Goal: Task Accomplishment & Management: Manage account settings

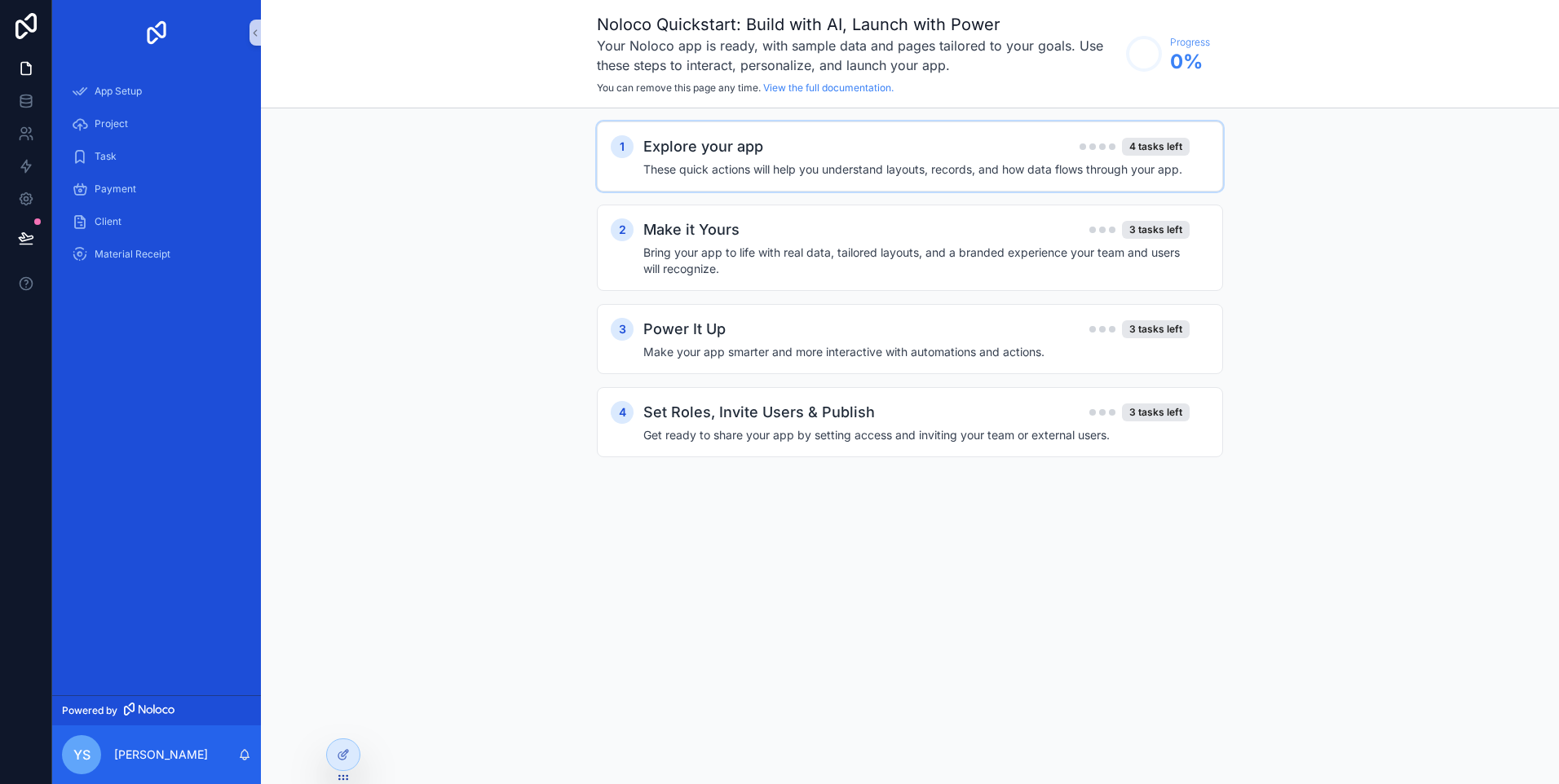
click at [801, 152] on div "Explore your app 4 tasks left" at bounding box center [916, 146] width 546 height 23
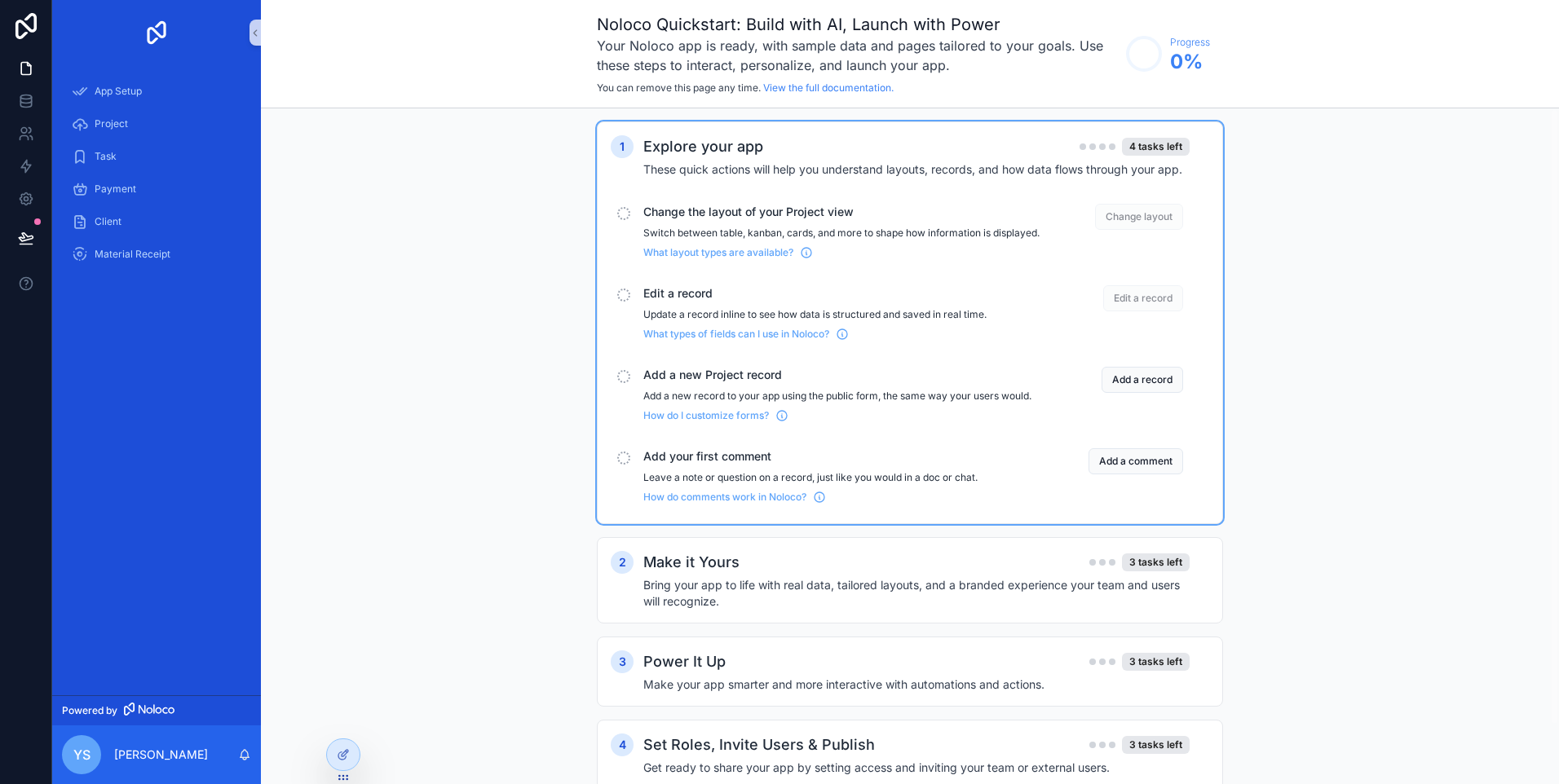
click at [721, 222] on div "Change the layout of your Project view Switch between table, kanban, cards, and…" at bounding box center [841, 231] width 396 height 55
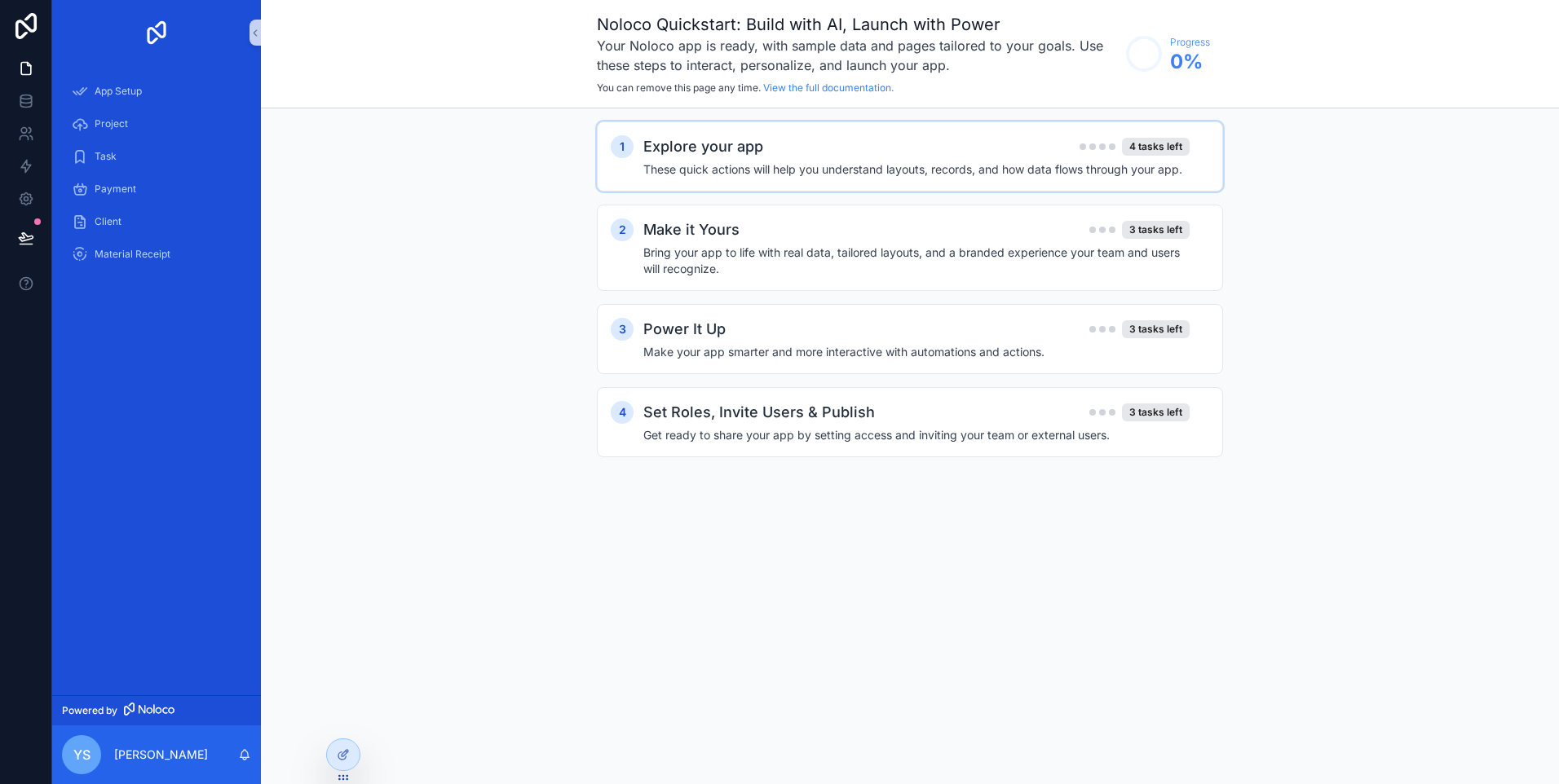
click at [724, 159] on div "Explore your app 4 tasks left These quick actions will help you understand layo…" at bounding box center [926, 156] width 566 height 42
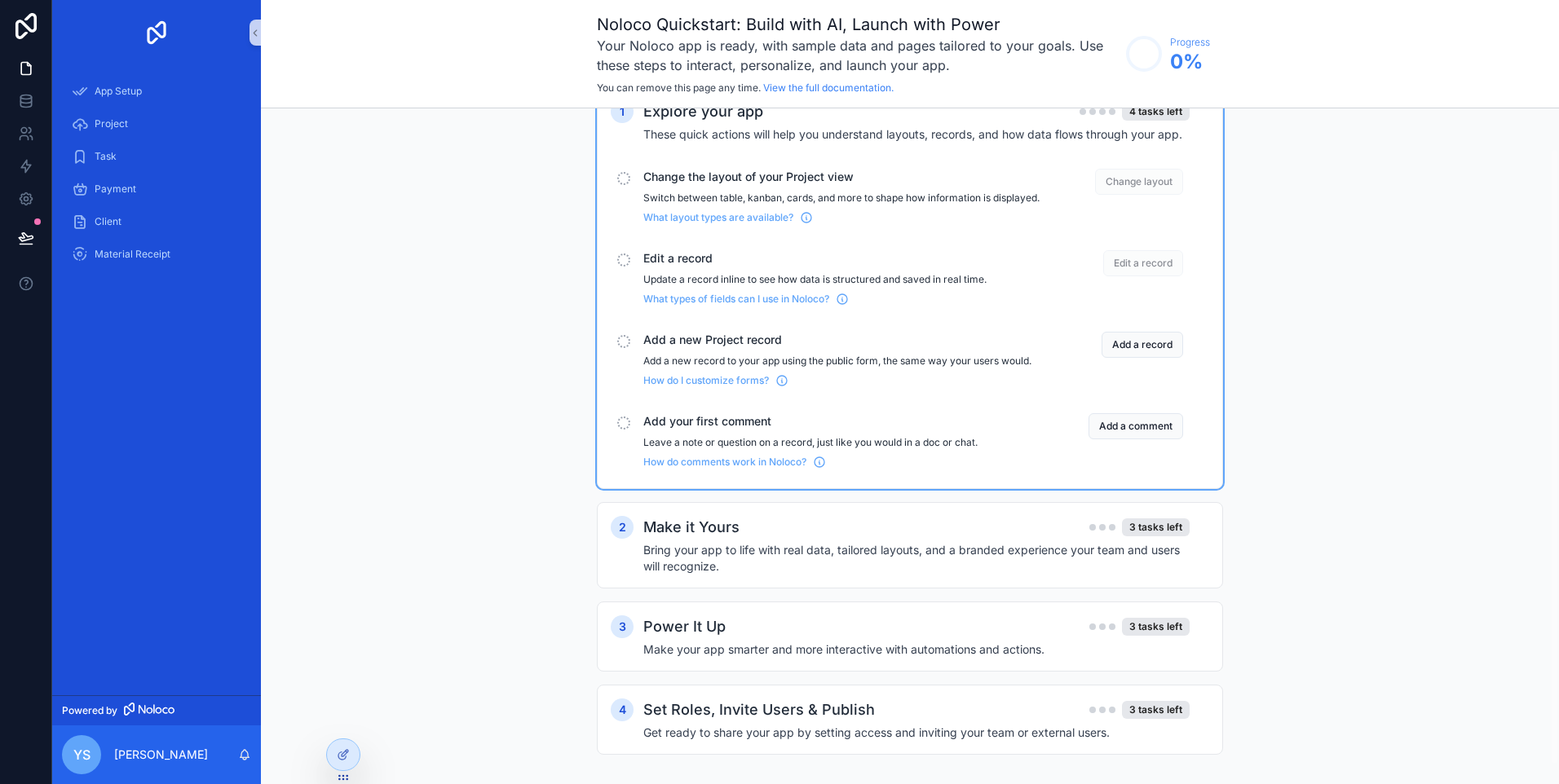
scroll to position [64, 0]
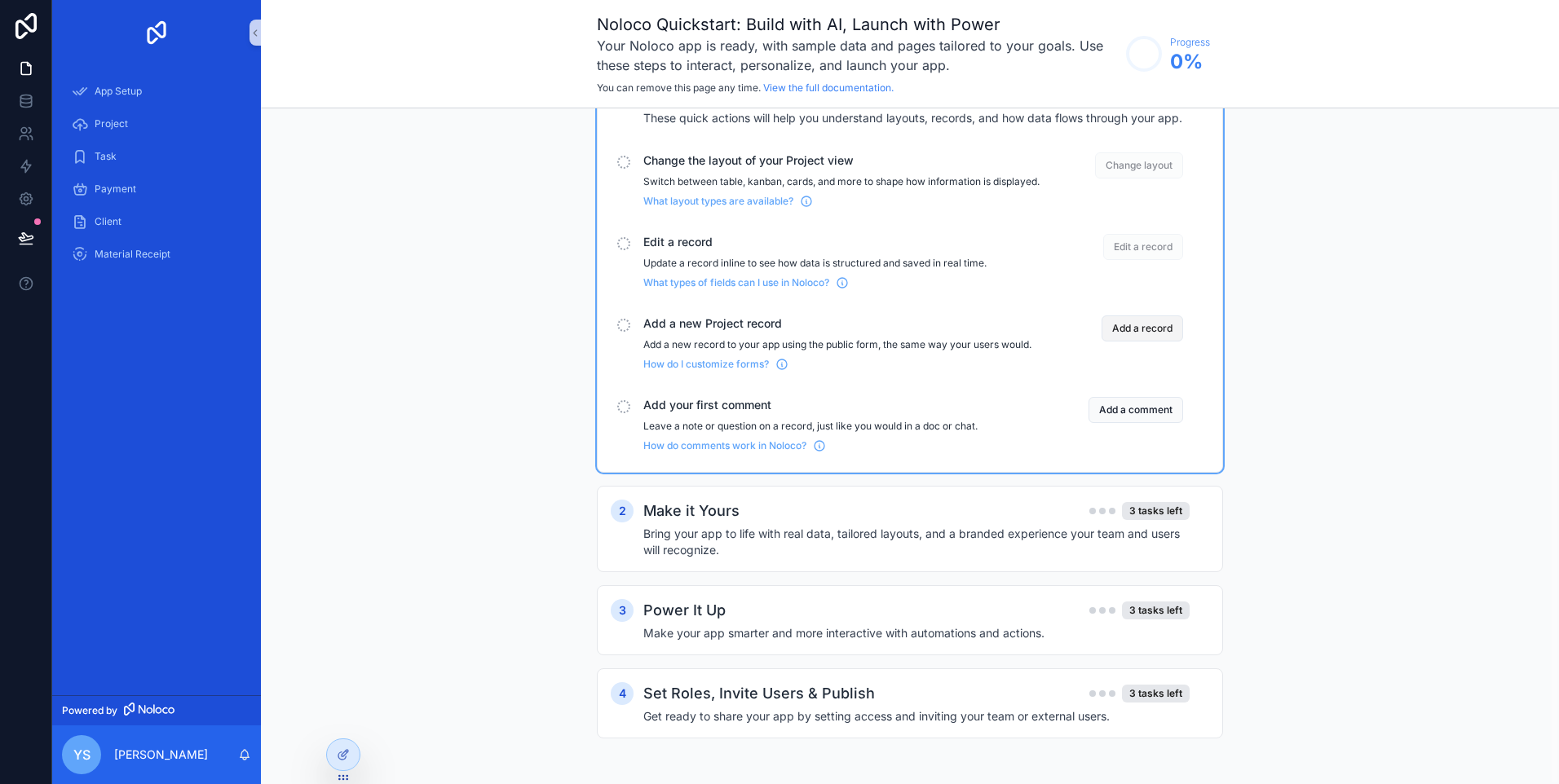
click at [1163, 329] on button "Add a record" at bounding box center [1142, 328] width 81 height 26
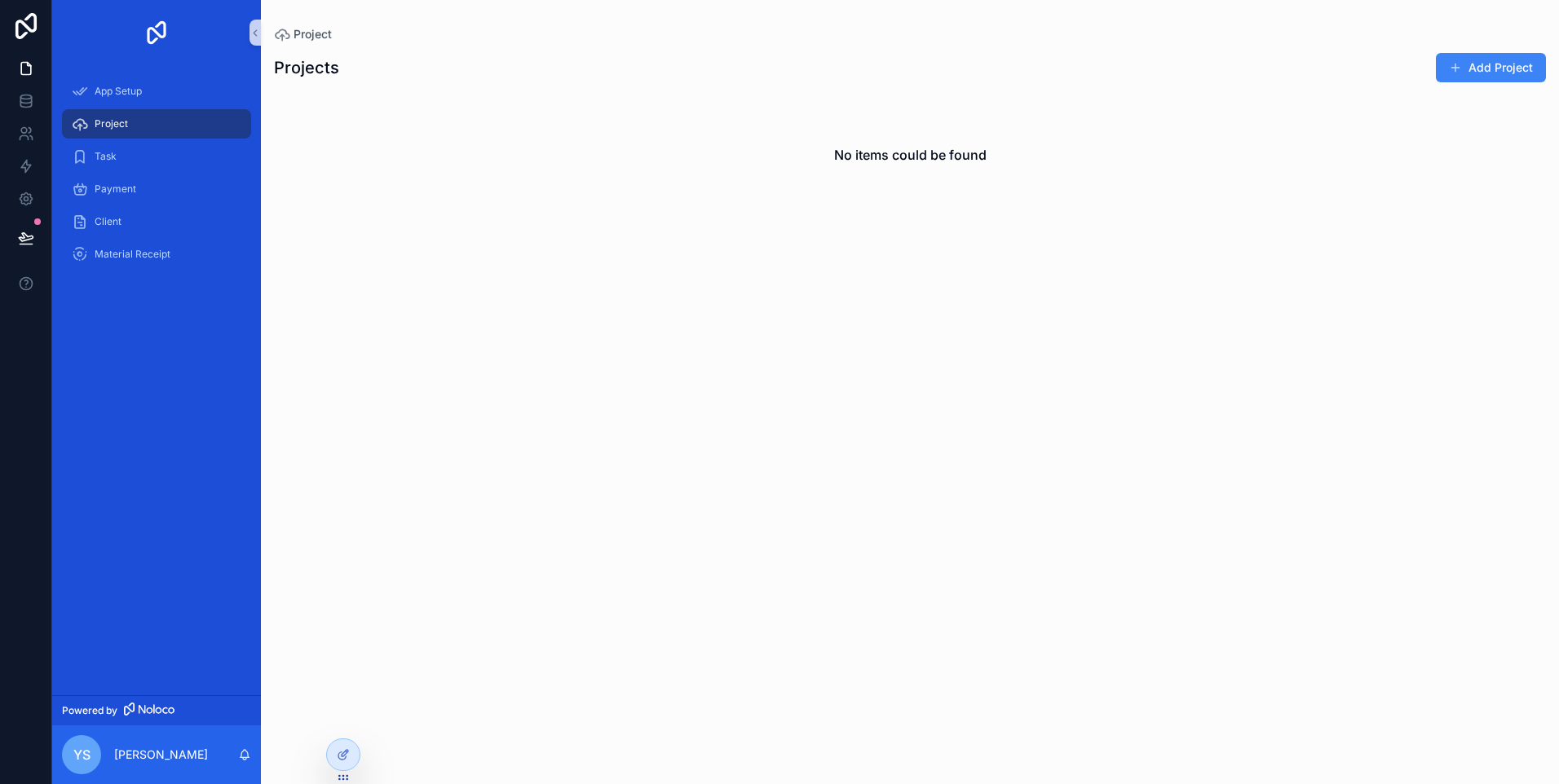
click at [1460, 71] on span "scrollable content" at bounding box center [1455, 68] width 13 height 13
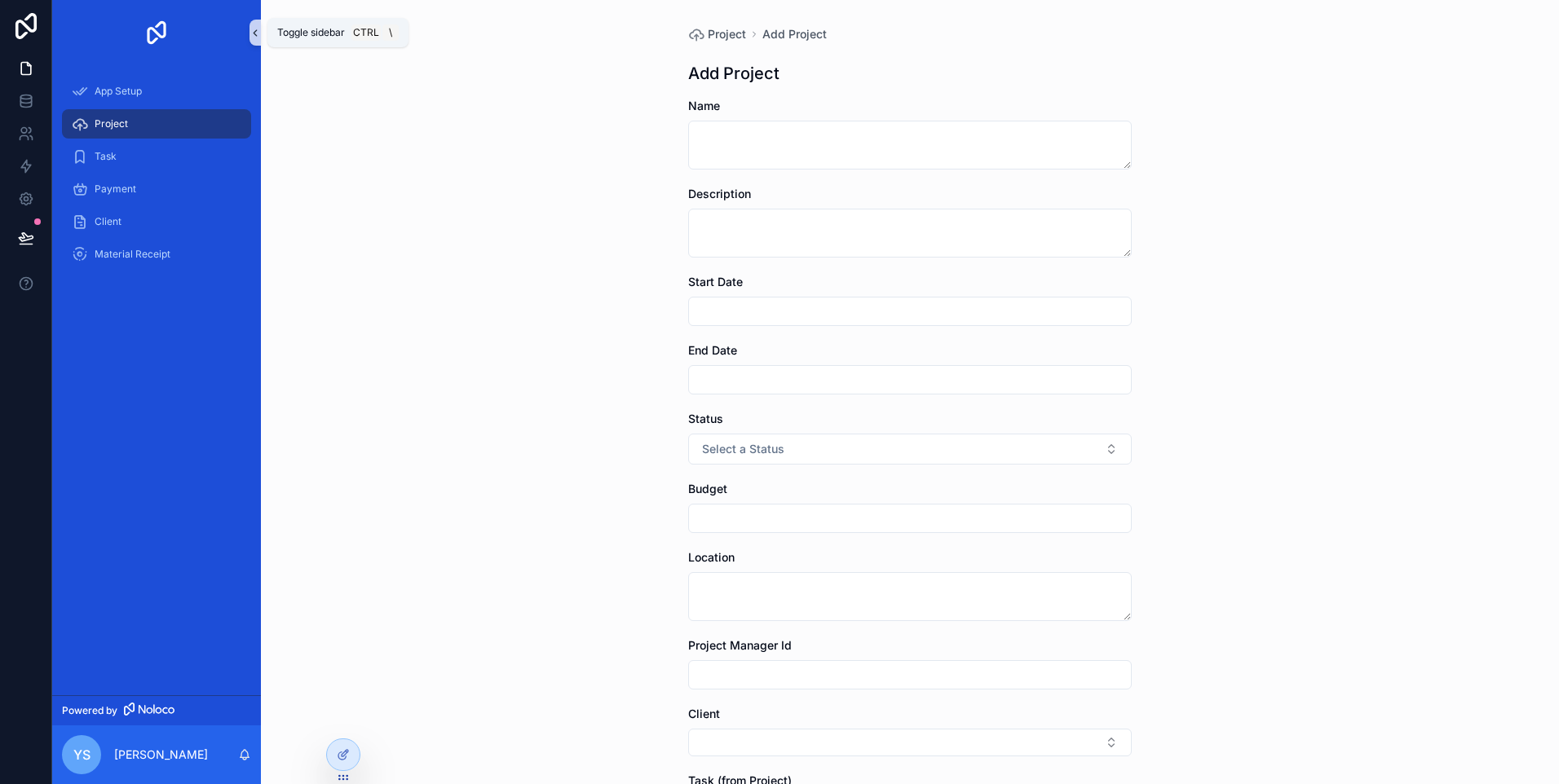
click at [252, 27] on icon "scrollable content" at bounding box center [255, 33] width 12 height 13
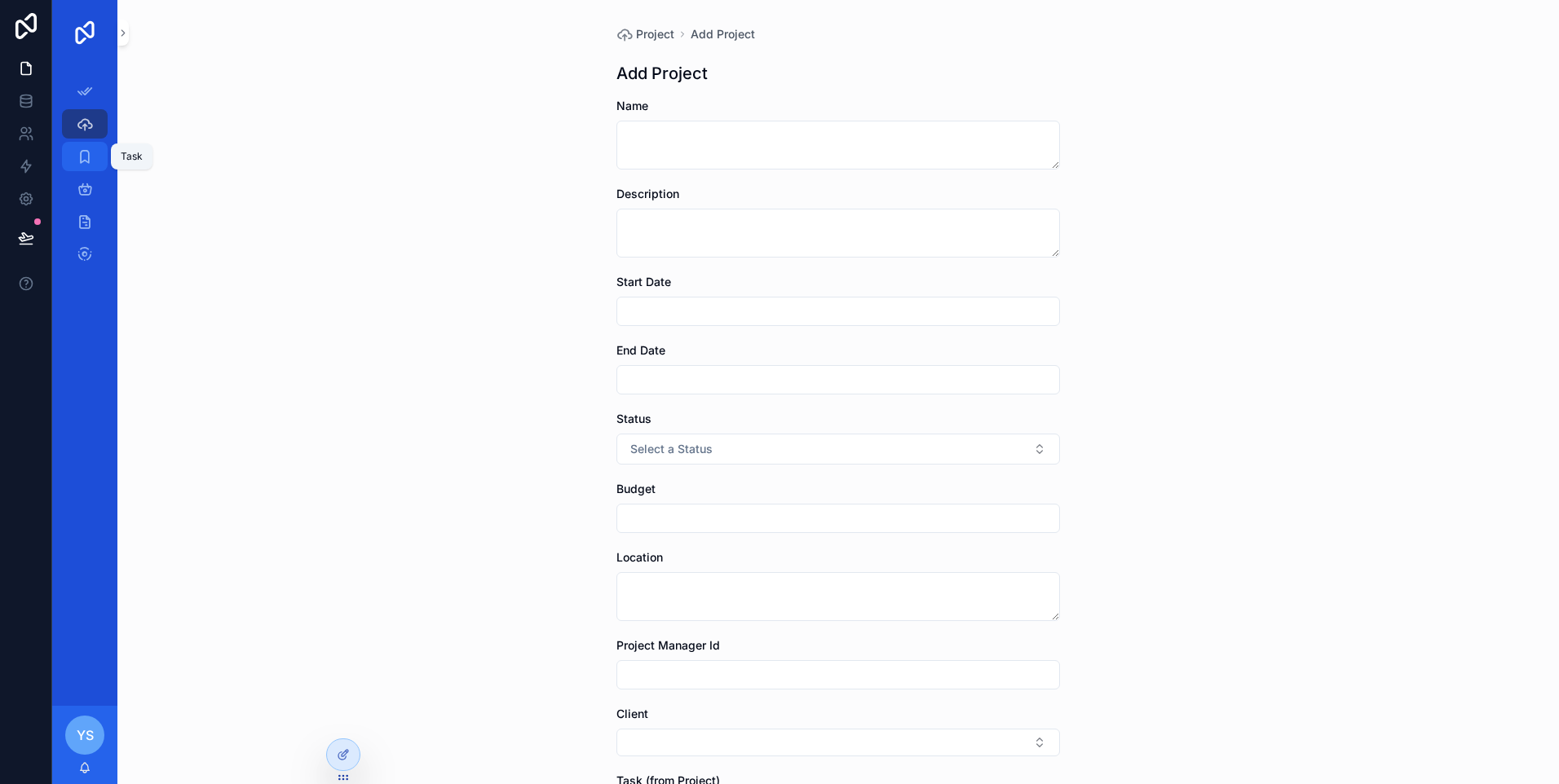
click at [80, 161] on icon "scrollable content" at bounding box center [85, 156] width 16 height 16
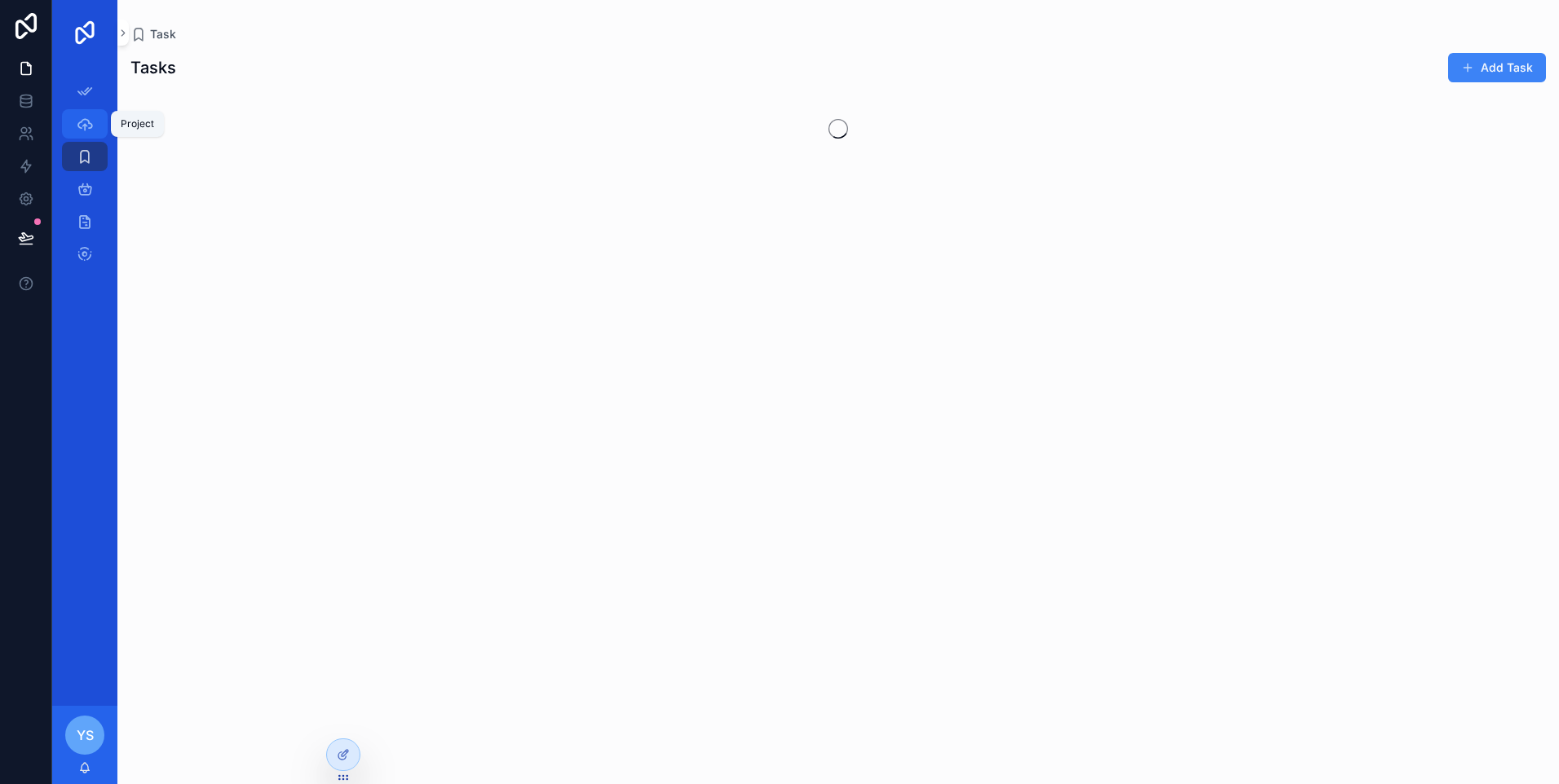
click at [75, 128] on div "Project" at bounding box center [84, 124] width 26 height 26
click at [98, 89] on link "App Setup" at bounding box center [85, 91] width 46 height 29
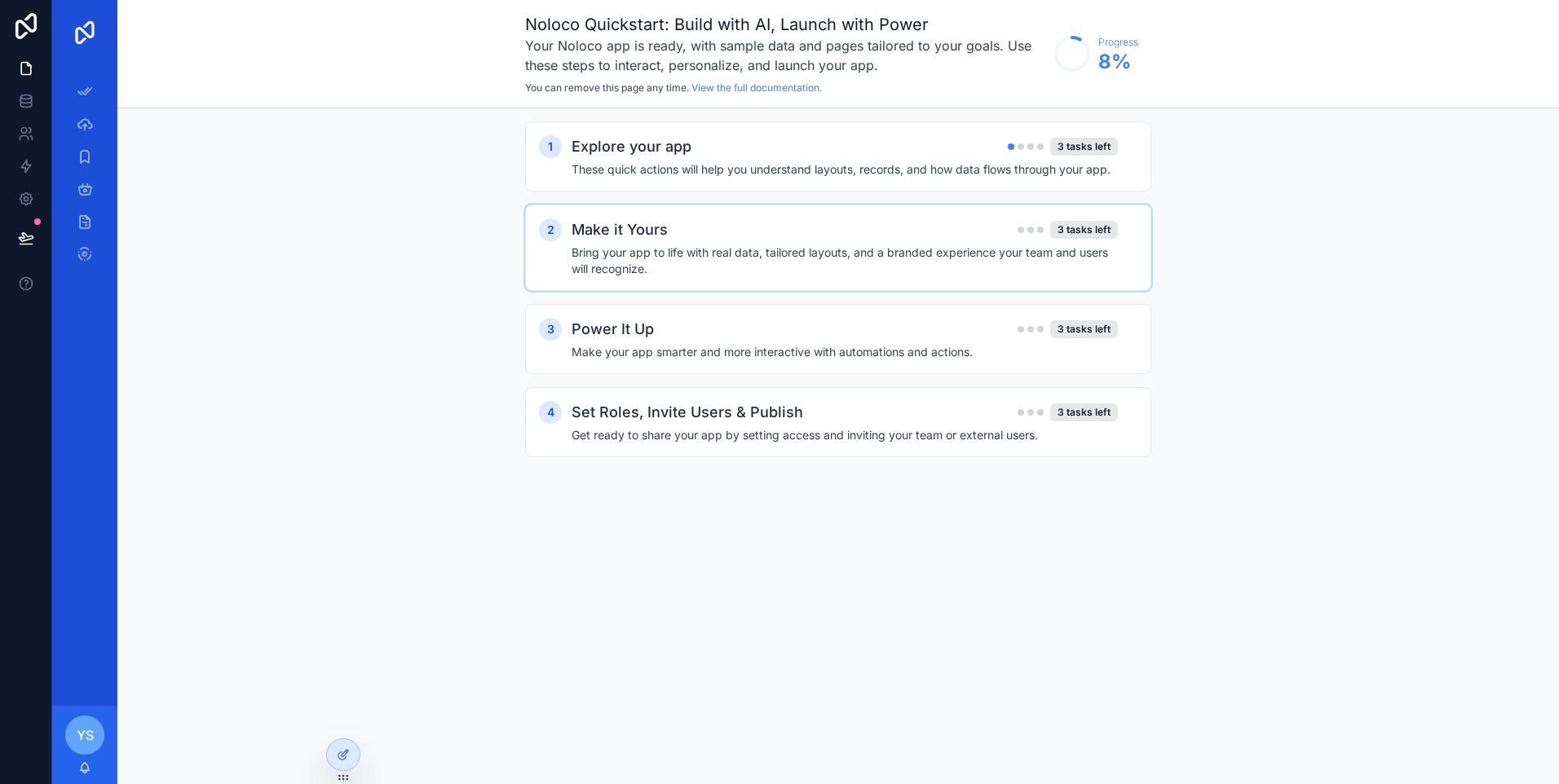
click at [640, 247] on h4 "Bring your app to life with real data, tailored layouts, and a branded experien…" at bounding box center [844, 261] width 546 height 33
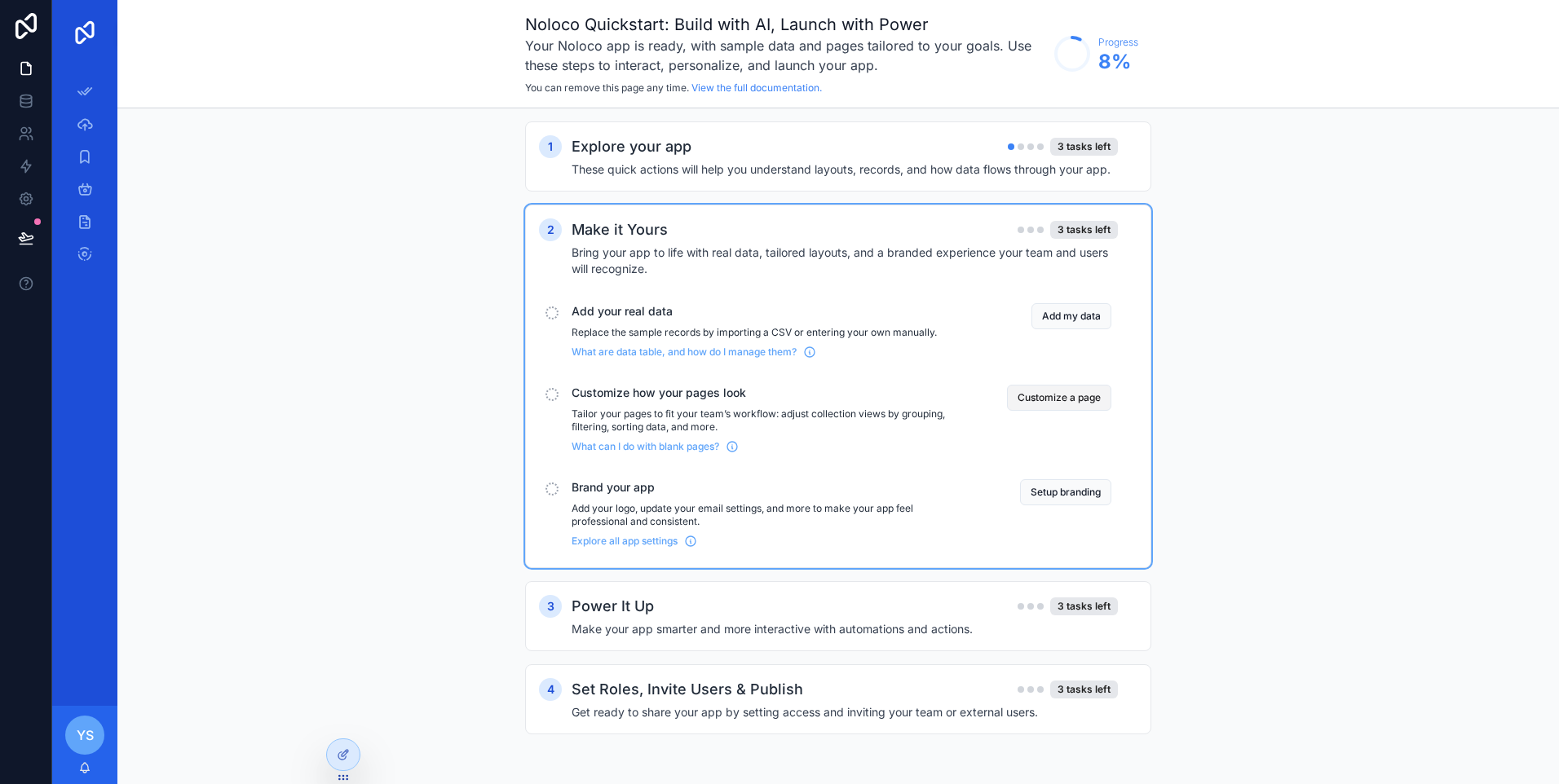
click at [1072, 401] on button "Customize a page" at bounding box center [1058, 397] width 104 height 26
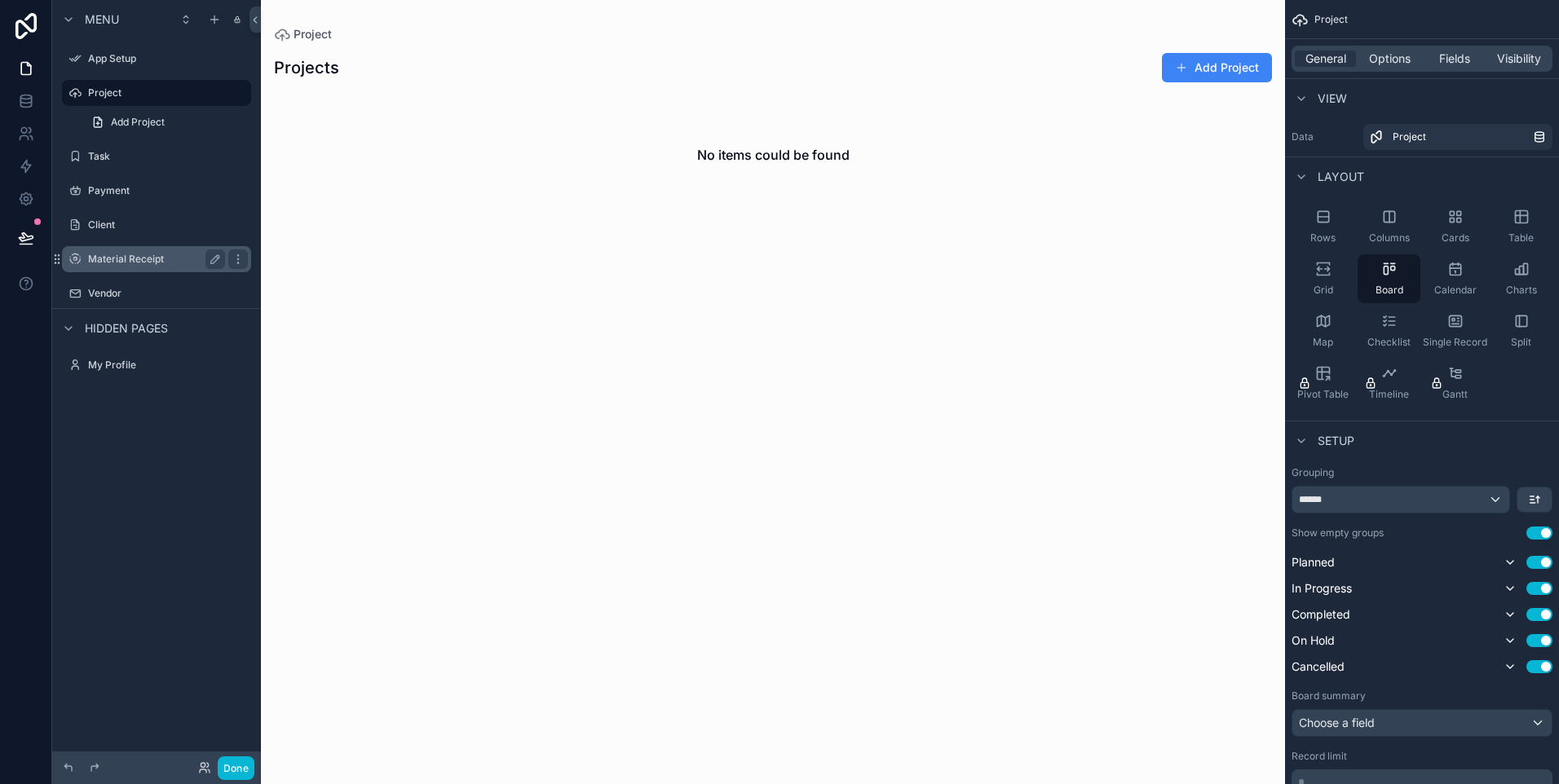
click at [150, 250] on div "Material Receipt" at bounding box center [156, 259] width 137 height 20
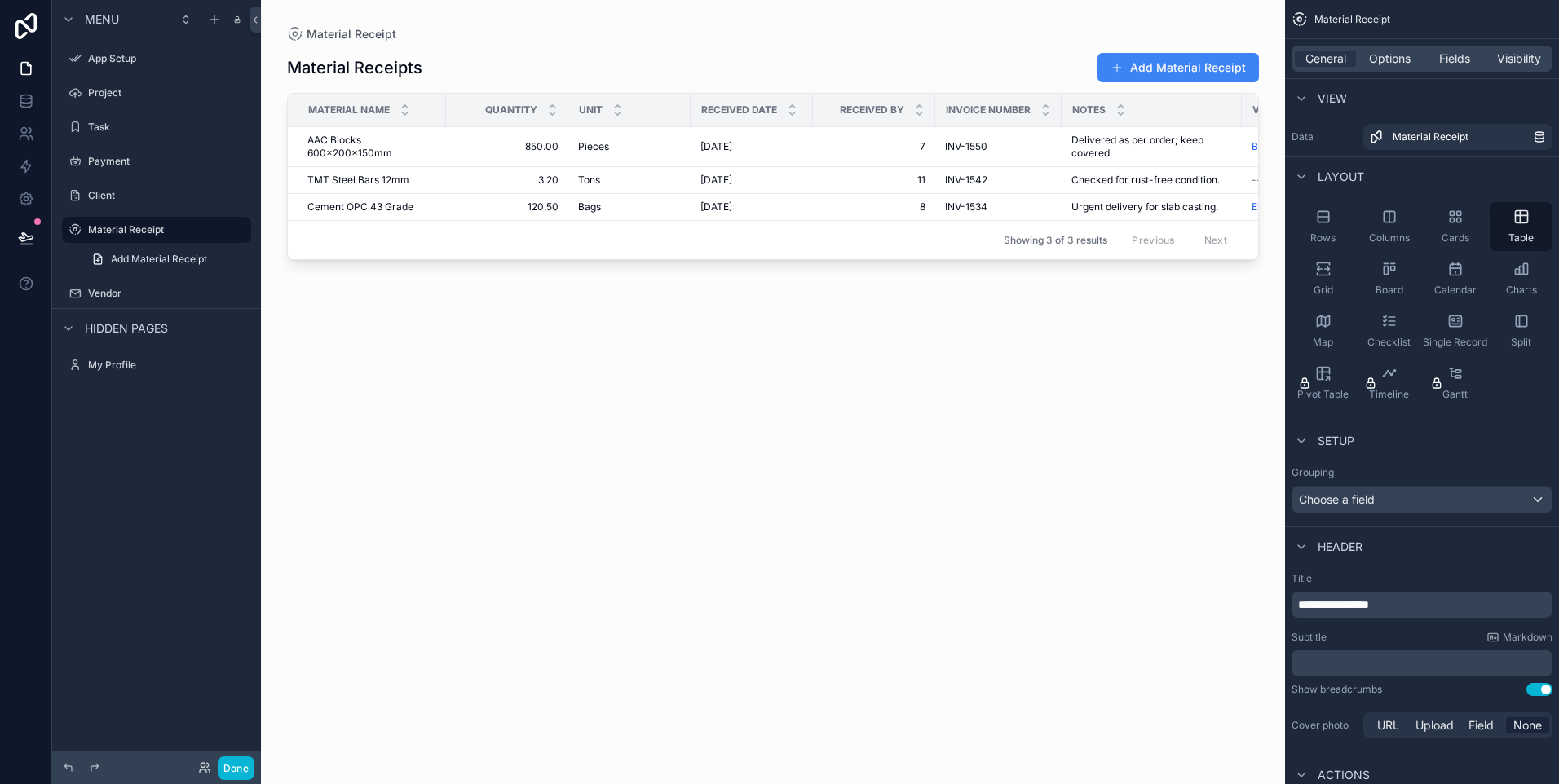
drag, startPoint x: 613, startPoint y: 257, endPoint x: 762, endPoint y: 238, distance: 150.2
click at [762, 238] on div "Showing 3 of 3 results Previous Next" at bounding box center [773, 239] width 971 height 39
click at [1164, 58] on button "Add Material Receipt" at bounding box center [1178, 68] width 162 height 29
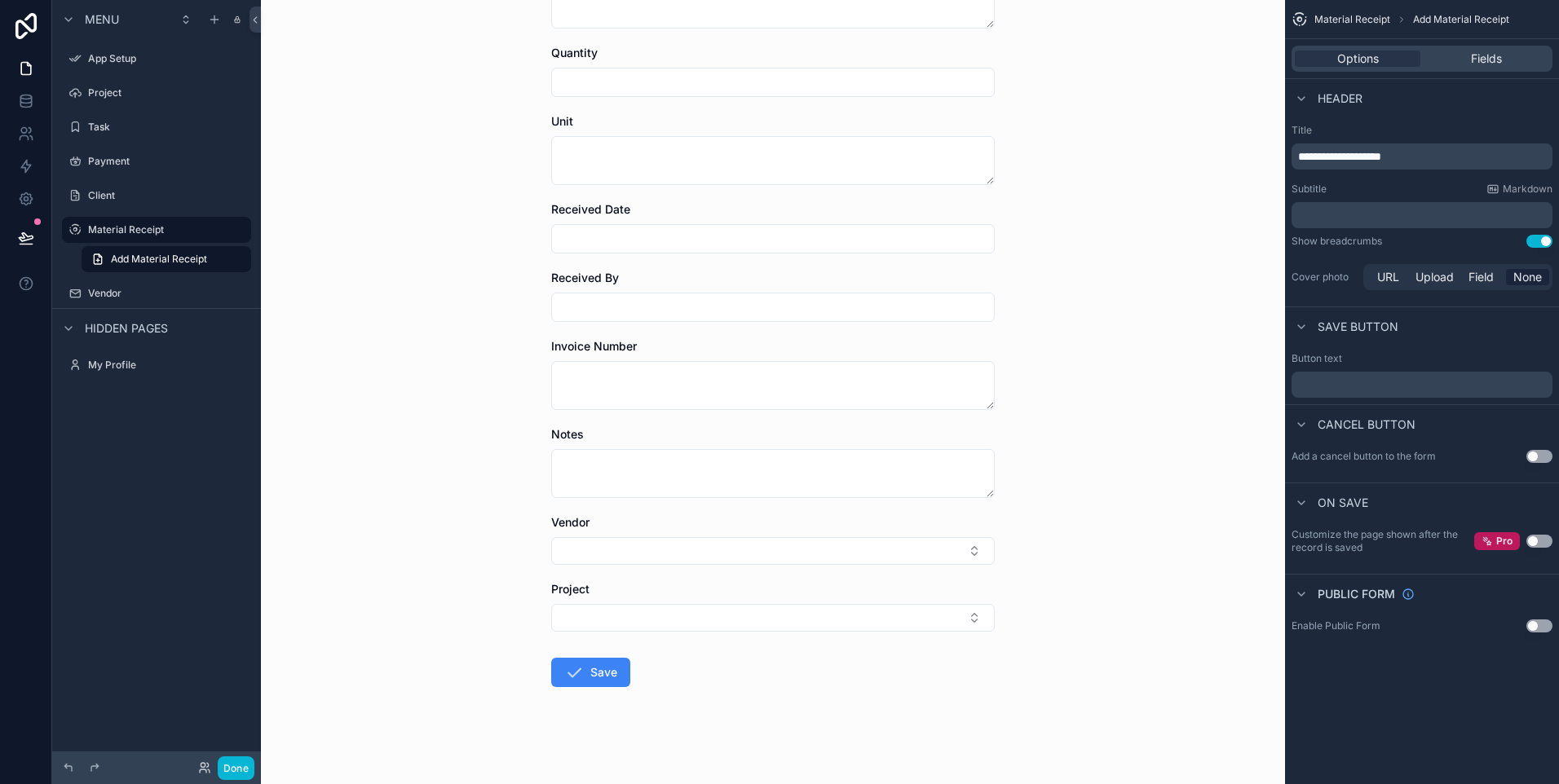
scroll to position [148, 0]
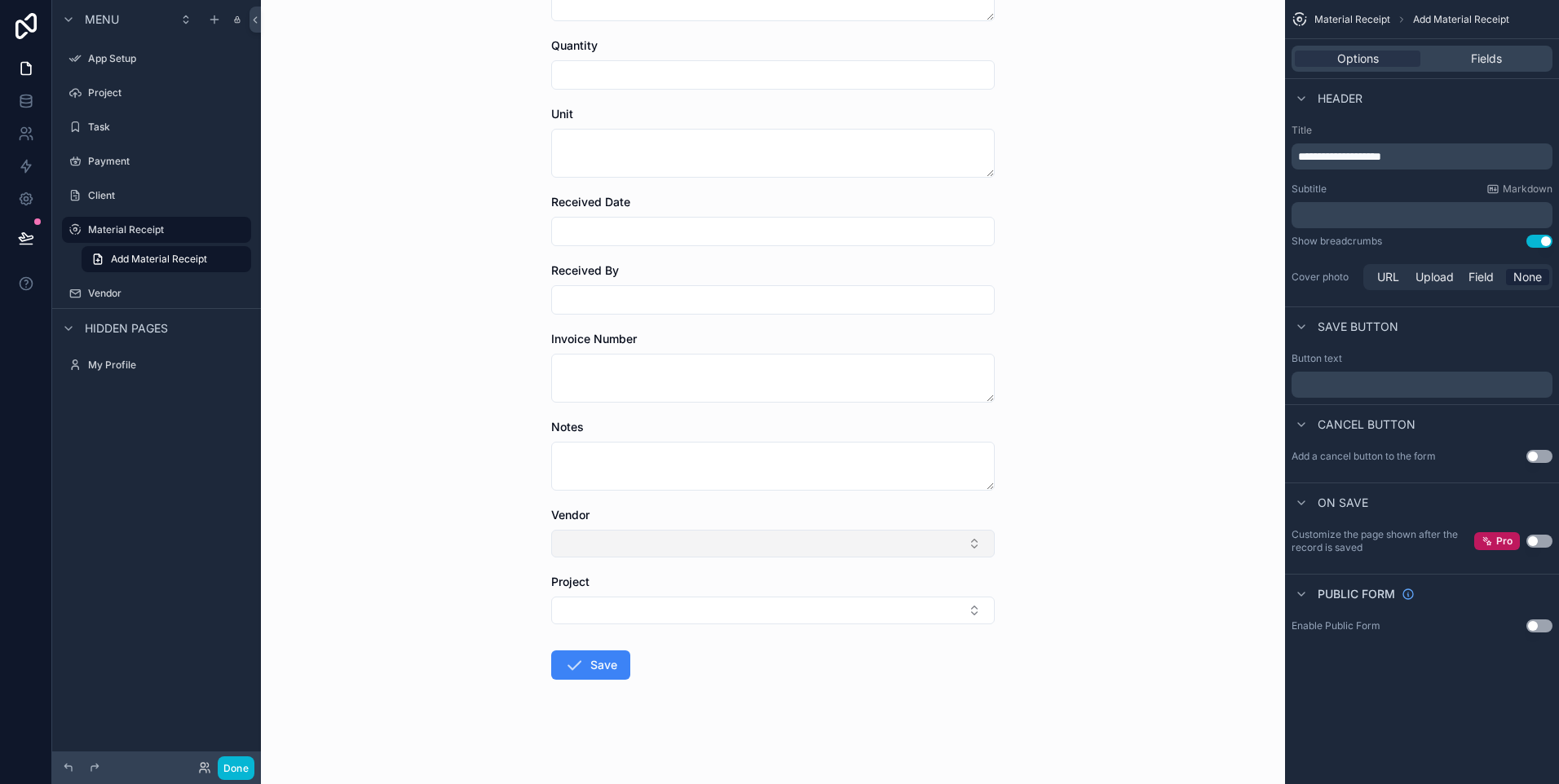
click at [809, 546] on button "Select Button" at bounding box center [773, 543] width 444 height 28
click at [812, 546] on button "Select Button" at bounding box center [773, 543] width 444 height 28
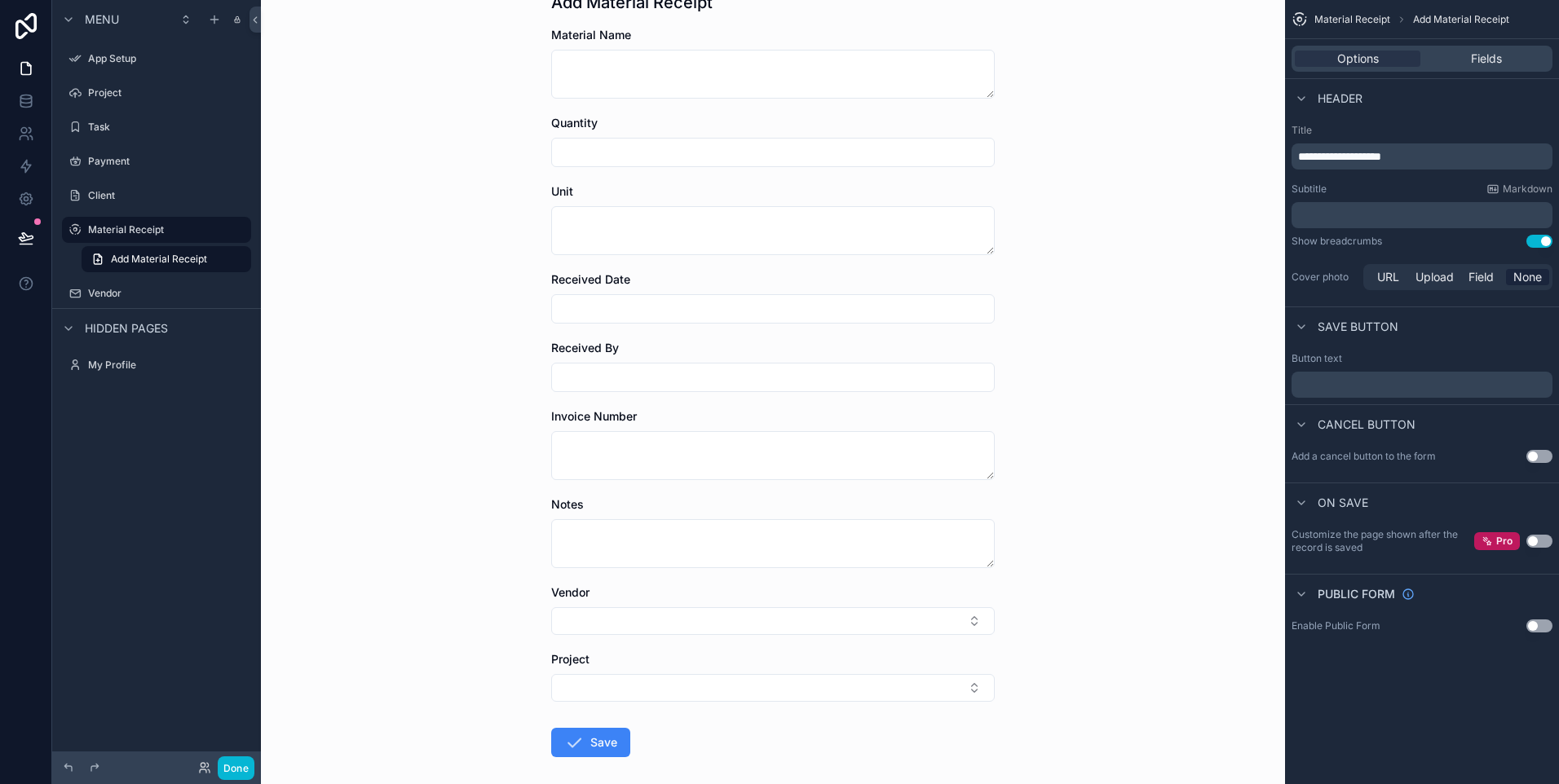
scroll to position [0, 0]
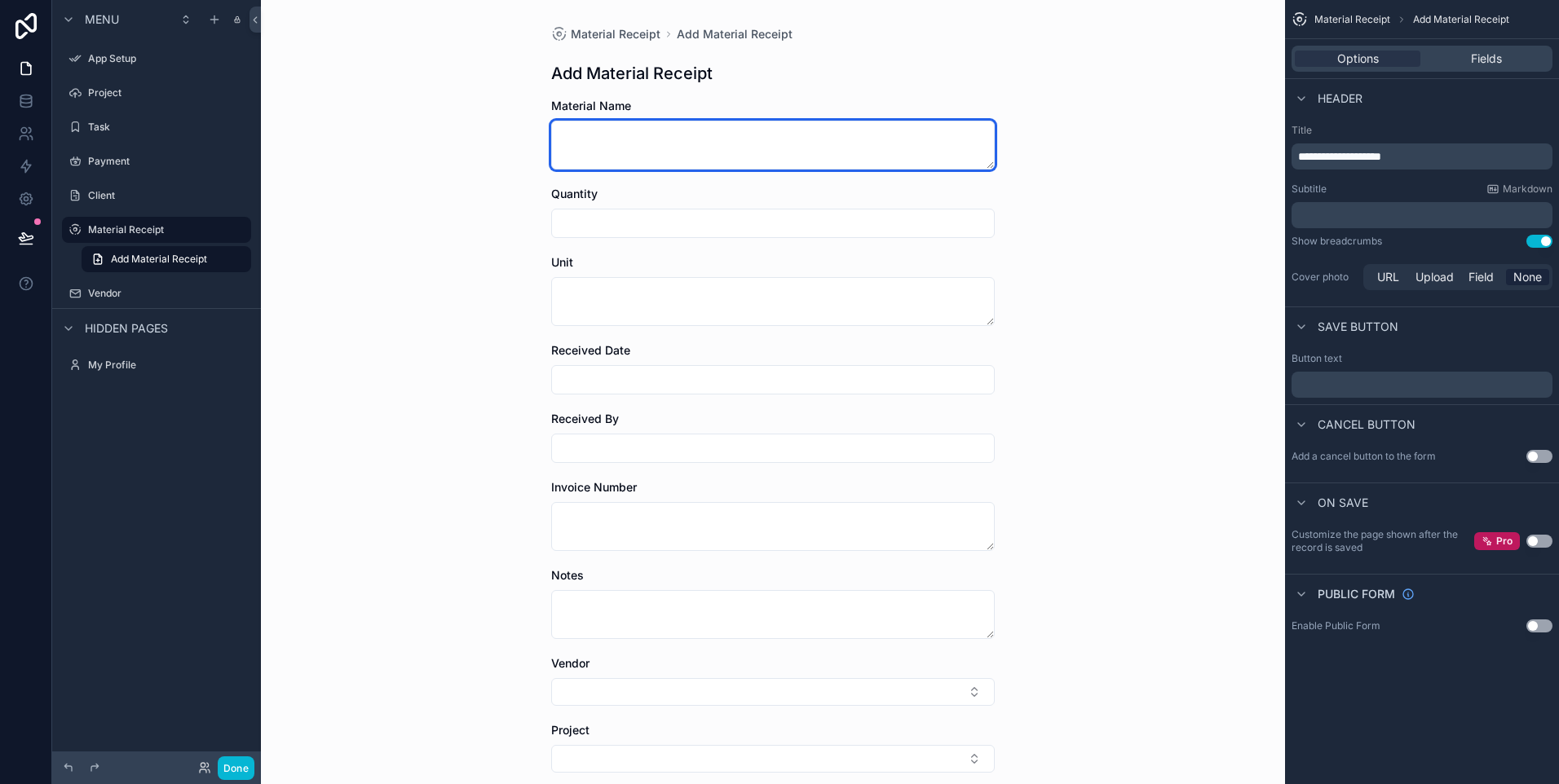
click at [690, 151] on textarea "scrollable content" at bounding box center [773, 145] width 444 height 49
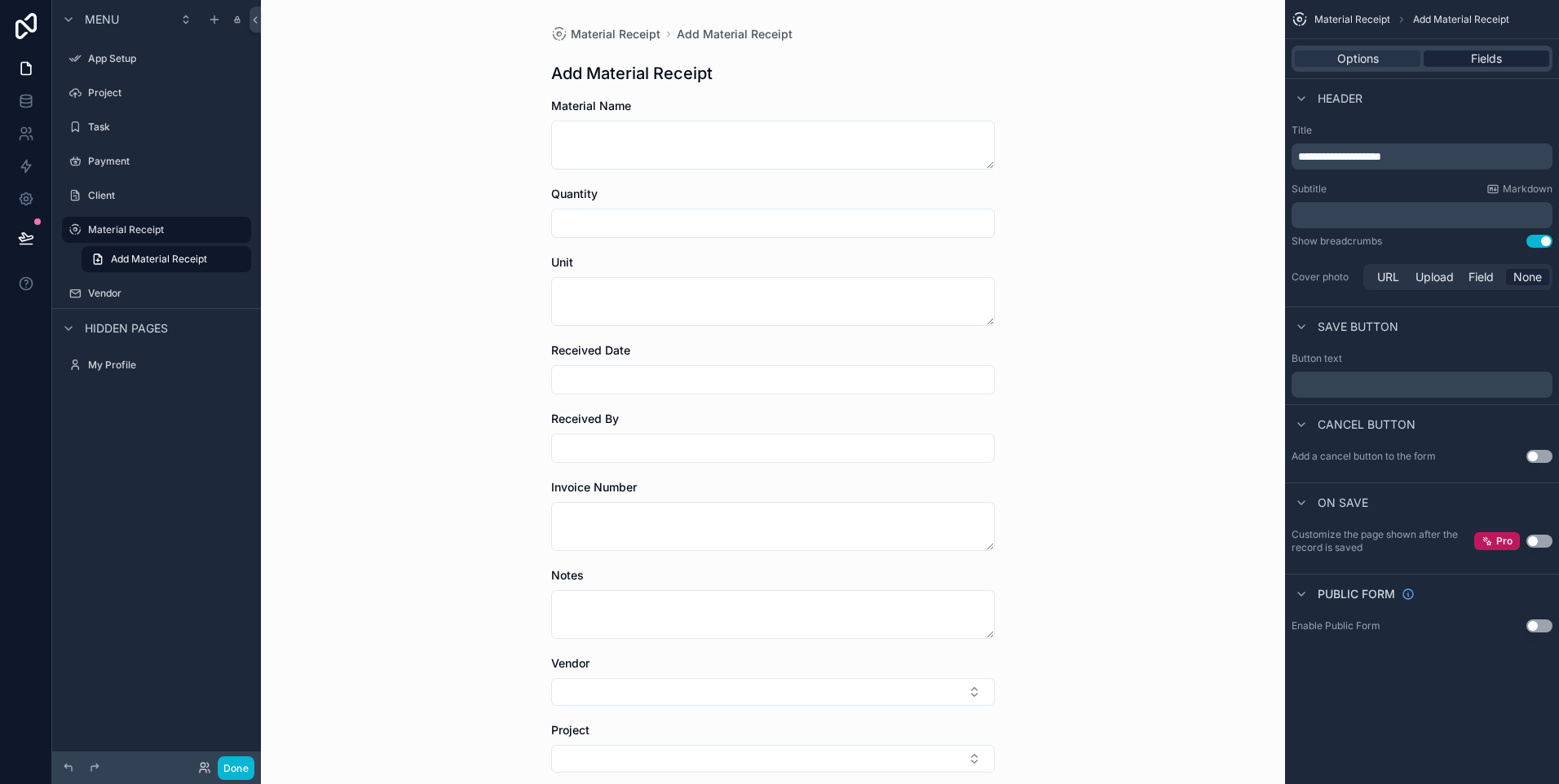
click at [1499, 60] on span "Fields" at bounding box center [1486, 59] width 31 height 16
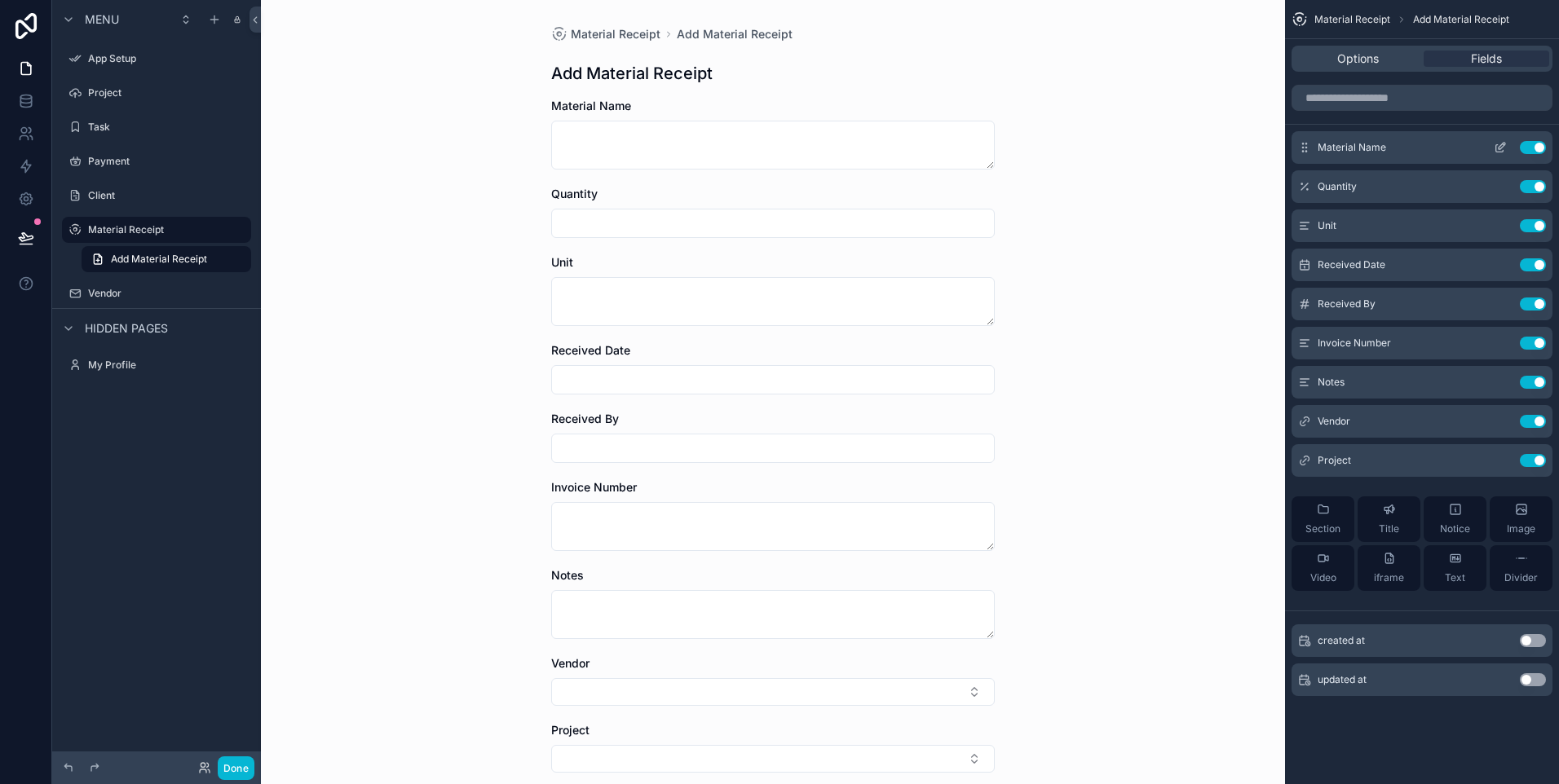
click at [1504, 144] on icon "scrollable content" at bounding box center [1500, 147] width 13 height 13
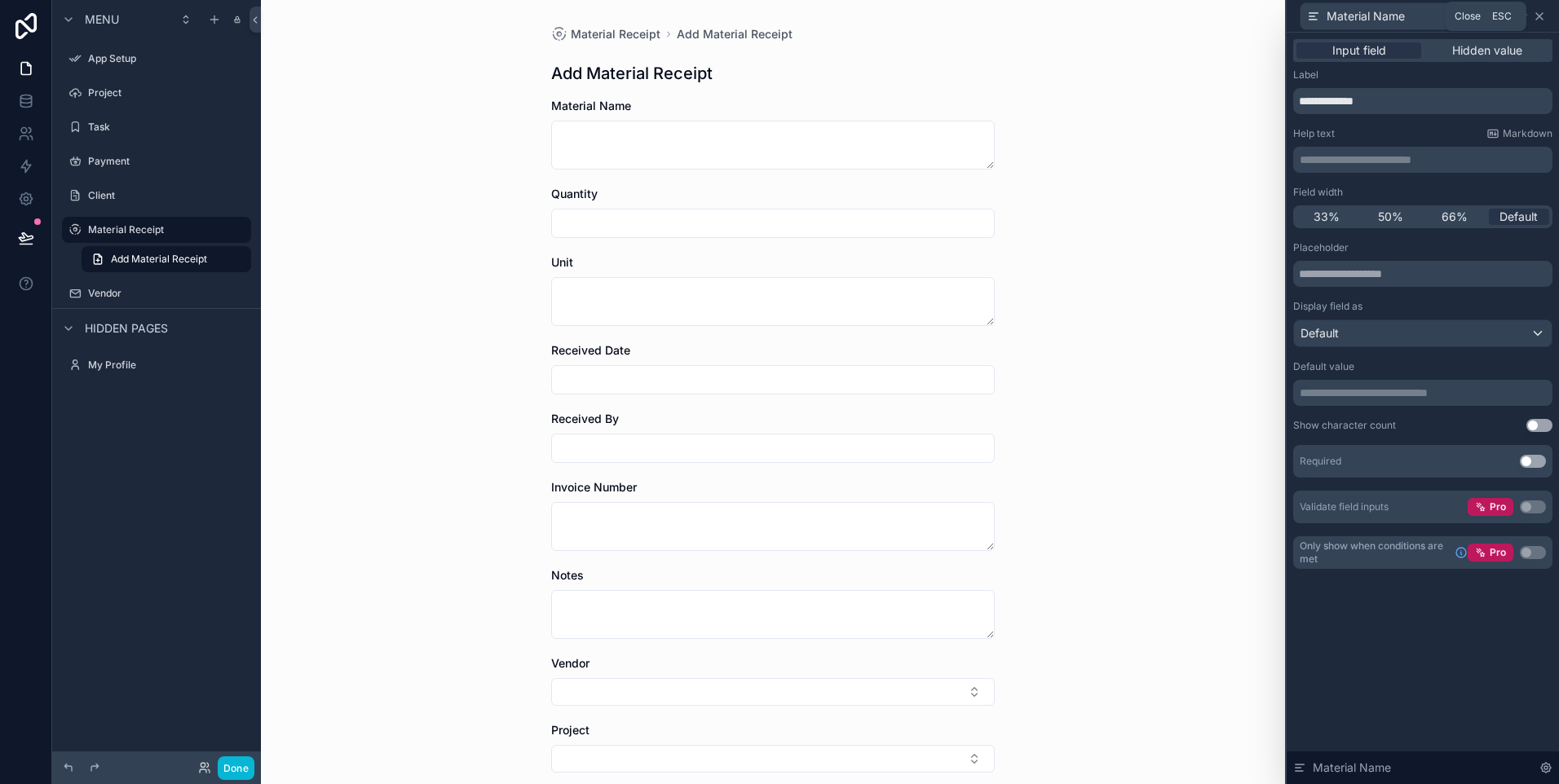
click at [1537, 21] on icon at bounding box center [1539, 16] width 13 height 13
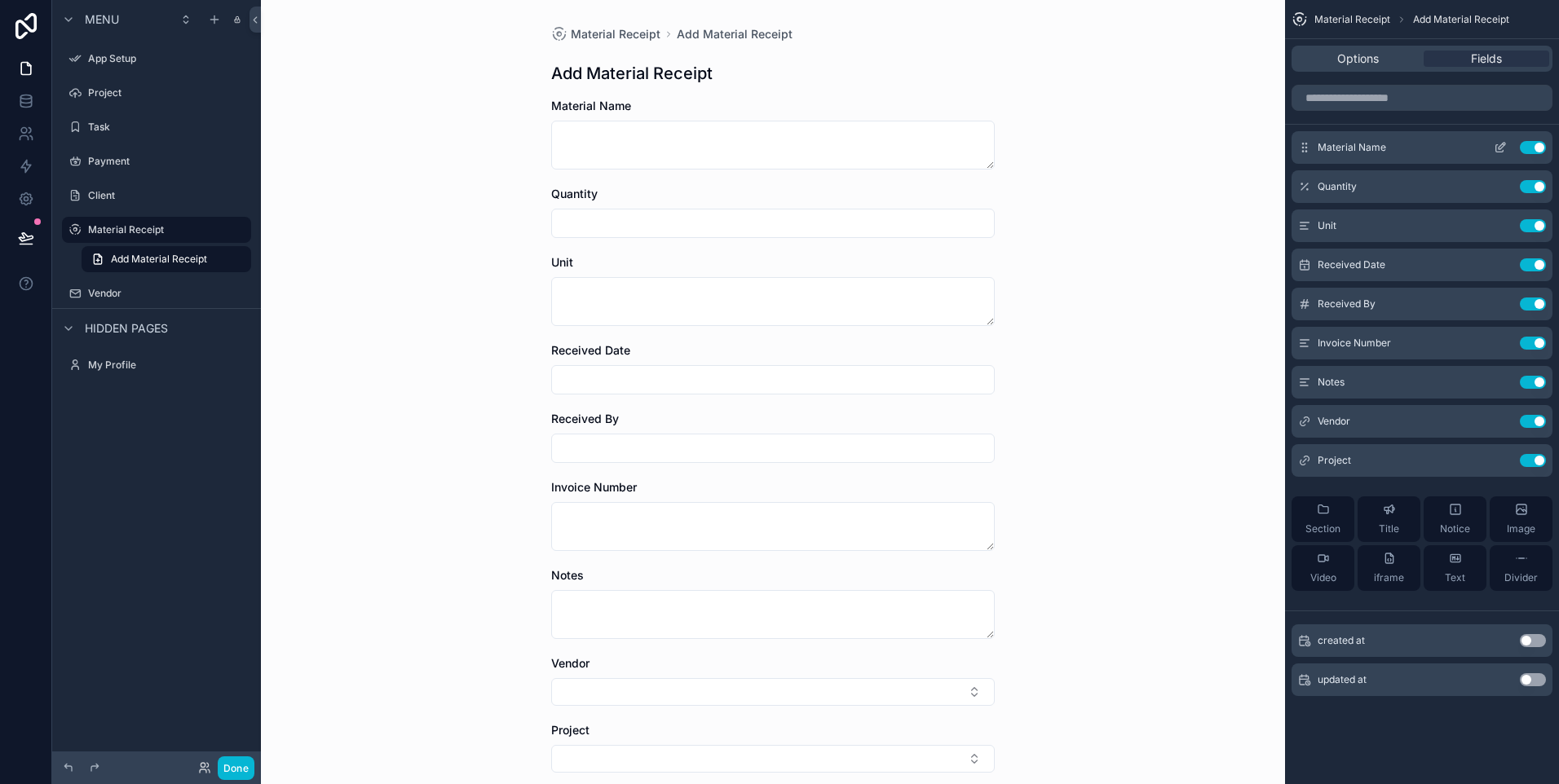
click at [1365, 148] on span "Material Name" at bounding box center [1352, 147] width 69 height 13
click at [1303, 144] on icon "scrollable content" at bounding box center [1302, 144] width 1 height 1
click at [1440, 143] on div "Material Name Use setting" at bounding box center [1422, 147] width 261 height 33
click at [1370, 66] on span "Options" at bounding box center [1358, 59] width 42 height 16
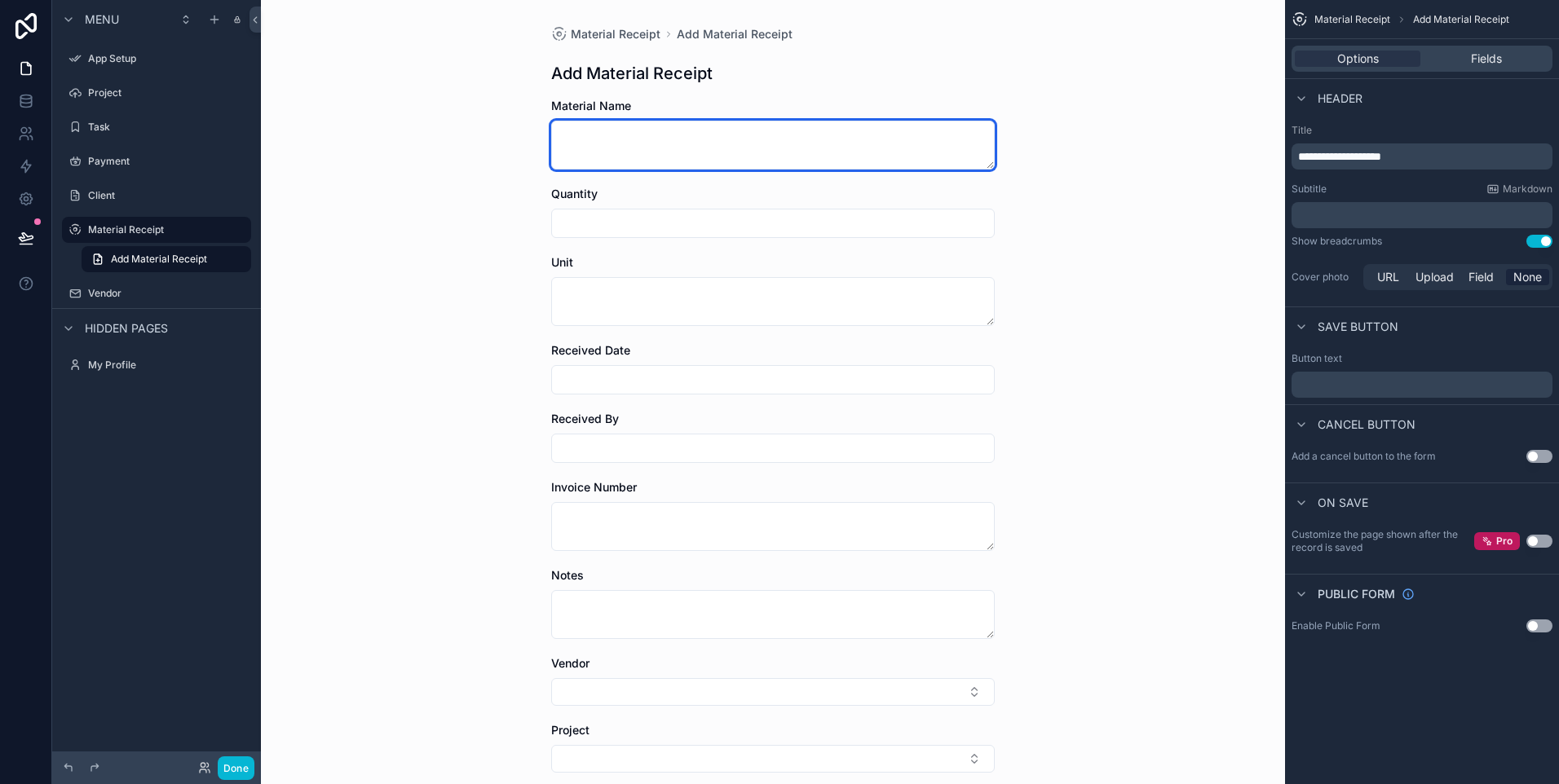
click at [838, 145] on textarea "scrollable content" at bounding box center [773, 145] width 444 height 49
click at [982, 160] on textarea "scrollable content" at bounding box center [773, 145] width 444 height 49
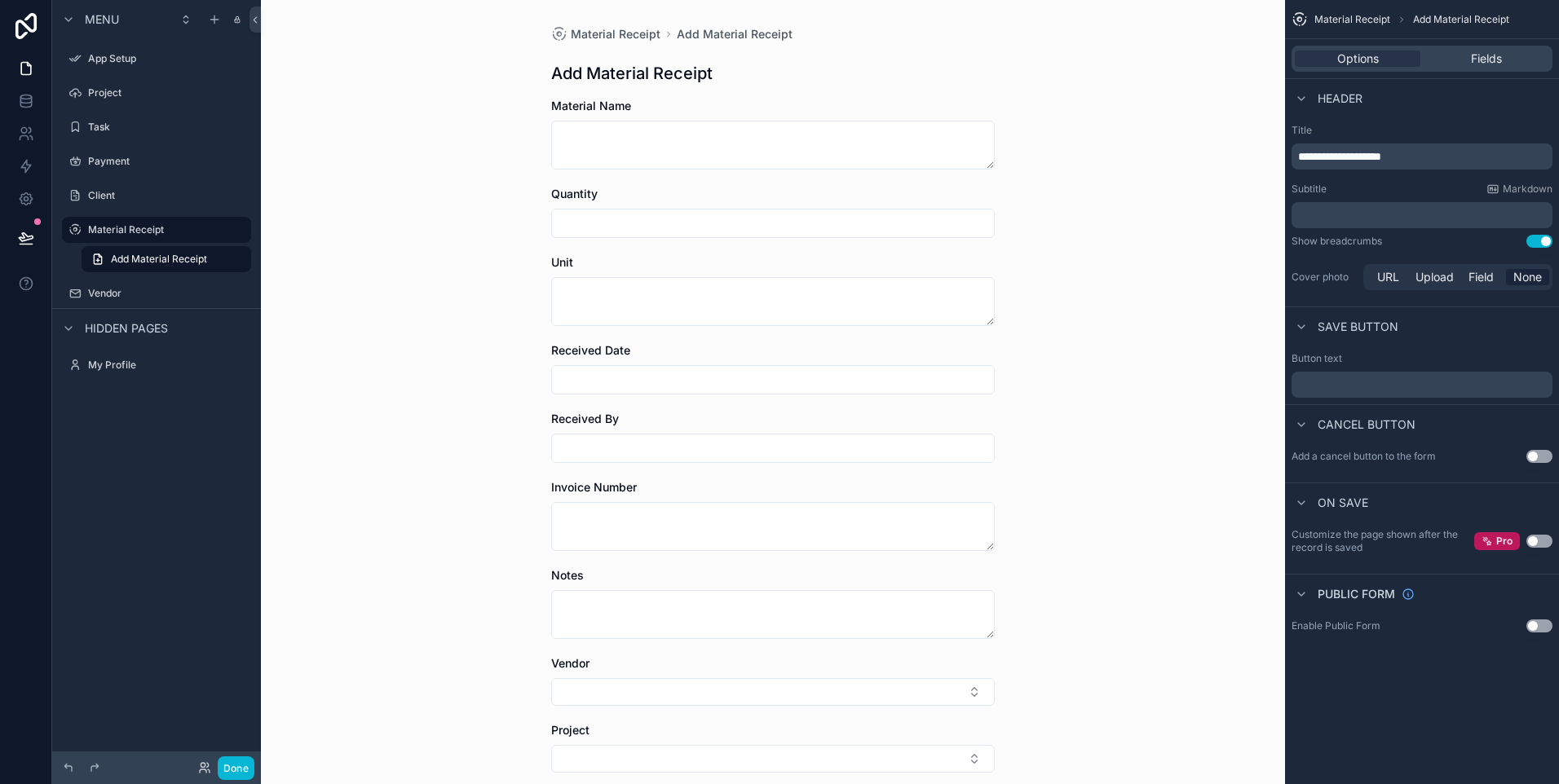
click at [1321, 98] on span "Header" at bounding box center [1340, 98] width 45 height 16
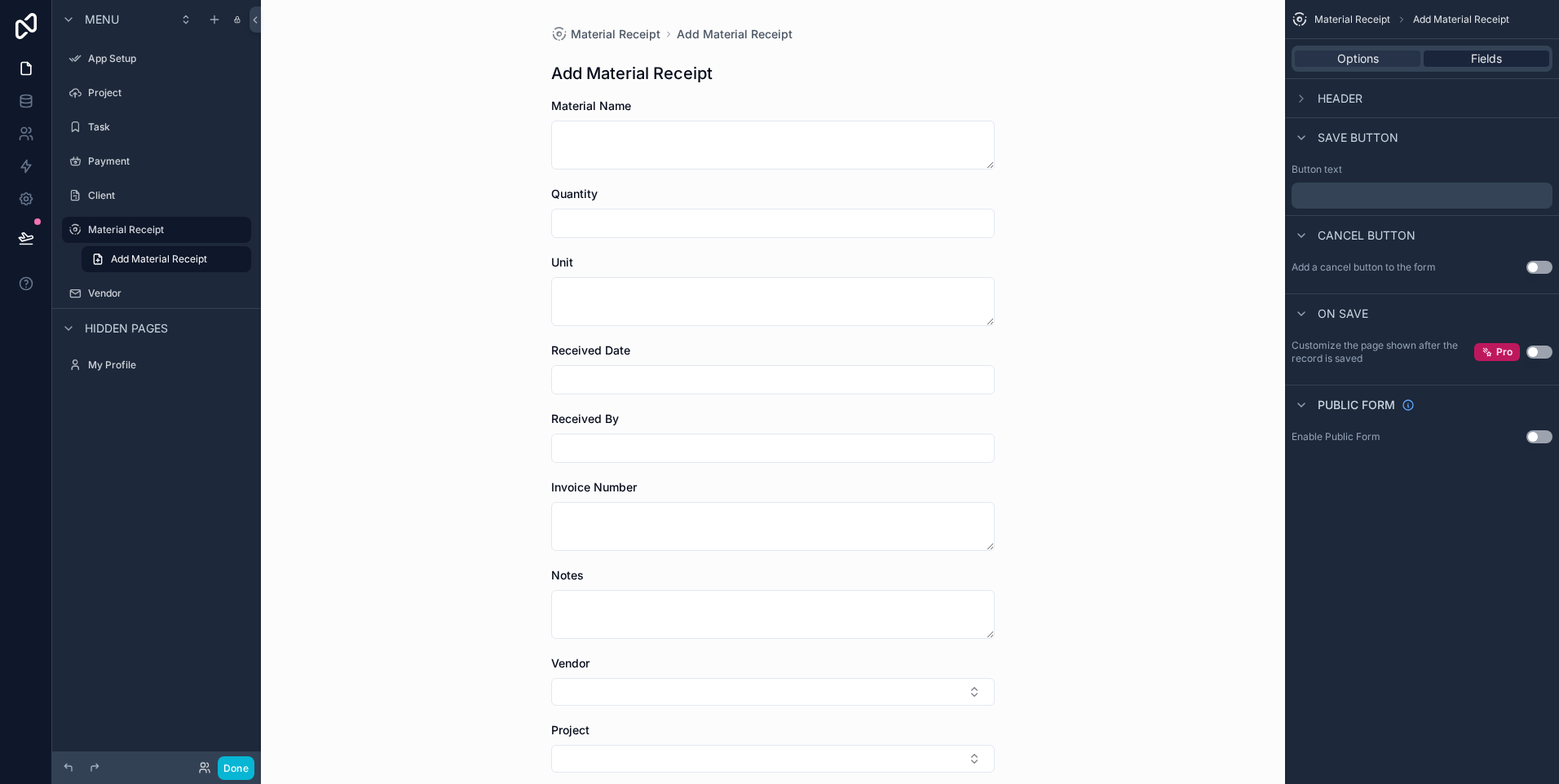
click at [1499, 61] on span "Fields" at bounding box center [1486, 59] width 31 height 16
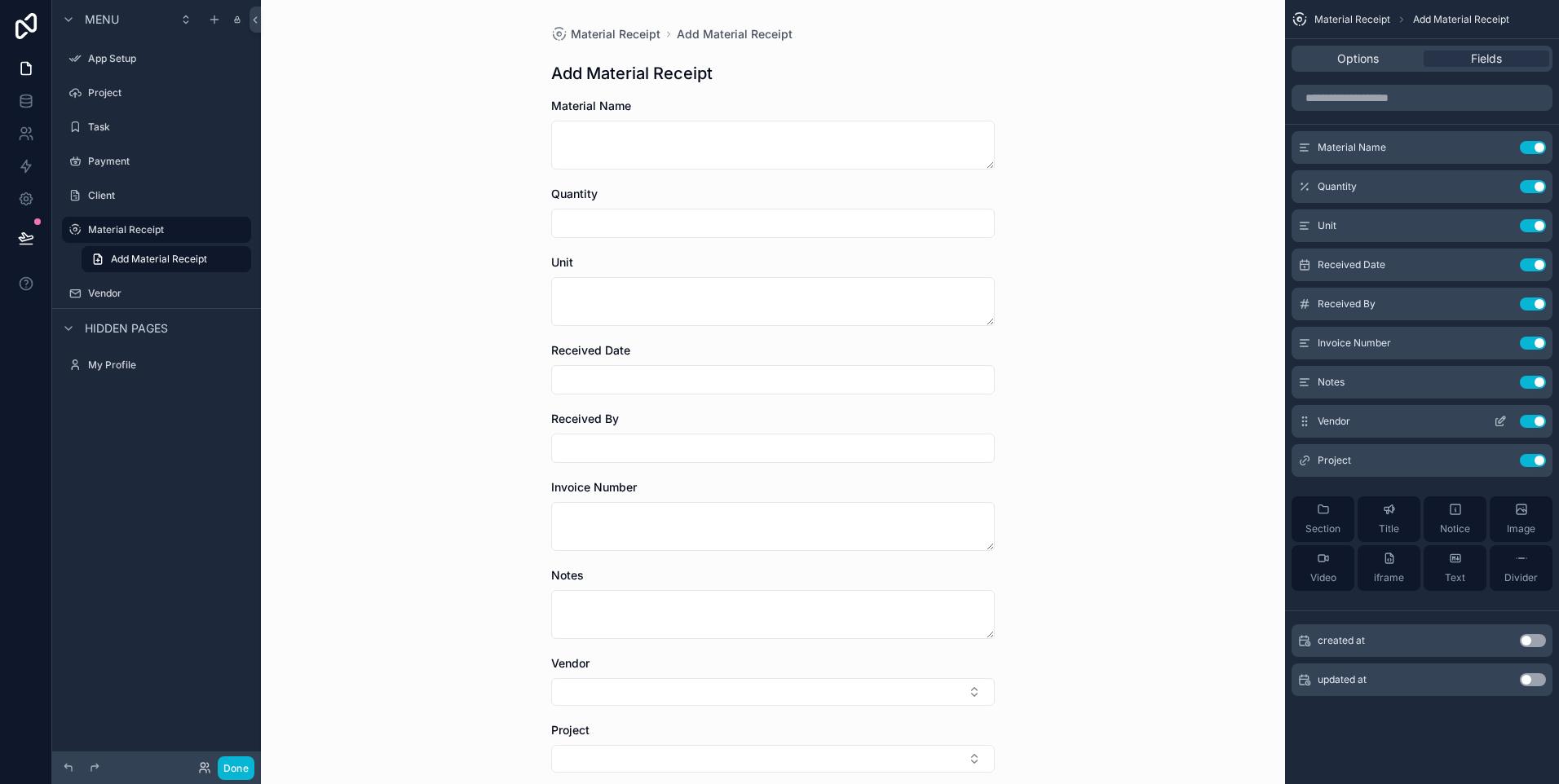
click at [1494, 418] on icon "scrollable content" at bounding box center [1500, 421] width 13 height 13
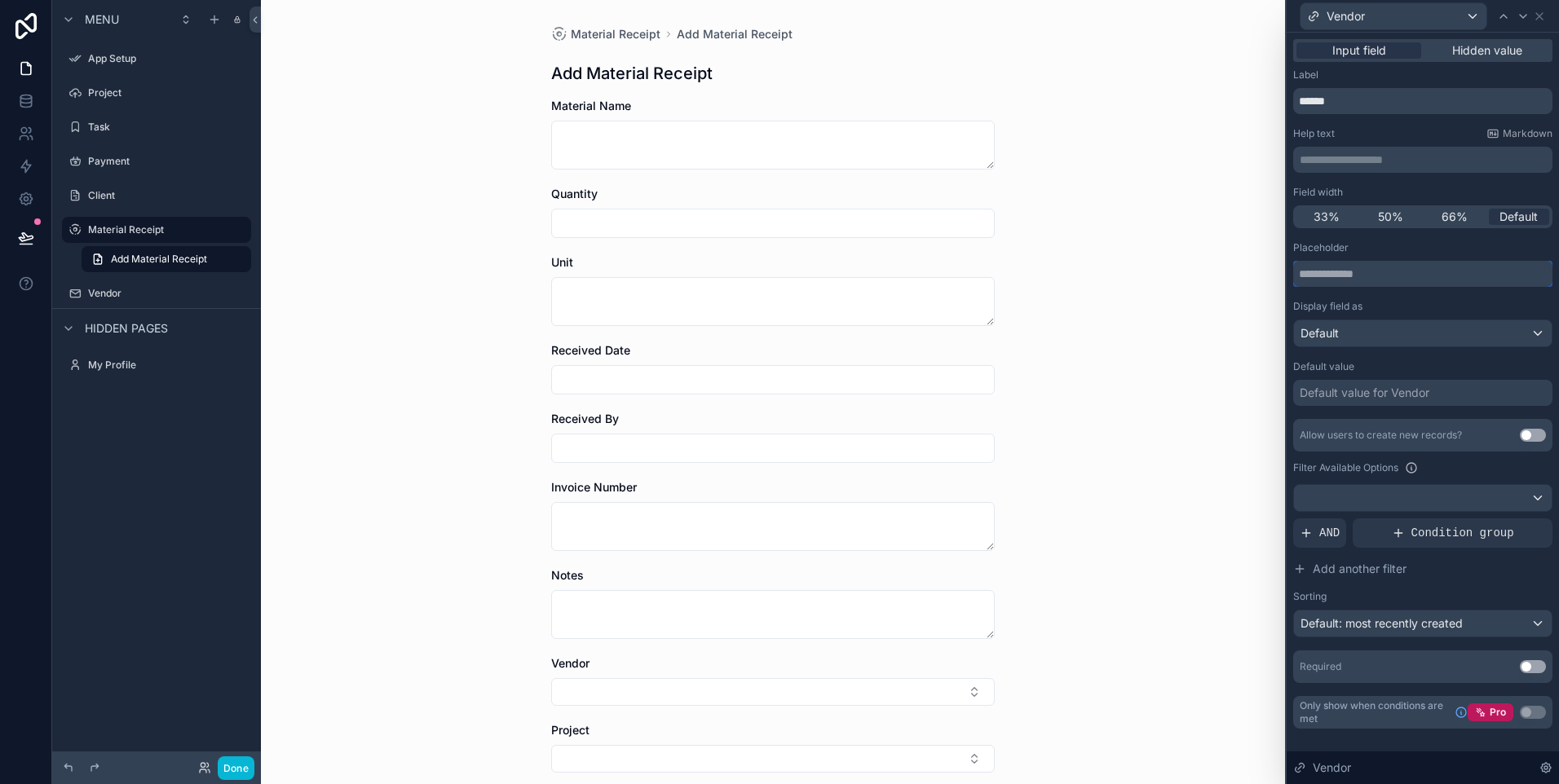
click at [1365, 274] on input "text" at bounding box center [1423, 274] width 259 height 26
click at [1537, 17] on icon at bounding box center [1539, 16] width 13 height 13
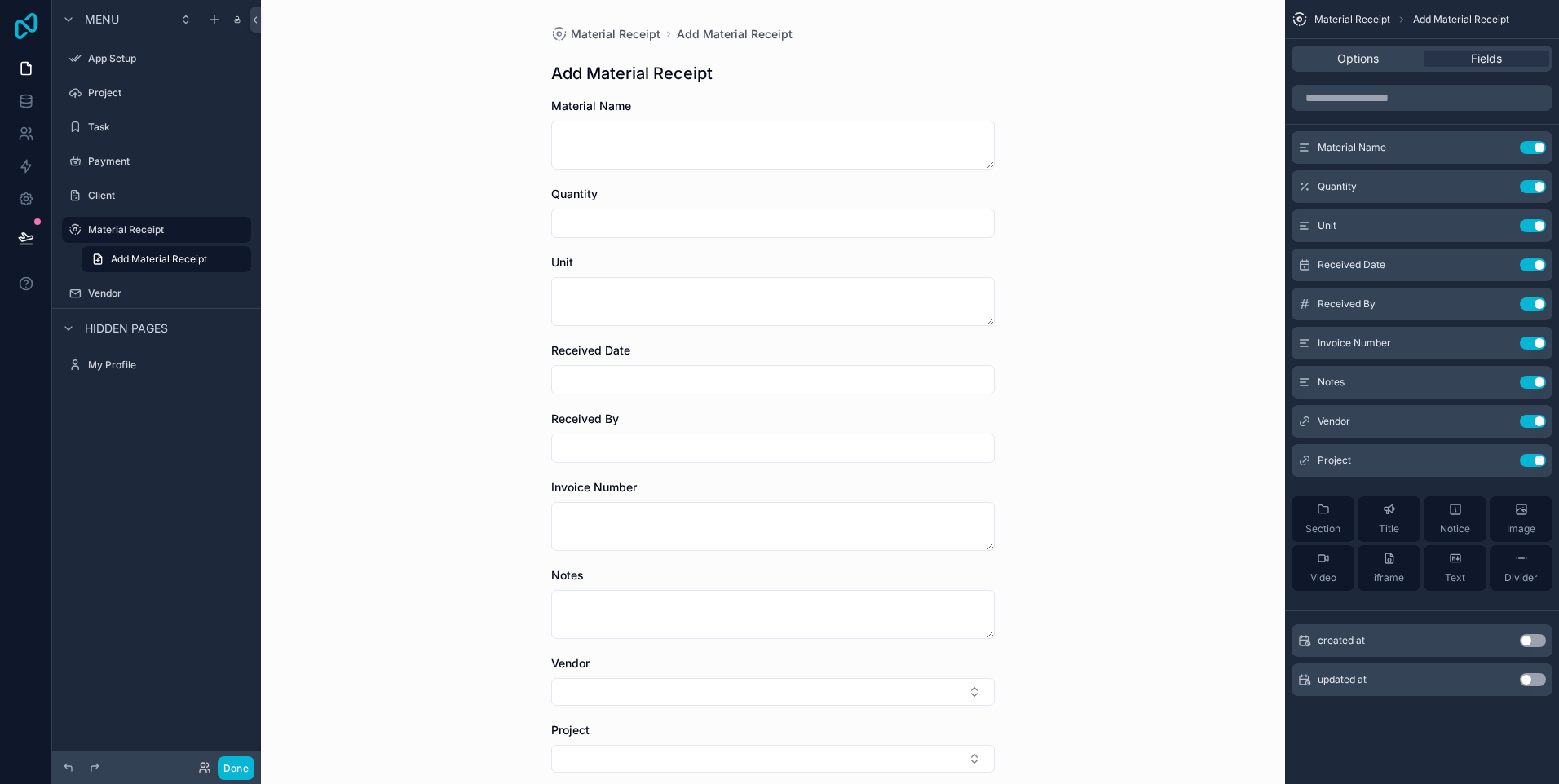
drag, startPoint x: 761, startPoint y: 158, endPoint x: 12, endPoint y: 24, distance: 760.9
click at [12, 24] on icon at bounding box center [26, 25] width 33 height 26
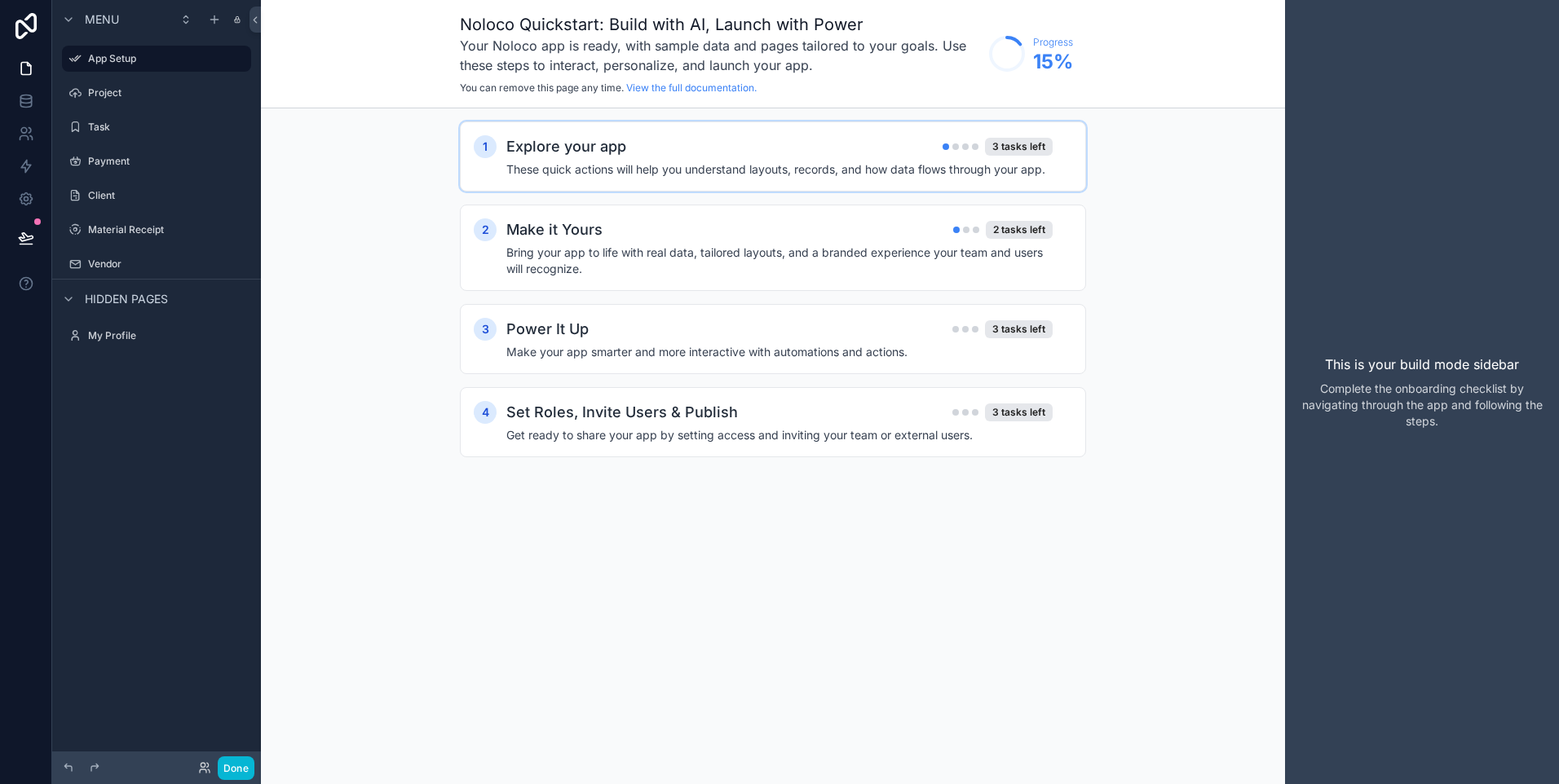
click at [693, 168] on h4 "These quick actions will help you understand layouts, records, and how data flo…" at bounding box center [779, 170] width 546 height 16
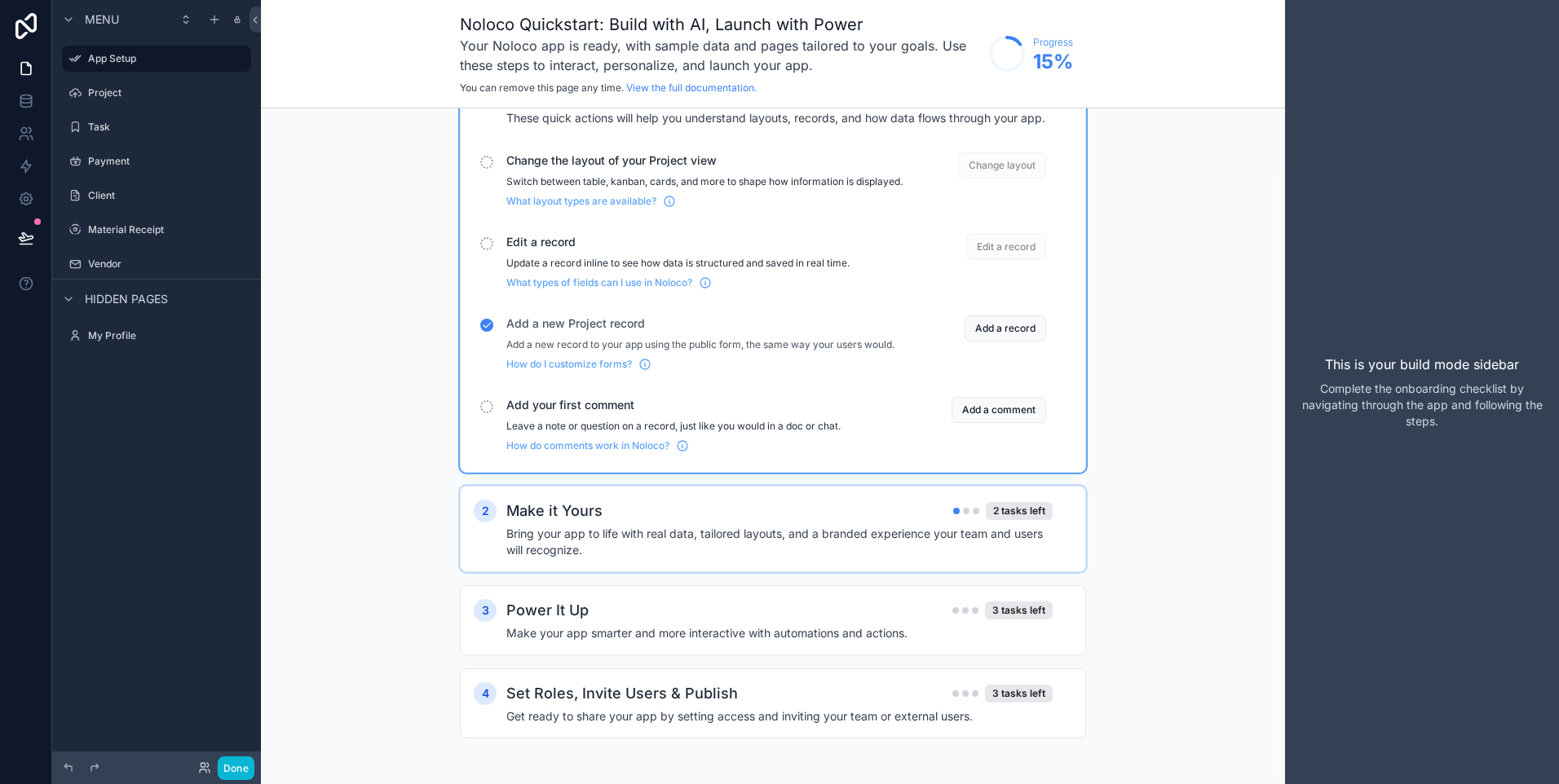
click at [673, 519] on div "Make it Yours 2 tasks left" at bounding box center [779, 510] width 546 height 23
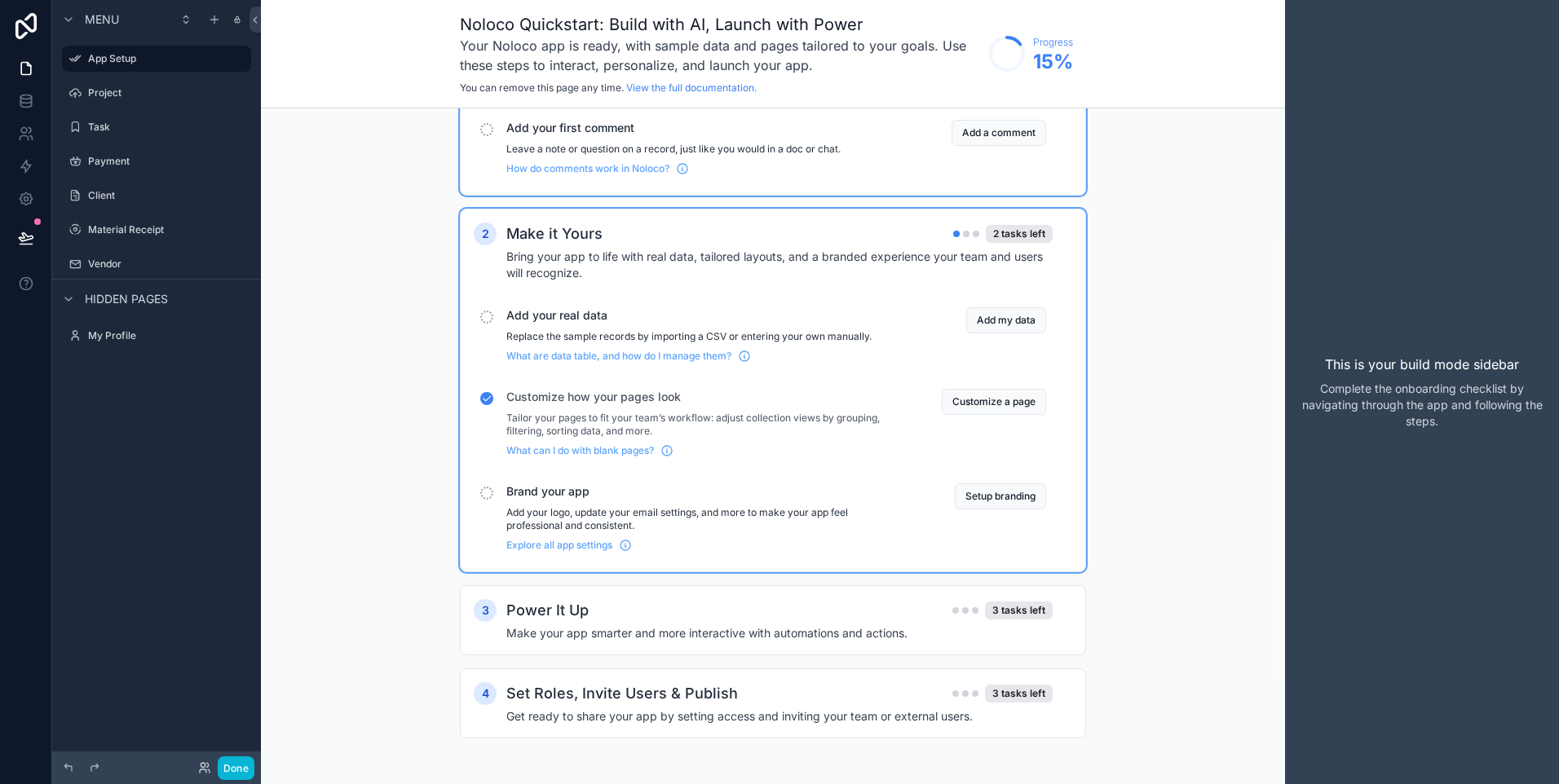
scroll to position [341, 0]
click at [668, 617] on div "Power It Up 3 tasks left" at bounding box center [779, 610] width 546 height 23
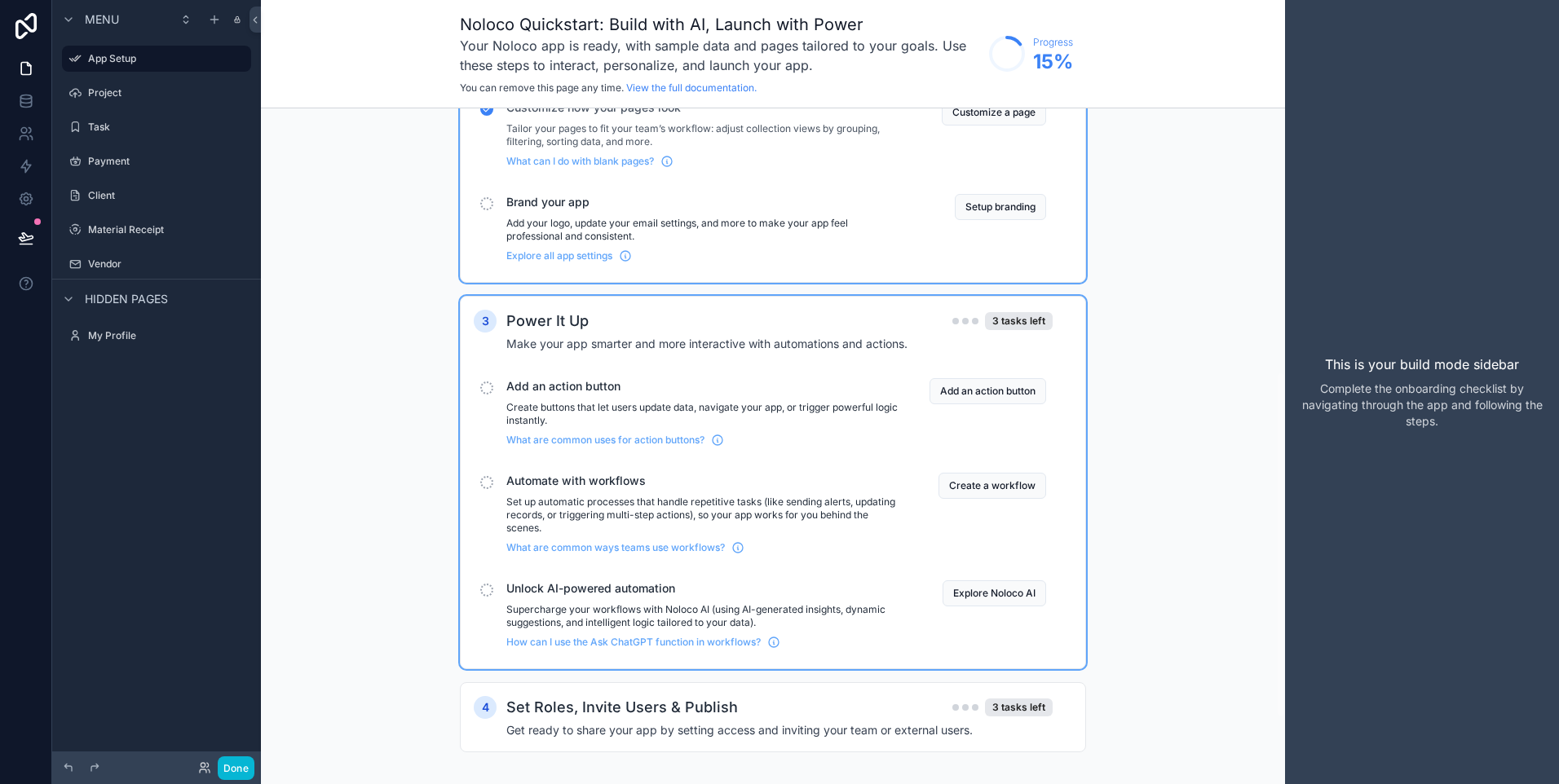
scroll to position [645, 0]
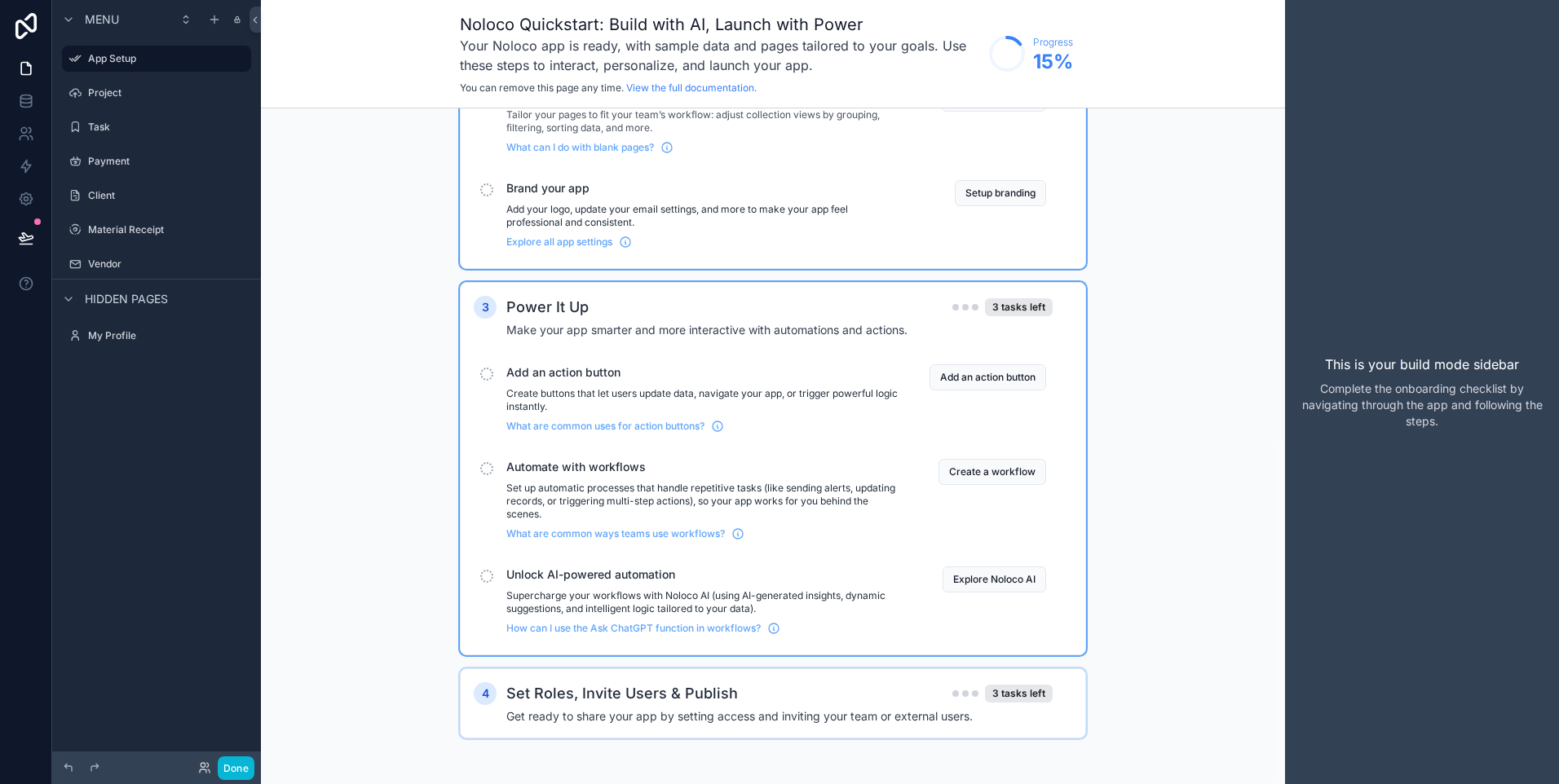
click at [696, 700] on h2 "Set Roles, Invite Users & Publish" at bounding box center [622, 693] width 231 height 23
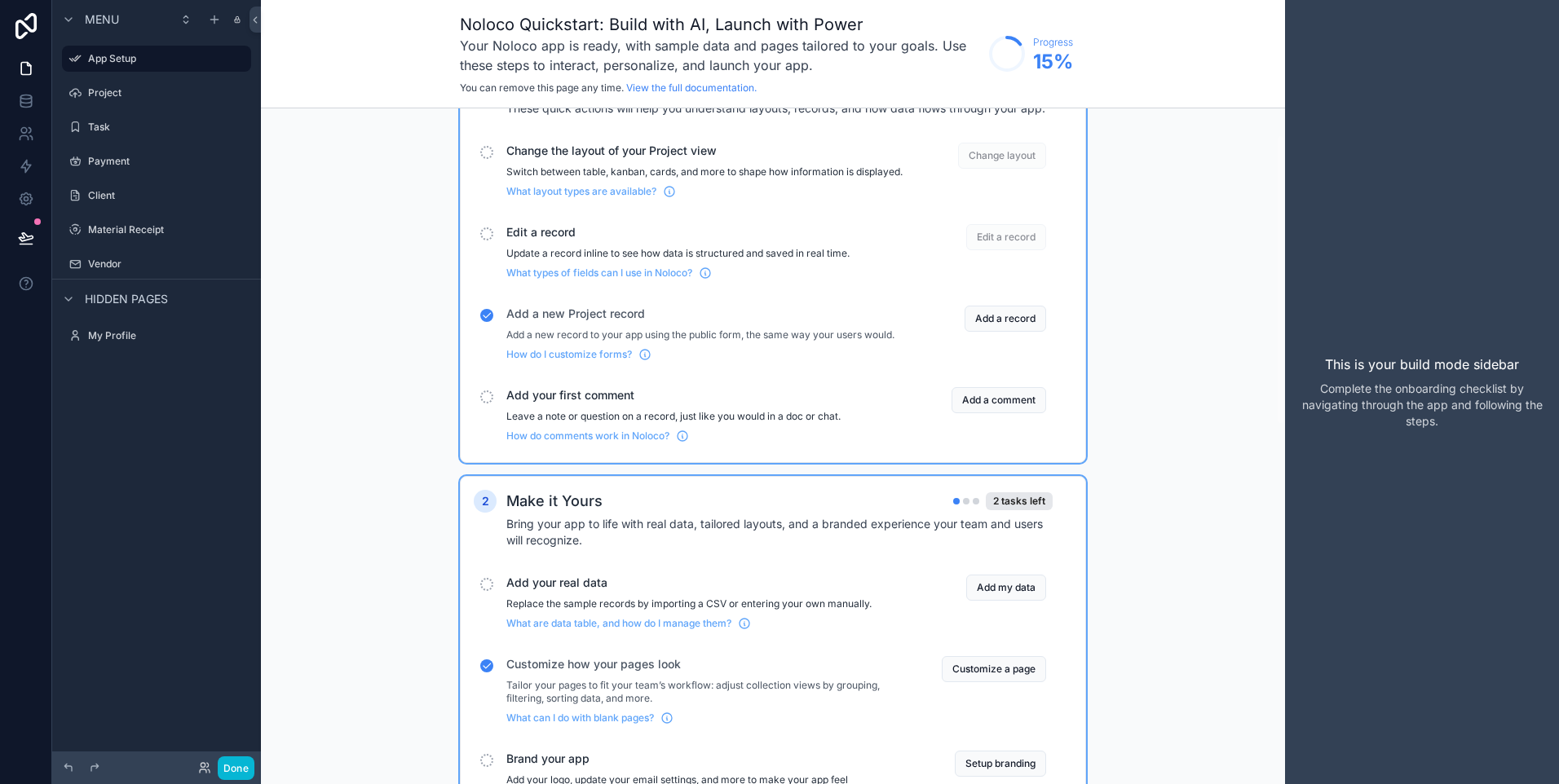
scroll to position [163, 0]
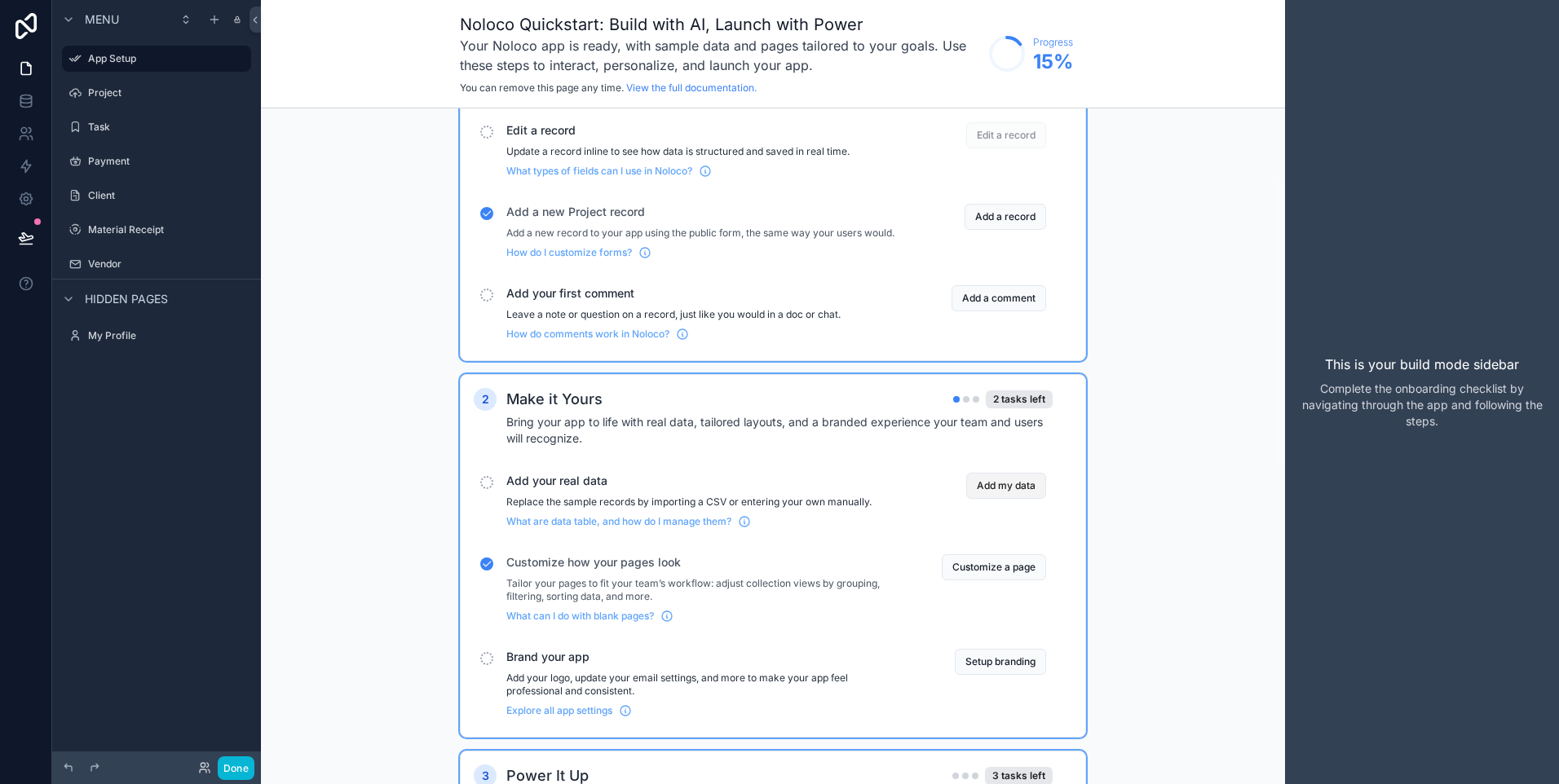
click at [972, 499] on button "Add my data" at bounding box center [1006, 485] width 80 height 26
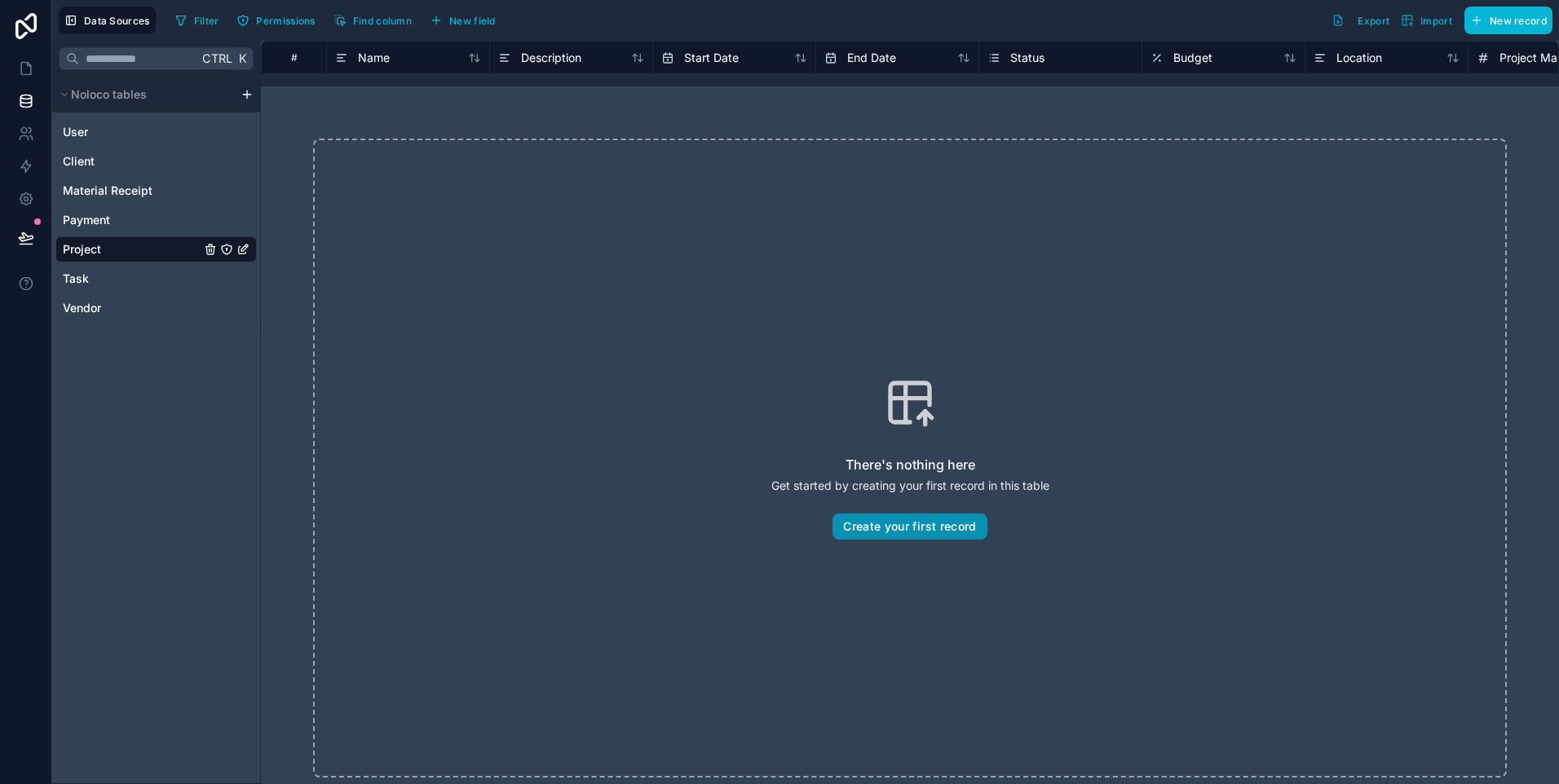
click at [926, 528] on button "Create your first record" at bounding box center [909, 526] width 155 height 26
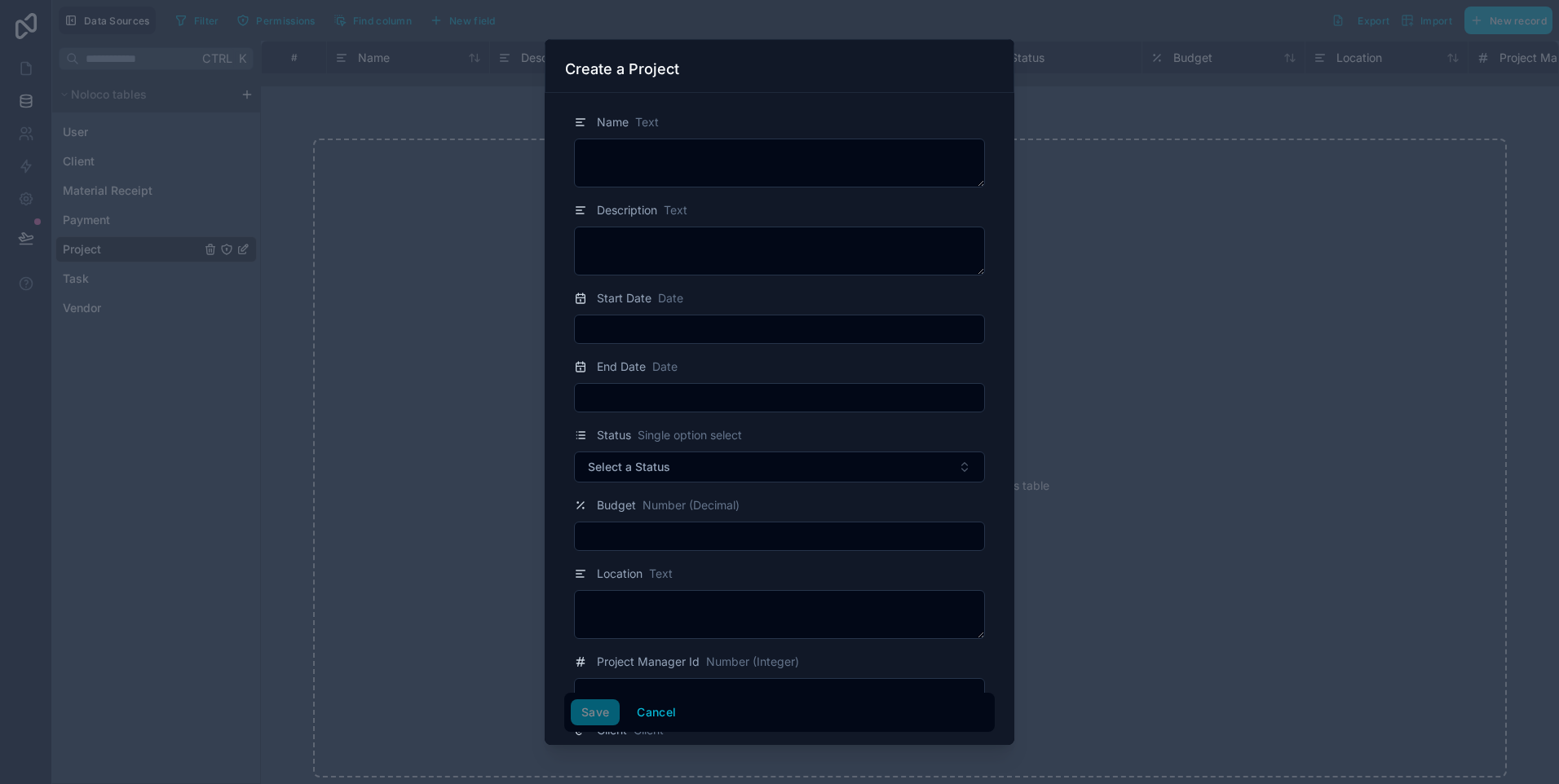
click at [585, 124] on icon at bounding box center [580, 122] width 13 height 20
drag, startPoint x: 585, startPoint y: 124, endPoint x: 708, endPoint y: 125, distance: 123.0
click at [708, 125] on div "Name Text" at bounding box center [779, 122] width 411 height 20
click at [663, 712] on button "Cancel" at bounding box center [656, 712] width 61 height 26
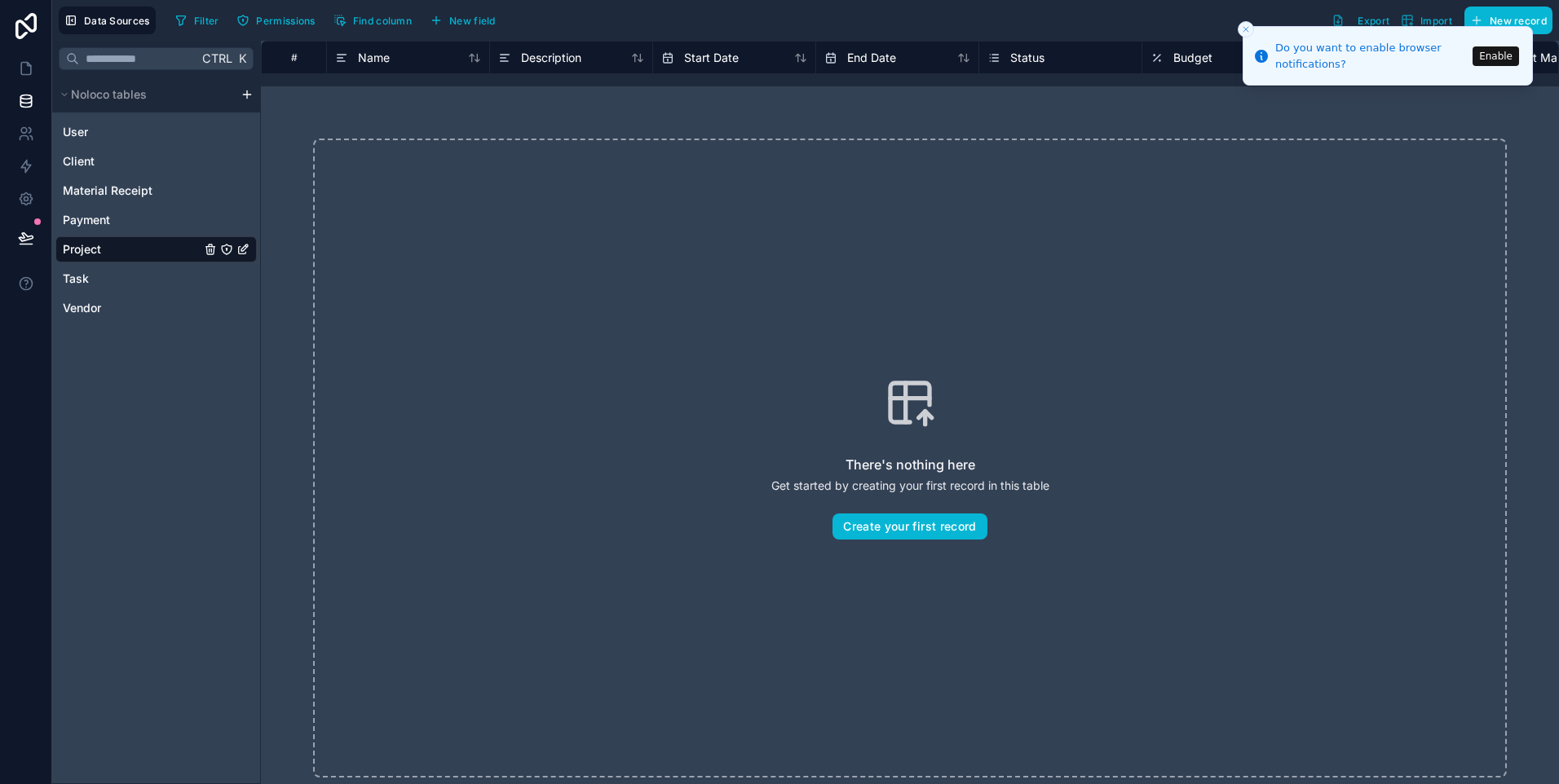
click at [408, 199] on div "There's nothing here Get started by creating your first record in this table Cr…" at bounding box center [909, 457] width 1194 height 639
click at [396, 28] on button "Find column" at bounding box center [372, 20] width 89 height 24
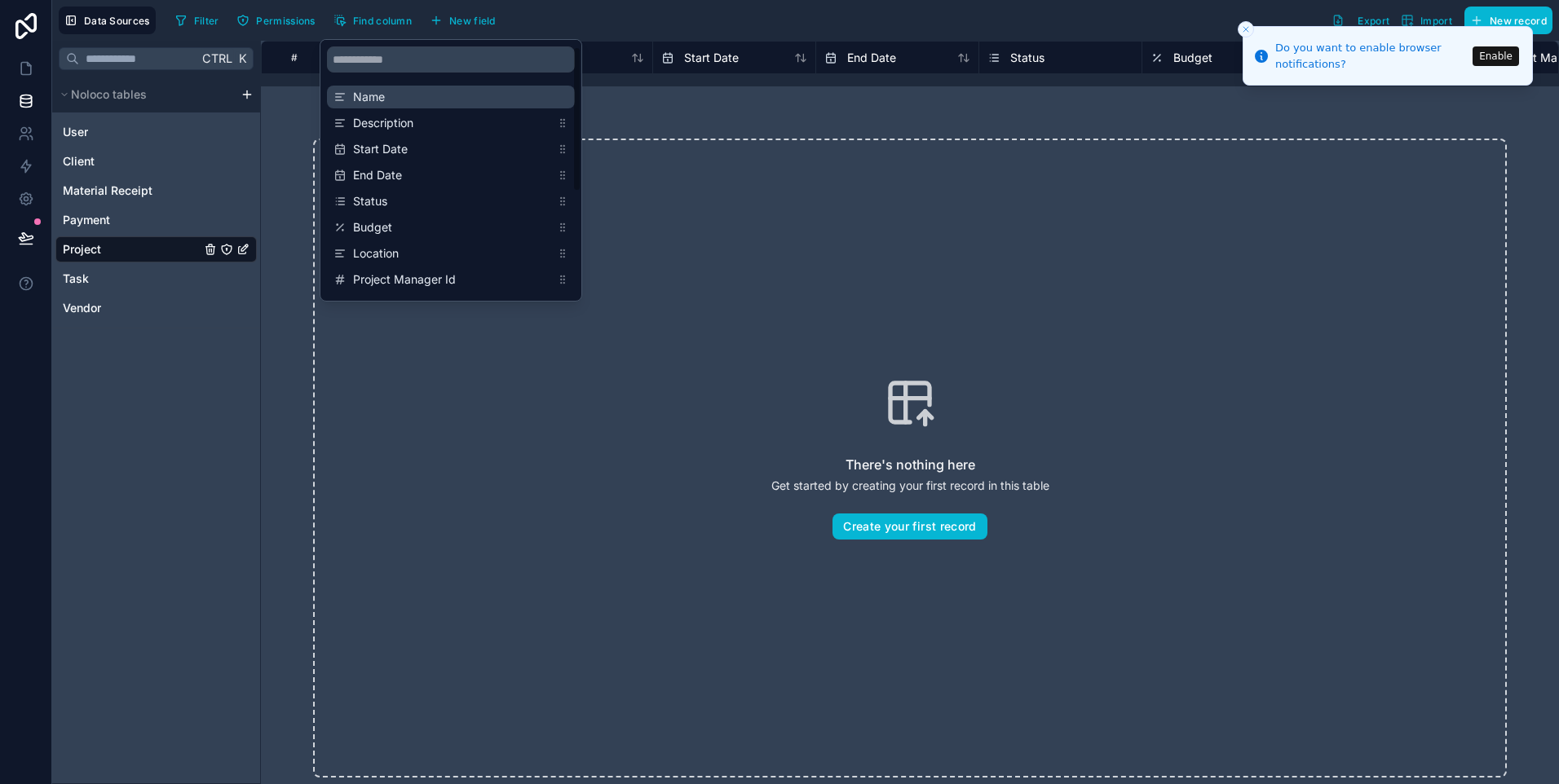
click at [353, 90] on span "Name" at bounding box center [452, 97] width 197 height 16
click at [353, 93] on span "Name" at bounding box center [452, 97] width 197 height 16
click at [354, 93] on span "Name" at bounding box center [452, 97] width 197 height 16
drag, startPoint x: 342, startPoint y: 98, endPoint x: 367, endPoint y: 84, distance: 28.7
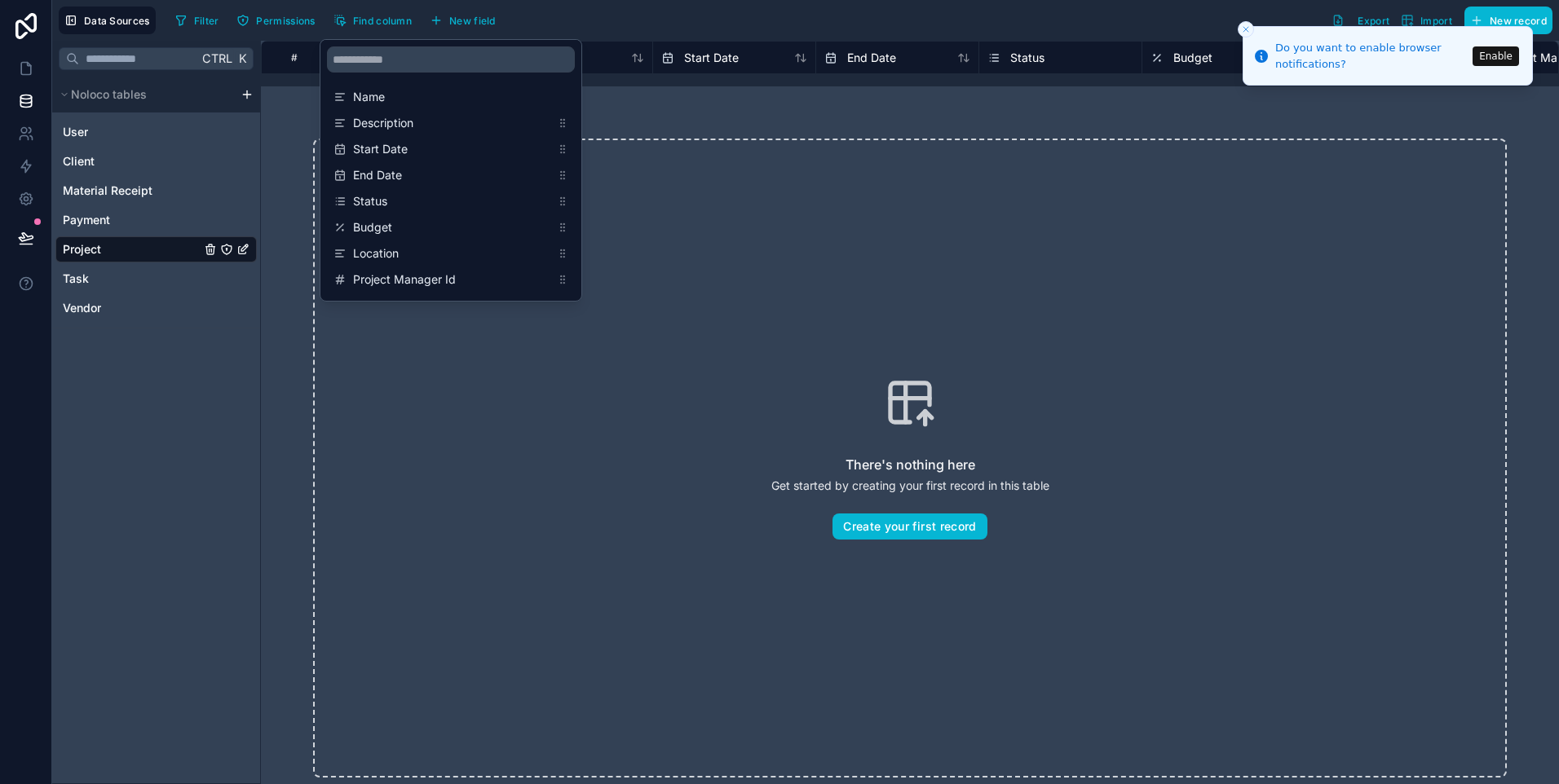
click at [367, 84] on div "Name Description Start Date End Date Status Budget Location Project Manager Id …" at bounding box center [451, 281] width 261 height 404
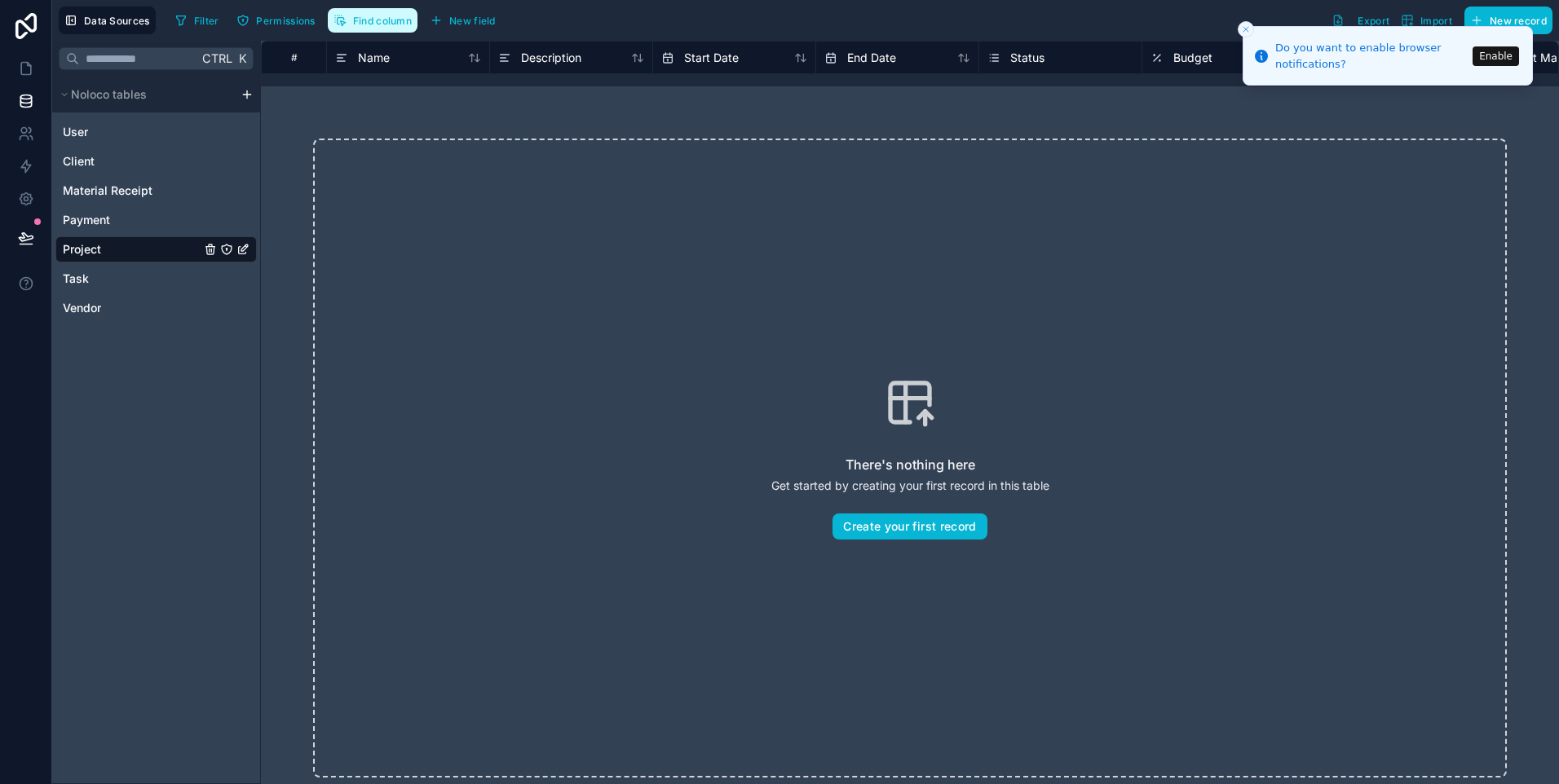
click at [362, 16] on span "Find column" at bounding box center [382, 21] width 59 height 13
click at [296, 19] on span "Permissions" at bounding box center [285, 21] width 59 height 13
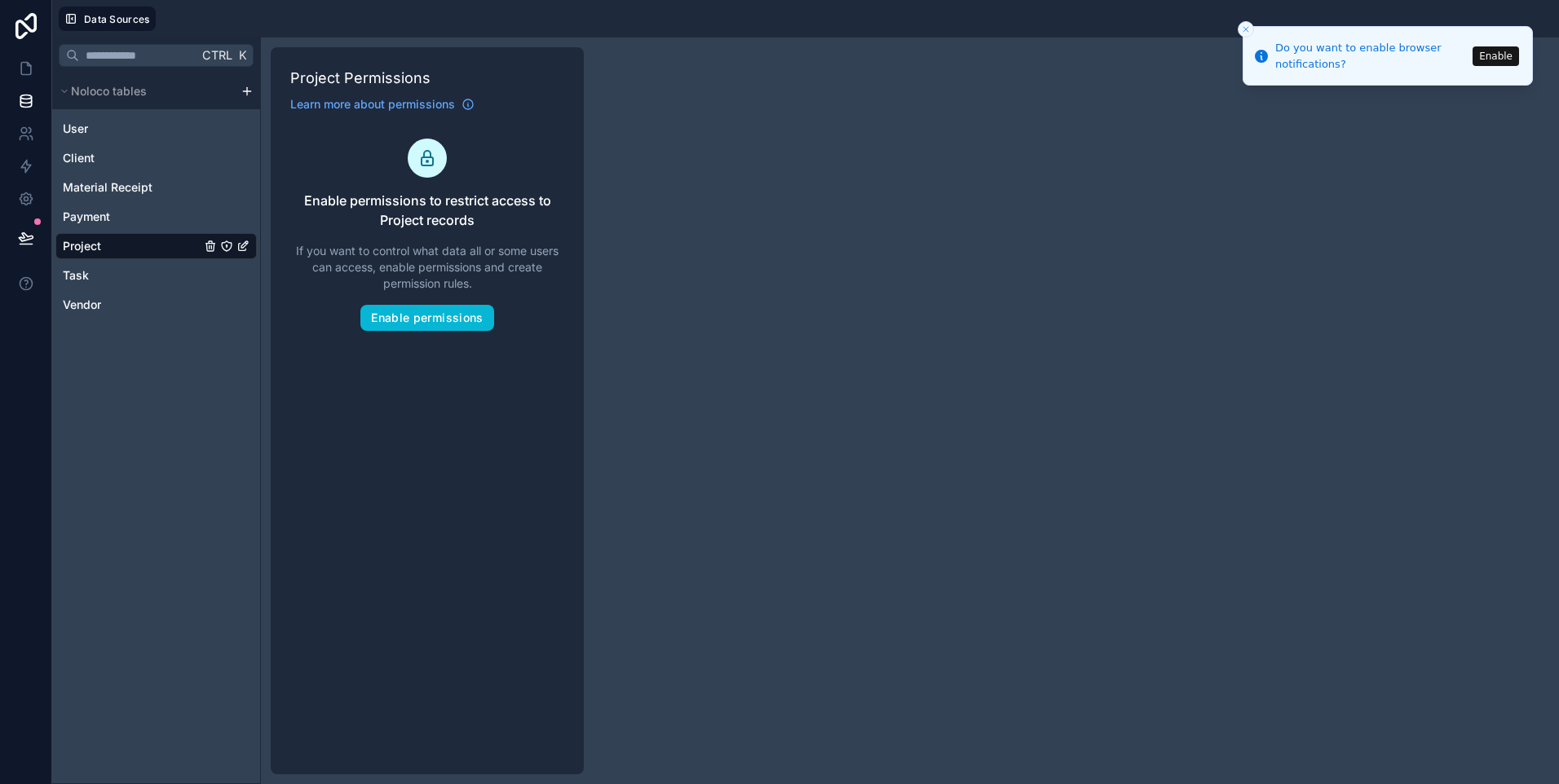
click at [137, 247] on link "Project" at bounding box center [131, 246] width 137 height 16
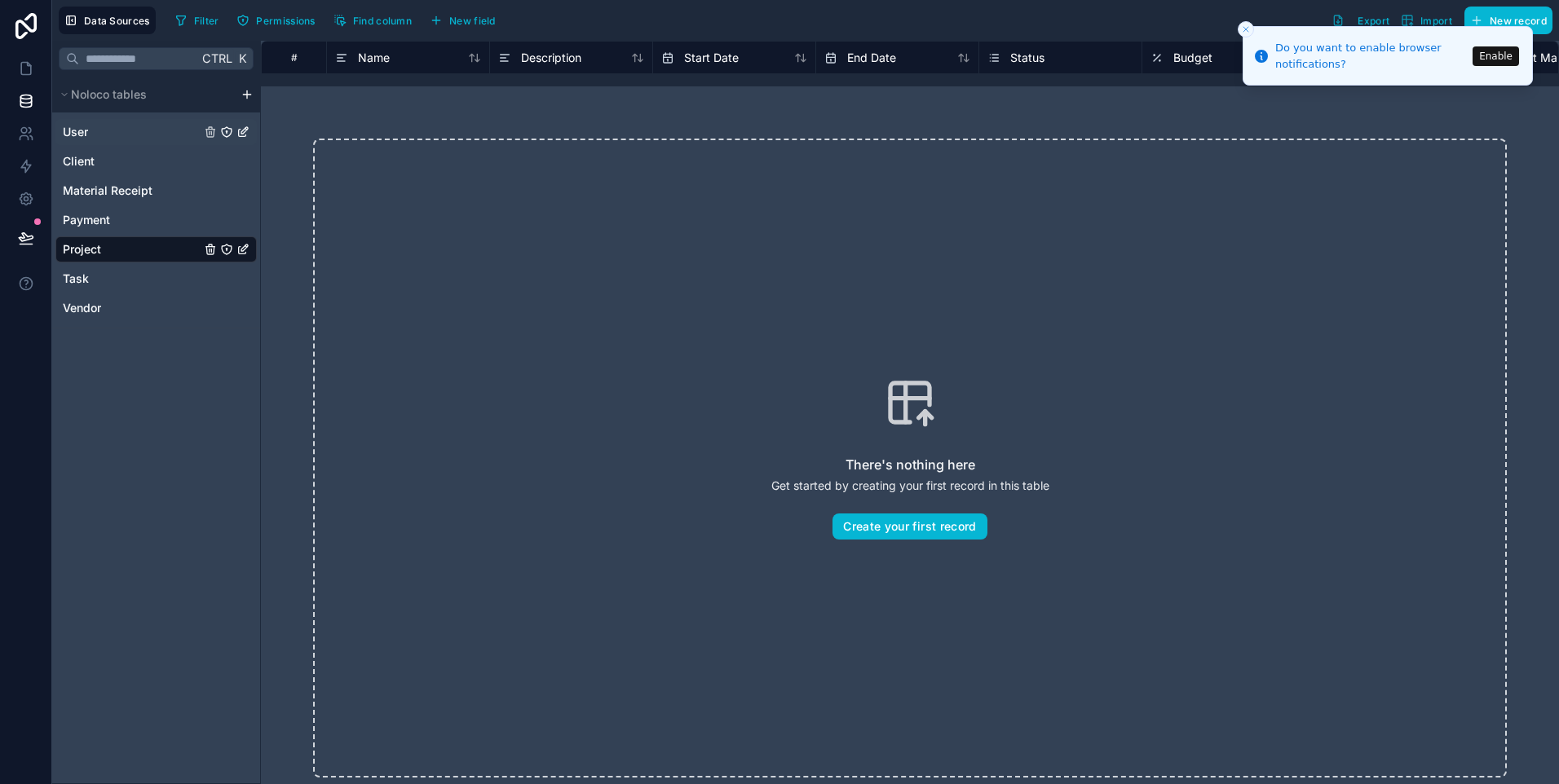
click at [99, 140] on div "User" at bounding box center [155, 132] width 202 height 26
click at [101, 187] on span "Material Receipt" at bounding box center [107, 191] width 89 height 16
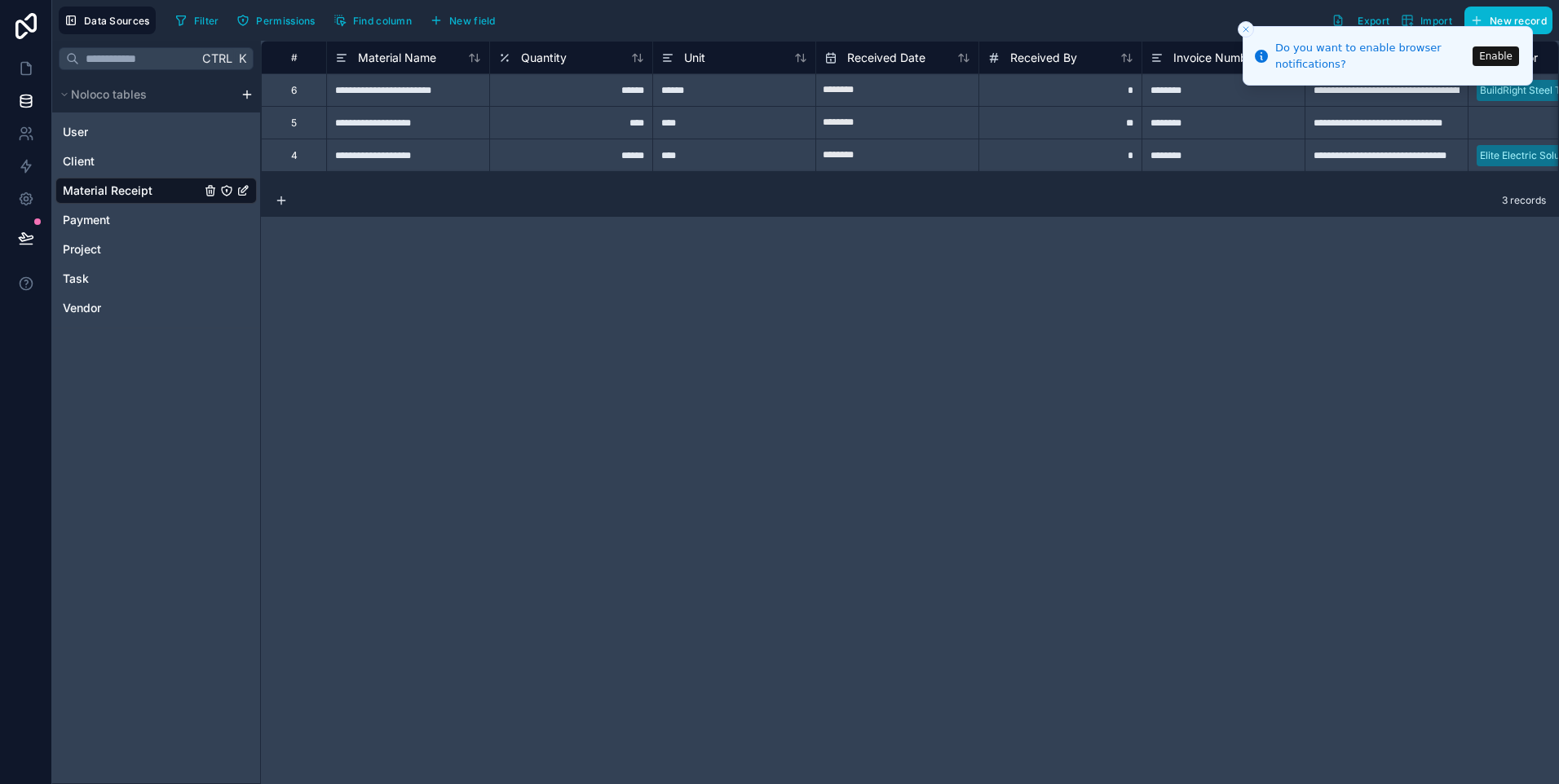
click at [472, 62] on icon at bounding box center [474, 58] width 13 height 13
click at [360, 53] on span "Material Name" at bounding box center [397, 58] width 79 height 16
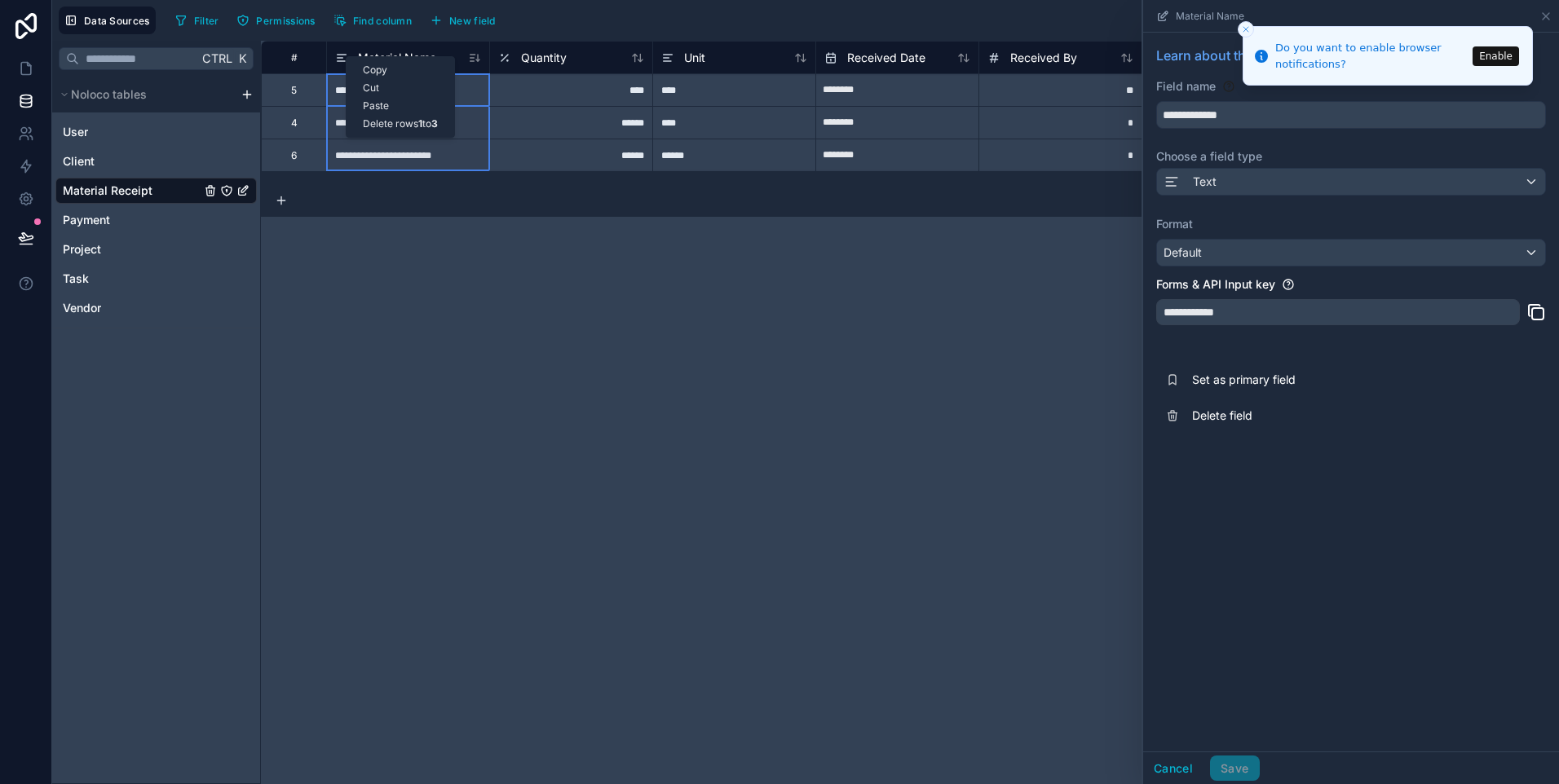
click at [325, 50] on div "#" at bounding box center [294, 57] width 65 height 33
click at [342, 58] on icon at bounding box center [340, 58] width 5 height 0
click at [1501, 60] on button "Enable" at bounding box center [1495, 56] width 46 height 20
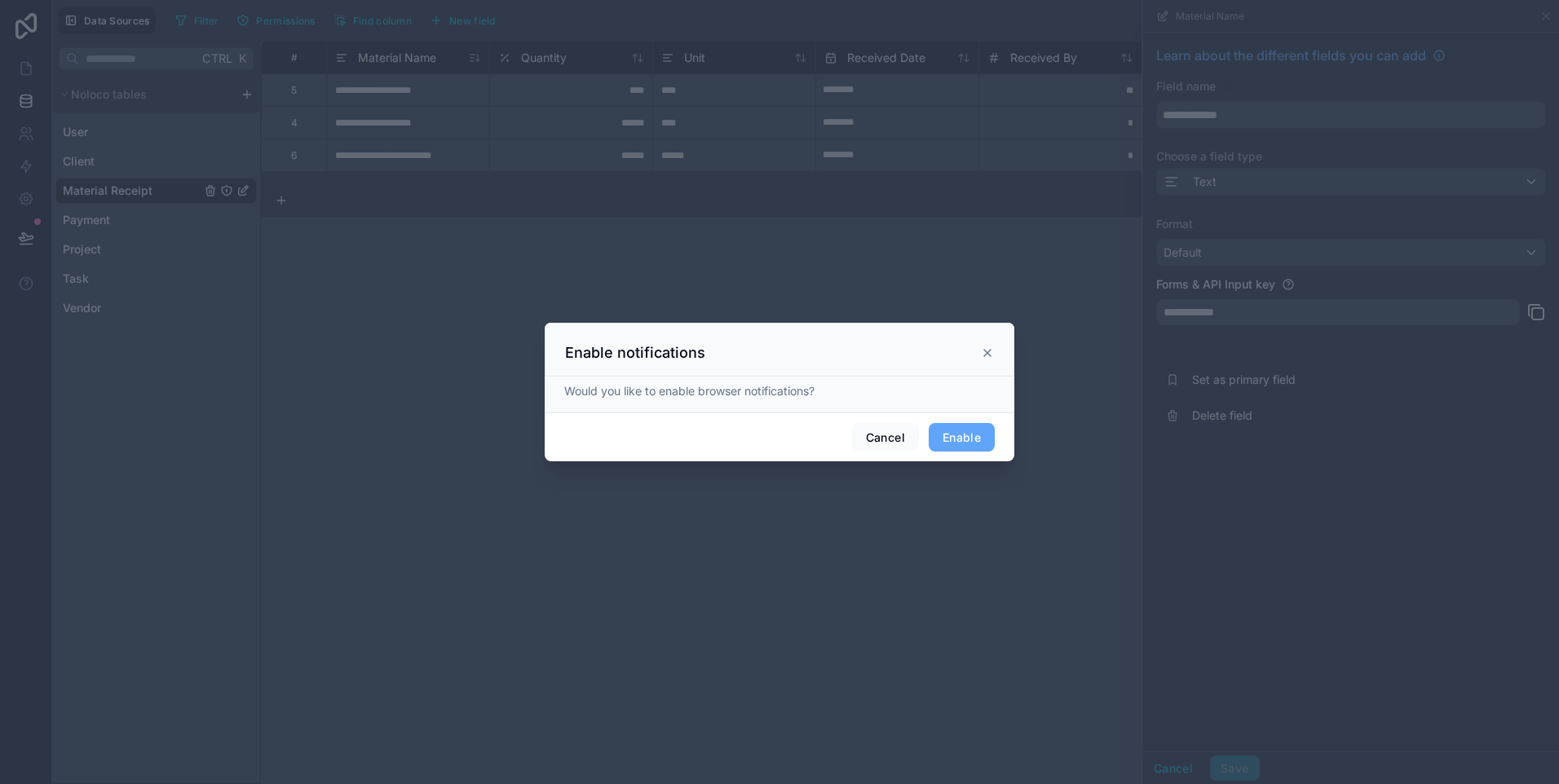
click at [996, 349] on div "Enable notifications" at bounding box center [780, 350] width 470 height 54
click at [957, 435] on button "Enable" at bounding box center [962, 437] width 66 height 29
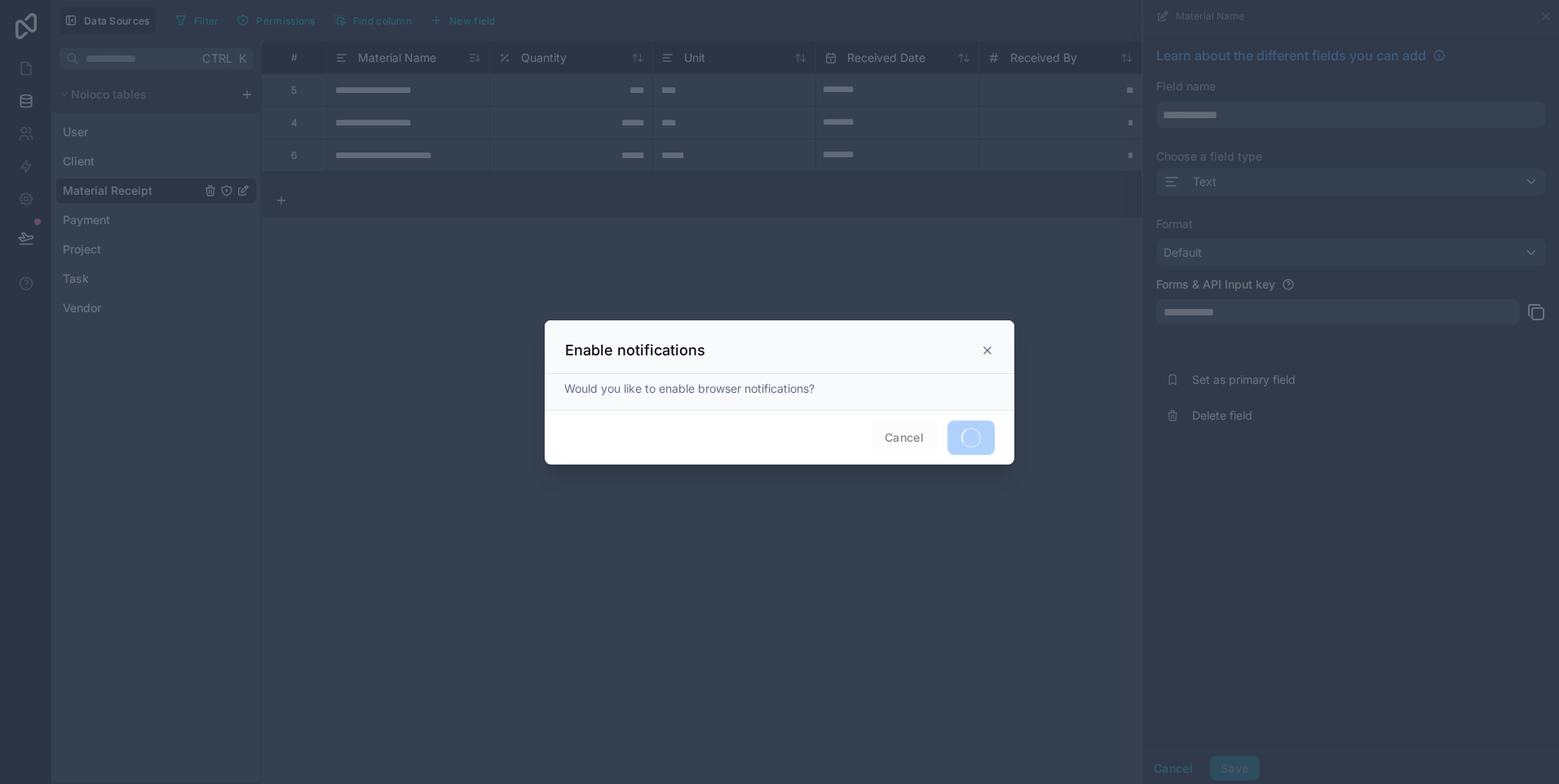
click at [988, 350] on icon at bounding box center [987, 350] width 13 height 13
click at [986, 351] on icon at bounding box center [987, 350] width 6 height 6
click at [988, 352] on icon at bounding box center [987, 350] width 13 height 13
click at [989, 354] on icon at bounding box center [987, 350] width 13 height 13
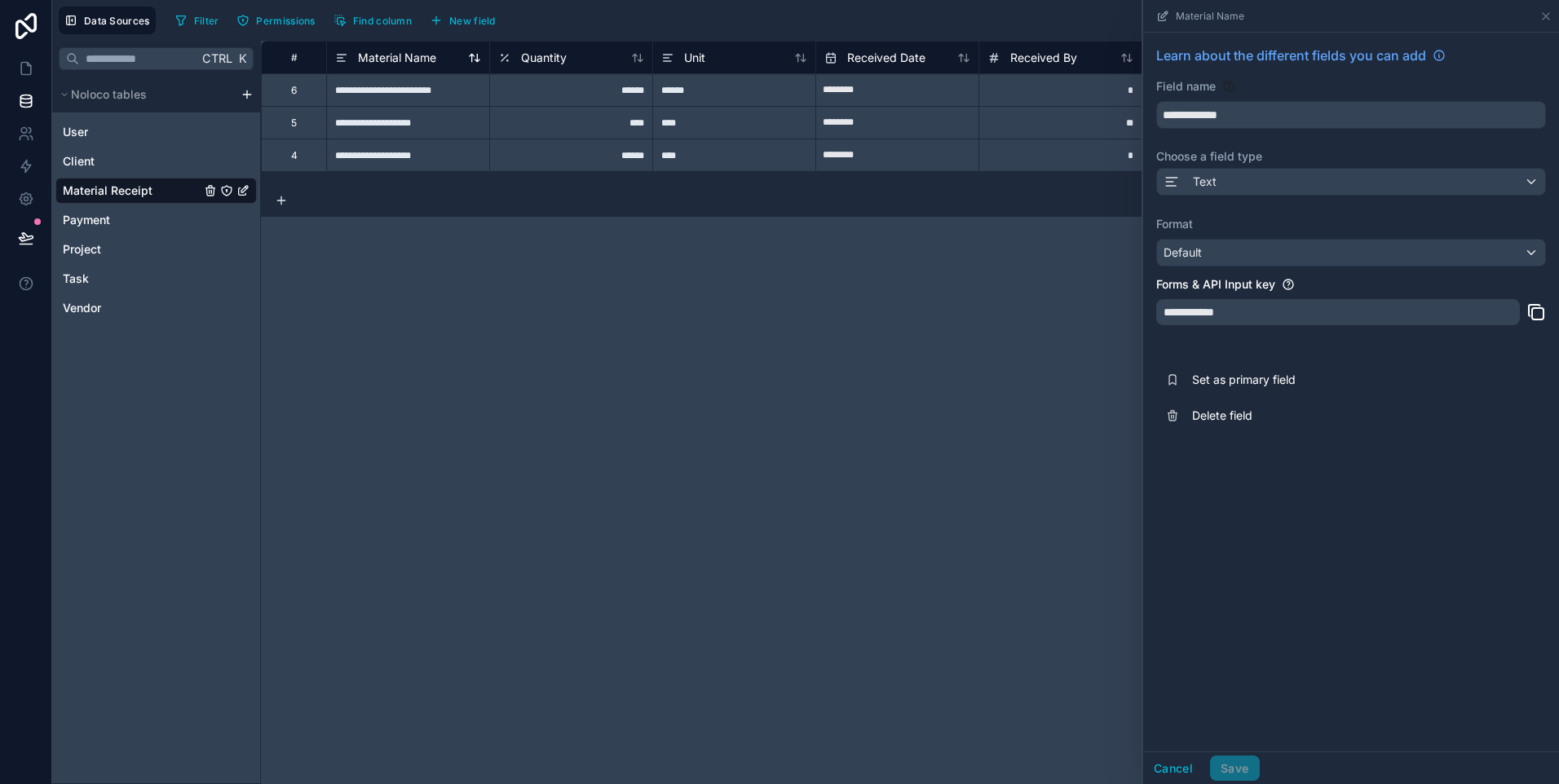
click at [431, 58] on span "Material Name" at bounding box center [397, 58] width 79 height 16
click at [1241, 173] on div "Text" at bounding box center [1350, 182] width 388 height 26
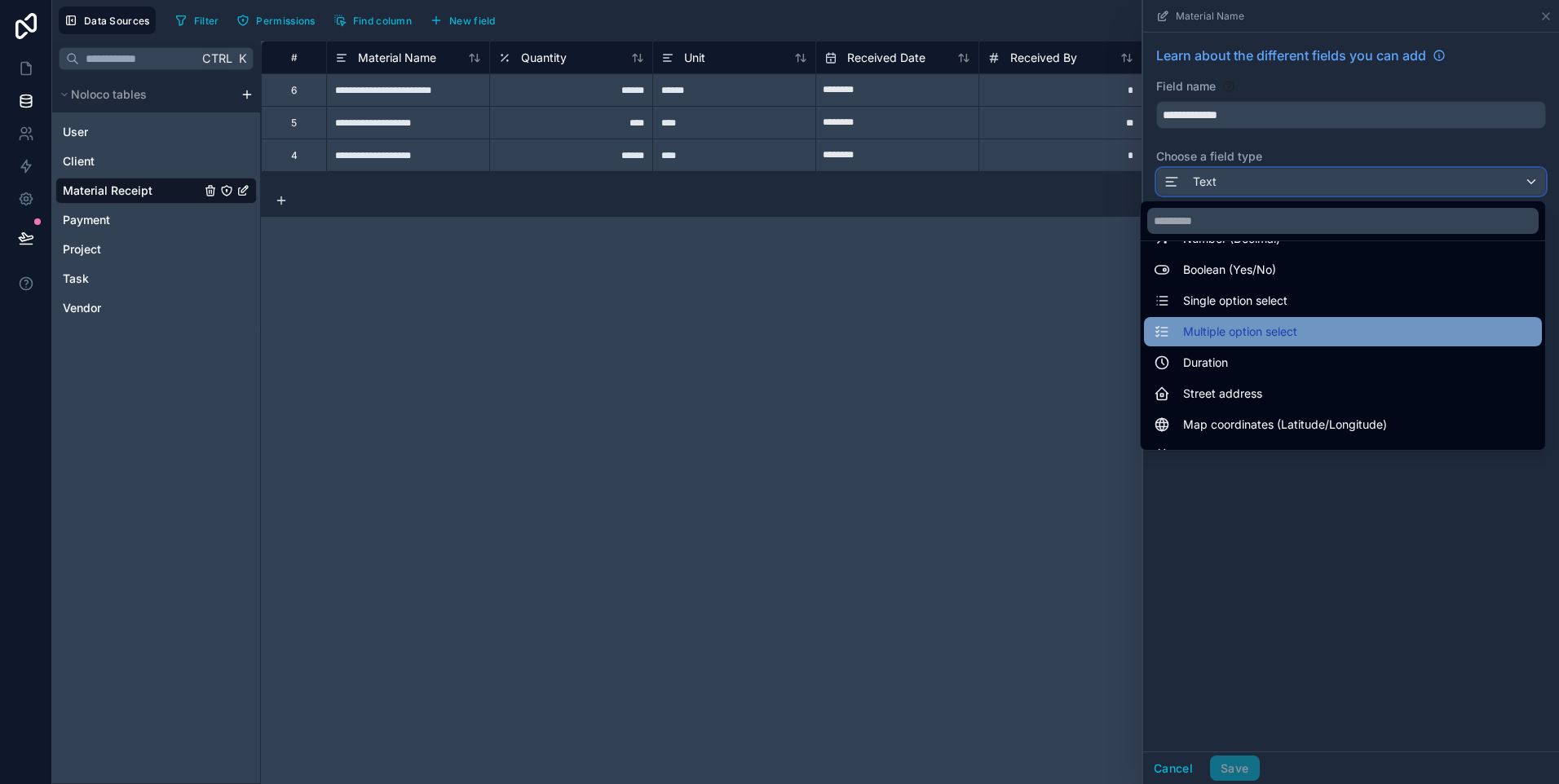
scroll to position [163, 0]
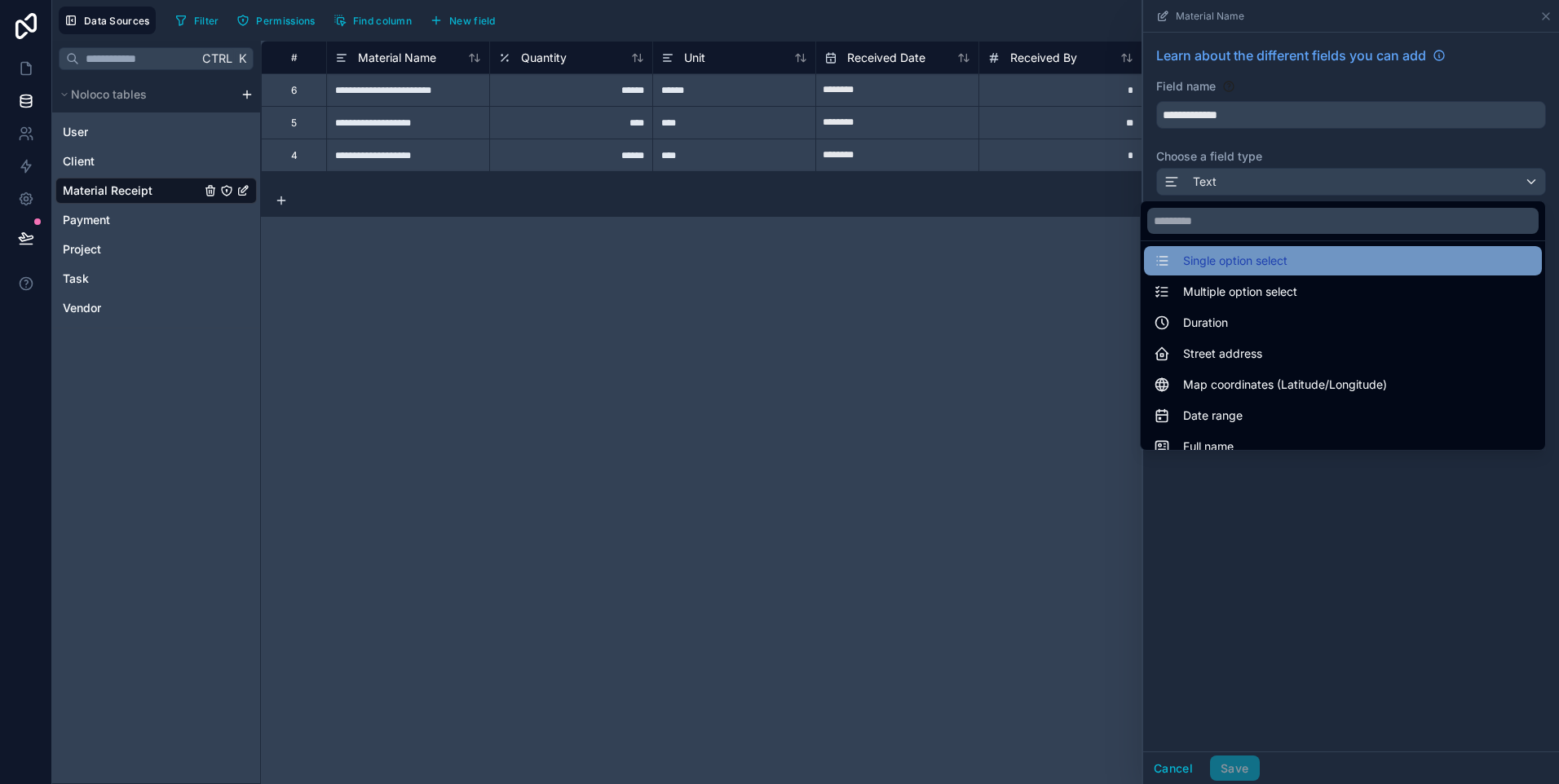
click at [1255, 268] on span "Single option select" at bounding box center [1235, 261] width 104 height 20
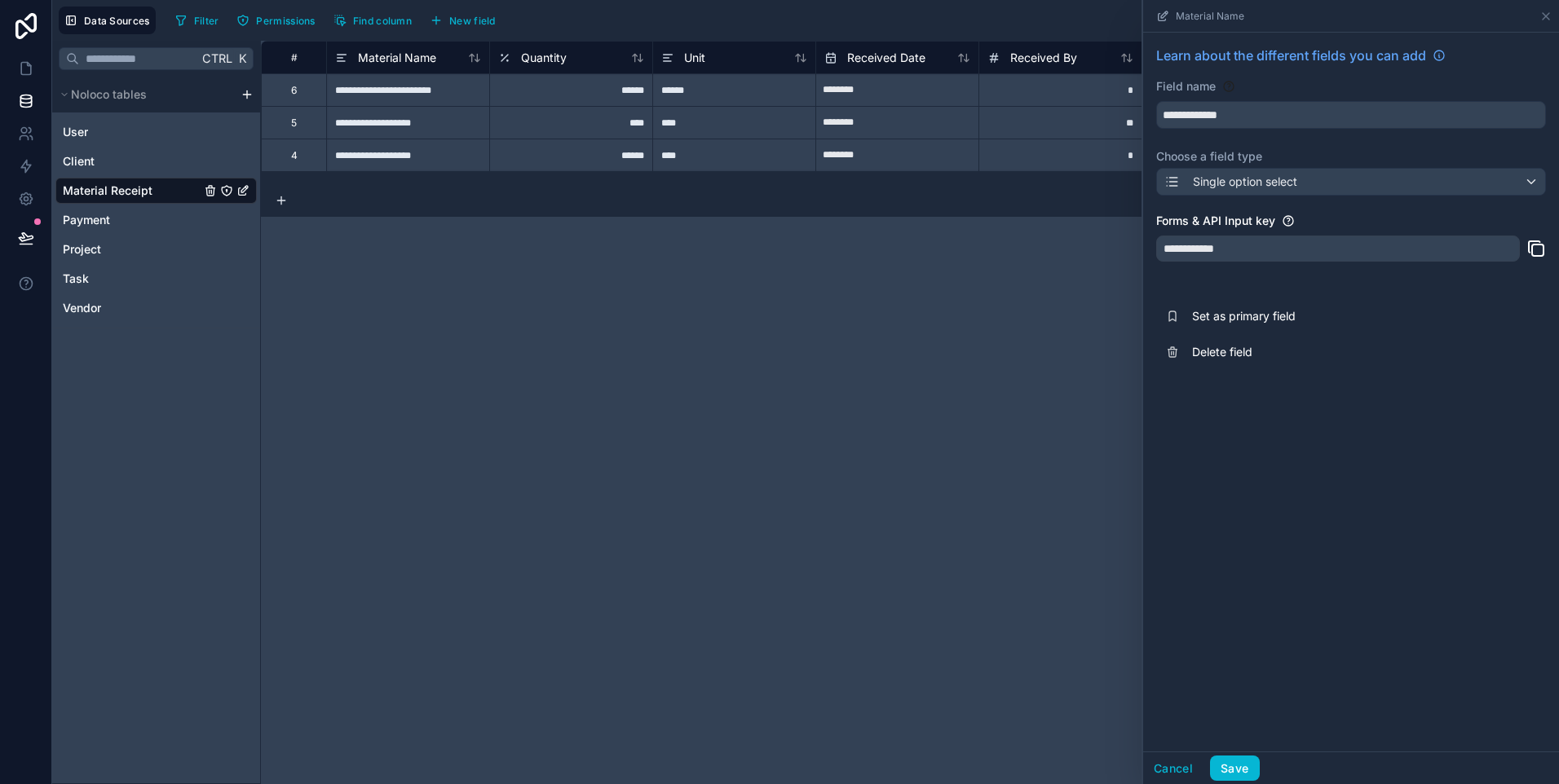
click at [1266, 253] on div "**********" at bounding box center [1338, 248] width 363 height 26
click at [941, 400] on div "**********" at bounding box center [910, 412] width 1298 height 743
click at [1235, 762] on button "Save" at bounding box center [1235, 768] width 49 height 26
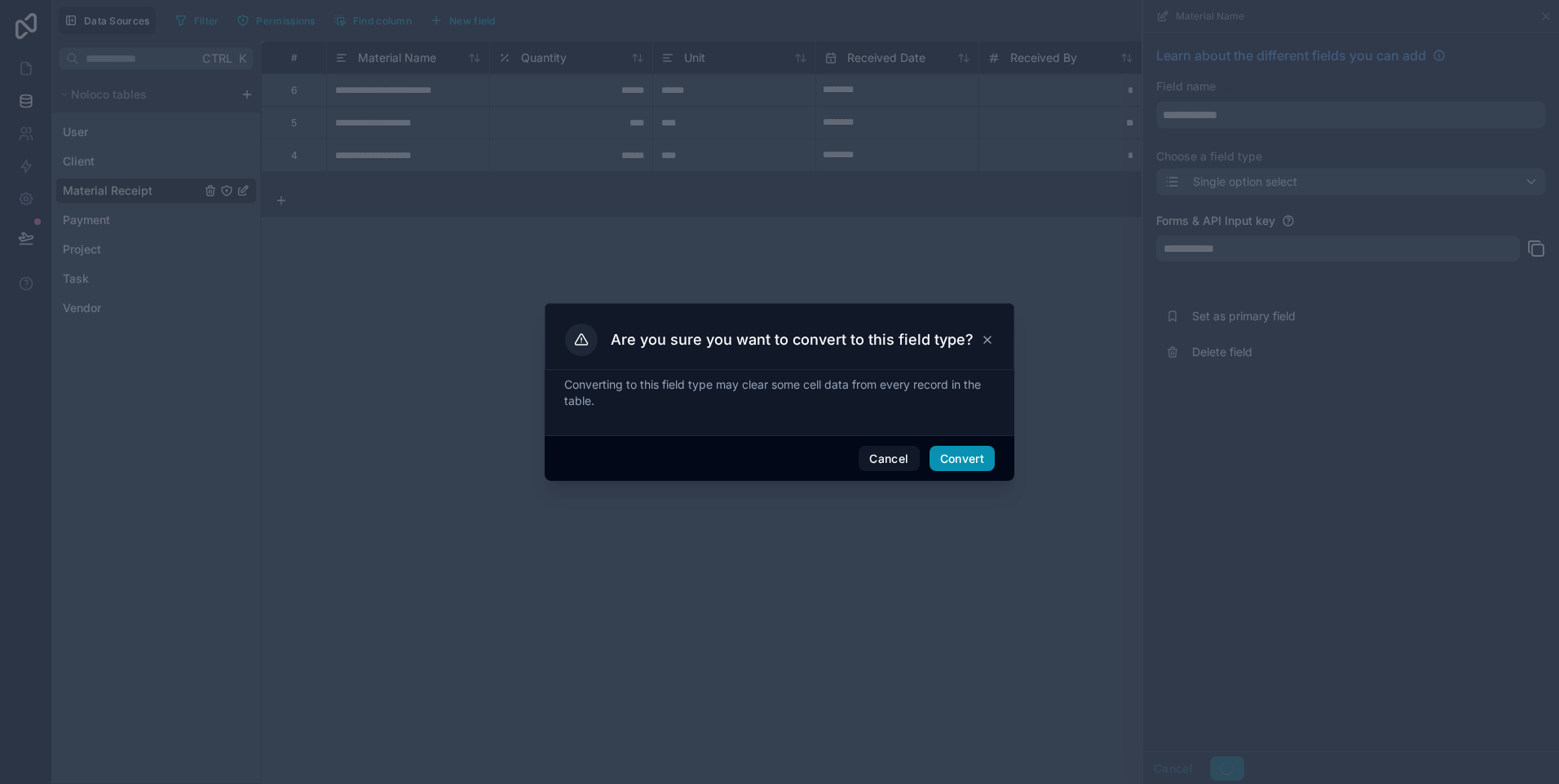
click at [944, 458] on button "Convert" at bounding box center [962, 458] width 65 height 26
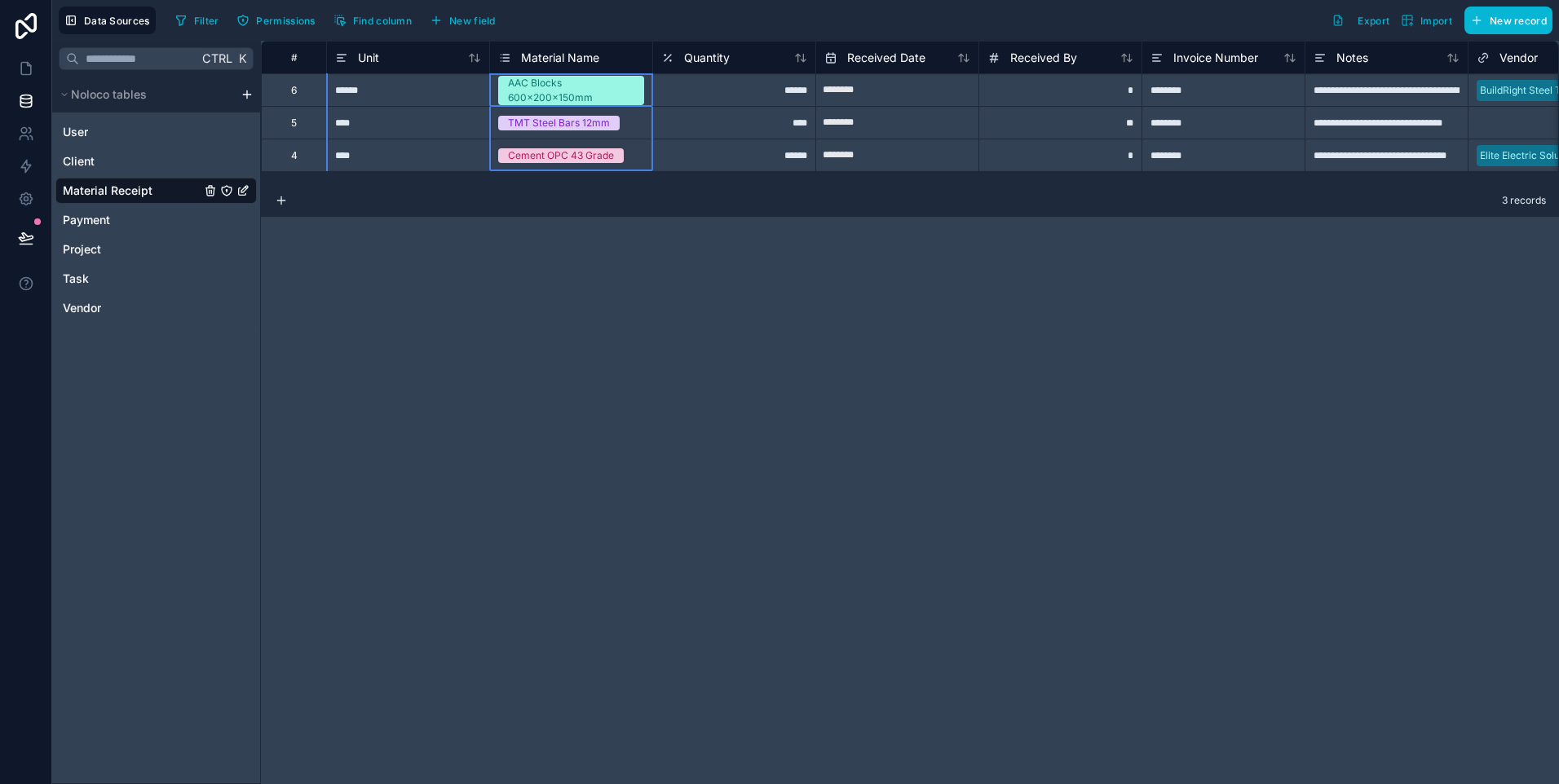
click at [585, 67] on div "Material Name" at bounding box center [549, 58] width 101 height 20
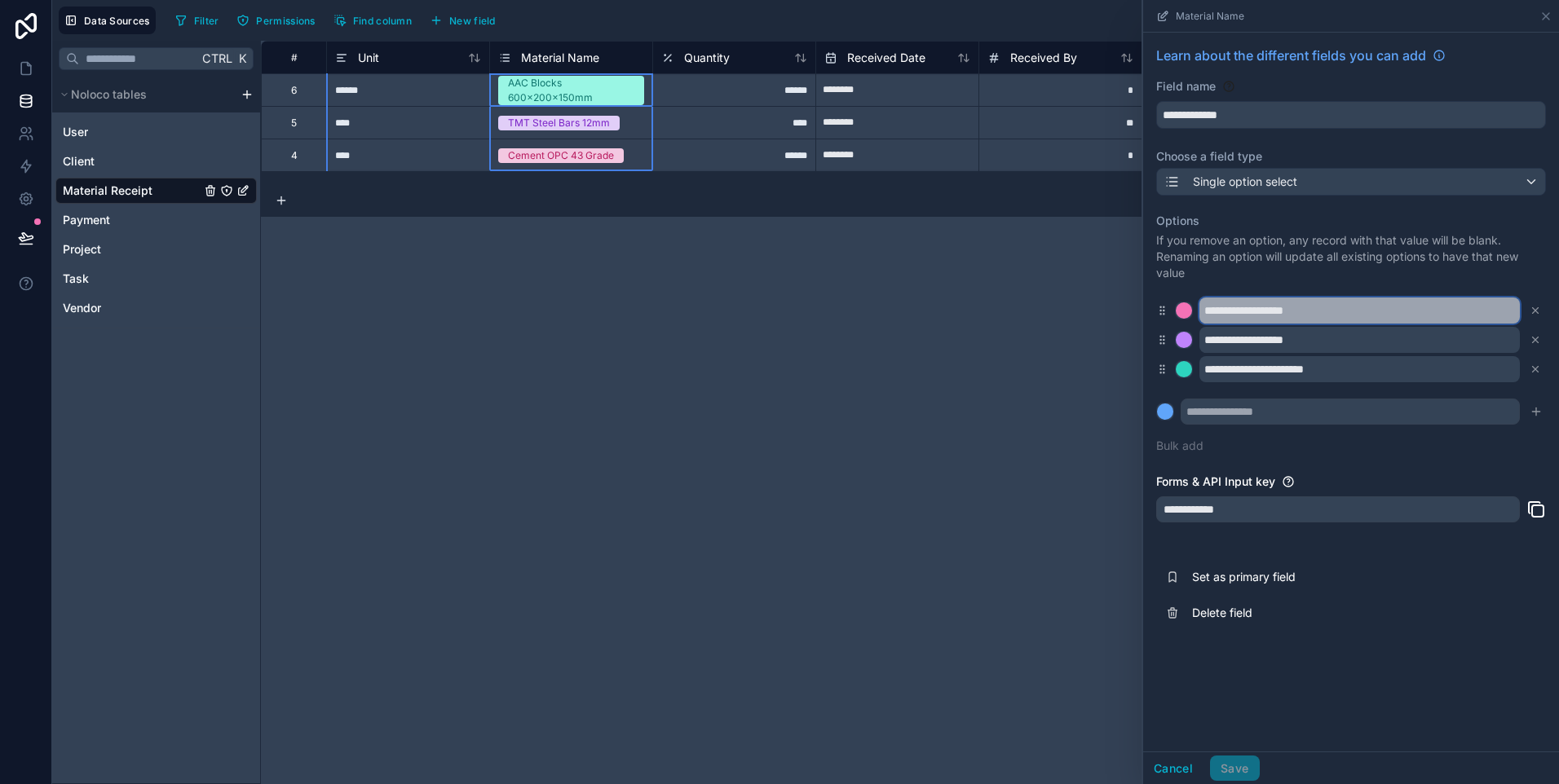
click at [1252, 313] on input "**********" at bounding box center [1359, 310] width 321 height 26
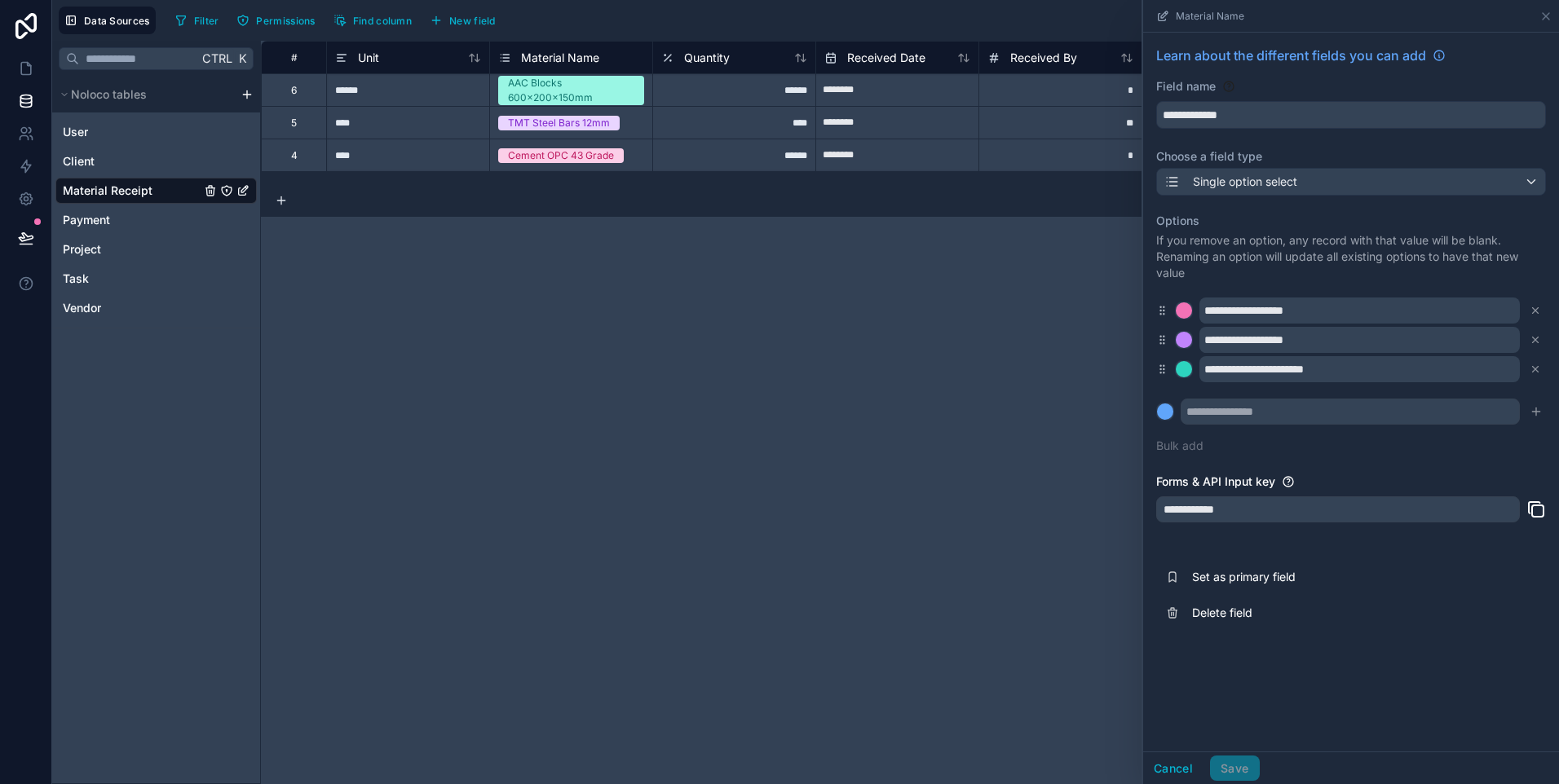
click at [1258, 449] on div "**********" at bounding box center [1350, 333] width 390 height 261
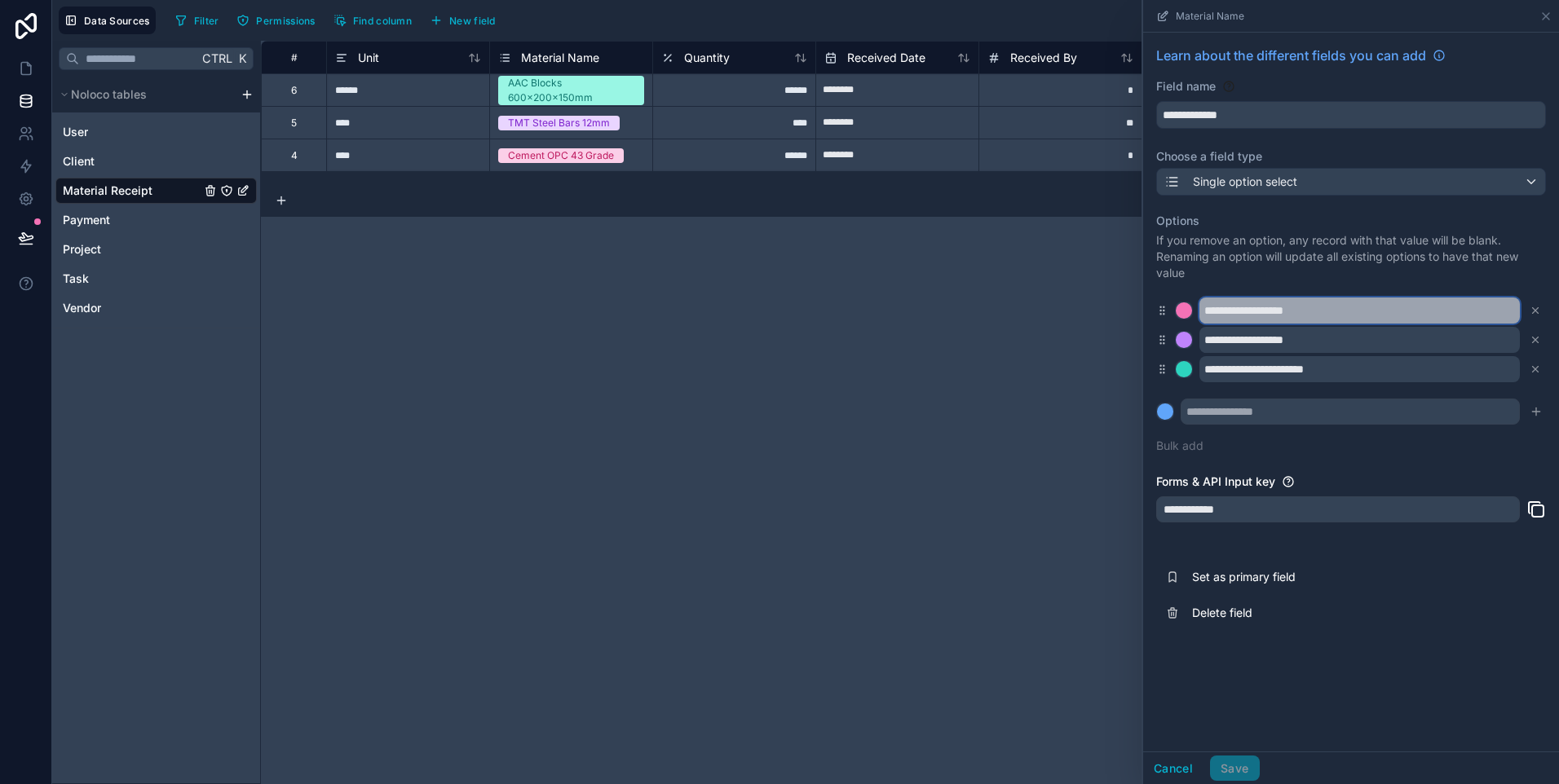
click at [1241, 316] on input "**********" at bounding box center [1359, 310] width 321 height 26
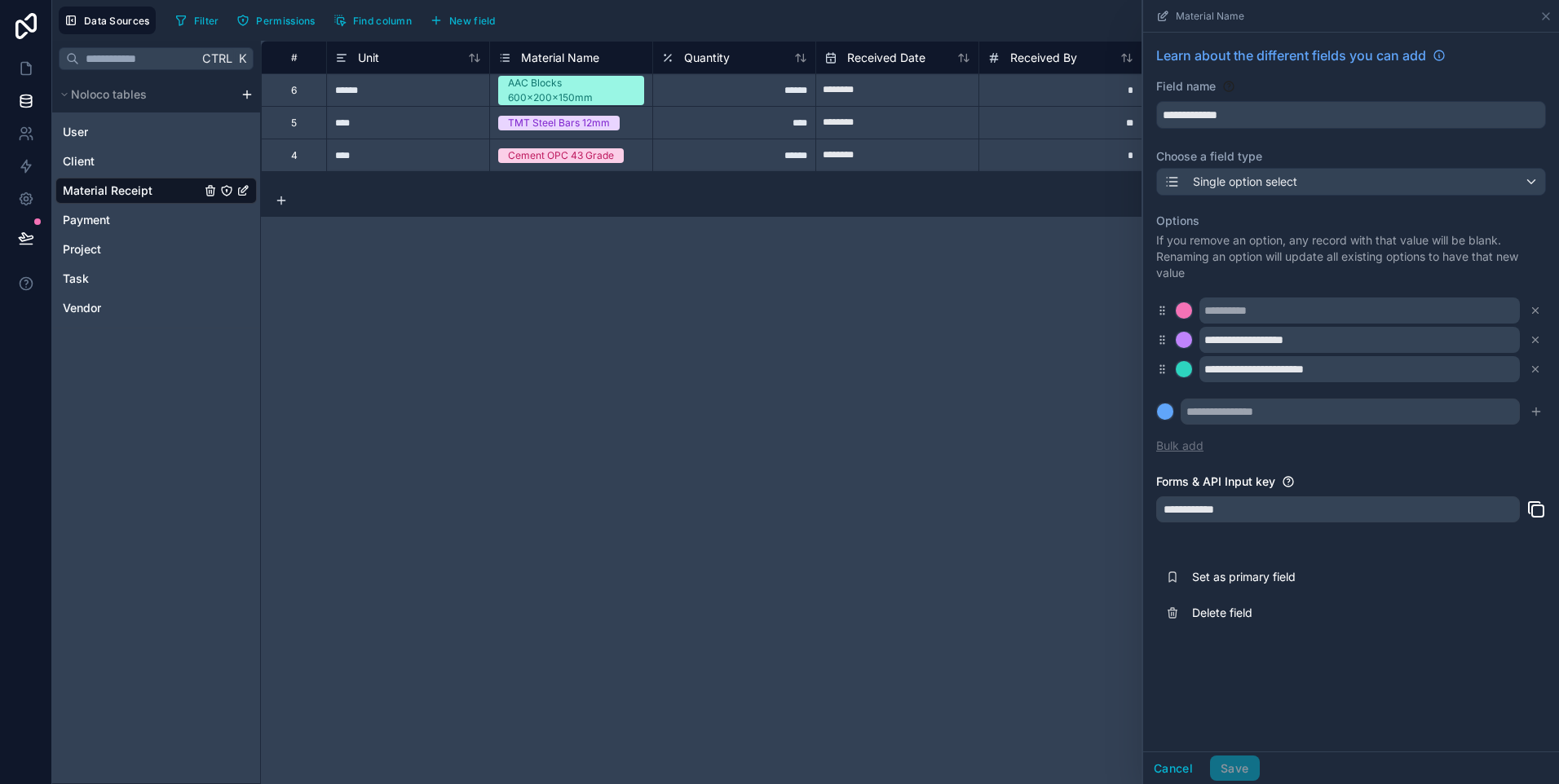
click at [1185, 443] on button "Bulk add" at bounding box center [1179, 445] width 47 height 16
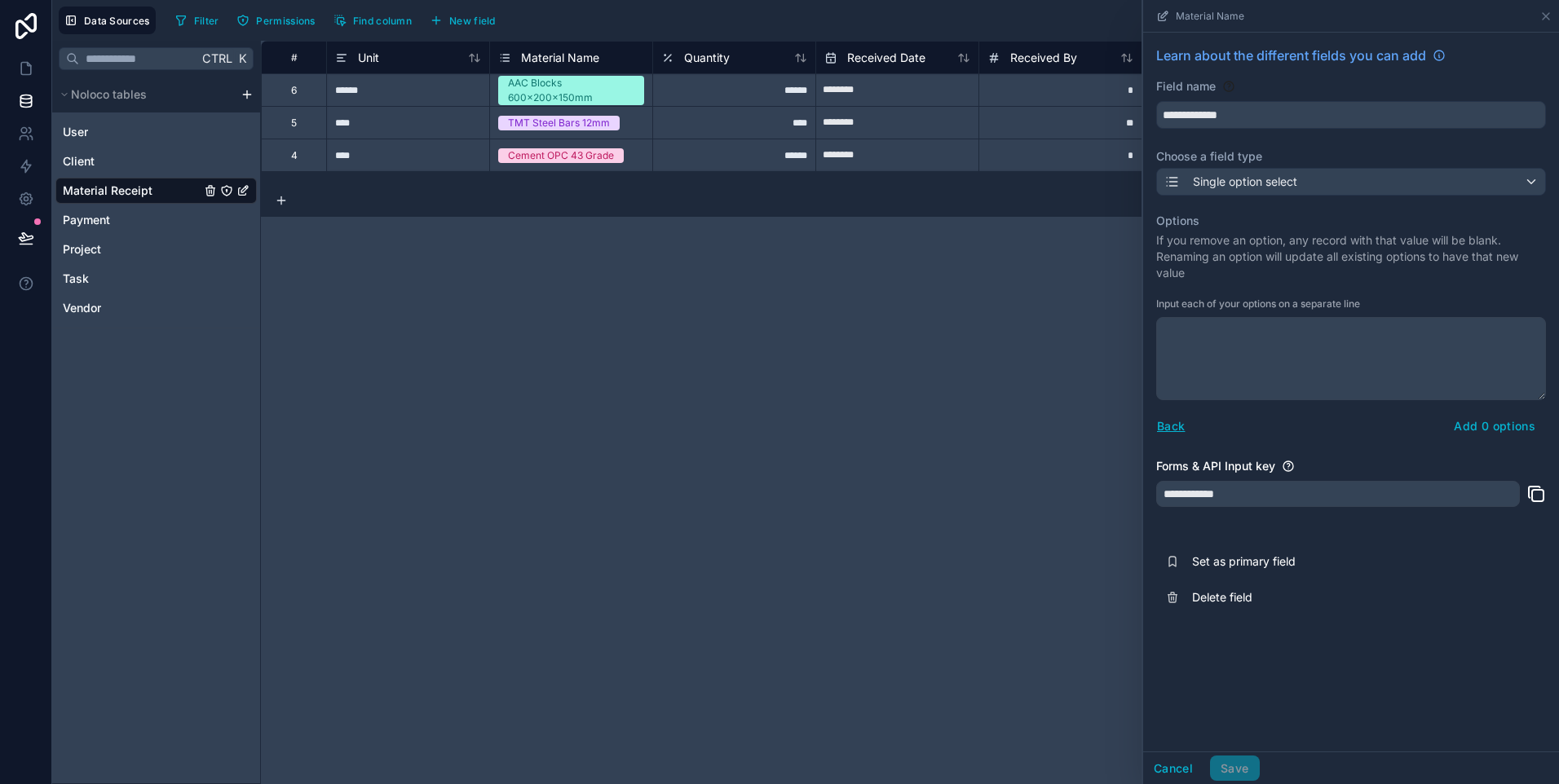
click at [1236, 359] on textarea at bounding box center [1350, 359] width 390 height 83
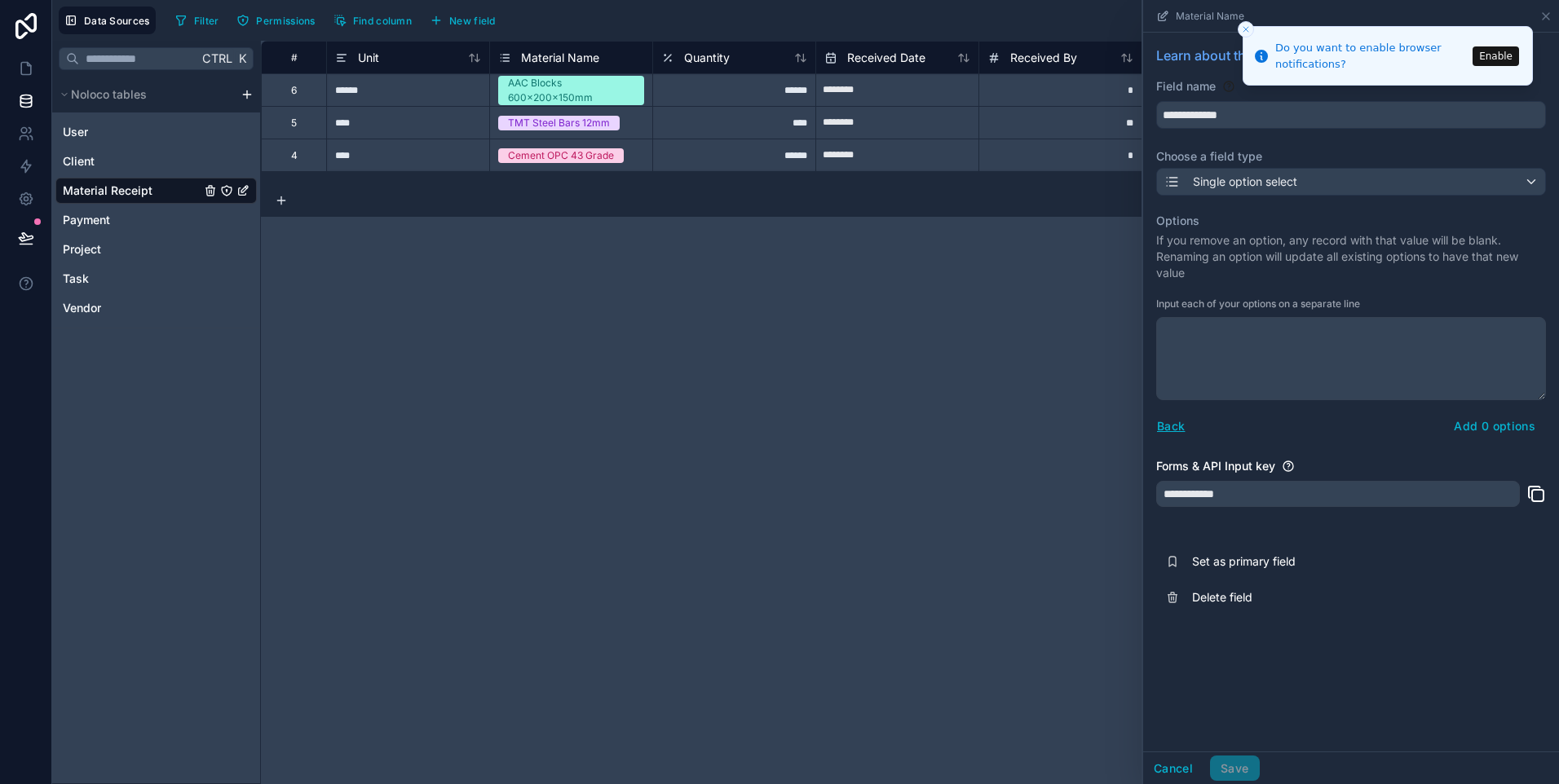
paste textarea "**********"
type textarea "**********"
click at [1508, 427] on button "Add 14 options" at bounding box center [1491, 425] width 108 height 26
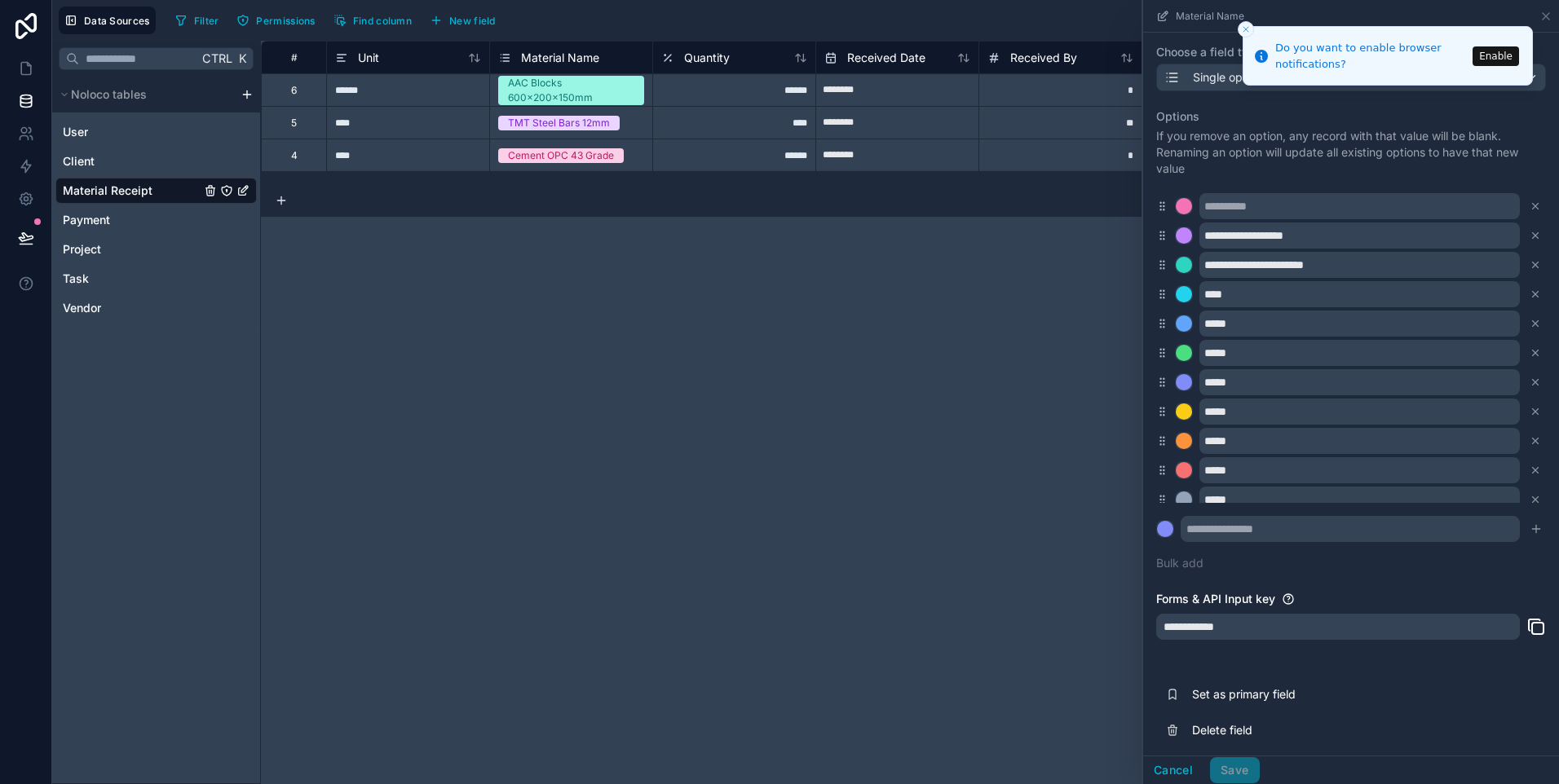
scroll to position [110, 0]
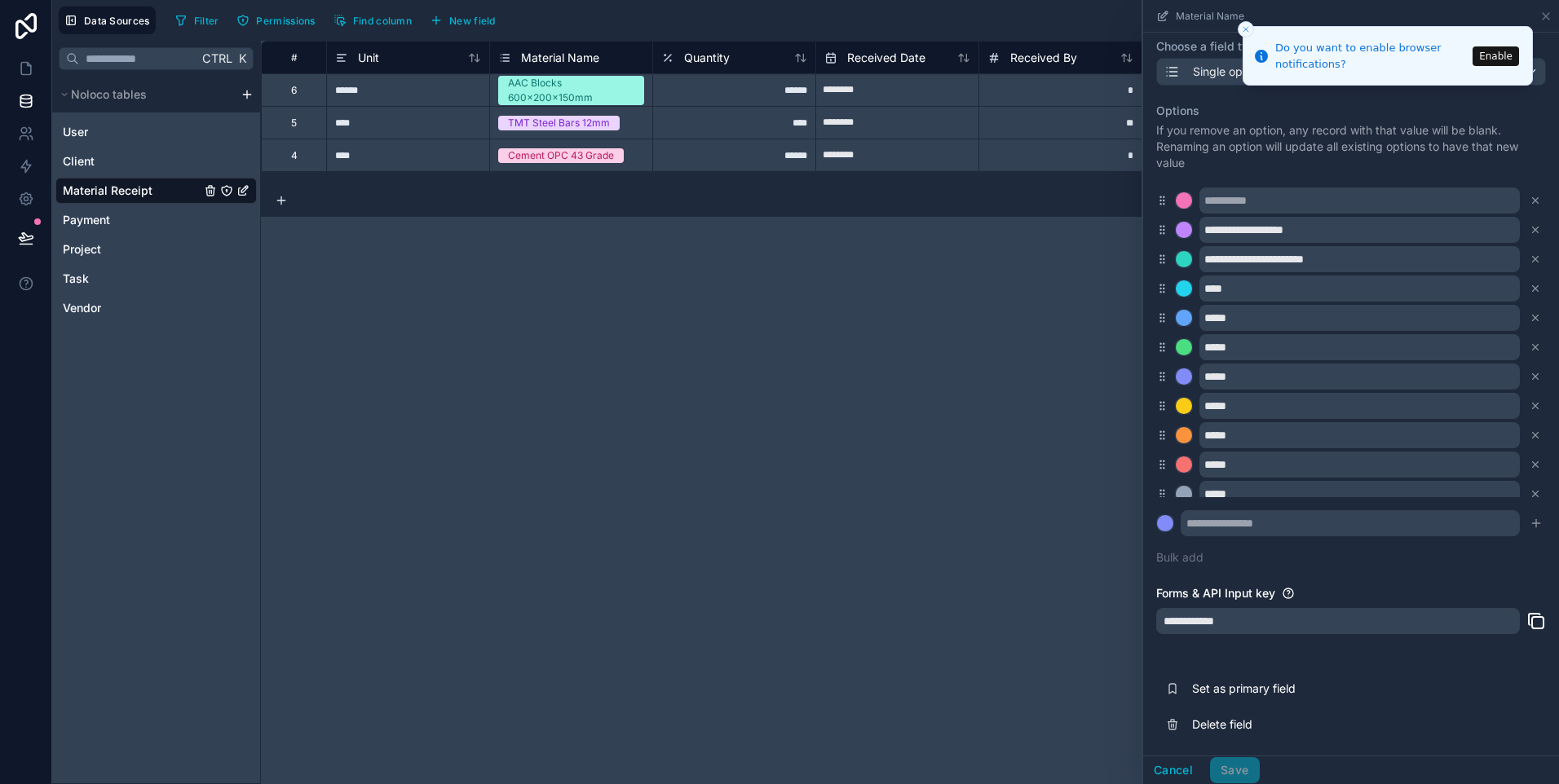
click at [1226, 770] on div "Cancel Save" at bounding box center [1201, 770] width 117 height 26
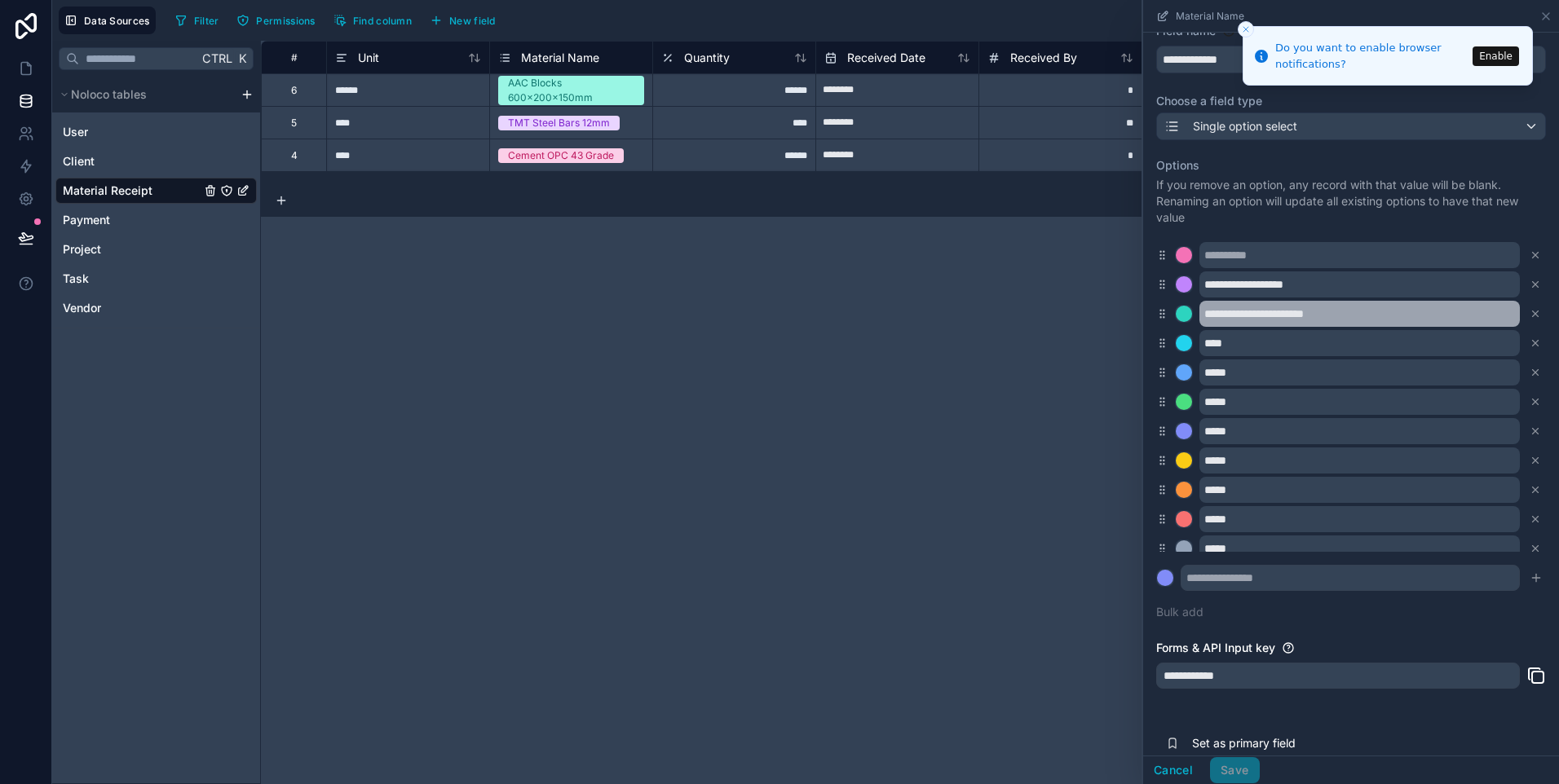
scroll to position [0, 0]
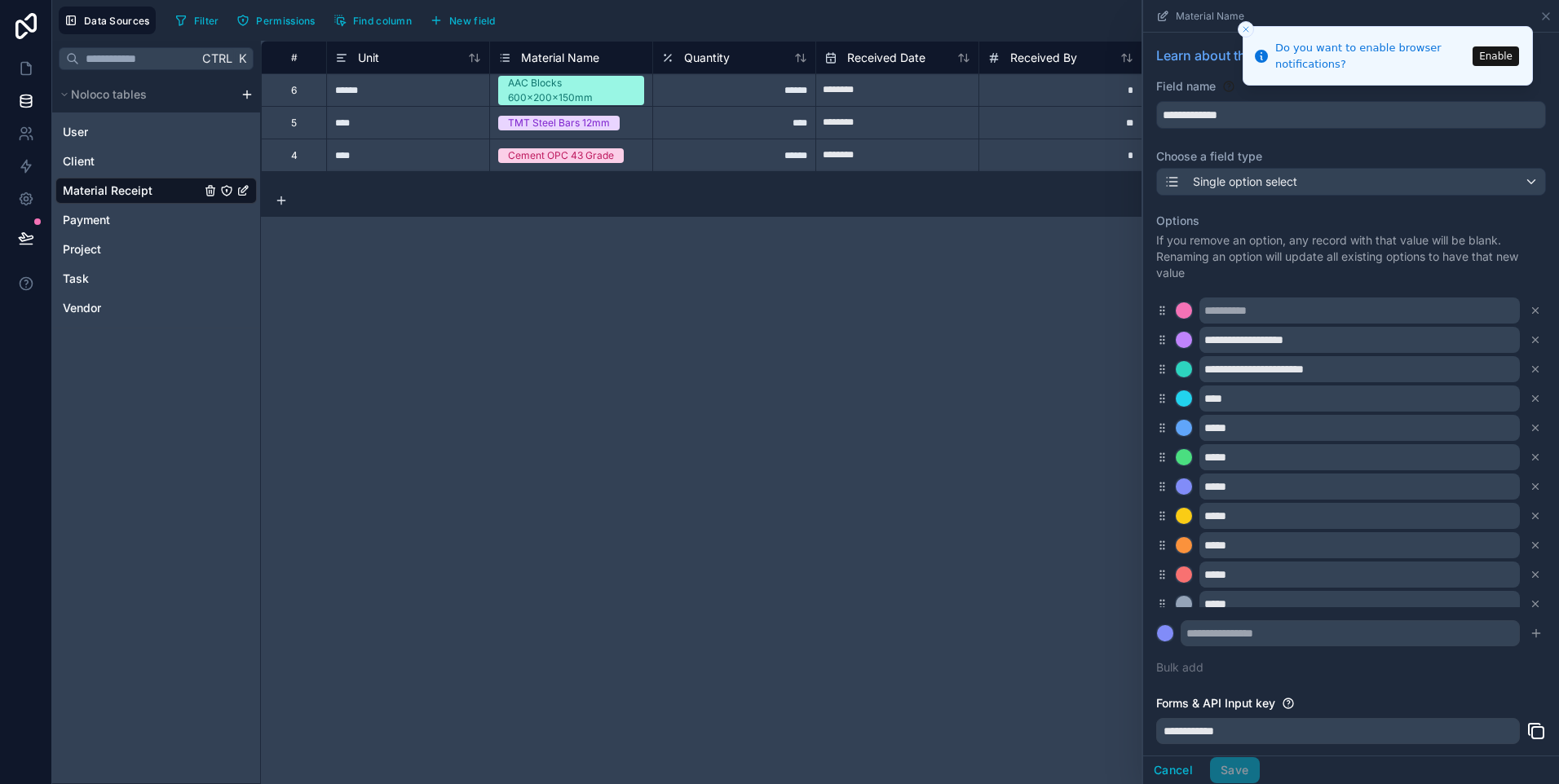
click at [1494, 55] on button "Enable" at bounding box center [1495, 56] width 46 height 20
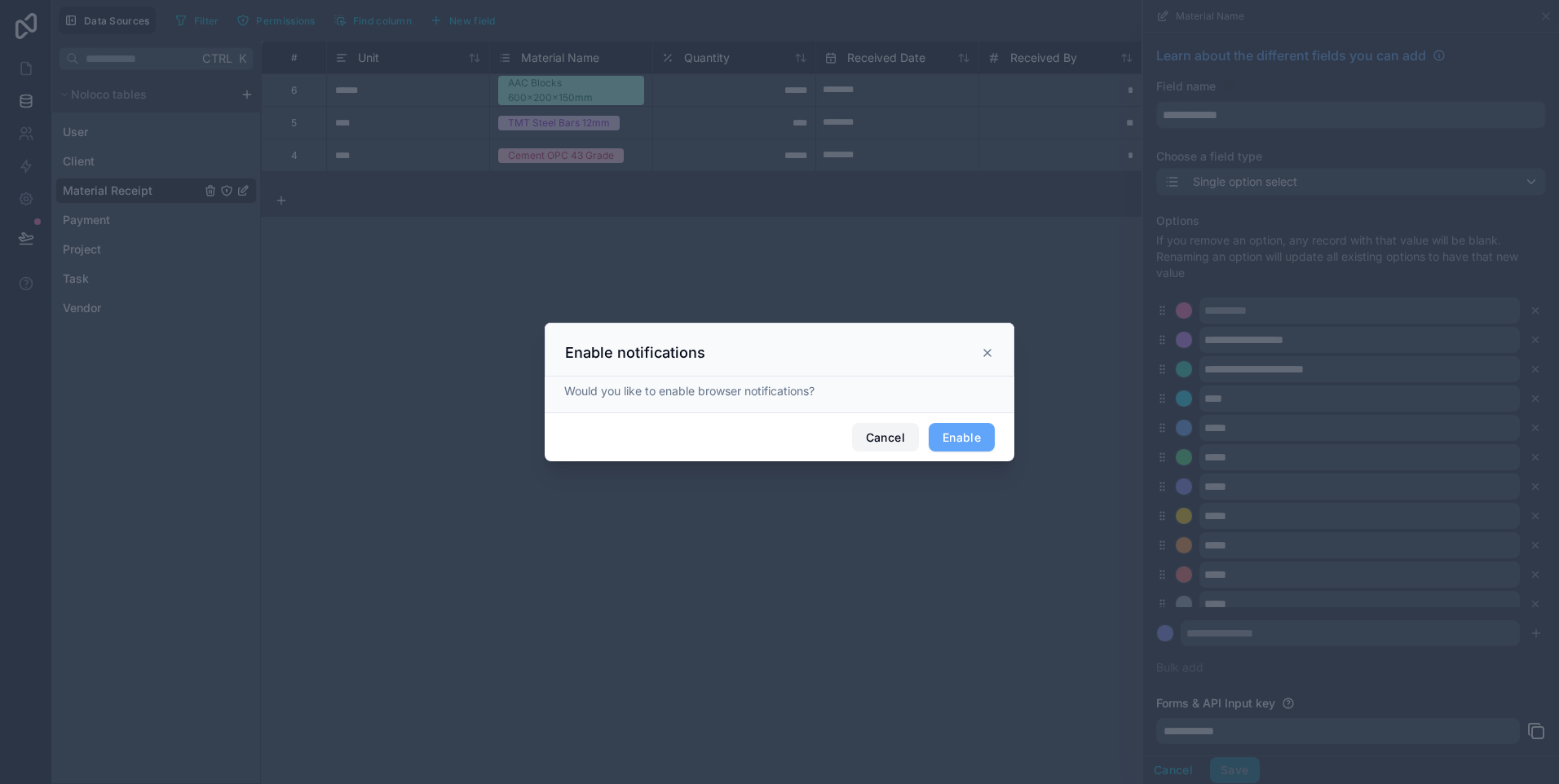
click at [897, 439] on button "Cancel" at bounding box center [886, 437] width 67 height 29
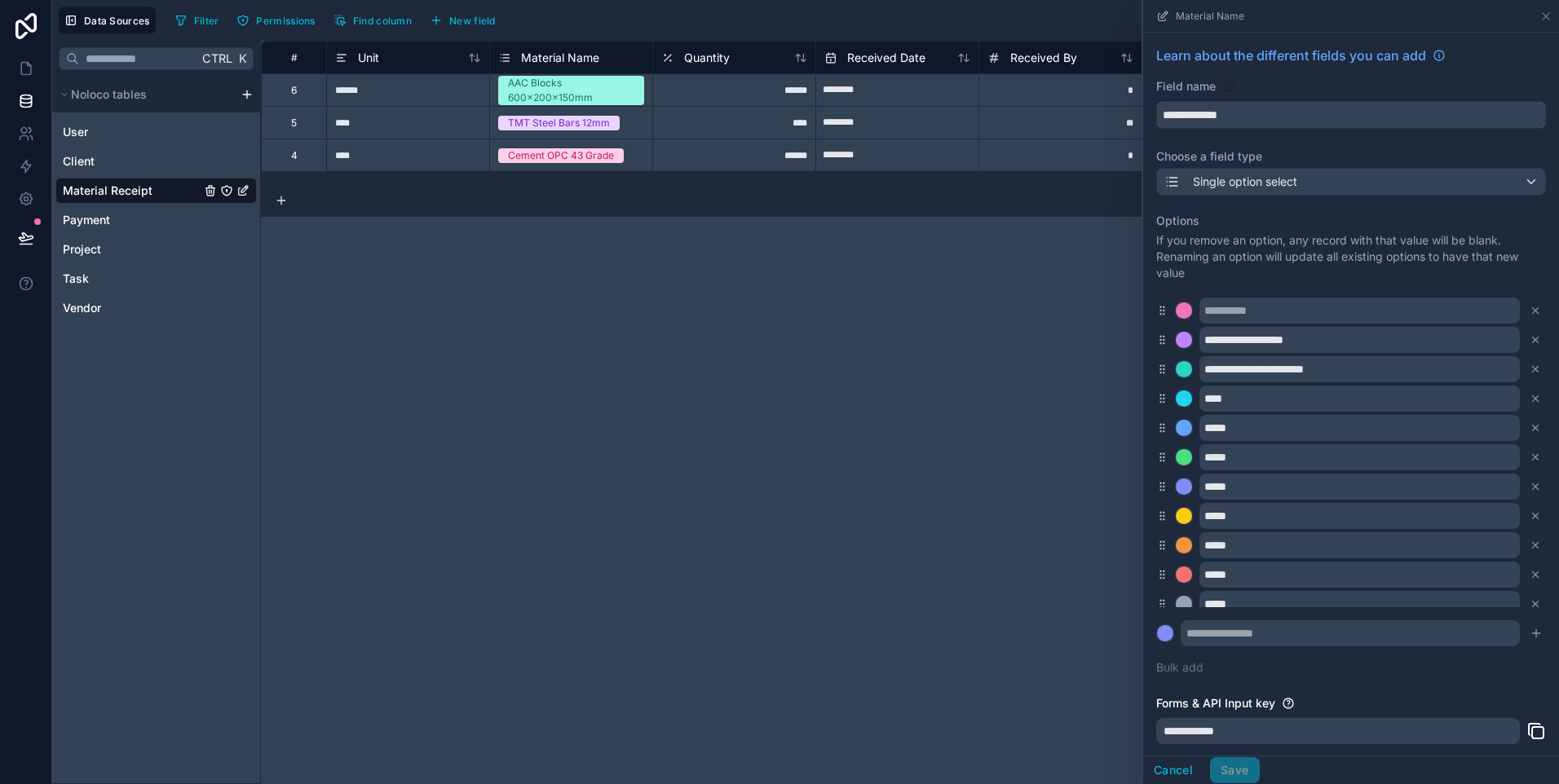
click at [1235, 116] on input "**********" at bounding box center [1350, 115] width 388 height 26
type input "**********"
click at [1312, 251] on p "If you remove an option, any record with that value will be blank. Renaming an …" at bounding box center [1350, 257] width 390 height 49
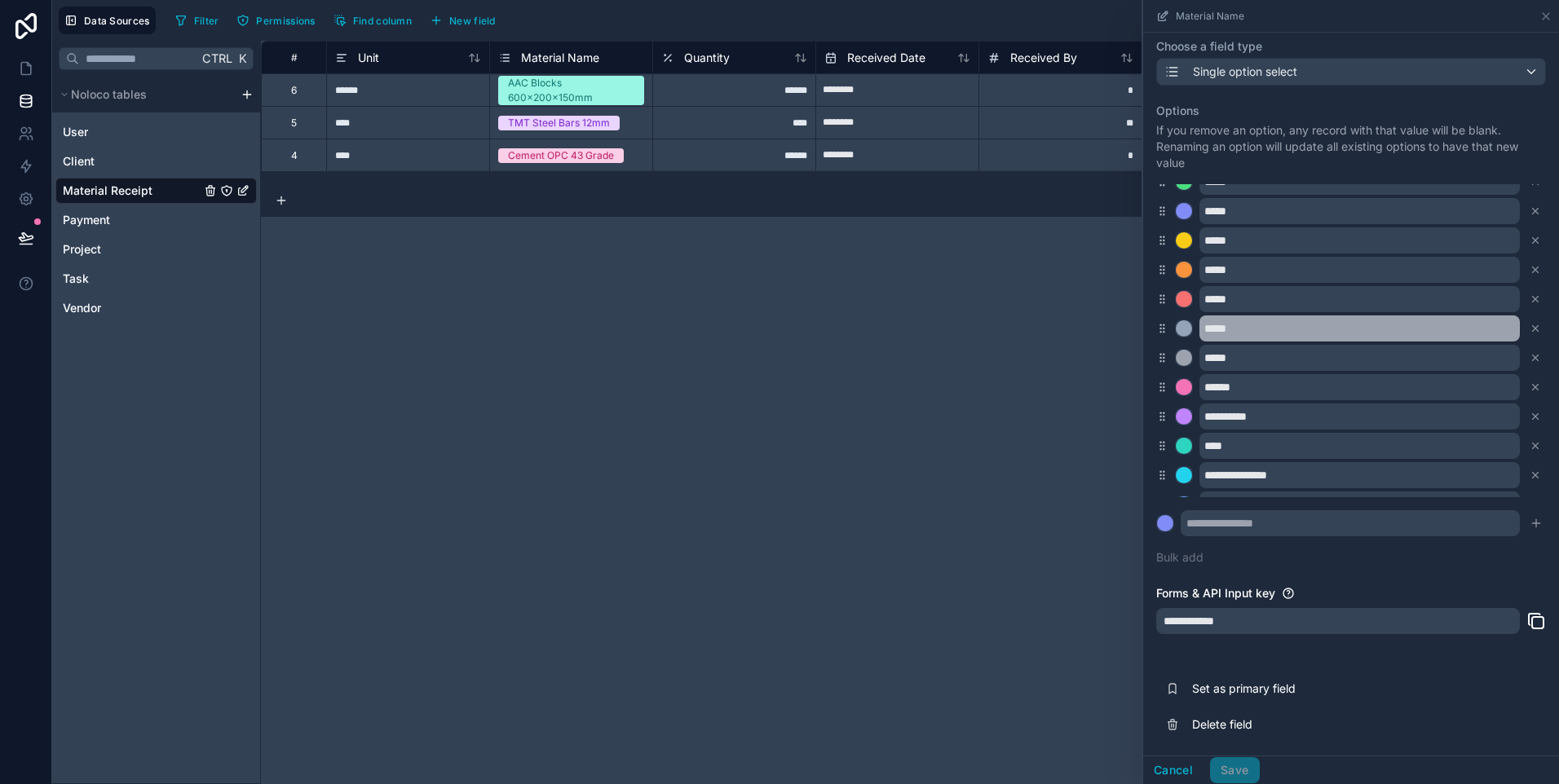
scroll to position [189, 0]
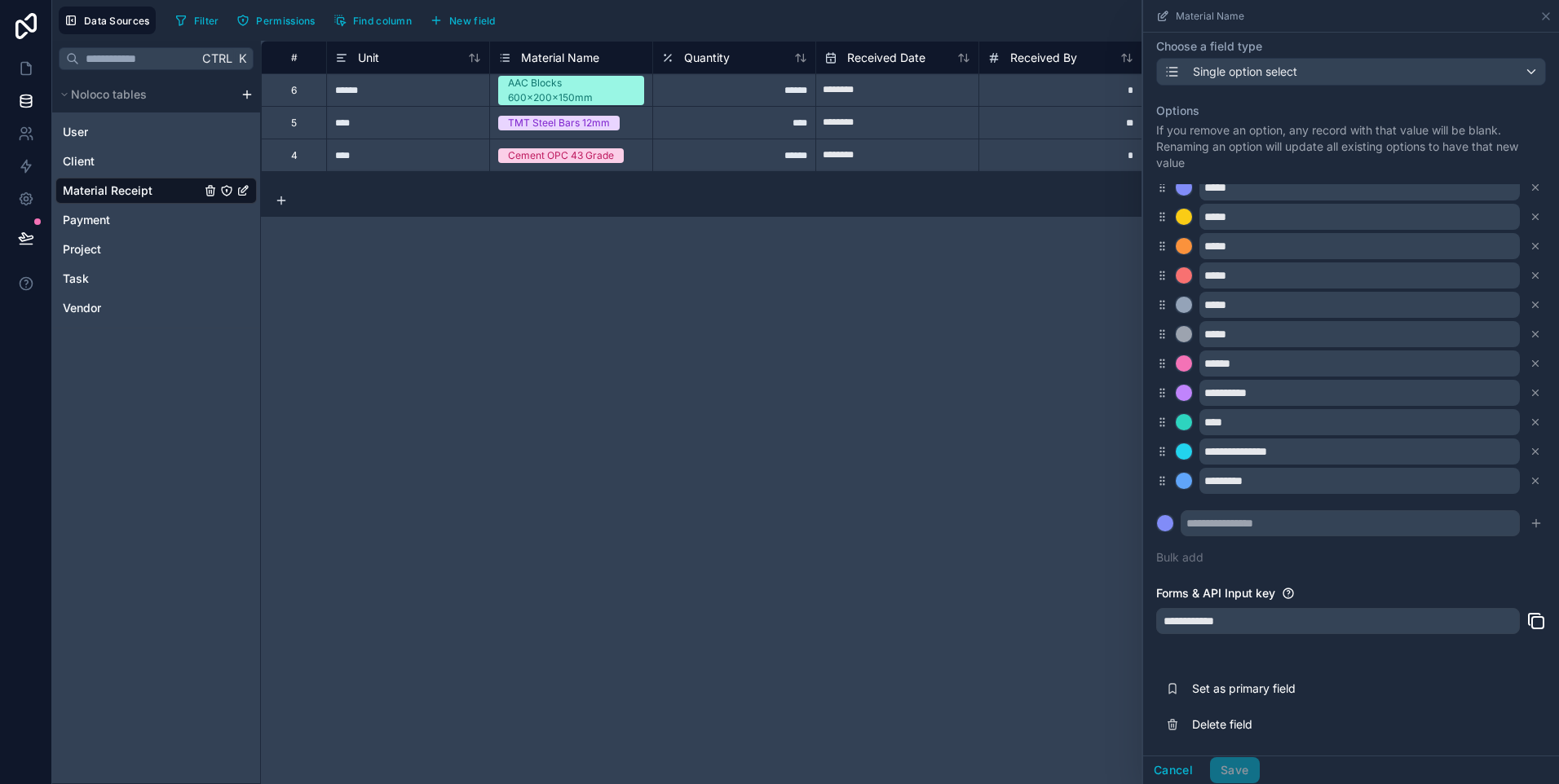
click at [1406, 565] on div "**********" at bounding box center [1350, 334] width 390 height 482
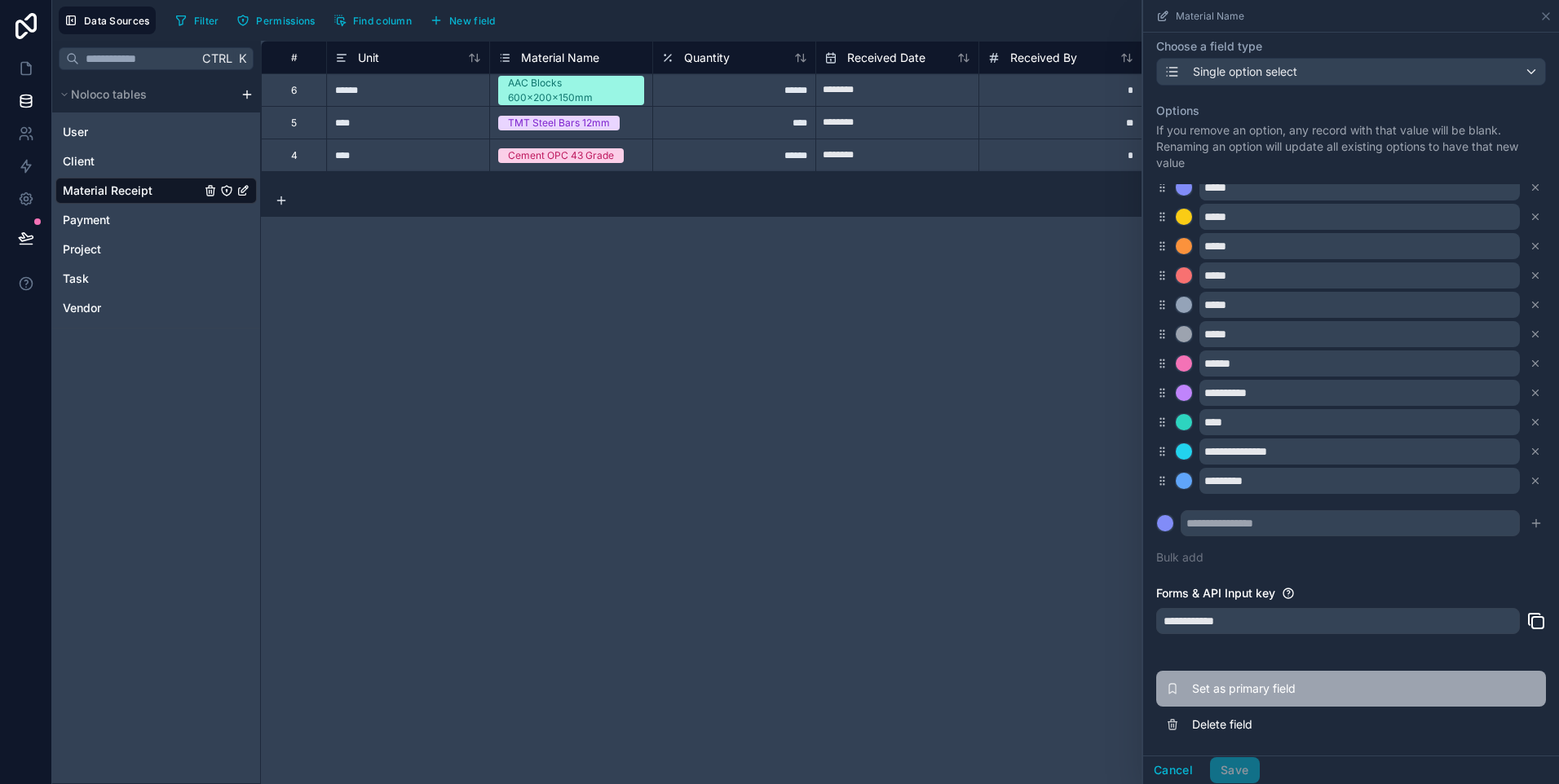
click at [1287, 685] on span "Set as primary field" at bounding box center [1310, 688] width 235 height 16
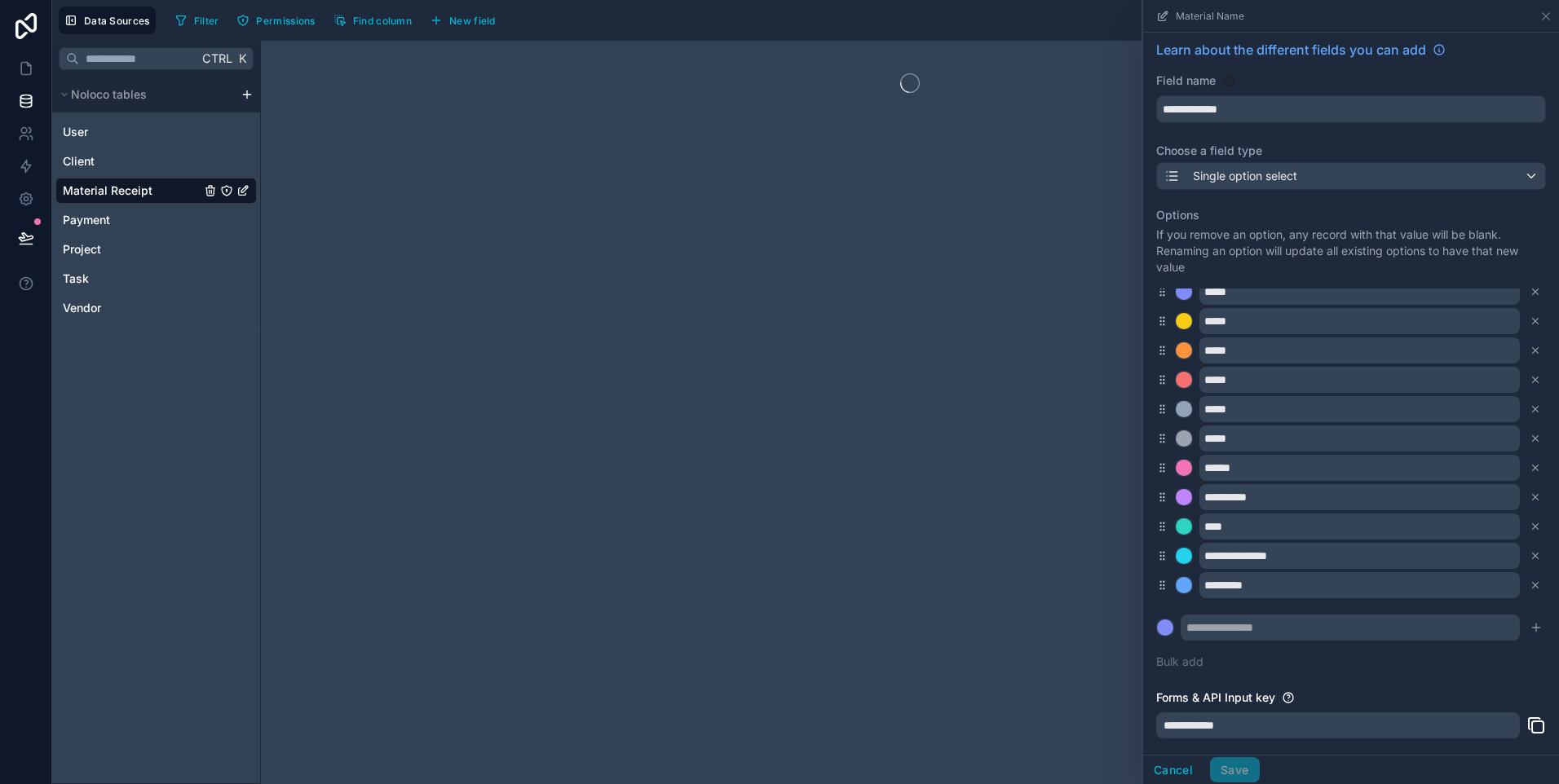
scroll to position [0, 0]
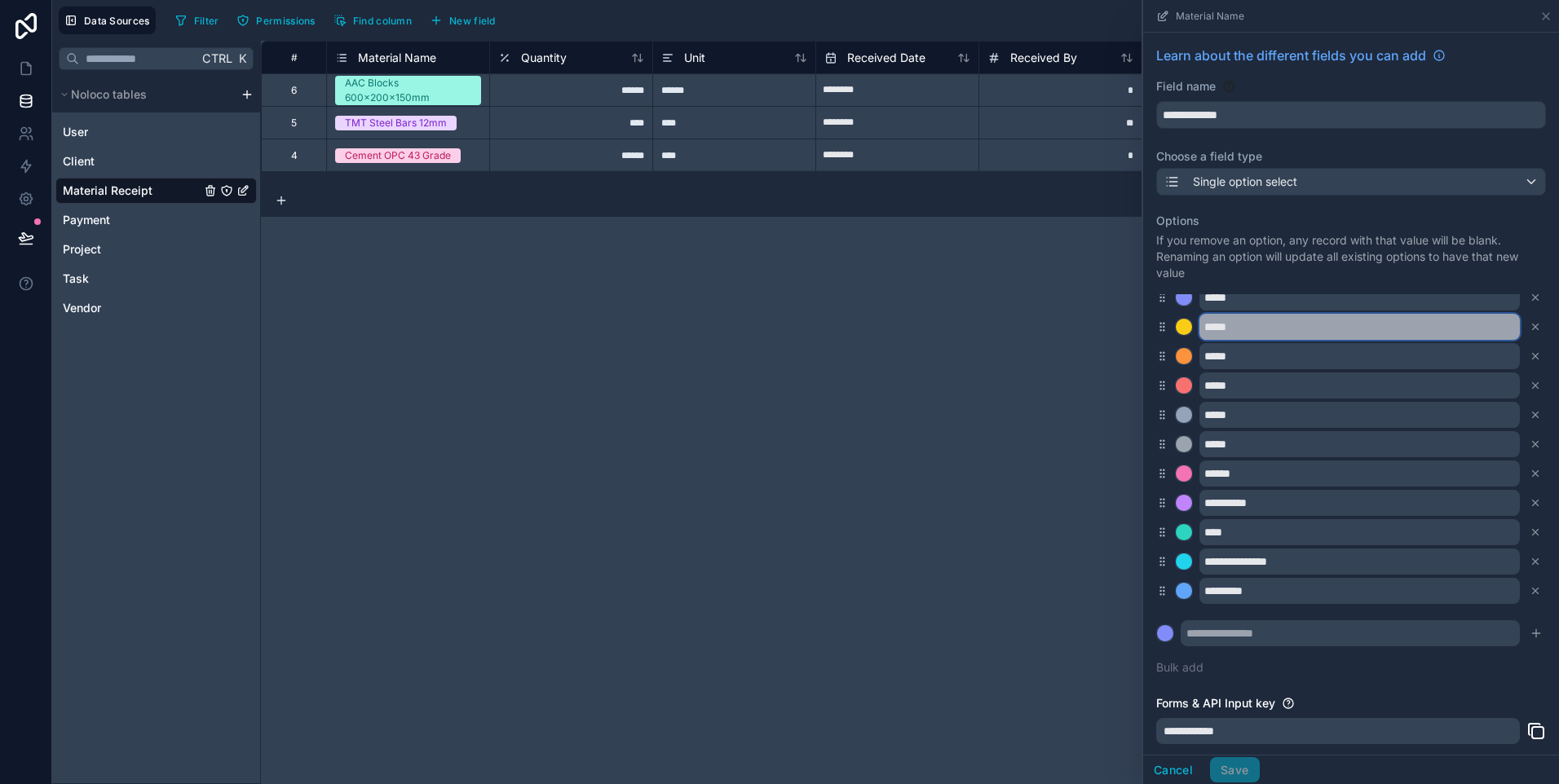
click at [1281, 313] on input "*****" at bounding box center [1359, 326] width 321 height 26
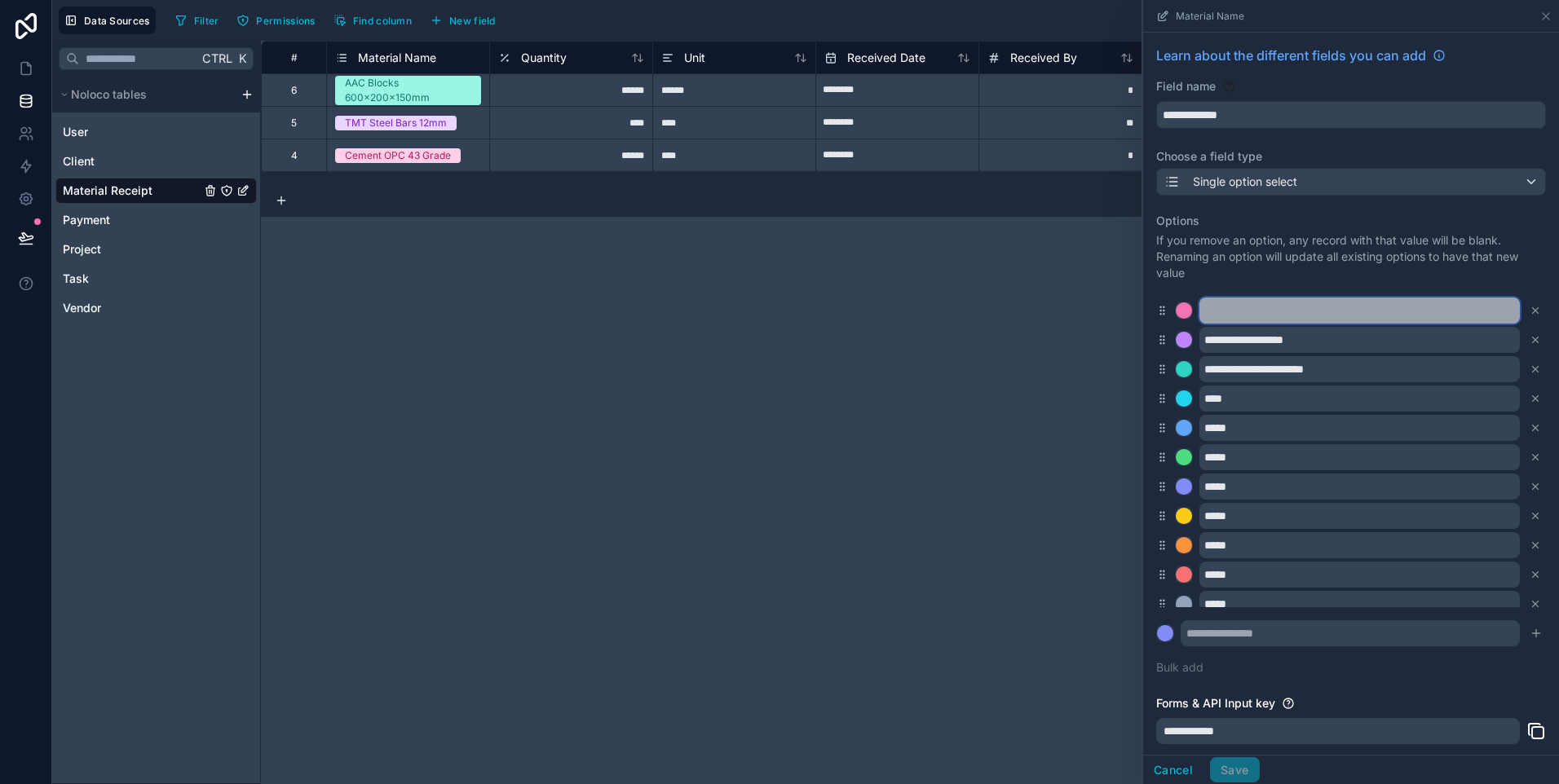
click at [1273, 315] on input "text" at bounding box center [1359, 310] width 321 height 26
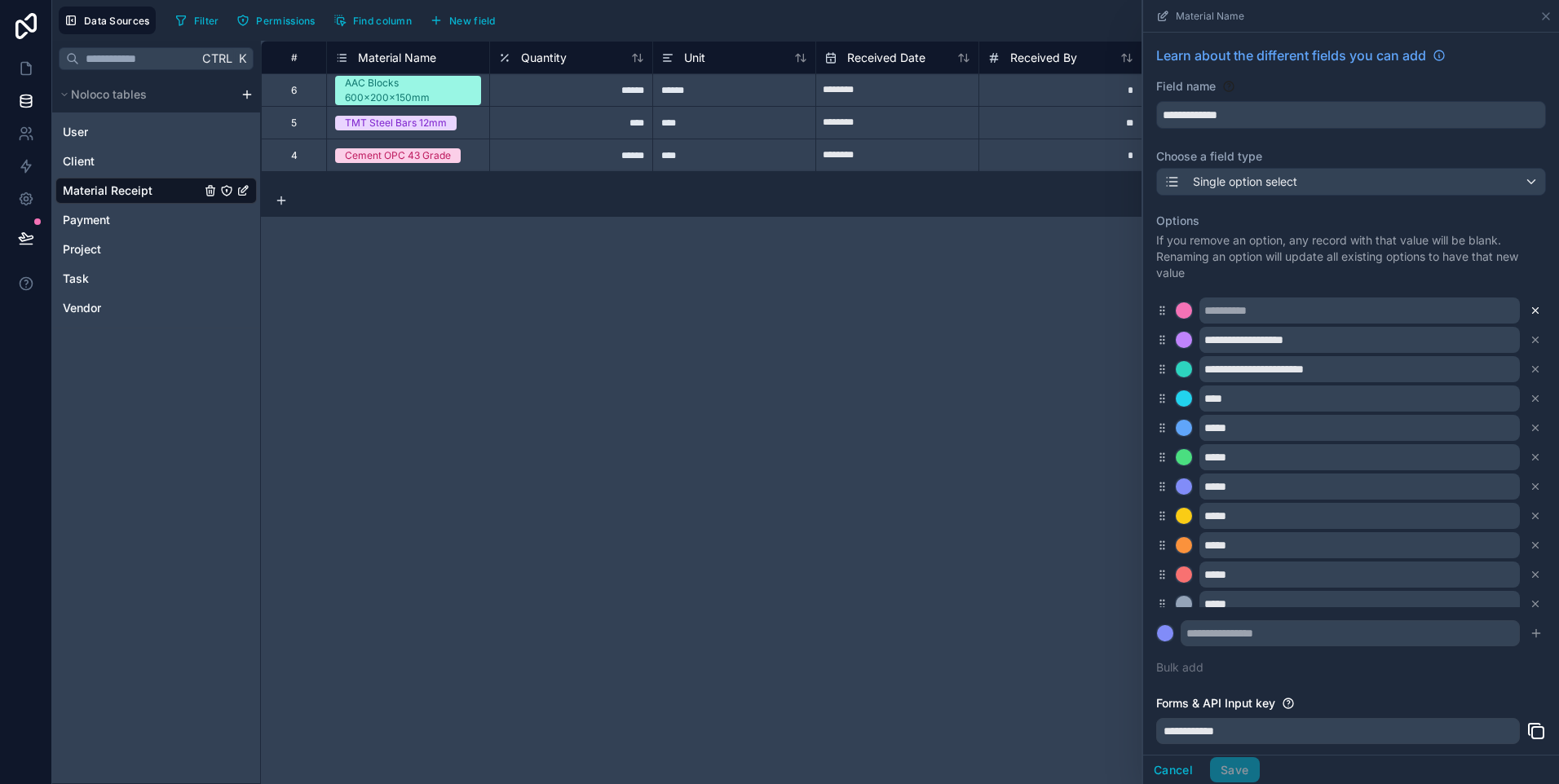
click at [1529, 305] on icon at bounding box center [1535, 310] width 12 height 12
click at [1529, 306] on icon at bounding box center [1535, 310] width 12 height 12
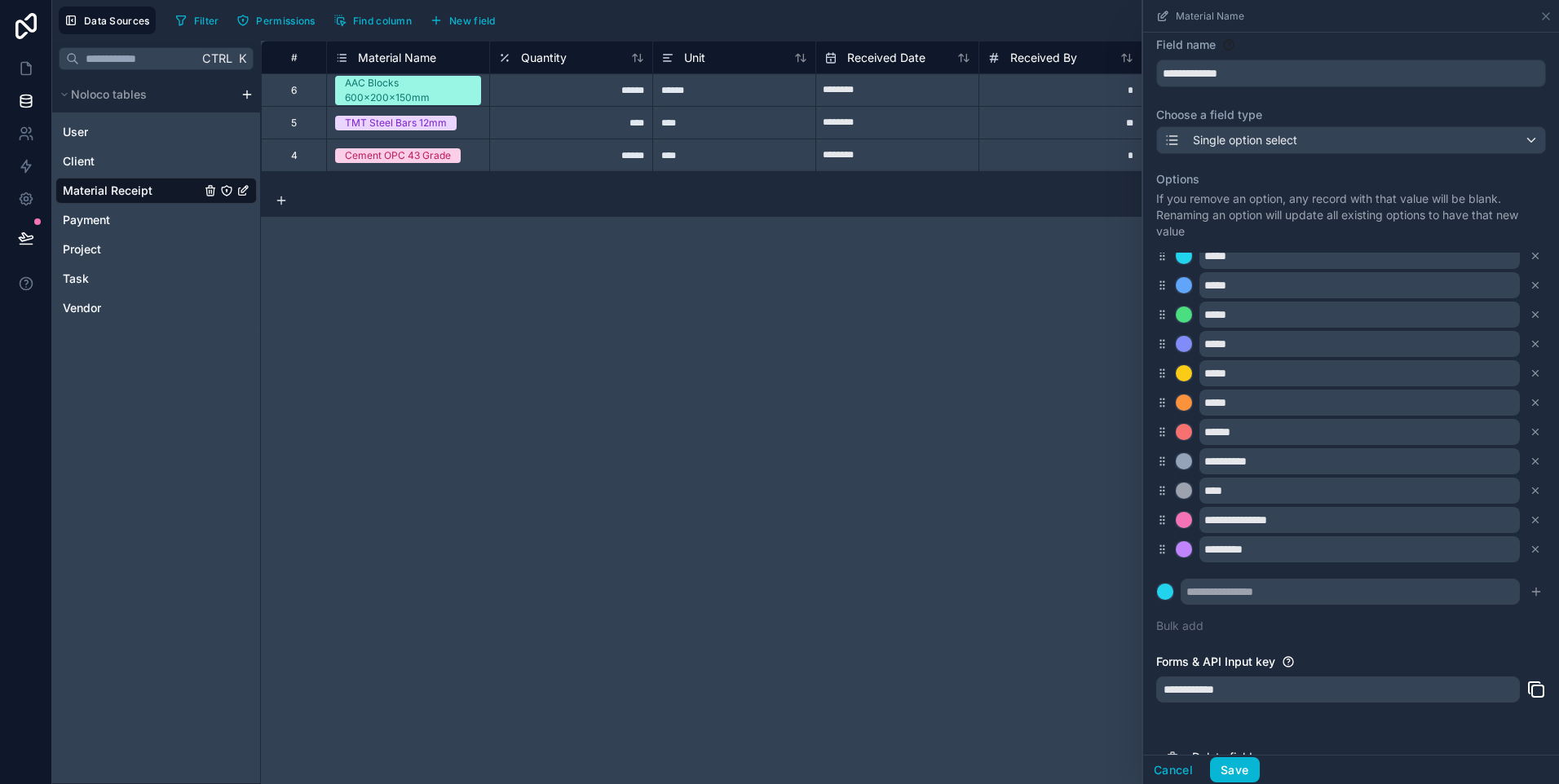
scroll to position [75, 0]
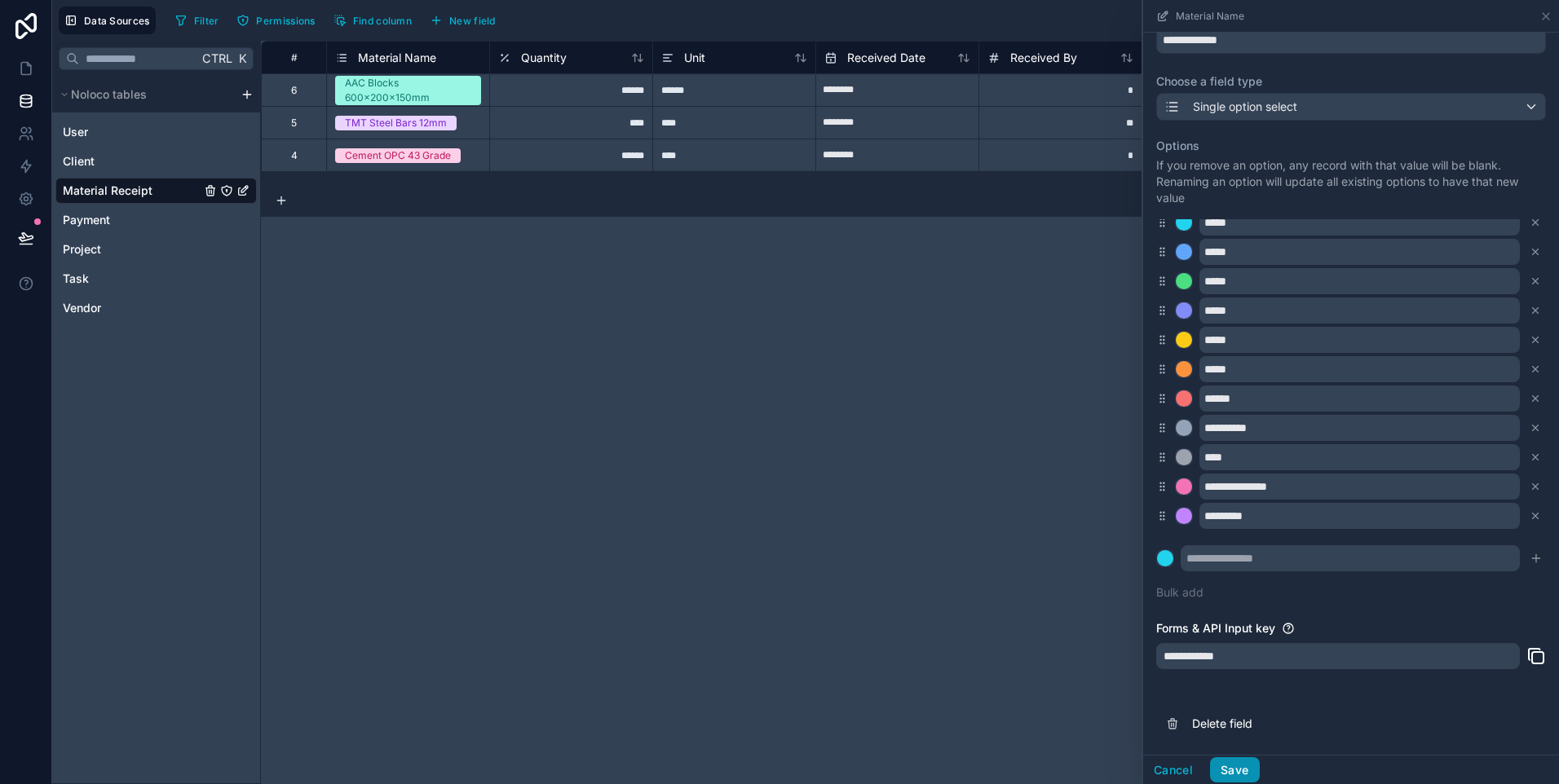
click at [1226, 768] on button "Save" at bounding box center [1235, 770] width 49 height 26
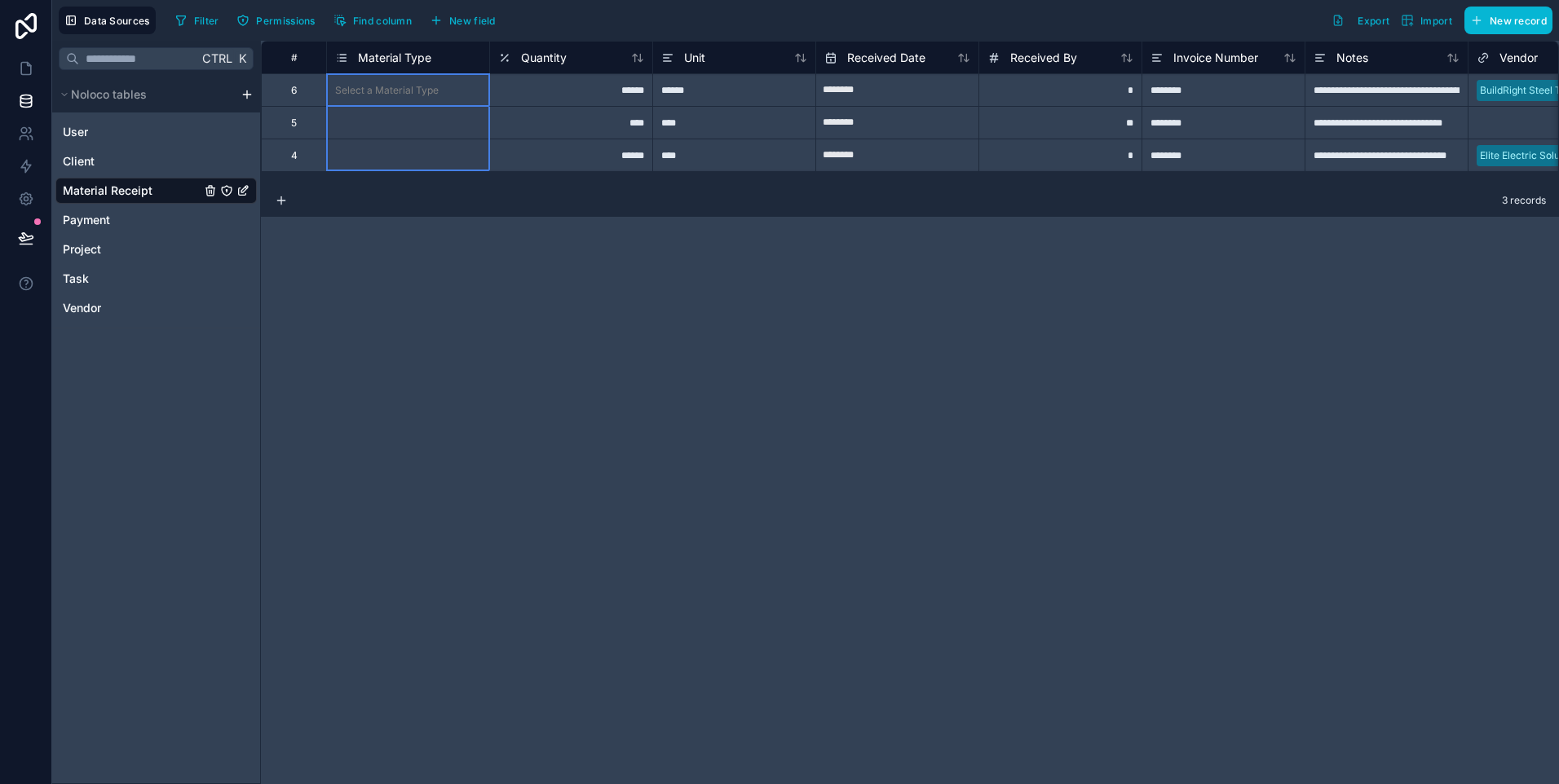
click at [413, 56] on span "Material Type" at bounding box center [394, 58] width 73 height 16
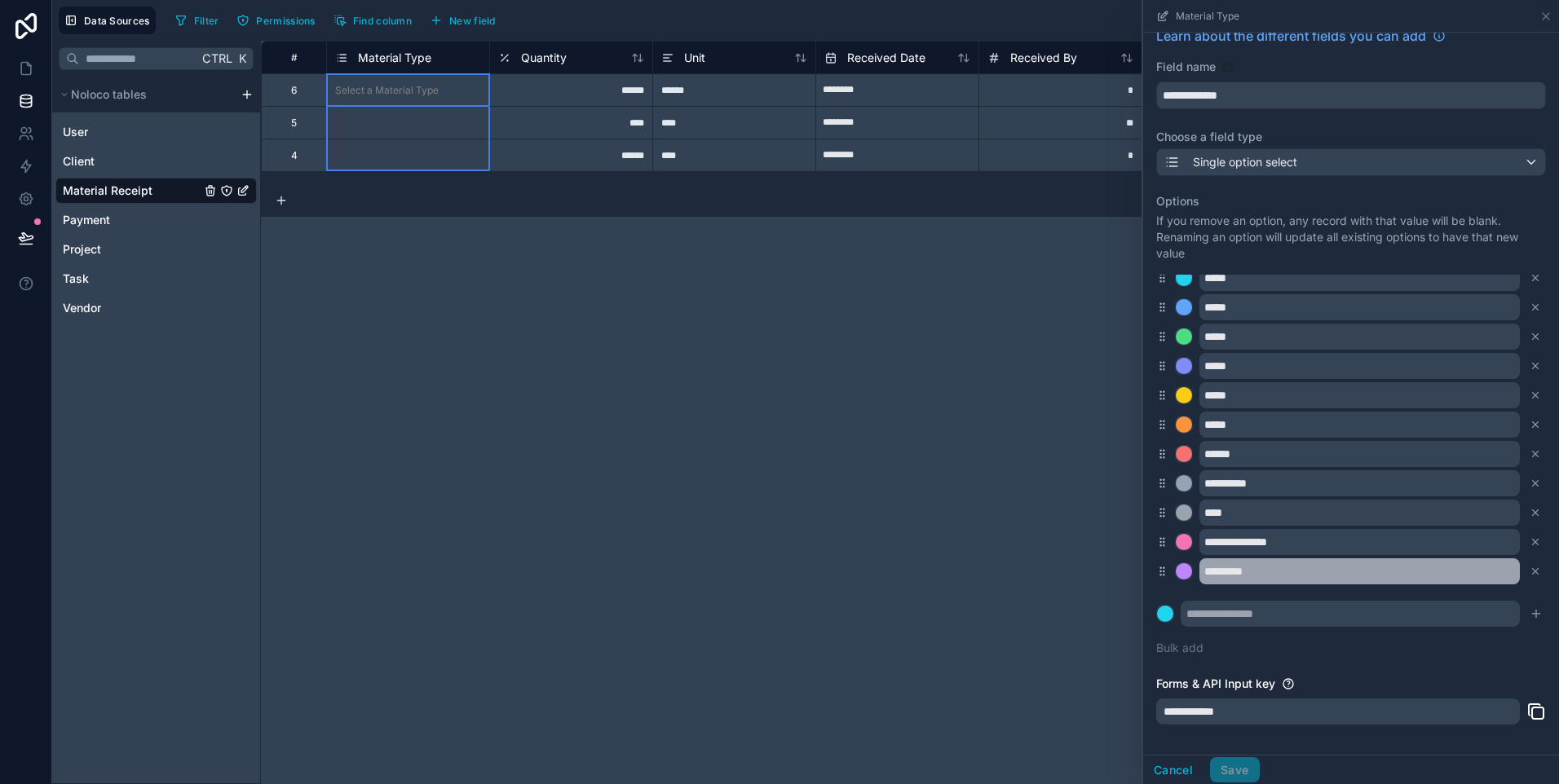
scroll to position [75, 0]
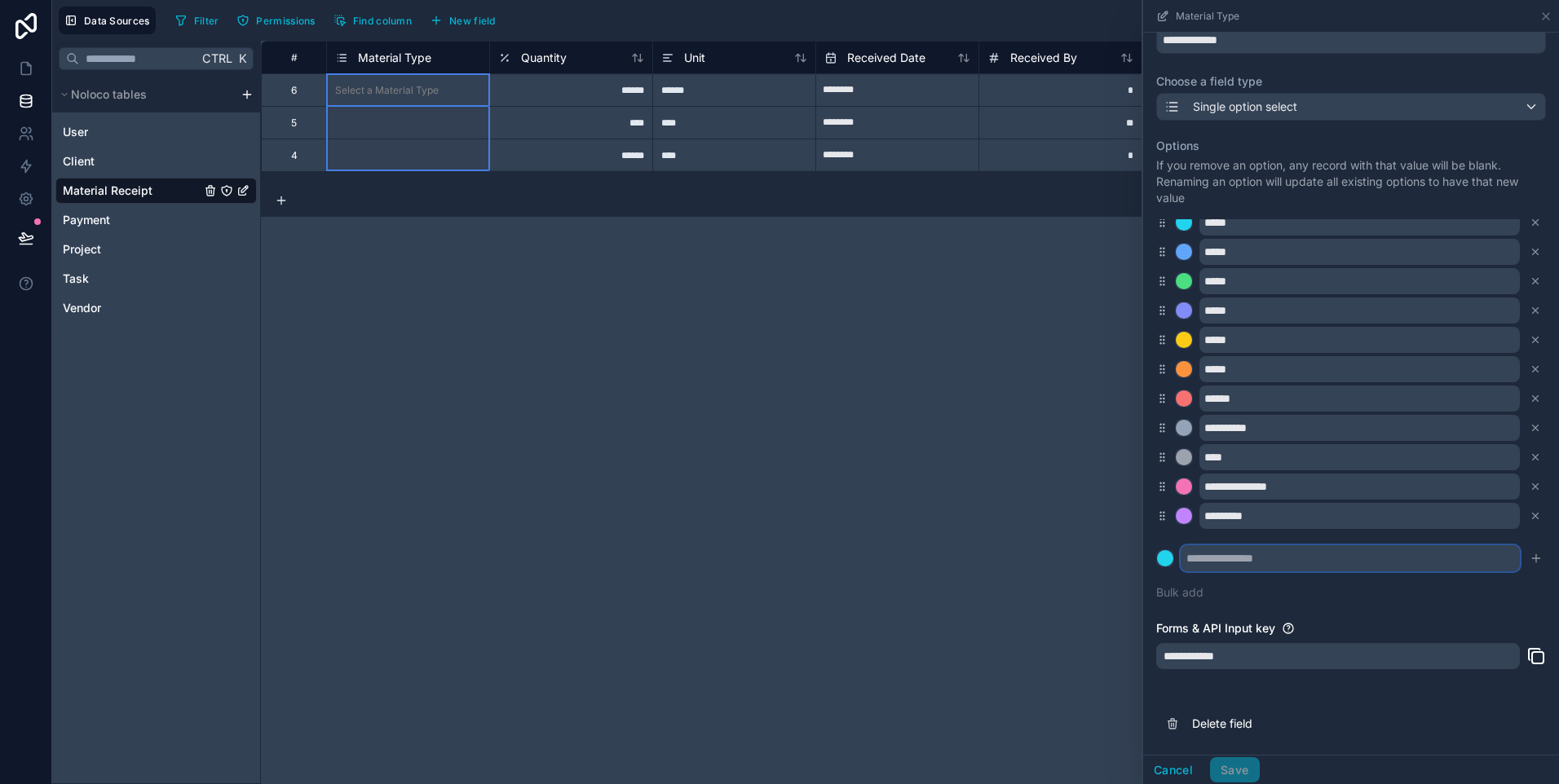
click at [1221, 556] on input "text" at bounding box center [1349, 558] width 339 height 26
type input "*"
type input "**********"
click at [1529, 562] on icon "submit" at bounding box center [1536, 558] width 13 height 13
click at [1346, 558] on input "text" at bounding box center [1349, 558] width 339 height 26
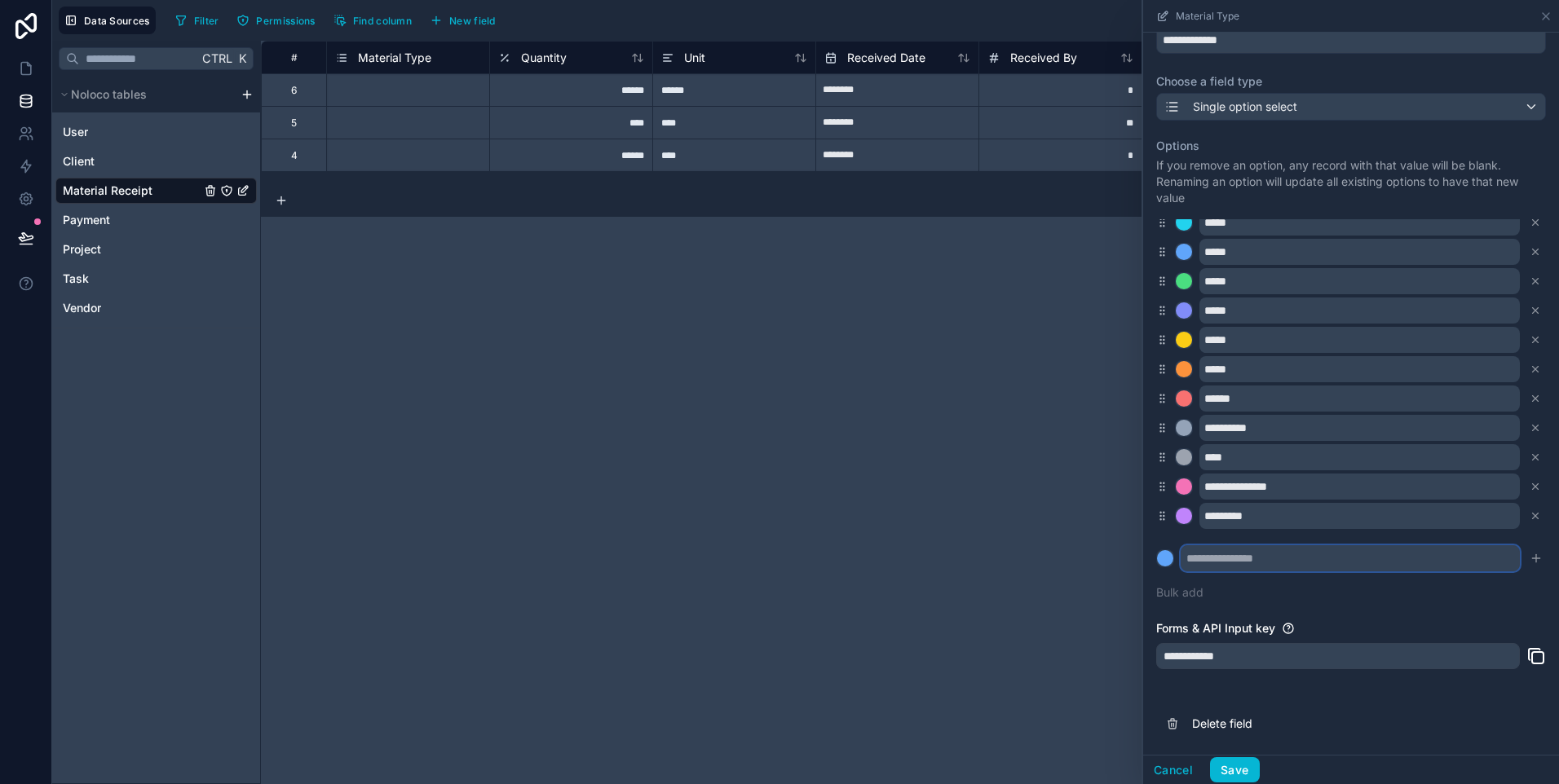
type input "*"
type input "******"
click at [1529, 557] on icon "submit" at bounding box center [1536, 558] width 13 height 13
click at [1224, 555] on input "text" at bounding box center [1349, 558] width 339 height 26
type input "**********"
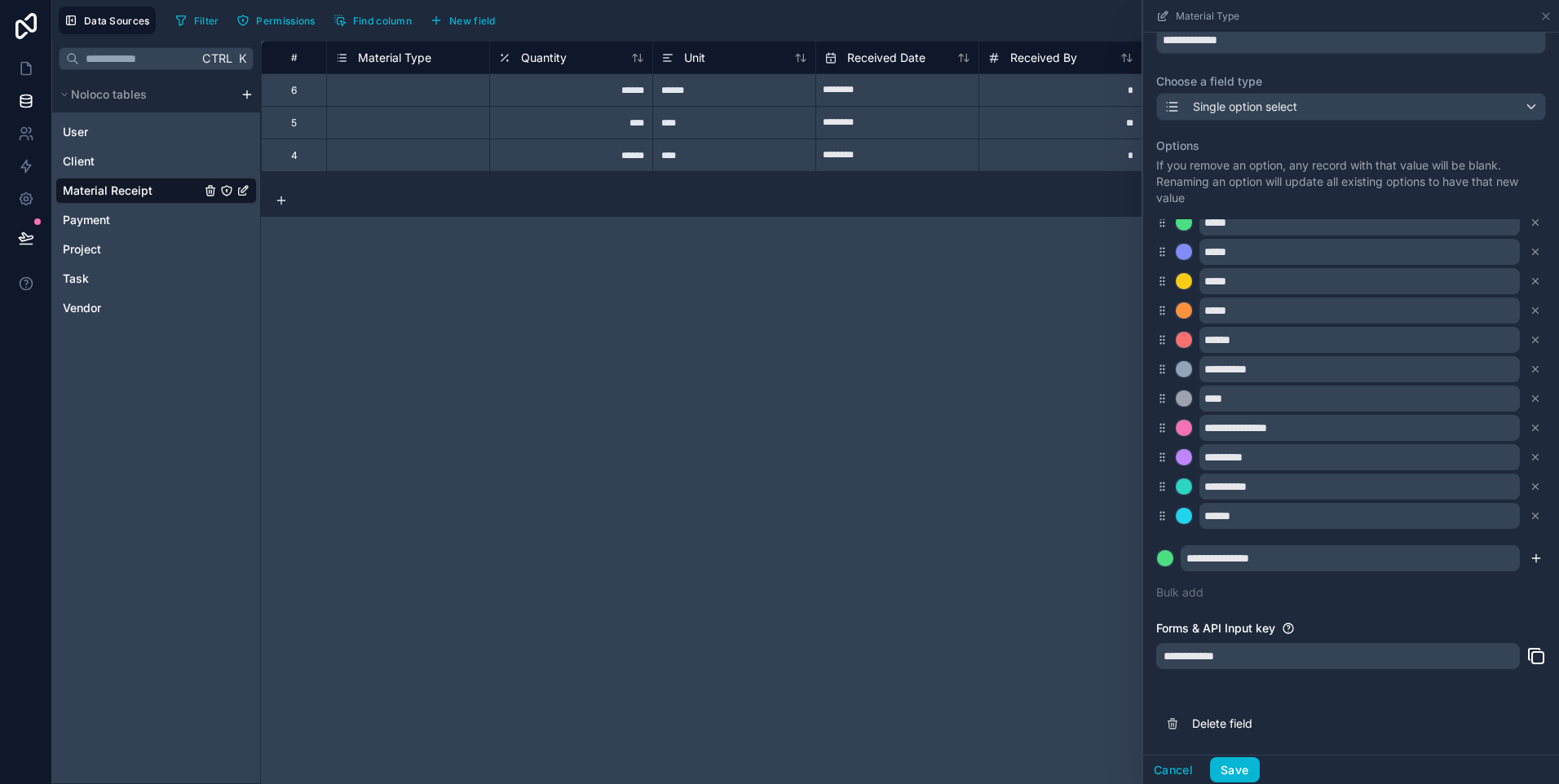
click at [1529, 559] on icon "submit" at bounding box center [1536, 558] width 13 height 13
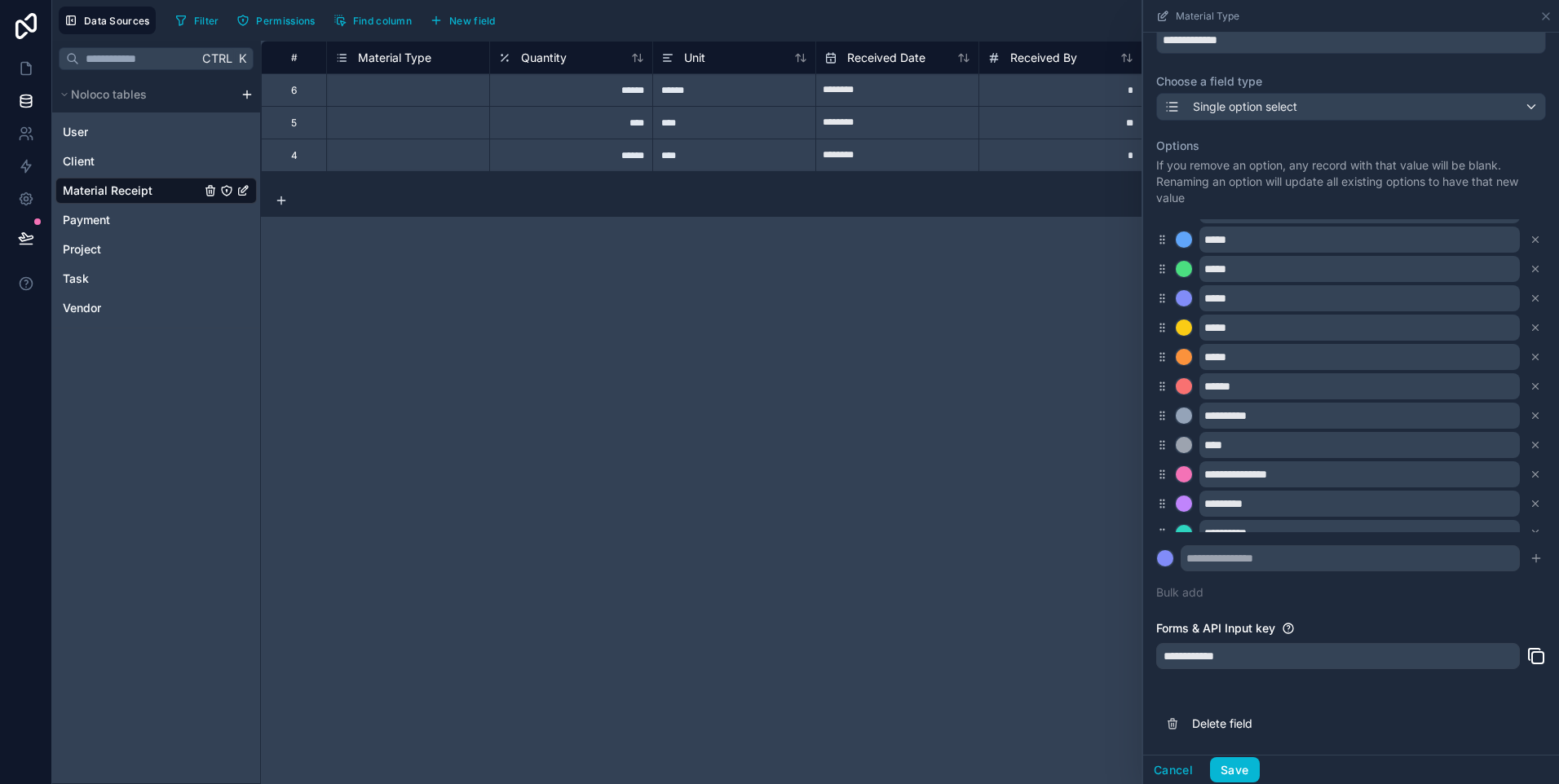
scroll to position [189, 0]
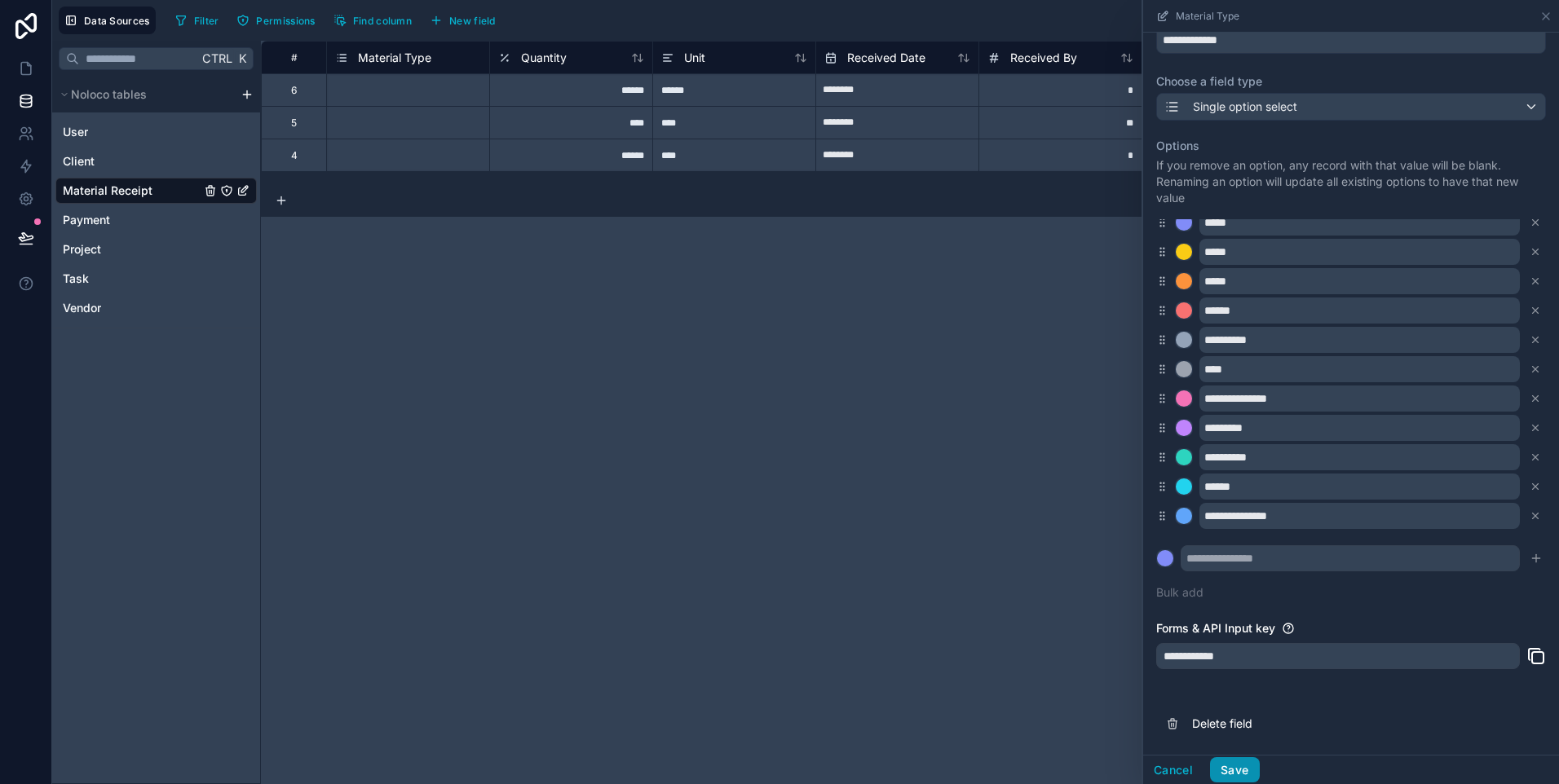
click at [1237, 765] on button "Save" at bounding box center [1235, 770] width 49 height 26
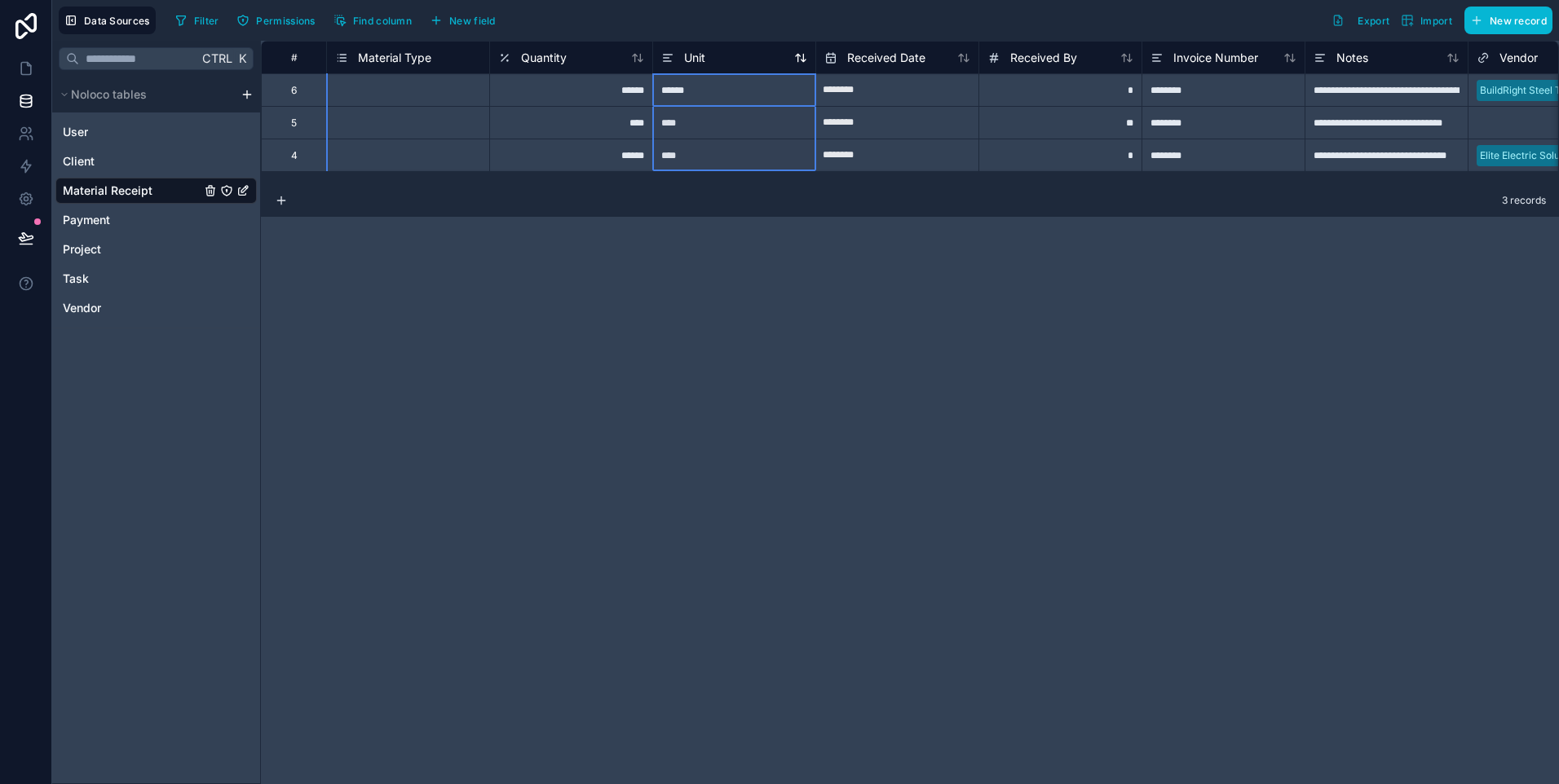
click at [727, 64] on div "Unit" at bounding box center [734, 58] width 146 height 20
click at [685, 56] on span "Unit" at bounding box center [694, 58] width 21 height 16
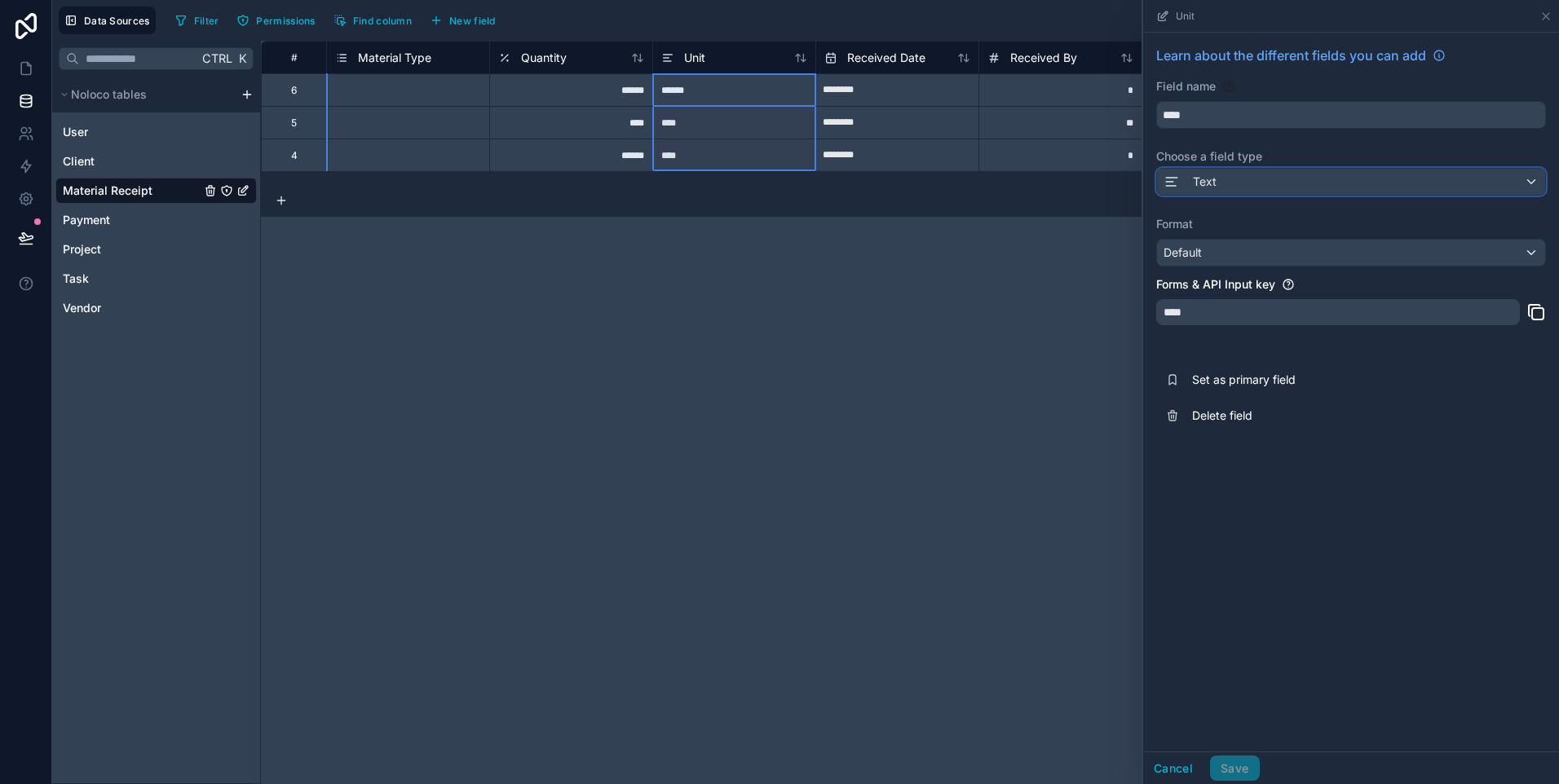
click at [1202, 182] on span "Text" at bounding box center [1205, 182] width 23 height 16
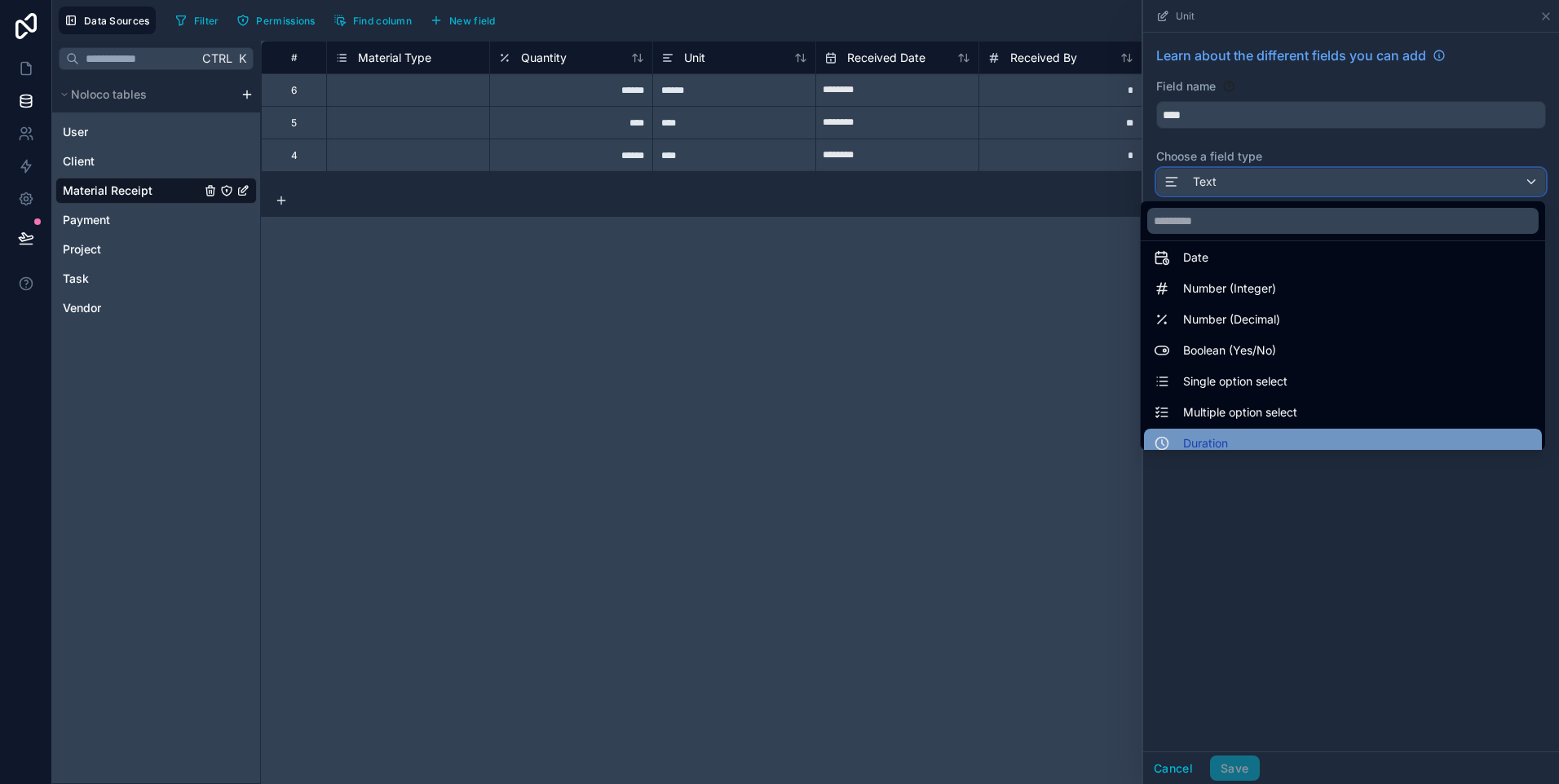
scroll to position [81, 0]
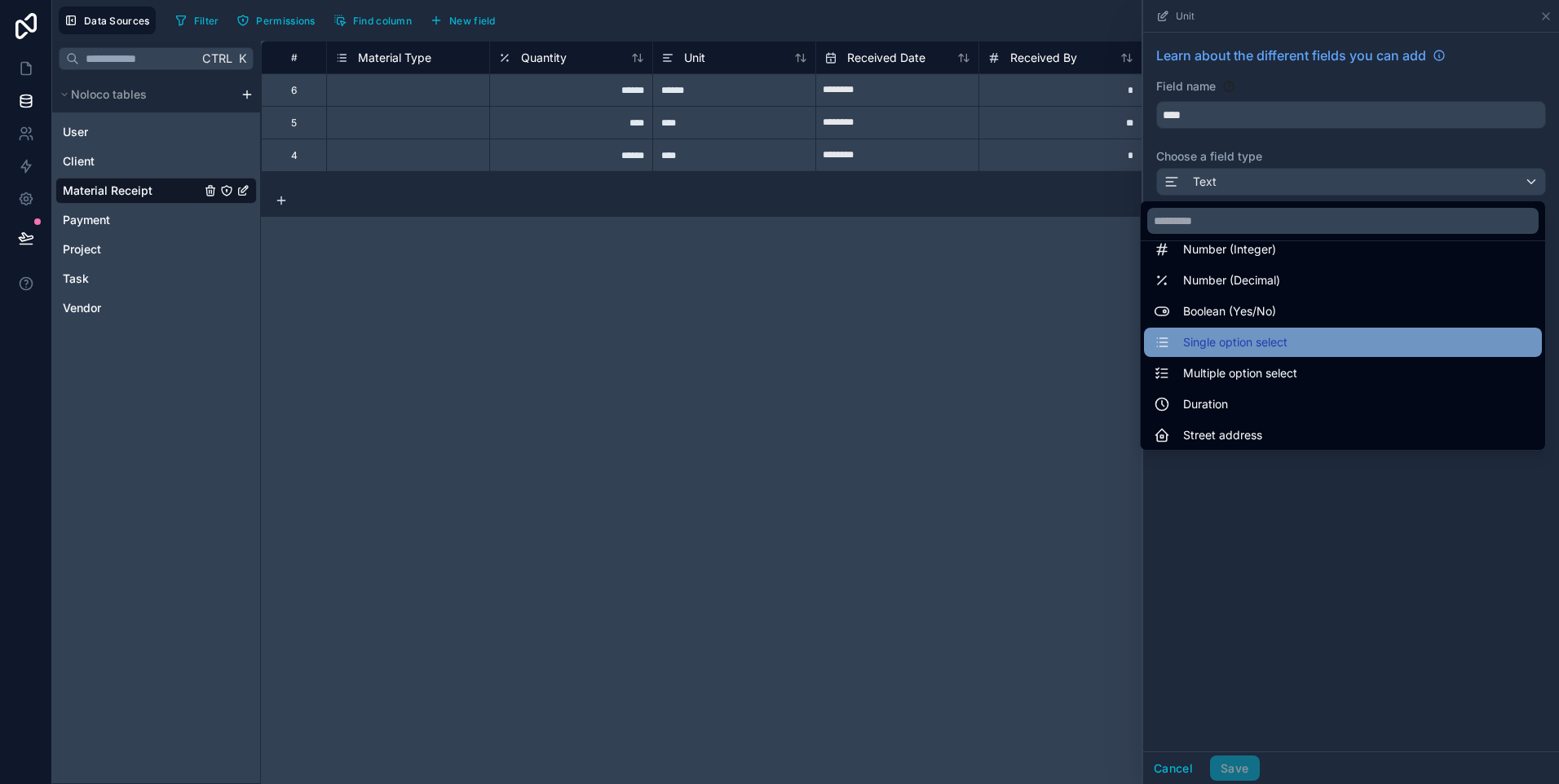
click at [1228, 340] on span "Single option select" at bounding box center [1235, 342] width 104 height 20
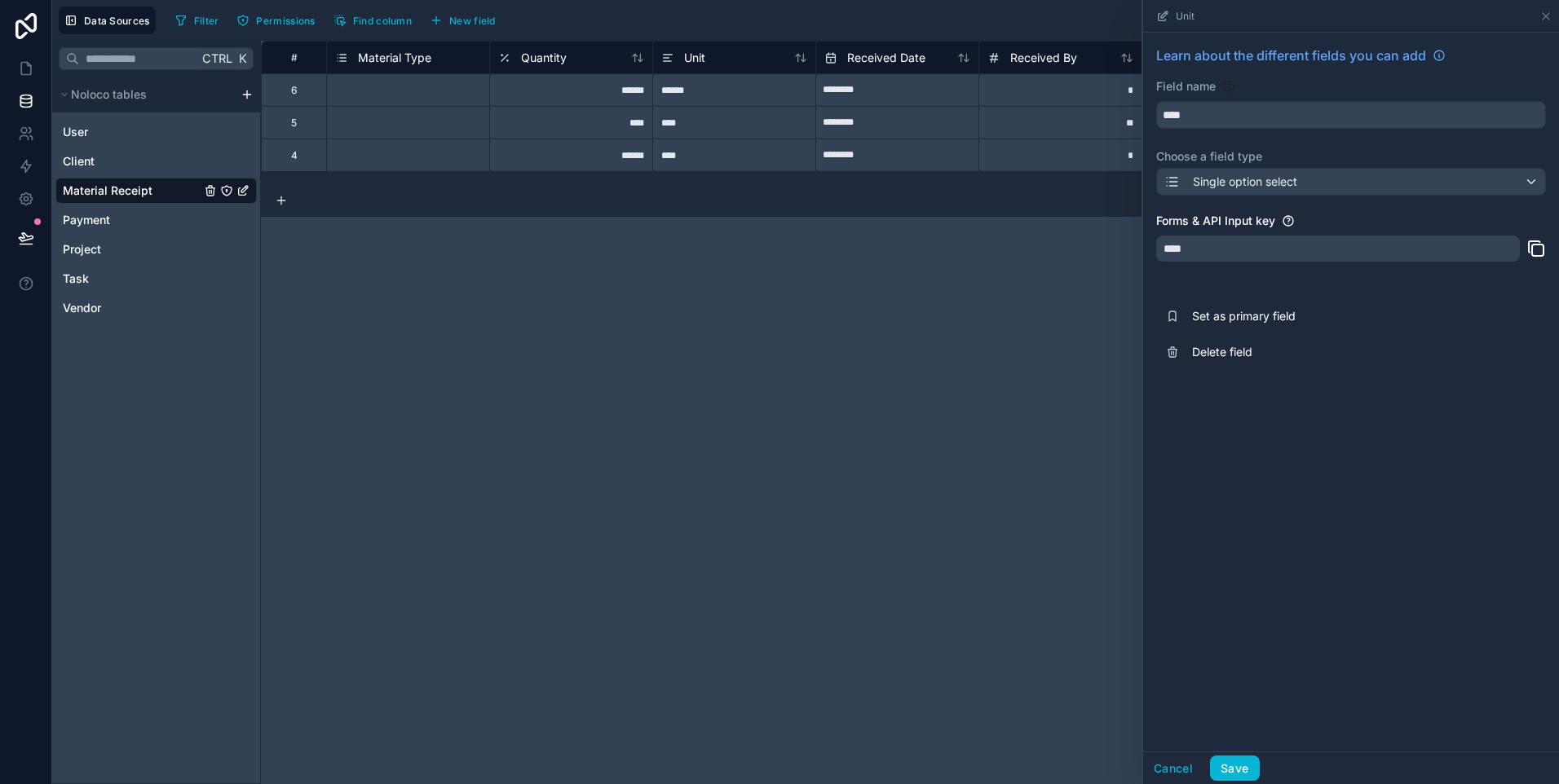
click at [1233, 246] on div "****" at bounding box center [1338, 248] width 363 height 26
click at [1230, 761] on button "Save" at bounding box center [1235, 768] width 49 height 26
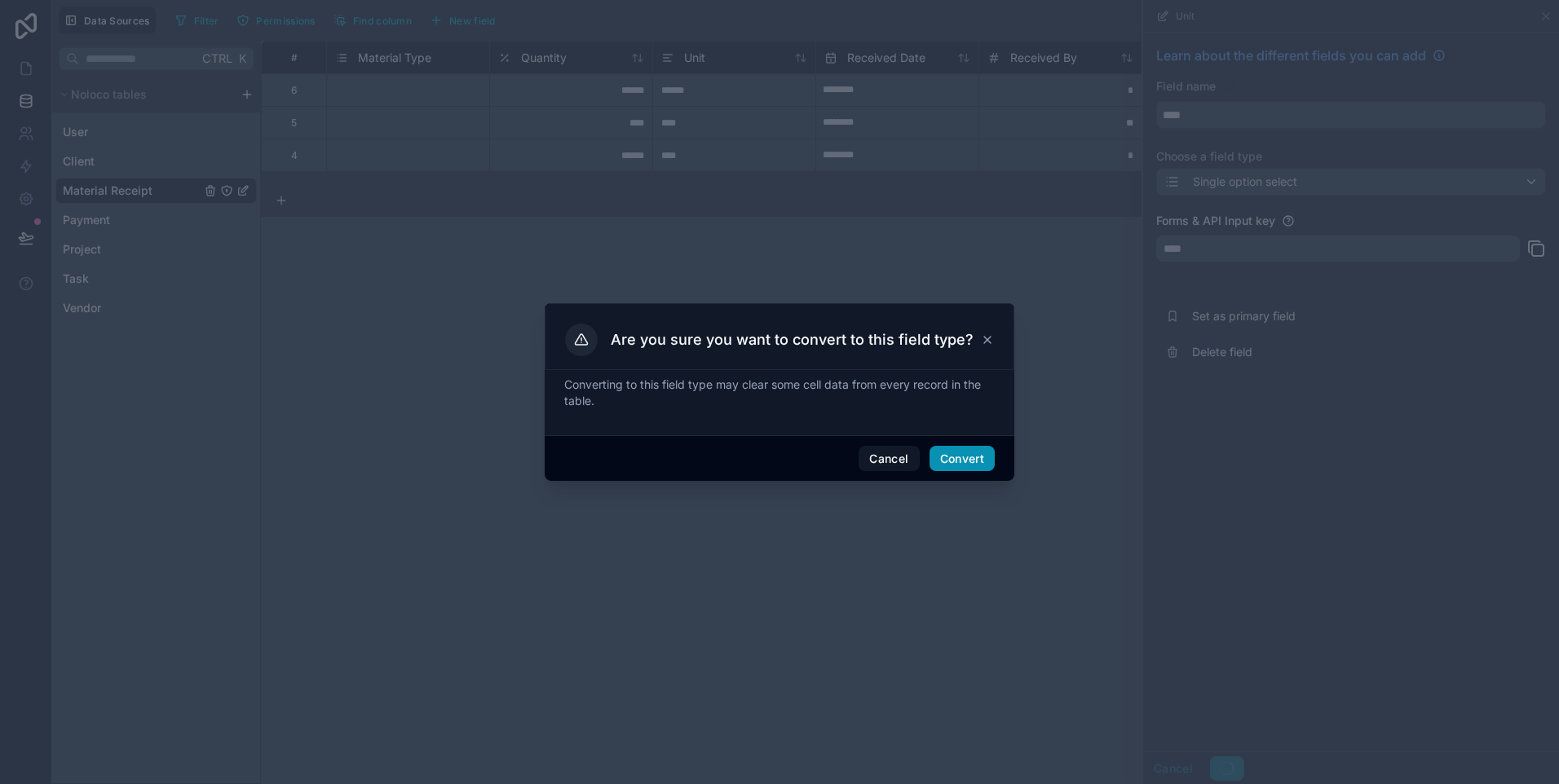
click at [975, 454] on button "Convert" at bounding box center [962, 458] width 65 height 26
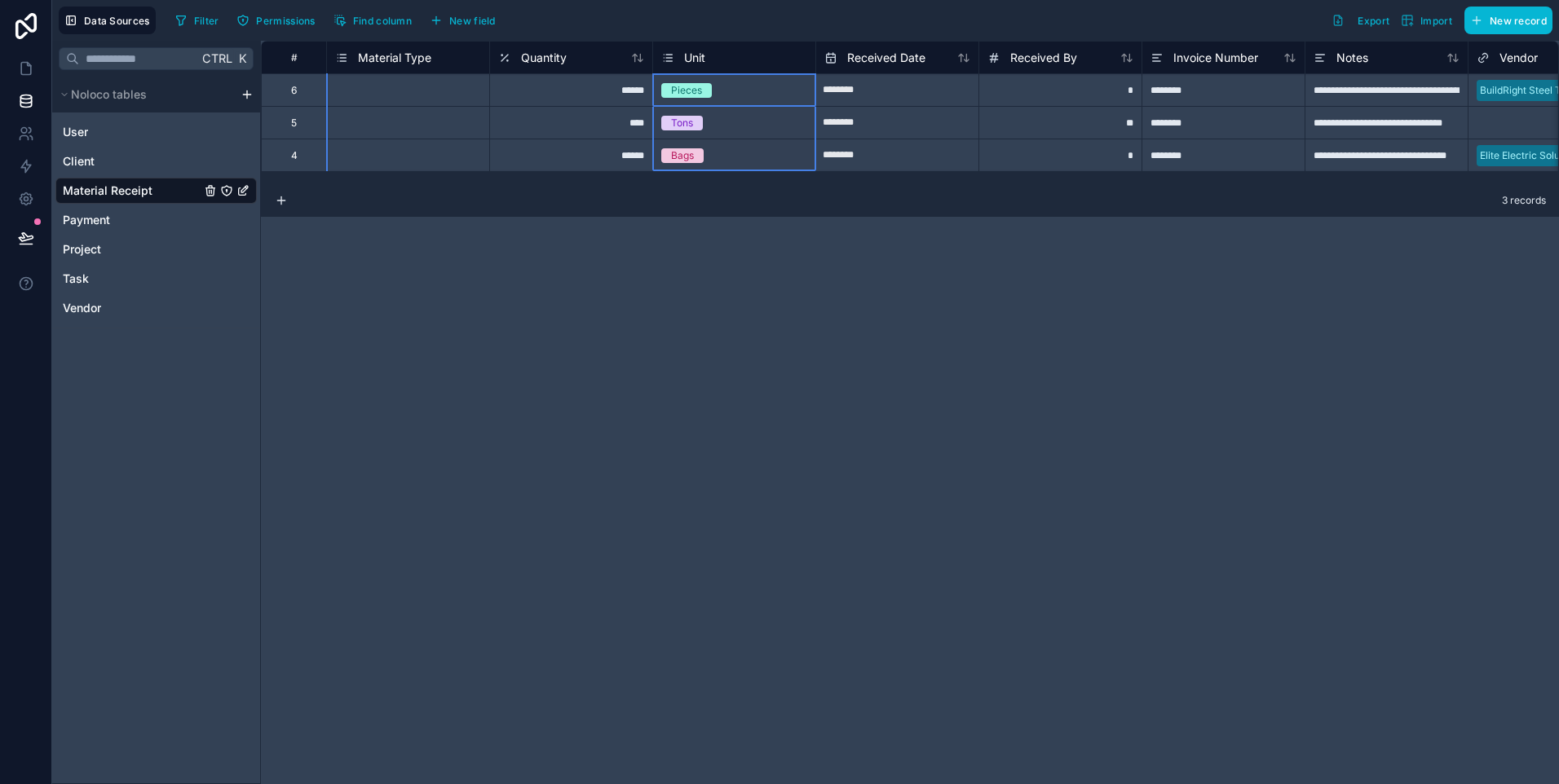
click at [712, 59] on div "Unit" at bounding box center [734, 58] width 146 height 20
click at [675, 58] on div "Unit" at bounding box center [683, 58] width 44 height 20
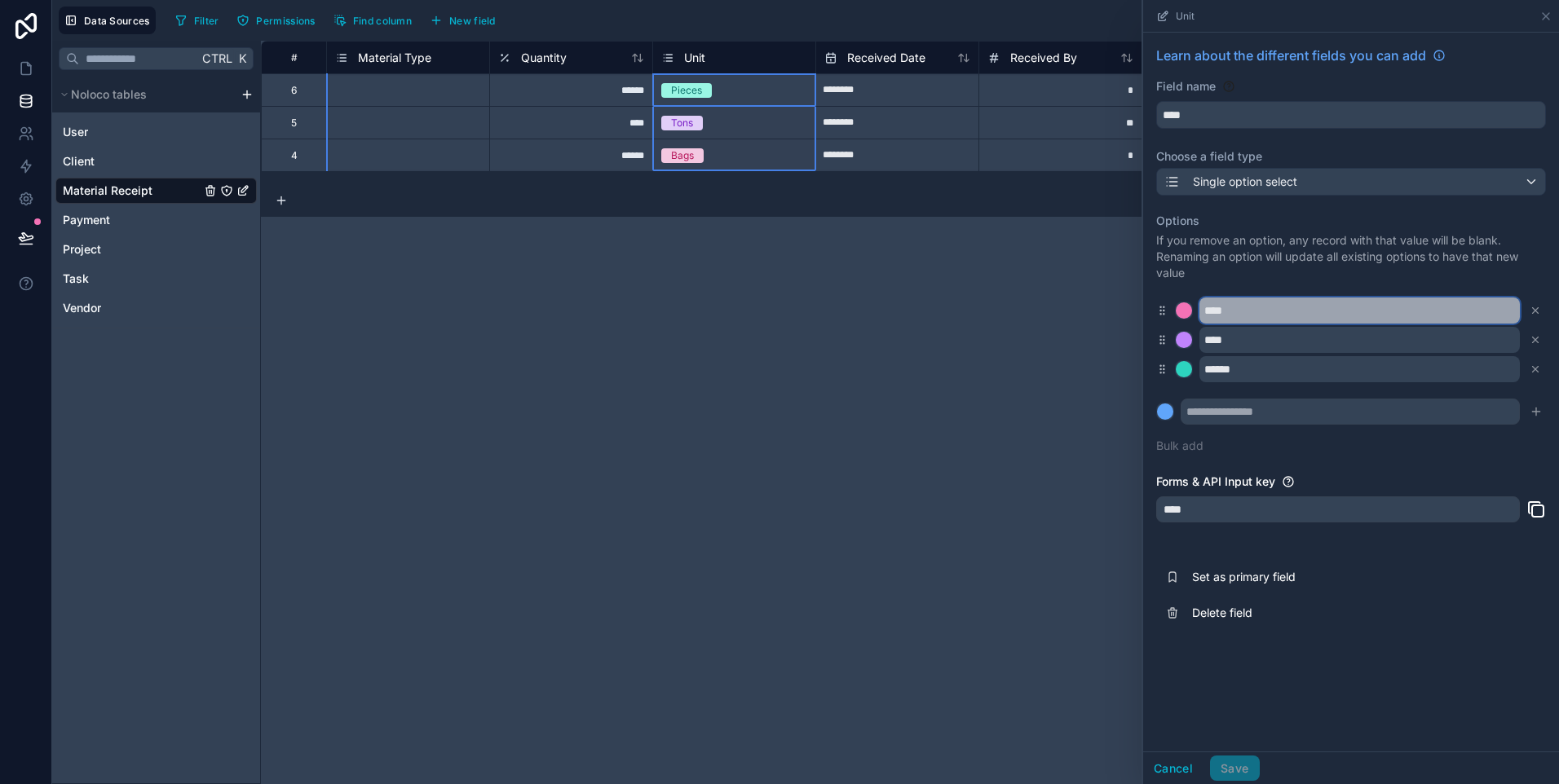
click at [1249, 321] on input "****" at bounding box center [1359, 310] width 321 height 26
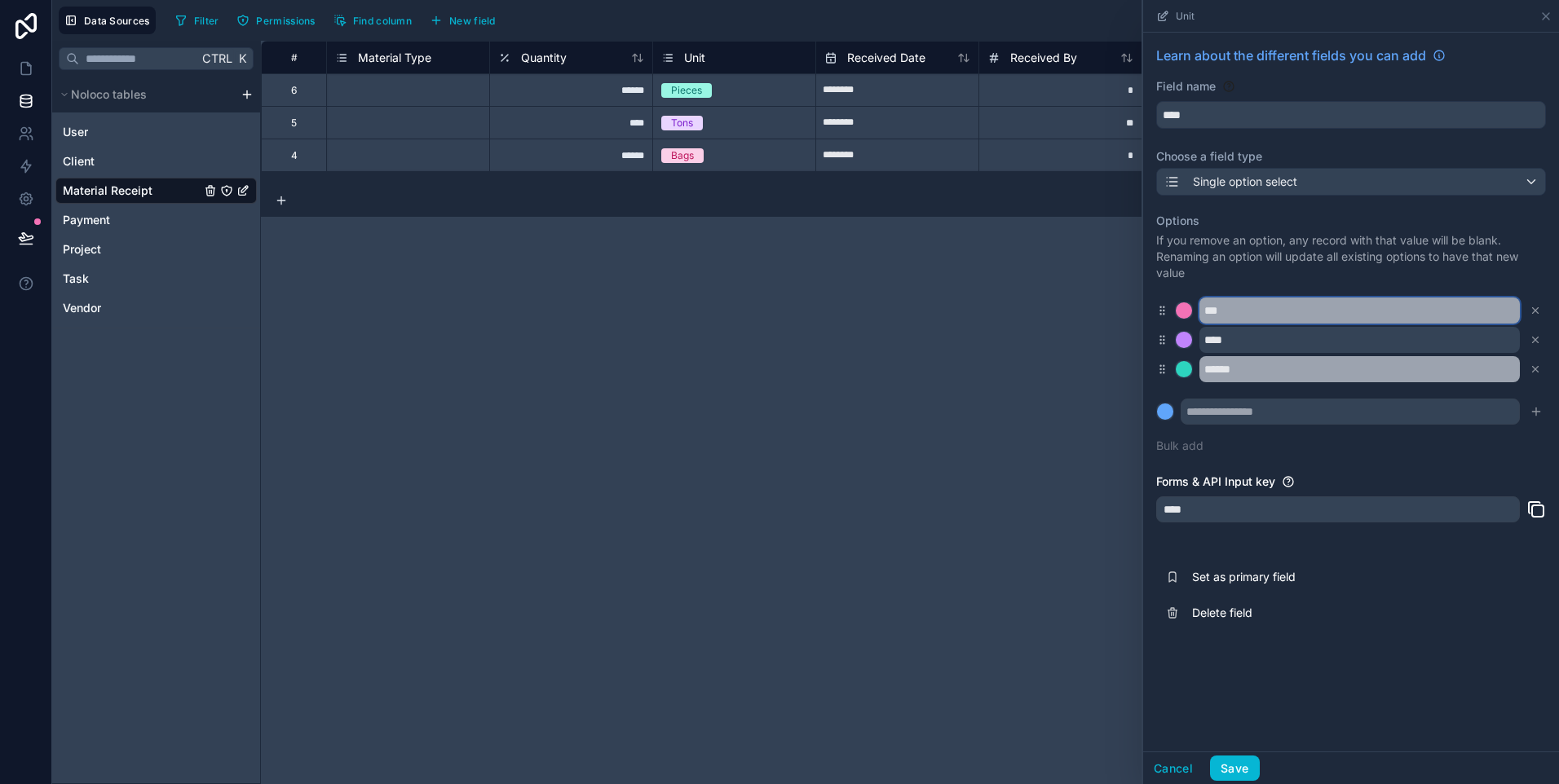
type input "***"
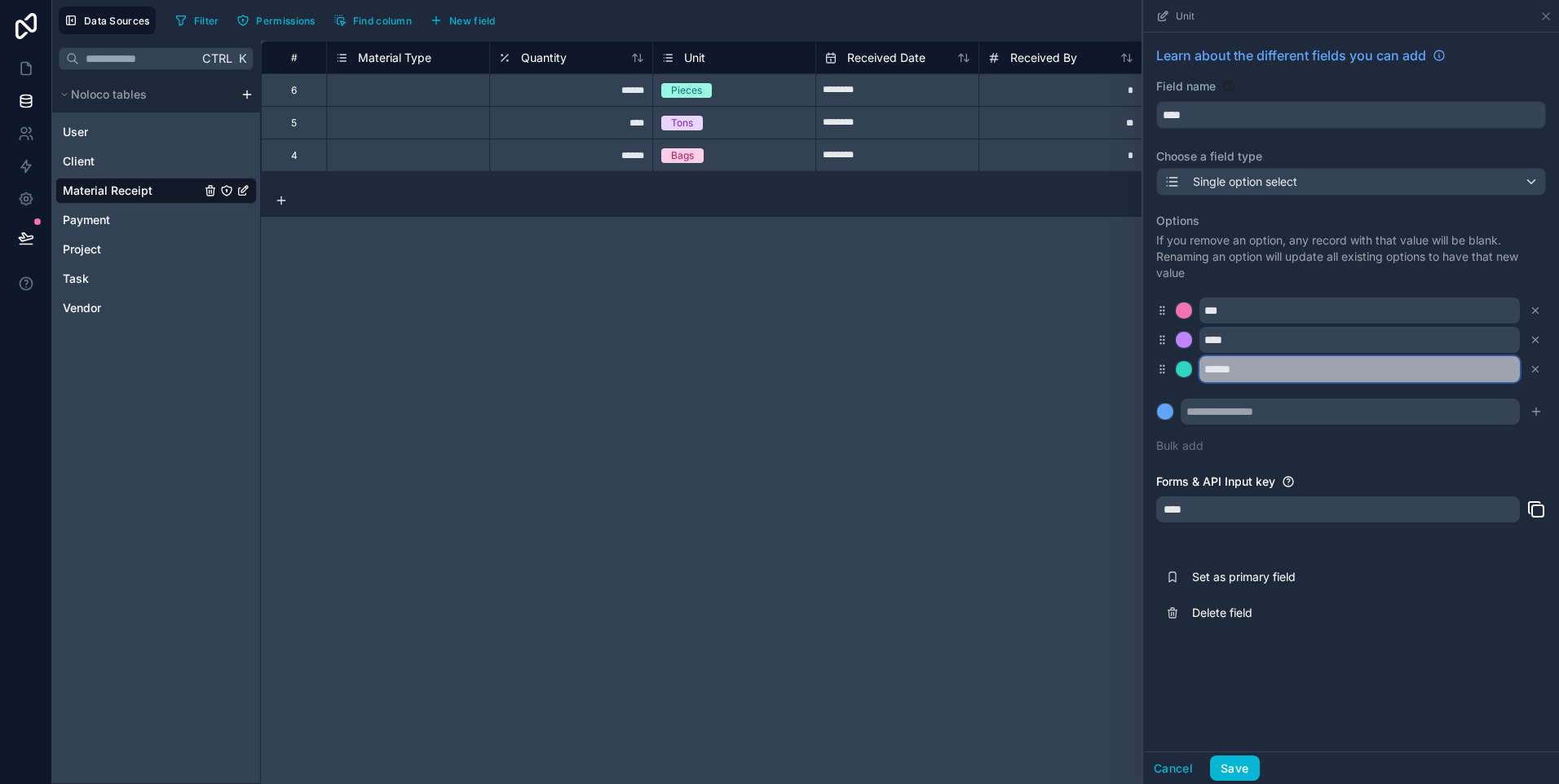
click at [1253, 369] on input "******" at bounding box center [1359, 369] width 321 height 26
click at [1254, 369] on input "******" at bounding box center [1359, 369] width 321 height 26
type input "*****"
click at [1221, 411] on input "text" at bounding box center [1349, 411] width 339 height 26
type input "*****"
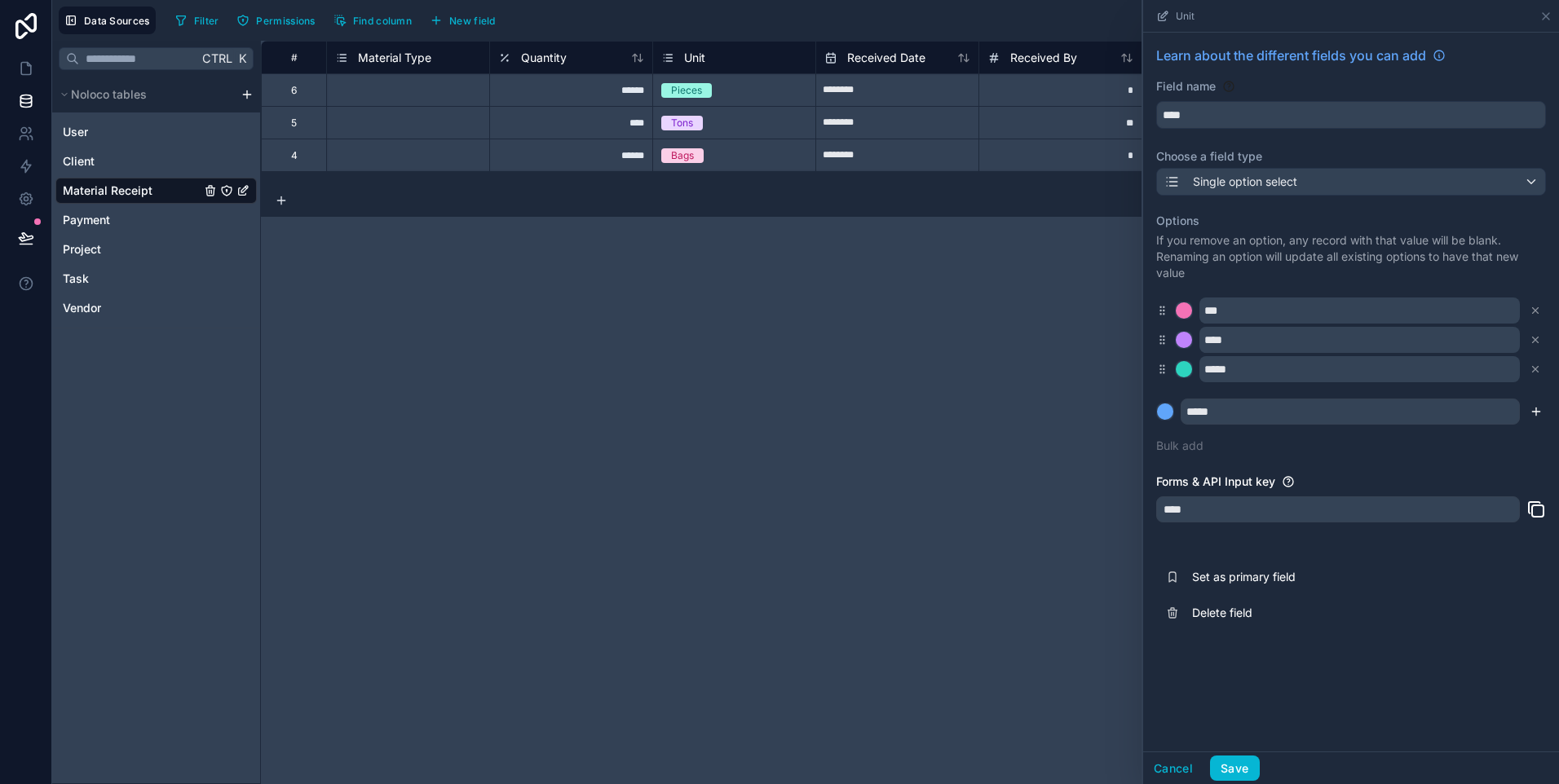
click at [1540, 411] on icon "submit" at bounding box center [1536, 411] width 13 height 13
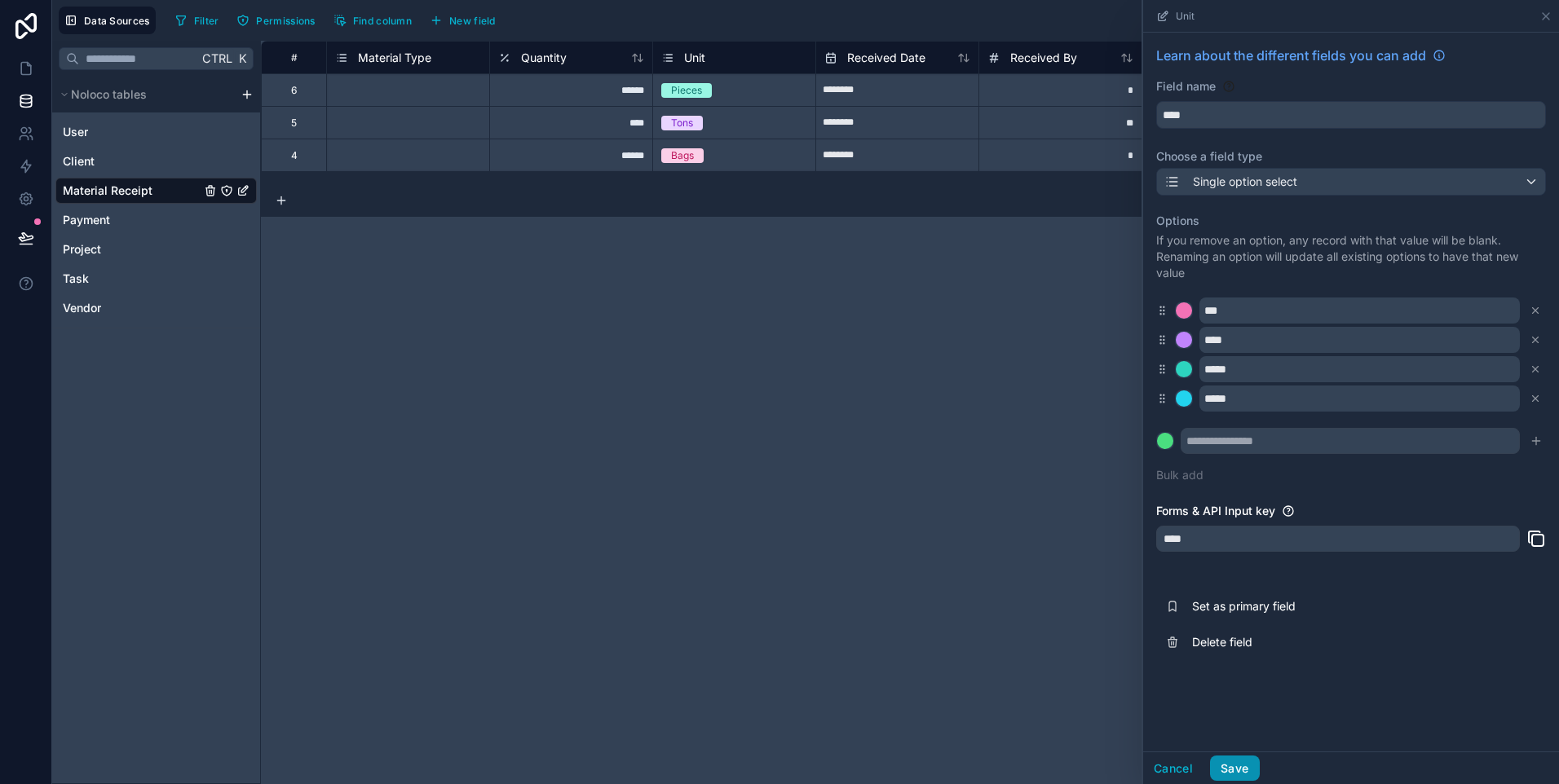
click at [1246, 766] on button "Save" at bounding box center [1235, 768] width 49 height 26
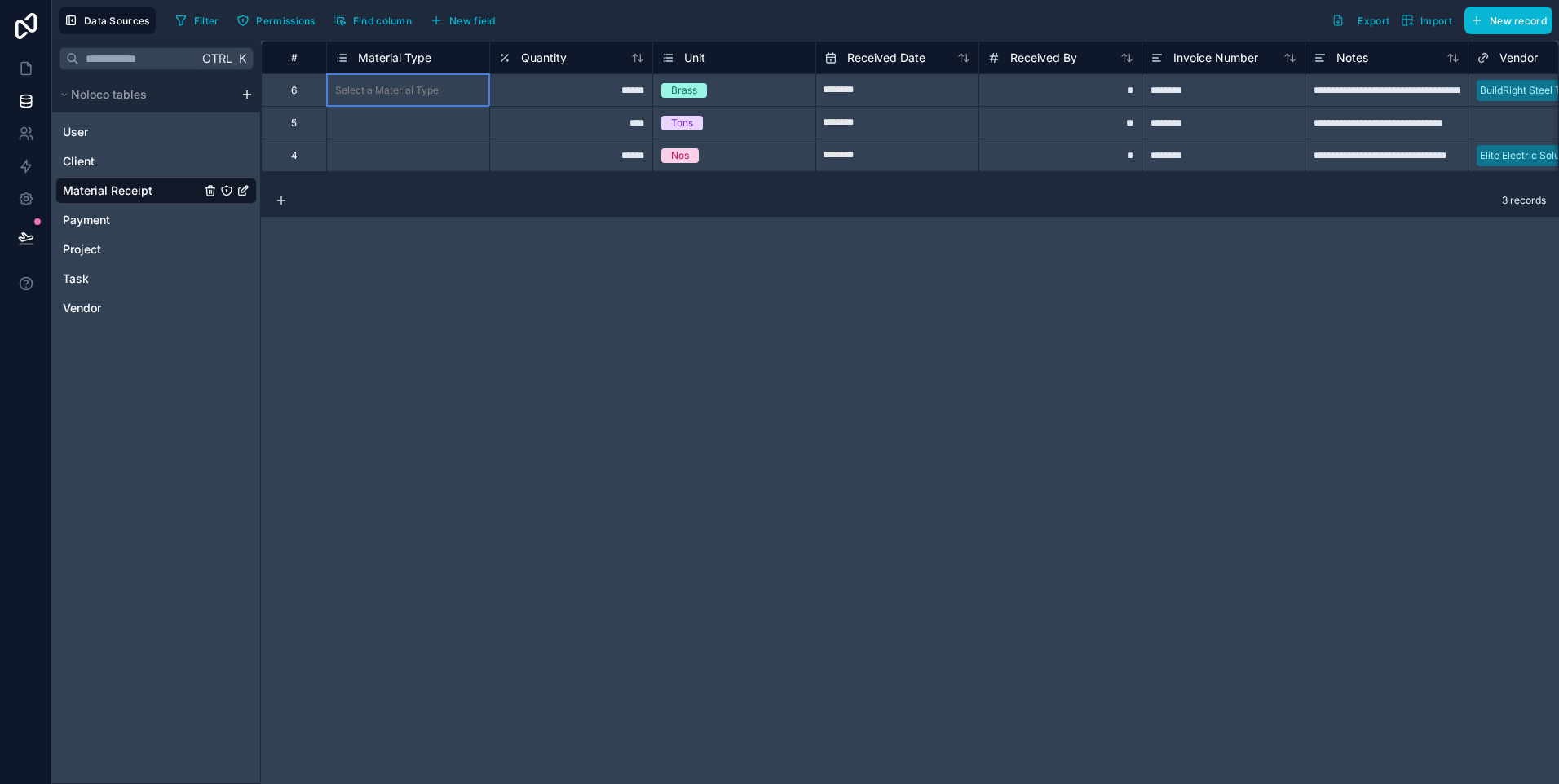
click at [441, 84] on div "Select a Material Type" at bounding box center [409, 90] width 163 height 16
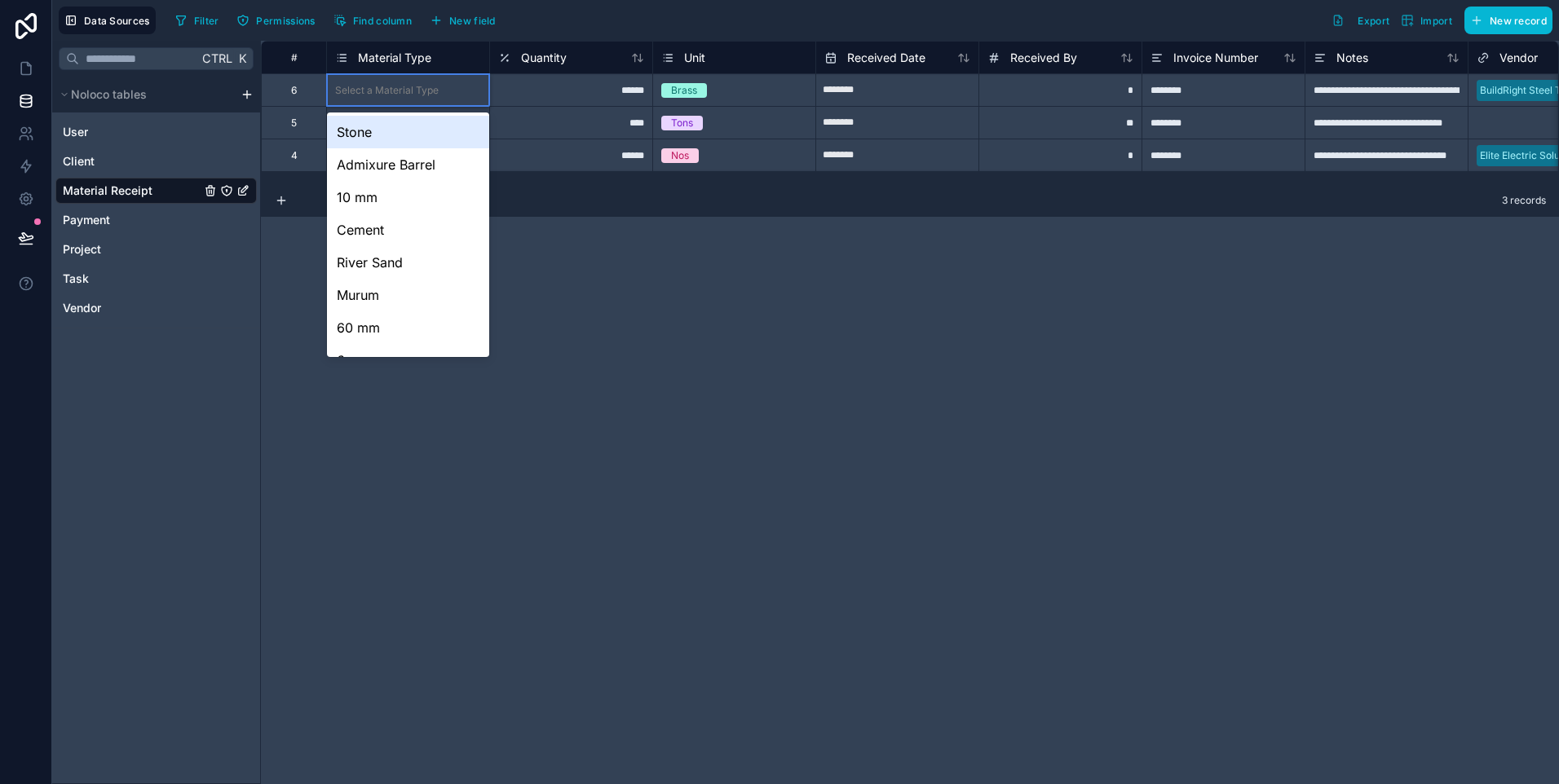
click at [433, 89] on div "Select a Material Type" at bounding box center [387, 90] width 104 height 13
click at [381, 193] on div "10 mm" at bounding box center [409, 197] width 163 height 33
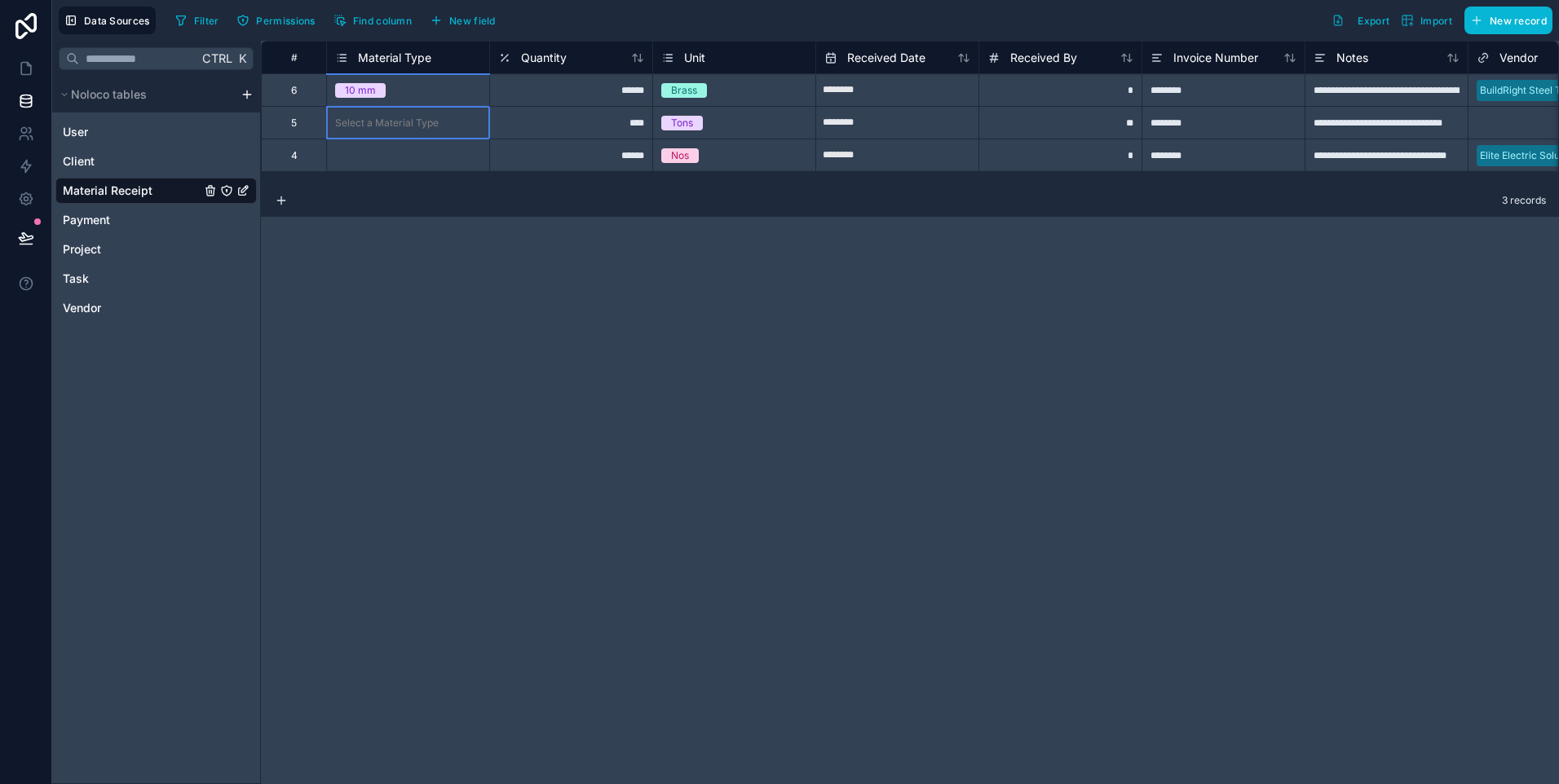
click at [392, 117] on div "Select a Material Type" at bounding box center [387, 123] width 104 height 13
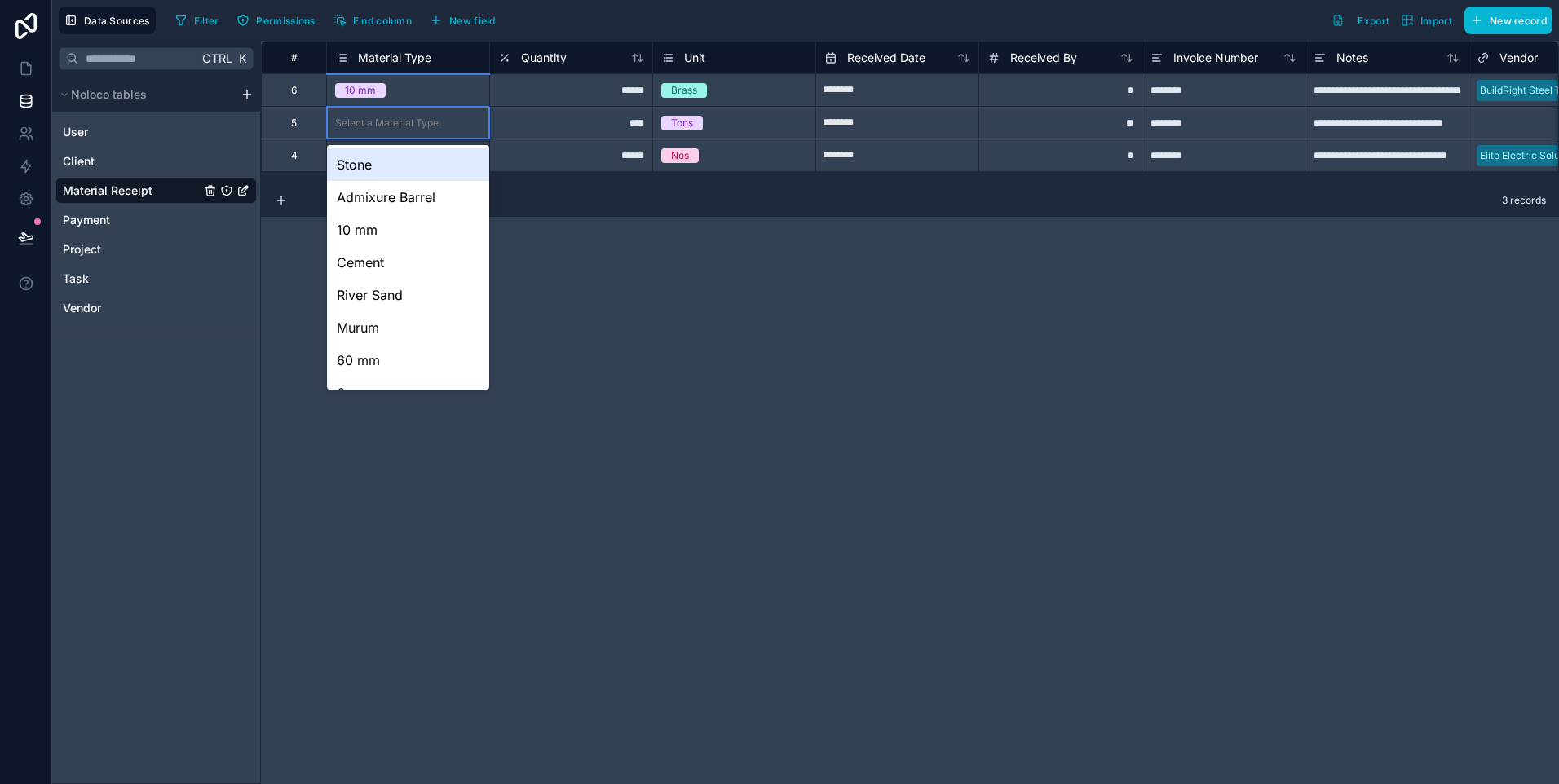
click at [392, 121] on div "Select a Material Type" at bounding box center [387, 123] width 104 height 13
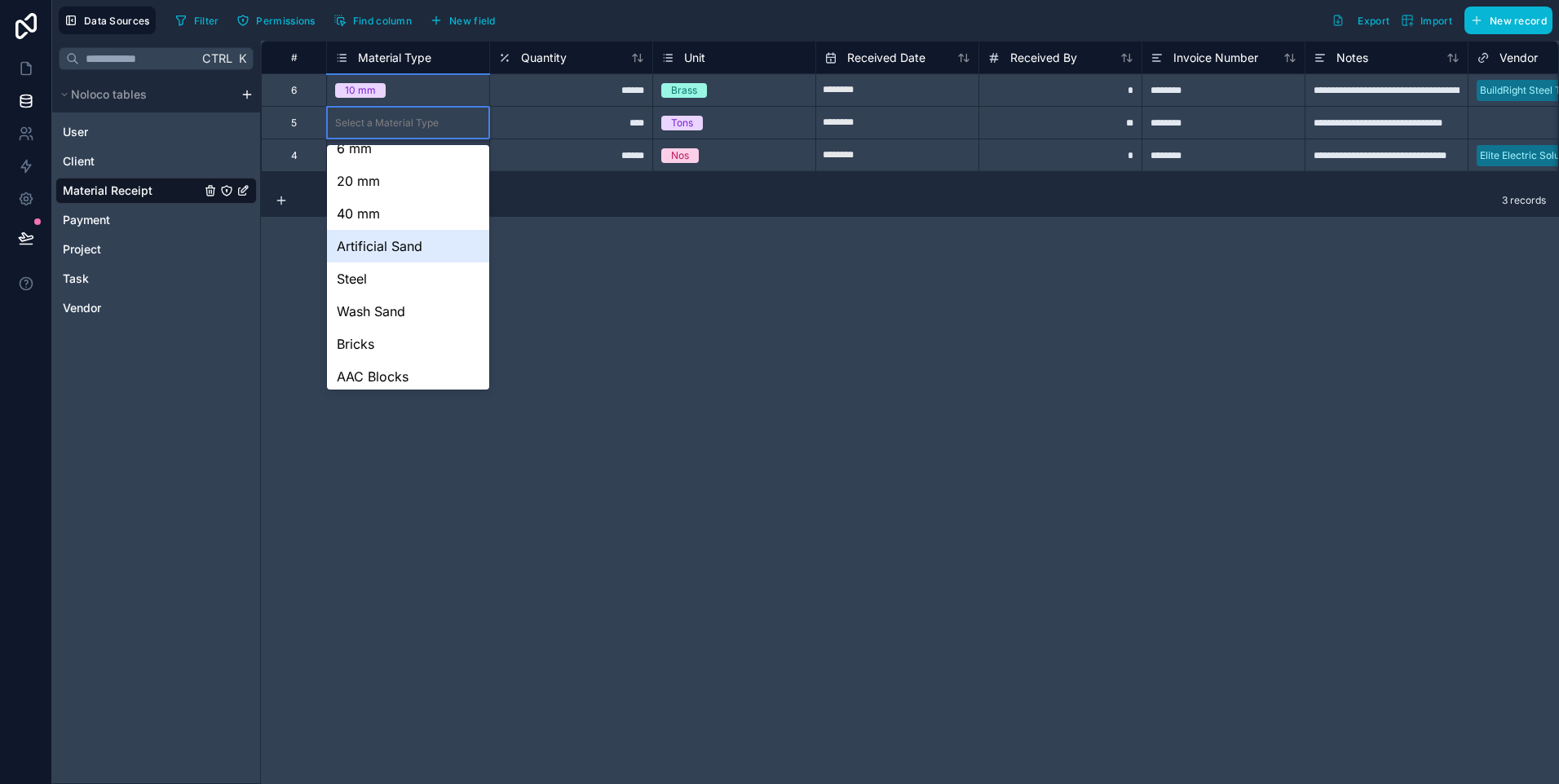
scroll to position [81, 0]
click at [376, 256] on div "Murum" at bounding box center [409, 246] width 163 height 33
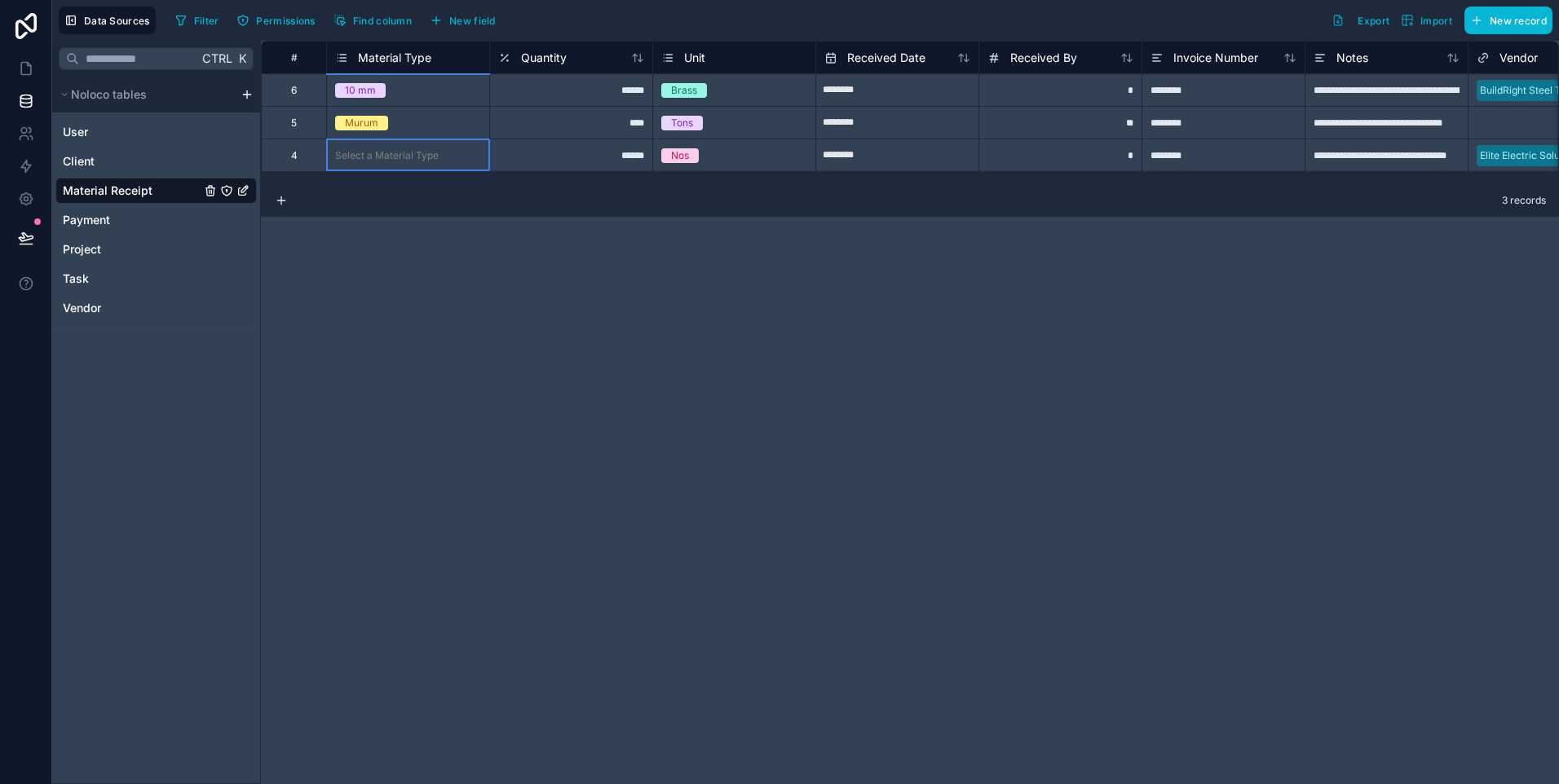
click at [387, 155] on div "Select a Material Type" at bounding box center [387, 155] width 104 height 13
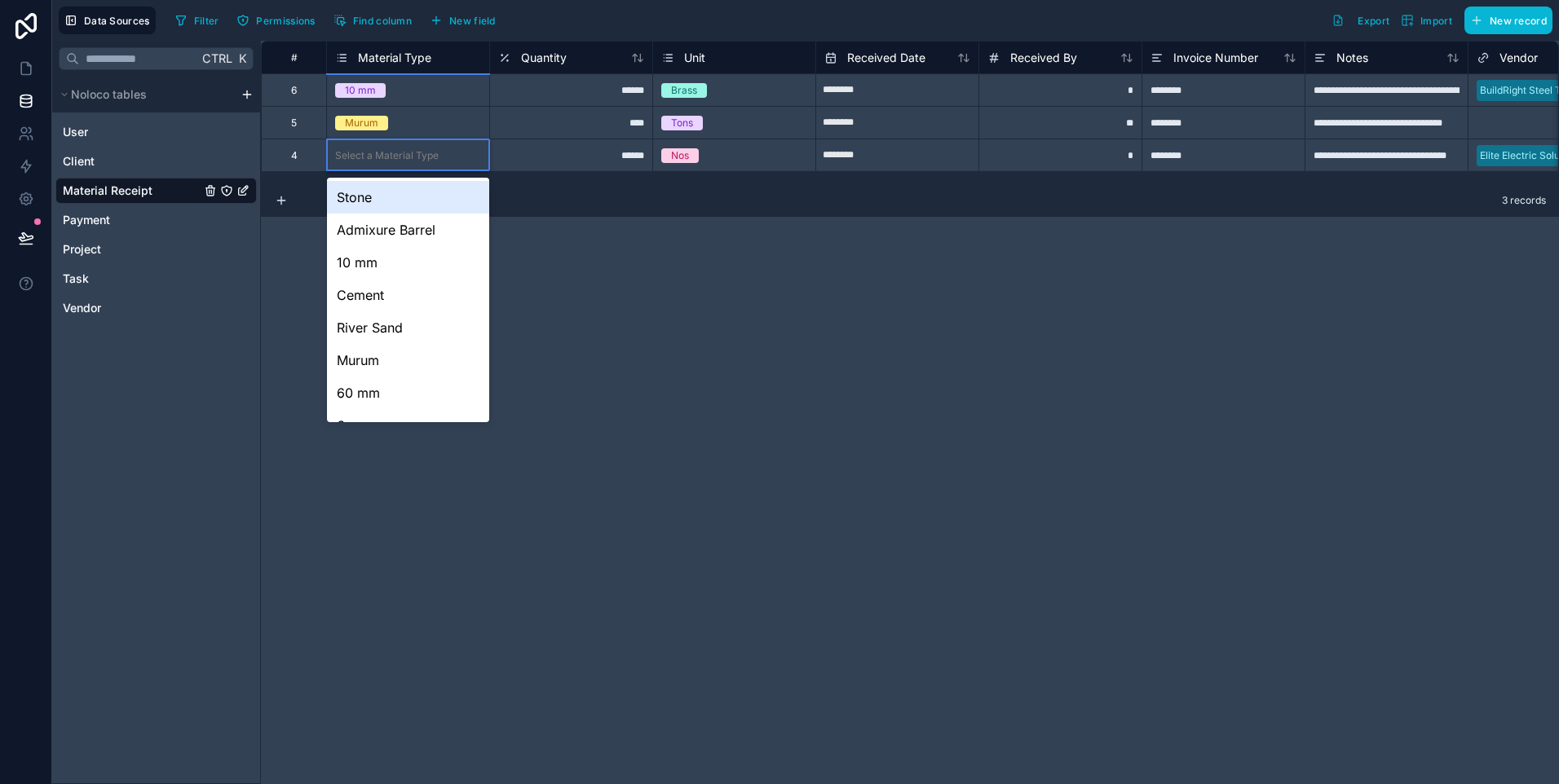
click at [385, 154] on div "Select a Material Type" at bounding box center [387, 155] width 104 height 13
click at [381, 261] on div "10 mm" at bounding box center [409, 262] width 163 height 33
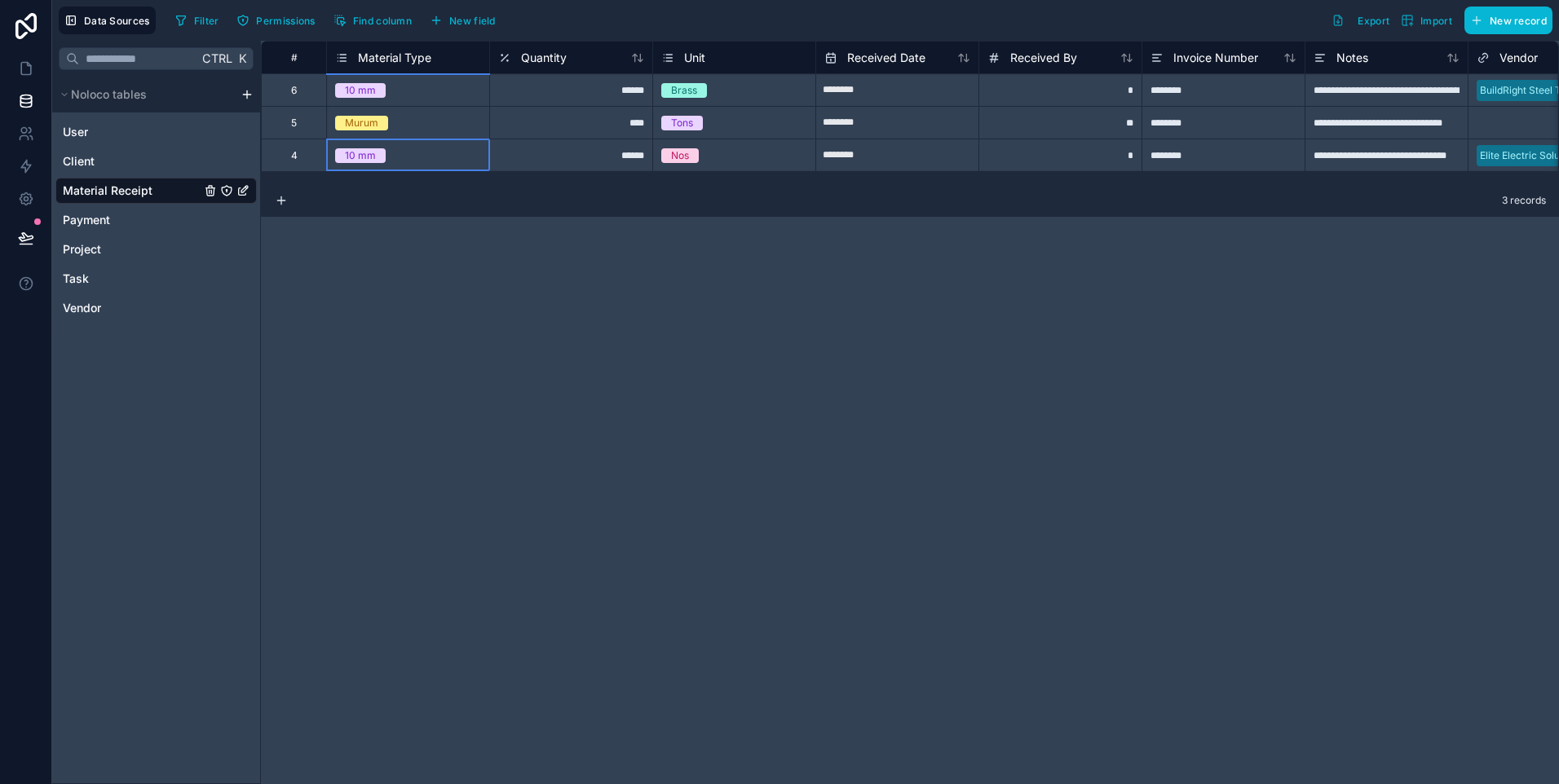
click at [594, 88] on div "******" at bounding box center [570, 89] width 163 height 33
click at [747, 87] on div "Brass" at bounding box center [735, 90] width 163 height 18
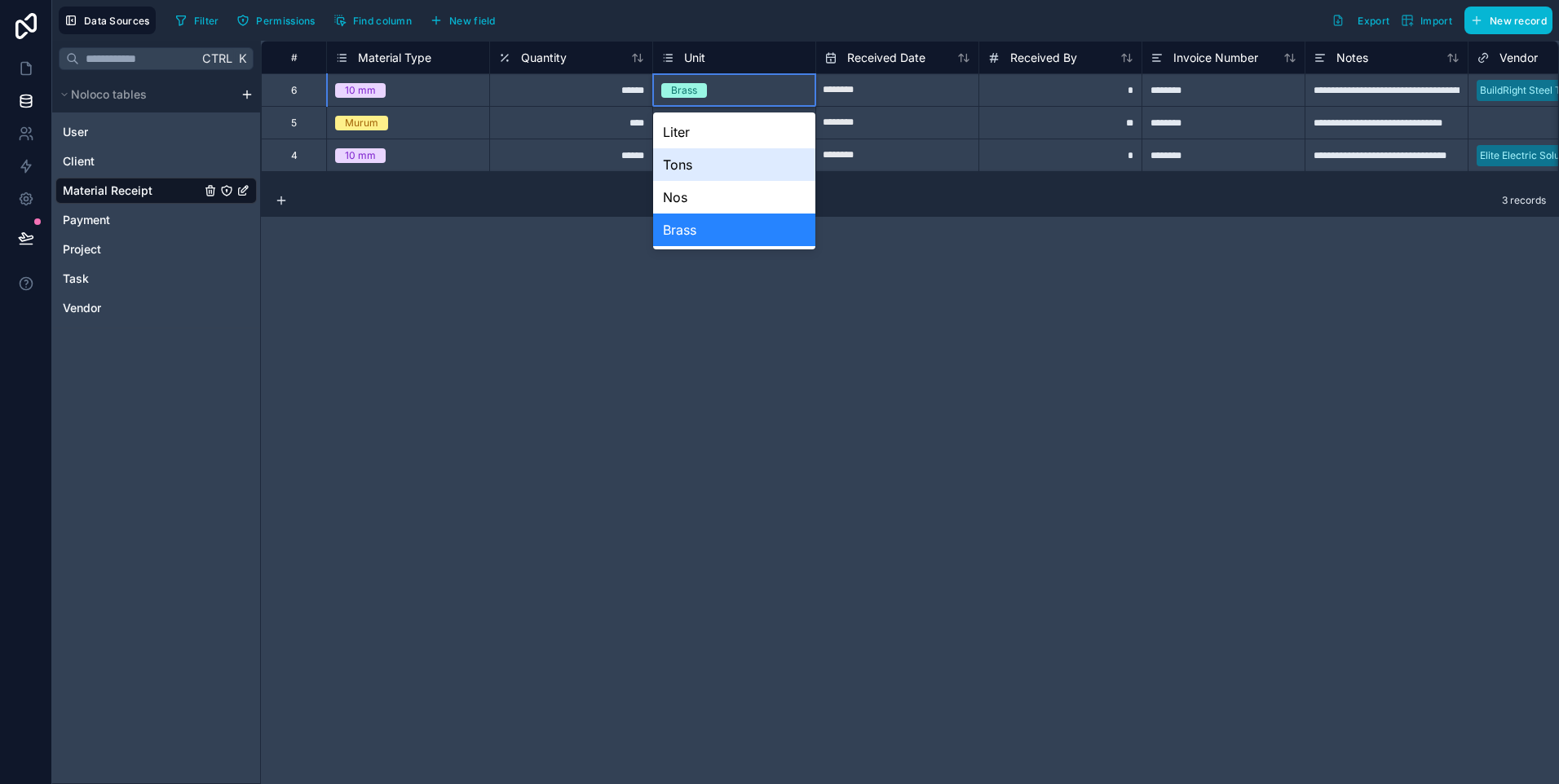
click at [702, 162] on div "Tons" at bounding box center [735, 164] width 163 height 33
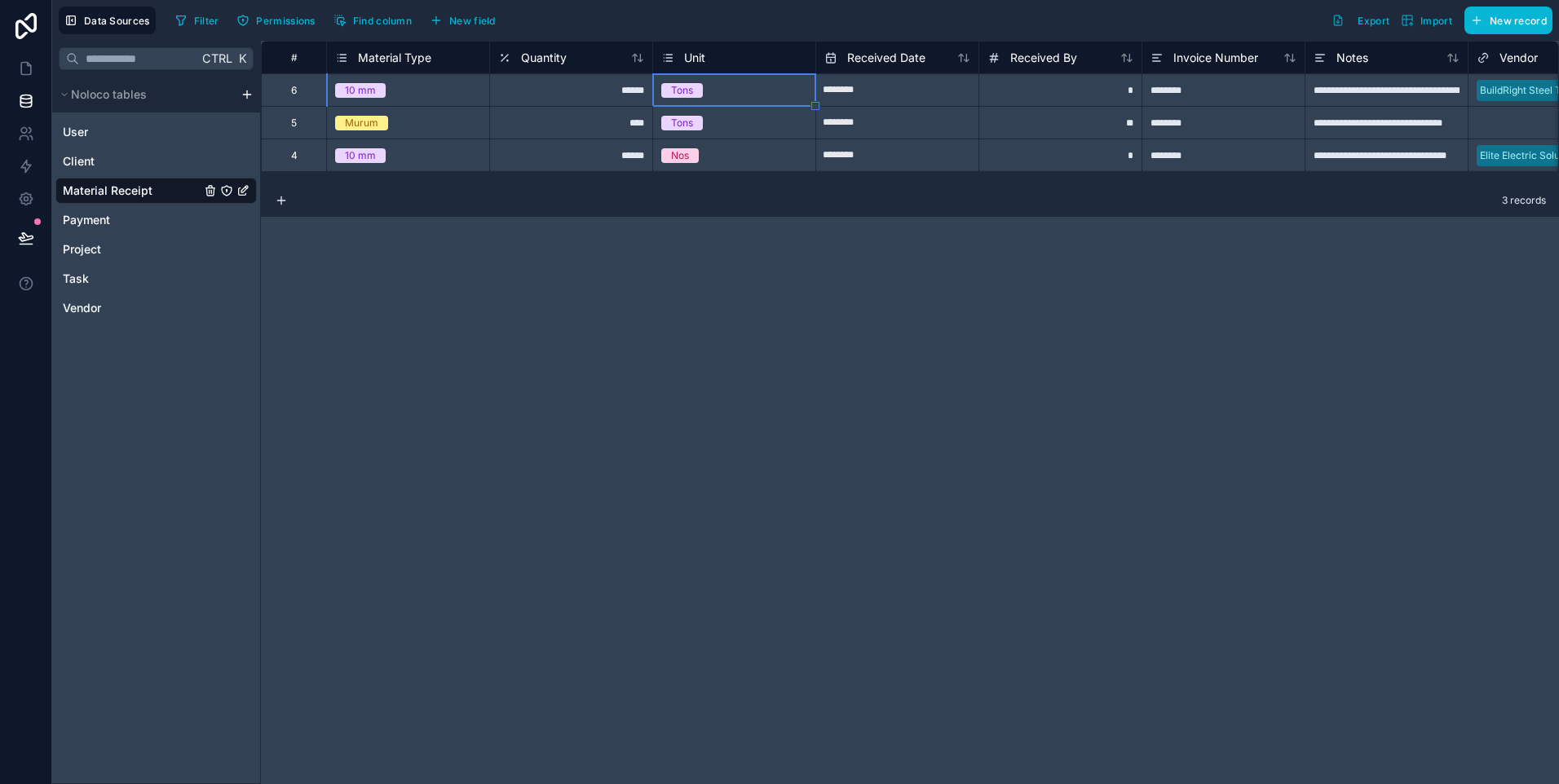
click at [696, 120] on span "Tons" at bounding box center [682, 123] width 42 height 14
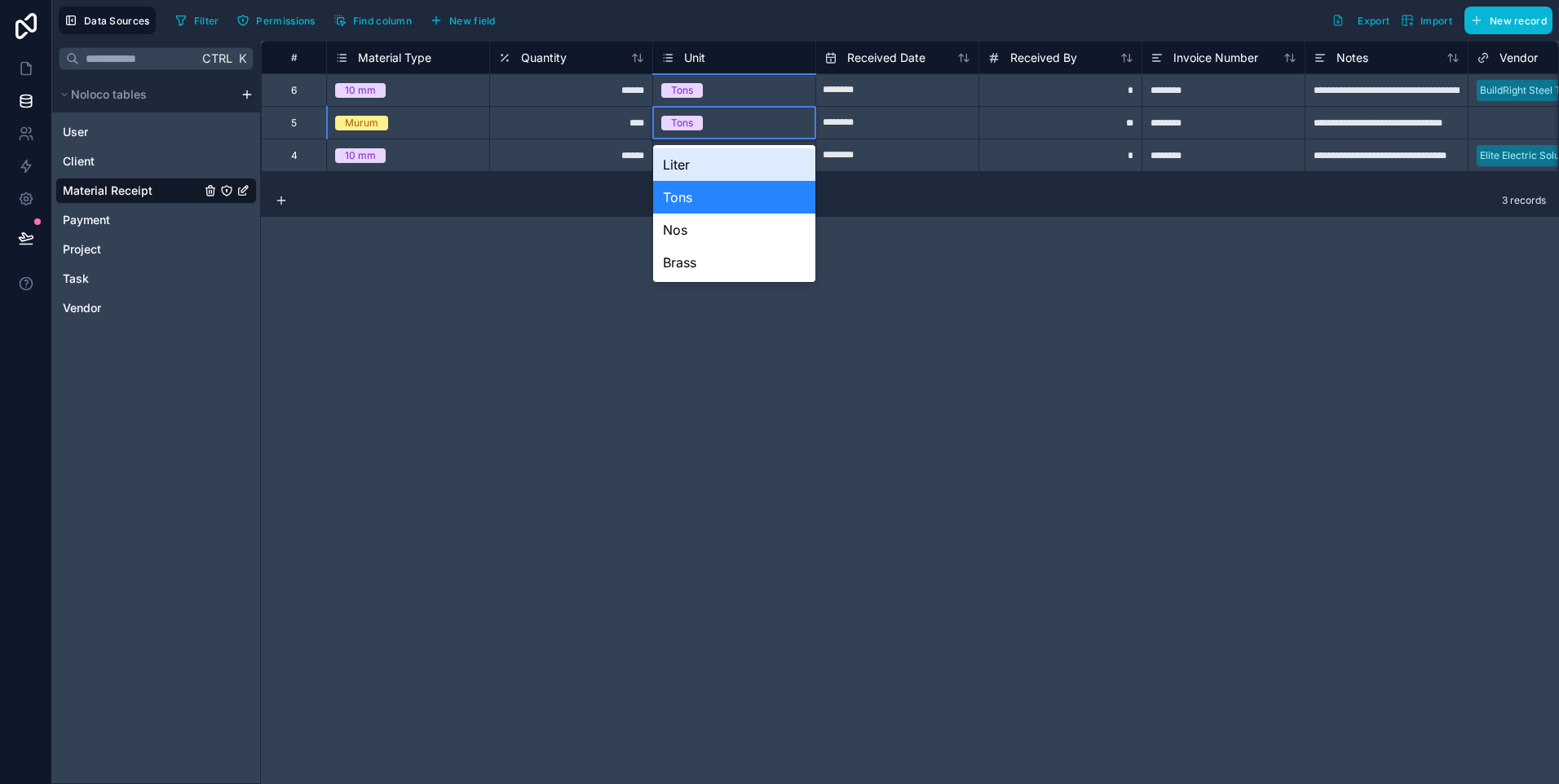
click at [693, 127] on div "Tons" at bounding box center [681, 123] width 22 height 14
click at [691, 263] on div "Brass" at bounding box center [735, 262] width 163 height 33
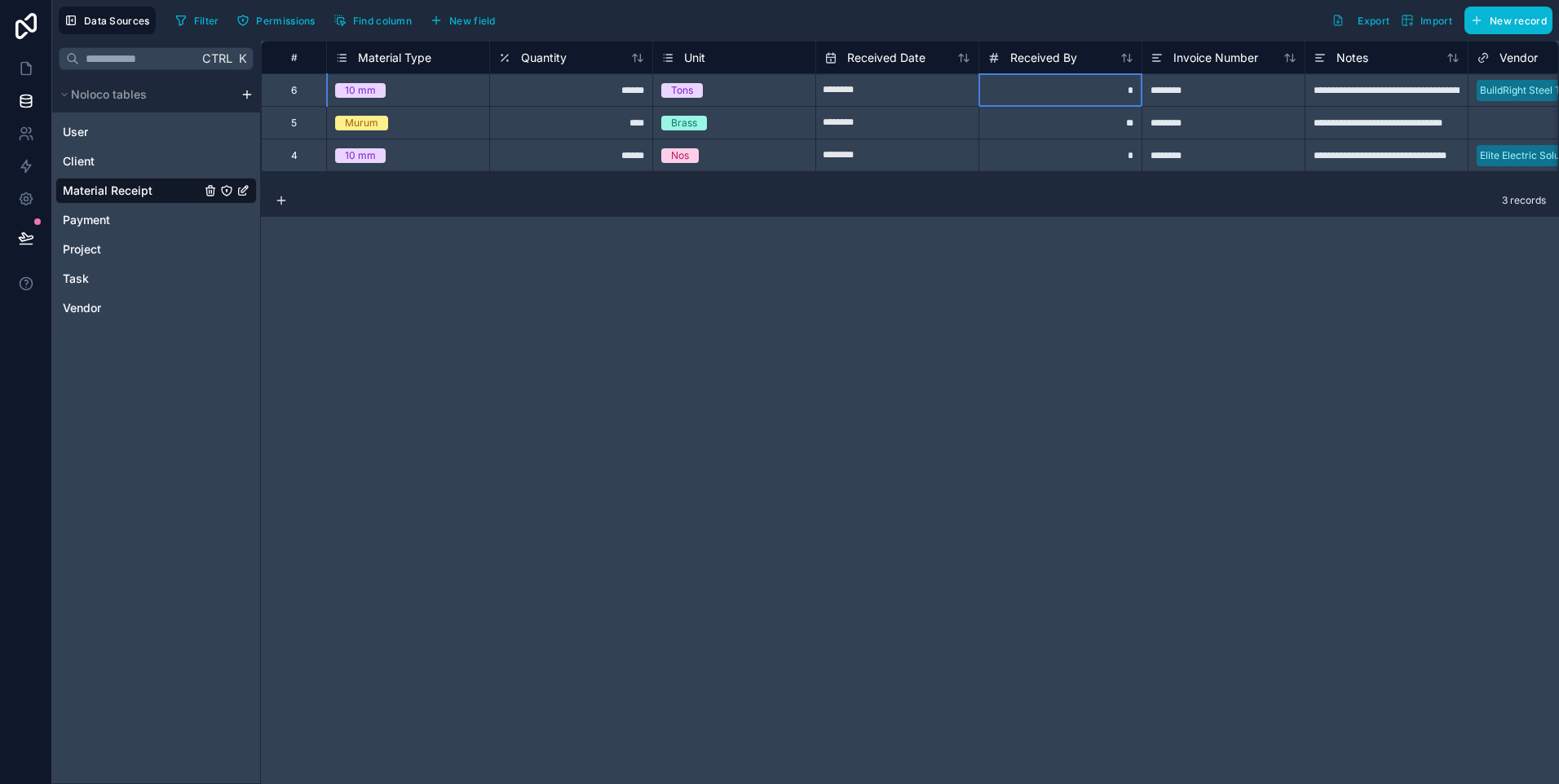
click at [1092, 91] on div "*" at bounding box center [1060, 89] width 163 height 33
click at [1120, 136] on div "**" at bounding box center [1060, 122] width 163 height 33
click at [1111, 163] on div "*" at bounding box center [1060, 154] width 163 height 33
click at [1203, 65] on span "Invoice Number" at bounding box center [1216, 58] width 85 height 16
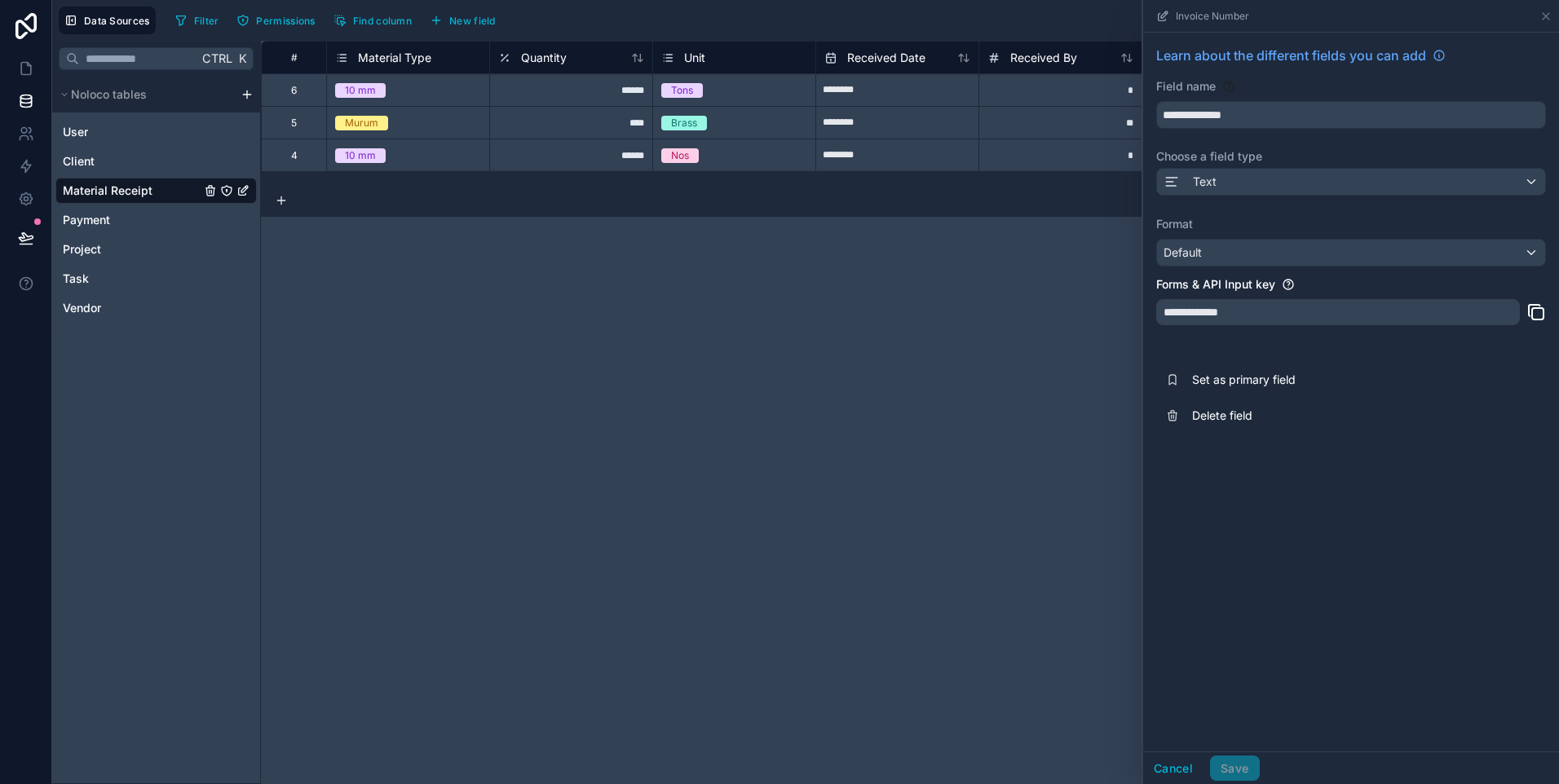
click at [1087, 290] on div "**********" at bounding box center [910, 412] width 1298 height 743
click at [1553, 17] on div "Invoice Number" at bounding box center [1351, 16] width 416 height 33
click at [1545, 14] on icon at bounding box center [1545, 16] width 13 height 13
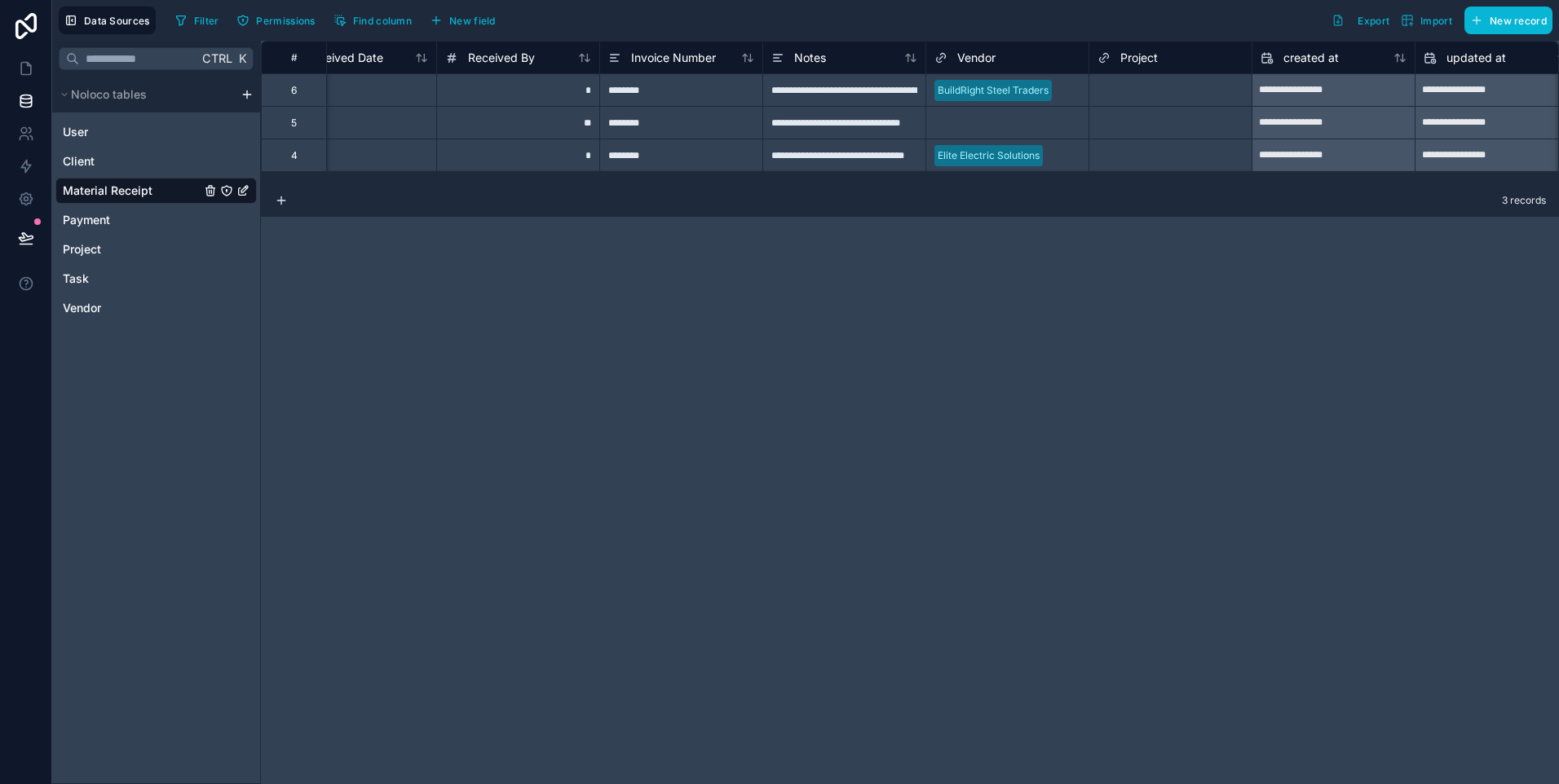
scroll to position [0, 549]
click at [1057, 102] on div "BuildRight Steel Traders" at bounding box center [1000, 90] width 163 height 24
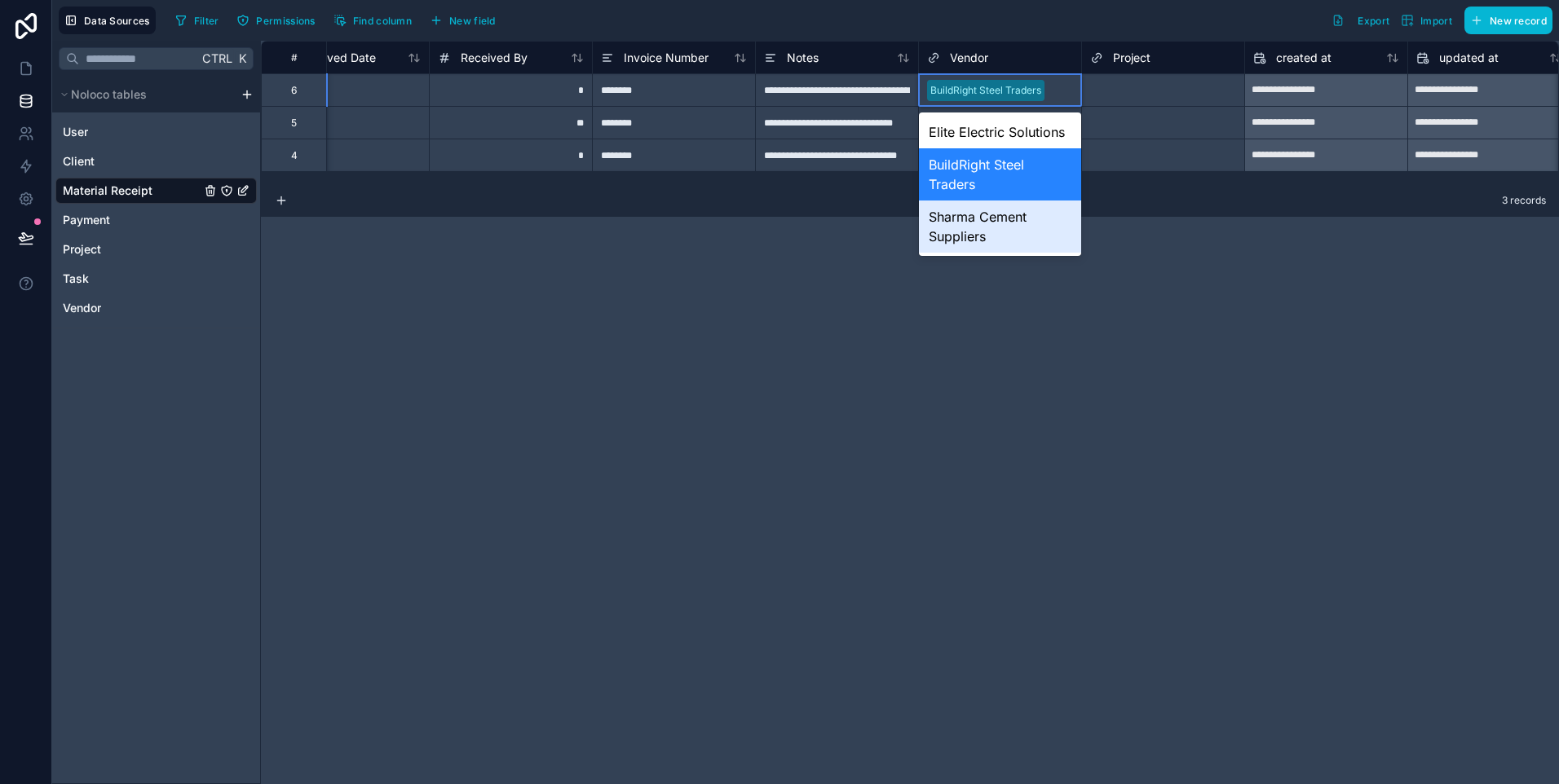
click at [979, 229] on div "Sharma Cement Suppliers" at bounding box center [1000, 227] width 163 height 52
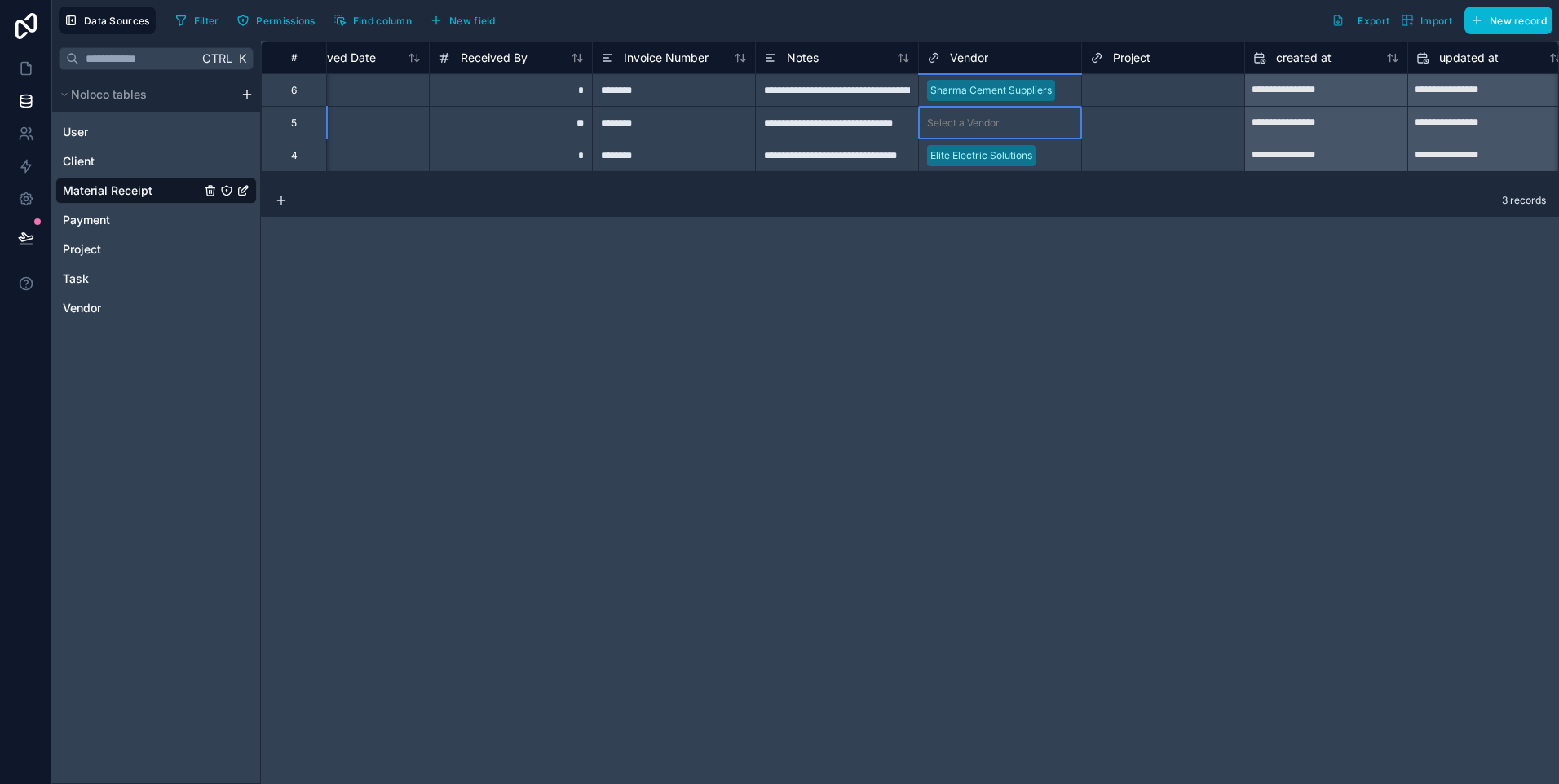
click at [953, 121] on div "Select a Vendor" at bounding box center [963, 123] width 72 height 13
click at [954, 128] on div "Select a Vendor" at bounding box center [963, 123] width 72 height 13
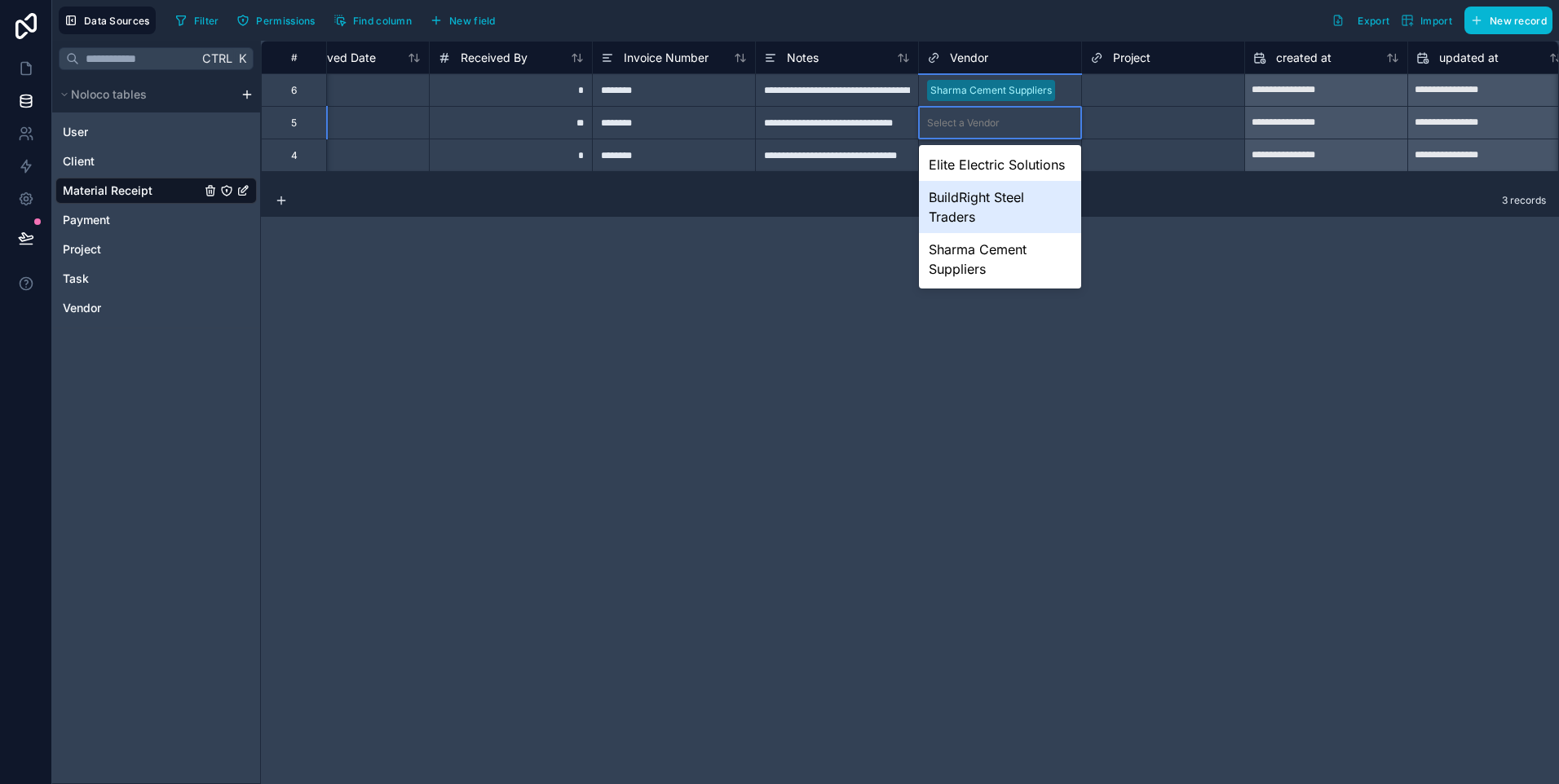
click at [967, 201] on div "BuildRight Steel Traders" at bounding box center [1000, 207] width 163 height 52
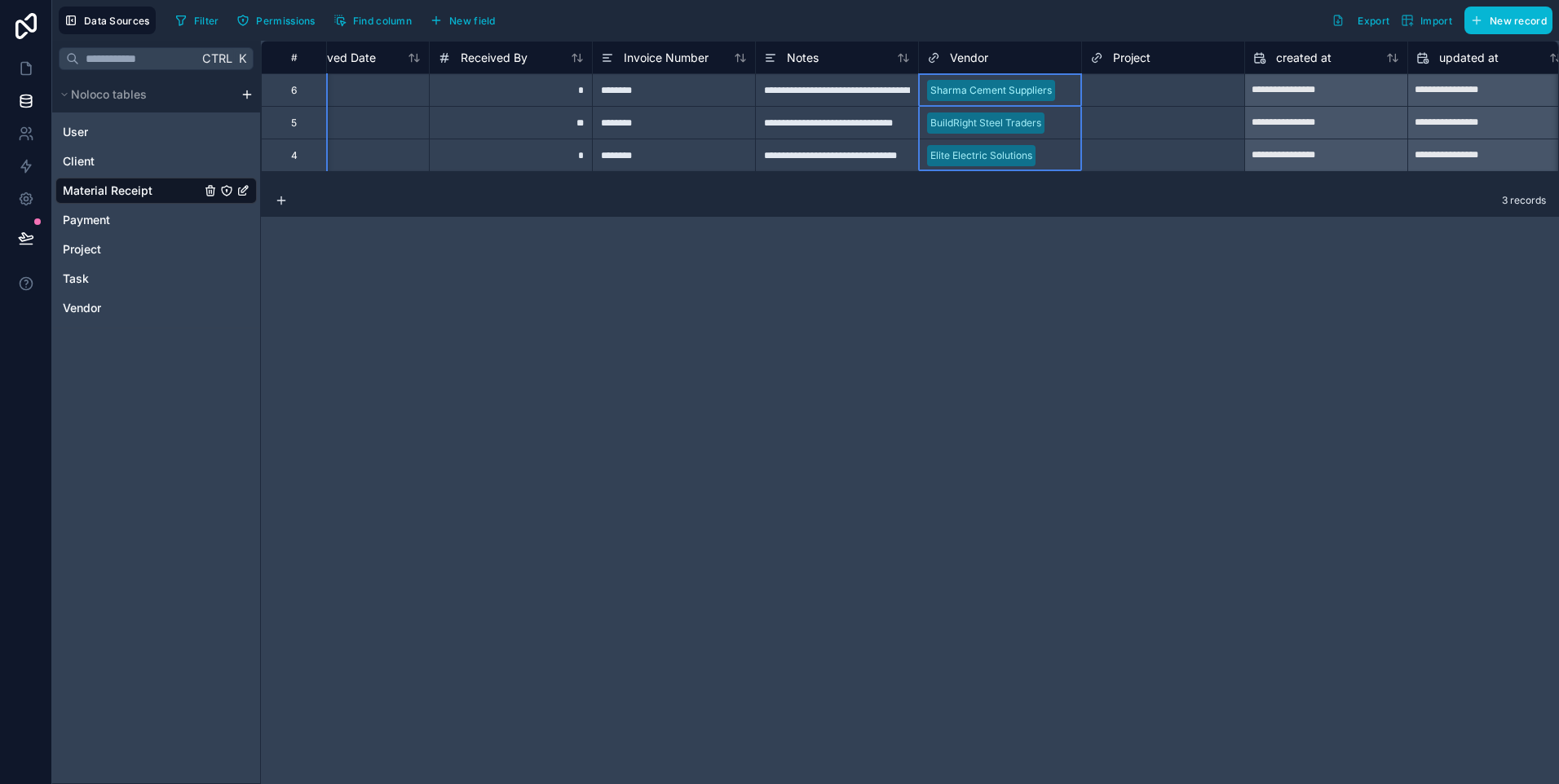
click at [934, 61] on icon at bounding box center [934, 58] width 13 height 20
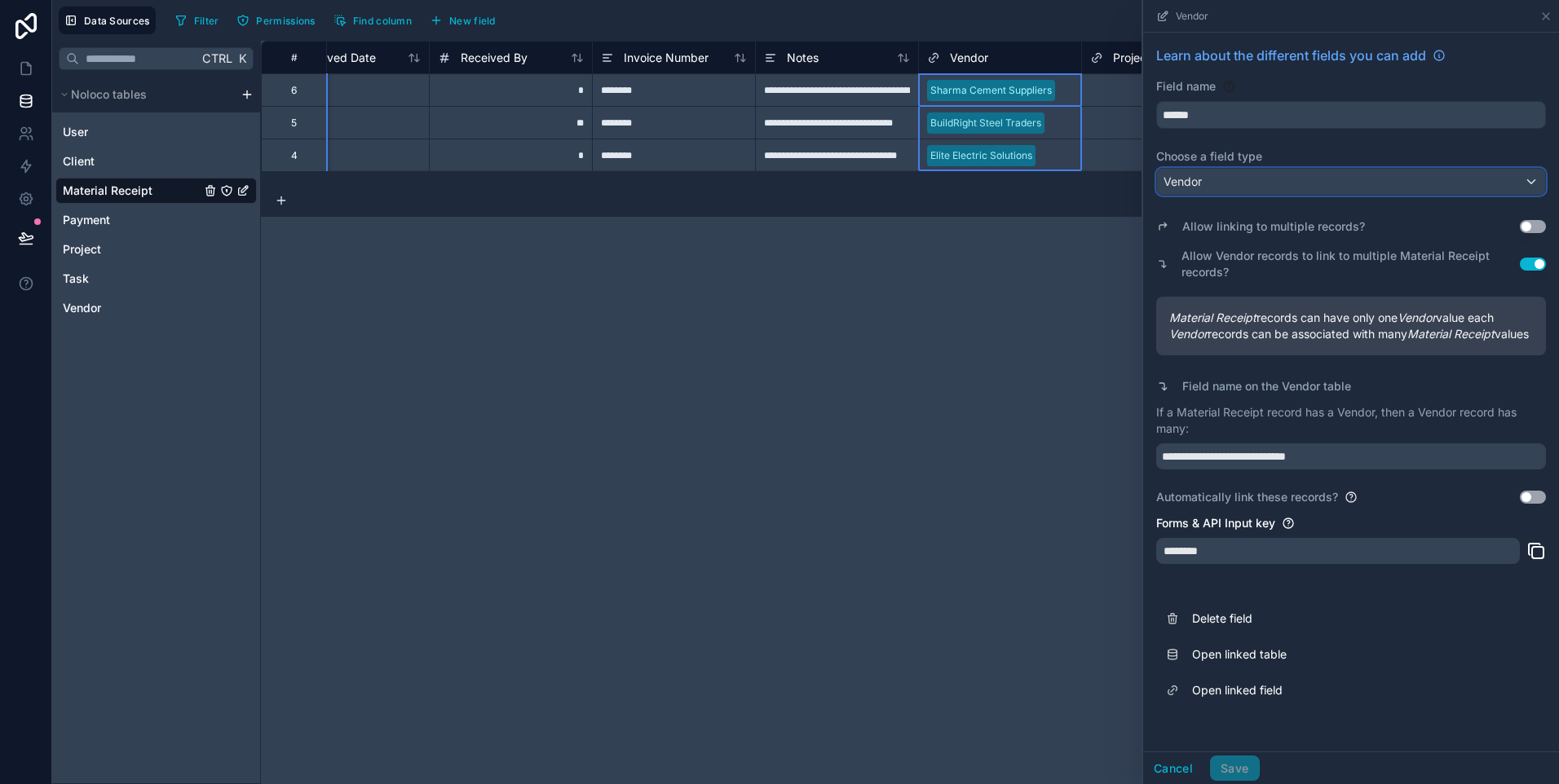
click at [1413, 171] on div "Vendor" at bounding box center [1350, 182] width 388 height 26
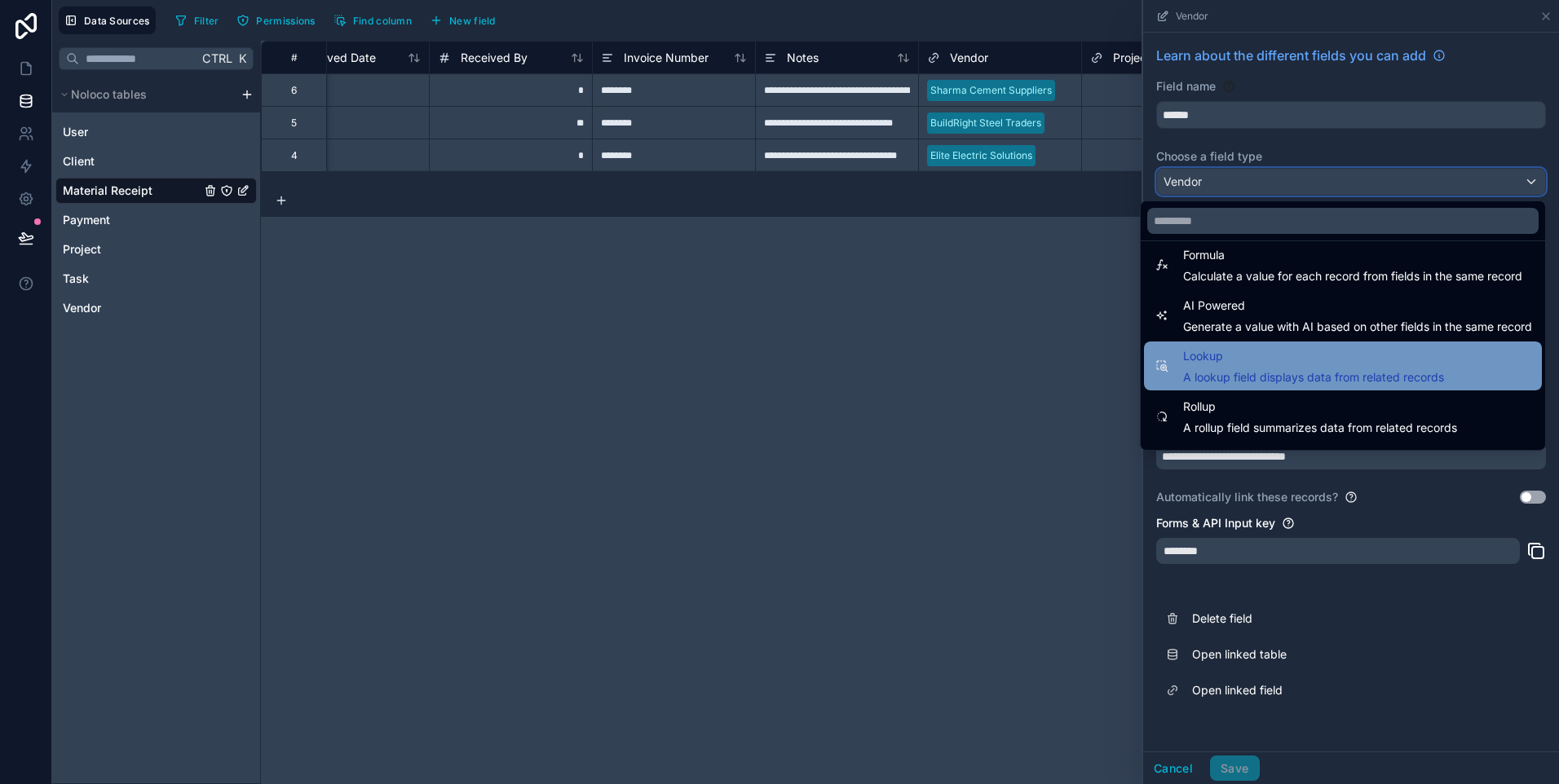
scroll to position [472, 0]
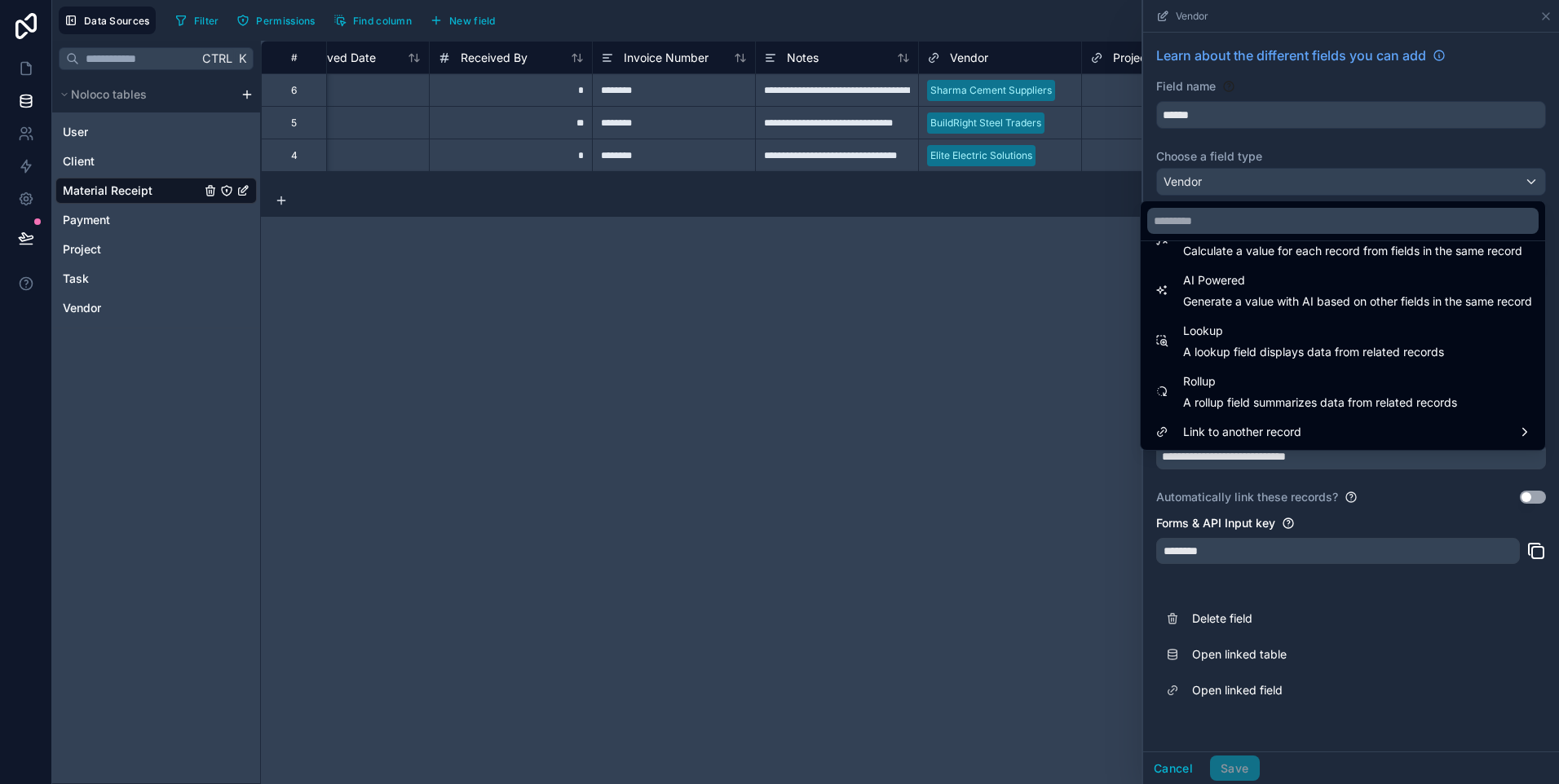
click at [1046, 385] on div "**********" at bounding box center [910, 412] width 1298 height 743
click at [1284, 134] on div at bounding box center [1351, 392] width 416 height 784
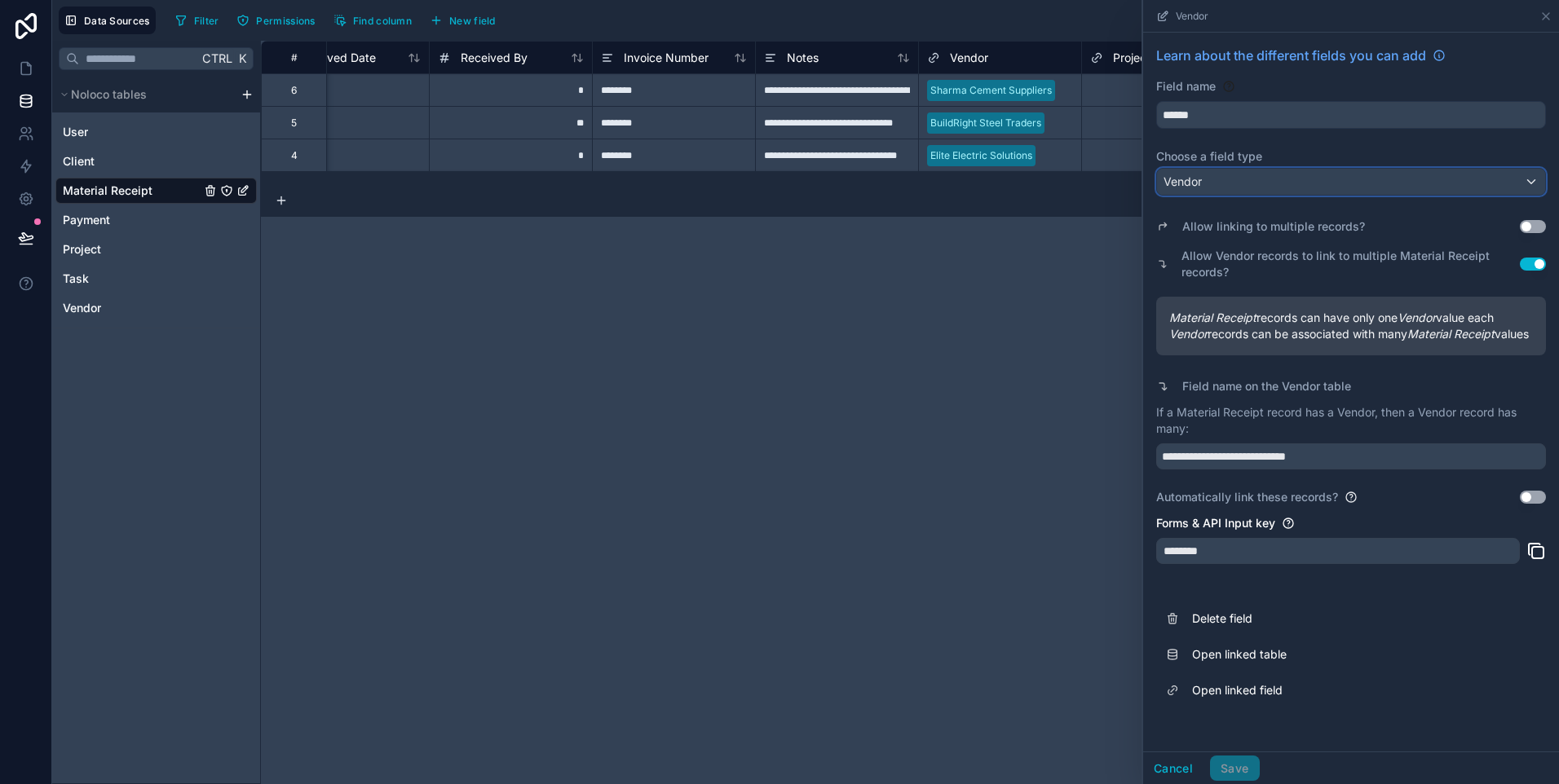
click at [1486, 179] on div "Vendor" at bounding box center [1350, 182] width 388 height 26
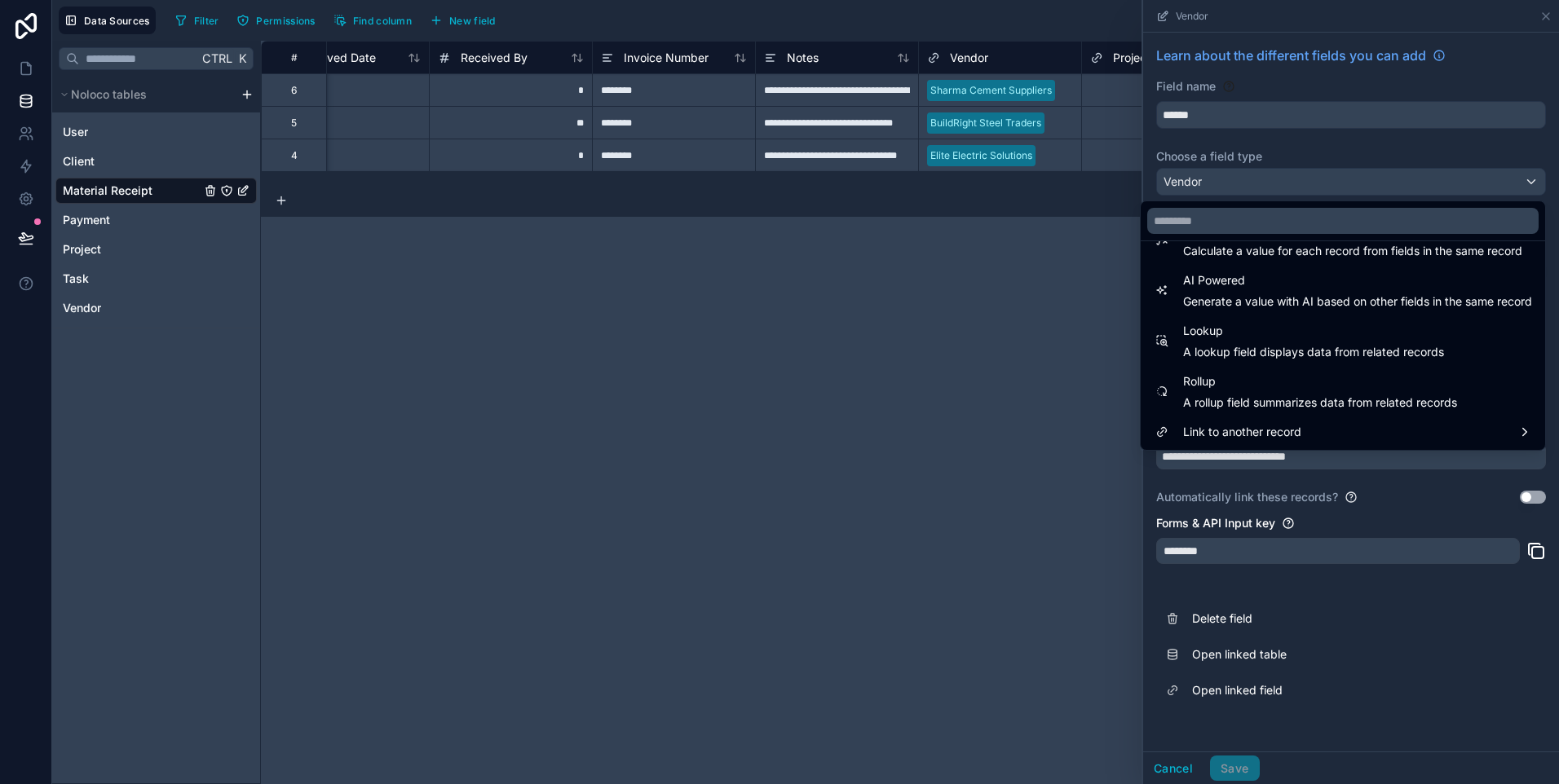
click at [1388, 496] on div at bounding box center [1351, 392] width 416 height 784
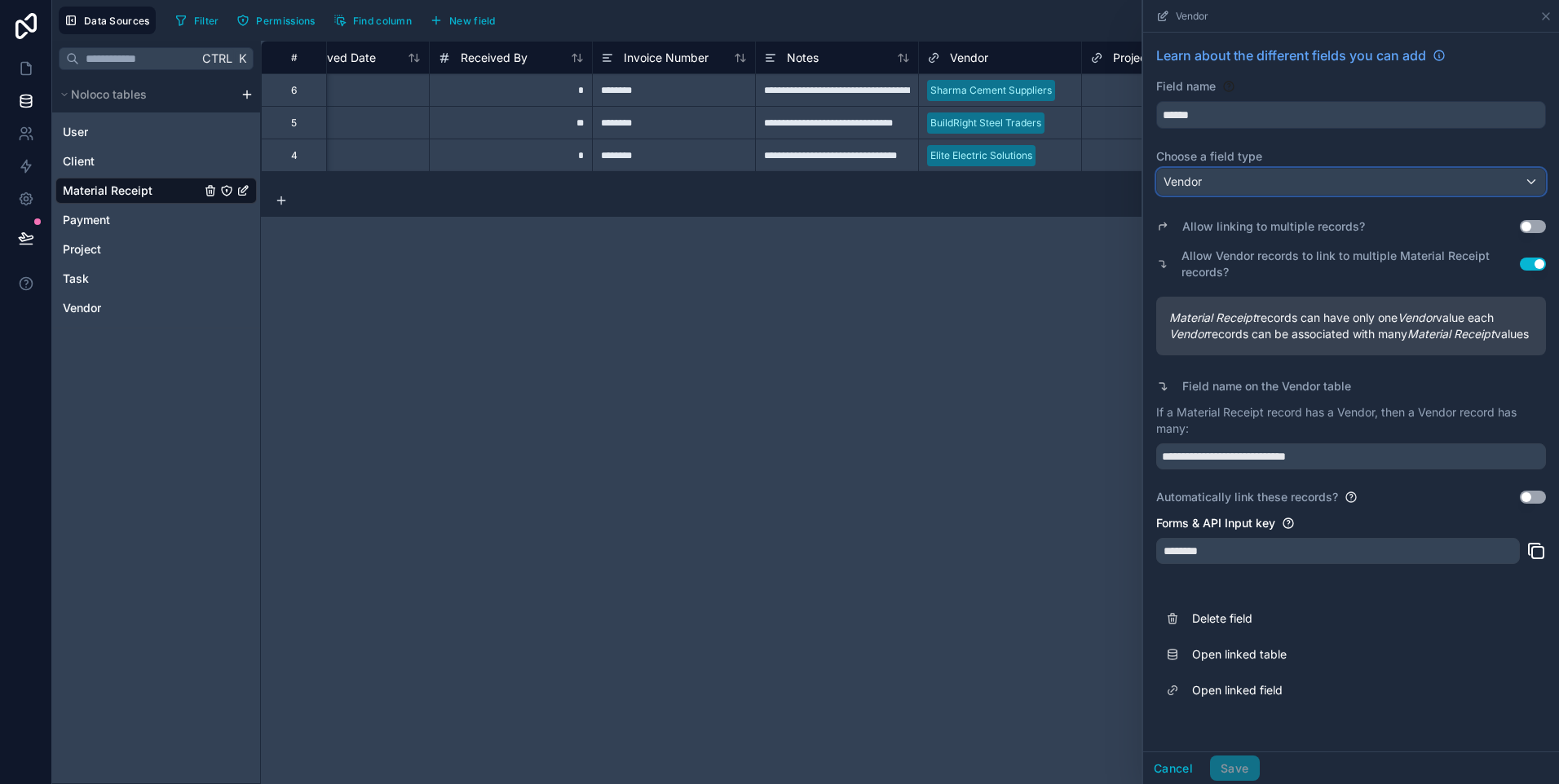
click at [1321, 178] on div "Vendor" at bounding box center [1350, 182] width 388 height 26
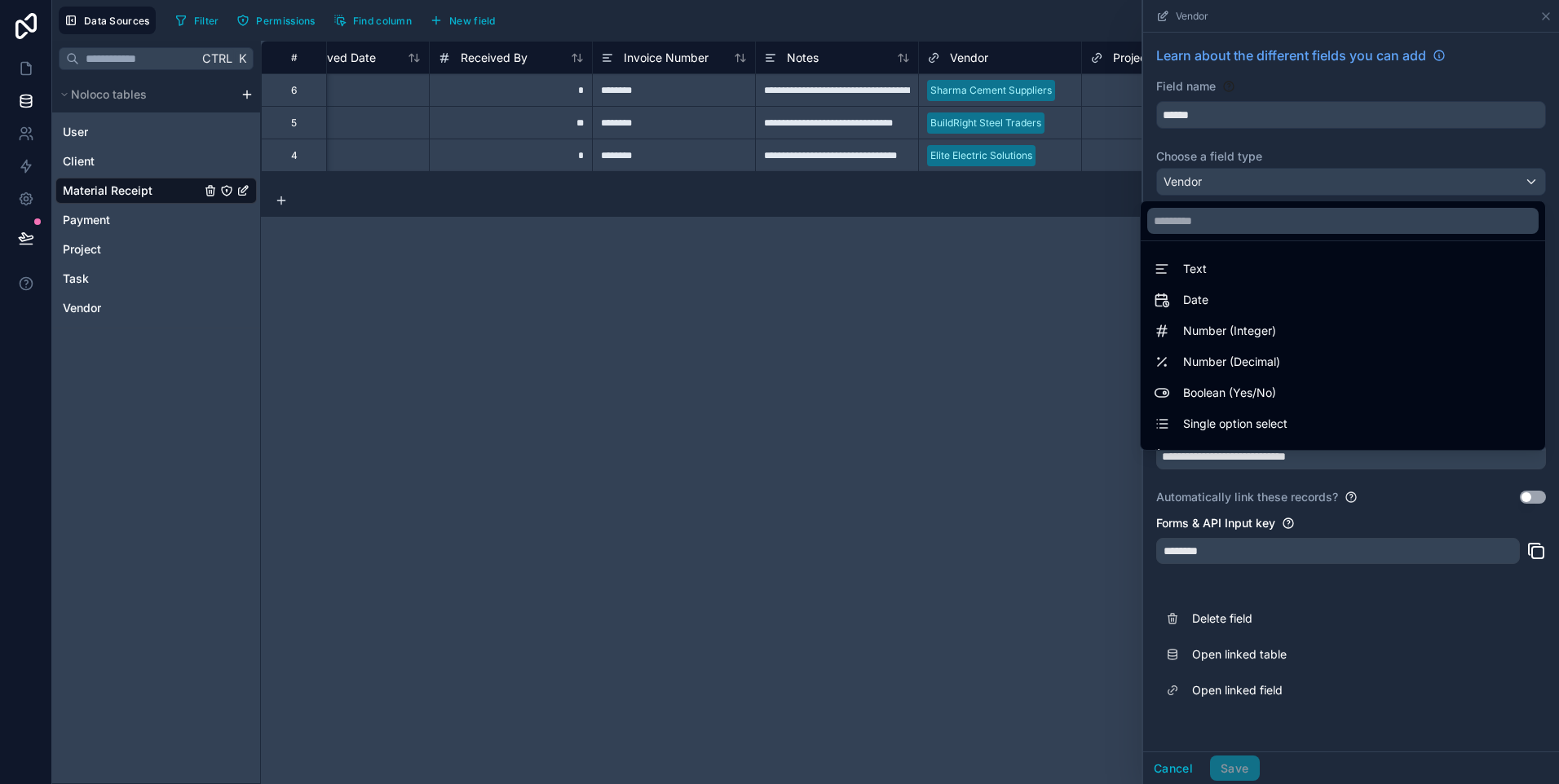
click at [1321, 178] on div at bounding box center [1351, 392] width 416 height 784
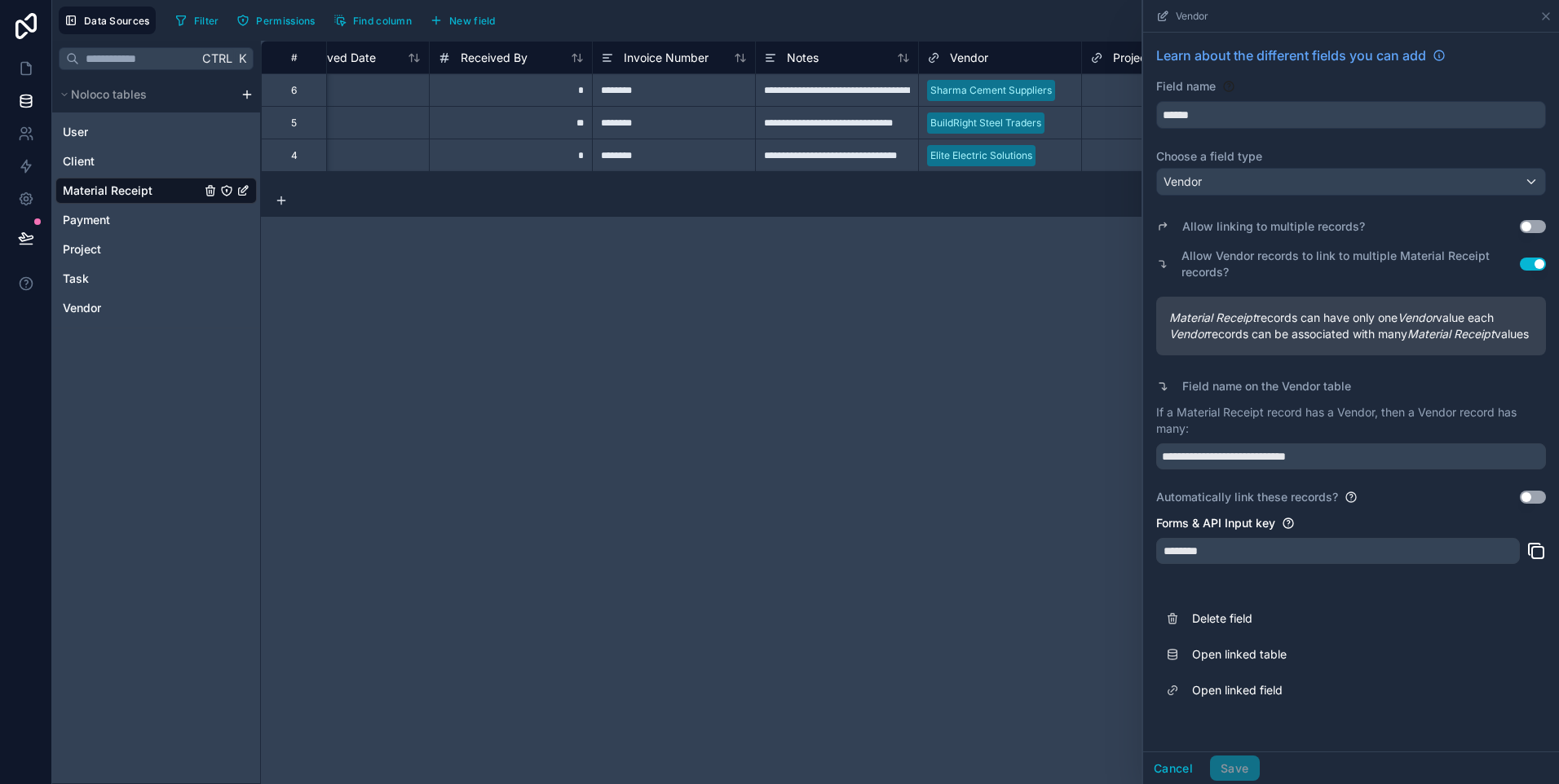
click at [1532, 227] on button "Use setting" at bounding box center [1533, 227] width 26 height 13
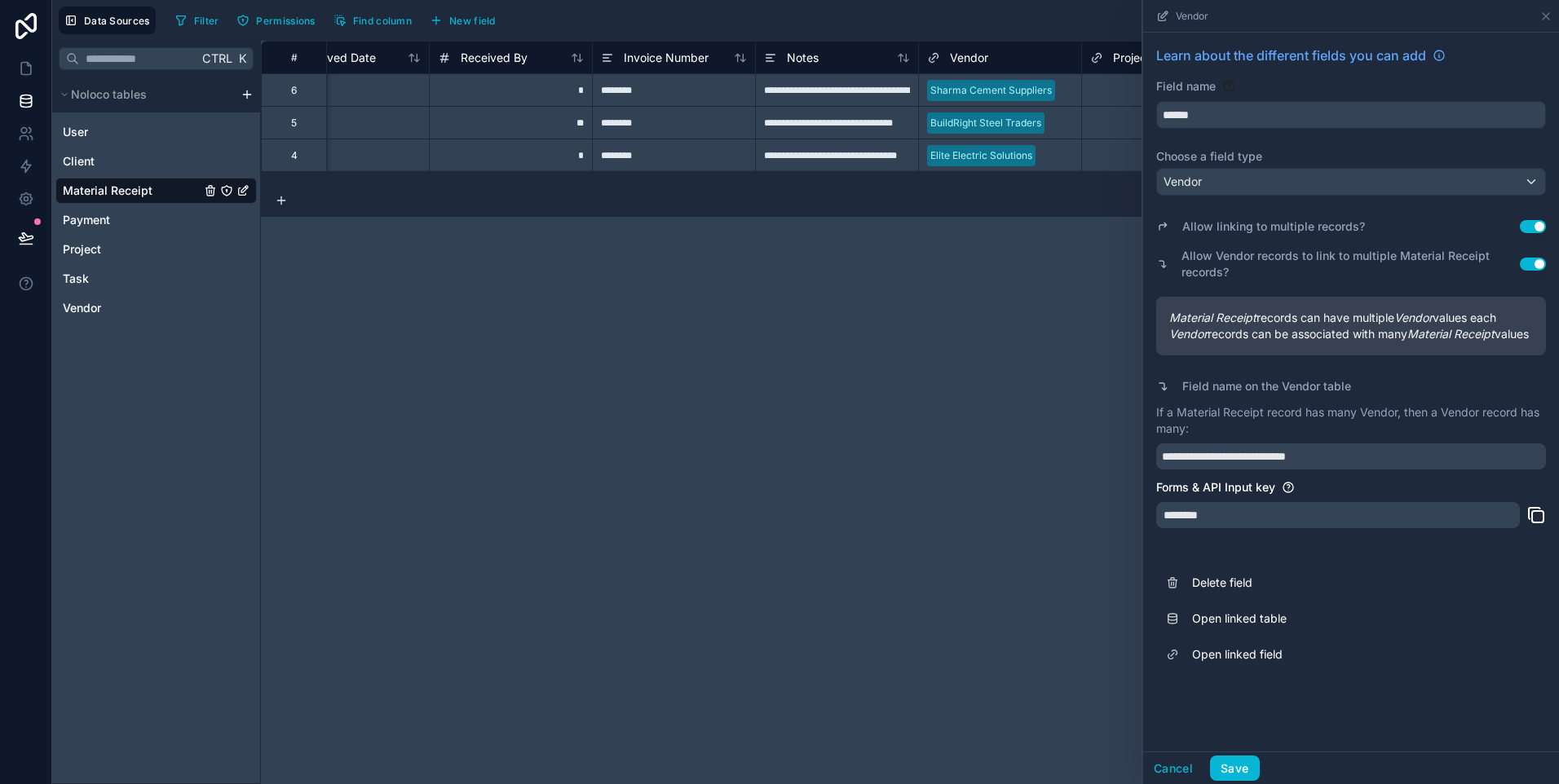
click at [1532, 227] on button "Use setting" at bounding box center [1533, 227] width 26 height 13
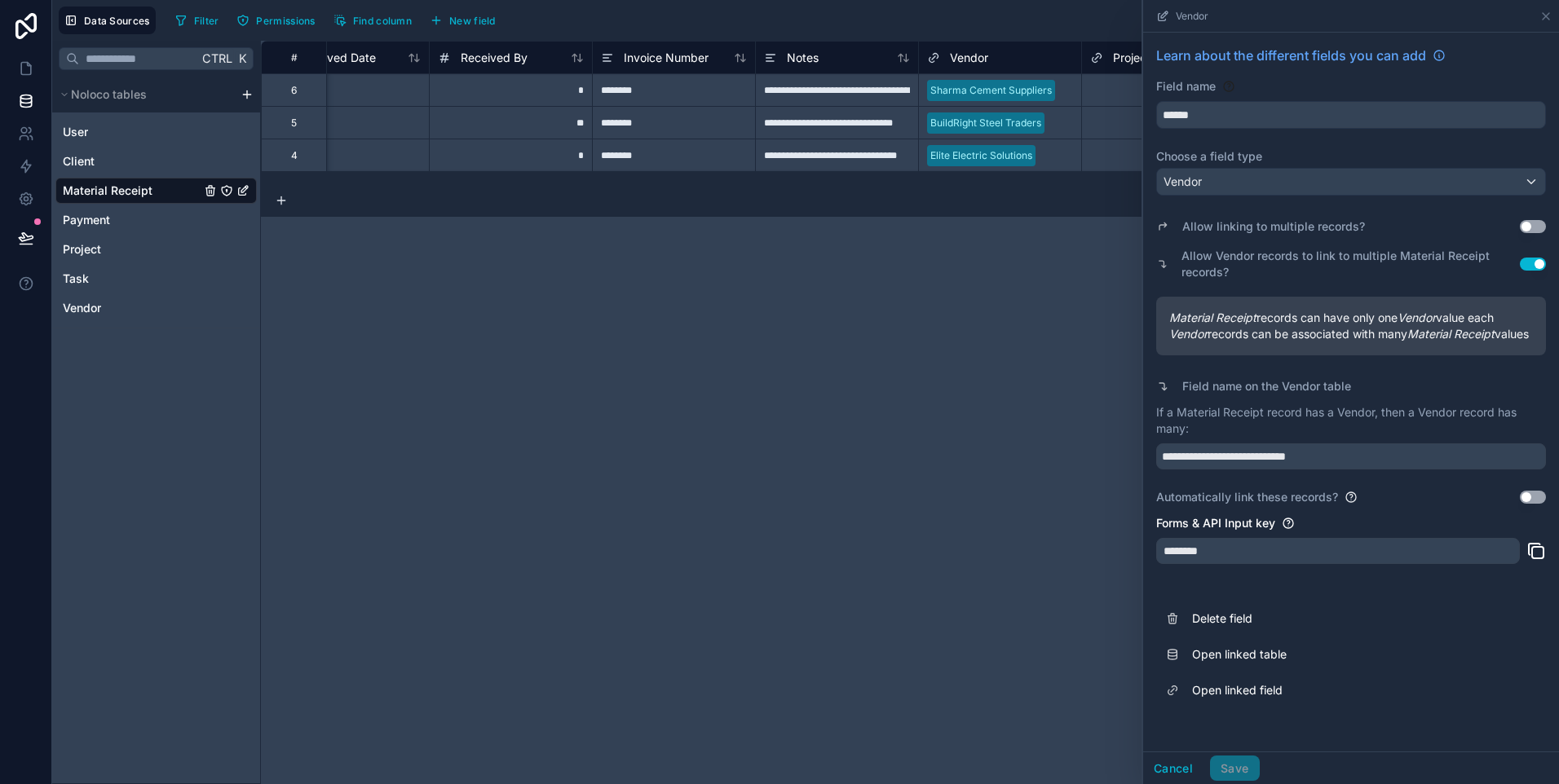
click at [1532, 227] on button "Use setting" at bounding box center [1533, 227] width 26 height 13
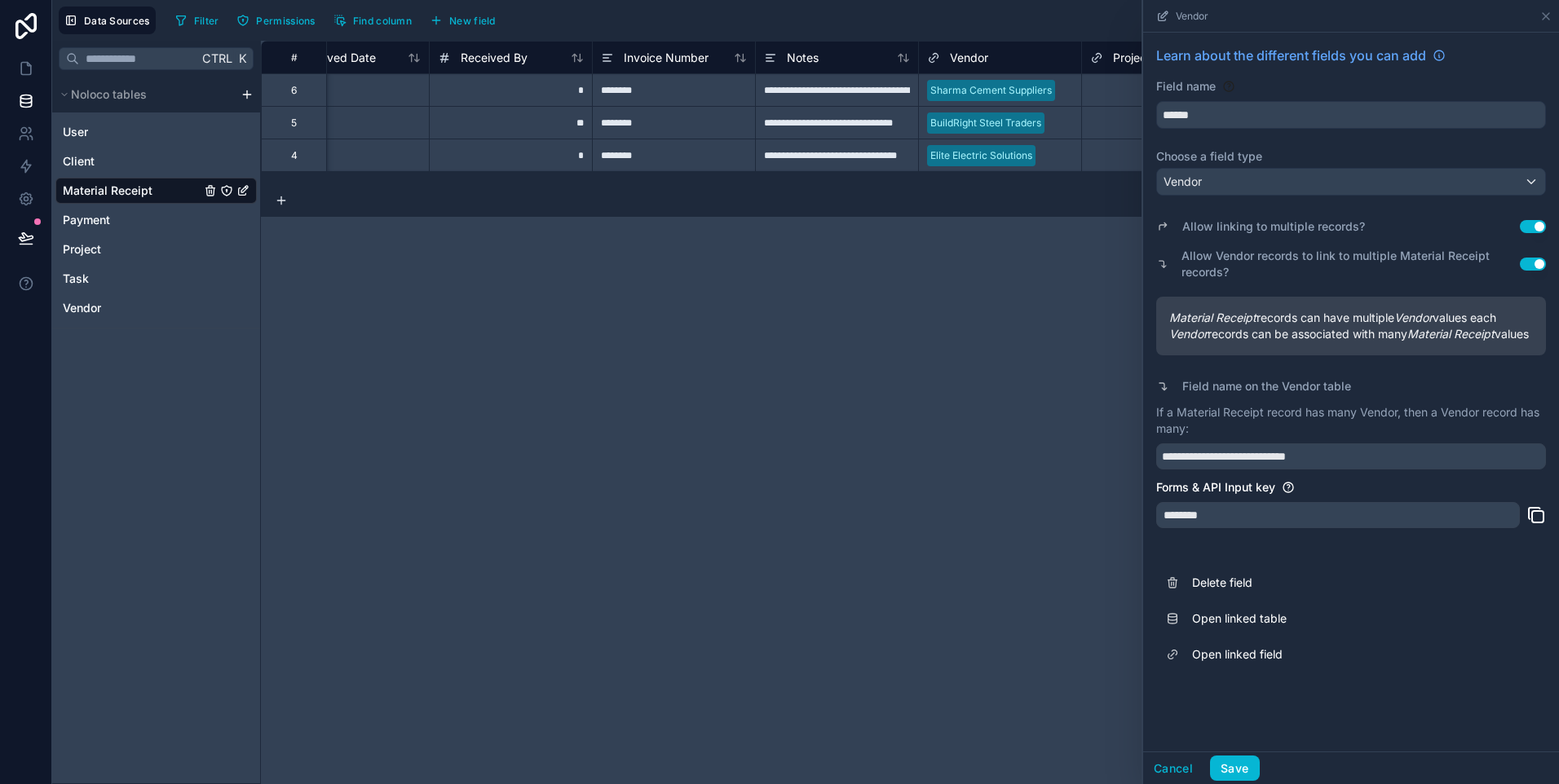
click at [1532, 227] on button "Use setting" at bounding box center [1533, 227] width 26 height 13
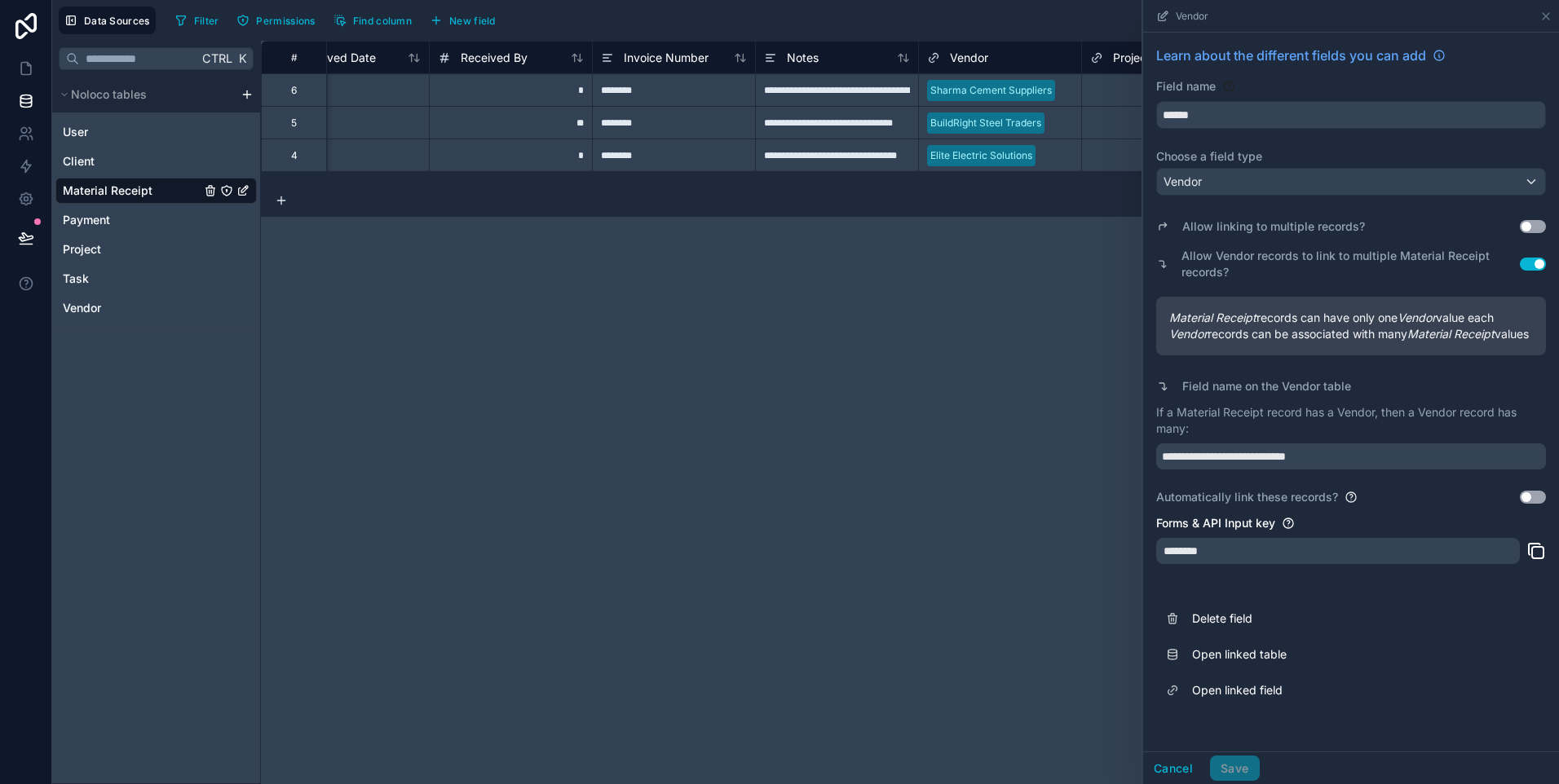
click at [1532, 227] on button "Use setting" at bounding box center [1533, 227] width 26 height 13
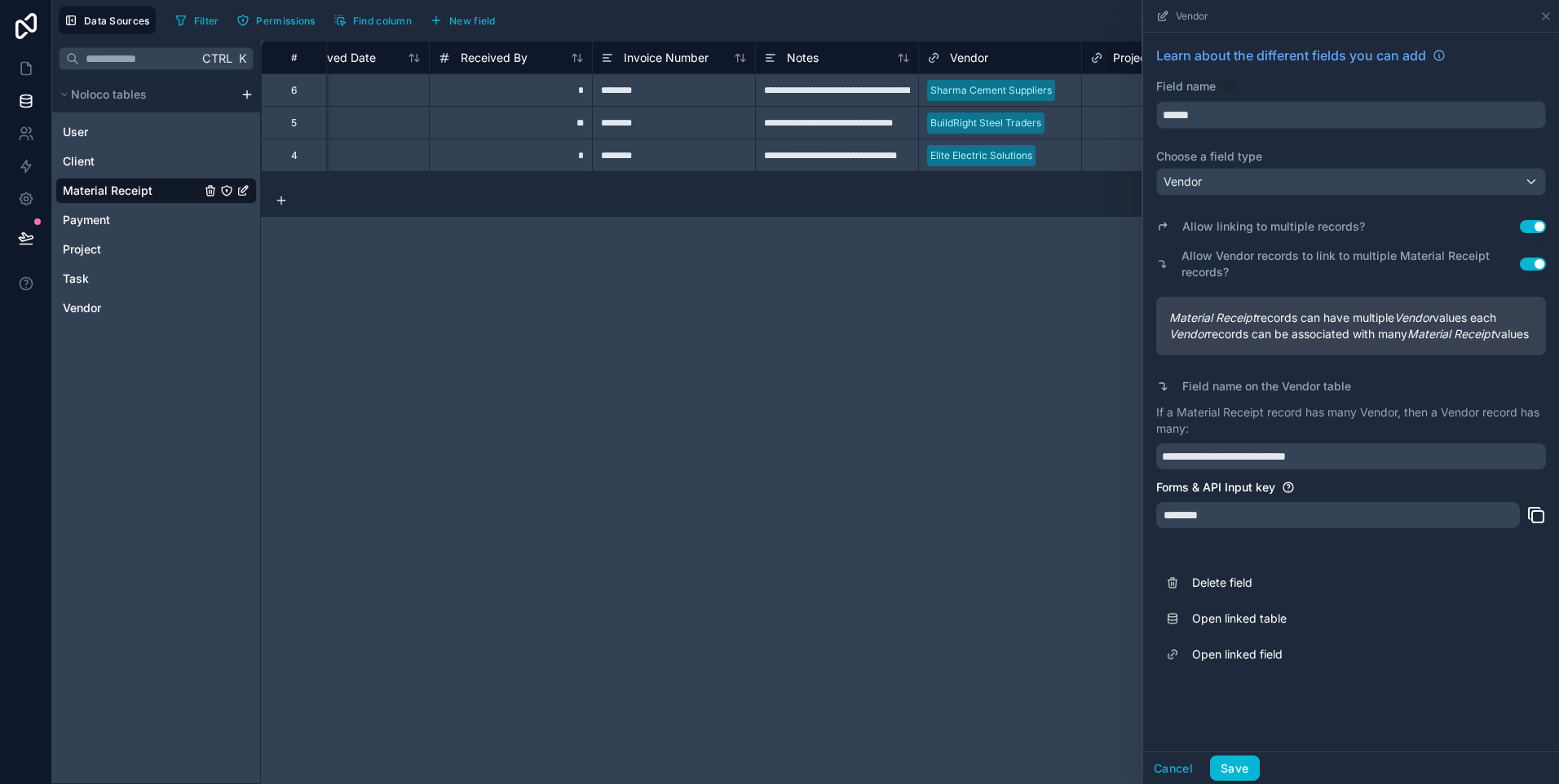
click at [1532, 227] on button "Use setting" at bounding box center [1533, 227] width 26 height 13
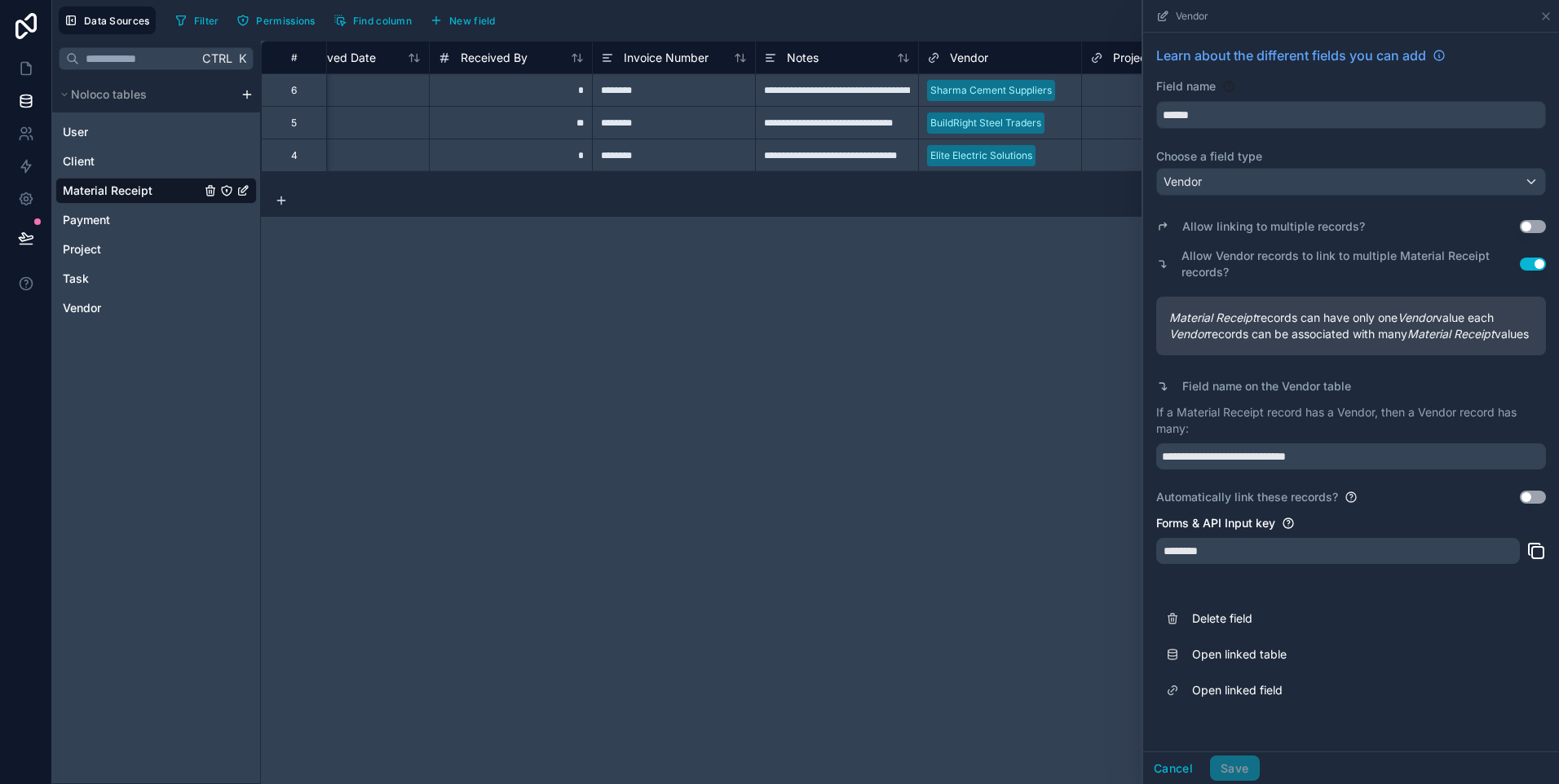
click at [1532, 227] on button "Use setting" at bounding box center [1533, 227] width 26 height 13
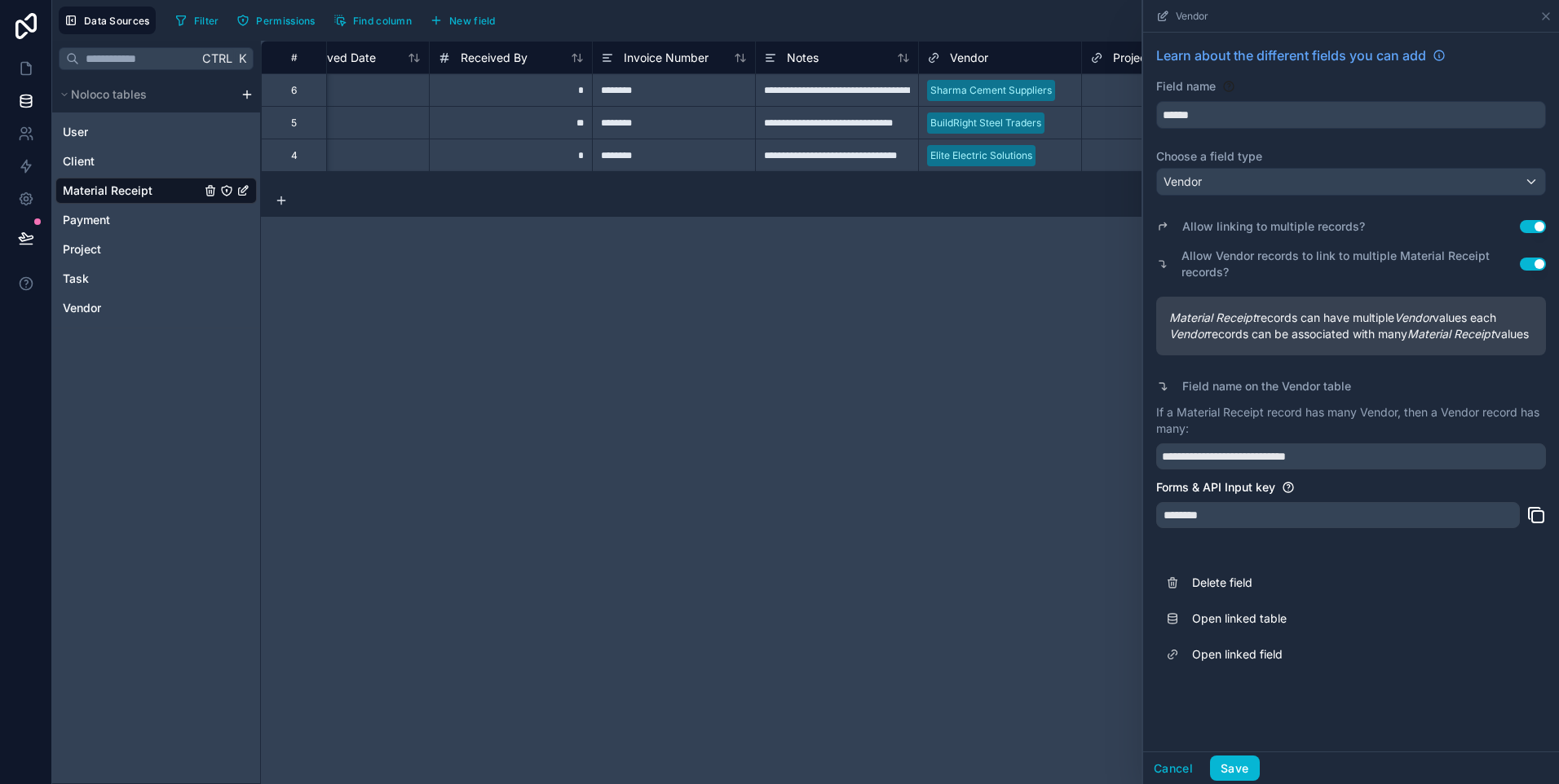
click at [1529, 227] on button "Use setting" at bounding box center [1533, 227] width 26 height 13
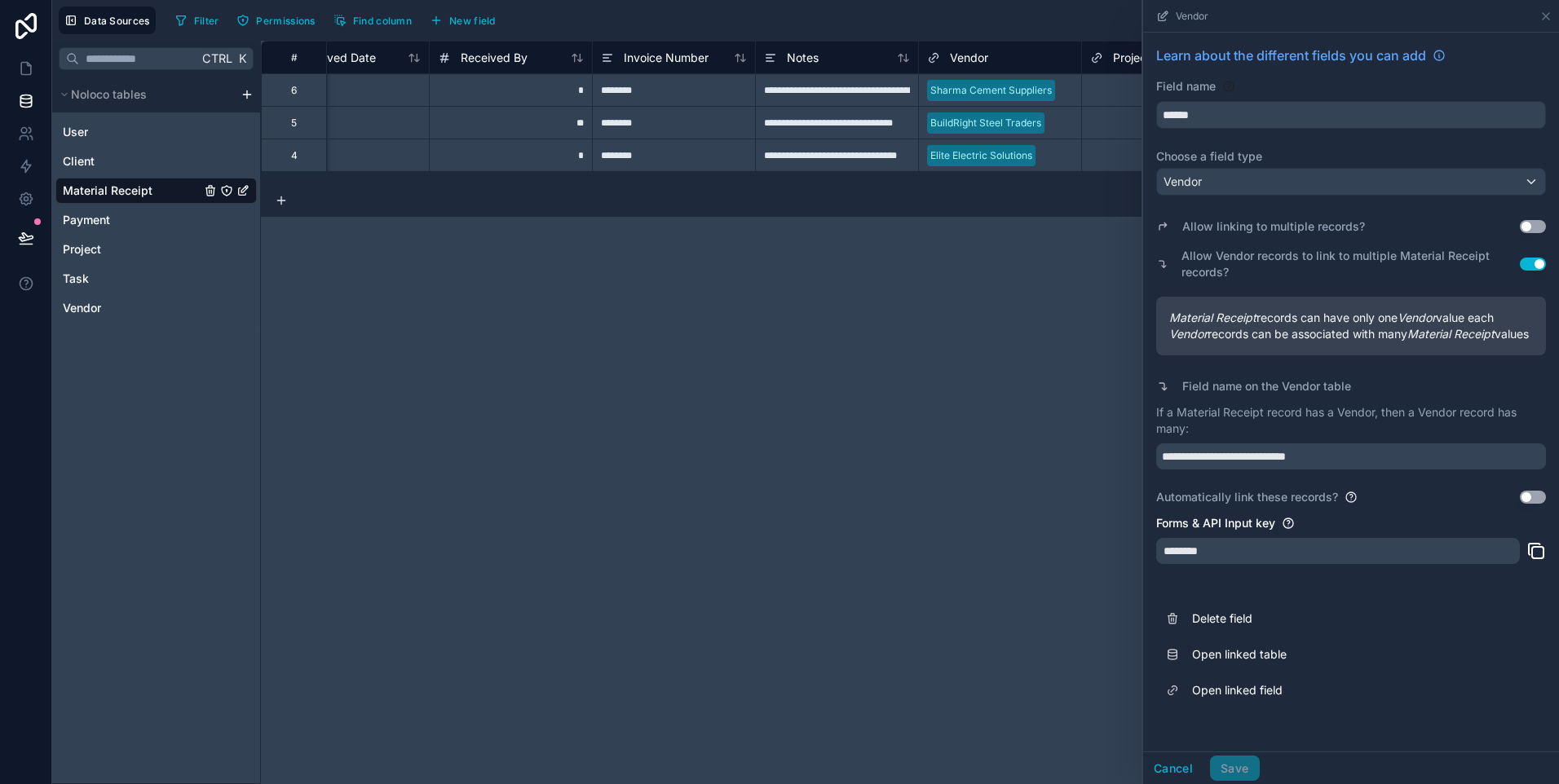
click at [1010, 305] on div "**********" at bounding box center [910, 412] width 1298 height 743
click at [1546, 14] on icon at bounding box center [1545, 15] width 6 height 6
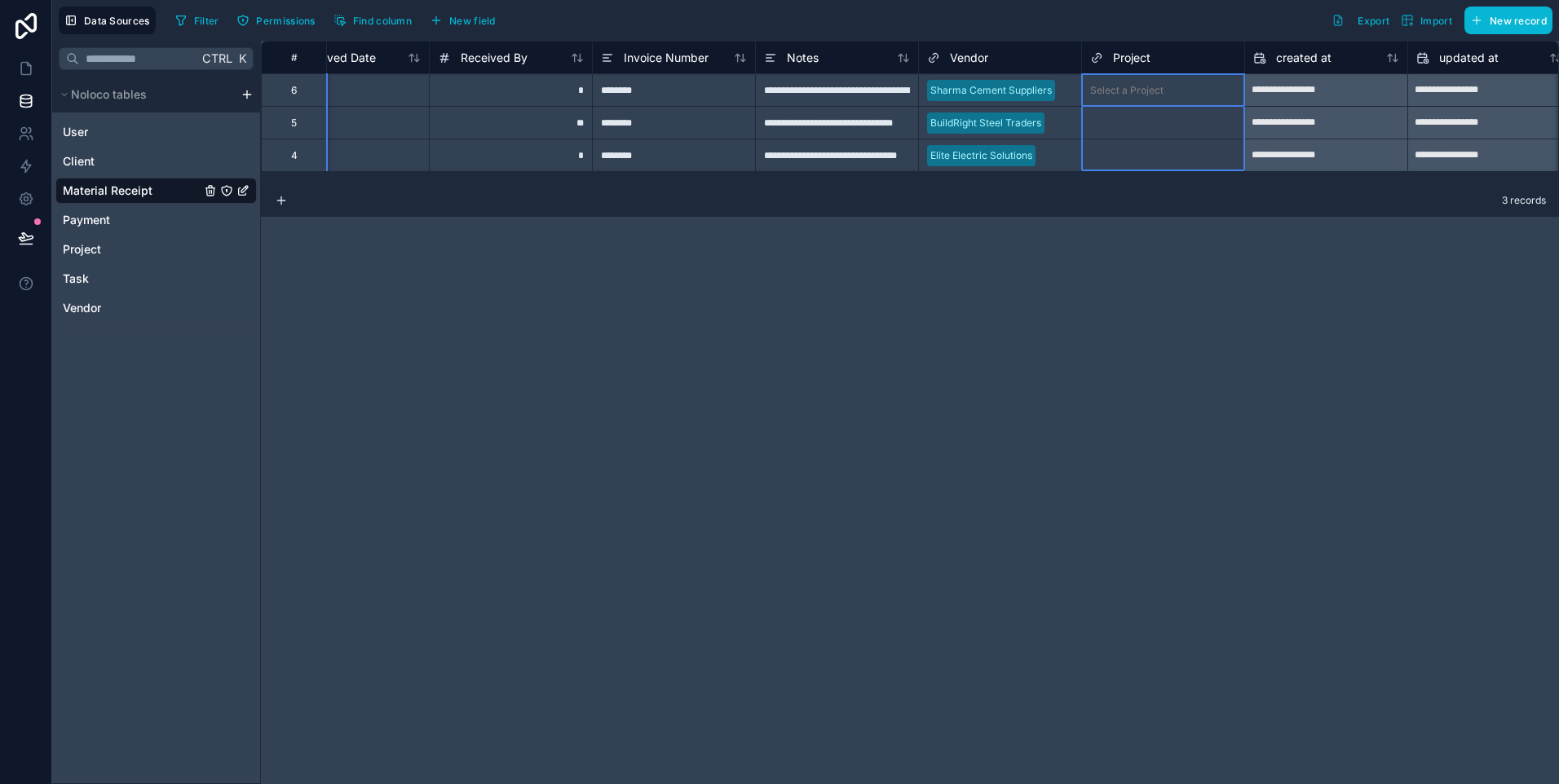
click at [1152, 61] on div "Project" at bounding box center [1162, 58] width 146 height 20
click at [1124, 48] on div "Project" at bounding box center [1120, 58] width 61 height 20
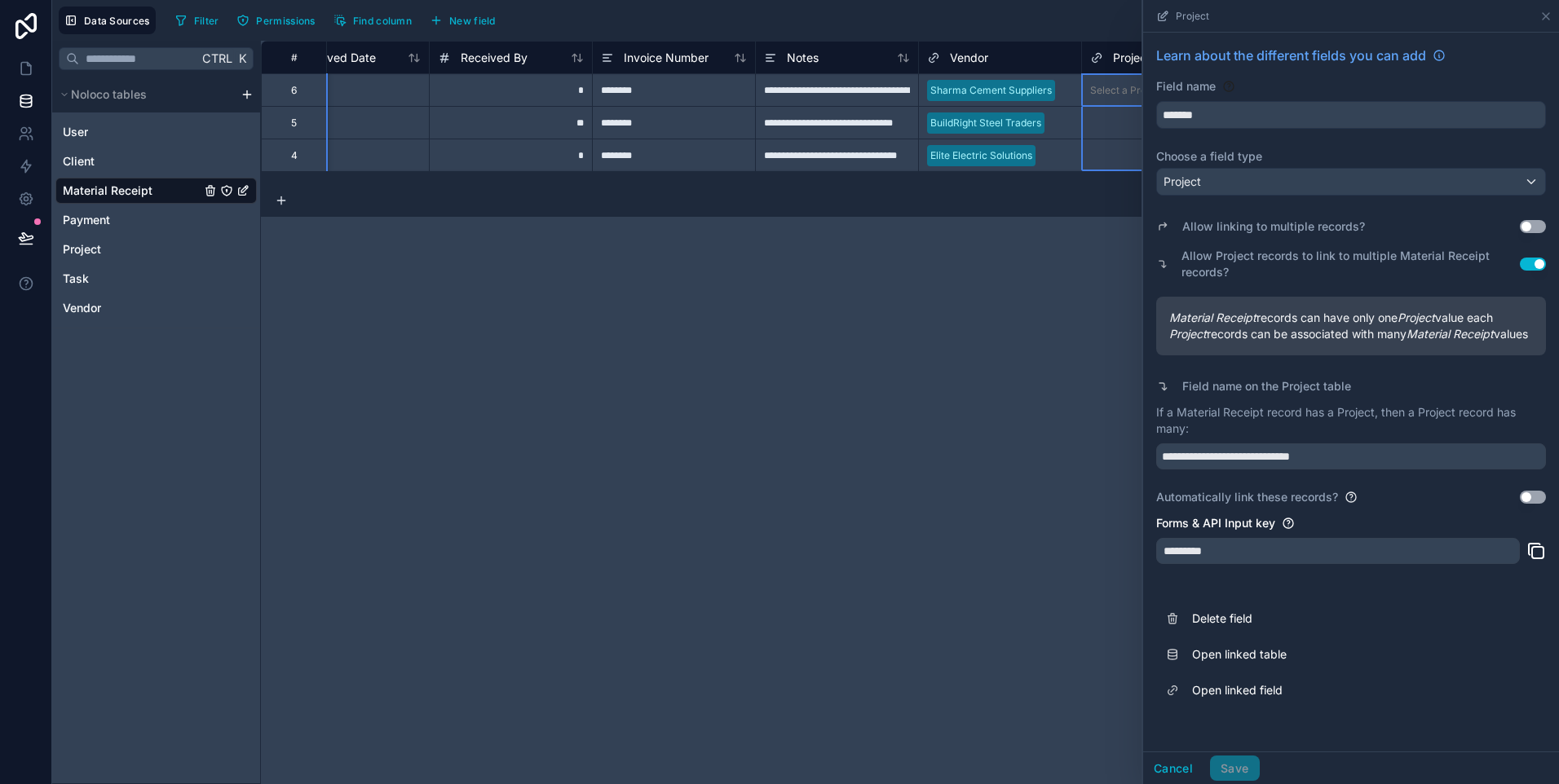
click at [1016, 316] on div "**********" at bounding box center [910, 412] width 1298 height 743
click at [1543, 12] on icon at bounding box center [1545, 16] width 13 height 13
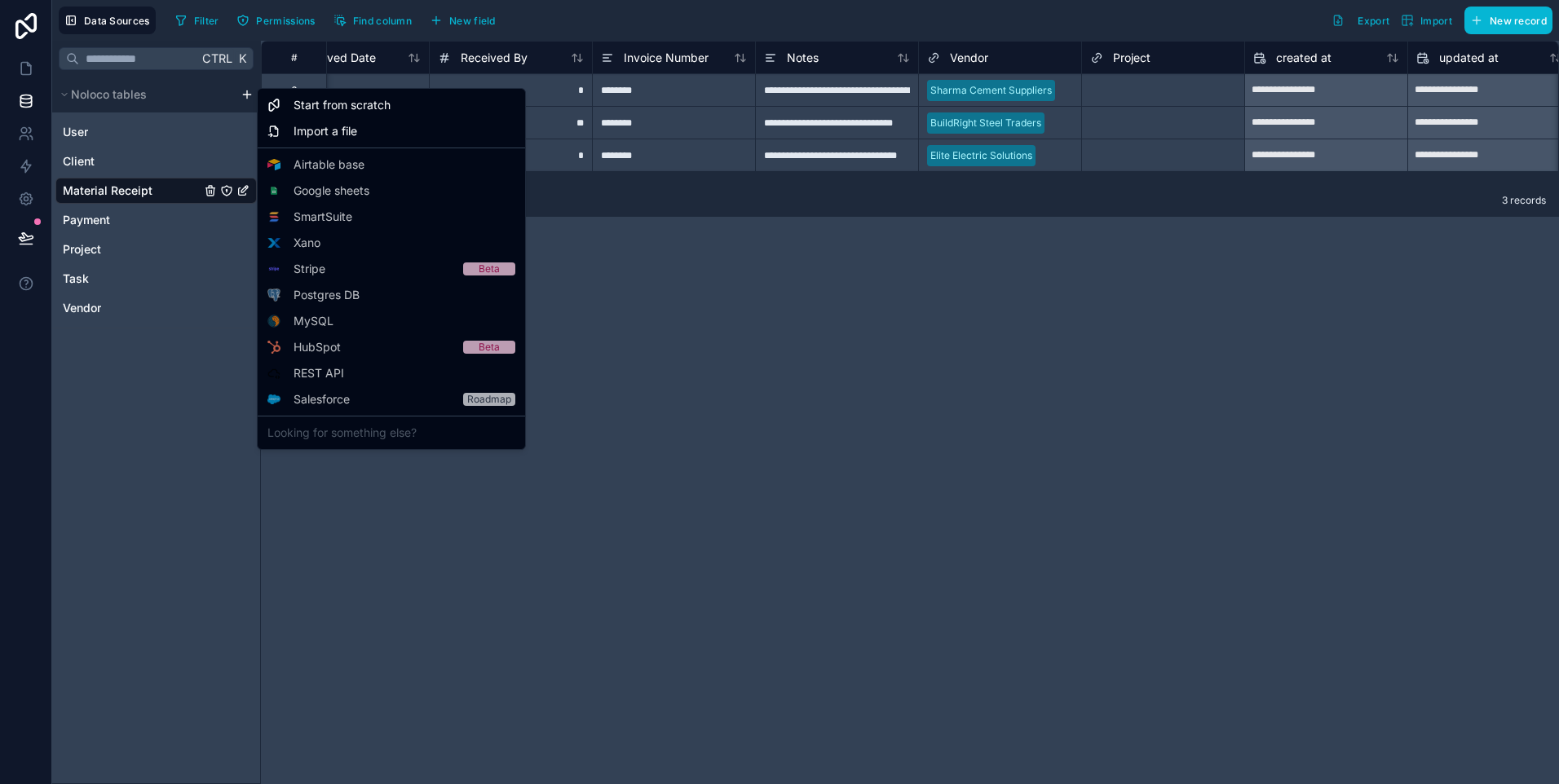
click at [246, 95] on html "**********" at bounding box center [779, 392] width 1559 height 784
click at [241, 93] on html "**********" at bounding box center [779, 392] width 1559 height 784
click at [248, 97] on html "**********" at bounding box center [779, 392] width 1559 height 784
click at [101, 223] on html "**********" at bounding box center [779, 392] width 1559 height 784
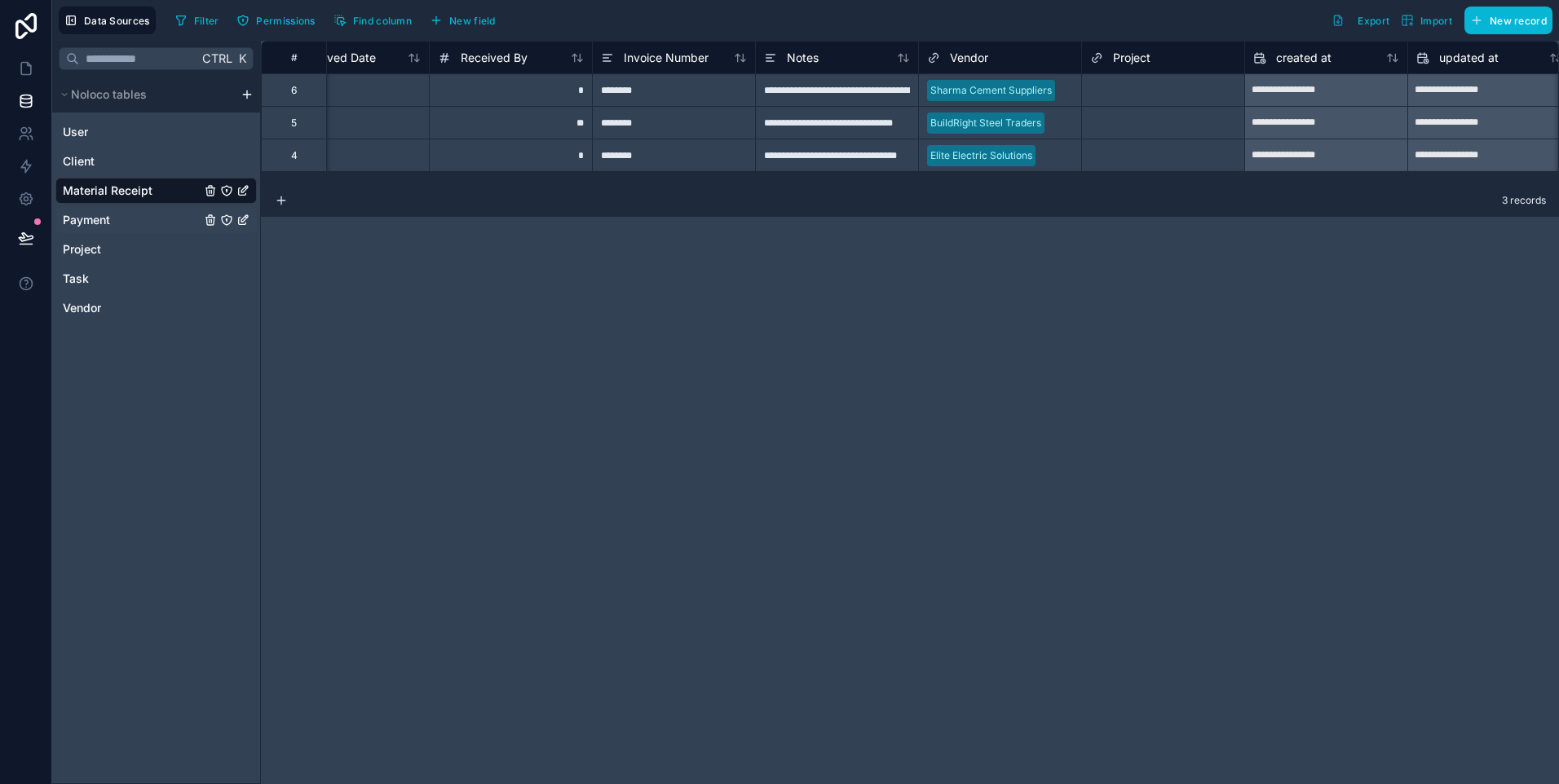
click at [101, 221] on span "Payment" at bounding box center [86, 220] width 47 height 16
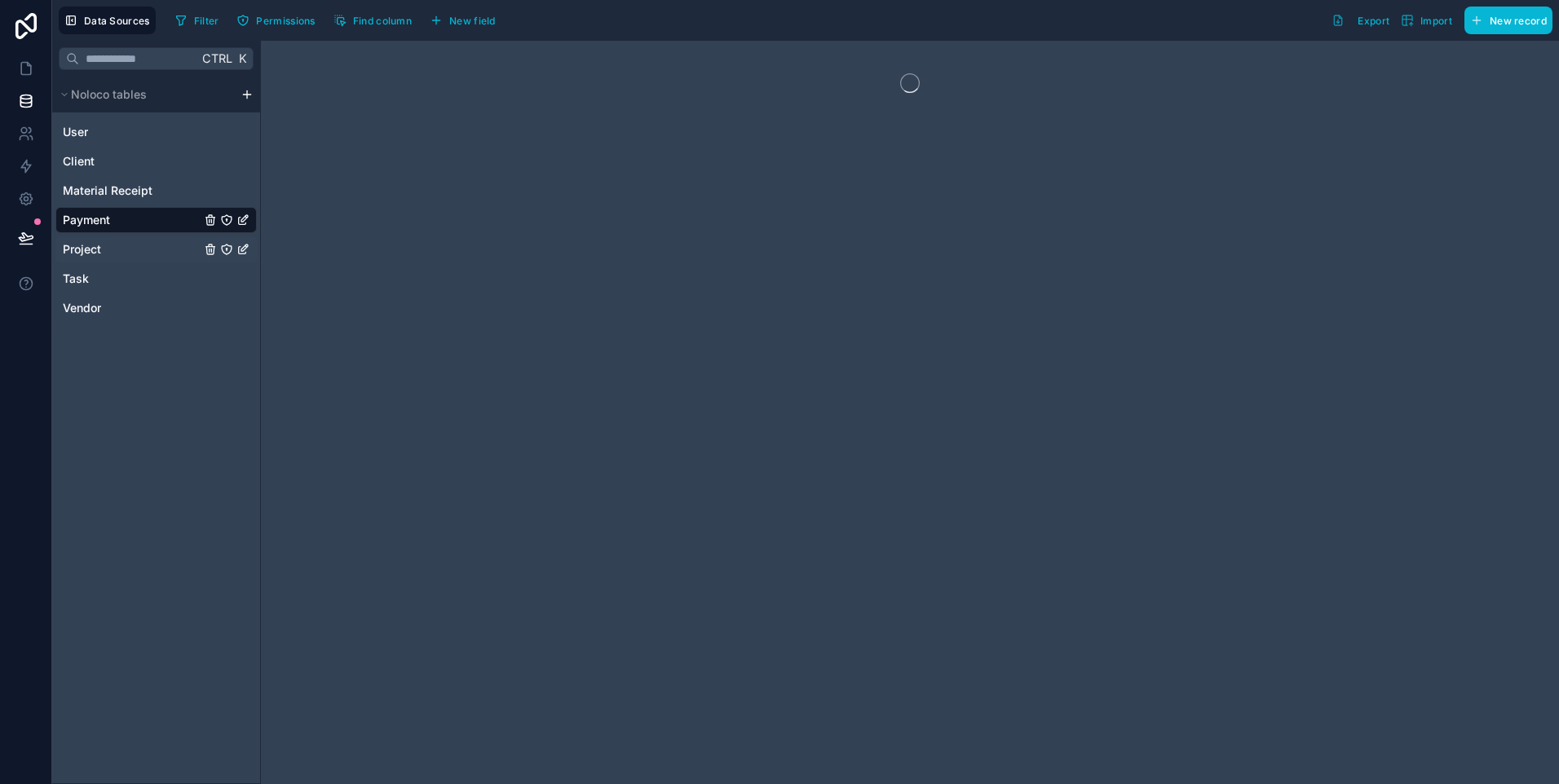
click at [104, 251] on link "Project" at bounding box center [131, 249] width 137 height 16
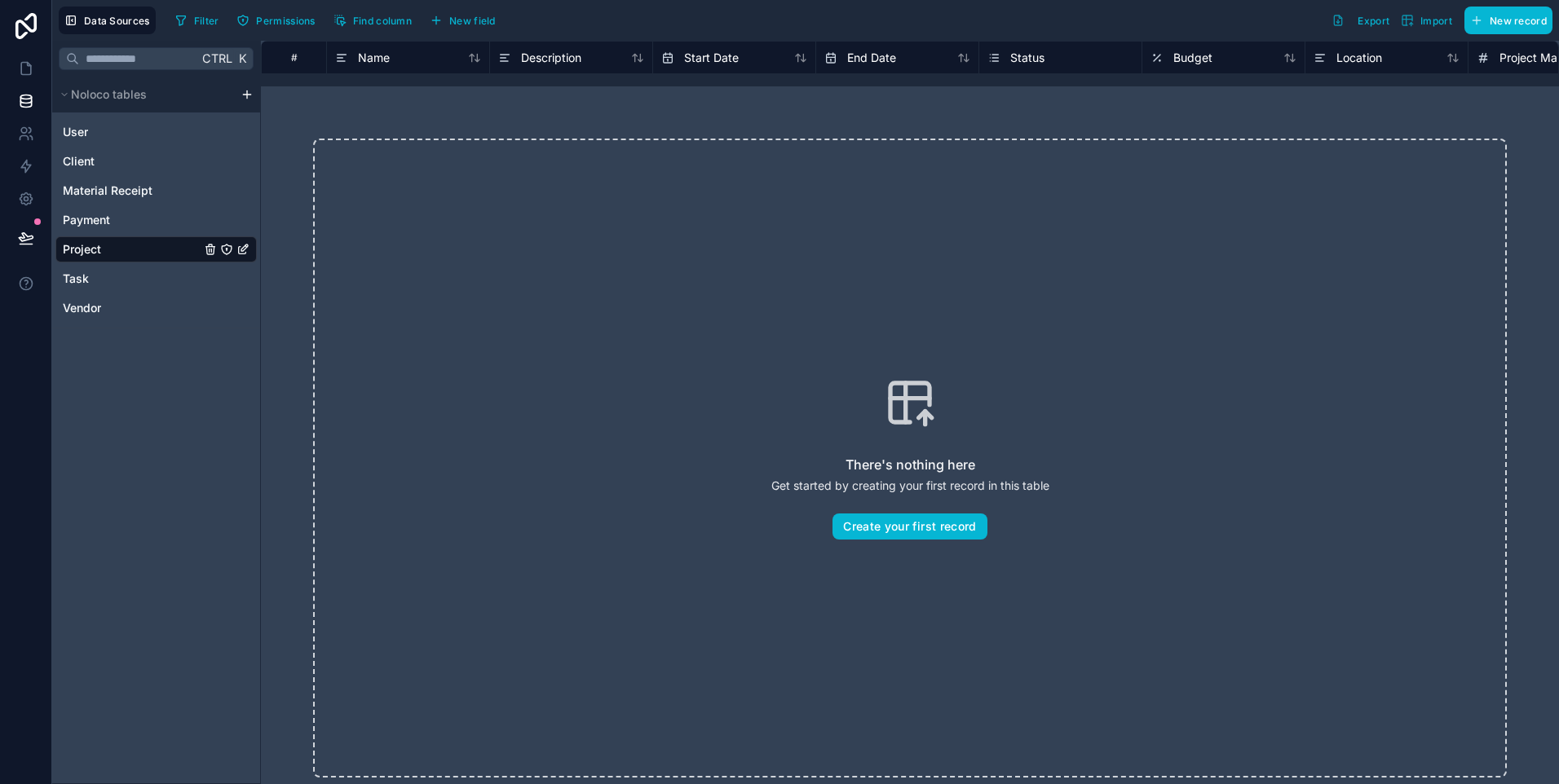
click at [247, 250] on icon "Project" at bounding box center [243, 249] width 13 height 13
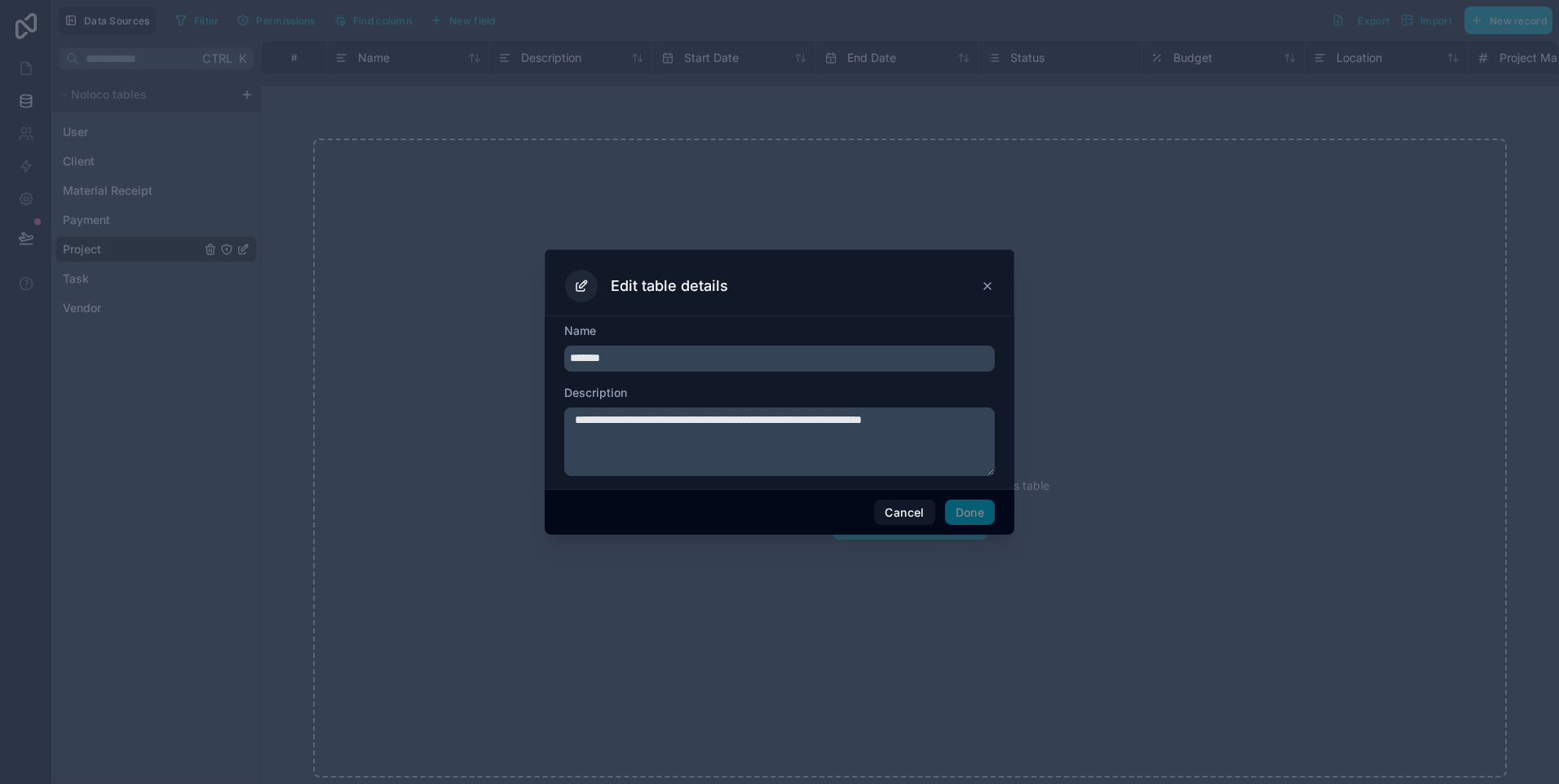
click at [996, 284] on div "Edit table details" at bounding box center [780, 283] width 470 height 67
click at [990, 285] on icon at bounding box center [987, 285] width 13 height 13
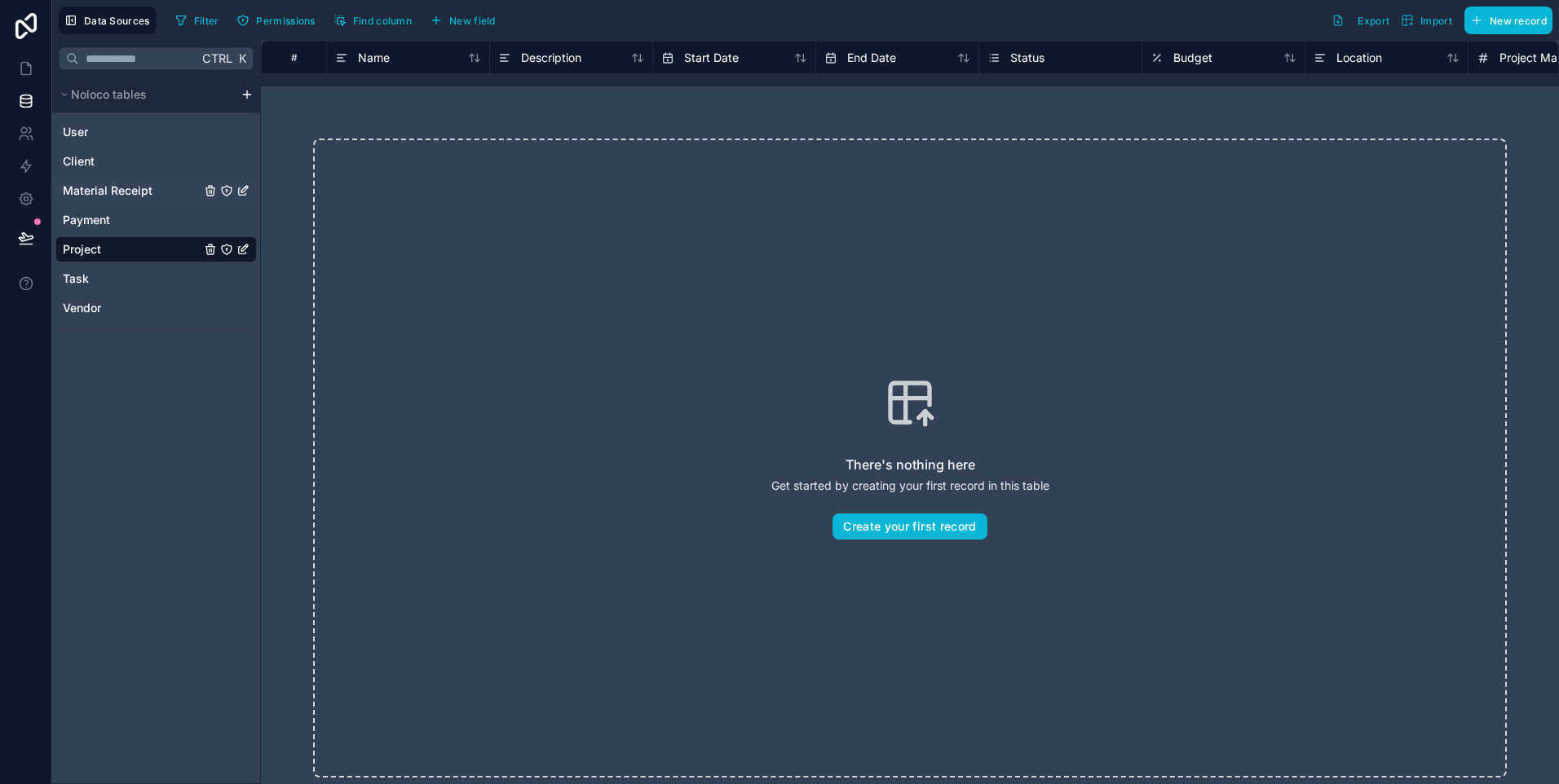
click at [154, 194] on link "Material Receipt" at bounding box center [131, 191] width 137 height 16
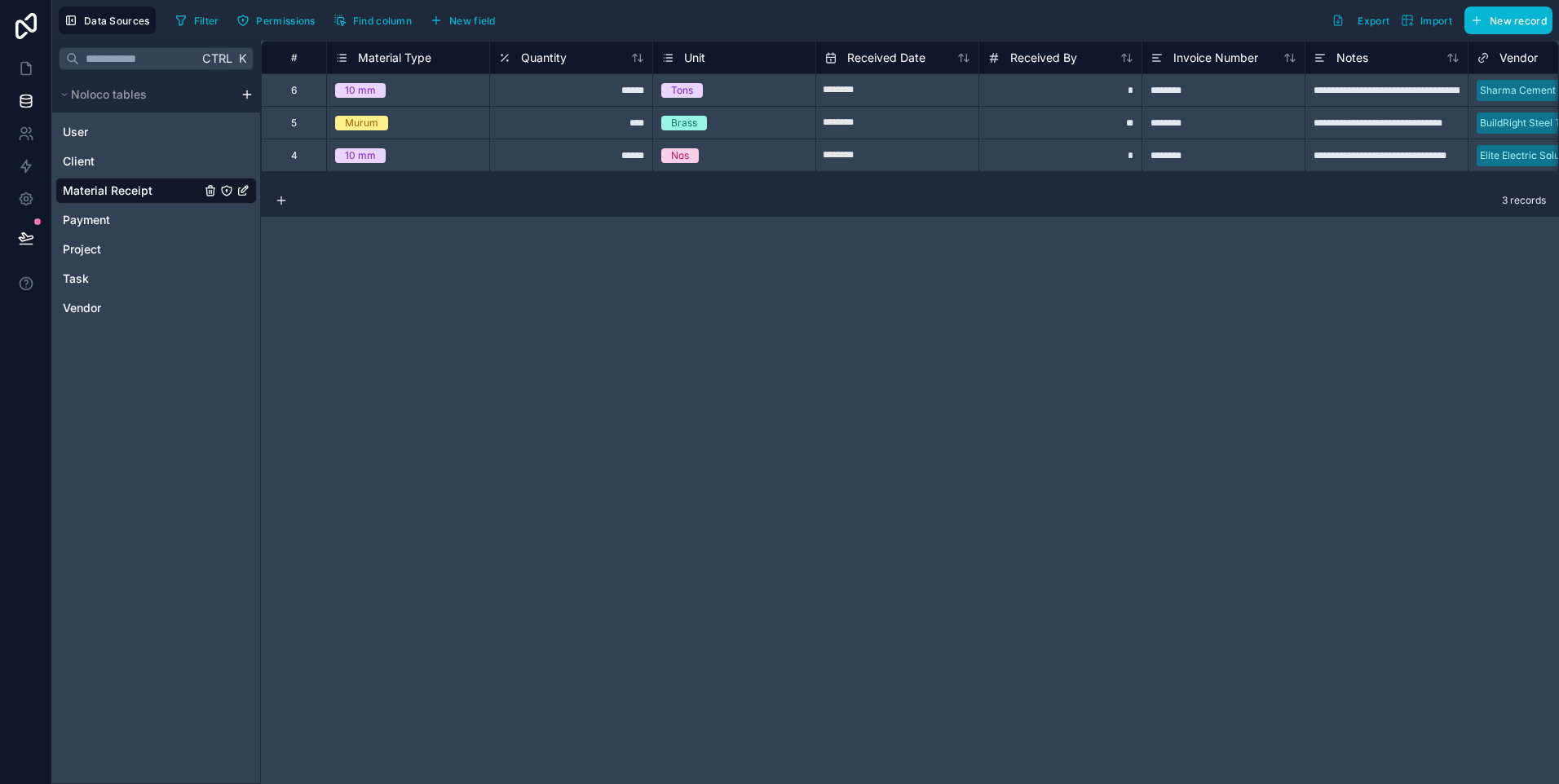
drag, startPoint x: 878, startPoint y: 184, endPoint x: 1121, endPoint y: 174, distance: 243.2
click at [1149, 175] on div "**********" at bounding box center [910, 412] width 1298 height 743
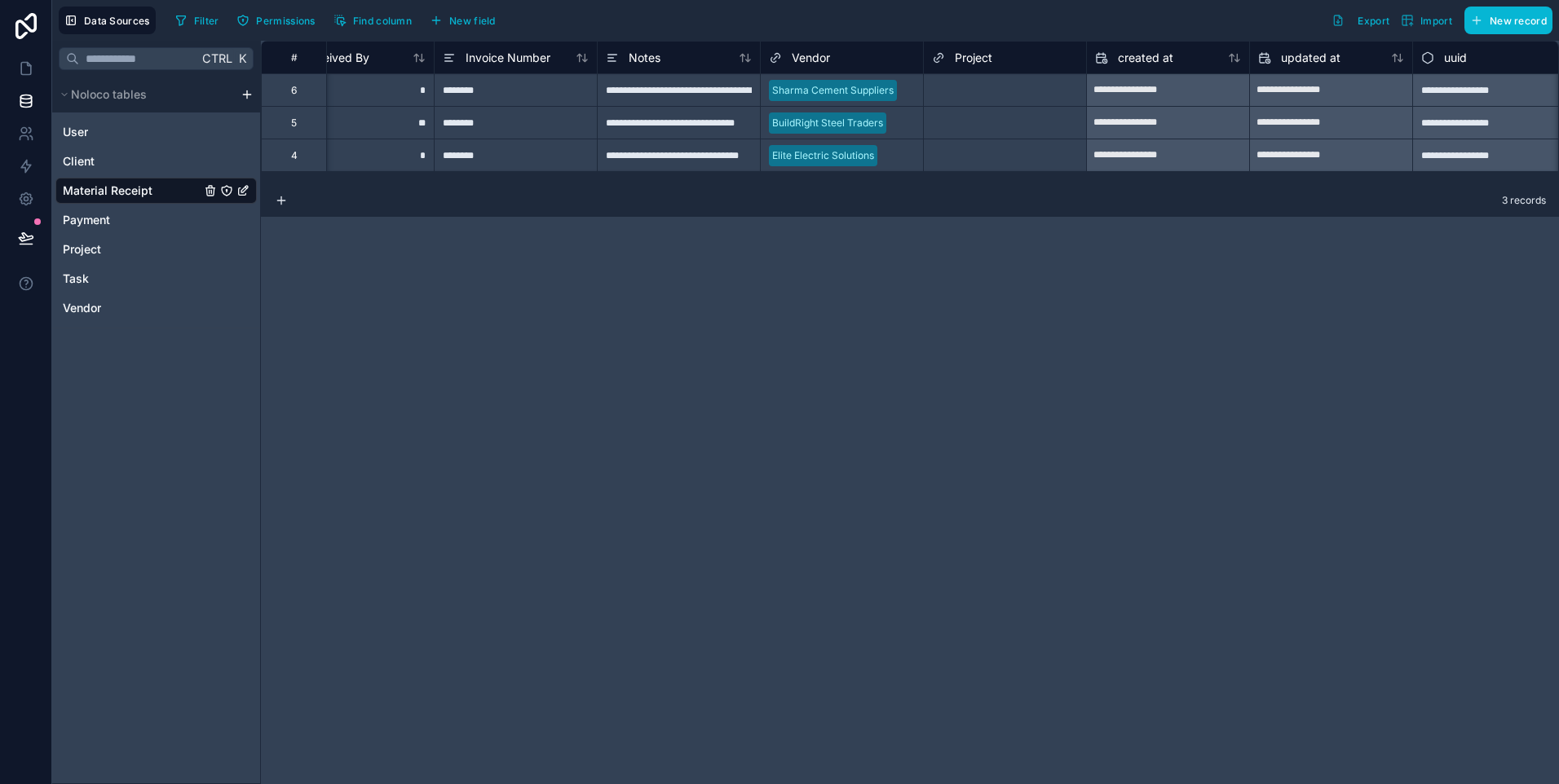
scroll to position [0, 725]
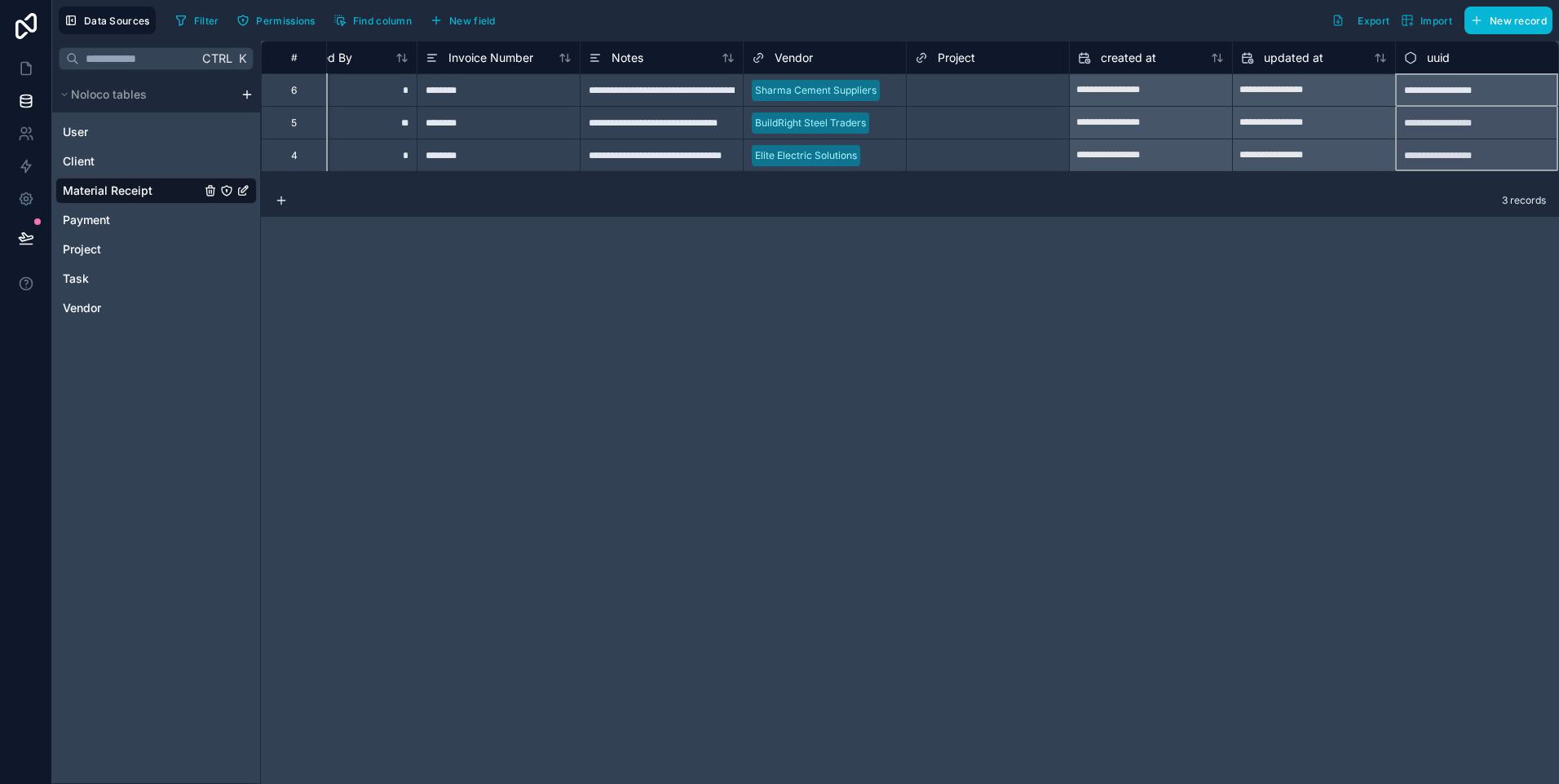
click at [1470, 61] on div "uuid" at bounding box center [1477, 58] width 146 height 20
click at [1464, 55] on div "uuid" at bounding box center [1477, 58] width 146 height 20
click at [608, 253] on div "**********" at bounding box center [910, 412] width 1298 height 743
click at [271, 204] on div "3 records" at bounding box center [910, 201] width 1298 height 33
click at [278, 202] on icon at bounding box center [281, 201] width 13 height 13
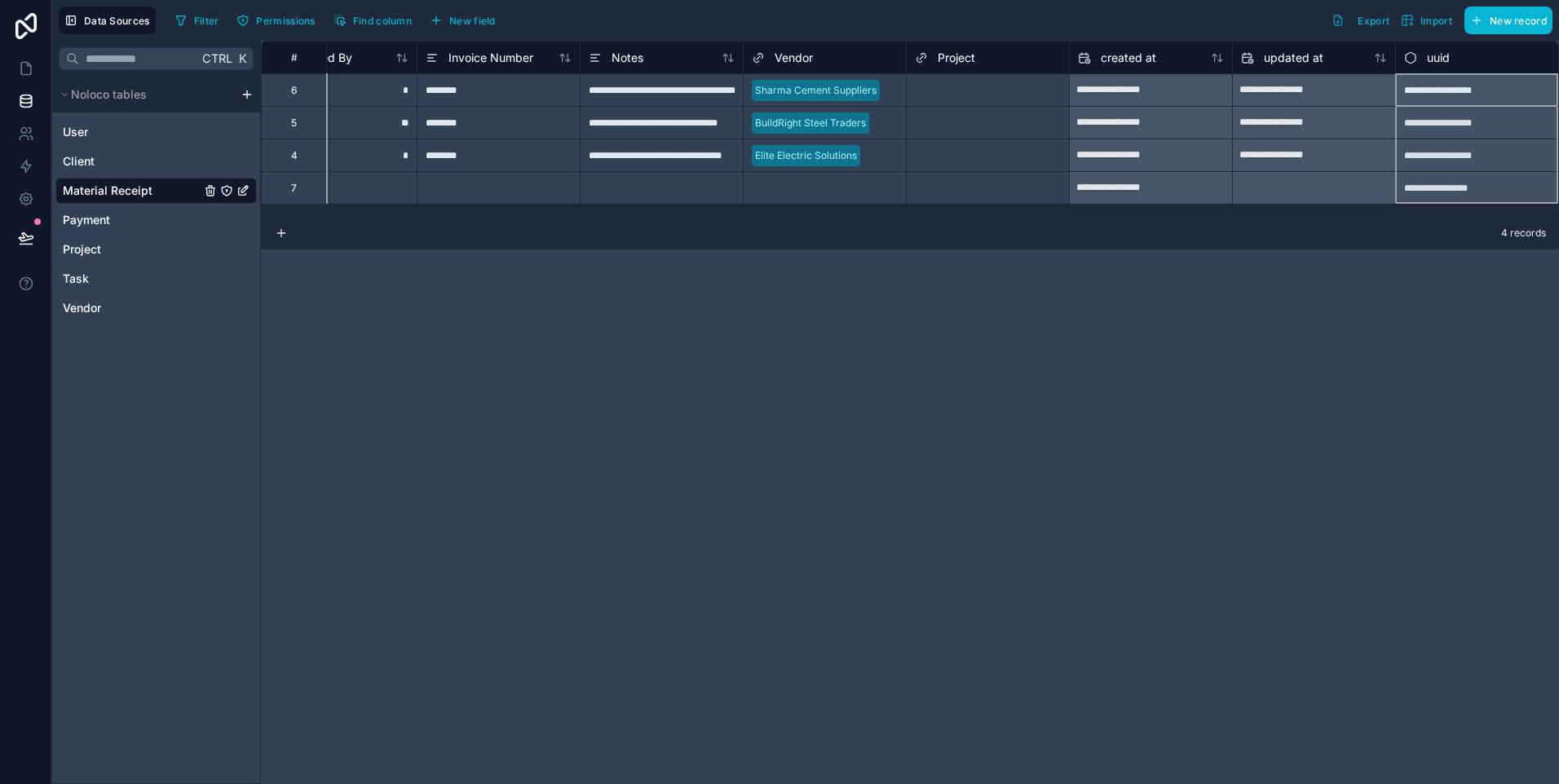
click at [1507, 59] on div "uuid" at bounding box center [1477, 58] width 146 height 20
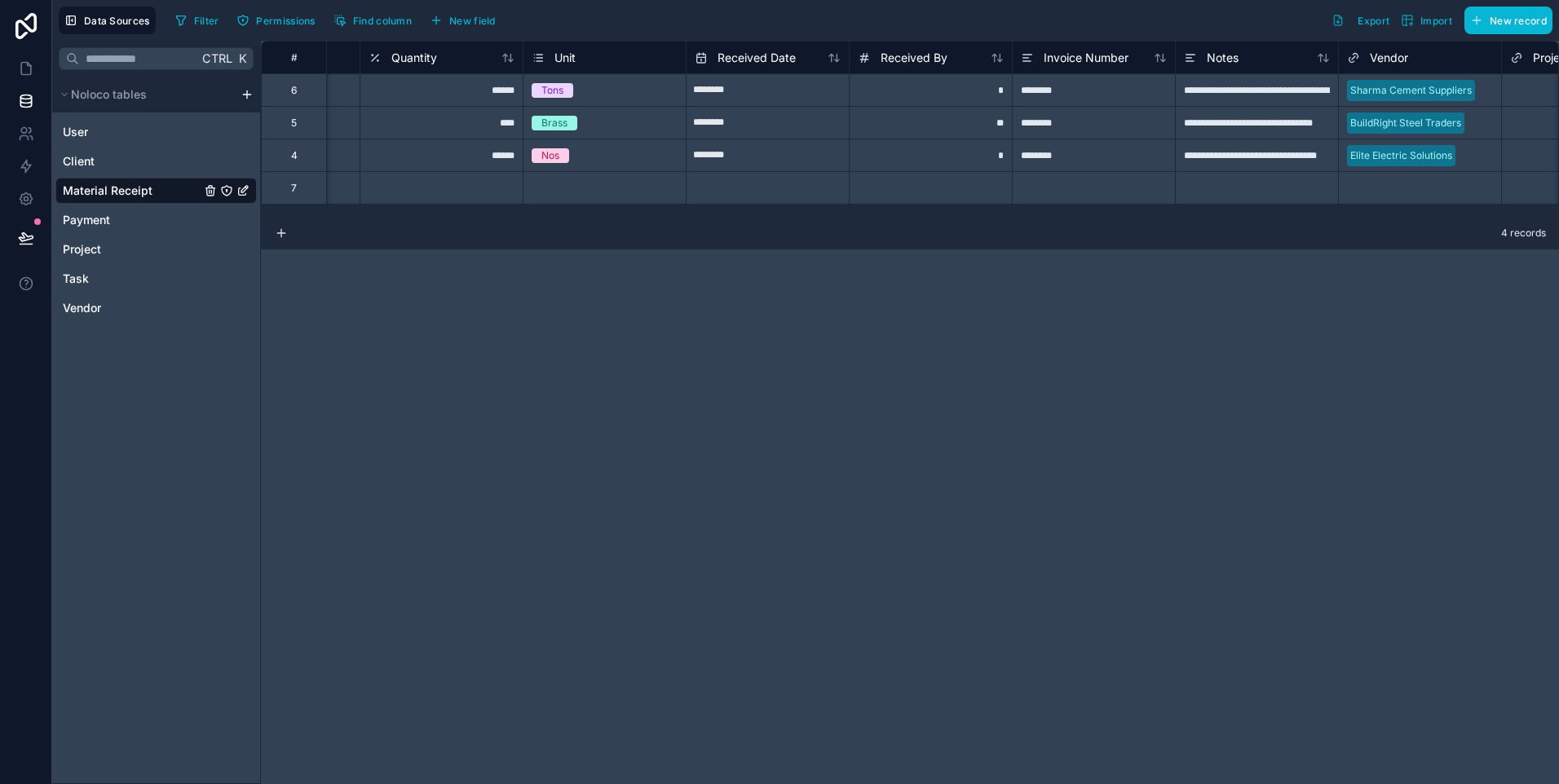
scroll to position [0, 0]
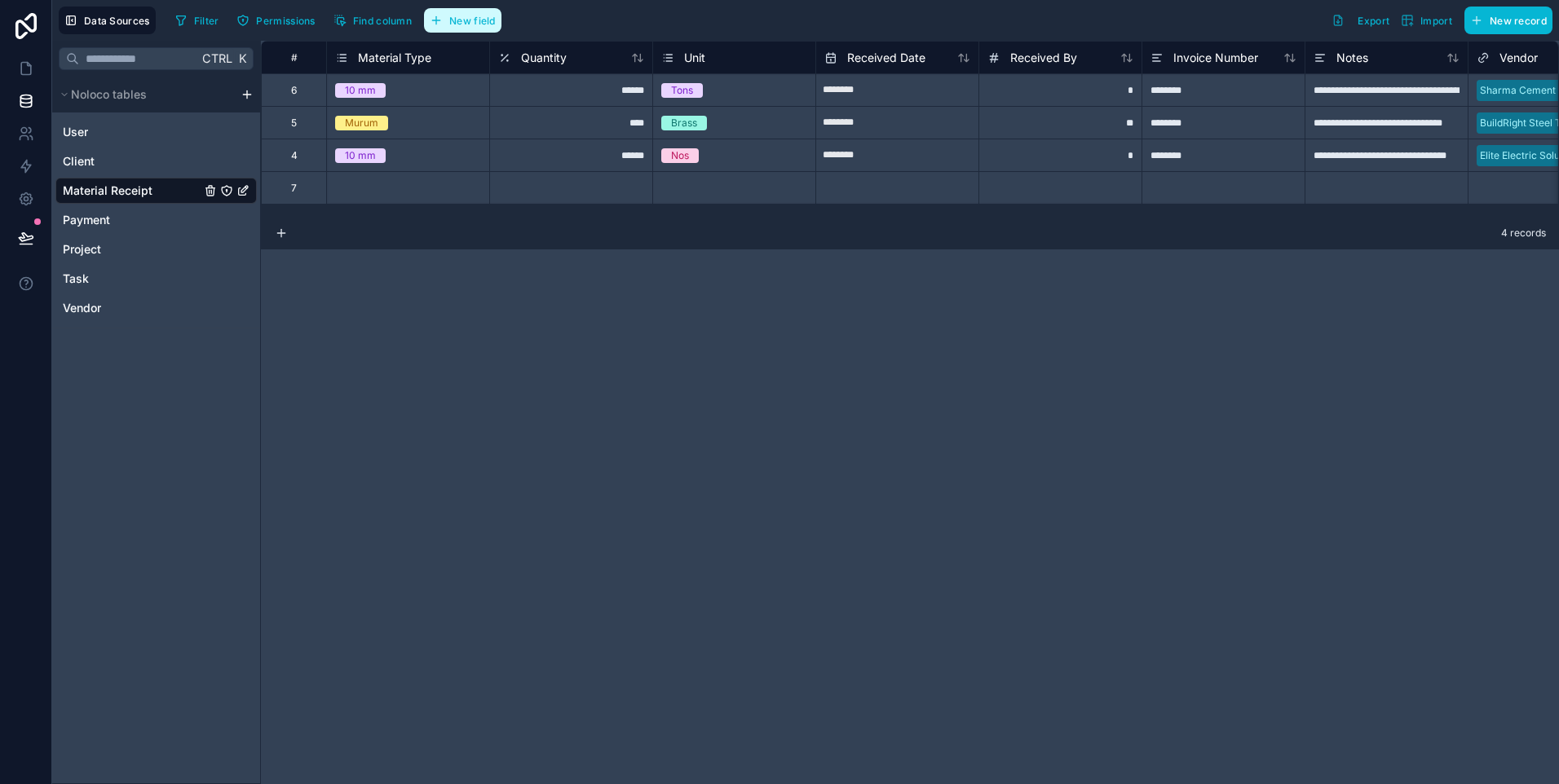
click at [430, 21] on icon "button" at bounding box center [436, 20] width 13 height 13
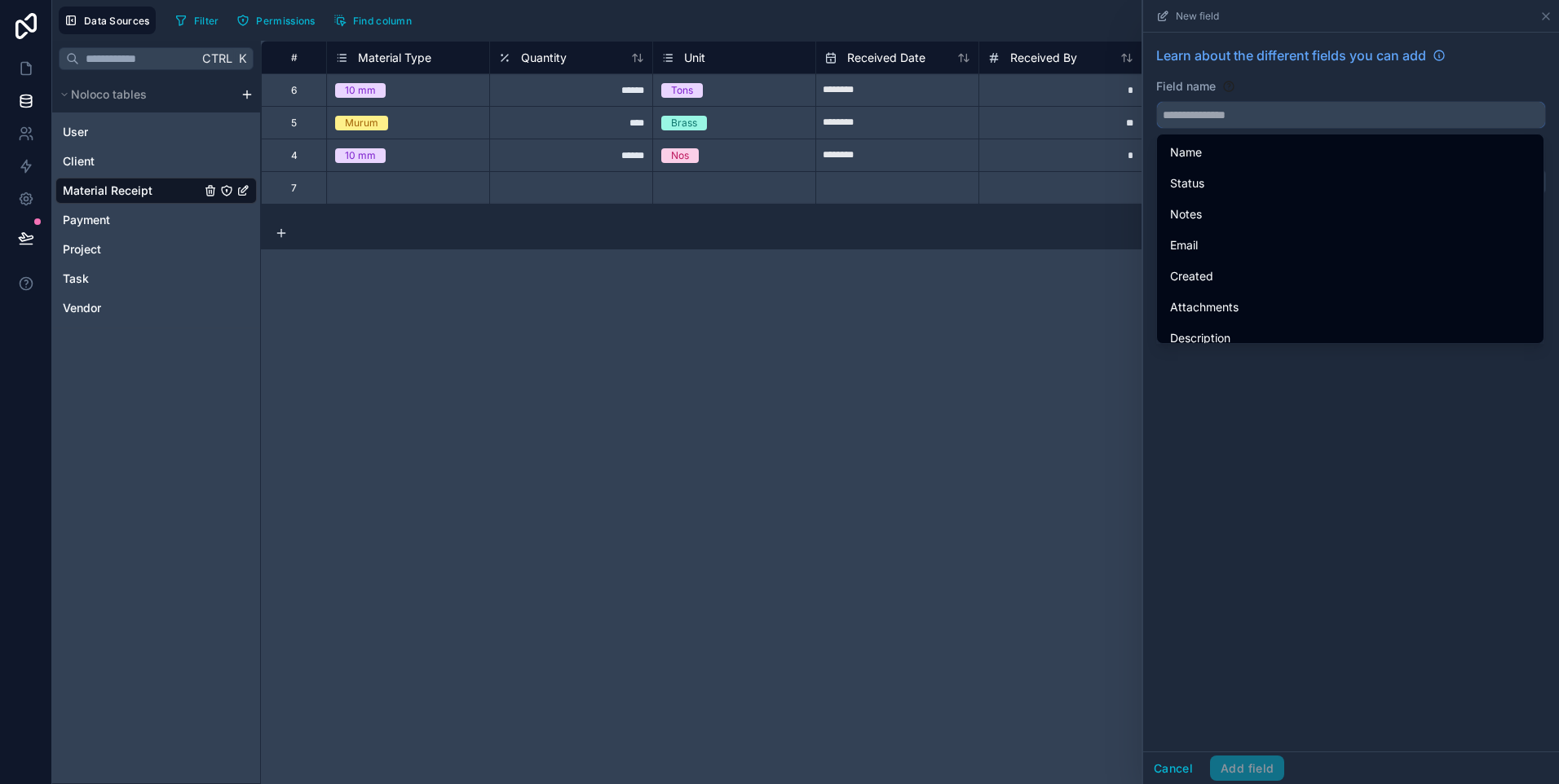
click at [1254, 119] on input "text" at bounding box center [1350, 115] width 388 height 26
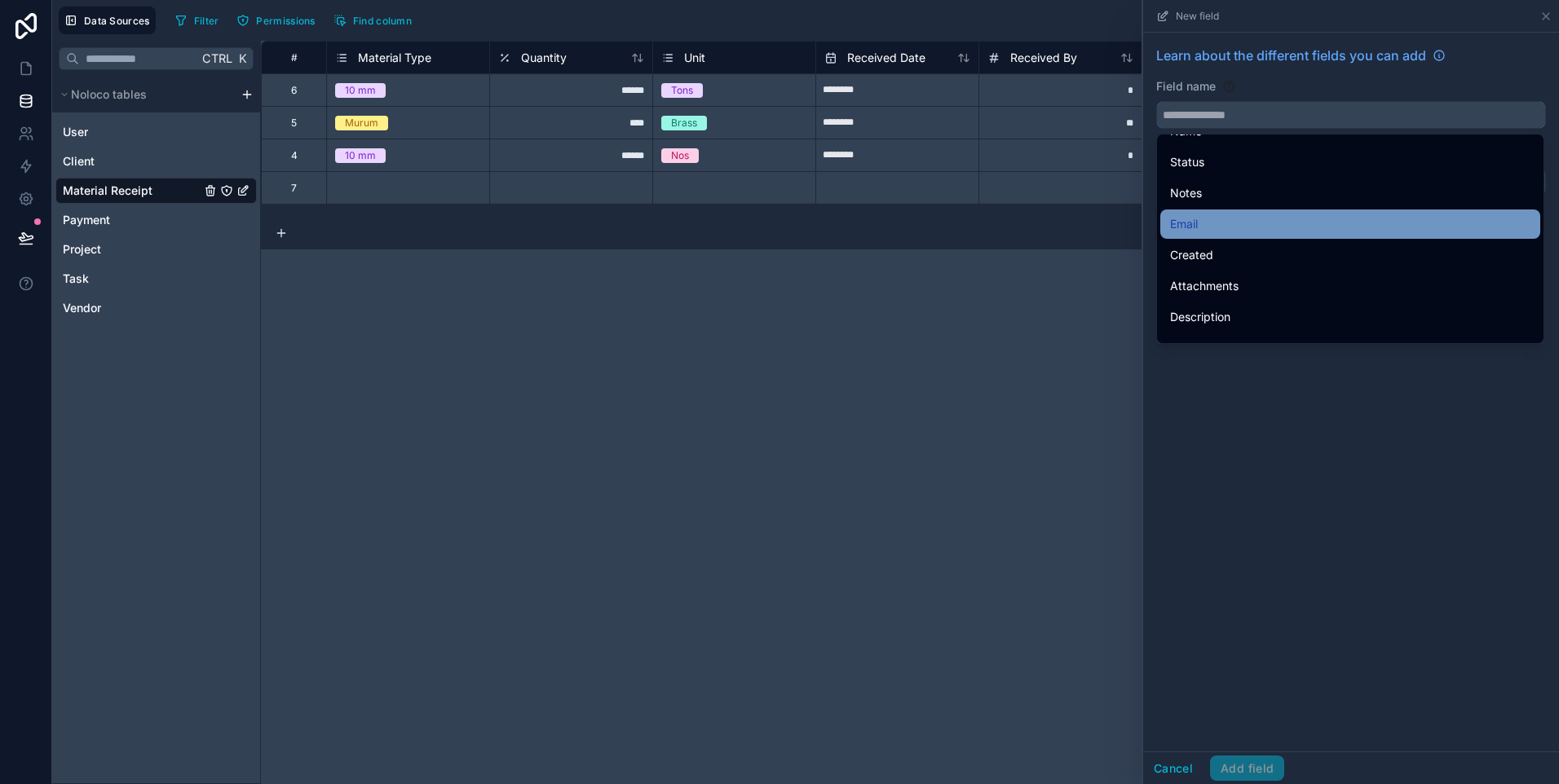
scroll to position [81, 0]
click at [1250, 229] on div "Attachments" at bounding box center [1350, 226] width 361 height 20
type input "**********"
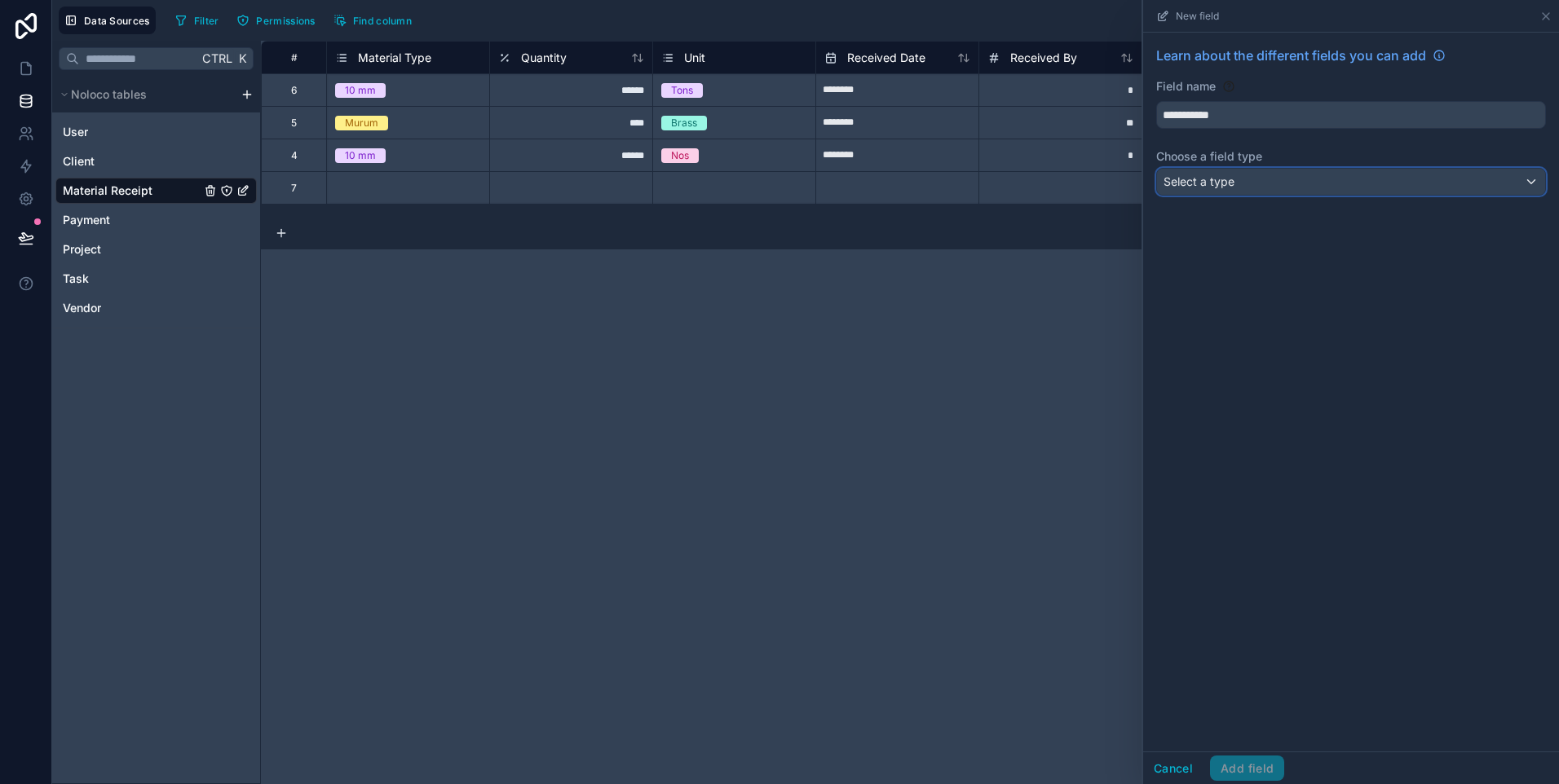
click at [1266, 174] on div "Select a type" at bounding box center [1350, 182] width 388 height 26
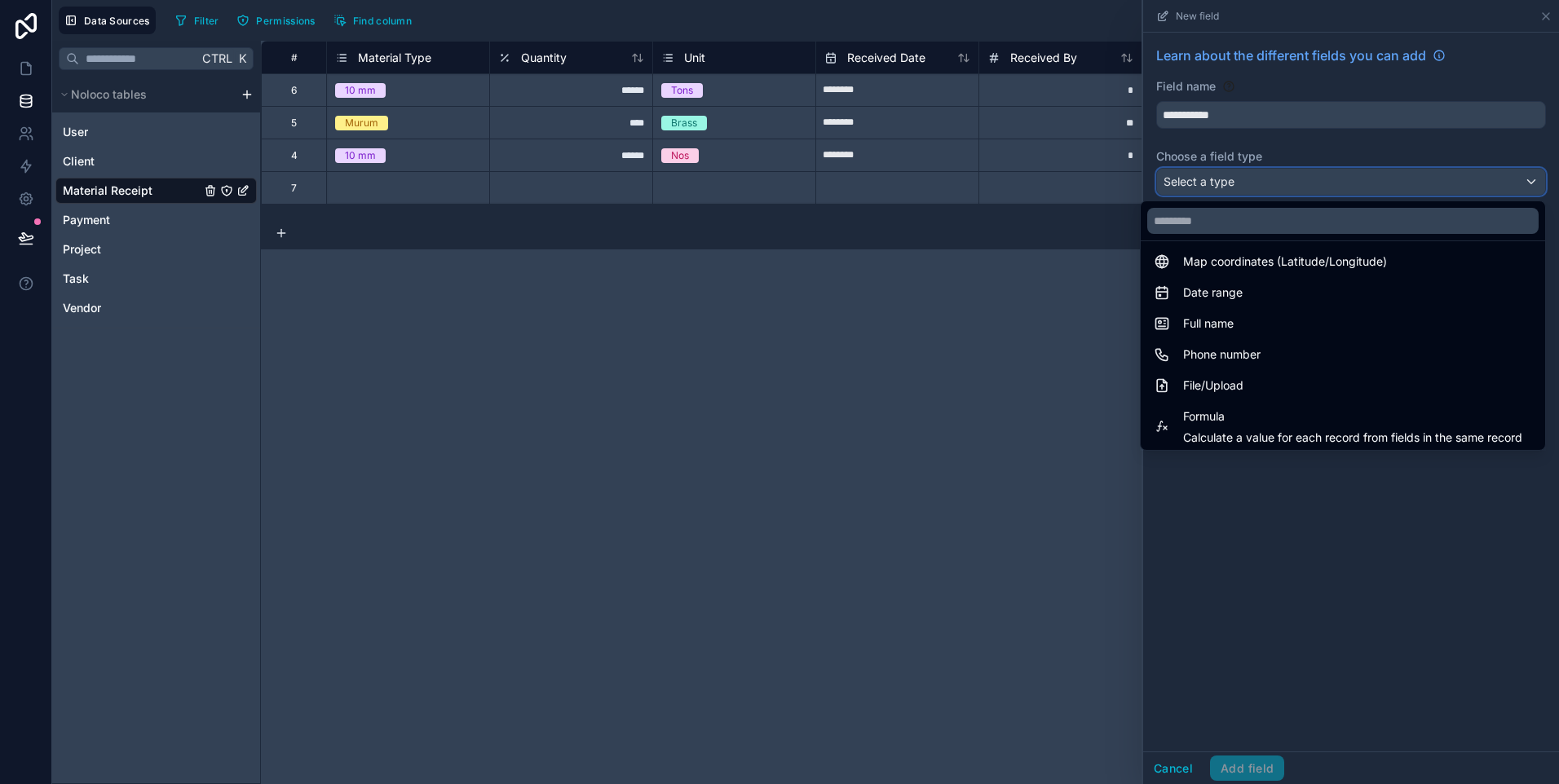
scroll to position [326, 0]
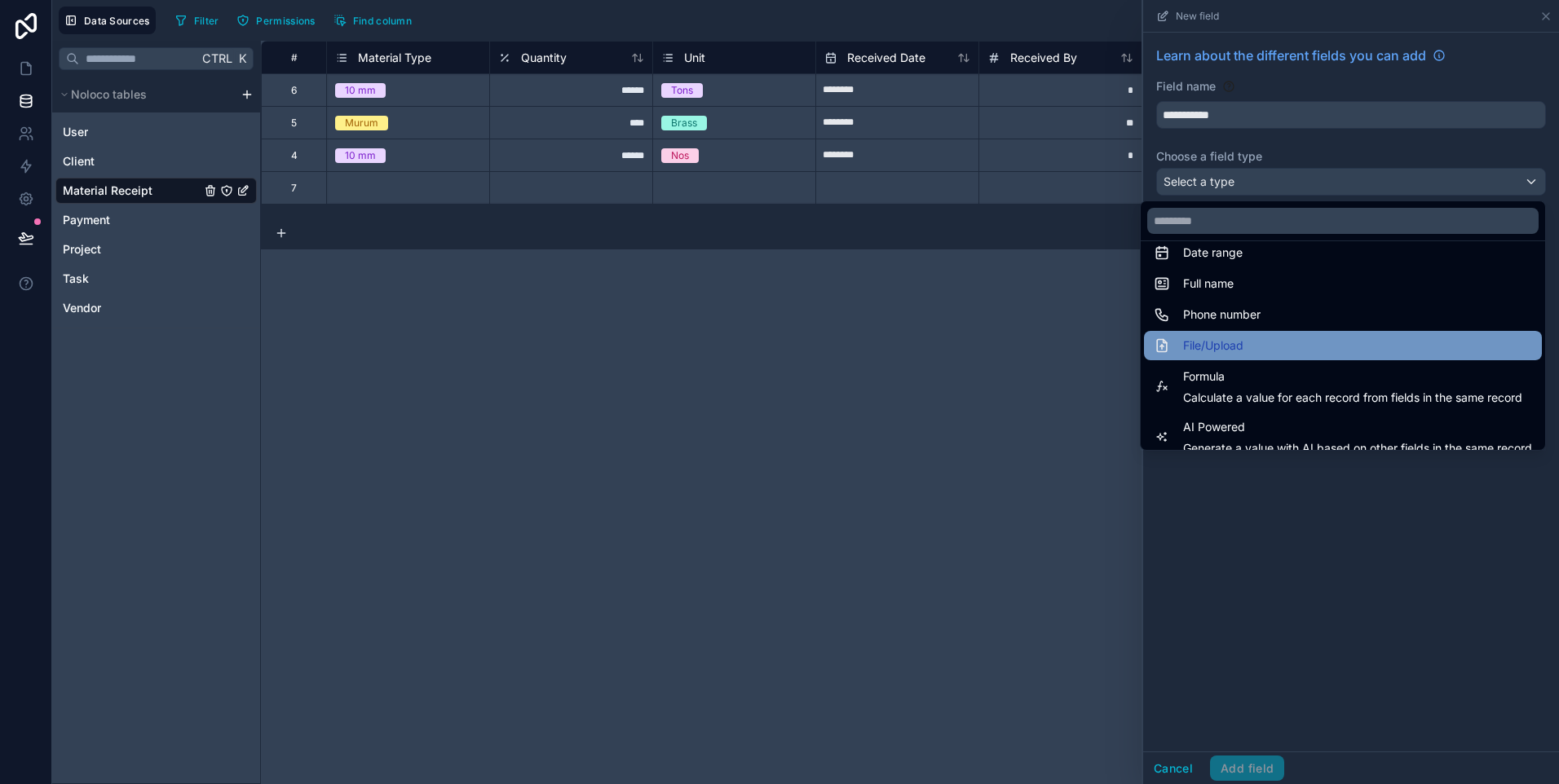
click at [1249, 338] on div "File/Upload" at bounding box center [1343, 346] width 379 height 20
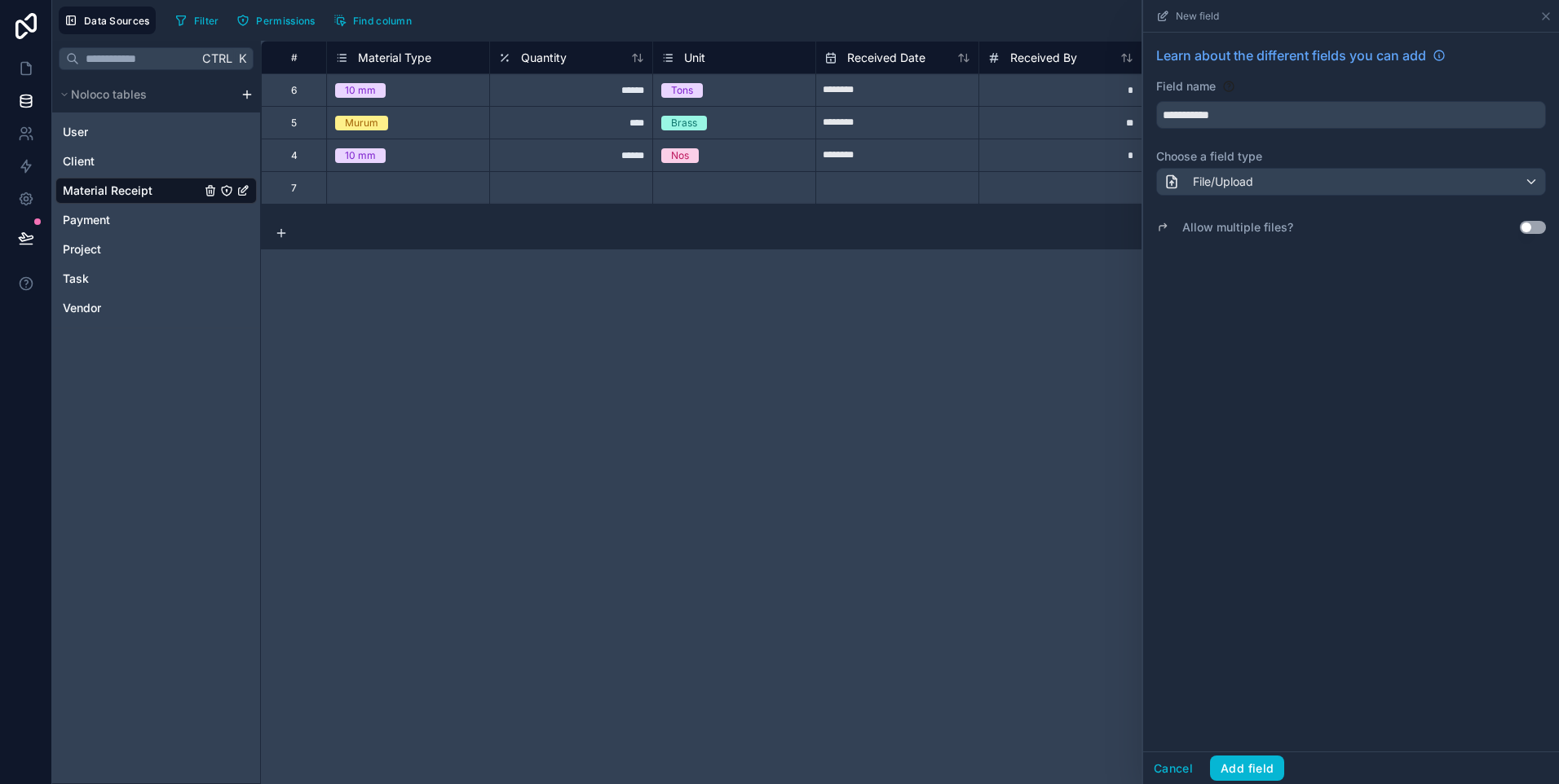
click at [1531, 231] on button "Use setting" at bounding box center [1533, 227] width 26 height 13
click at [1245, 770] on button "Add field" at bounding box center [1247, 768] width 74 height 26
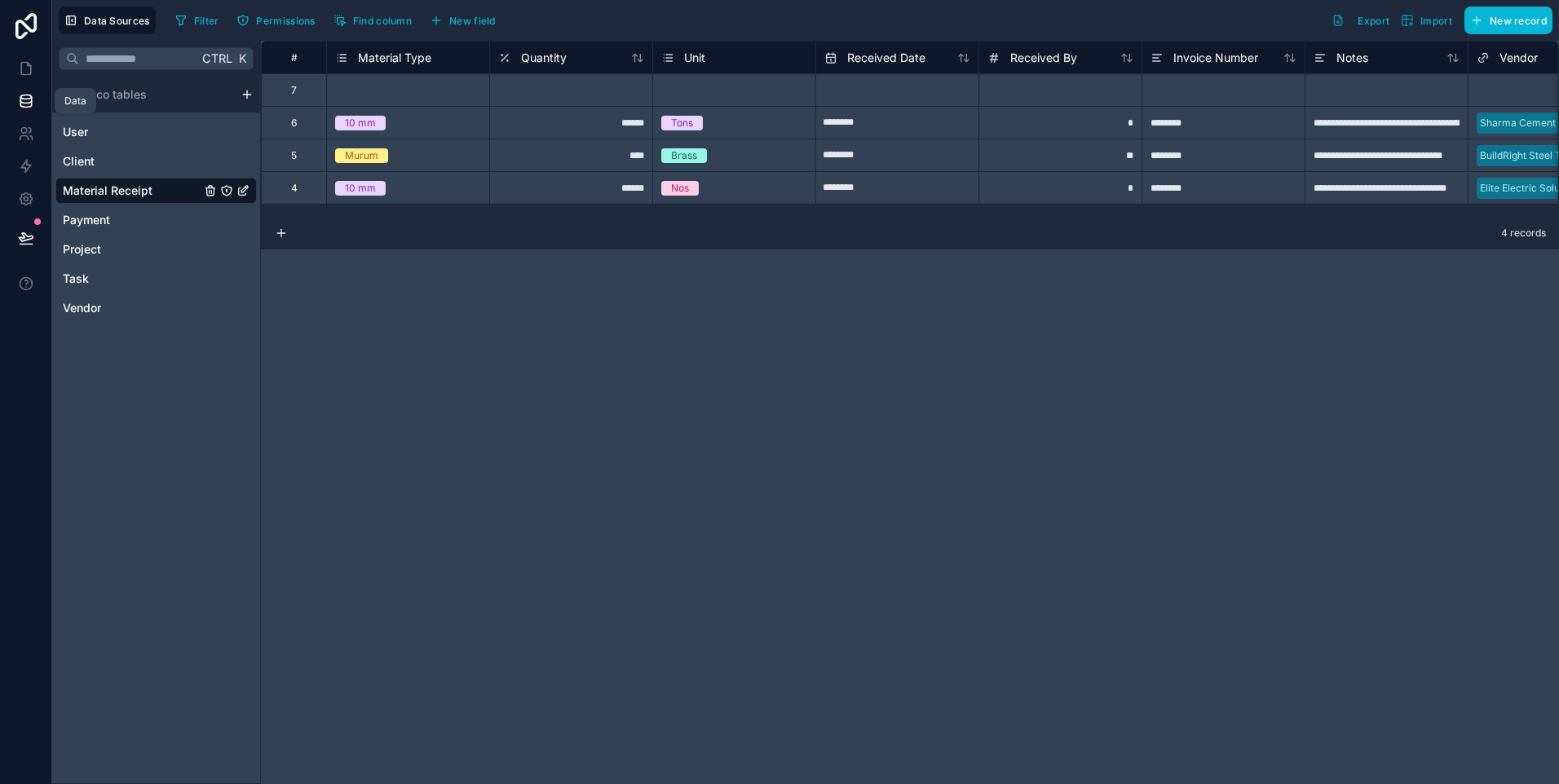
click at [21, 97] on icon at bounding box center [26, 99] width 11 height 6
click at [37, 104] on link at bounding box center [25, 101] width 52 height 33
click at [24, 137] on icon at bounding box center [26, 134] width 16 height 16
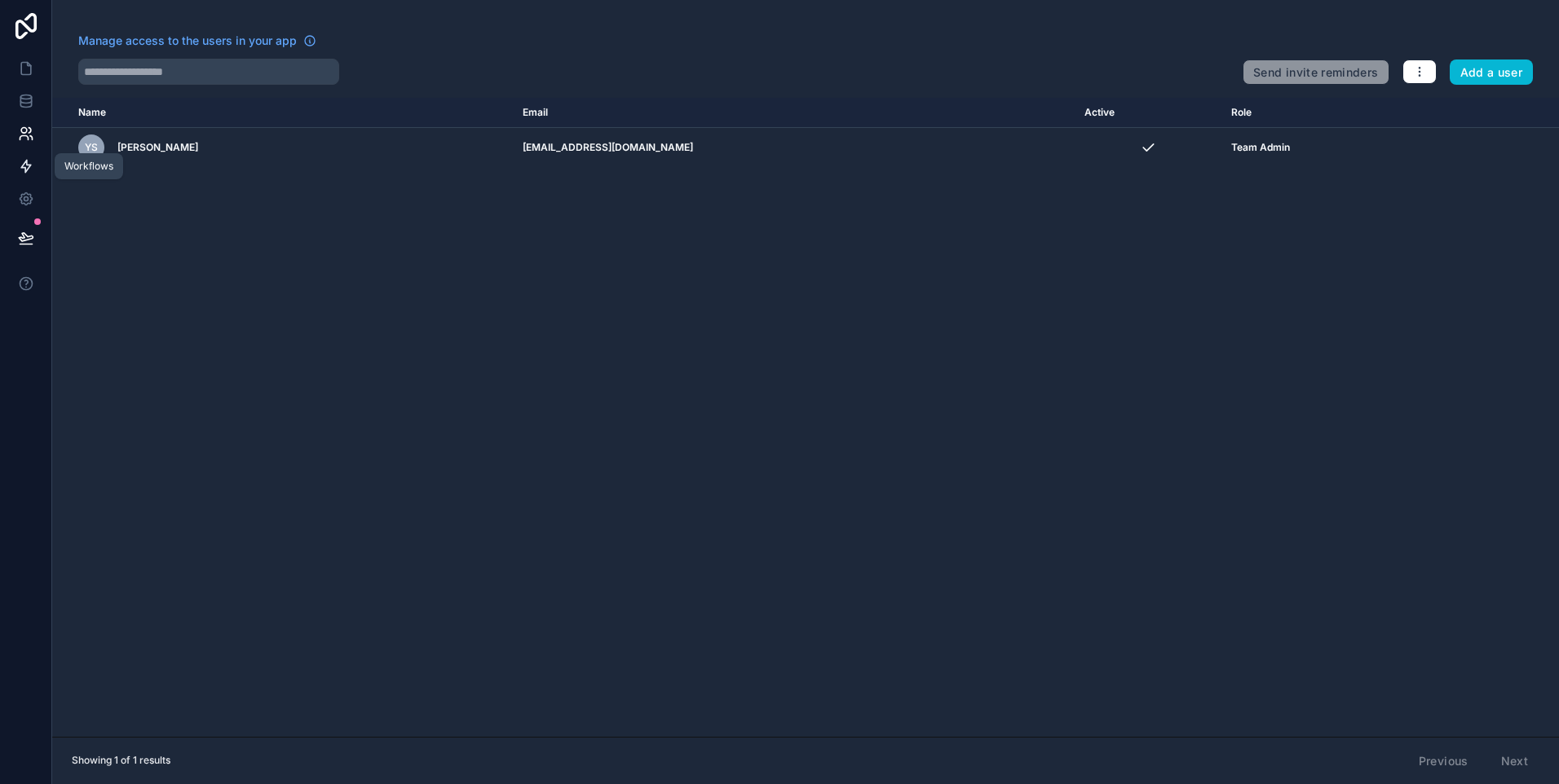
click at [19, 176] on link at bounding box center [25, 166] width 52 height 33
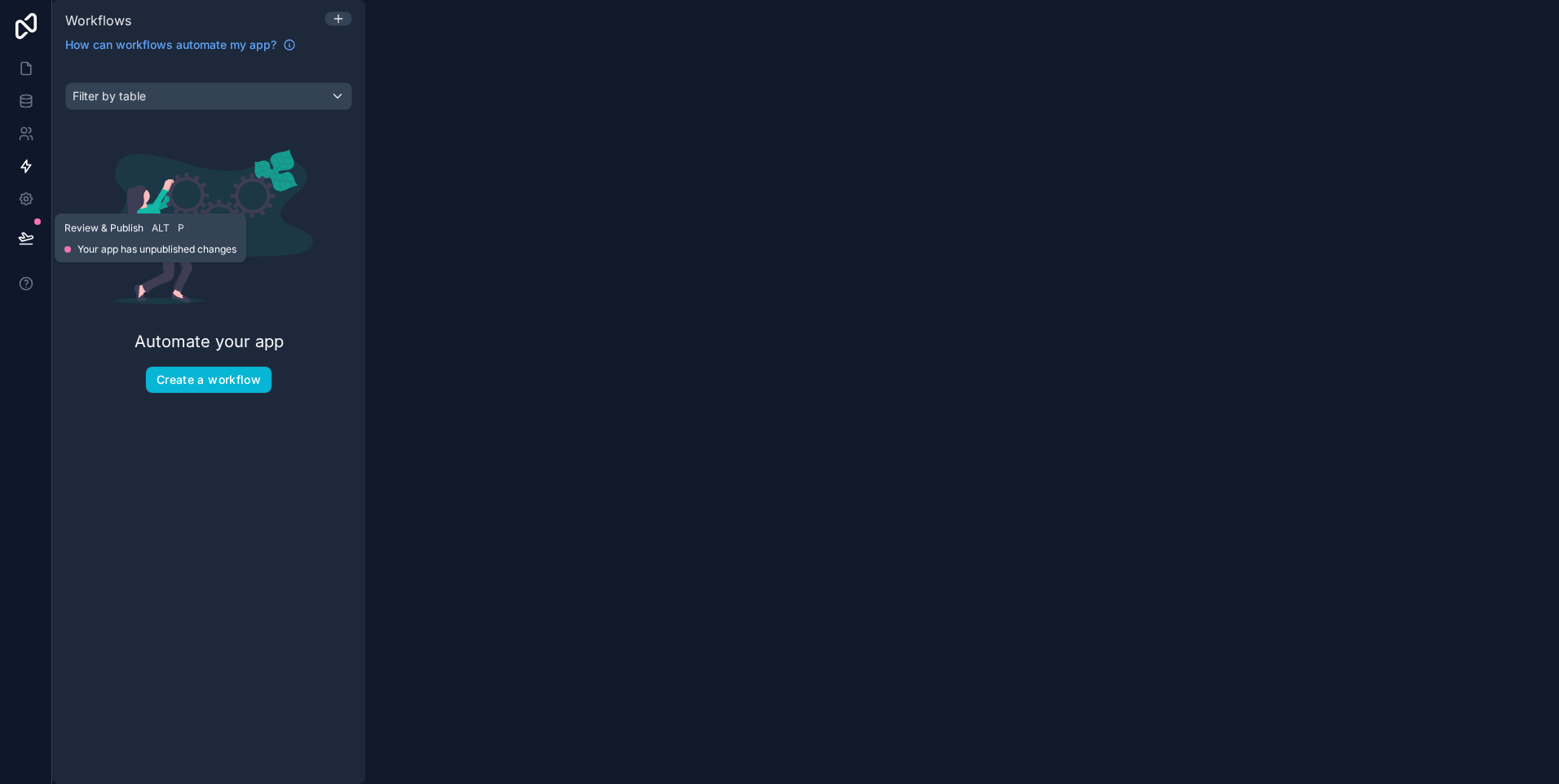
click at [29, 241] on icon at bounding box center [26, 238] width 16 height 16
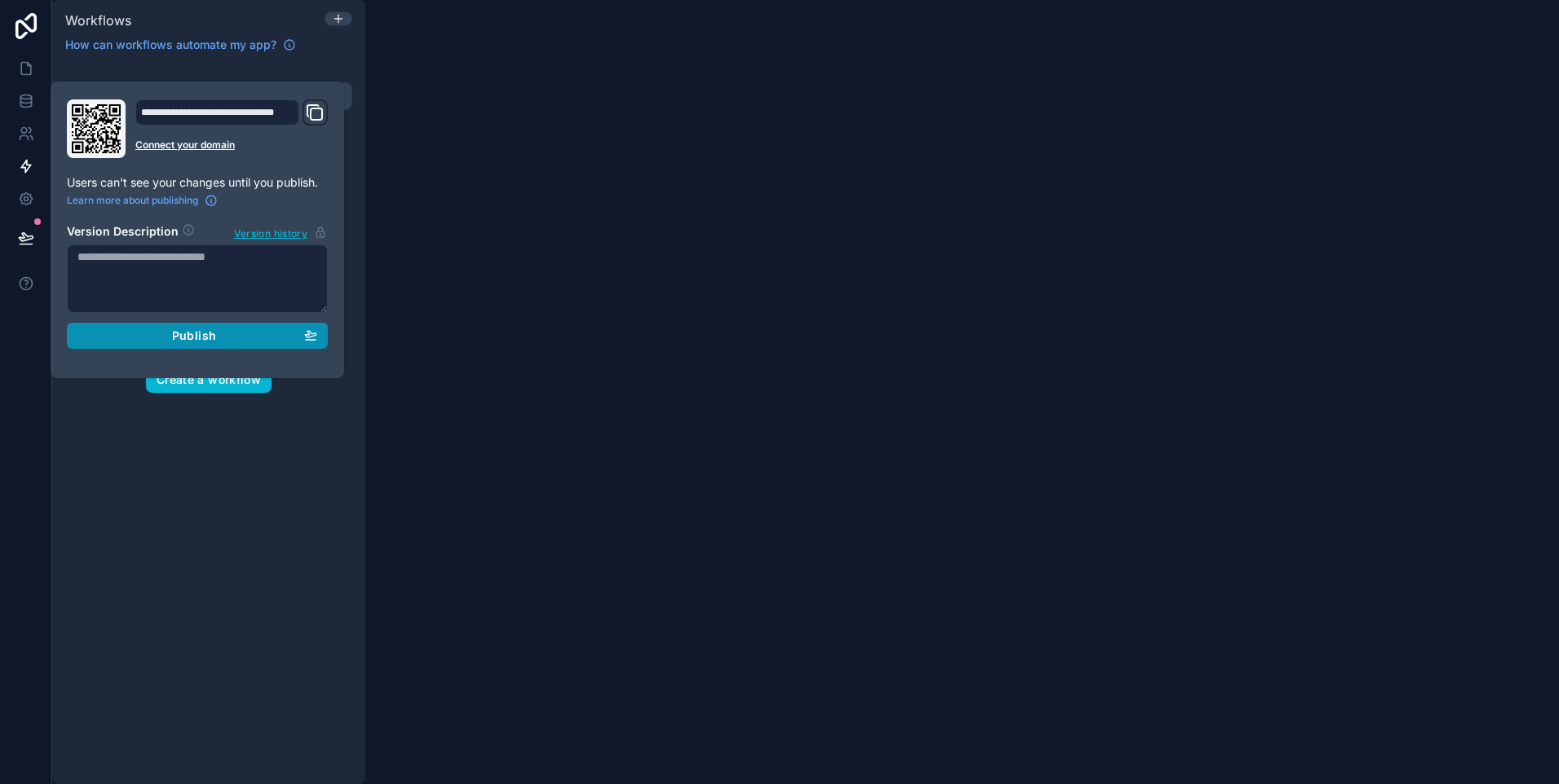
click at [260, 333] on div "Publish" at bounding box center [197, 336] width 239 height 14
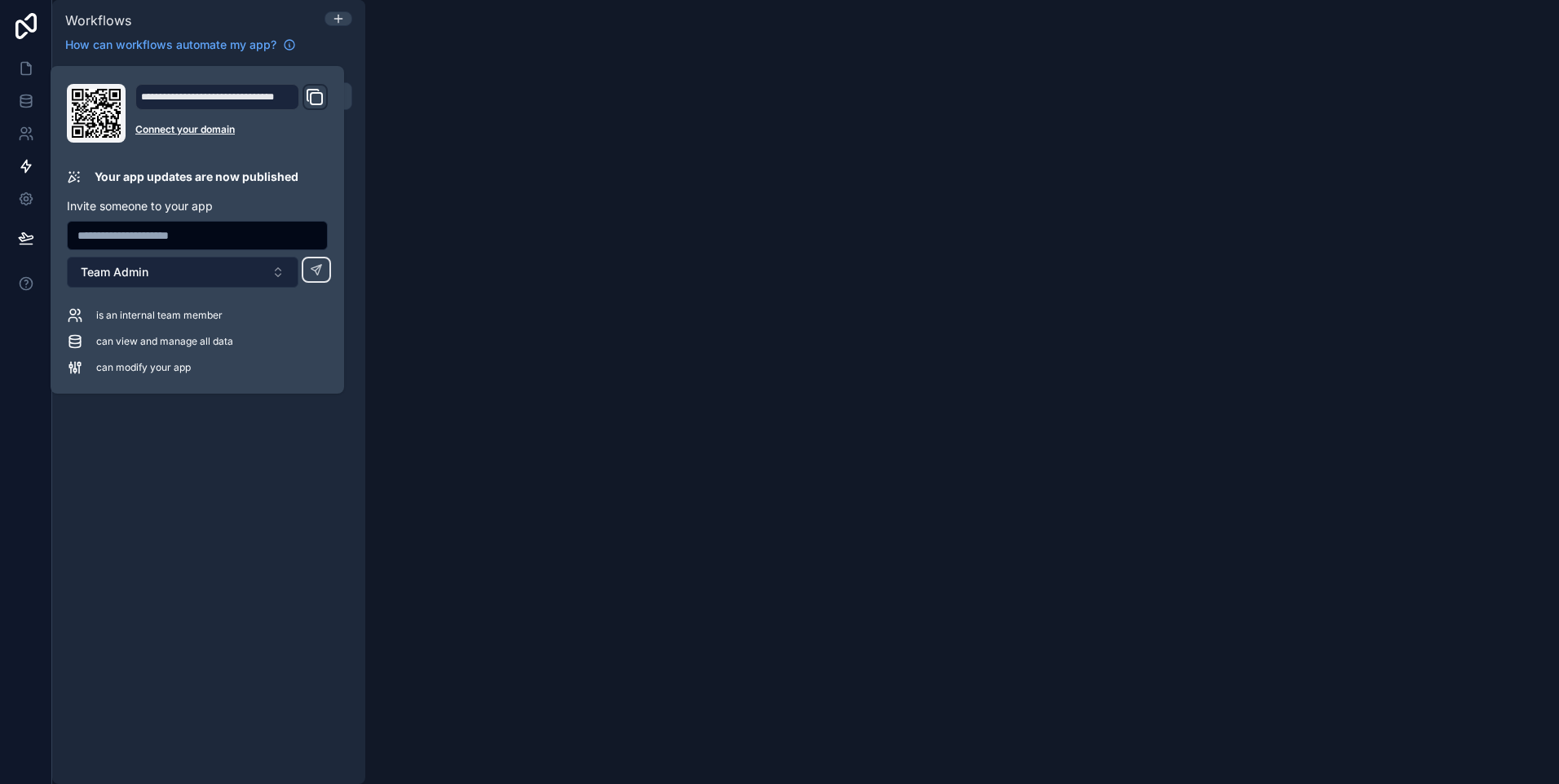
click at [246, 279] on button "Team Admin" at bounding box center [183, 272] width 231 height 31
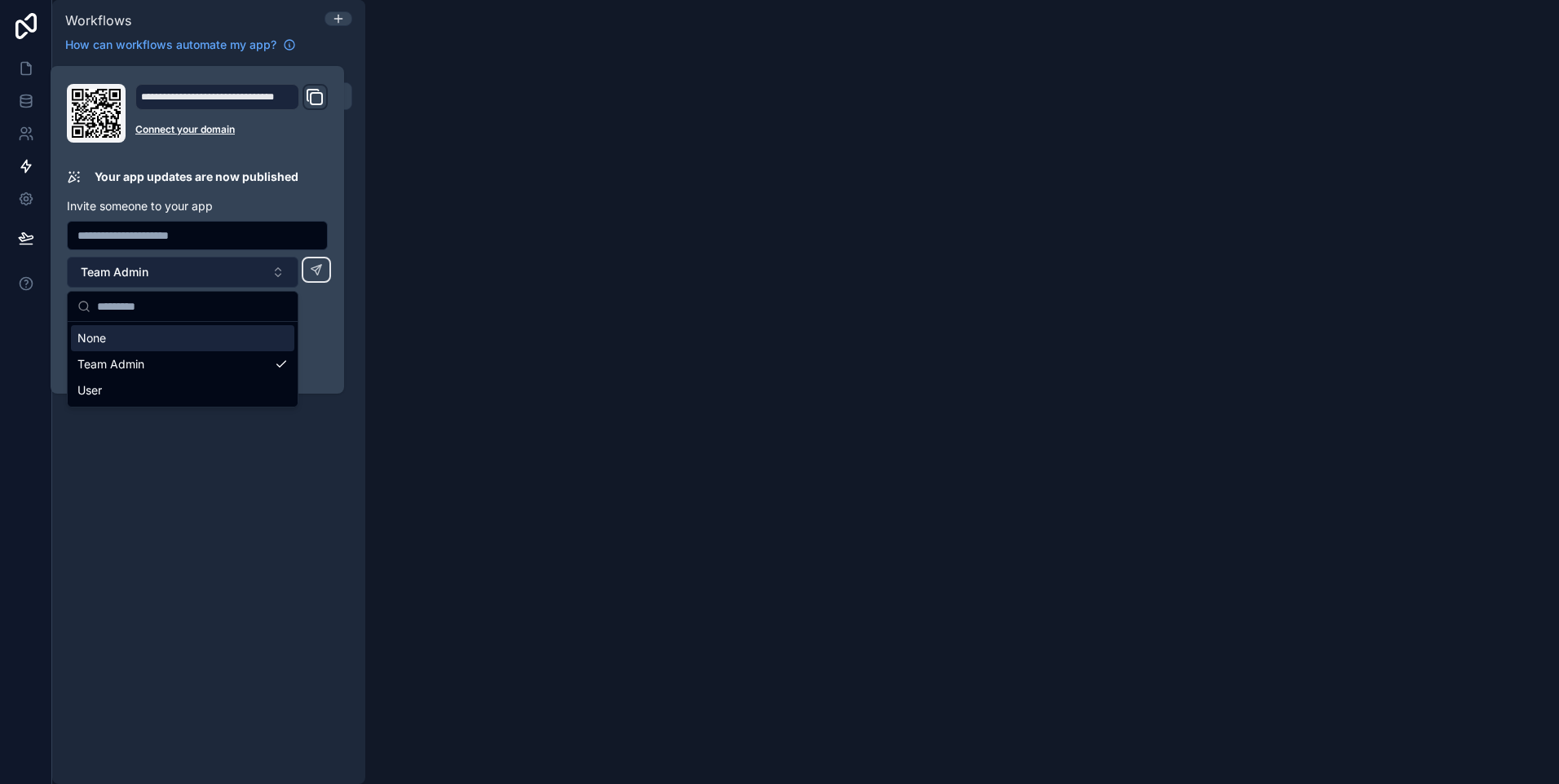
click at [247, 275] on button "Team Admin" at bounding box center [183, 272] width 231 height 31
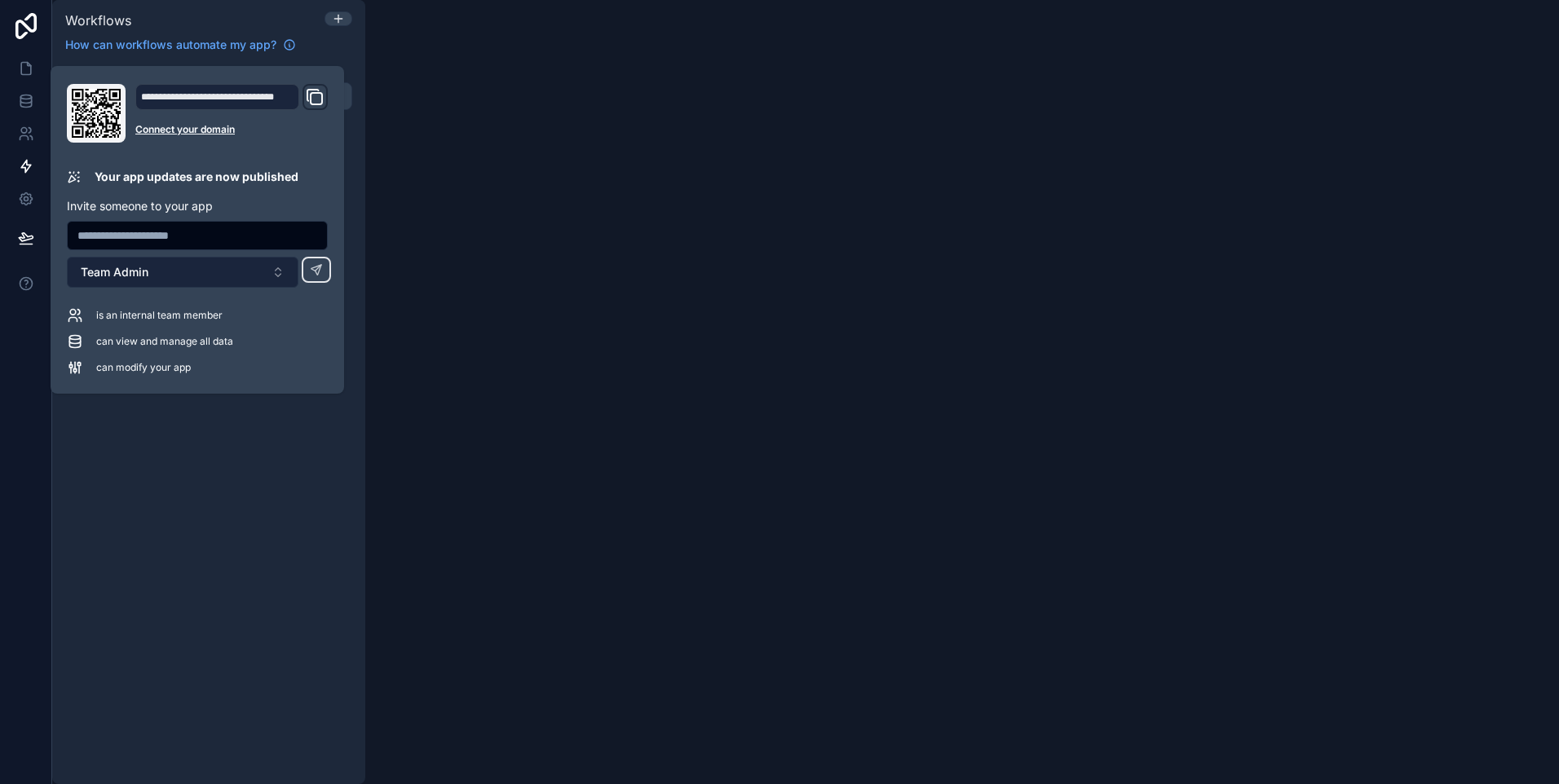
click at [201, 272] on button "Team Admin" at bounding box center [183, 272] width 231 height 31
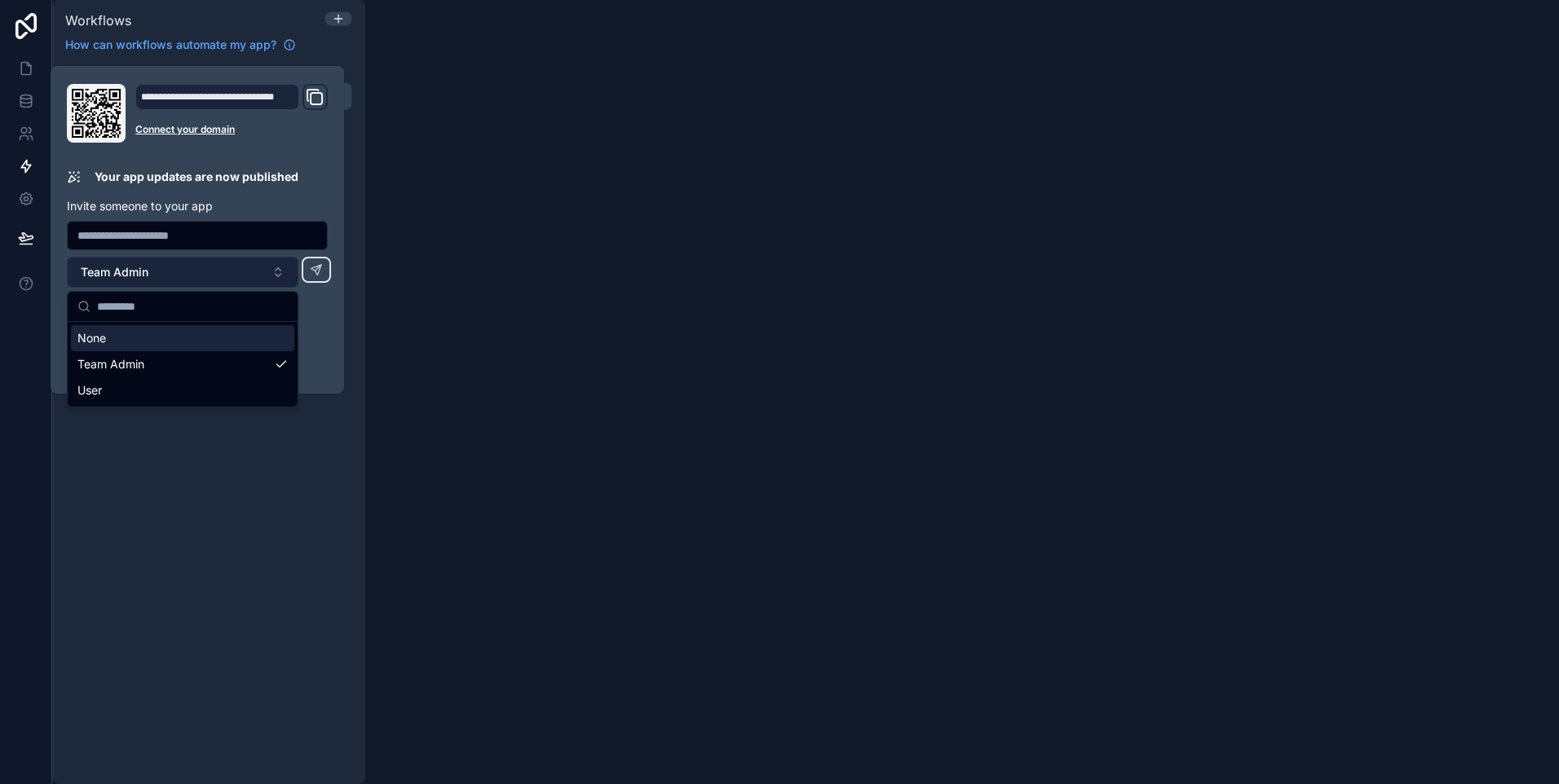
click at [201, 272] on button "Team Admin" at bounding box center [183, 272] width 231 height 31
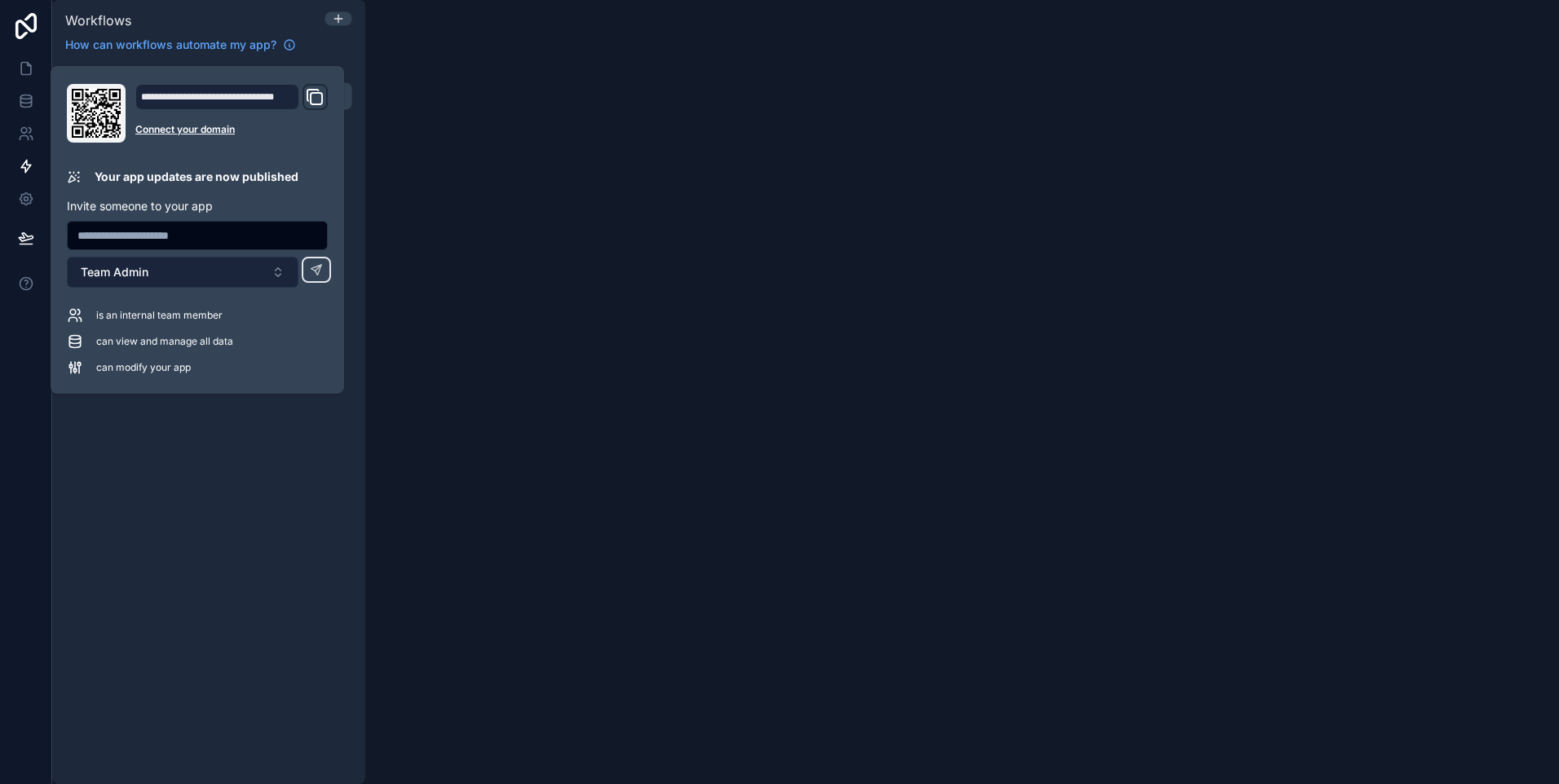
click at [191, 267] on button "Team Admin" at bounding box center [183, 272] width 231 height 31
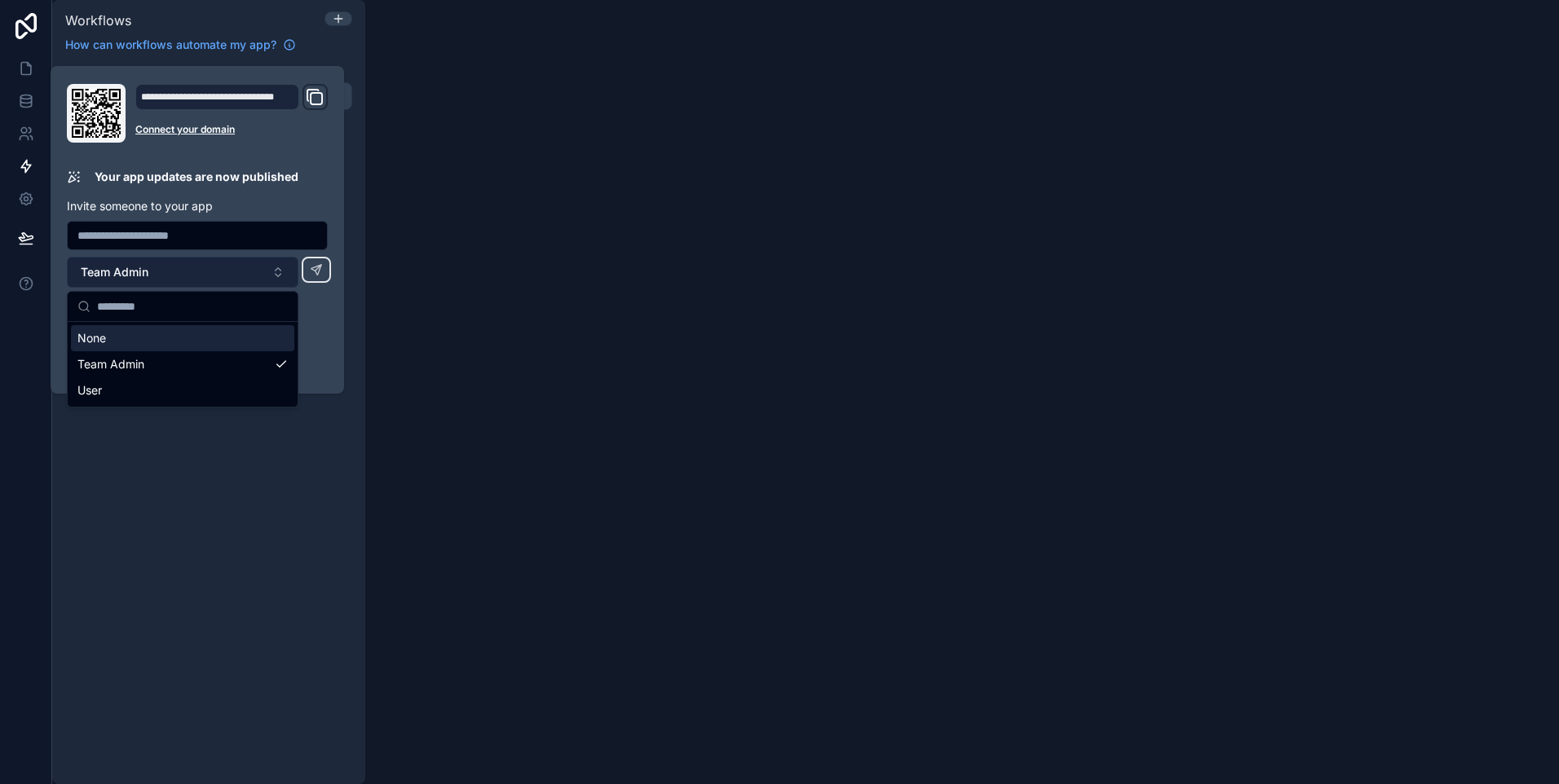
click at [191, 267] on button "Team Admin" at bounding box center [183, 272] width 231 height 31
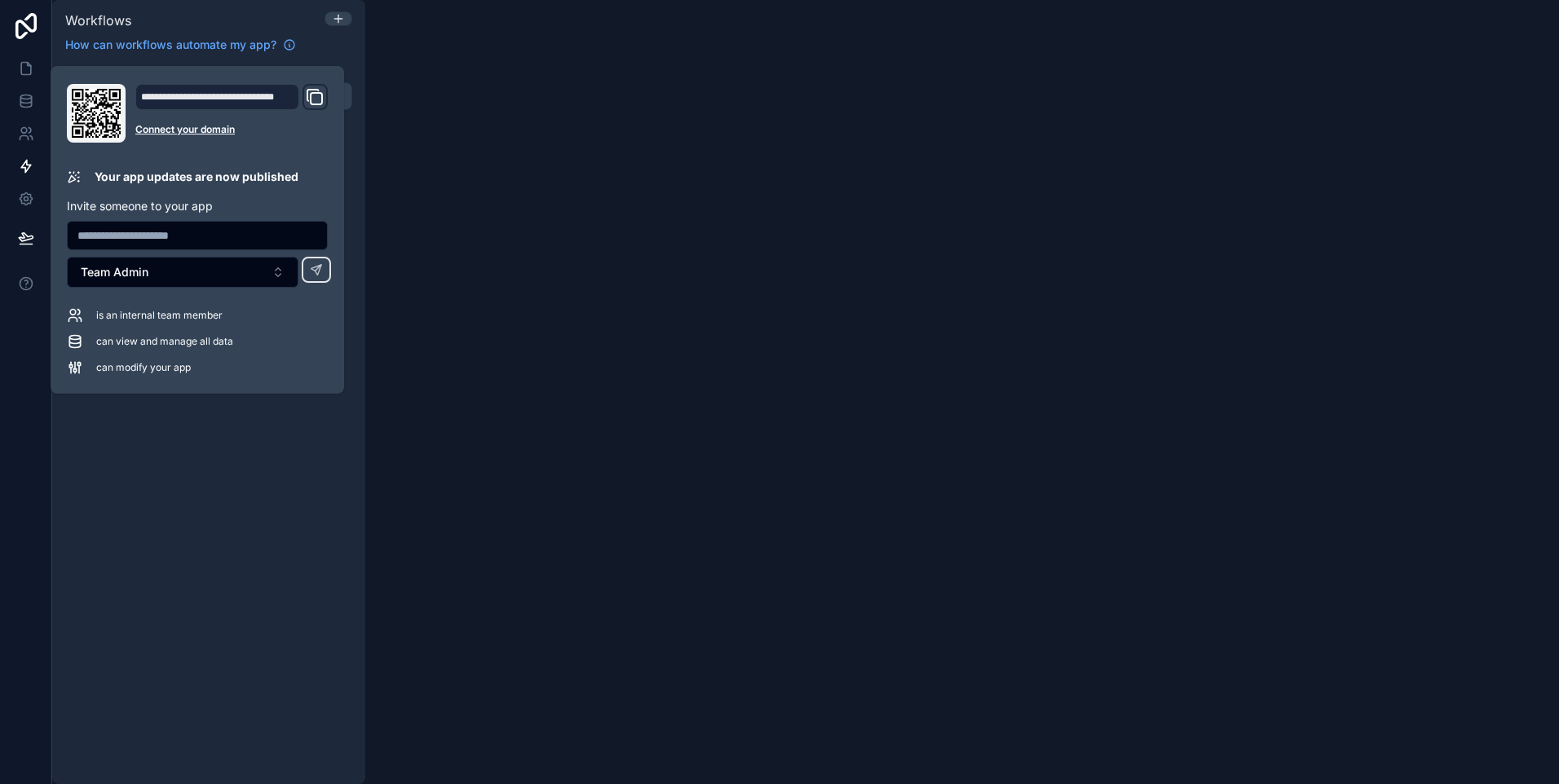
click at [169, 232] on input "text" at bounding box center [197, 235] width 259 height 23
type input "**********"
click at [259, 271] on button "Team Admin" at bounding box center [183, 272] width 231 height 31
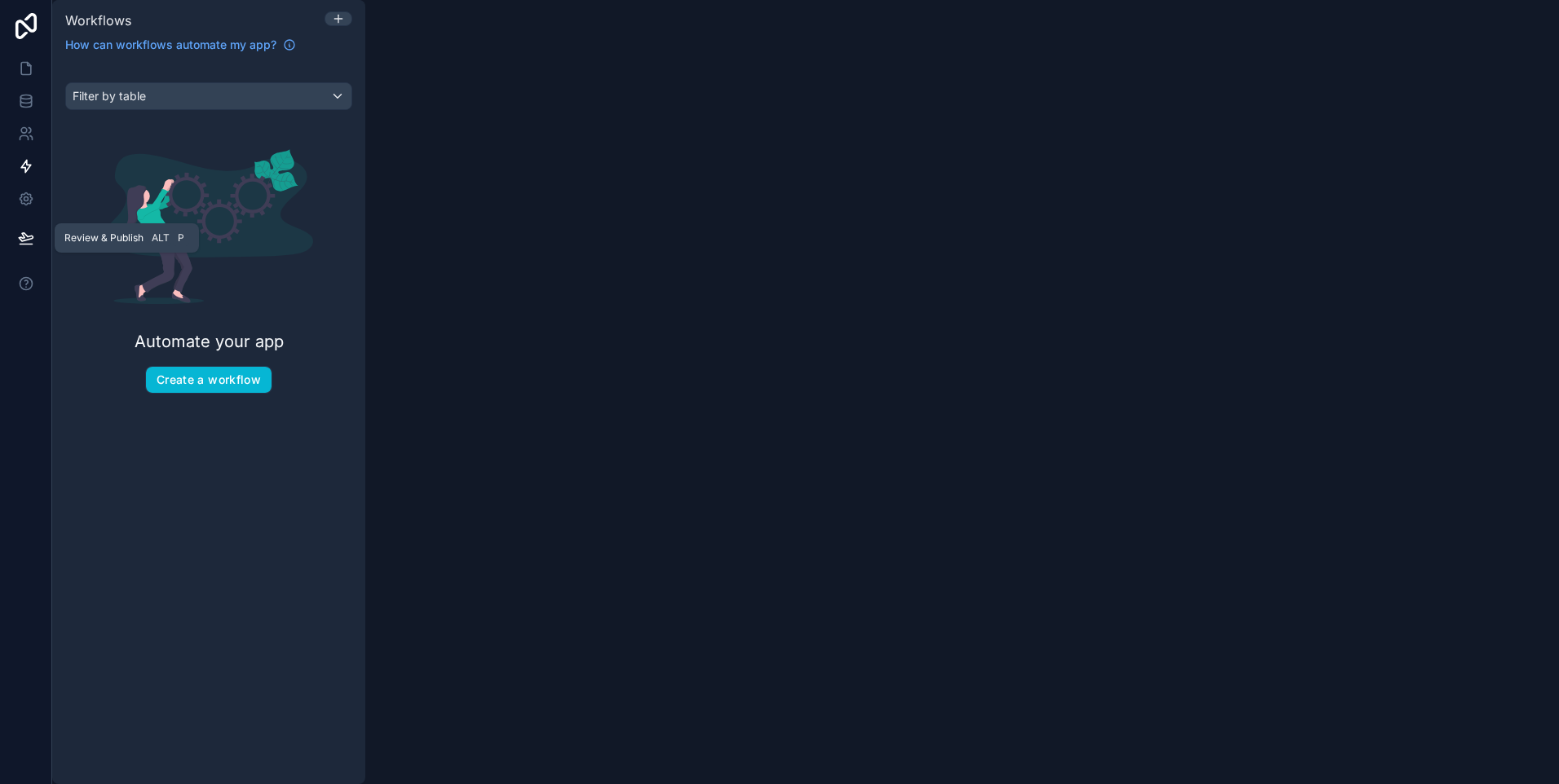
click at [23, 231] on icon at bounding box center [26, 238] width 16 height 16
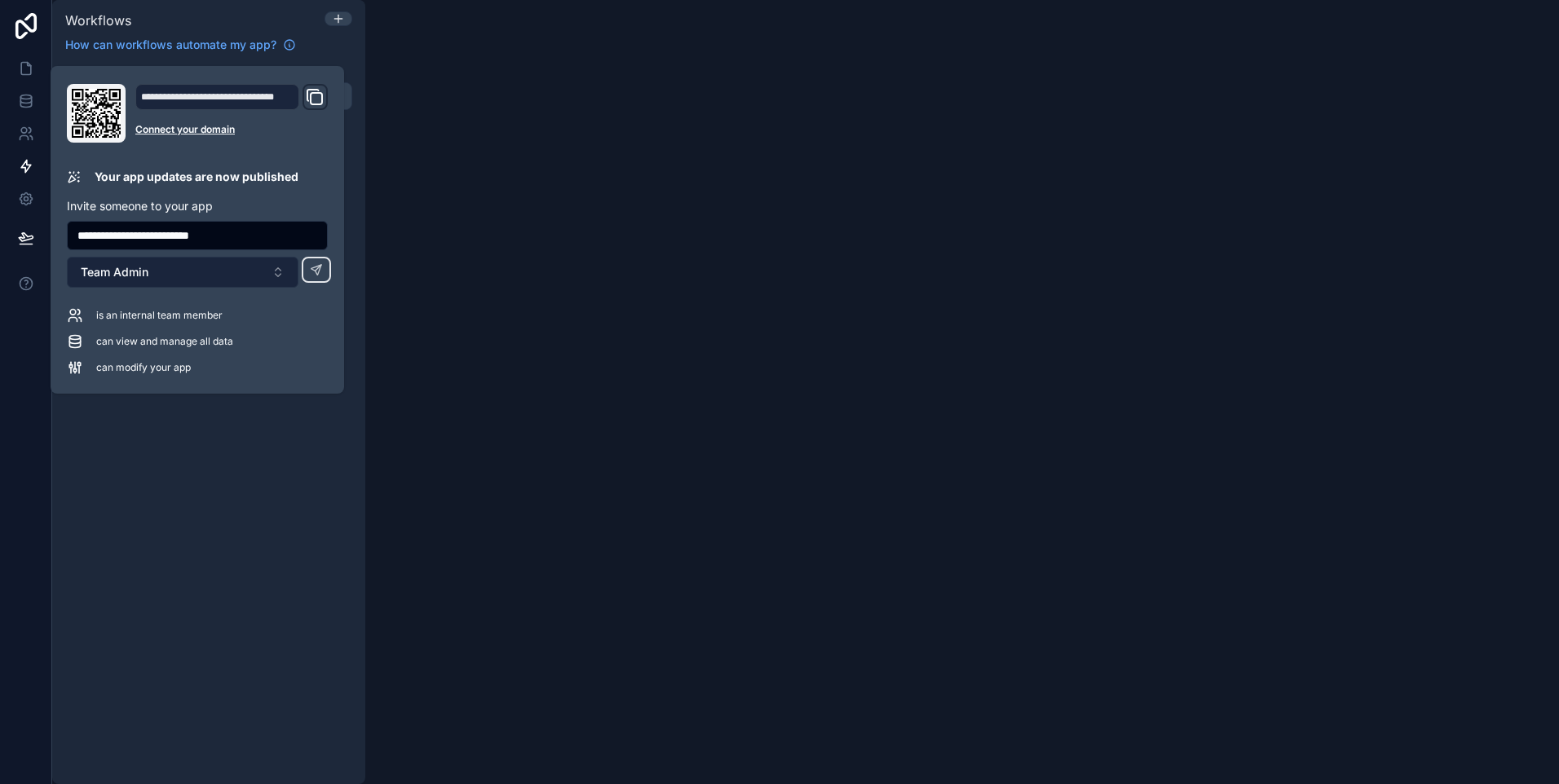
click at [179, 273] on button "Team Admin" at bounding box center [183, 272] width 231 height 31
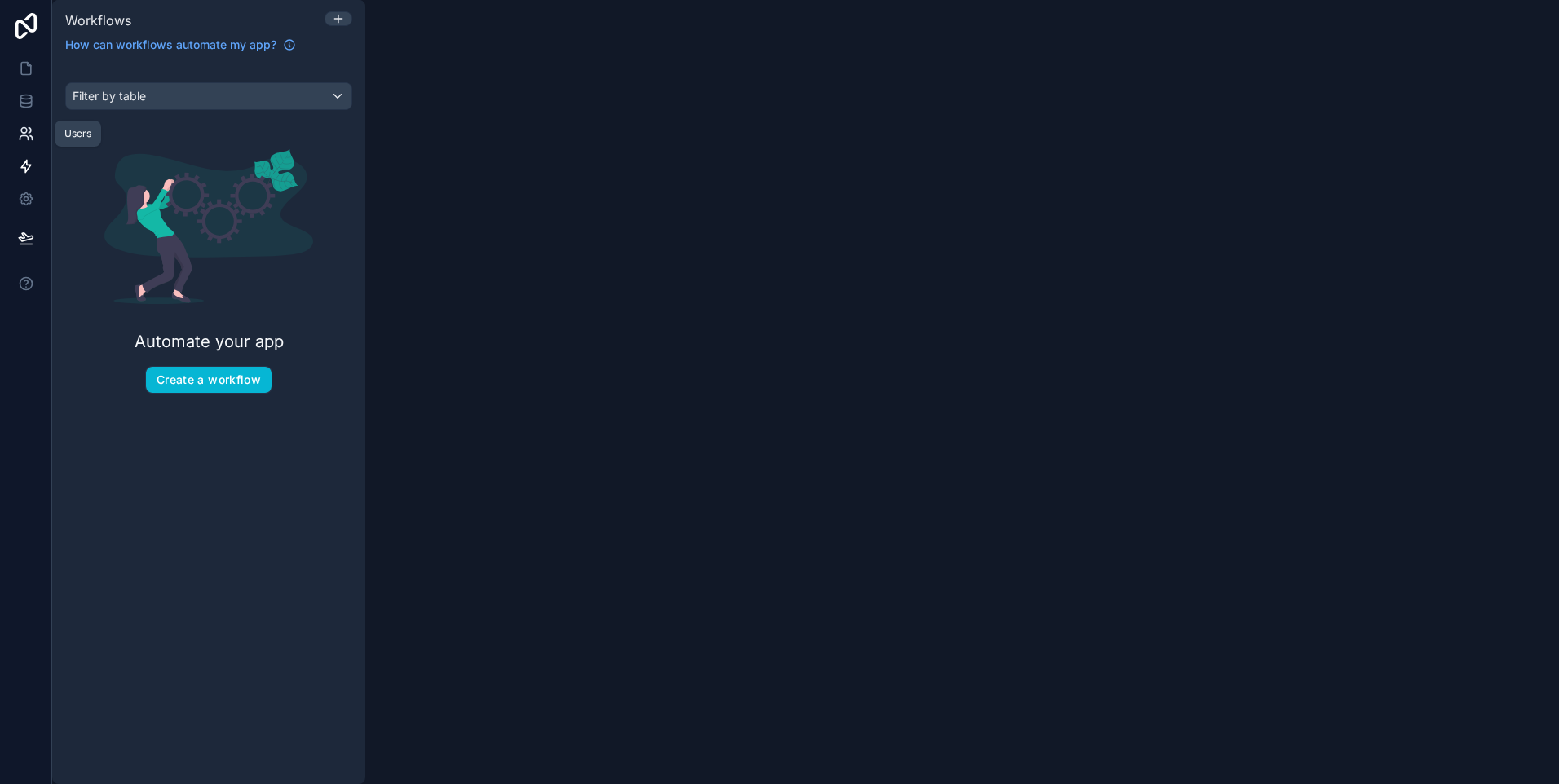
click at [36, 138] on link at bounding box center [25, 134] width 52 height 33
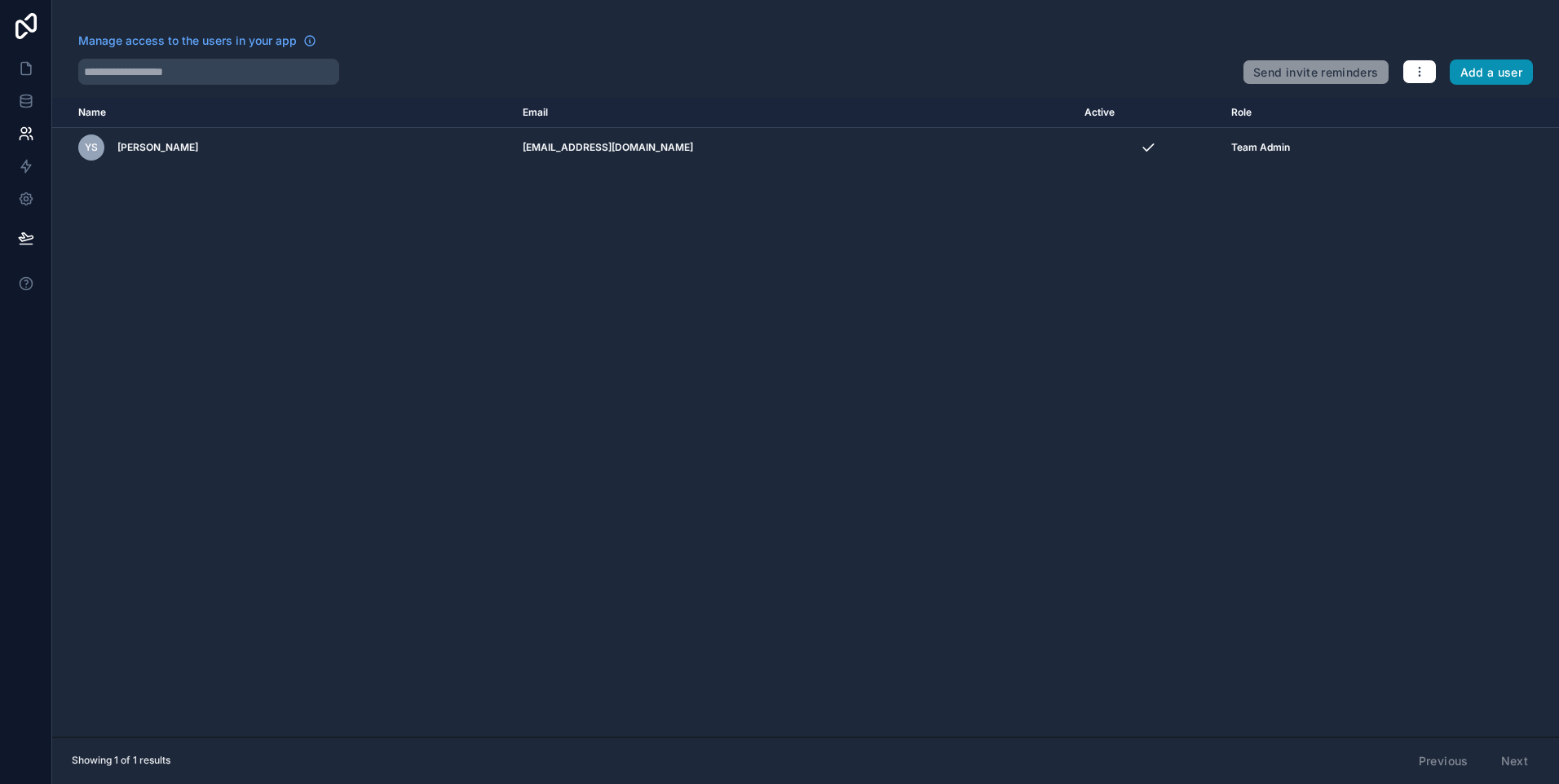
click at [1462, 70] on button "Add a user" at bounding box center [1491, 72] width 84 height 26
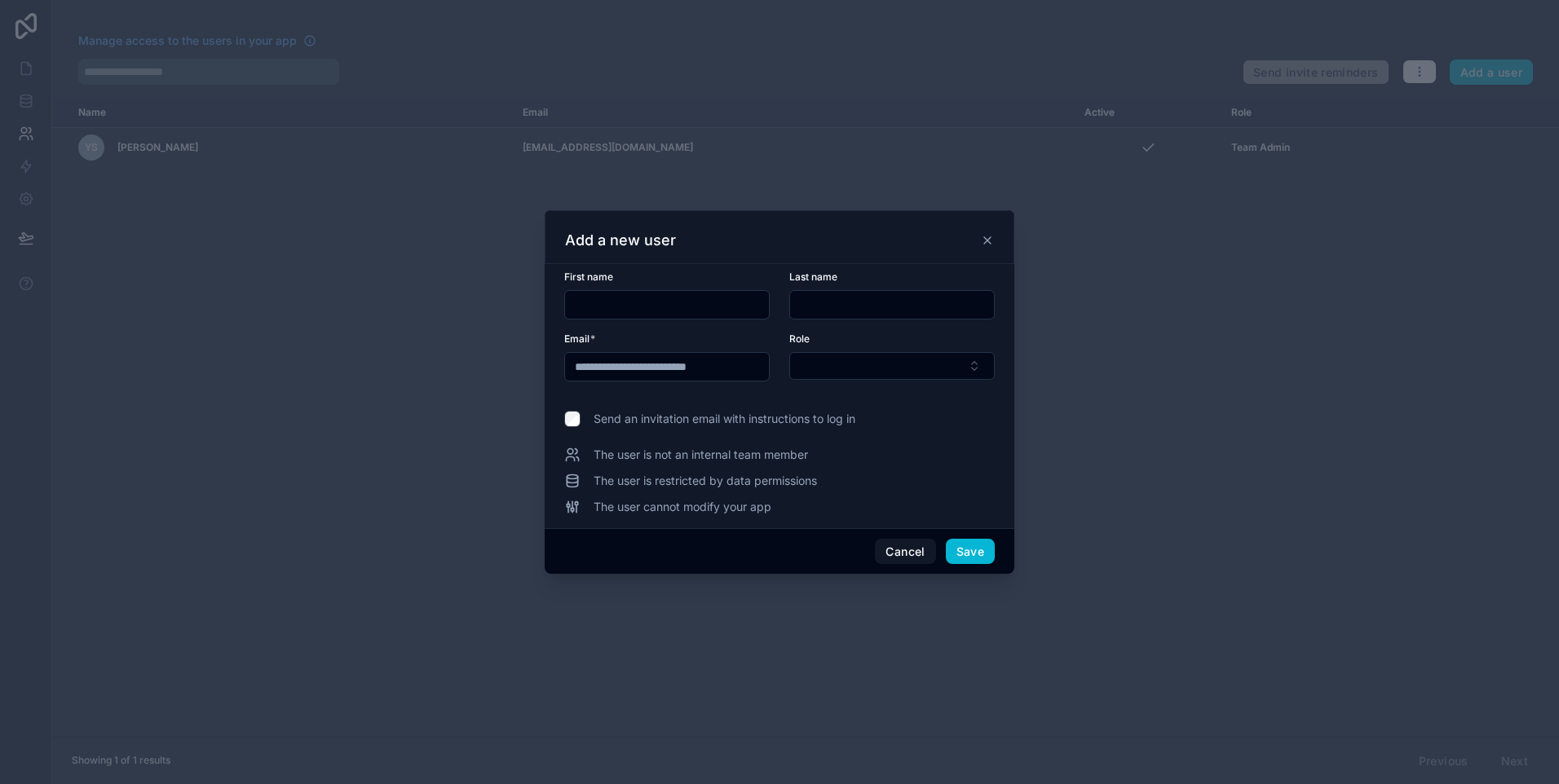
click at [673, 304] on input "text" at bounding box center [667, 304] width 204 height 23
type input "********"
click at [681, 372] on input "**********" at bounding box center [667, 366] width 204 height 23
click at [738, 303] on input "********" at bounding box center [667, 304] width 204 height 23
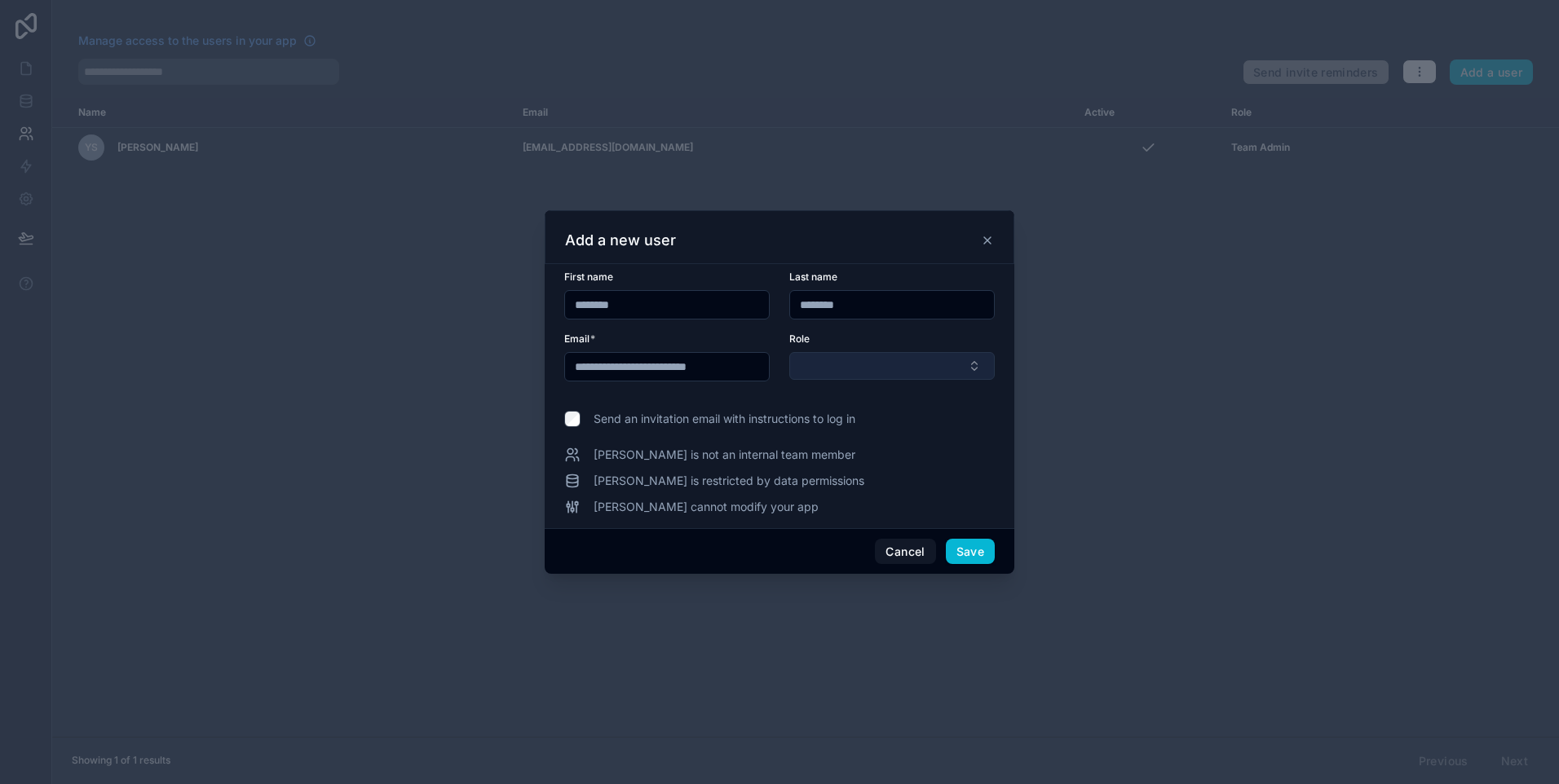
click at [940, 360] on button "Select Button" at bounding box center [891, 366] width 205 height 28
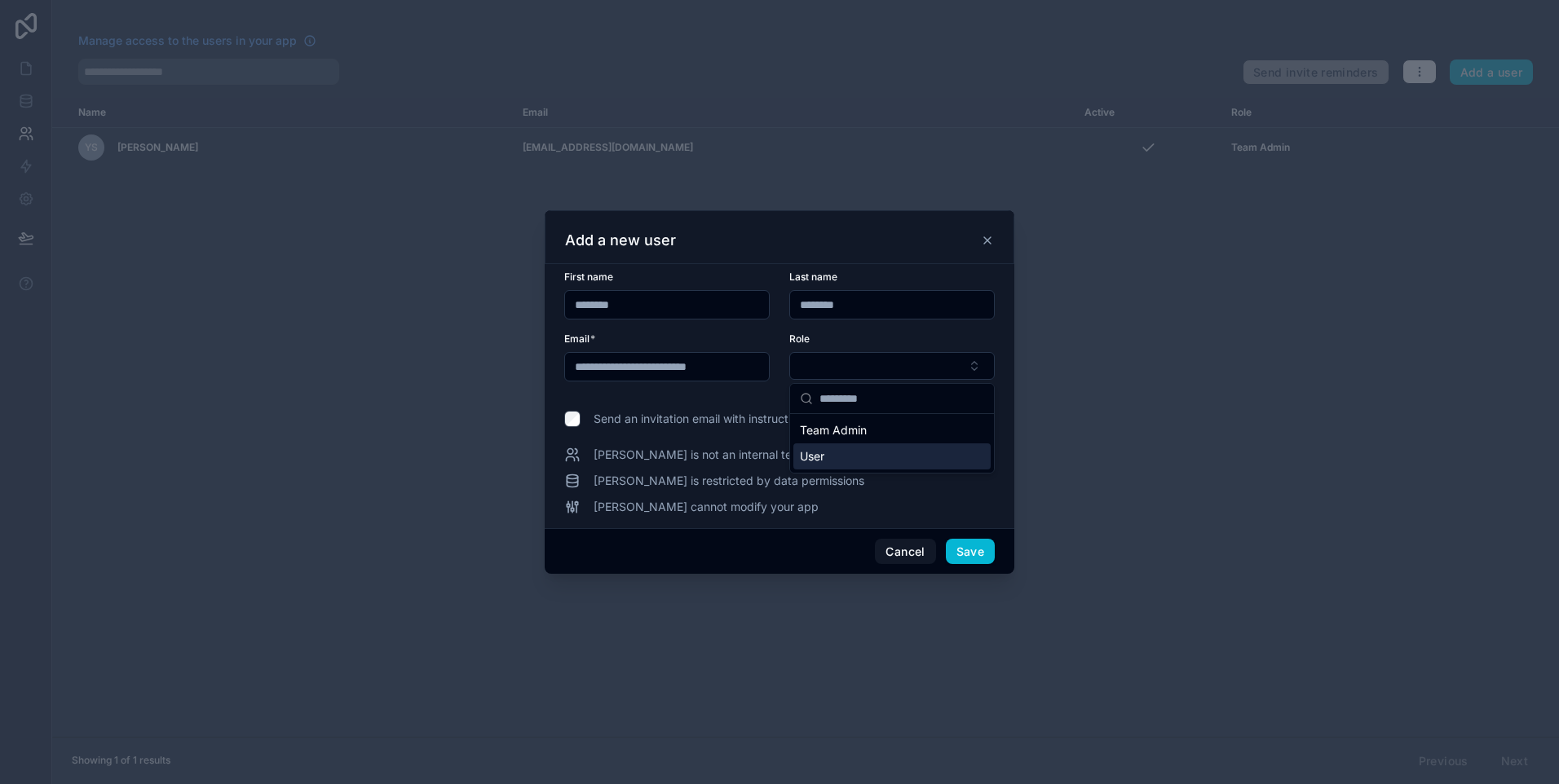
click at [846, 455] on div "User" at bounding box center [892, 456] width 197 height 26
click at [979, 546] on button "Save" at bounding box center [970, 552] width 49 height 26
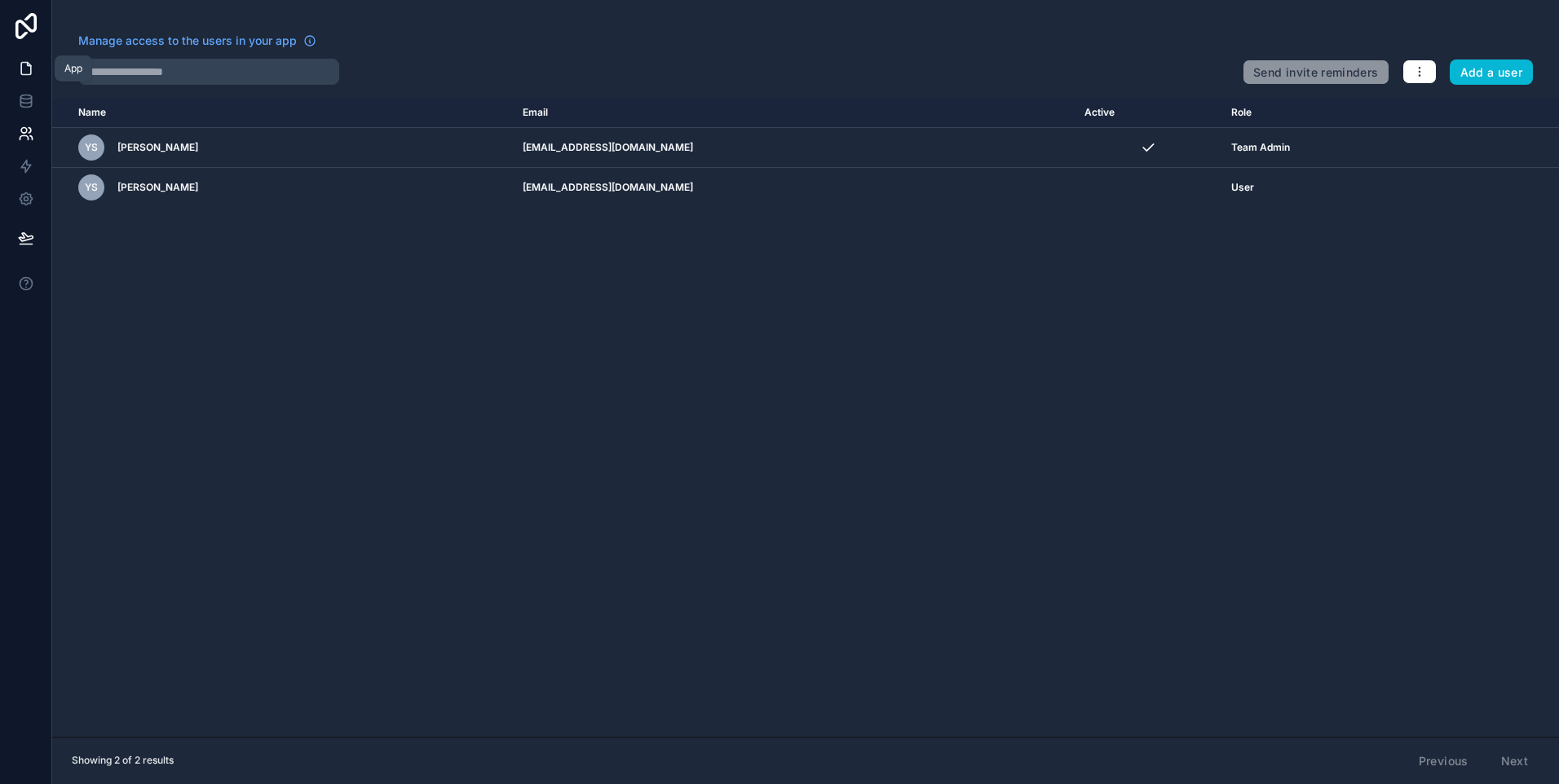
click at [23, 78] on link at bounding box center [25, 69] width 52 height 33
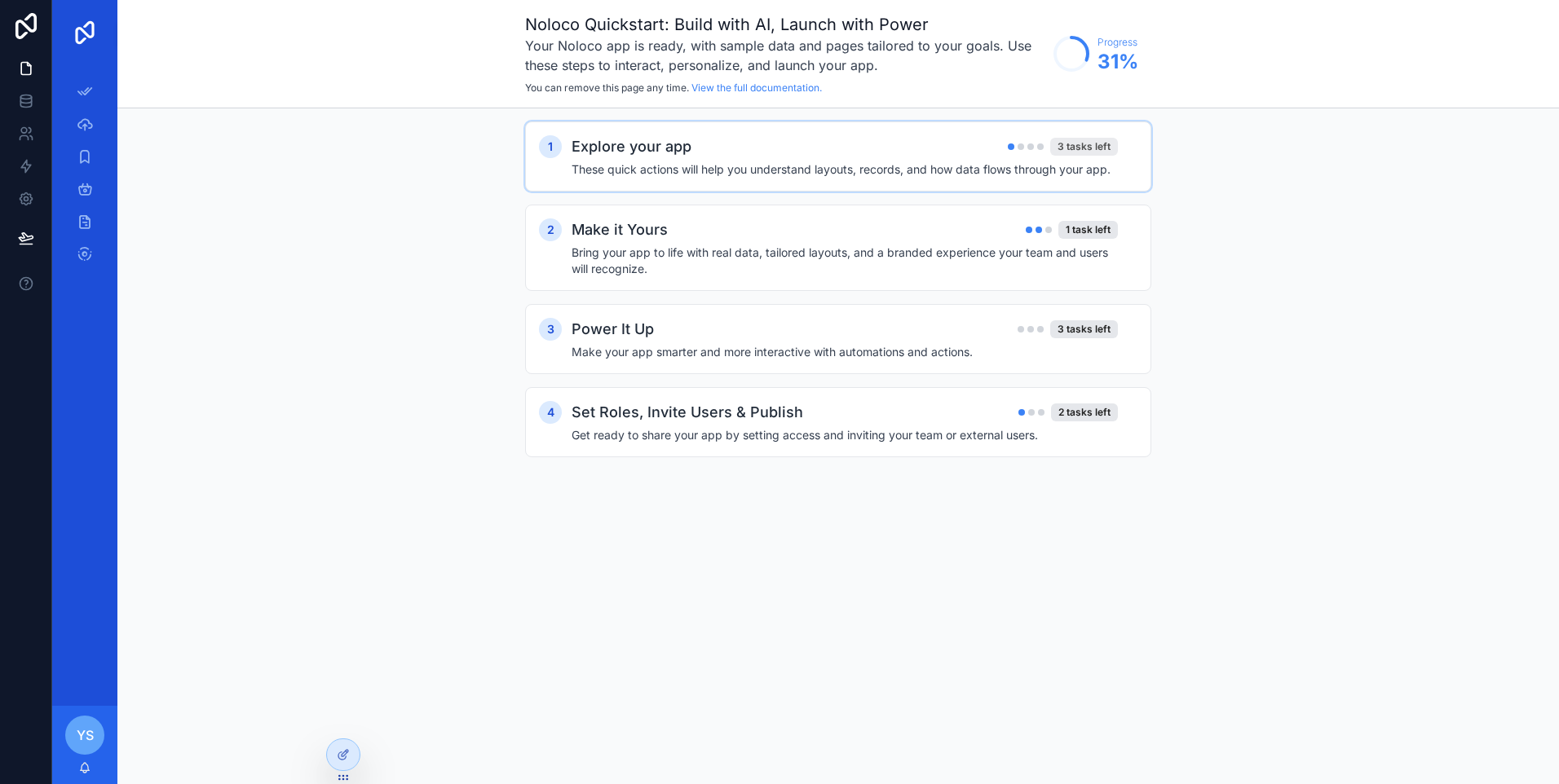
click at [1113, 147] on div "3 tasks left" at bounding box center [1084, 146] width 68 height 18
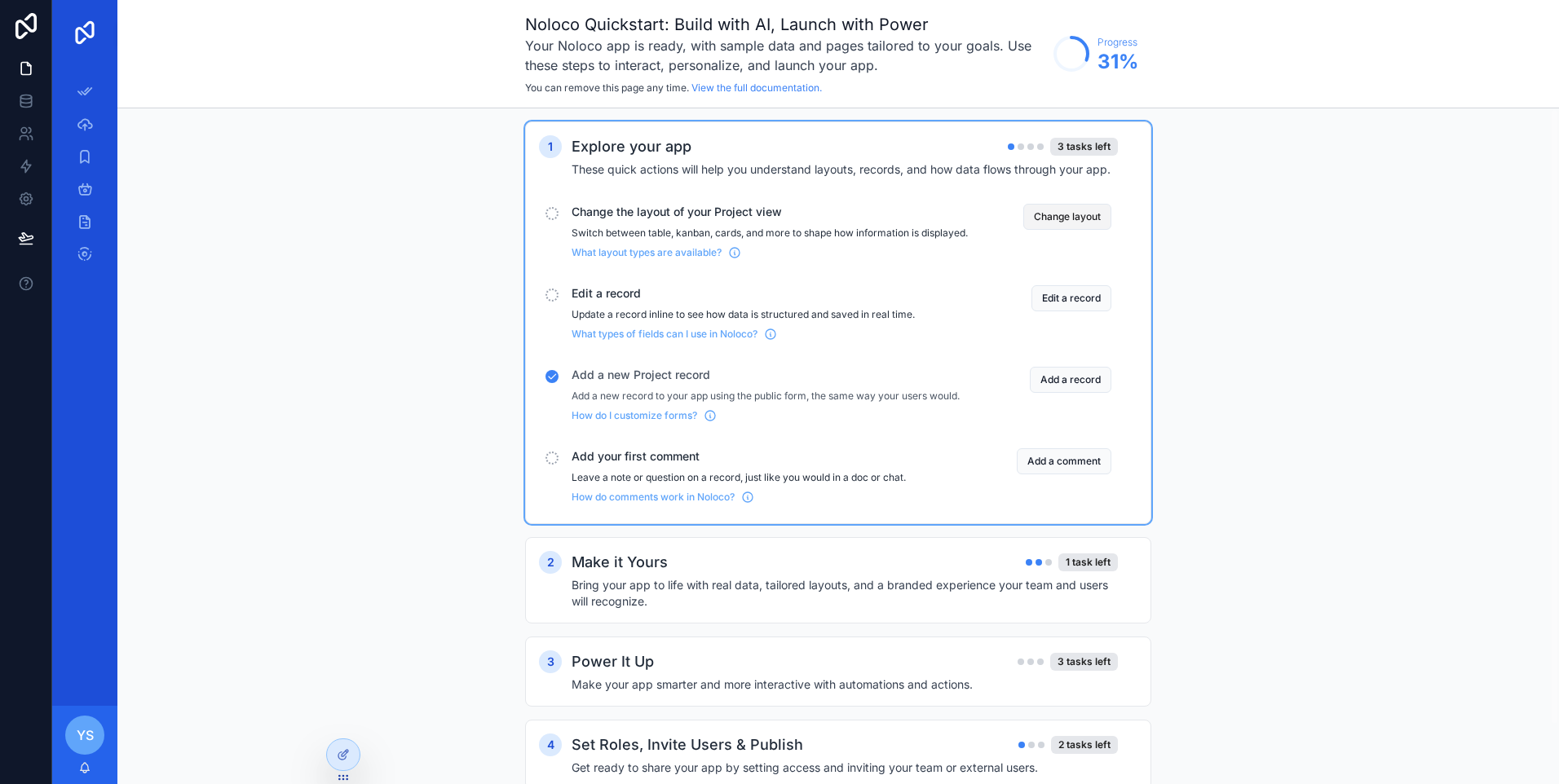
click at [1033, 225] on button "Change layout" at bounding box center [1066, 217] width 88 height 26
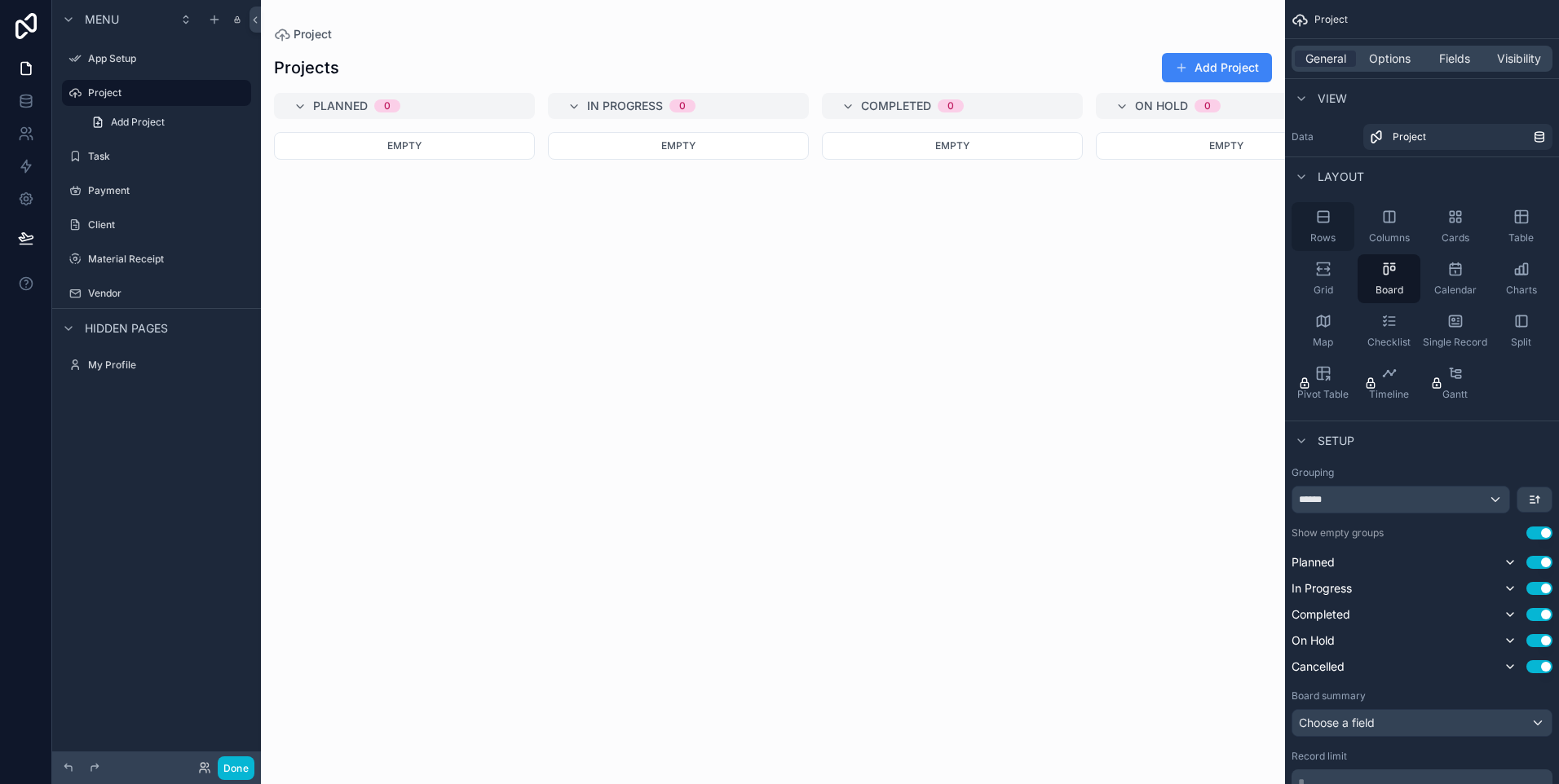
click at [1325, 217] on icon "scrollable content" at bounding box center [1323, 217] width 11 height 0
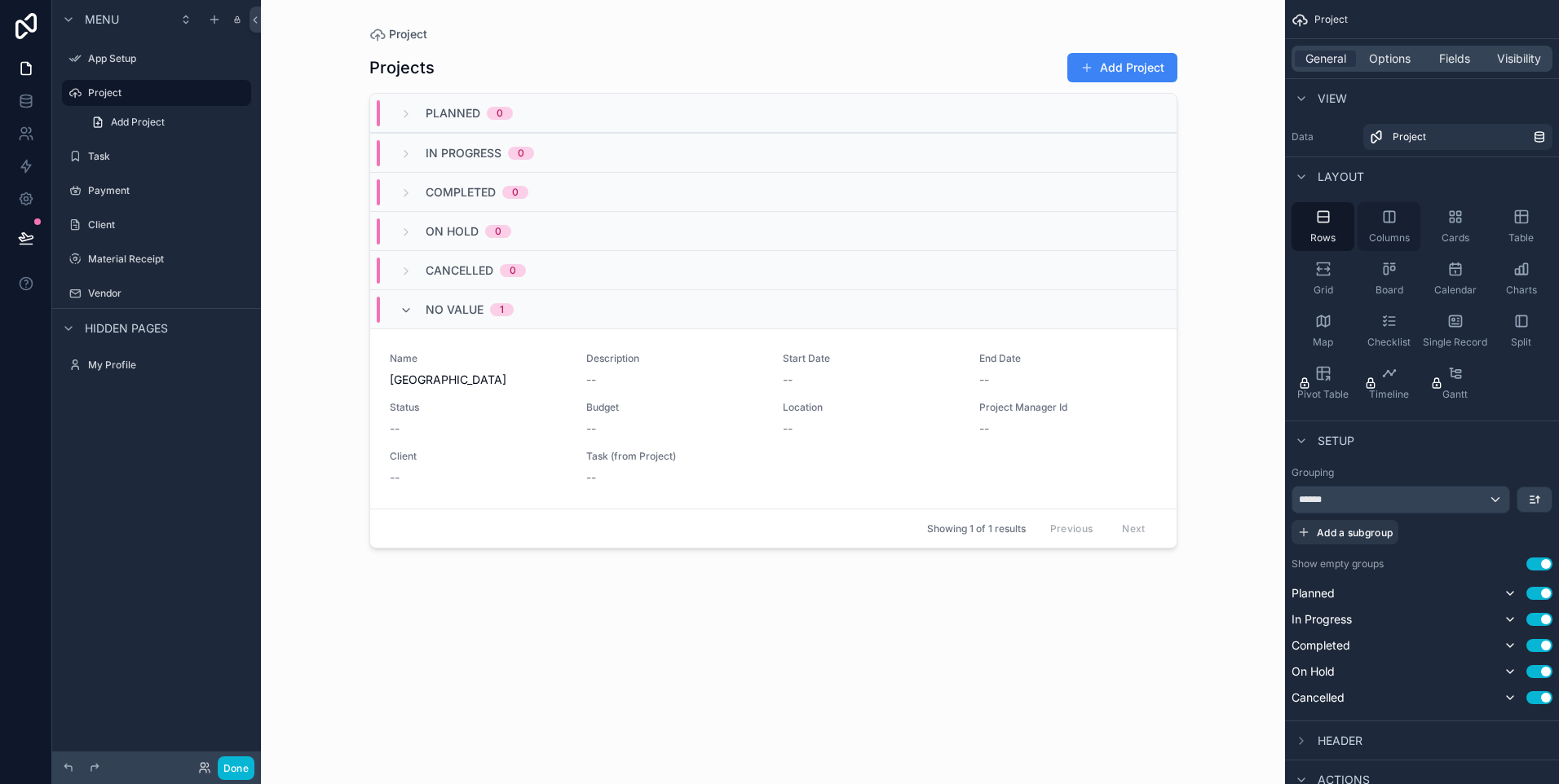
click at [1367, 224] on div "Columns" at bounding box center [1388, 227] width 62 height 49
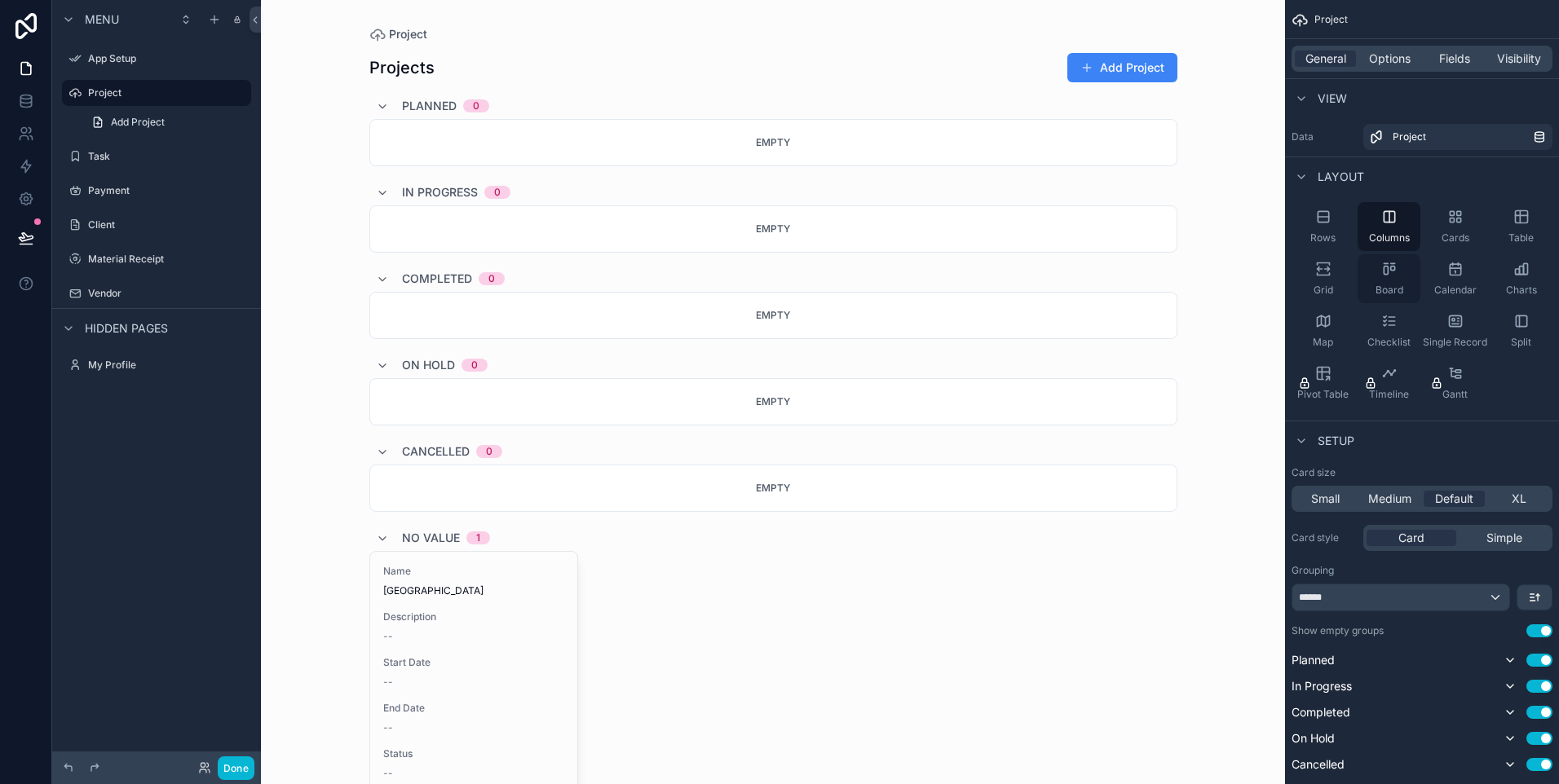
click at [1379, 257] on div "Board" at bounding box center [1388, 278] width 62 height 49
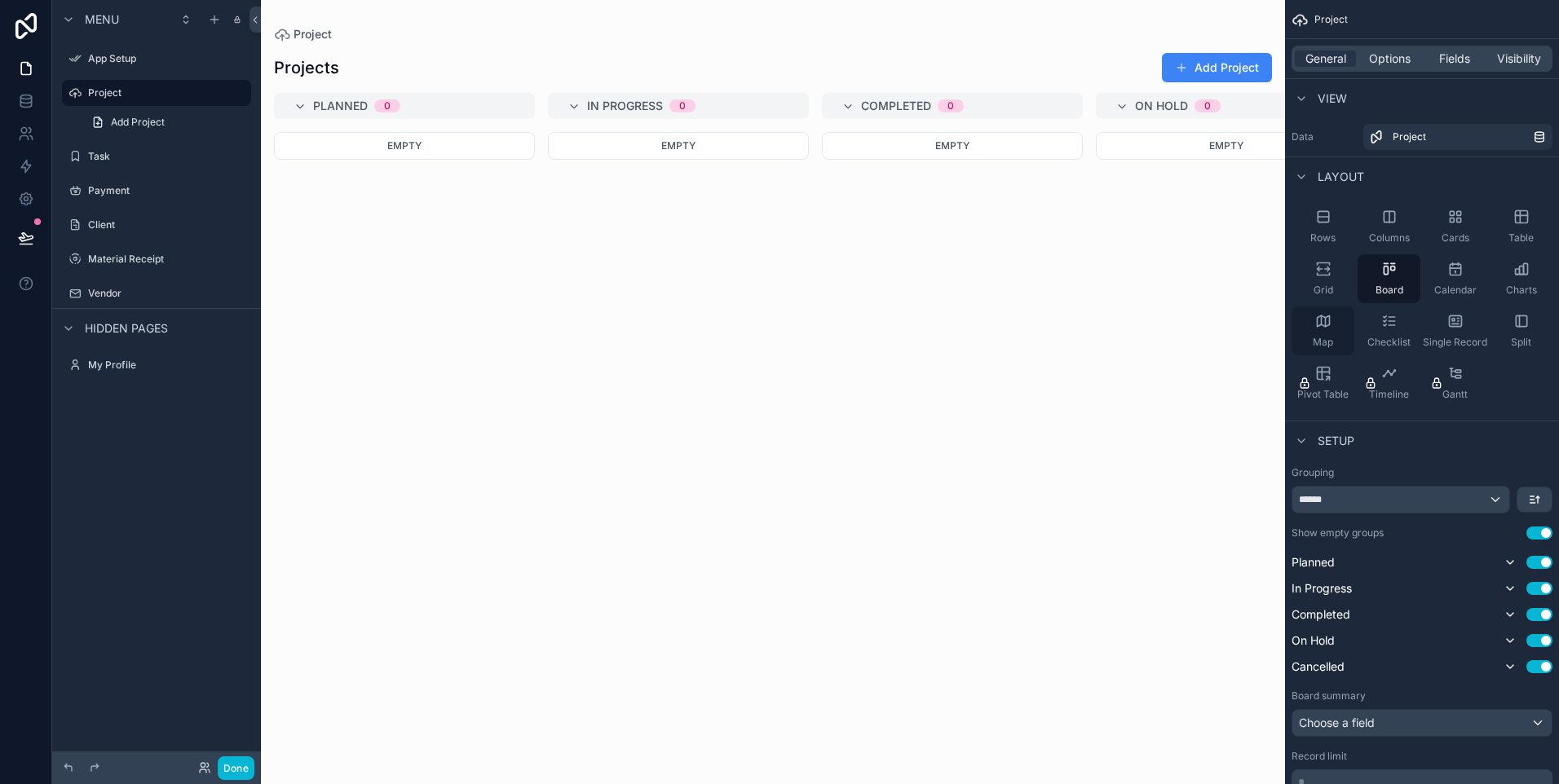
click at [1326, 321] on icon "scrollable content" at bounding box center [1323, 321] width 16 height 16
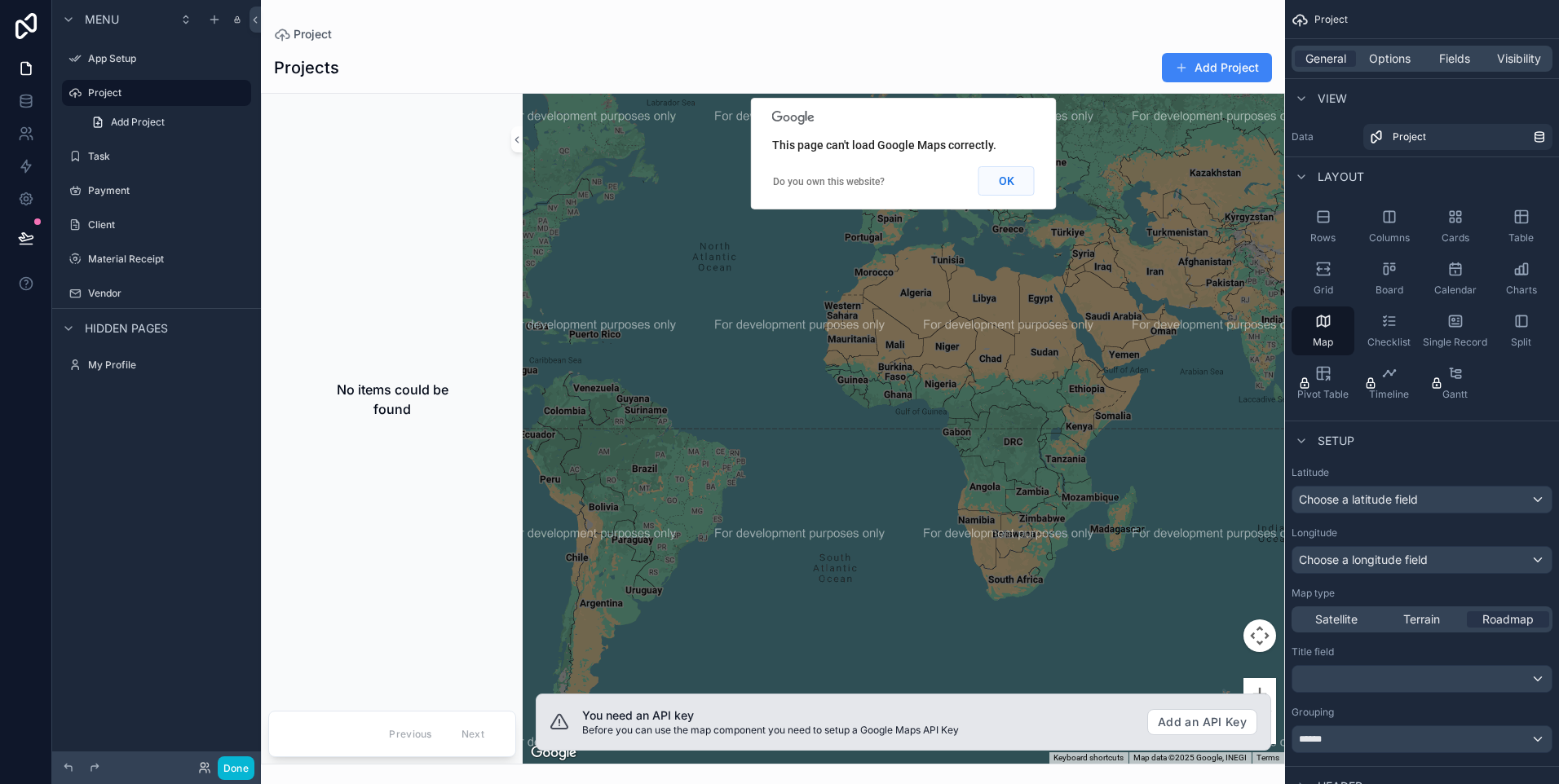
click at [1024, 187] on button "OK" at bounding box center [1007, 181] width 56 height 29
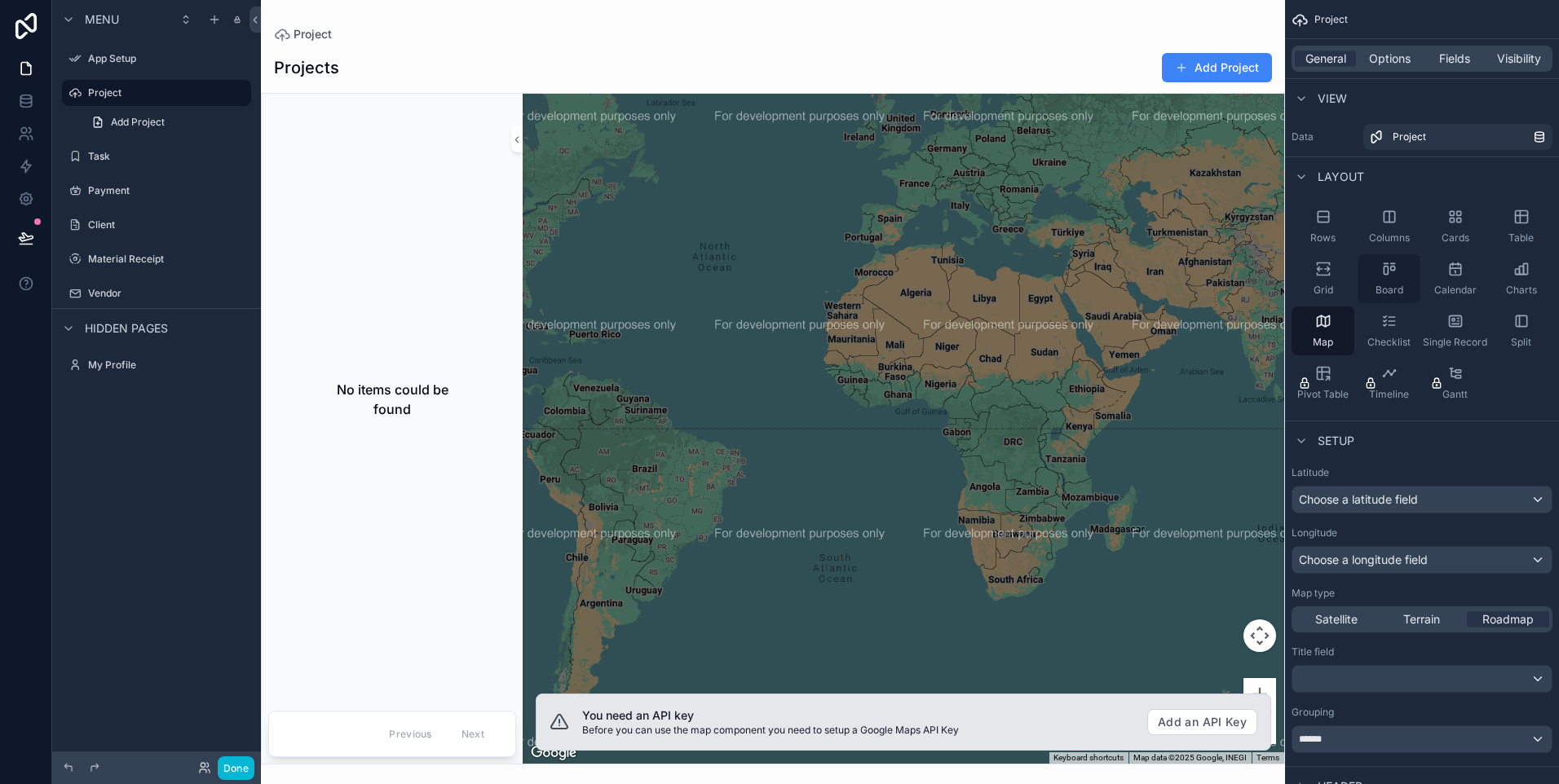
click at [1401, 262] on div "Board" at bounding box center [1388, 278] width 62 height 49
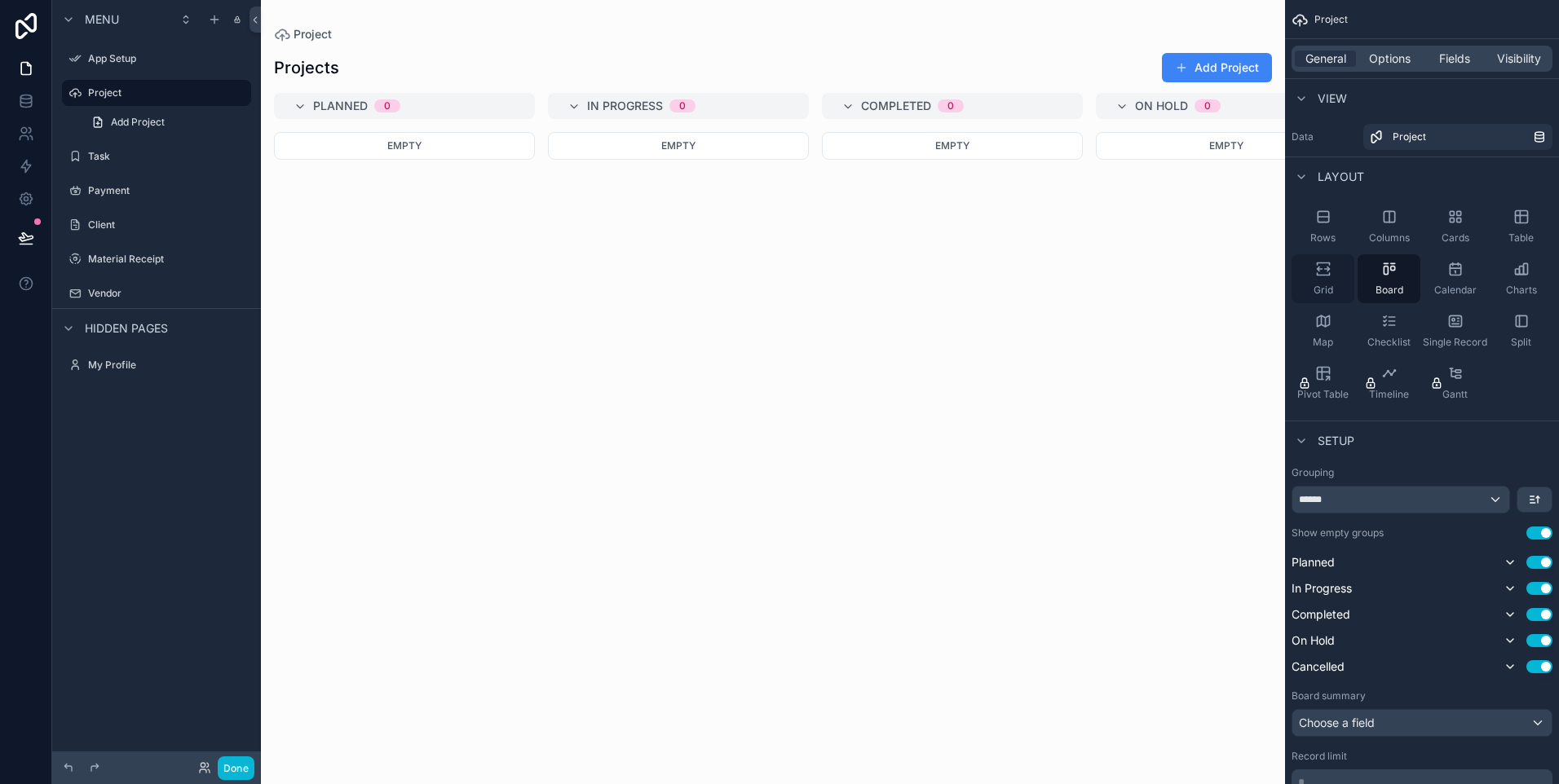
click at [1330, 282] on div "Grid" at bounding box center [1322, 278] width 62 height 49
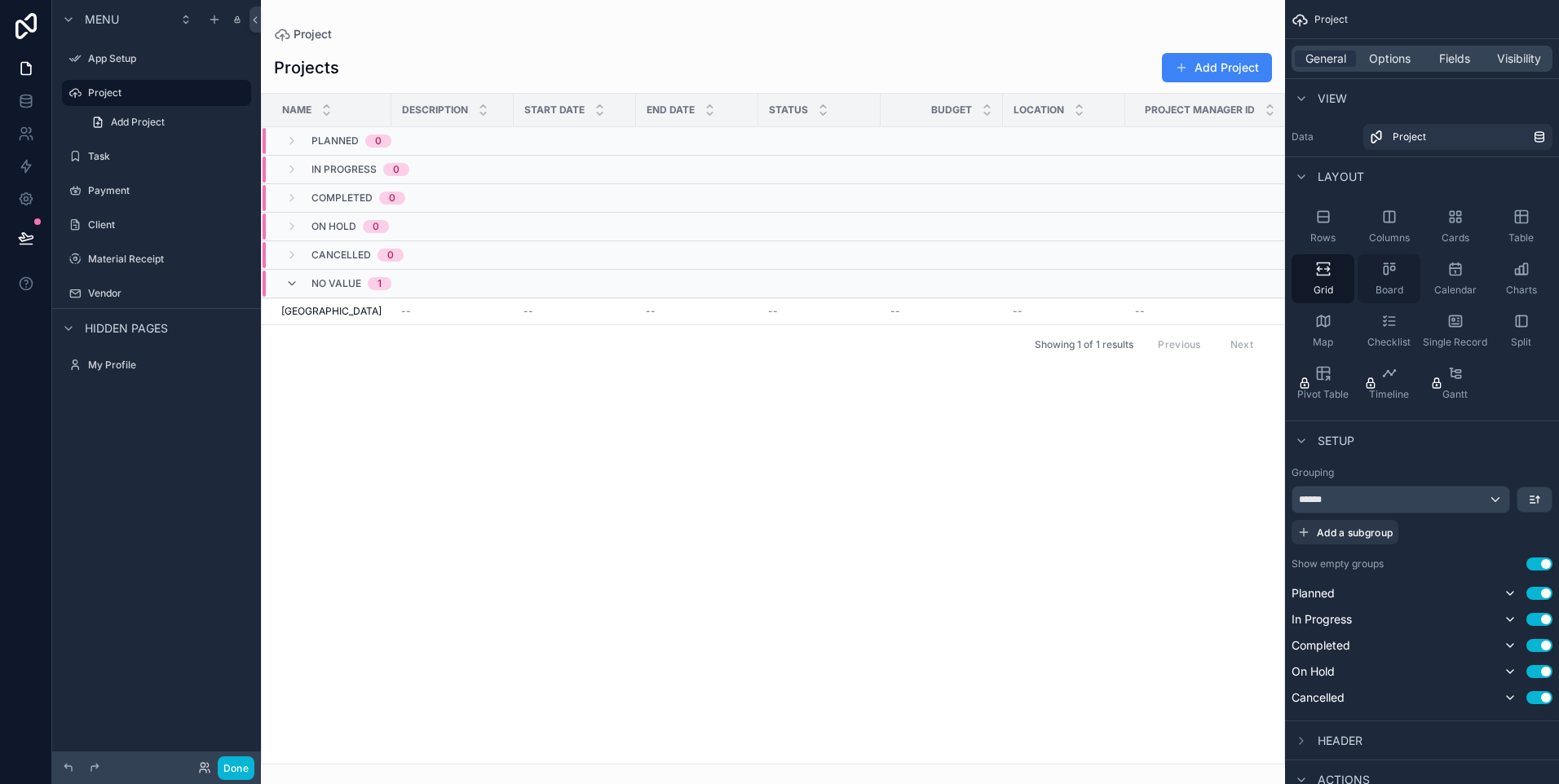
click at [1367, 285] on div "Board" at bounding box center [1388, 278] width 62 height 49
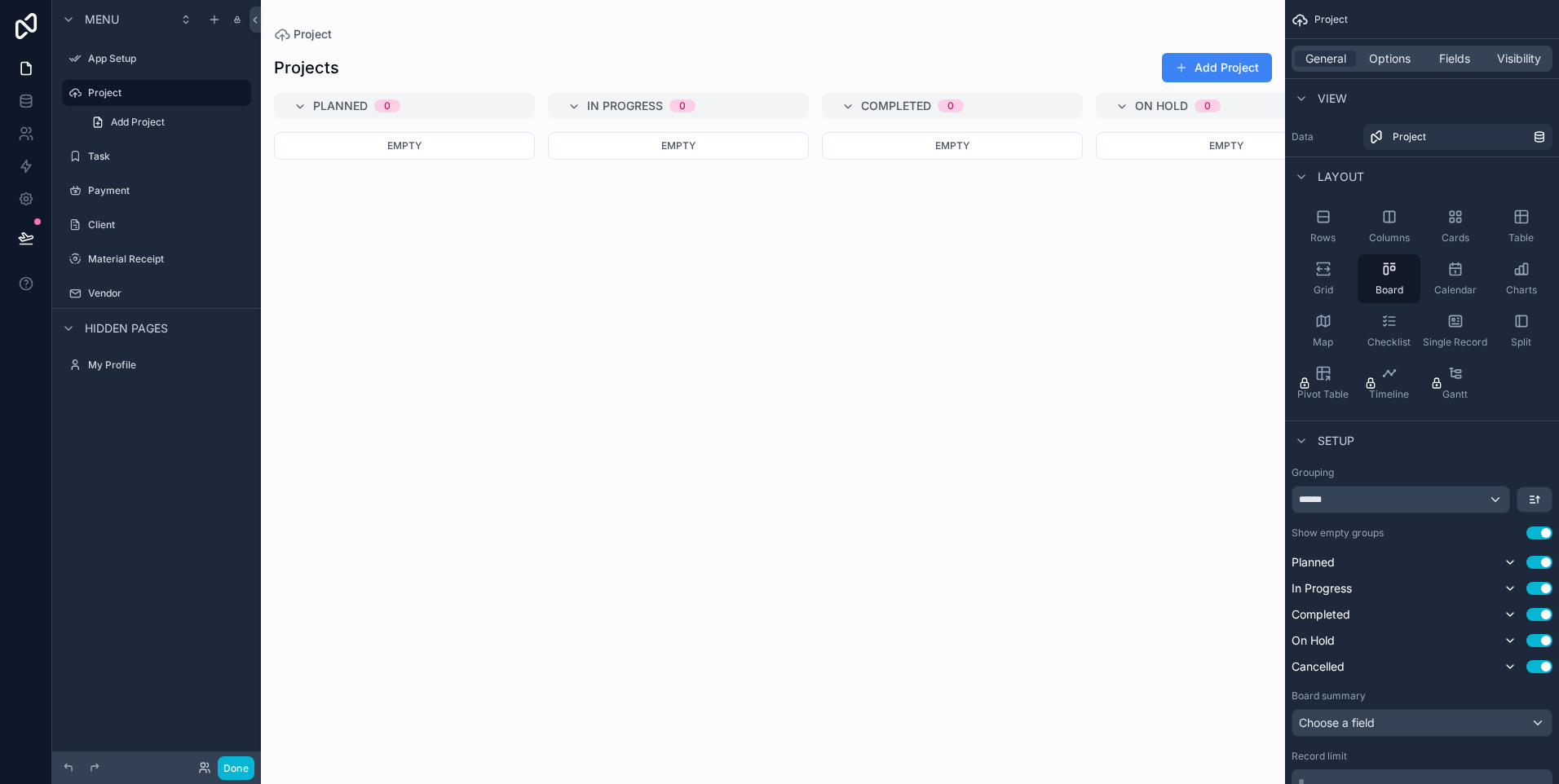
drag, startPoint x: 822, startPoint y: 756, endPoint x: 981, endPoint y: 737, distance: 160.1
click at [981, 737] on div "scrollable content" at bounding box center [773, 392] width 1024 height 784
click at [1473, 224] on div "Cards" at bounding box center [1454, 227] width 62 height 49
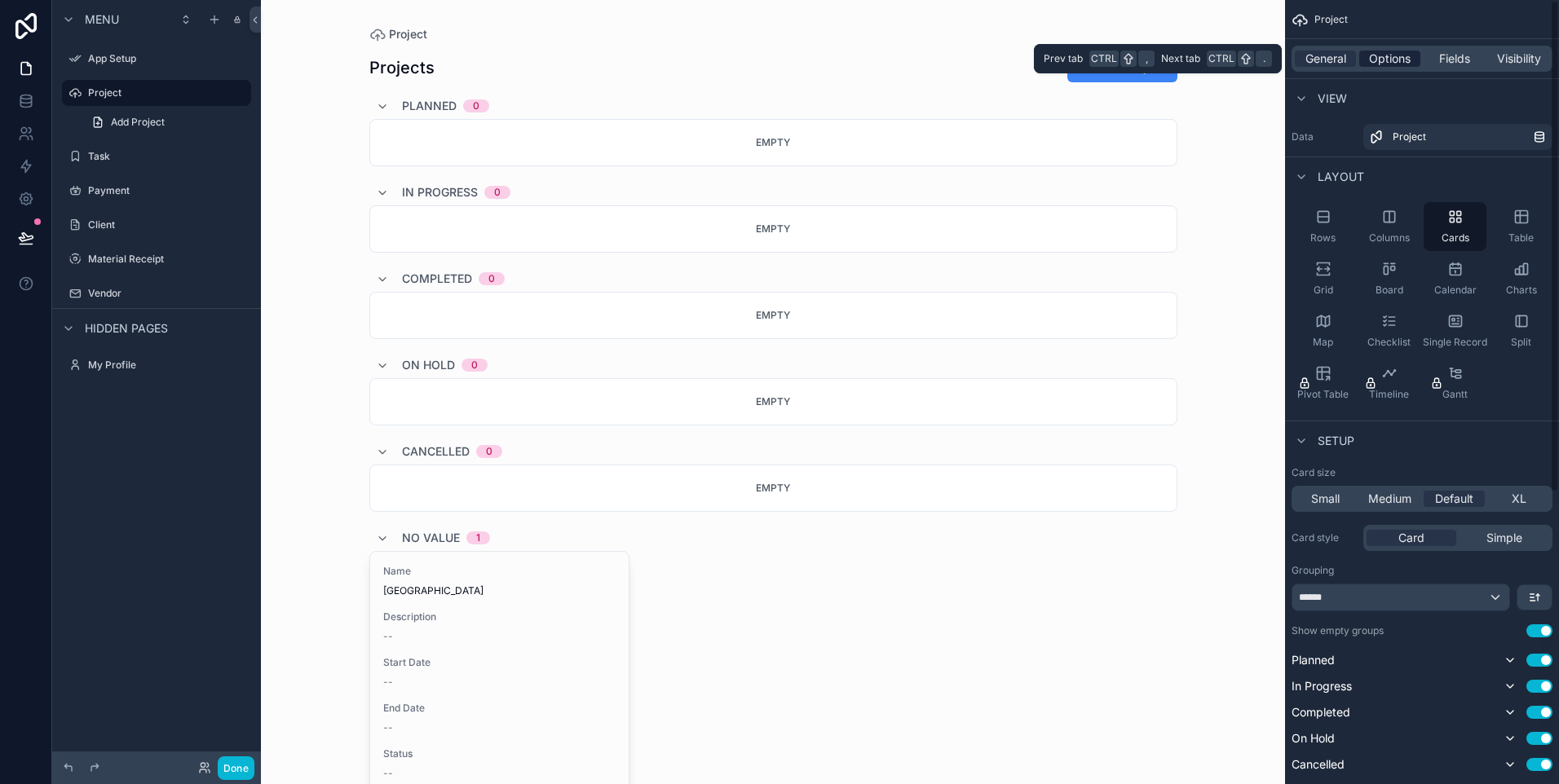
click at [1380, 54] on span "Options" at bounding box center [1390, 59] width 42 height 16
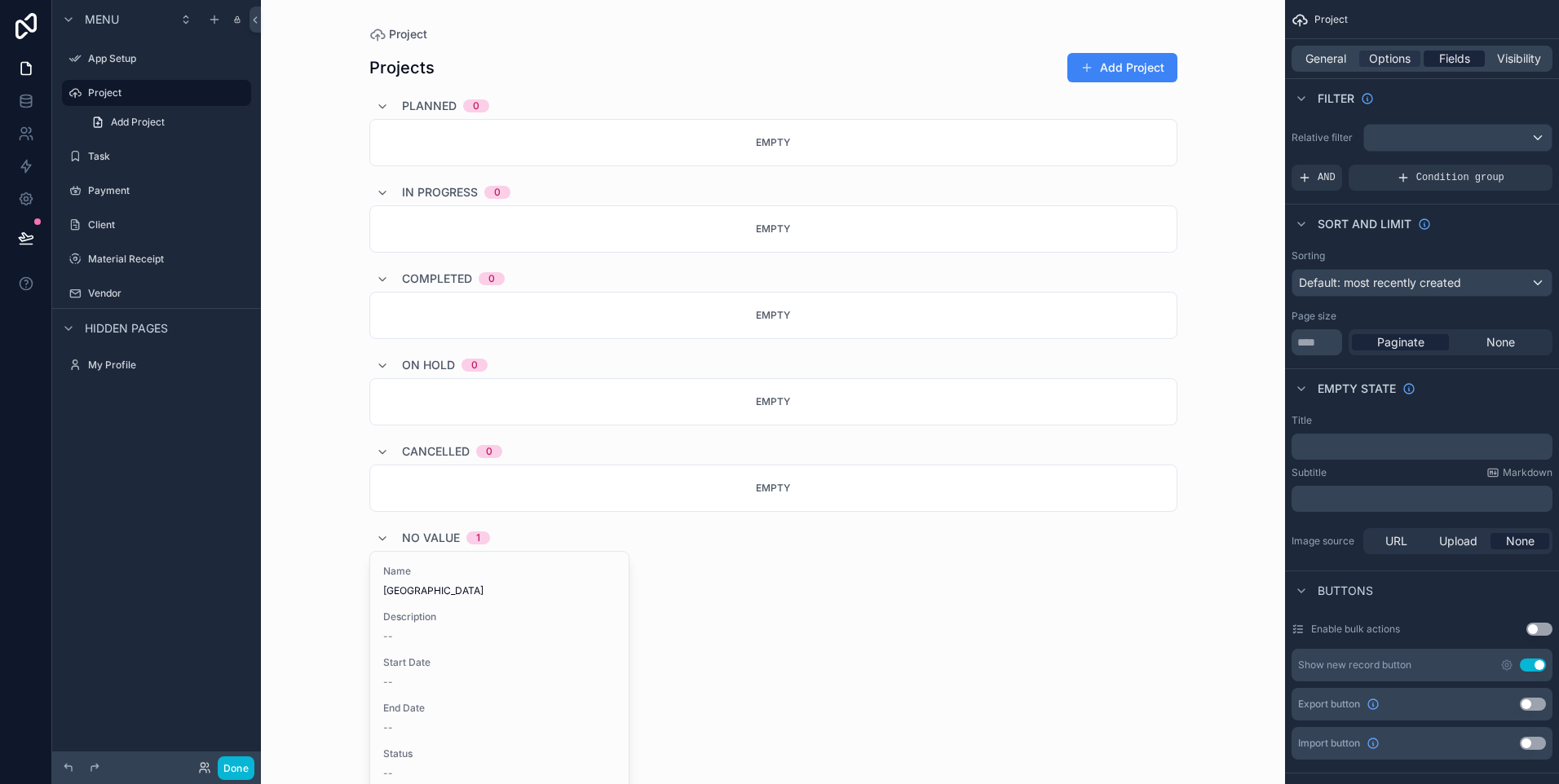
click at [1433, 54] on div "Fields" at bounding box center [1454, 59] width 61 height 16
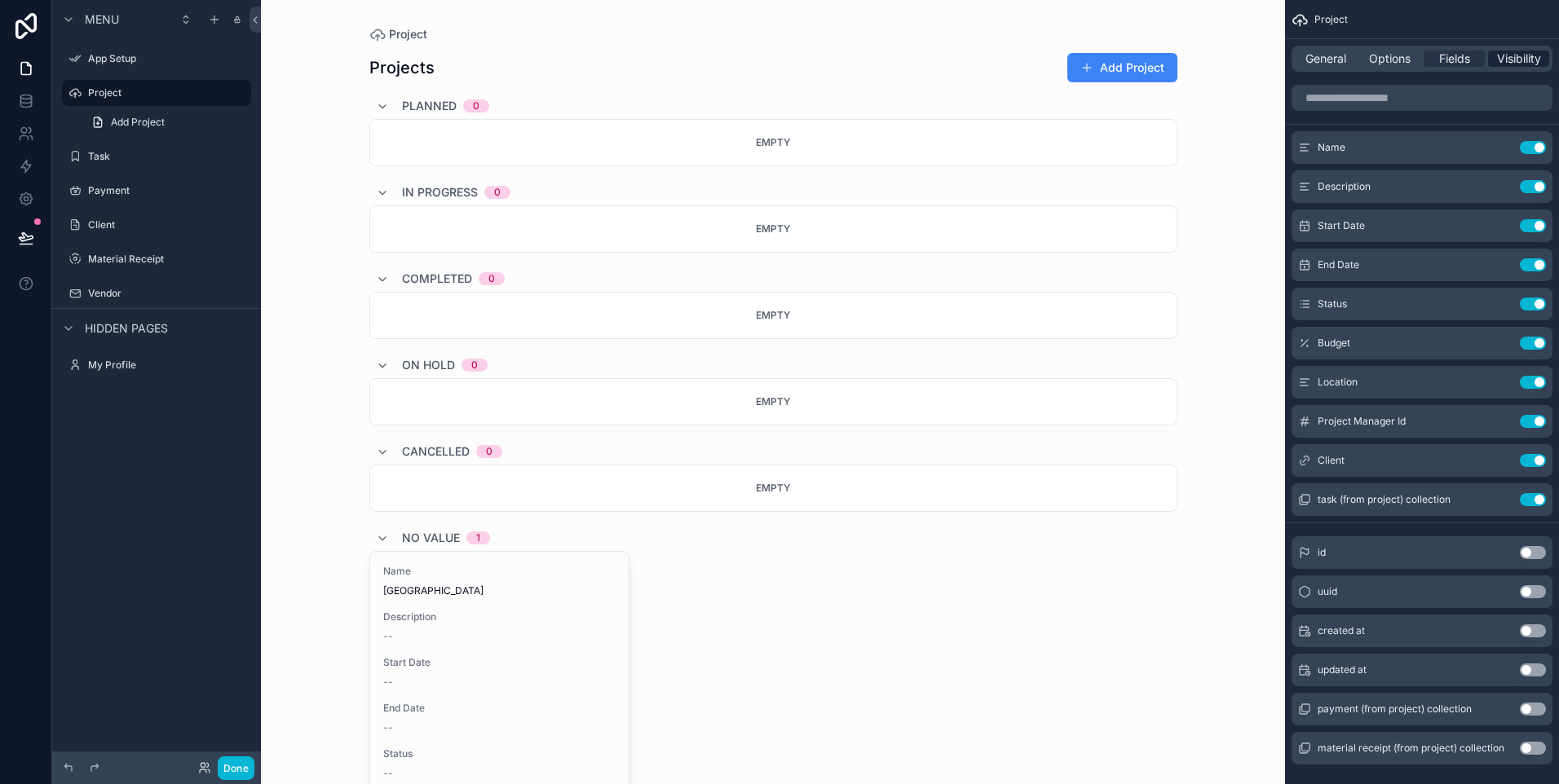
click at [1502, 62] on span "Visibility" at bounding box center [1518, 59] width 44 height 16
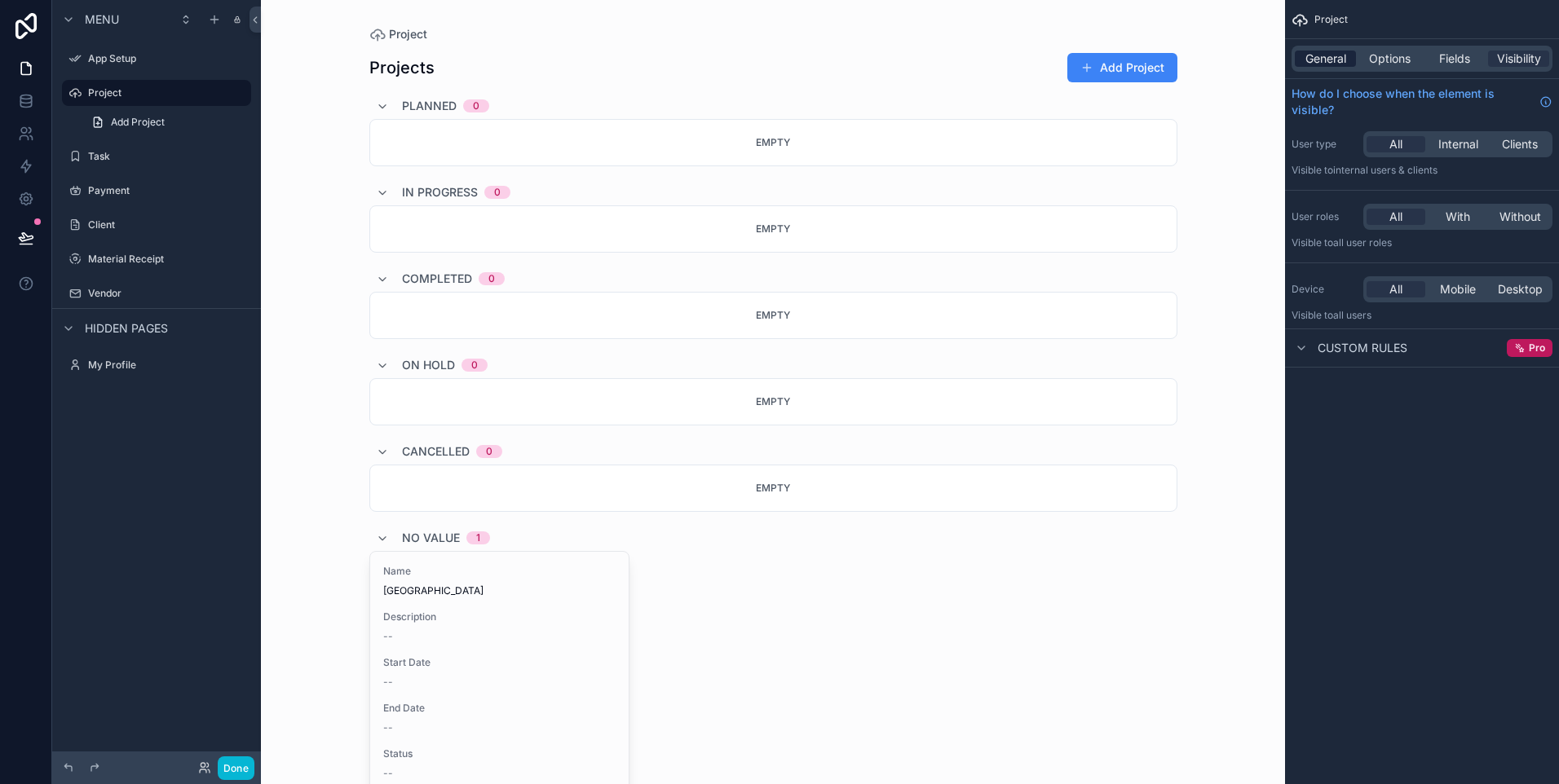
click at [1324, 58] on span "General" at bounding box center [1325, 59] width 41 height 16
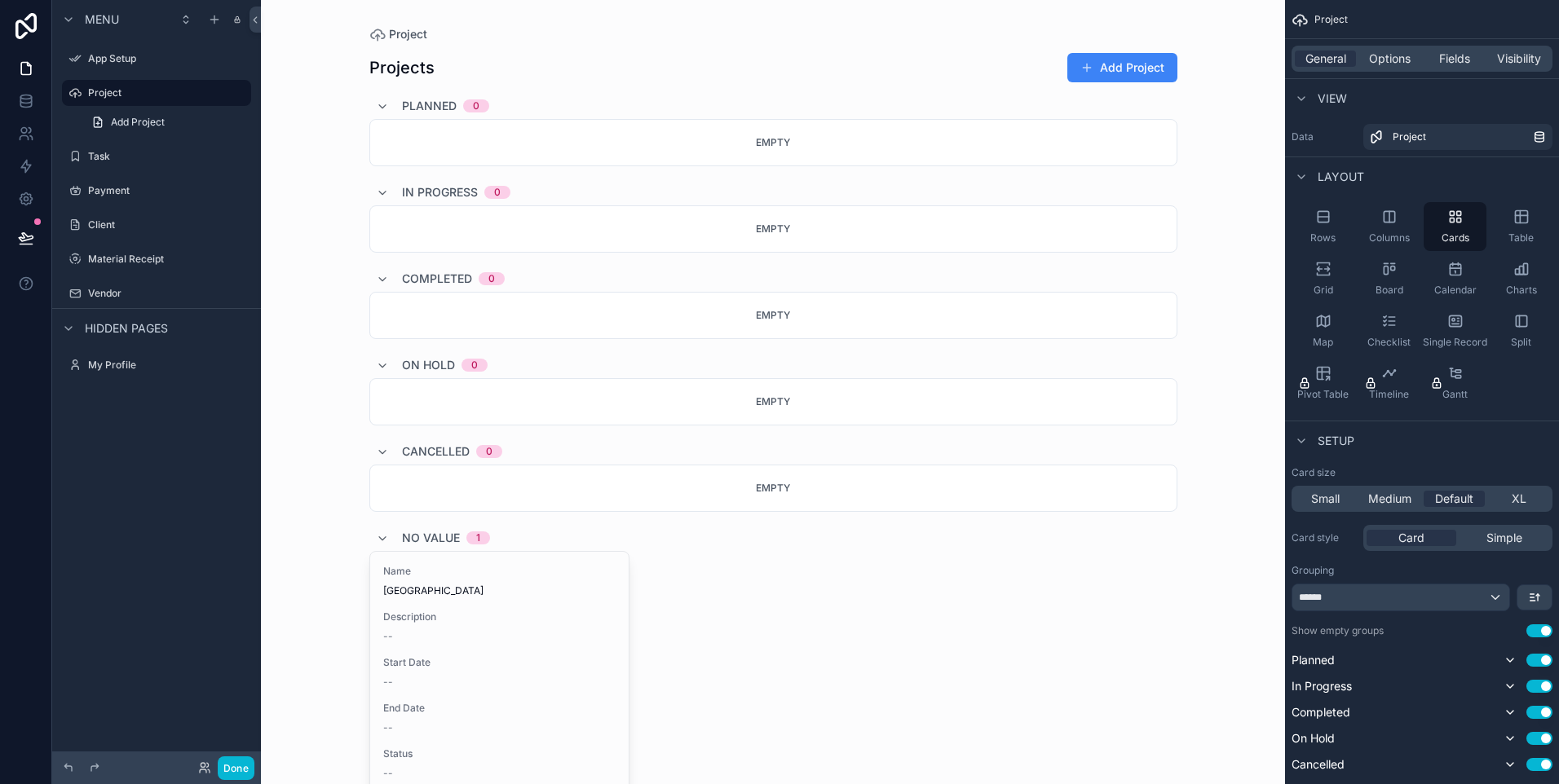
click at [1314, 21] on span "Project" at bounding box center [1330, 19] width 33 height 13
click at [33, 40] on link at bounding box center [26, 26] width 52 height 52
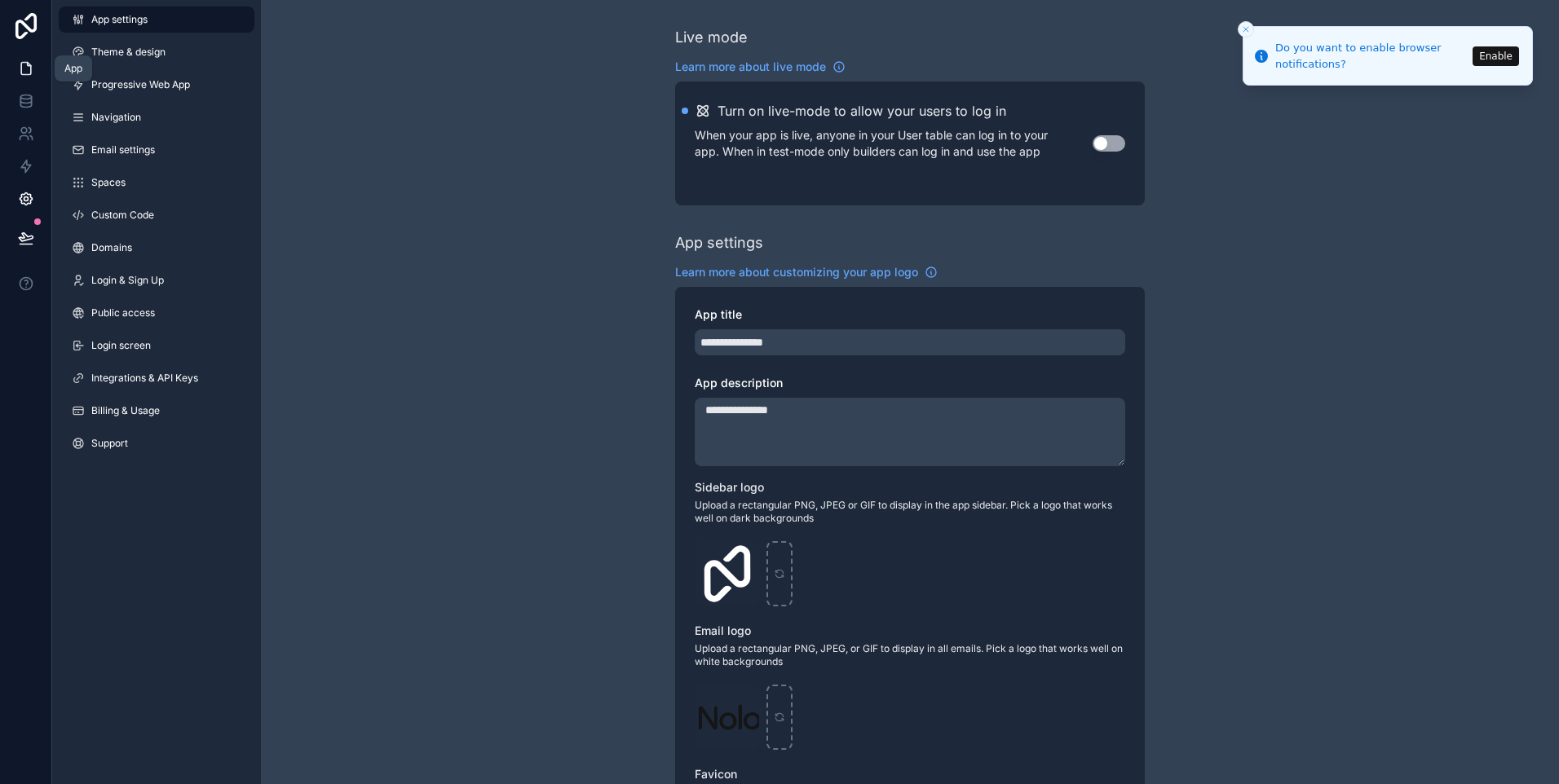
click at [22, 70] on icon at bounding box center [26, 69] width 16 height 16
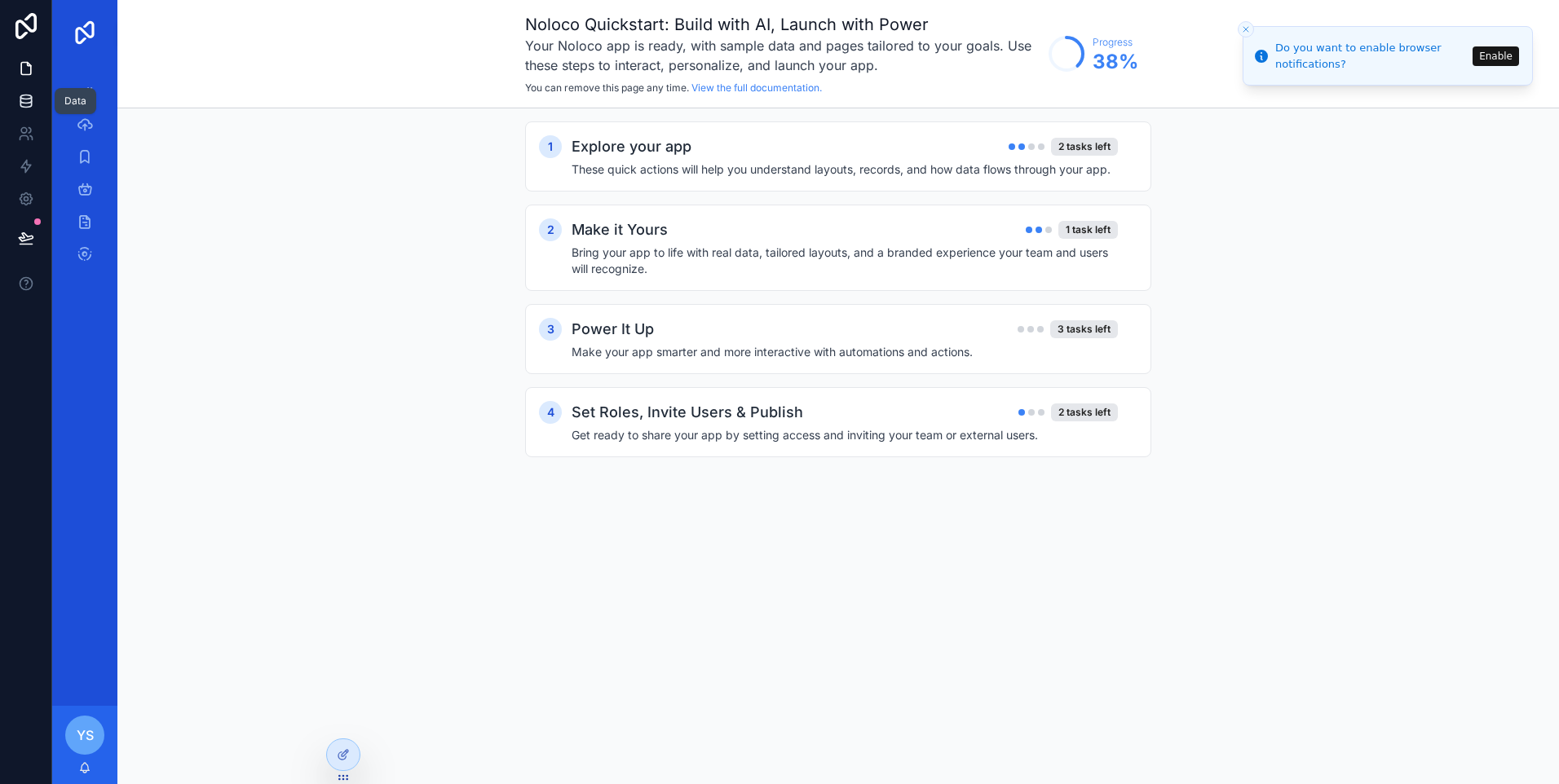
click at [22, 104] on icon at bounding box center [26, 101] width 16 height 16
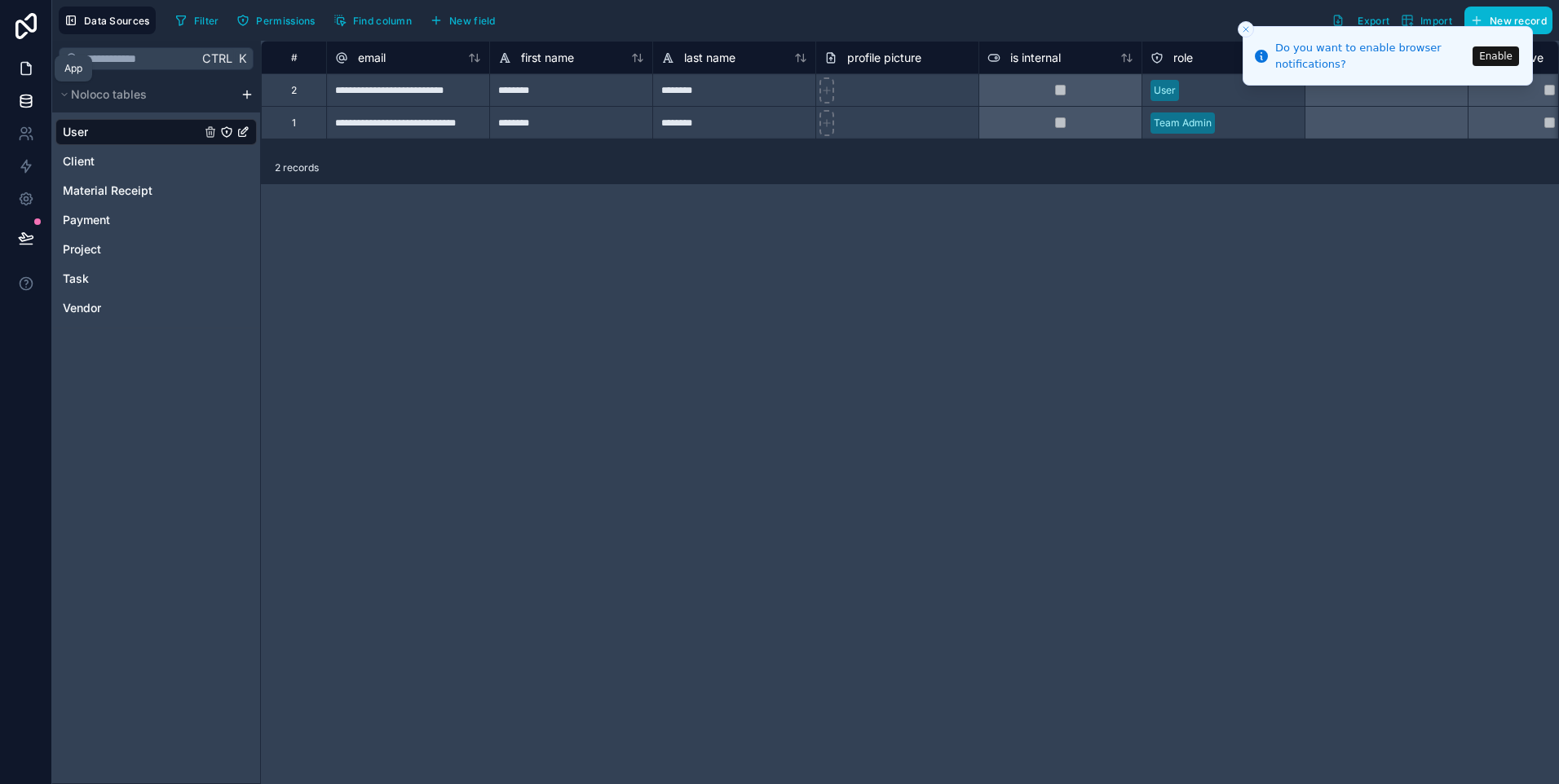
click at [19, 69] on icon at bounding box center [26, 69] width 16 height 16
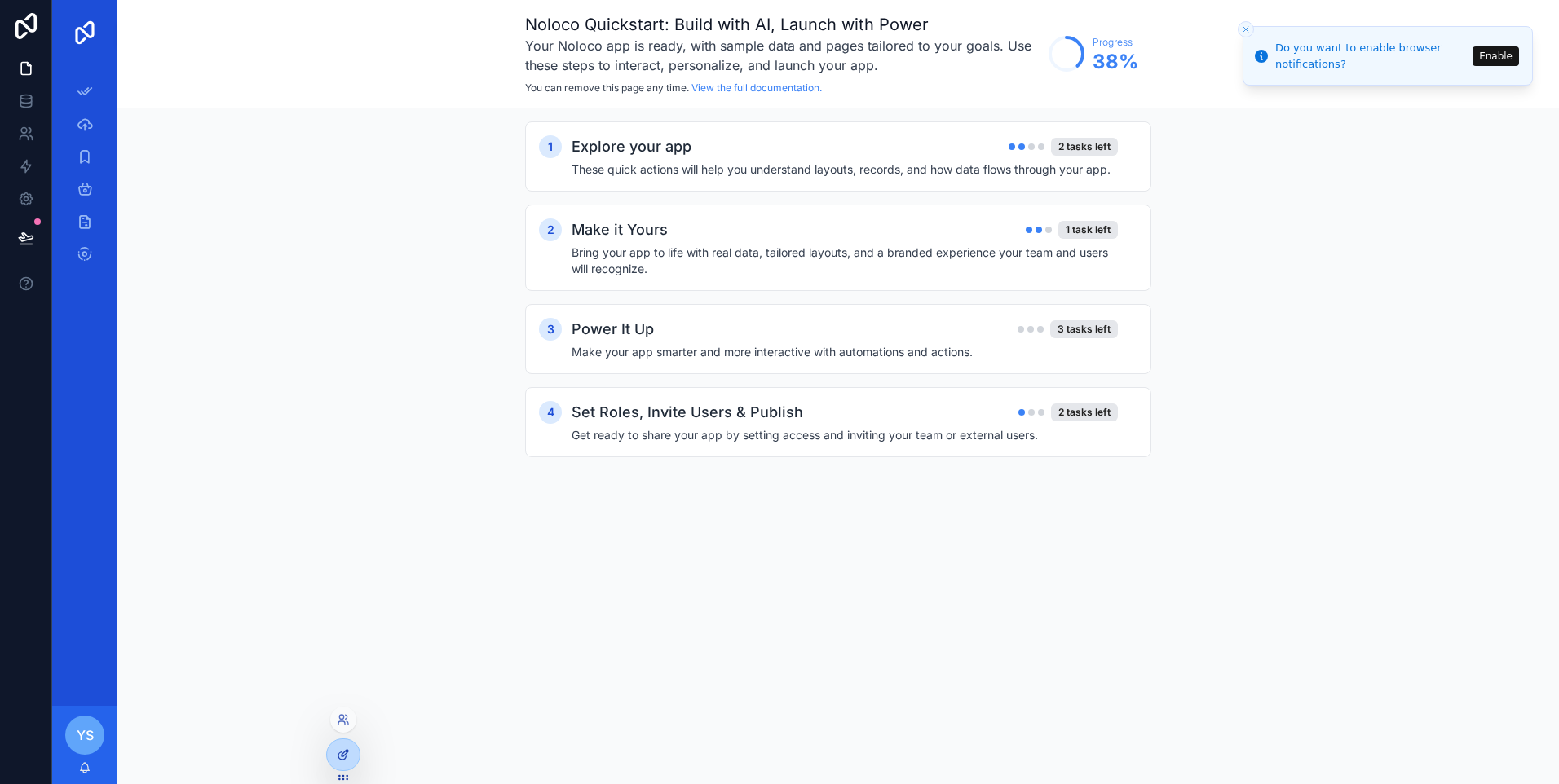
click at [342, 756] on icon at bounding box center [344, 752] width 6 height 6
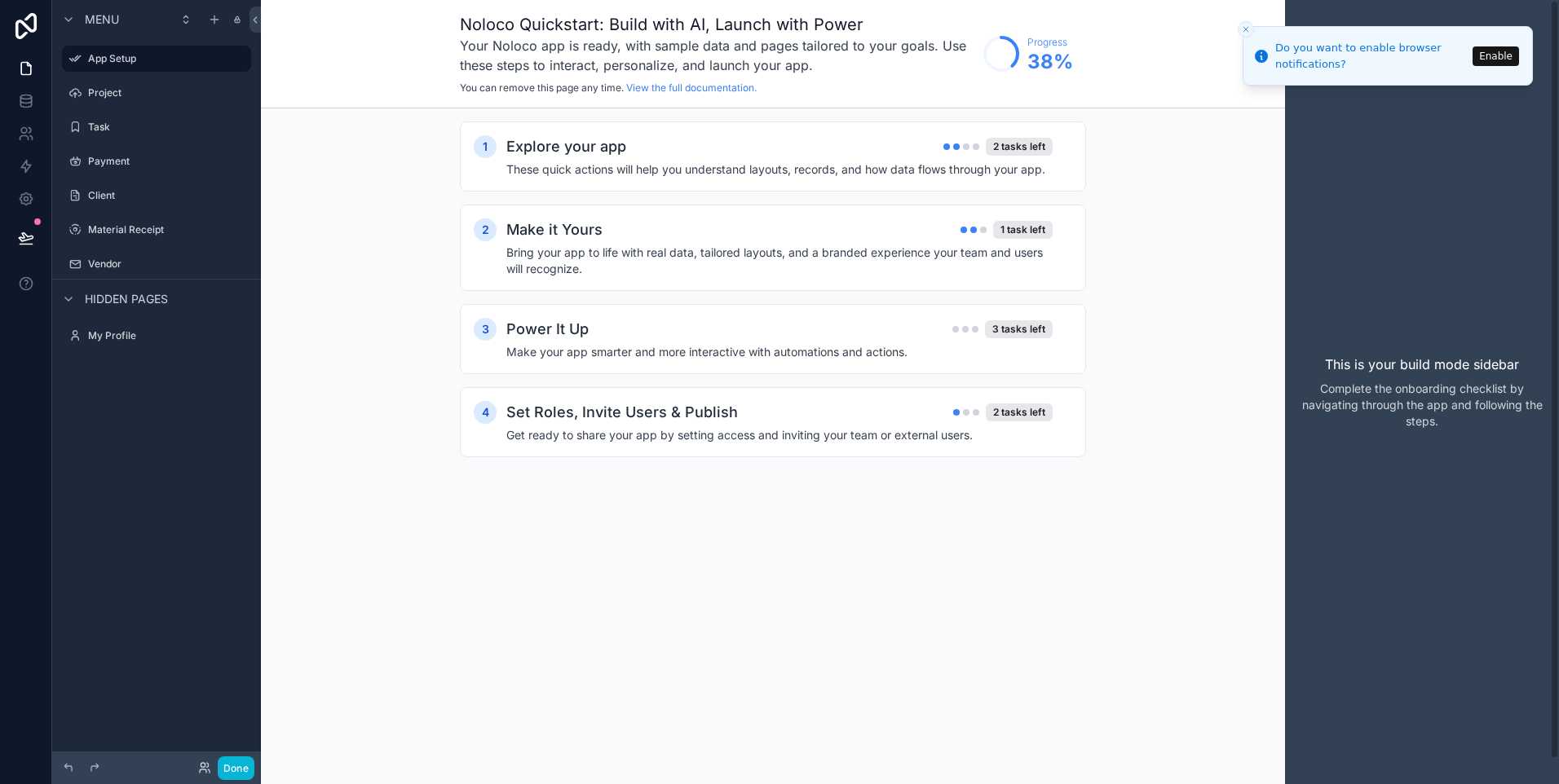
click at [1513, 51] on button "Enable" at bounding box center [1495, 56] width 46 height 20
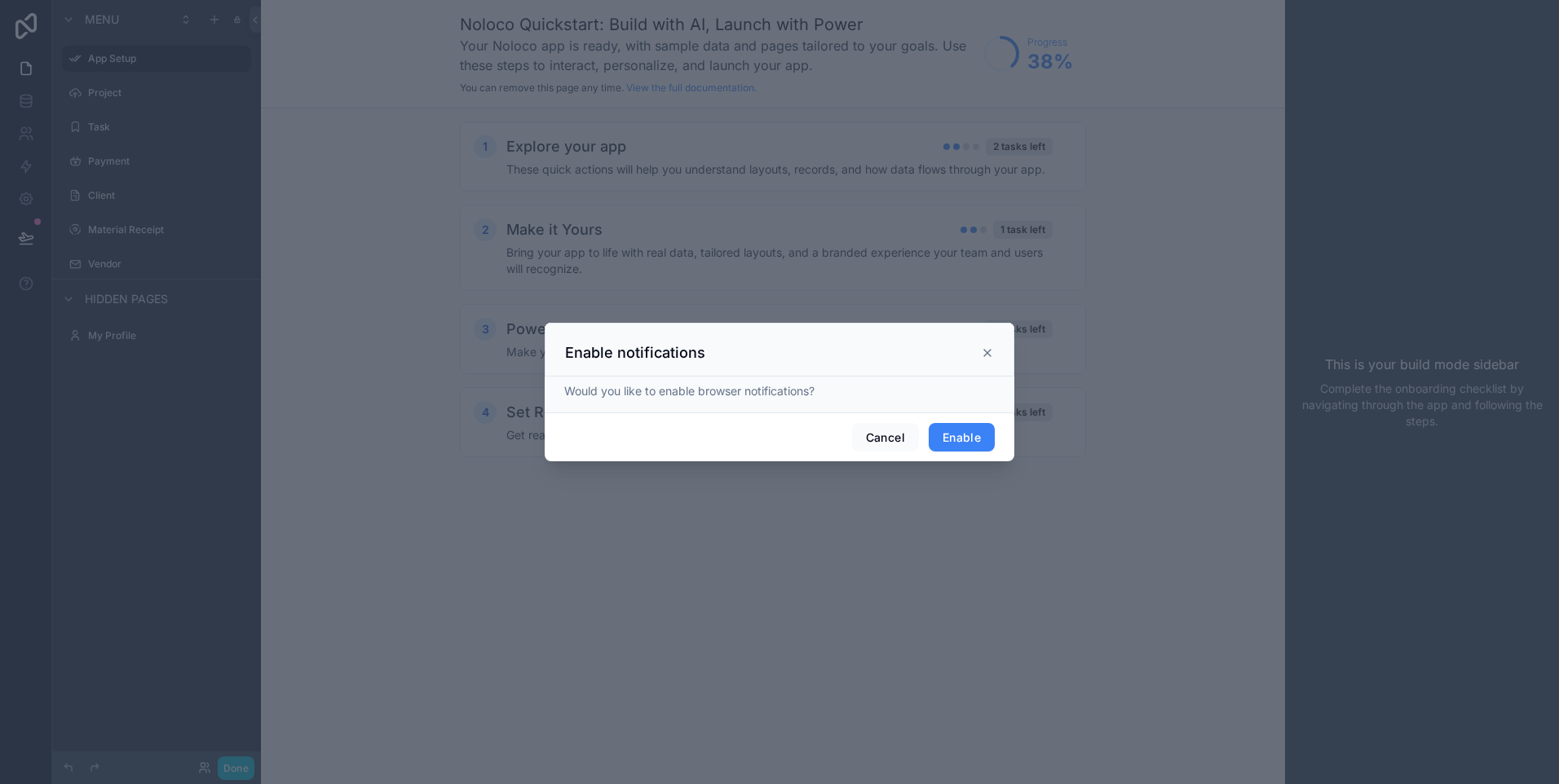
click at [981, 445] on button "Enable" at bounding box center [962, 437] width 66 height 29
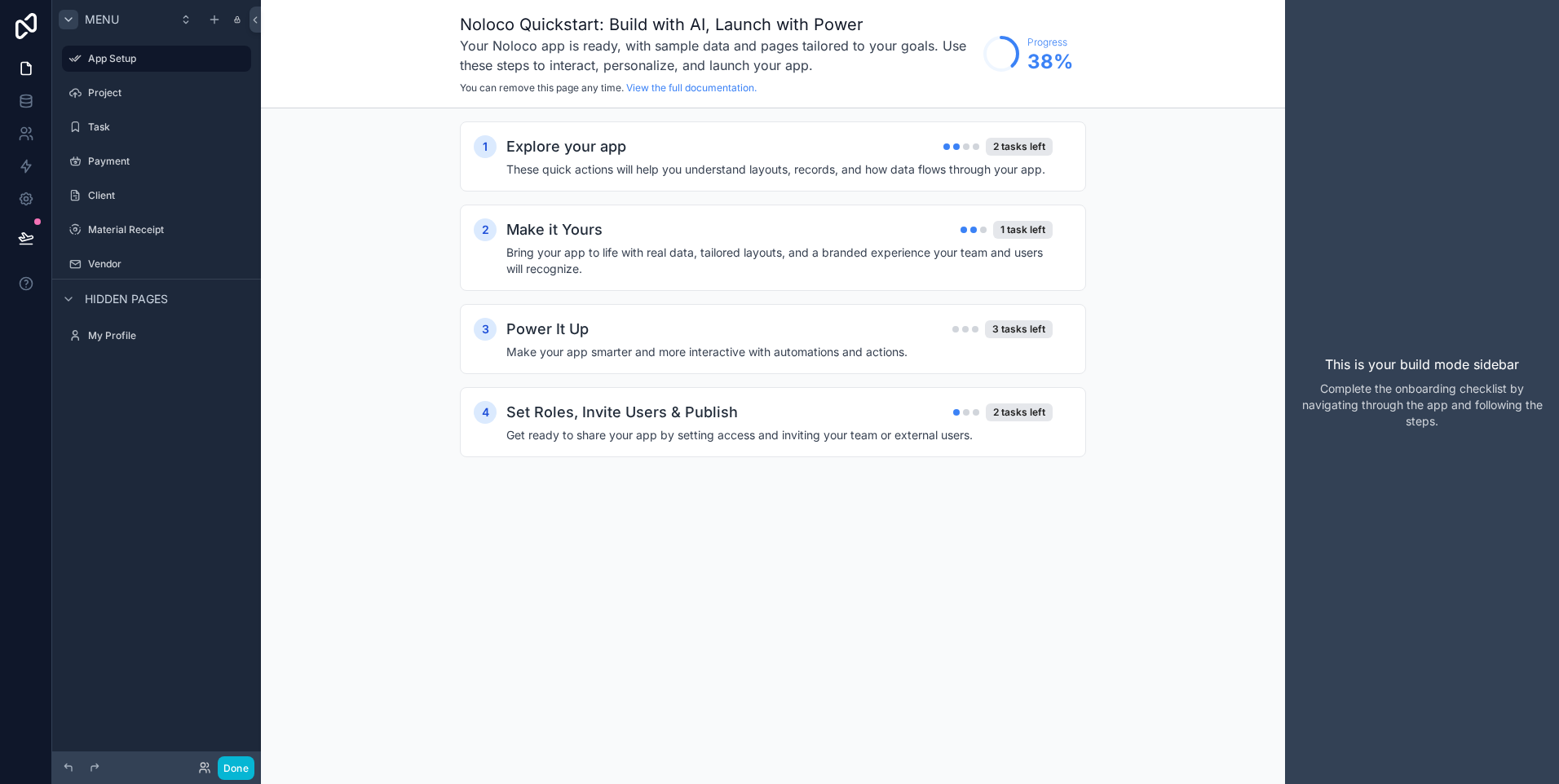
click at [78, 21] on div "Menu" at bounding box center [89, 20] width 61 height 20
click at [78, 21] on div "scrollable content" at bounding box center [69, 20] width 20 height 20
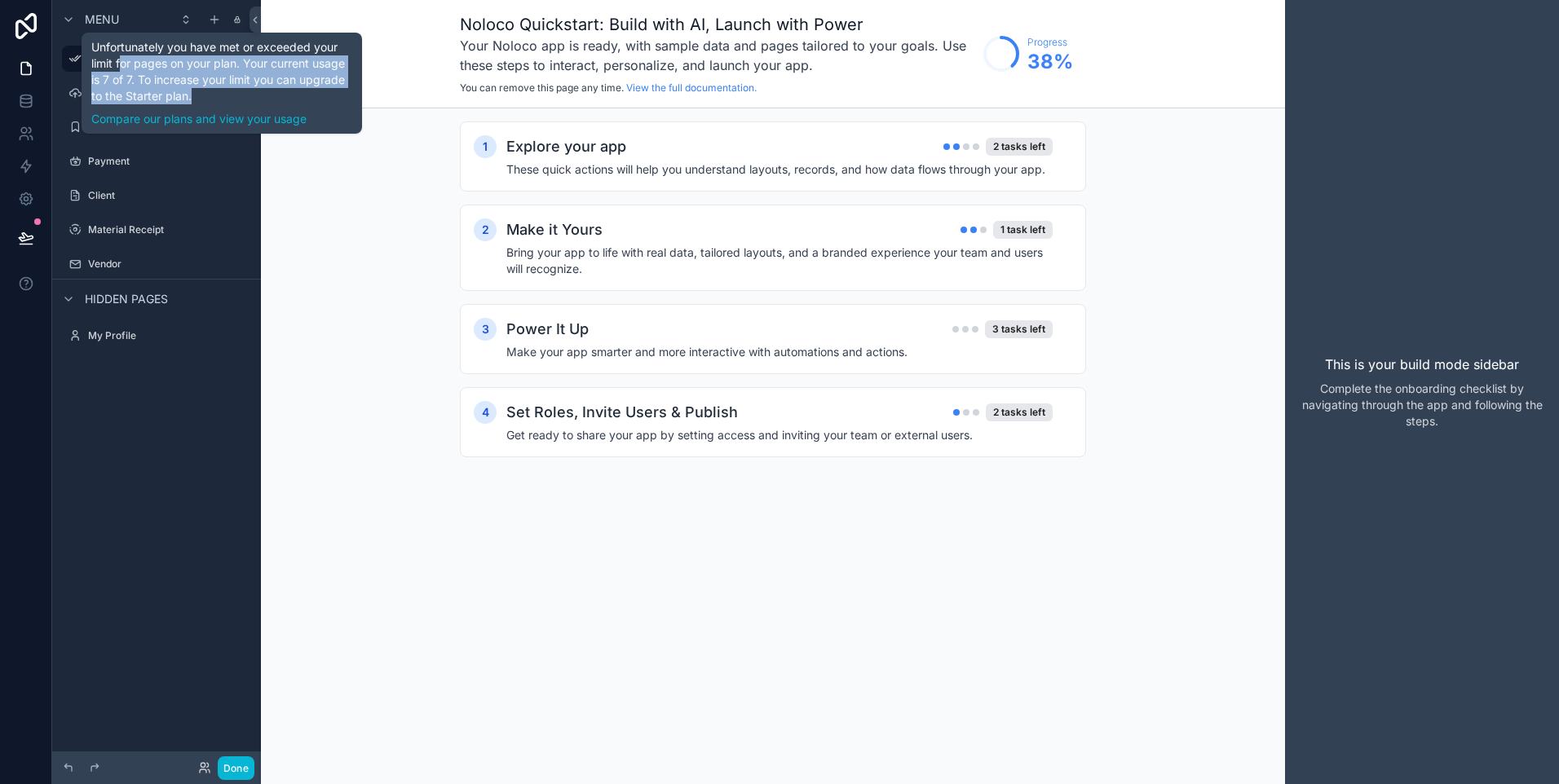
drag, startPoint x: 122, startPoint y: 59, endPoint x: 195, endPoint y: 95, distance: 81.4
click at [195, 95] on div "Unfortunately you have met or exceeded your limit for pages on your plan. Your …" at bounding box center [221, 82] width 261 height 88
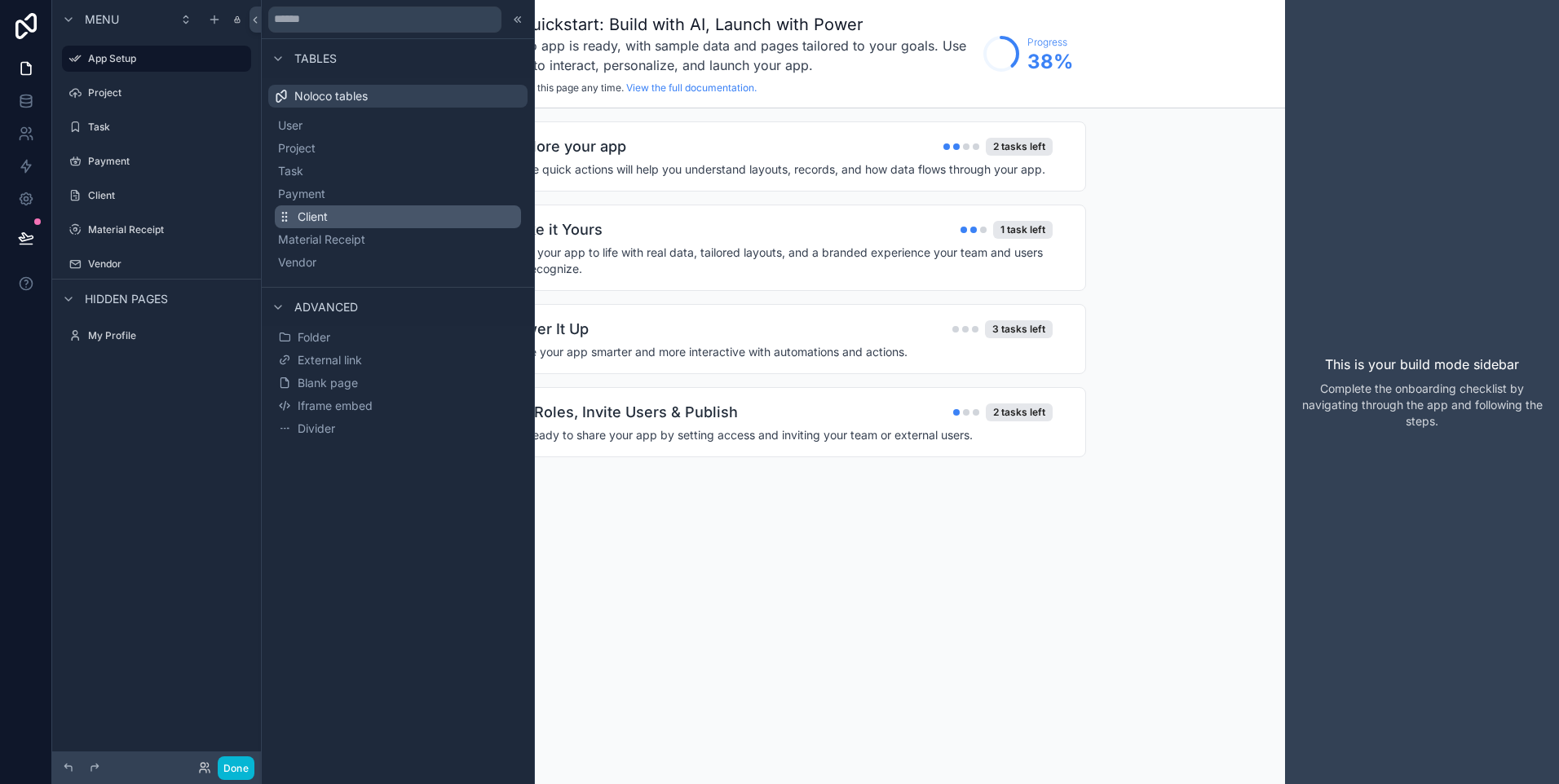
click at [294, 216] on button "Client" at bounding box center [398, 216] width 246 height 23
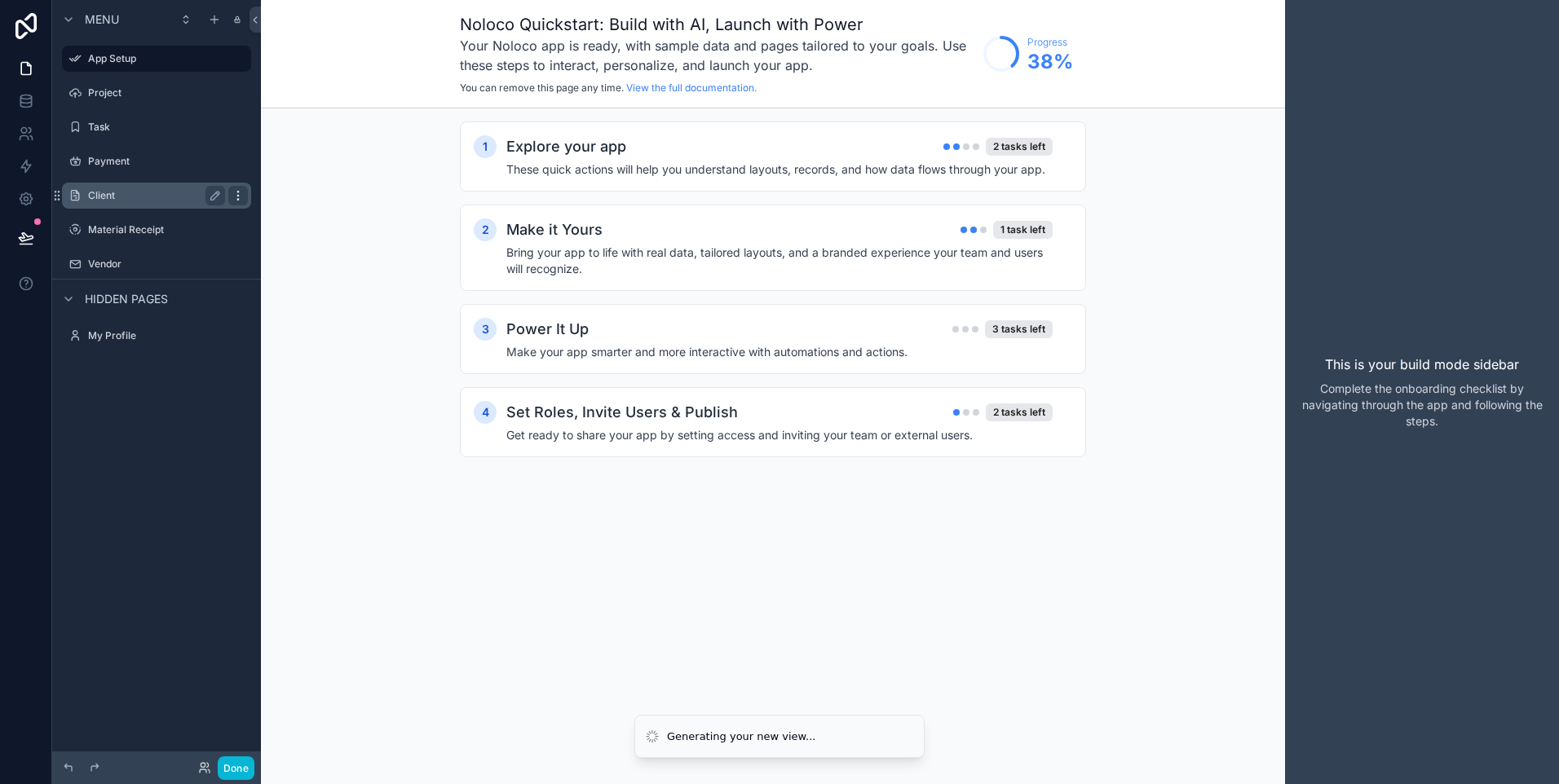
click at [240, 187] on div "scrollable content" at bounding box center [239, 196] width 20 height 20
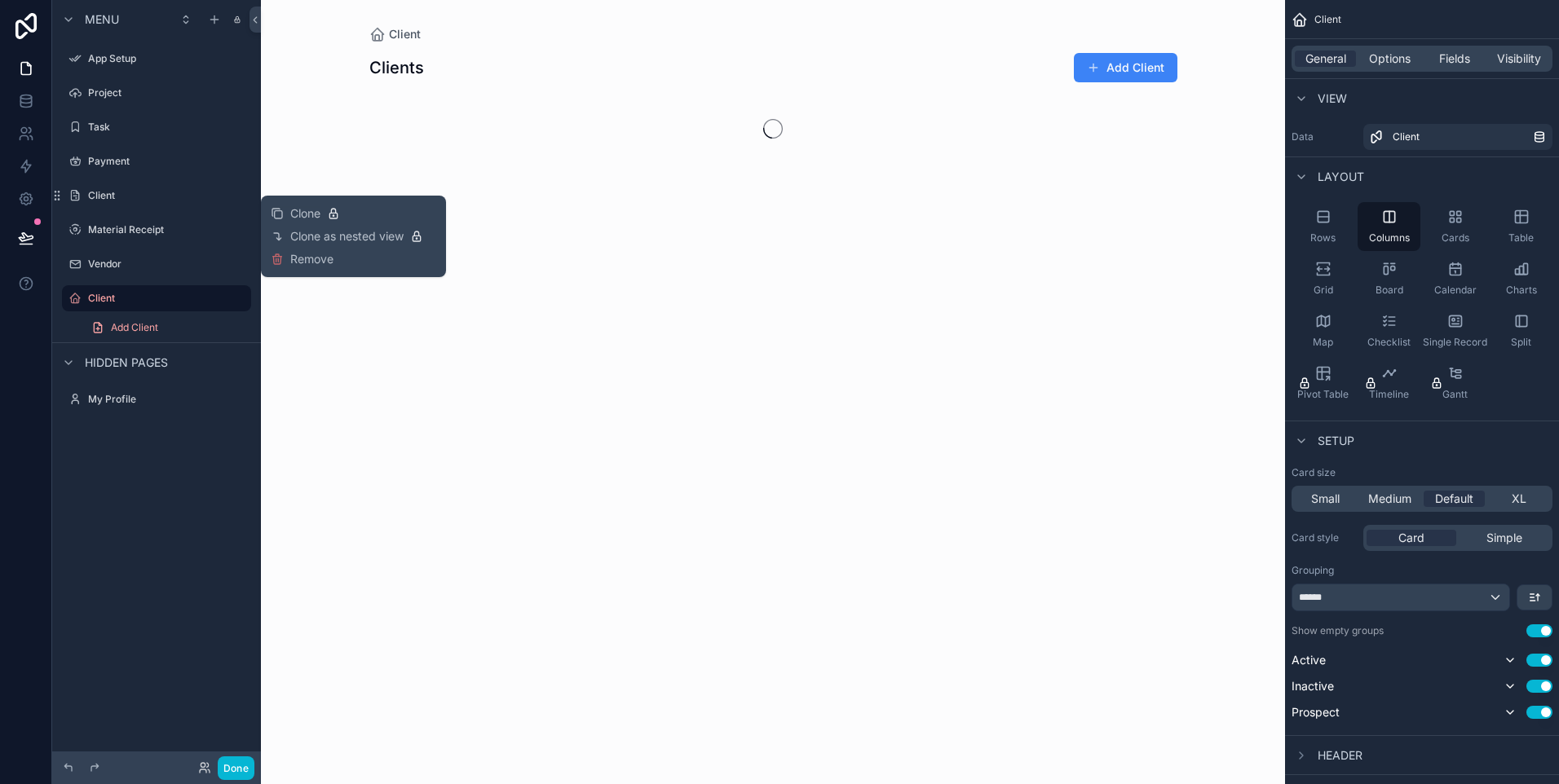
click at [321, 267] on div "Clone Clone as nested view Remove" at bounding box center [353, 237] width 165 height 69
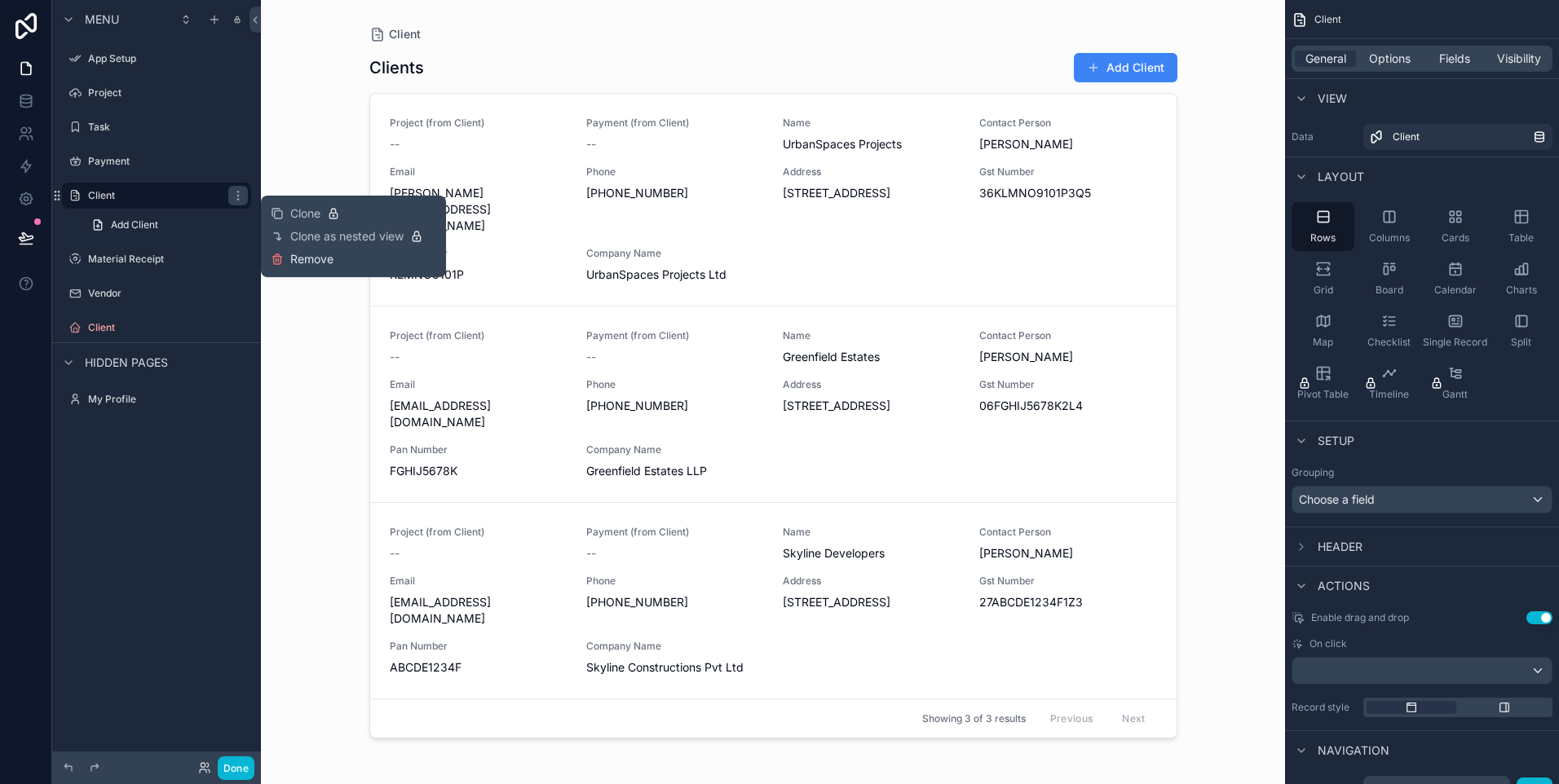
click at [315, 260] on span "Remove" at bounding box center [312, 259] width 43 height 16
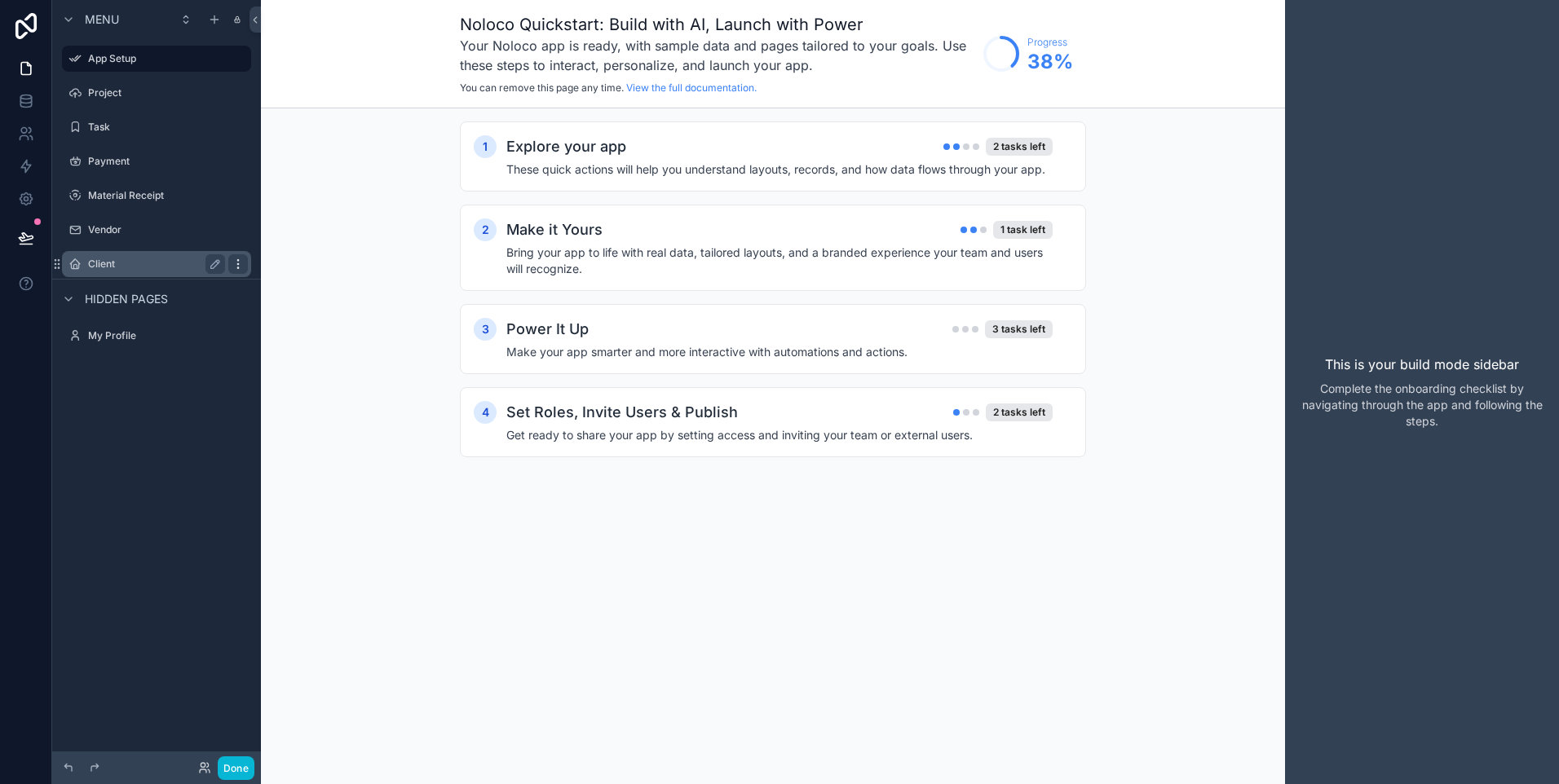
click at [243, 267] on icon "scrollable content" at bounding box center [238, 264] width 13 height 13
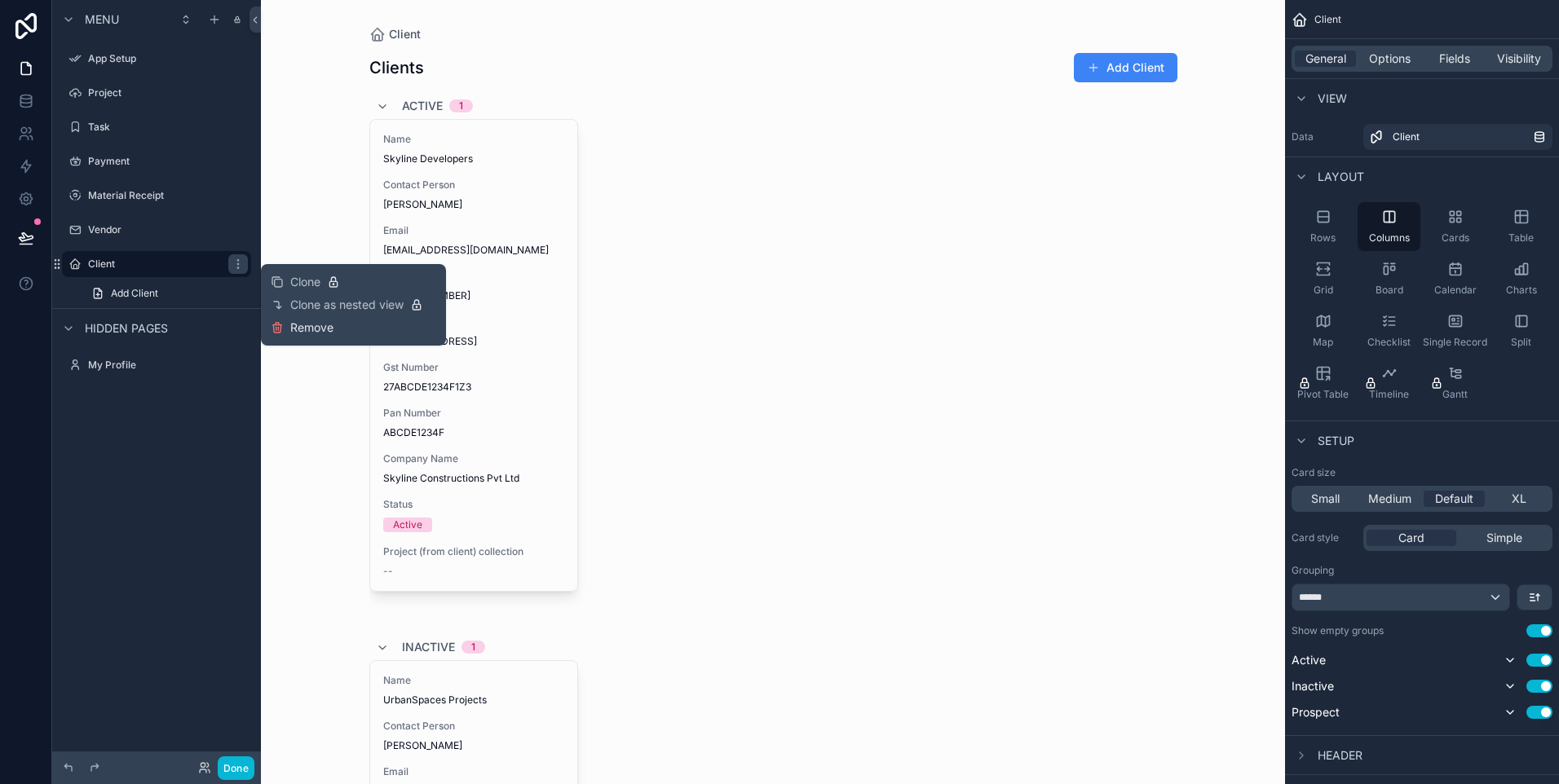
click at [290, 329] on span "Remove" at bounding box center [312, 328] width 43 height 16
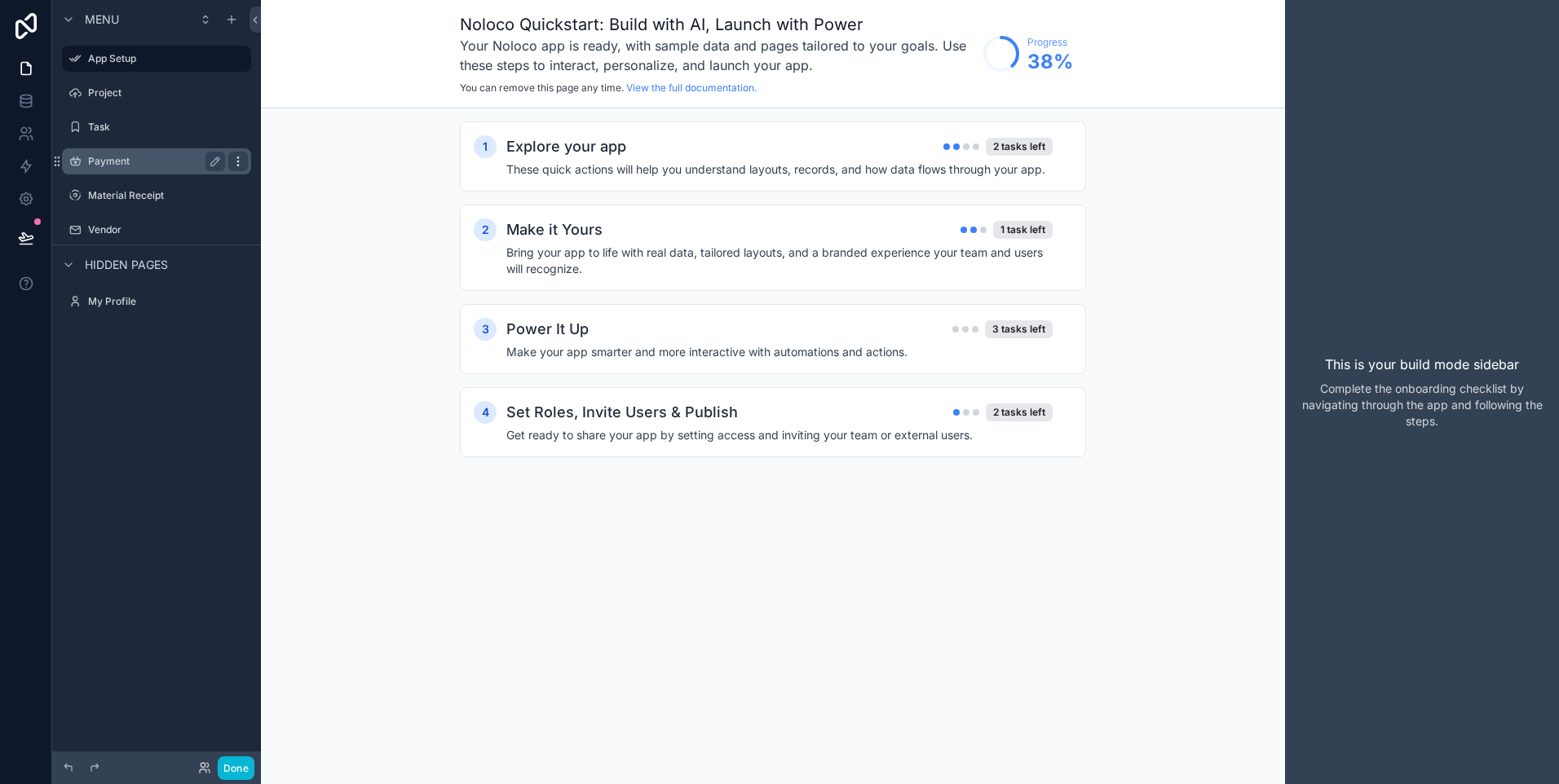
click at [233, 163] on icon "scrollable content" at bounding box center [238, 161] width 13 height 13
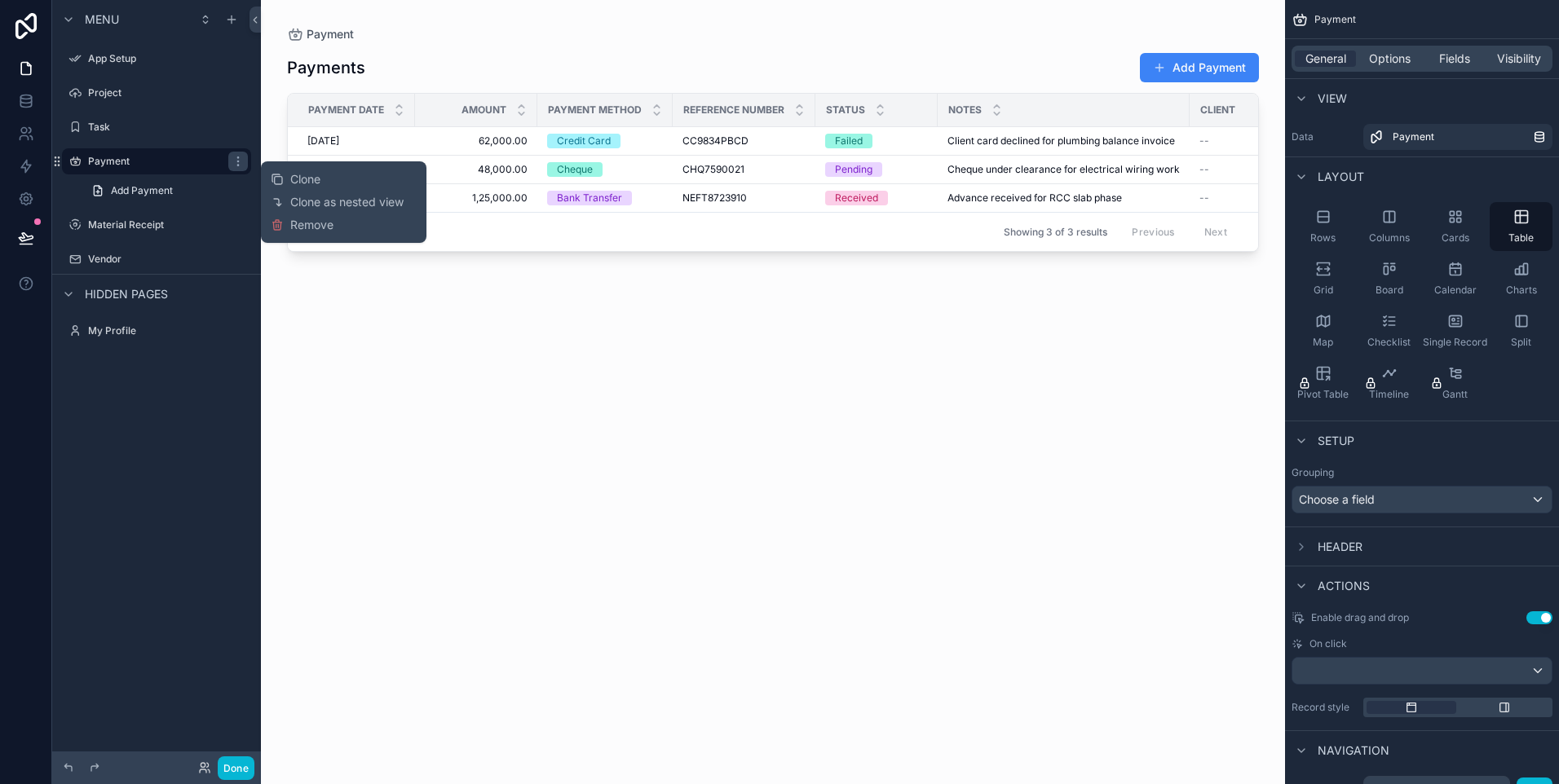
click at [307, 229] on span "Remove" at bounding box center [312, 225] width 43 height 16
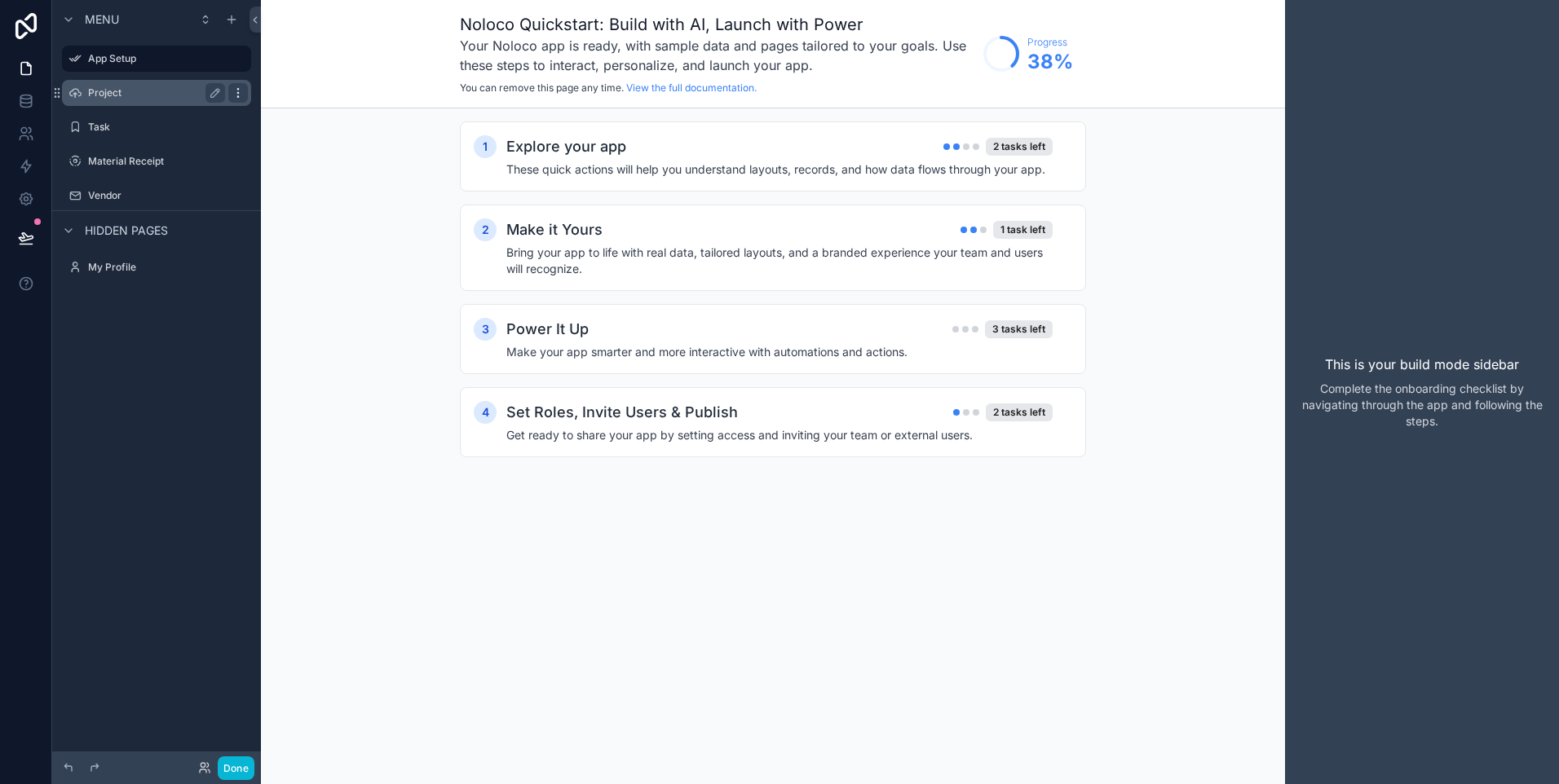
click at [241, 101] on div "scrollable content" at bounding box center [239, 93] width 20 height 20
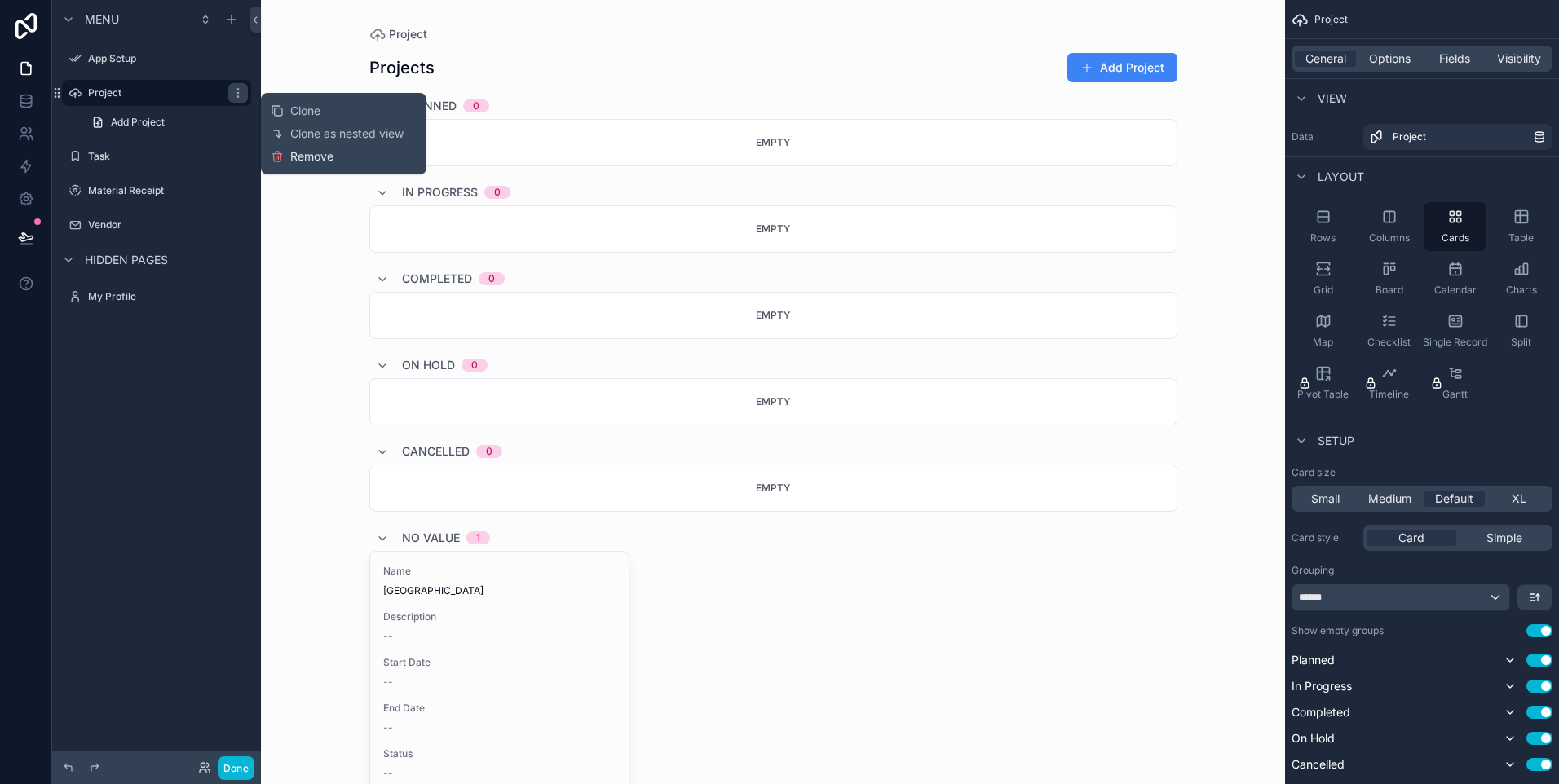
click at [296, 155] on span "Remove" at bounding box center [312, 156] width 43 height 16
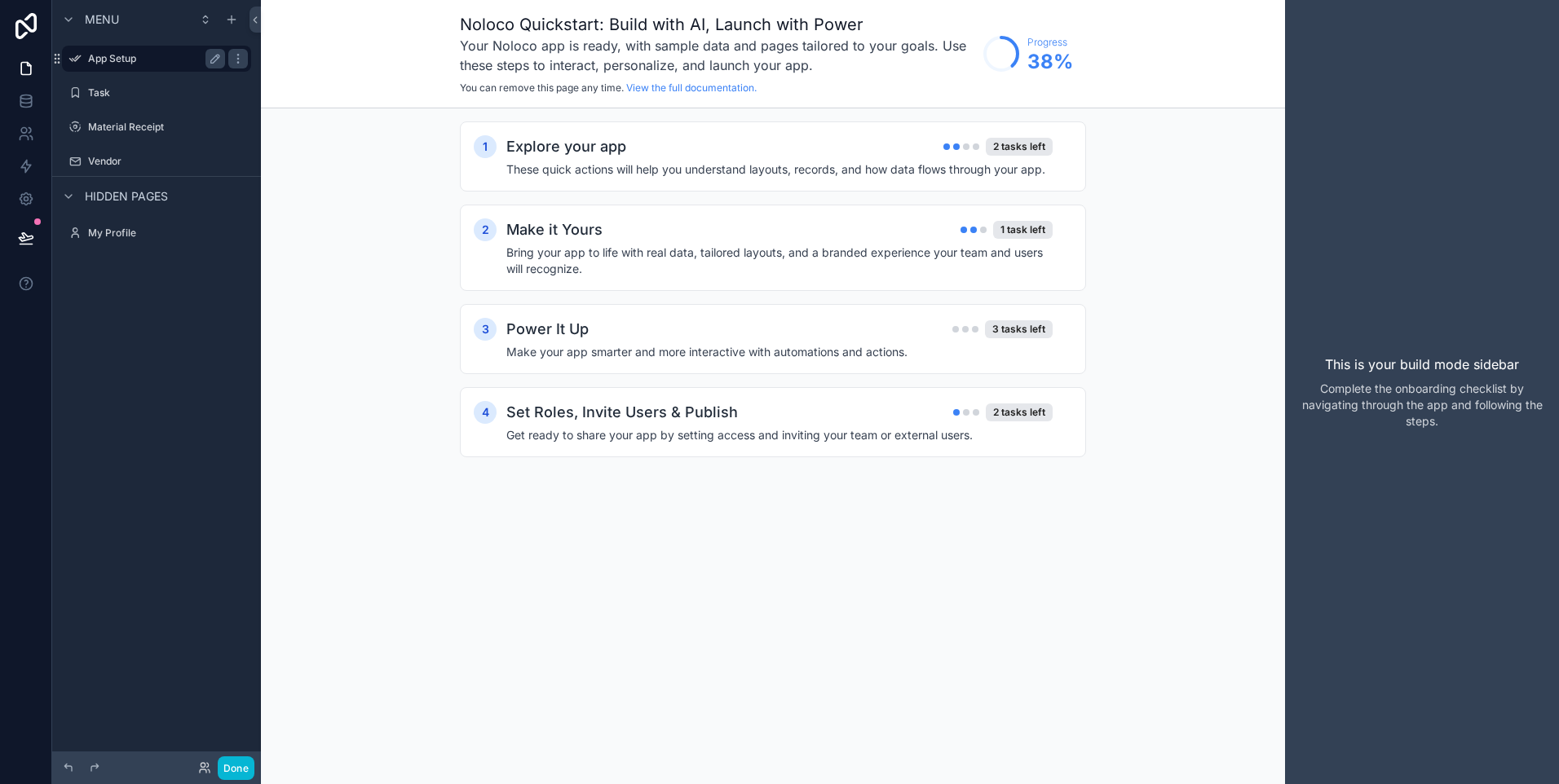
click at [135, 62] on label "App Setup" at bounding box center [153, 59] width 130 height 13
click at [238, 61] on icon "scrollable content" at bounding box center [238, 59] width 13 height 13
click at [327, 141] on div "1 Explore your app 2 tasks left These quick actions will help you understand la…" at bounding box center [773, 305] width 1024 height 395
click at [127, 90] on label "Task" at bounding box center [153, 93] width 130 height 13
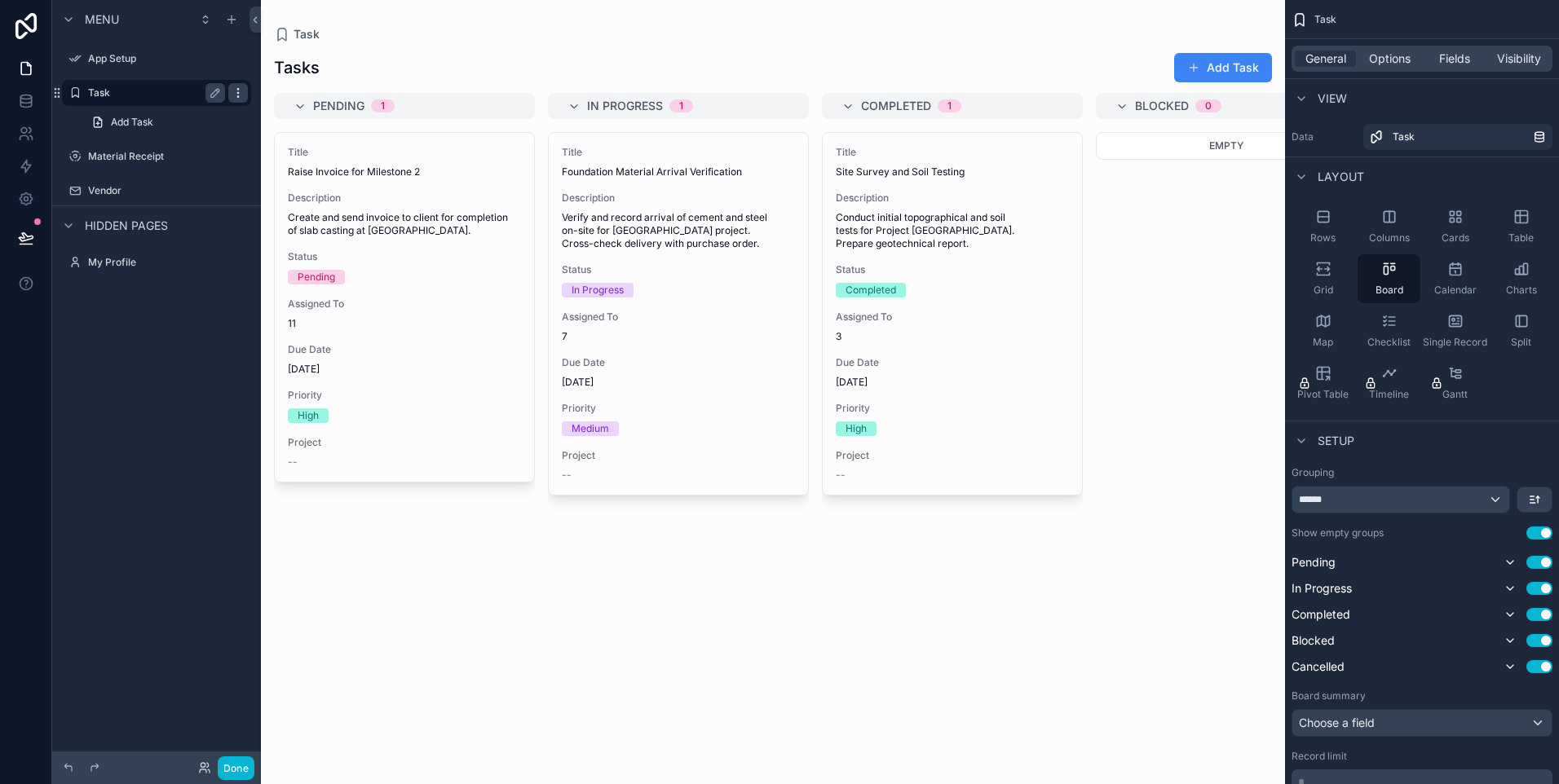
click at [240, 90] on icon "scrollable content" at bounding box center [238, 93] width 13 height 13
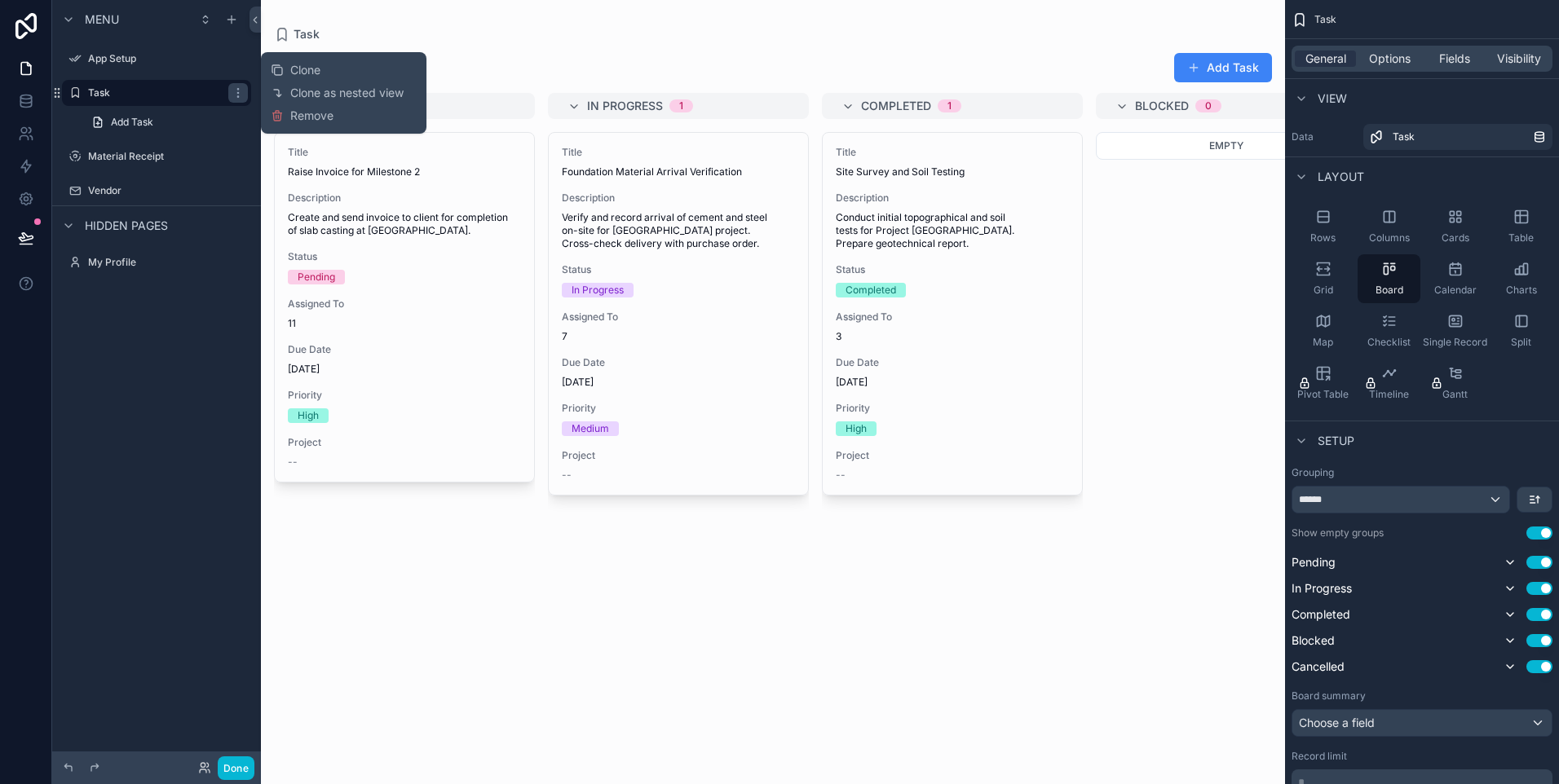
click at [294, 116] on span "Remove" at bounding box center [312, 116] width 43 height 16
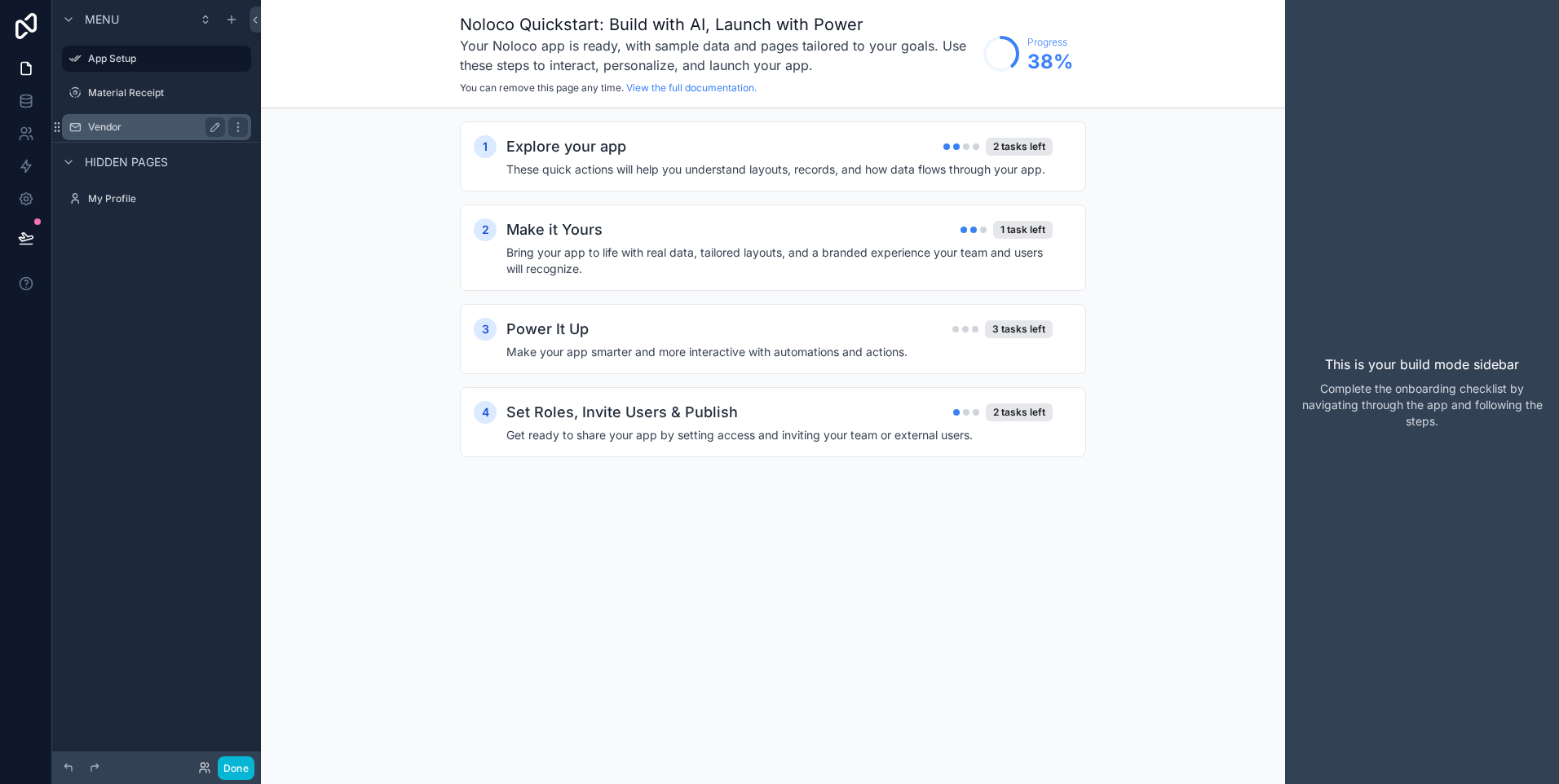
click at [141, 126] on label "Vendor" at bounding box center [153, 127] width 130 height 13
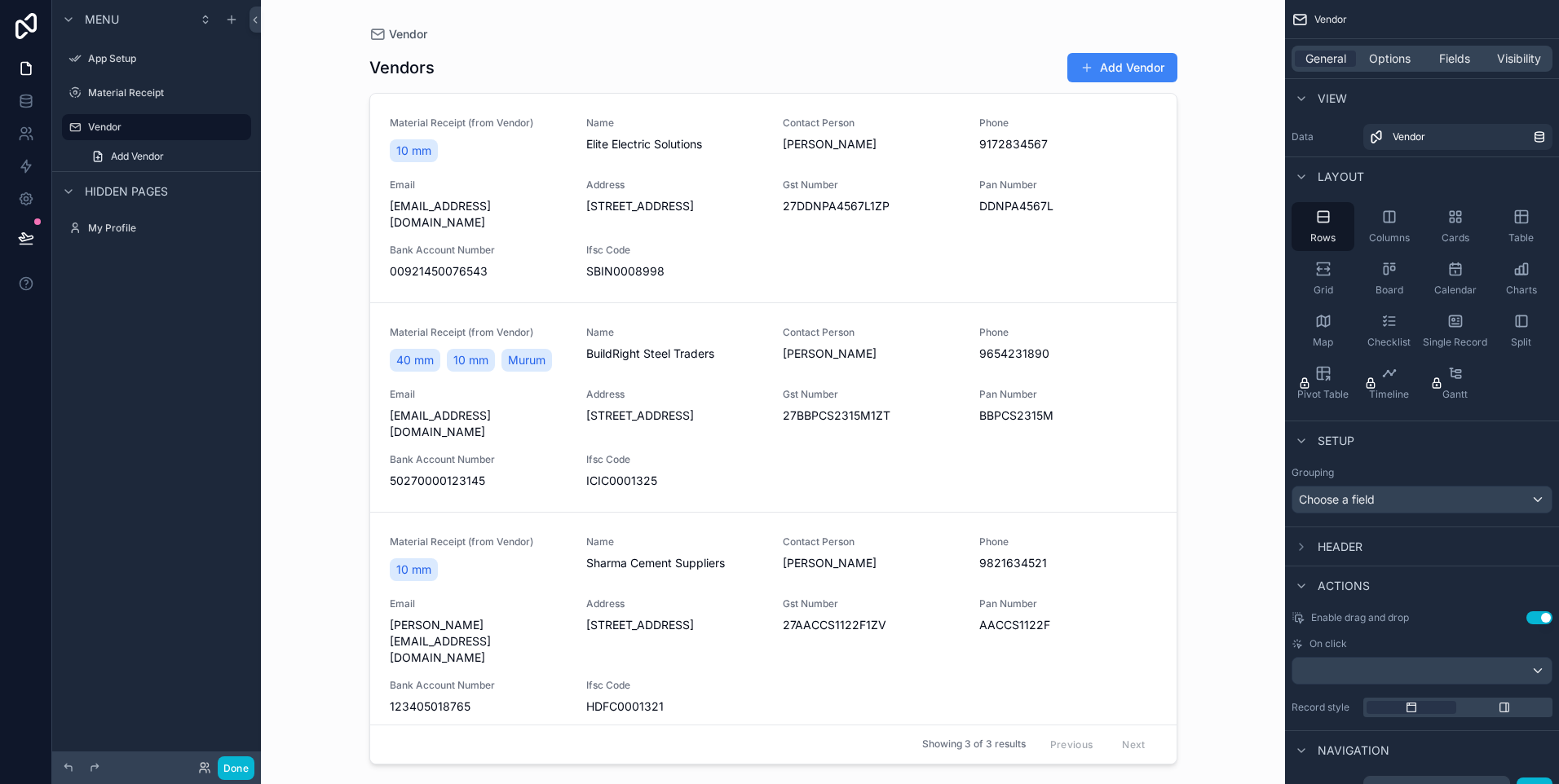
click at [1141, 65] on div "scrollable content" at bounding box center [773, 382] width 834 height 764
click at [1097, 70] on button "Add Vendor" at bounding box center [1122, 68] width 110 height 29
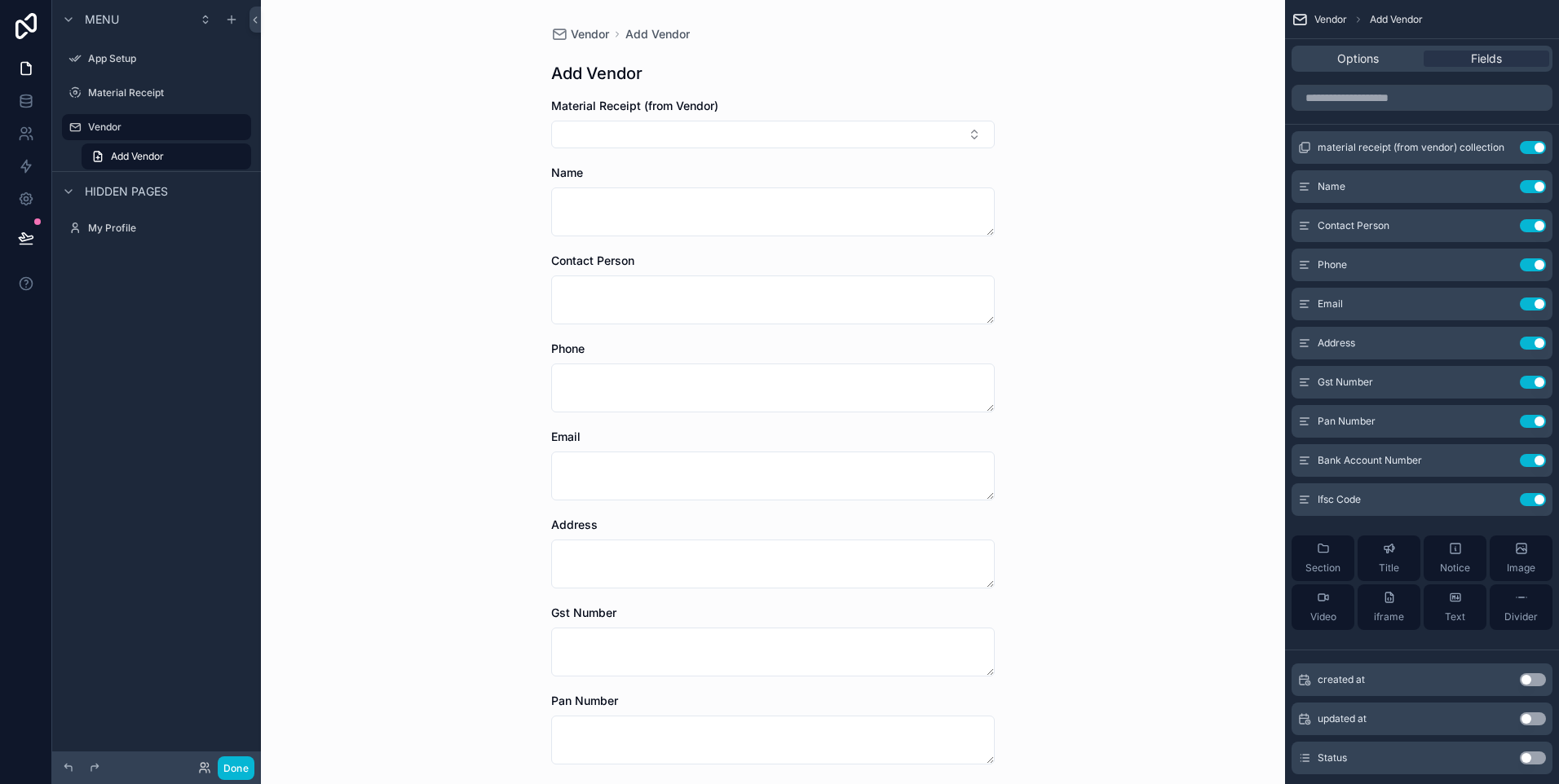
click at [709, 118] on div "Material Receipt (from Vendor)" at bounding box center [773, 123] width 444 height 51
click at [716, 138] on button "Select Button" at bounding box center [773, 135] width 444 height 28
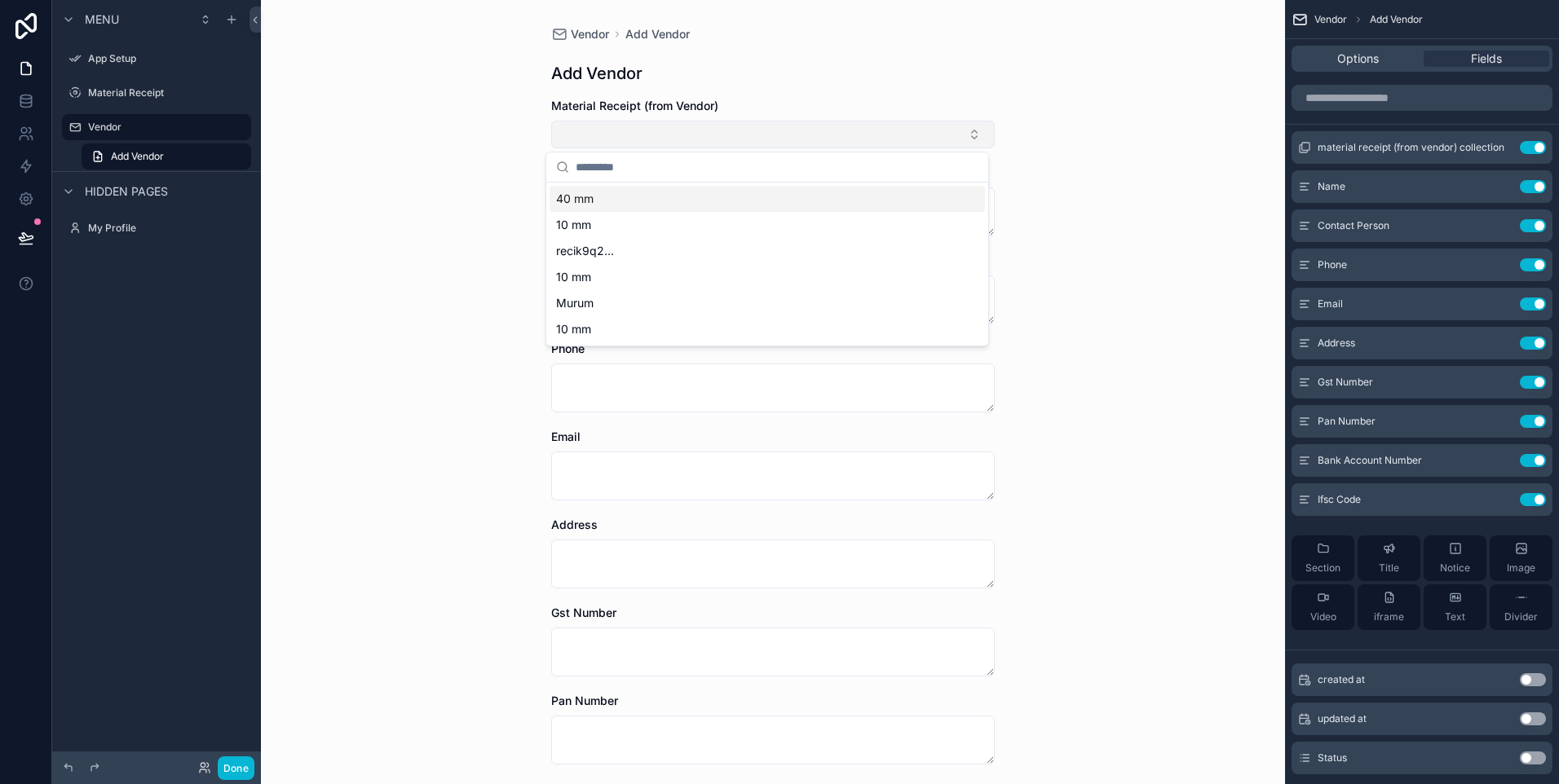
click at [716, 134] on button "Select Button" at bounding box center [773, 135] width 444 height 28
click at [716, 132] on button "Select Button" at bounding box center [773, 135] width 444 height 28
click at [716, 133] on button "Select Button" at bounding box center [773, 135] width 444 height 28
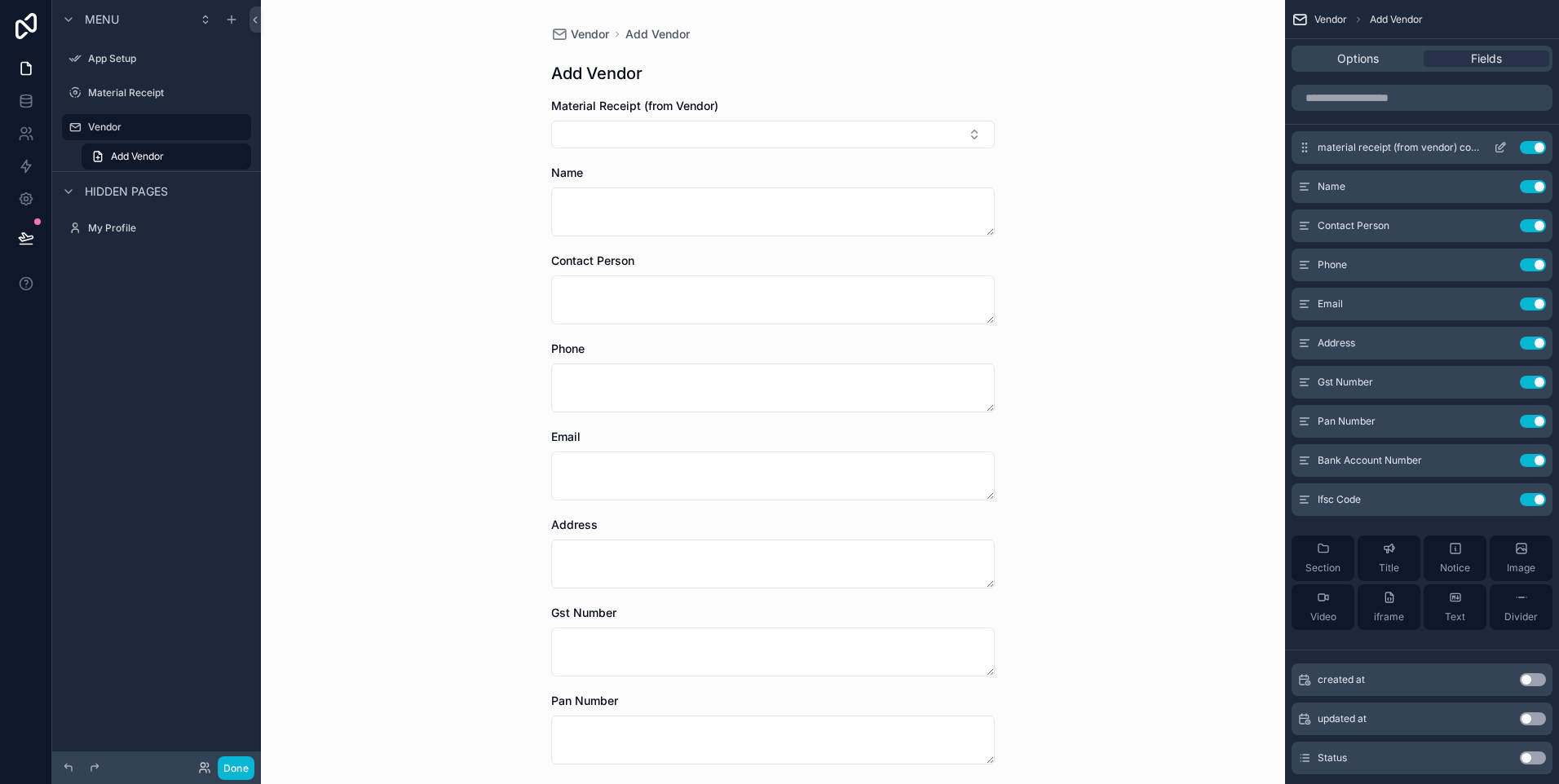
click at [1536, 150] on button "Use setting" at bounding box center [1533, 147] width 26 height 13
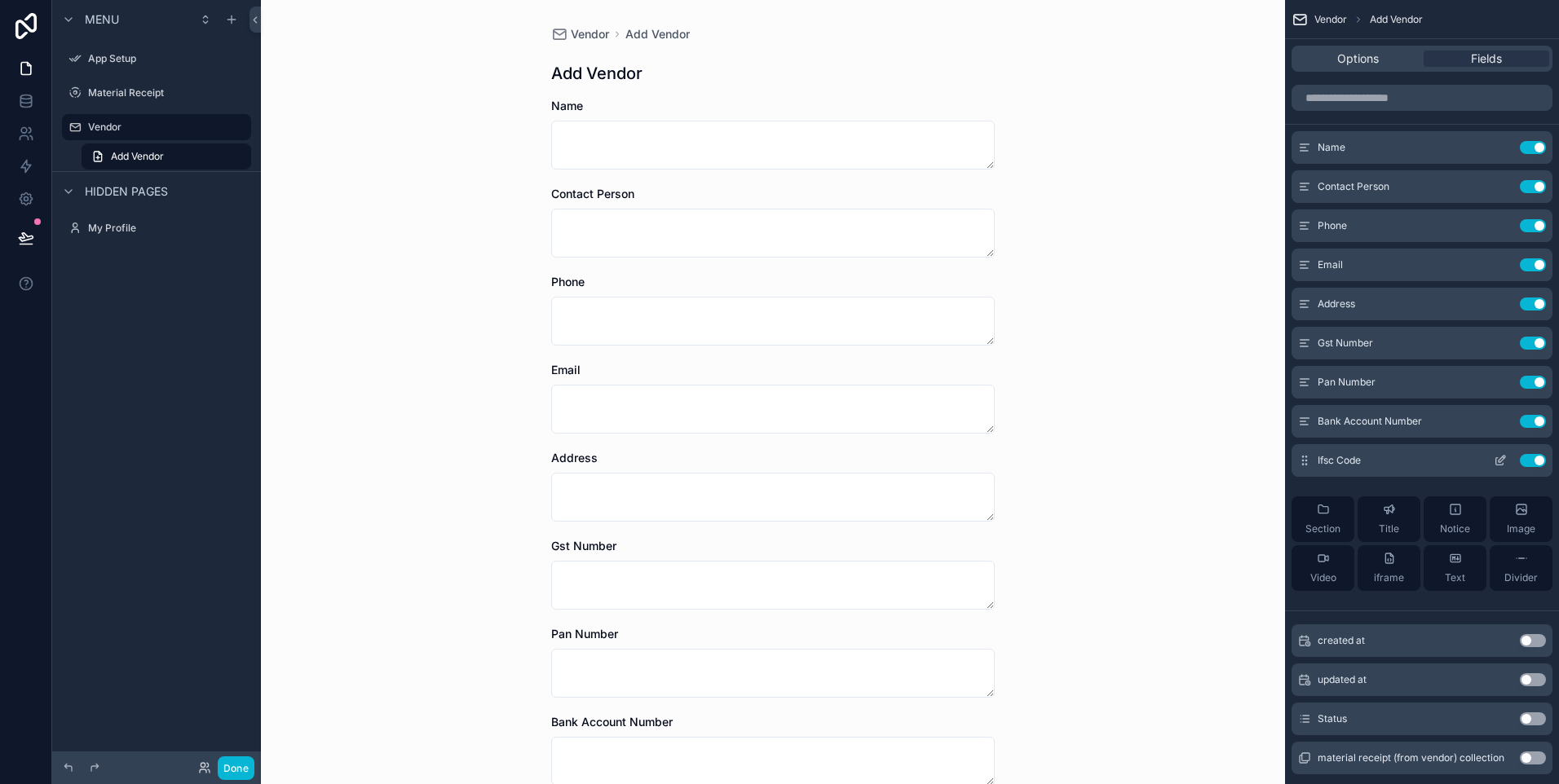
click at [1537, 425] on button "Use setting" at bounding box center [1533, 421] width 26 height 13
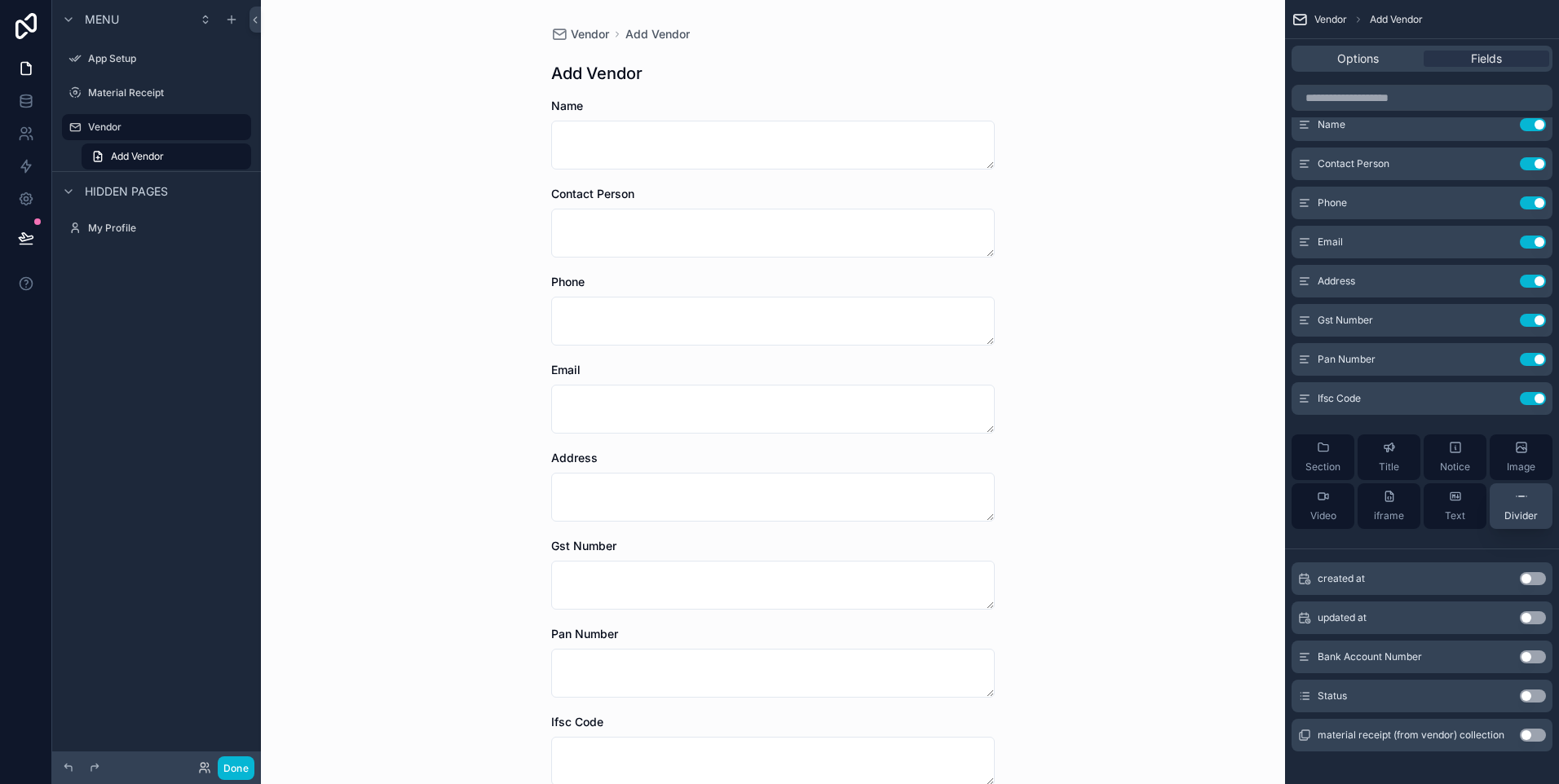
scroll to position [36, 0]
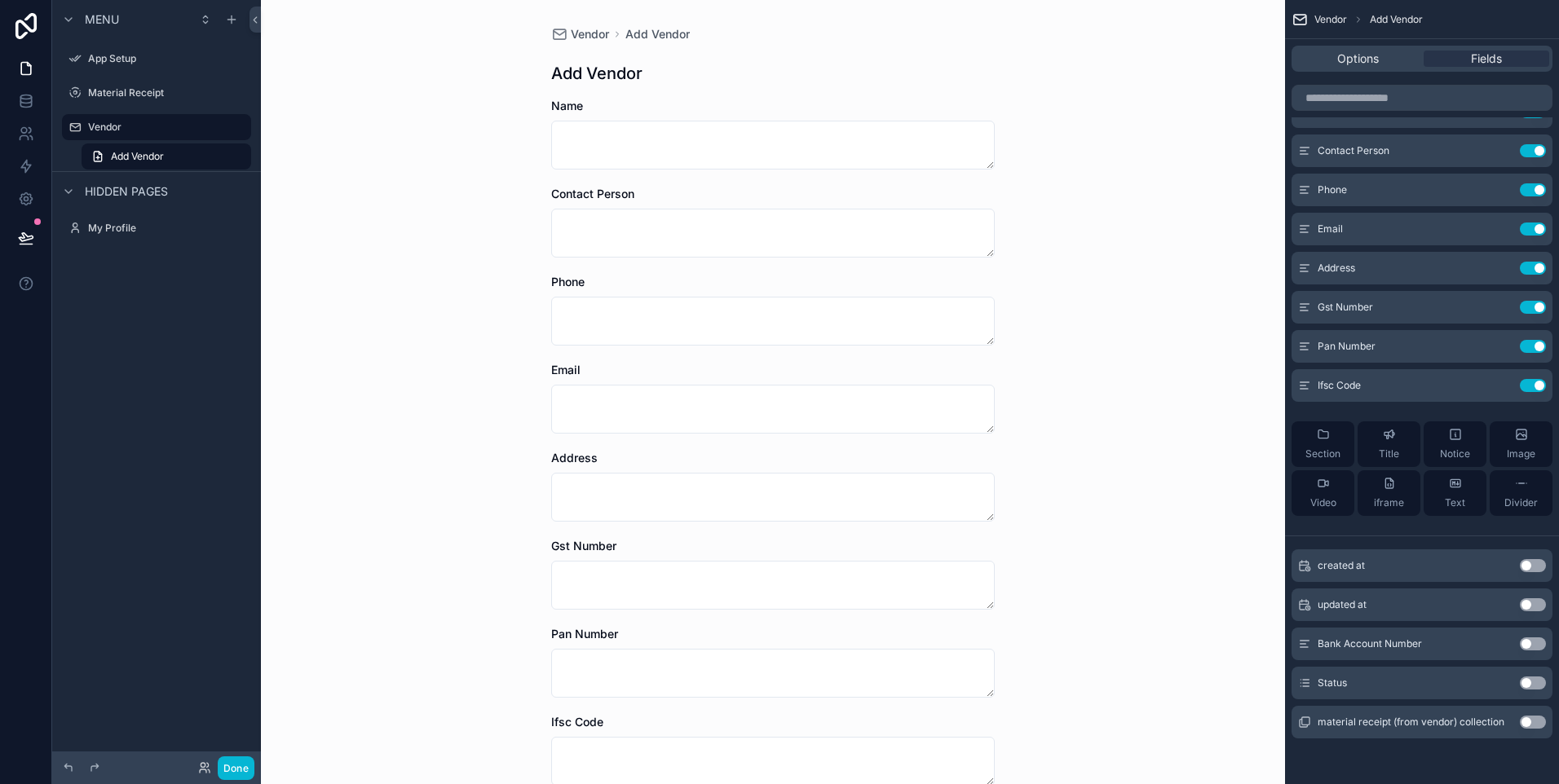
click at [1529, 645] on button "Use setting" at bounding box center [1533, 643] width 26 height 13
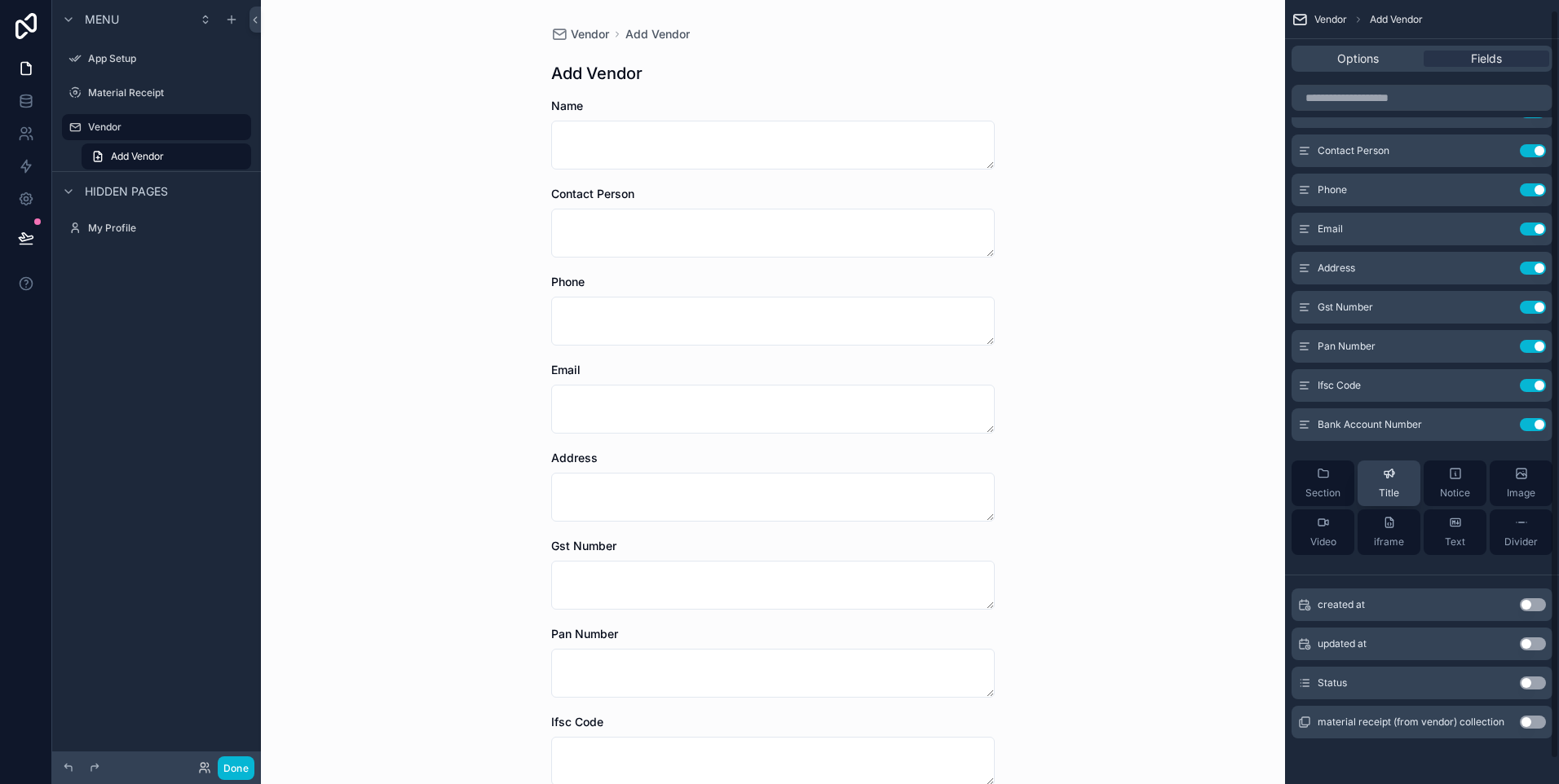
scroll to position [0, 0]
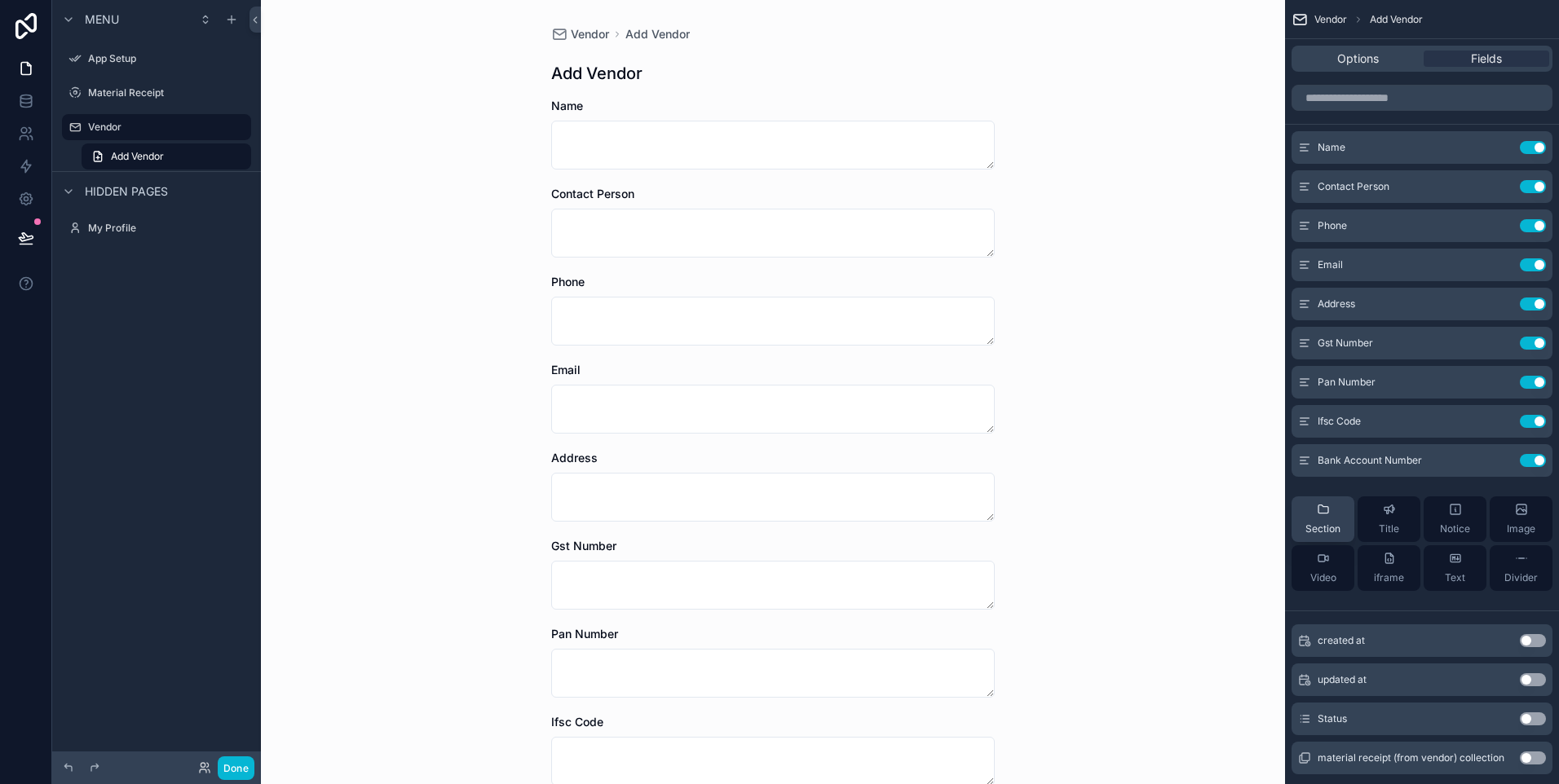
click at [1342, 514] on button "Section" at bounding box center [1322, 518] width 62 height 46
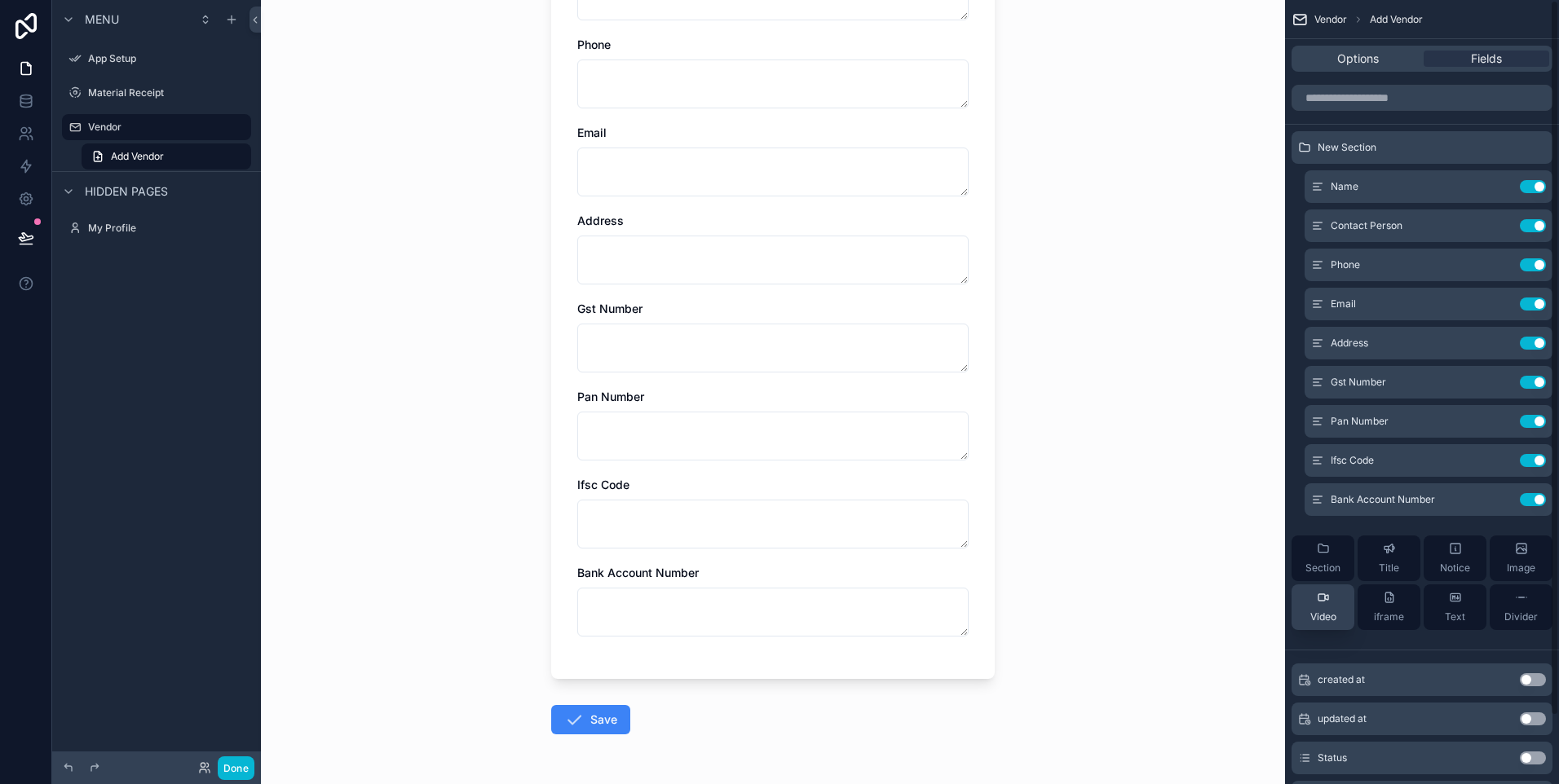
scroll to position [262, 0]
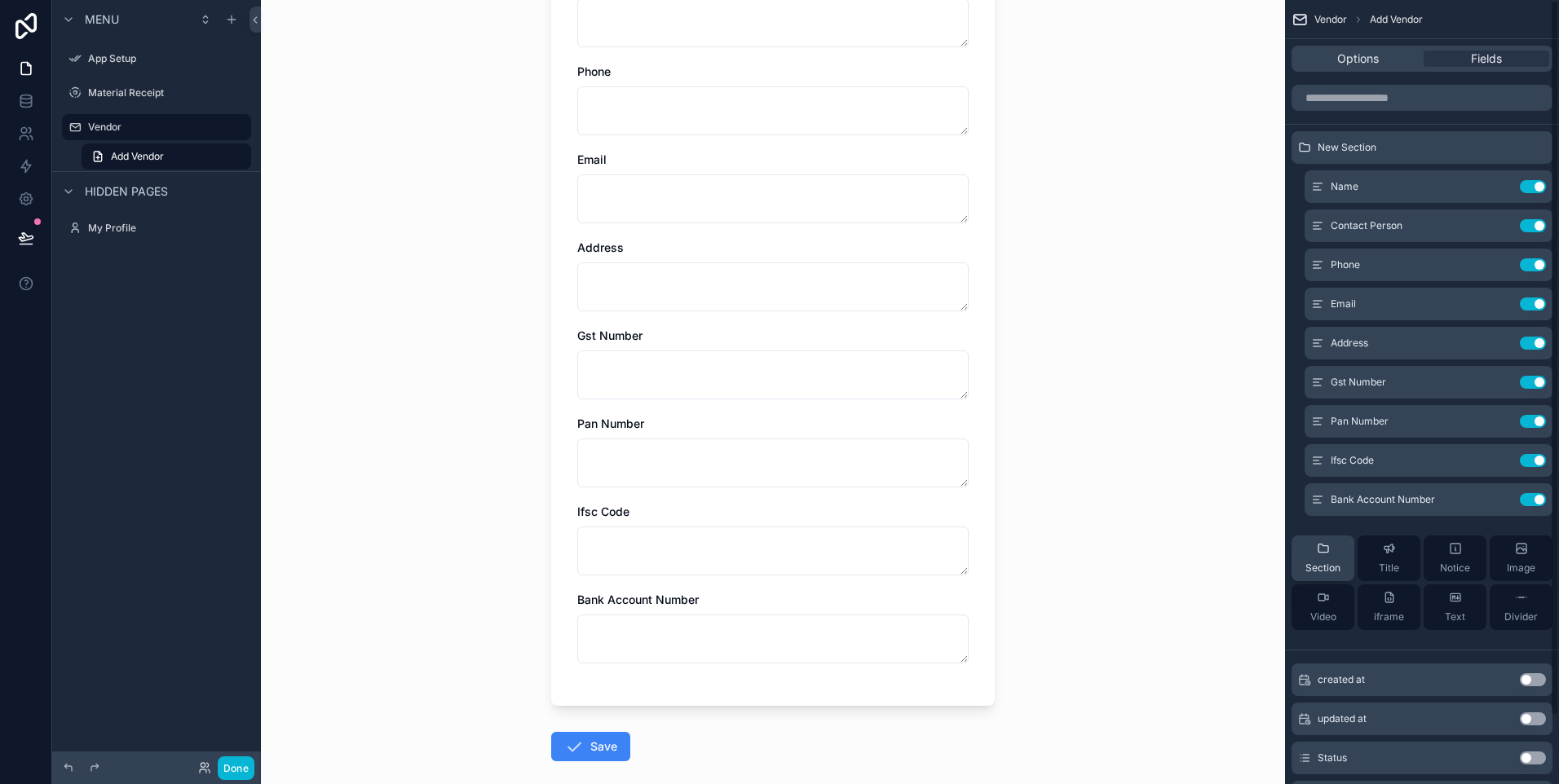
click at [1316, 562] on span "Section" at bounding box center [1322, 568] width 35 height 13
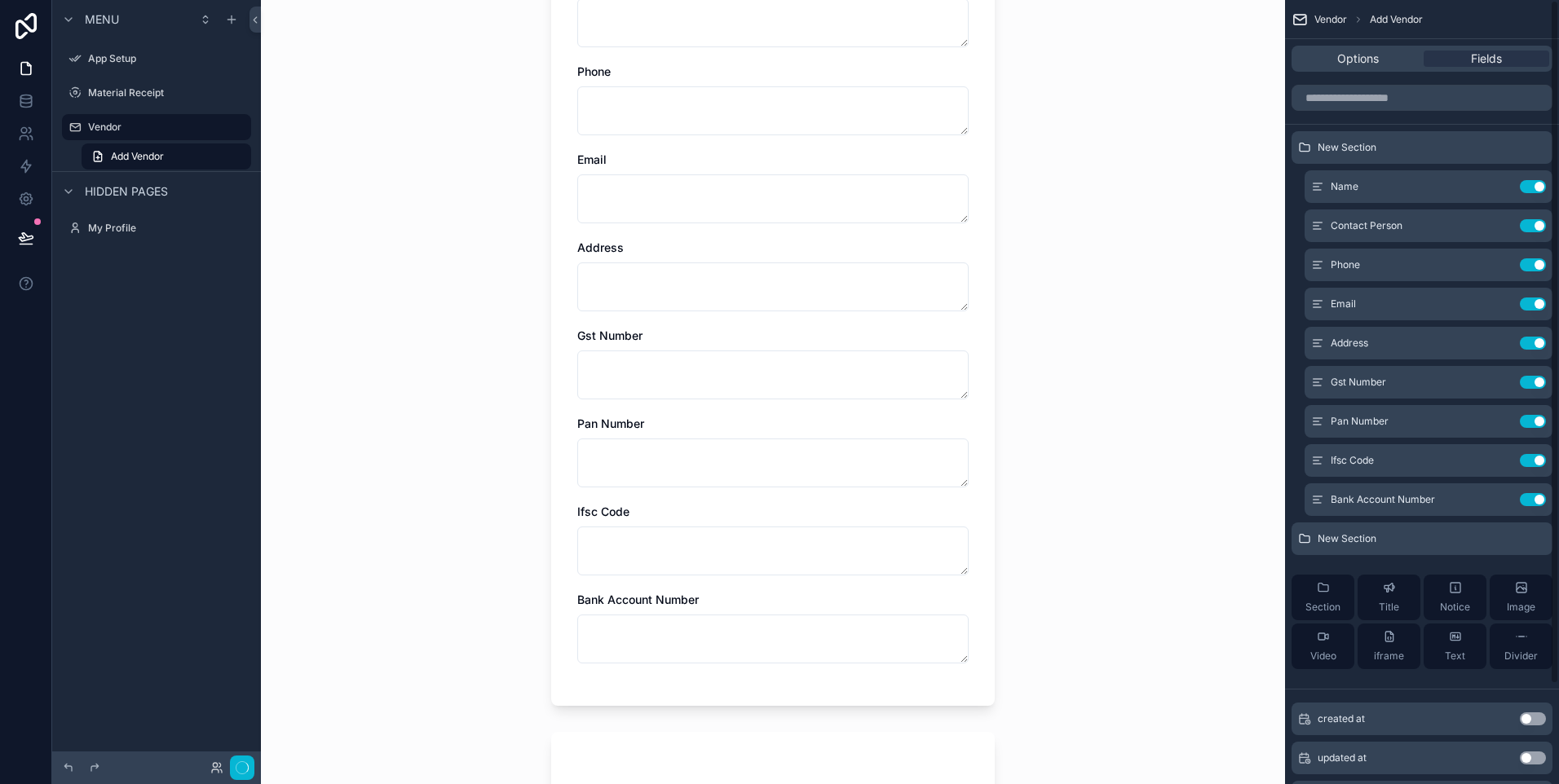
scroll to position [0, 0]
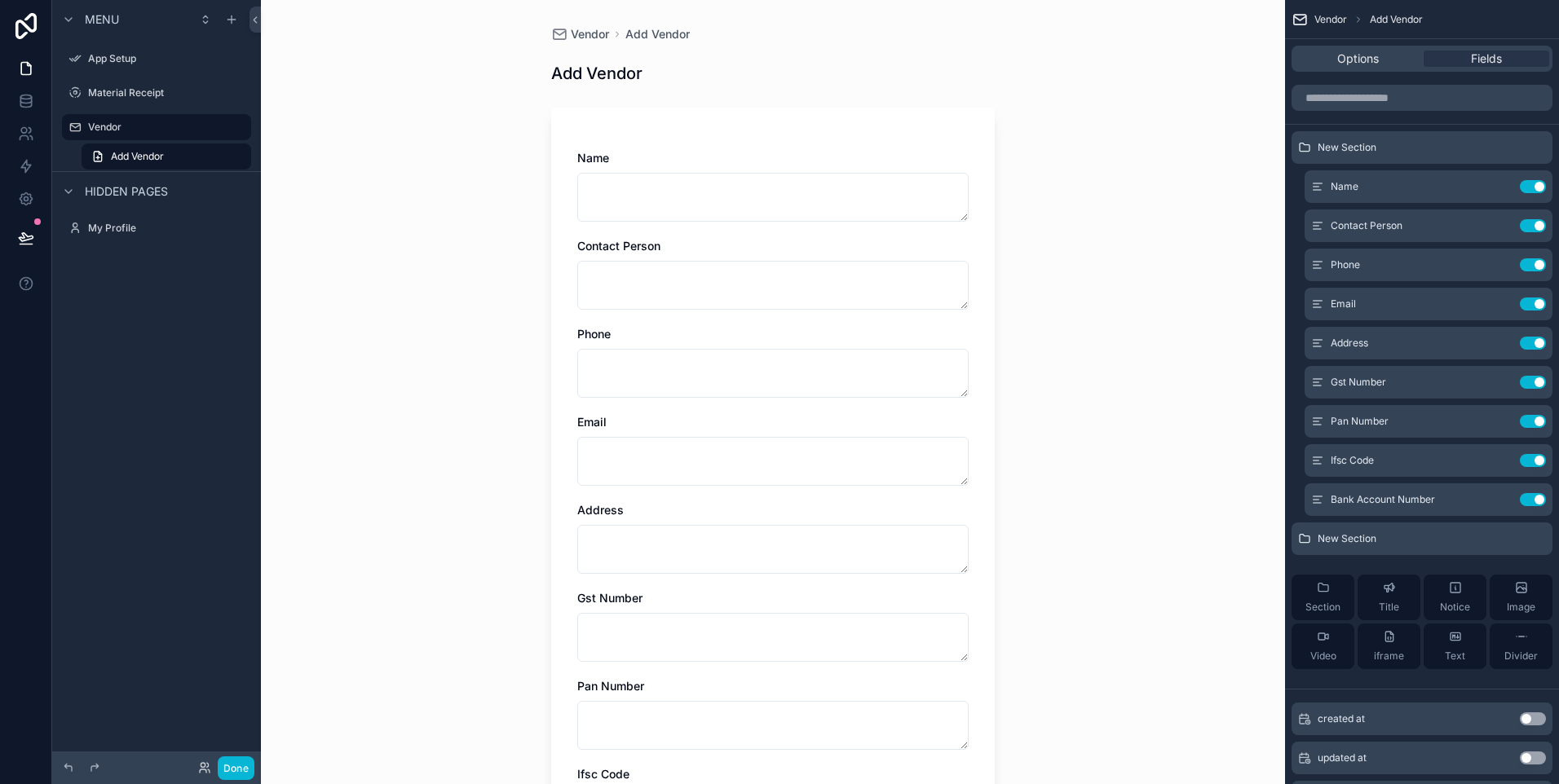
click at [1316, 560] on div "New Section Name Use setting Contact Person Use setting Phone Use setting Email…" at bounding box center [1422, 406] width 274 height 551
click at [1319, 590] on icon "scrollable content" at bounding box center [1323, 587] width 10 height 8
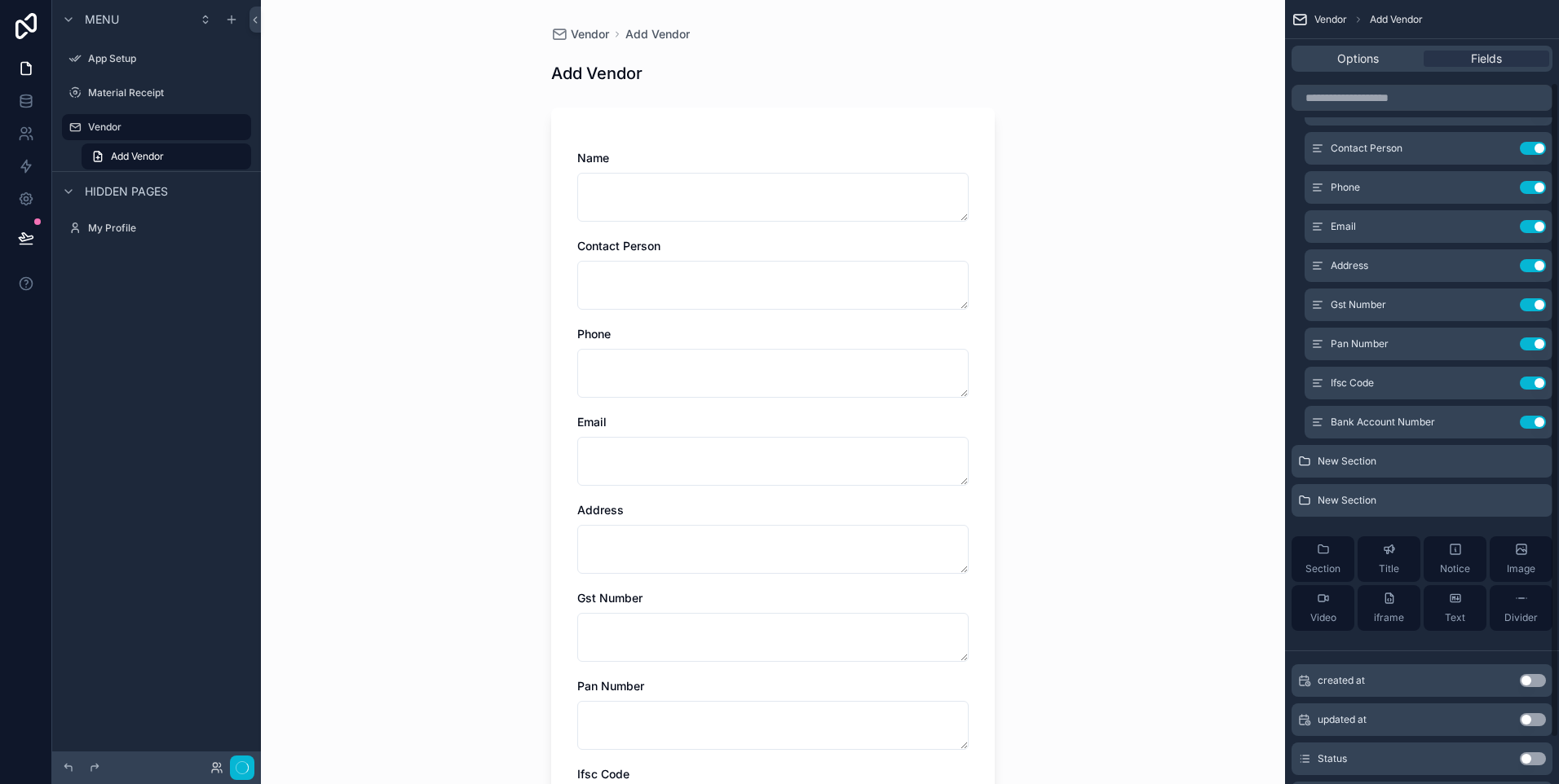
scroll to position [154, 0]
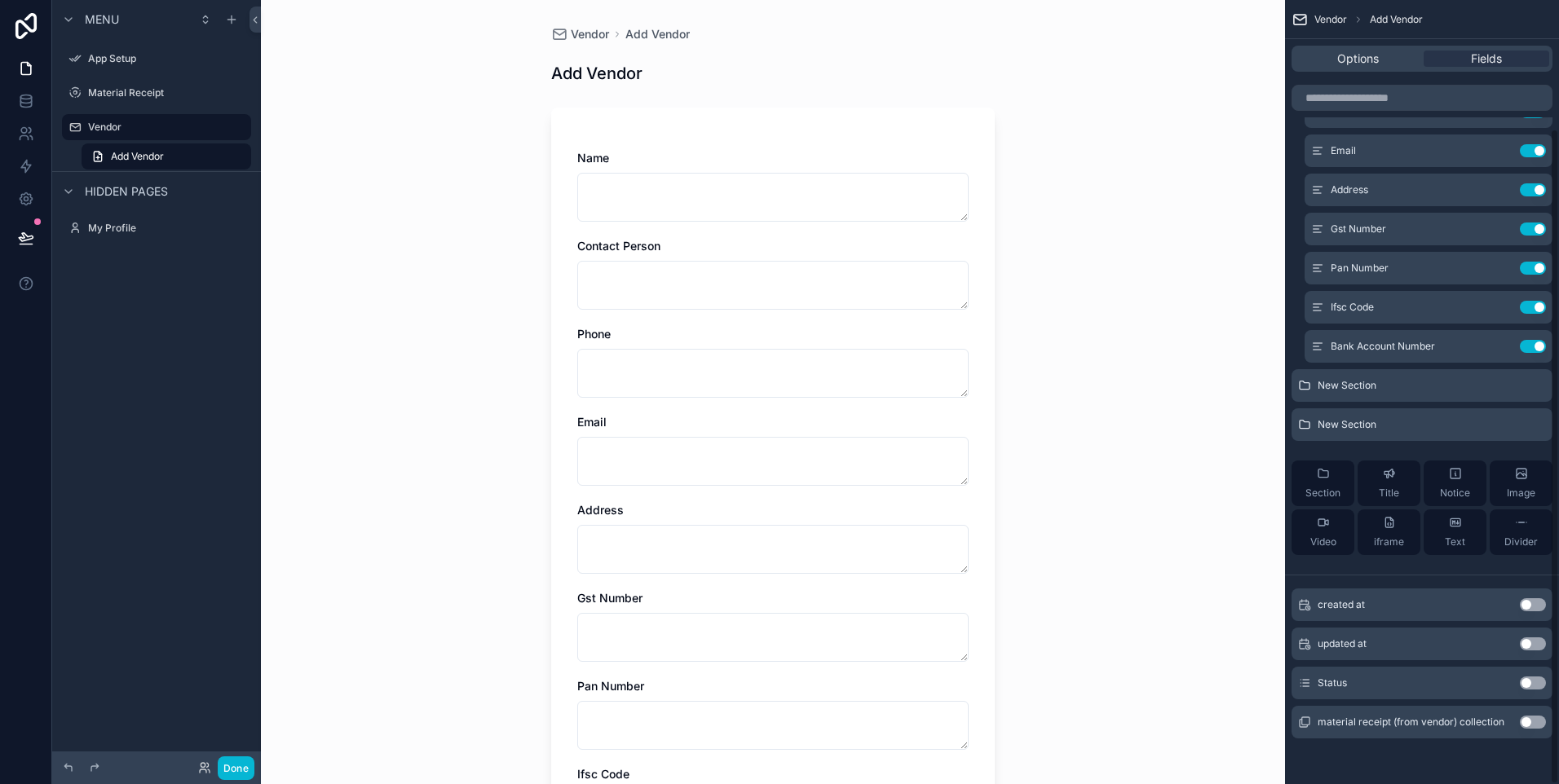
click at [1330, 499] on span "Section" at bounding box center [1322, 493] width 35 height 13
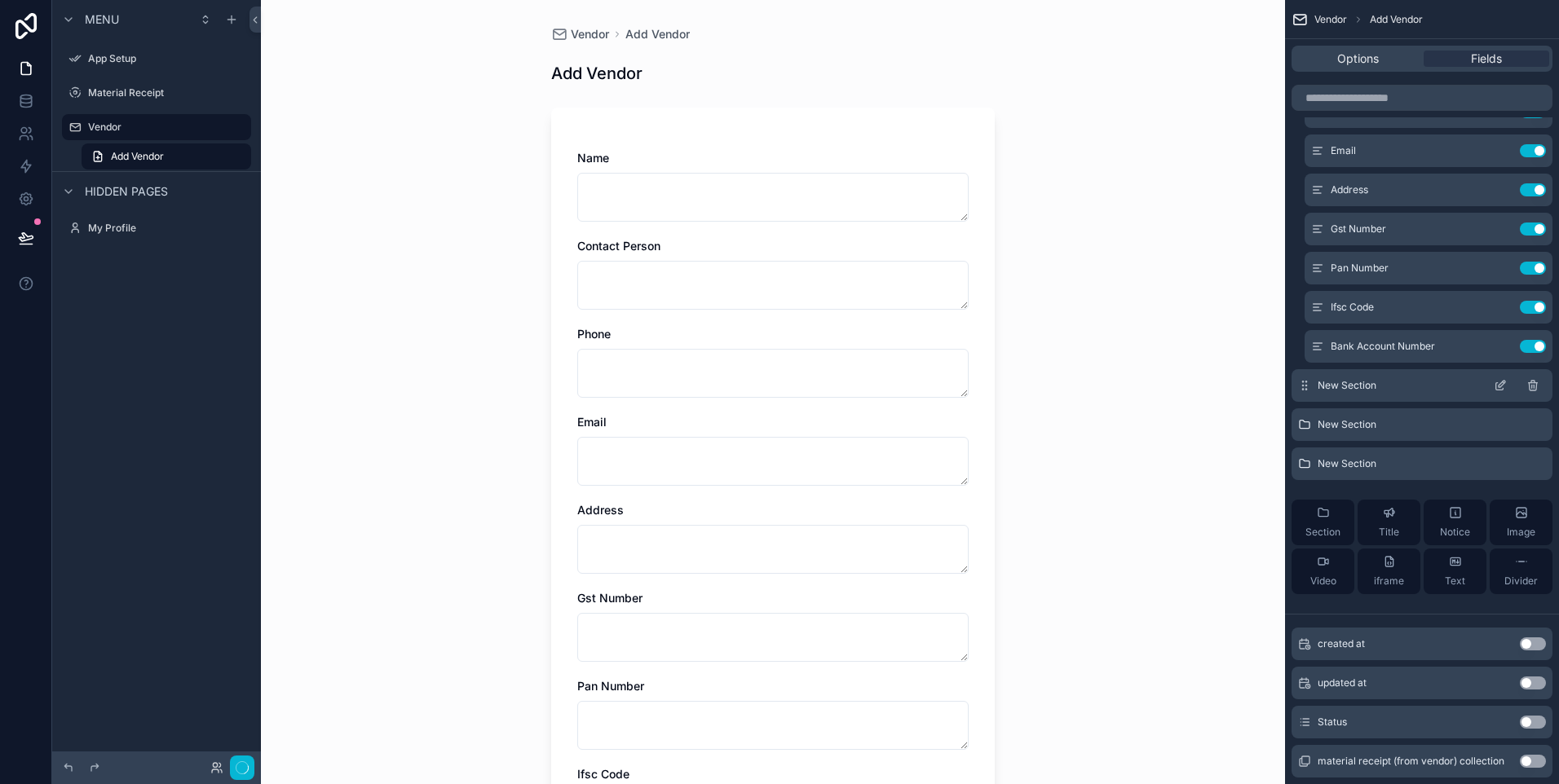
click at [1346, 391] on span "New Section" at bounding box center [1347, 386] width 59 height 13
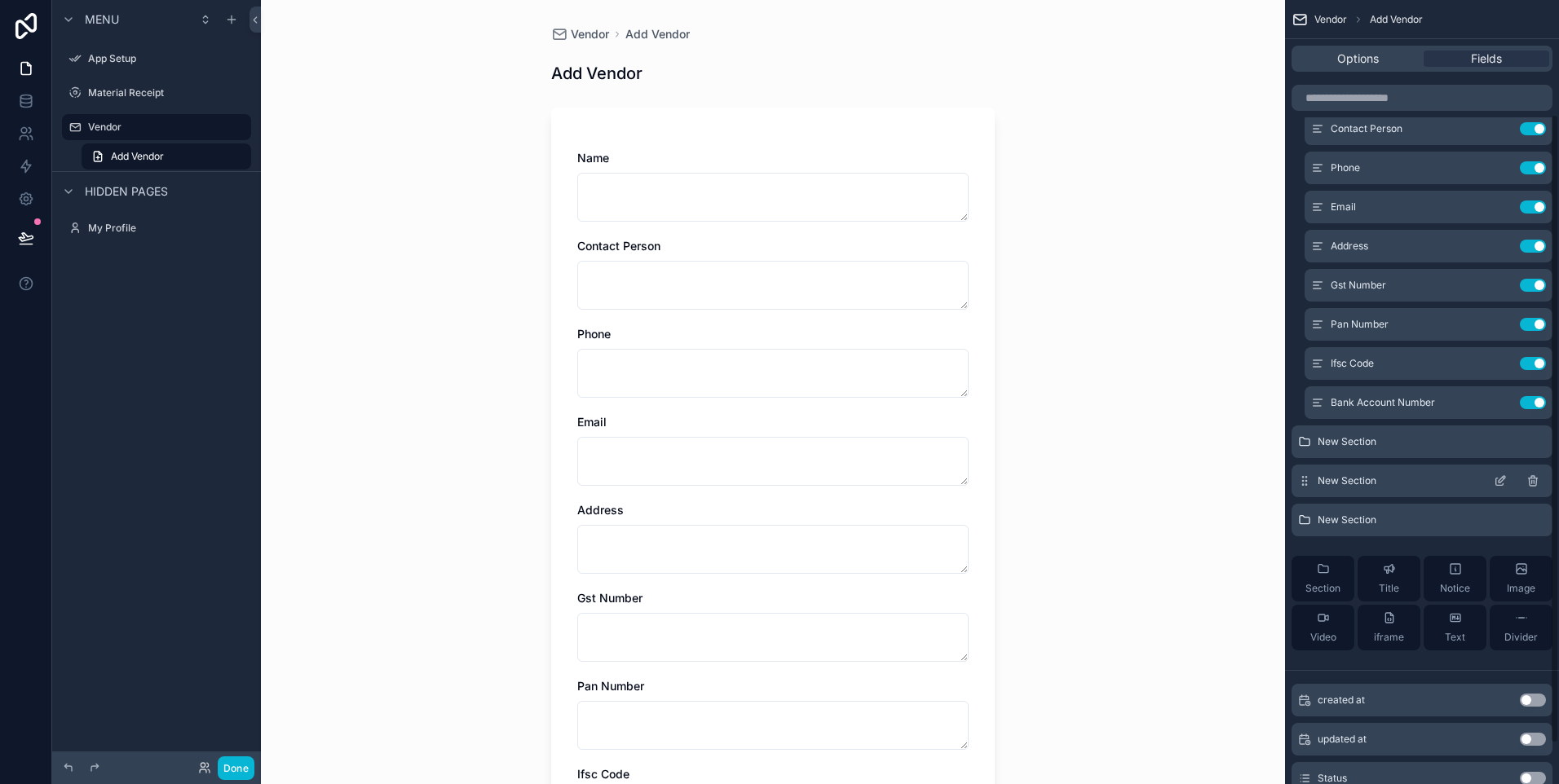
scroll to position [0, 0]
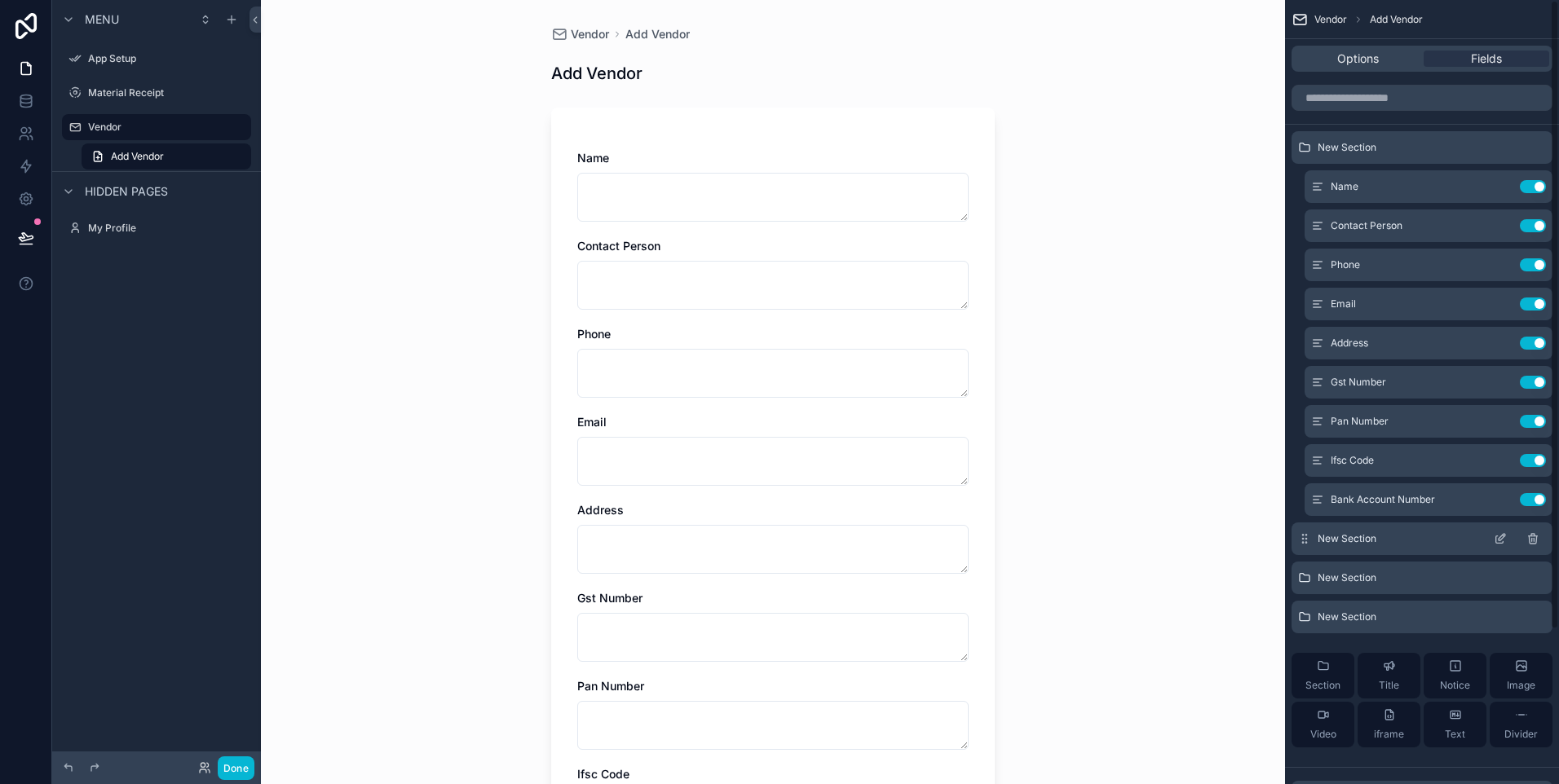
click at [1532, 539] on icon "scrollable content" at bounding box center [1532, 539] width 0 height 4
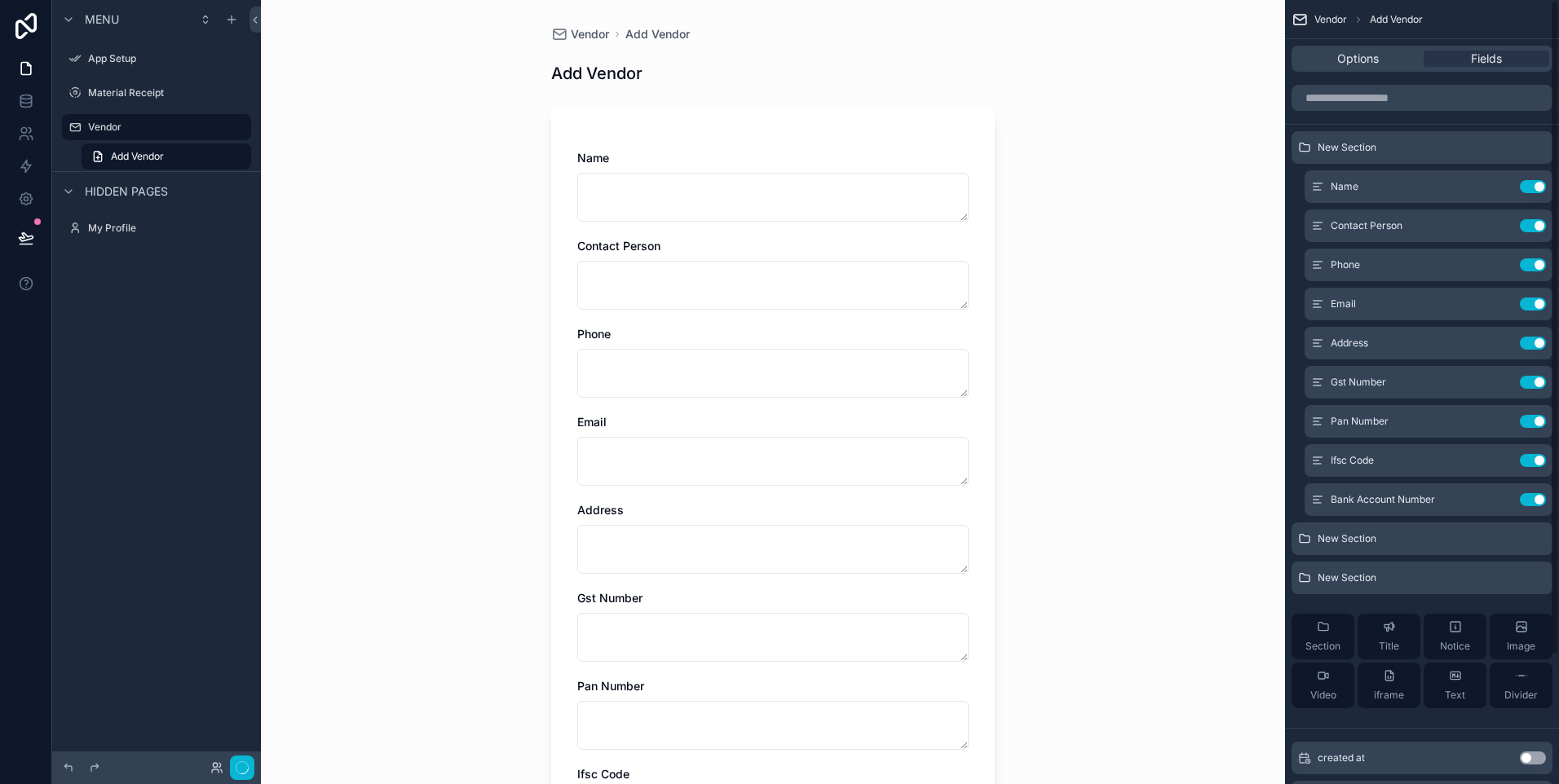
click at [0, 0] on icon "scrollable content" at bounding box center [0, 0] width 0 height 0
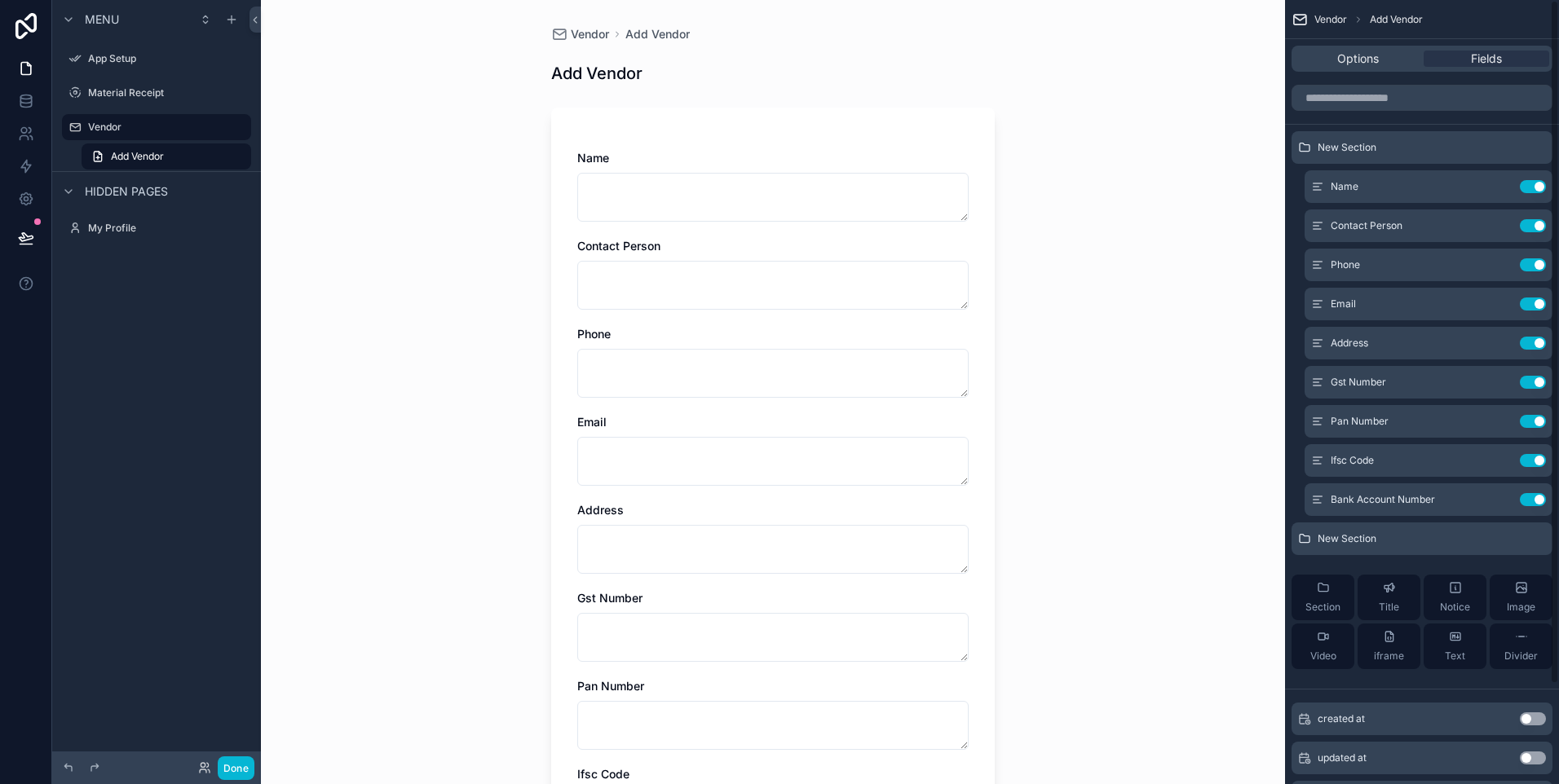
click at [0, 0] on icon "scrollable content" at bounding box center [0, 0] width 0 height 0
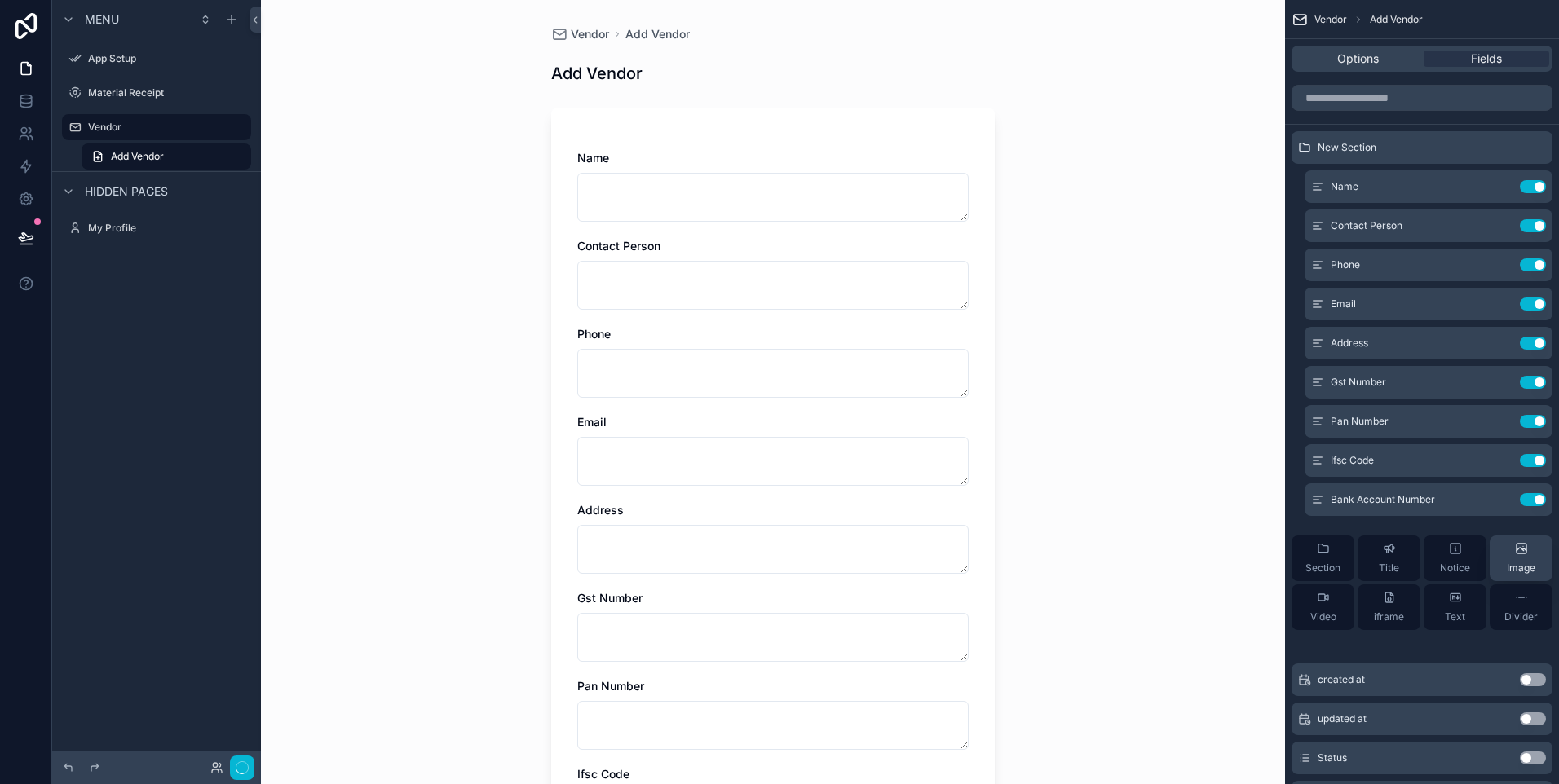
click at [1506, 564] on button "Image" at bounding box center [1520, 558] width 62 height 46
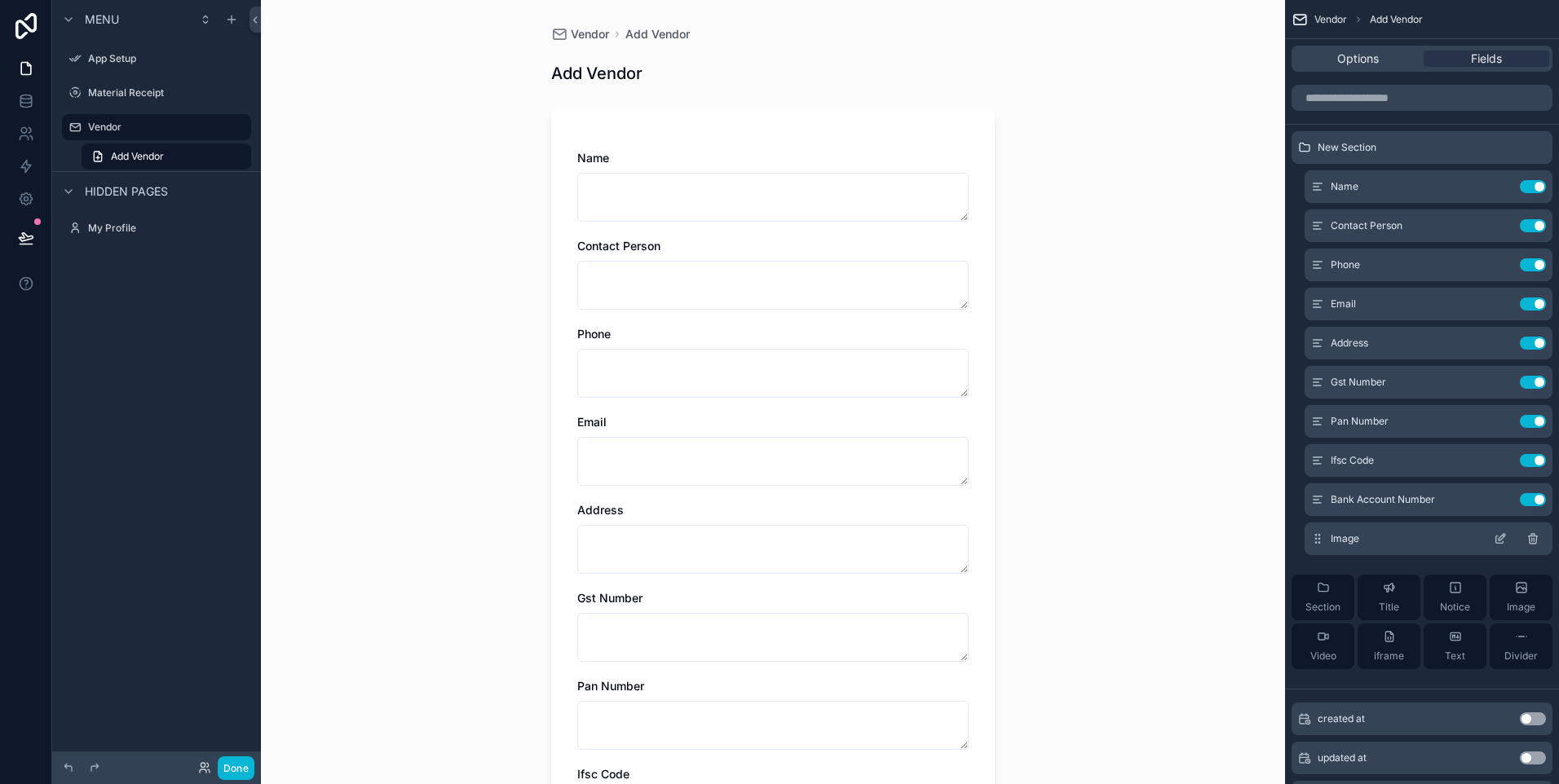
click at [1372, 544] on div "Image" at bounding box center [1428, 538] width 248 height 33
click at [1497, 537] on icon "scrollable content" at bounding box center [1500, 538] width 13 height 13
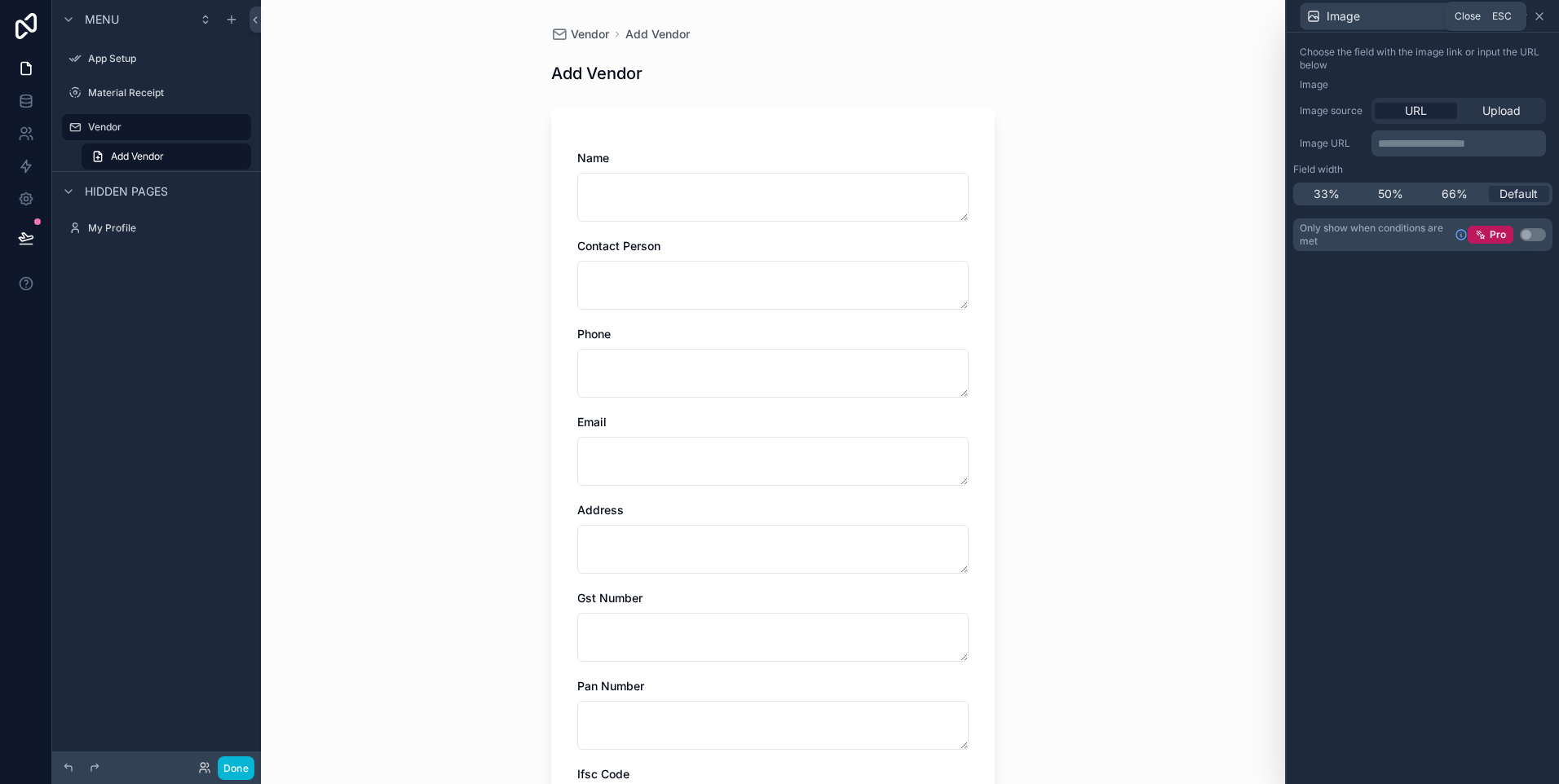
click at [1538, 19] on icon at bounding box center [1539, 16] width 13 height 13
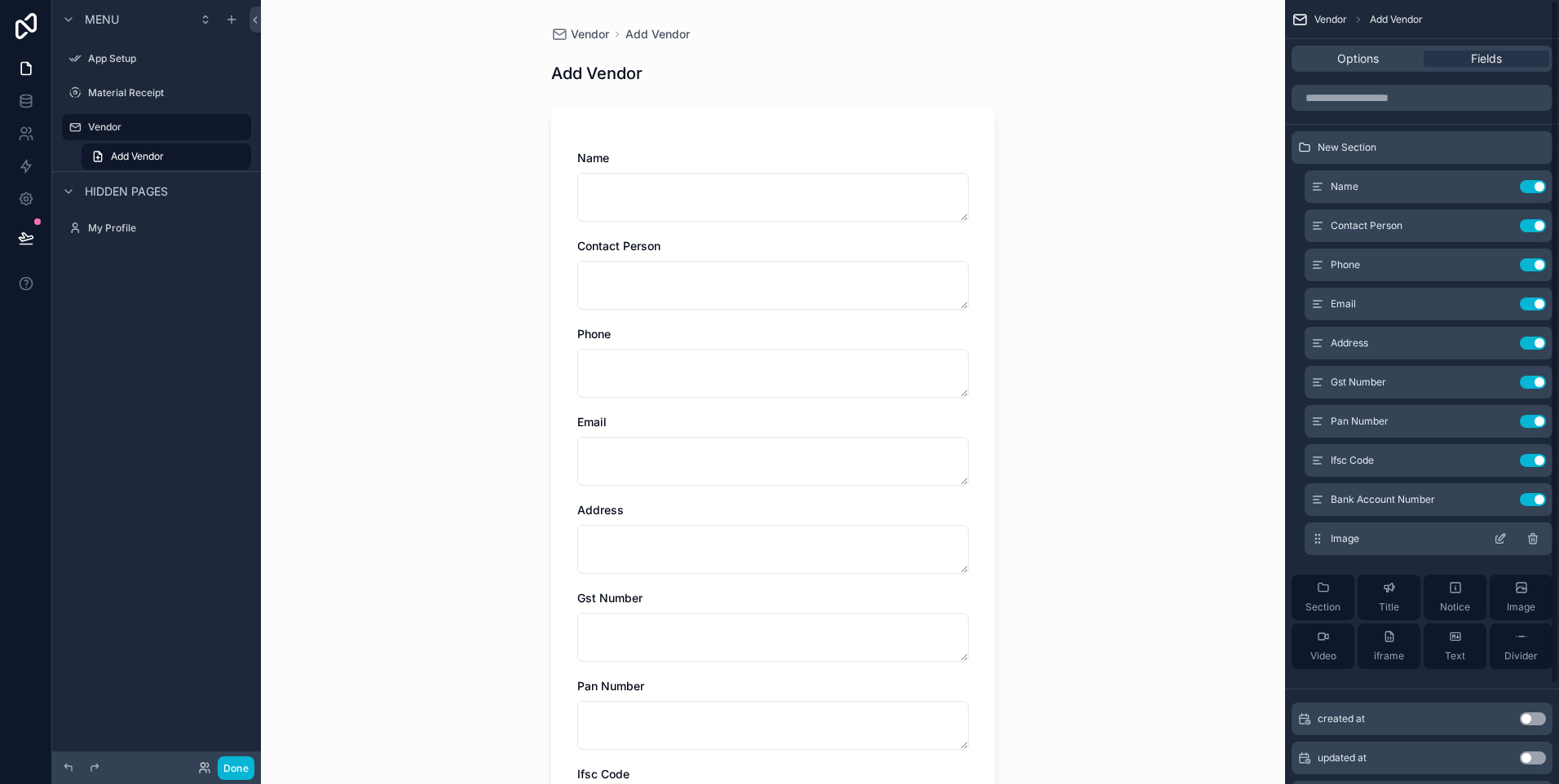
click at [1426, 537] on div "Image" at bounding box center [1428, 538] width 248 height 33
click at [1496, 537] on icon "scrollable content" at bounding box center [1500, 538] width 13 height 13
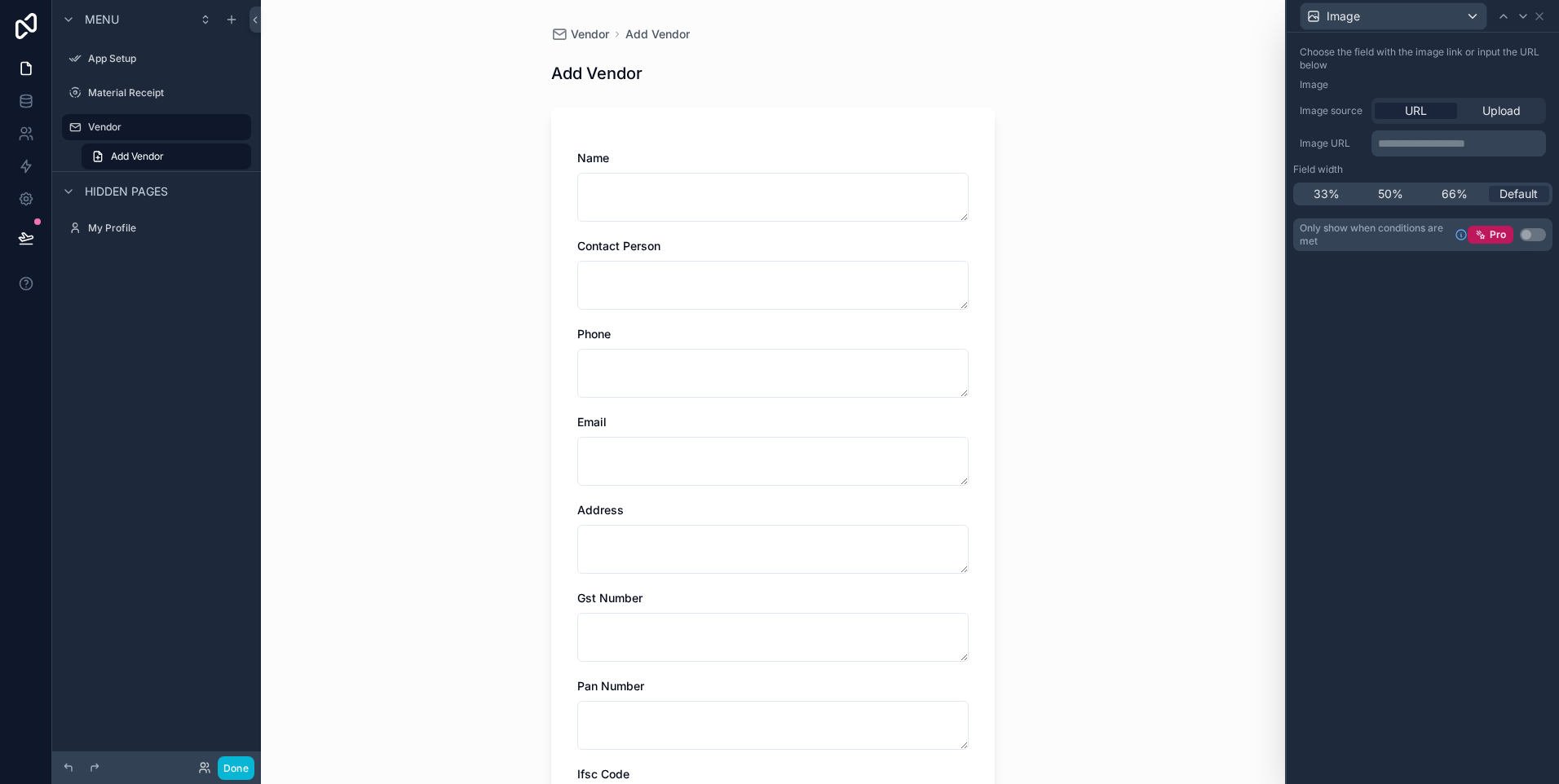
click at [1406, 144] on p "**********" at bounding box center [1460, 144] width 164 height 16
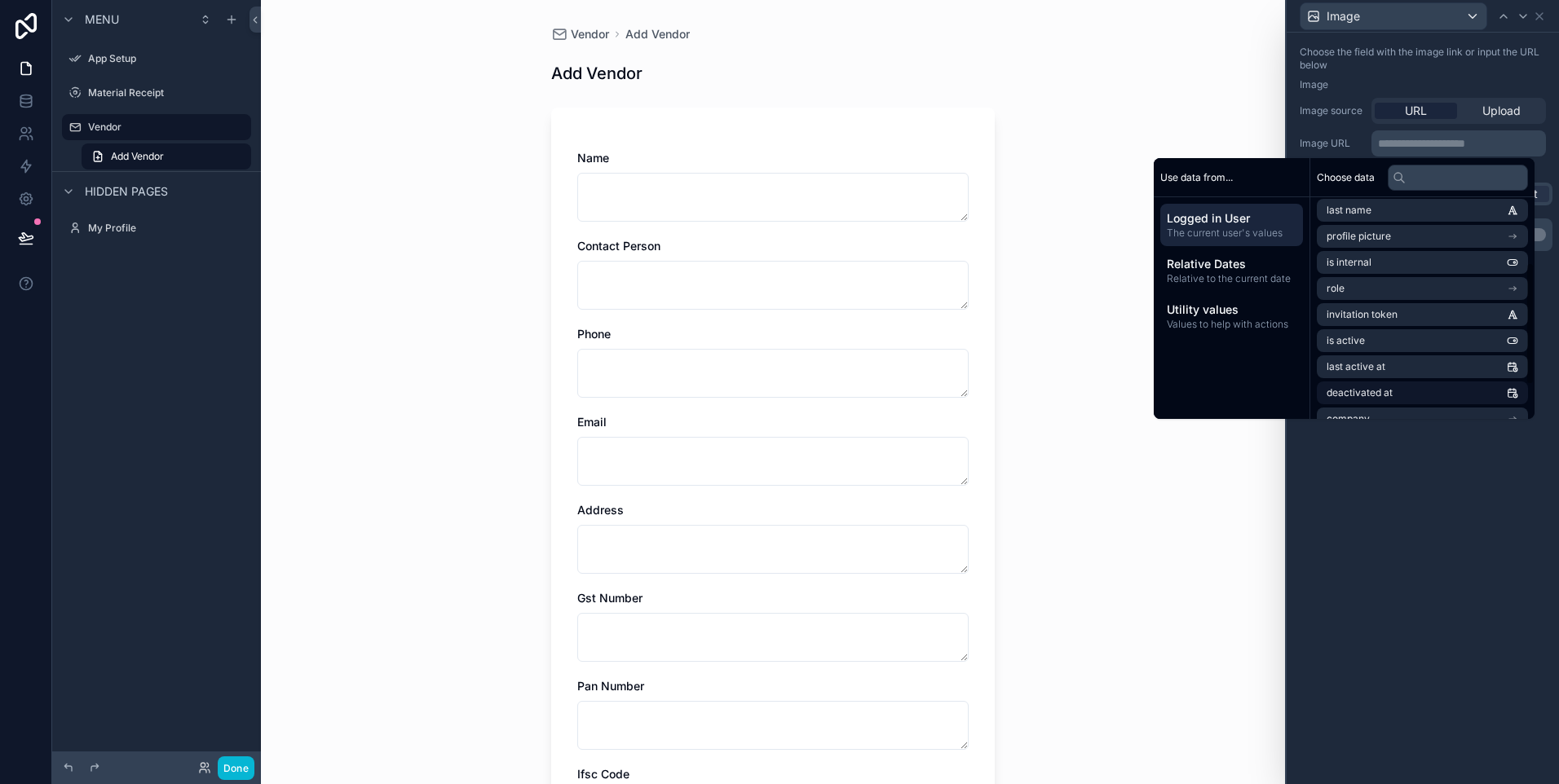
scroll to position [179, 0]
click at [1378, 455] on div "**********" at bounding box center [1423, 408] width 272 height 751
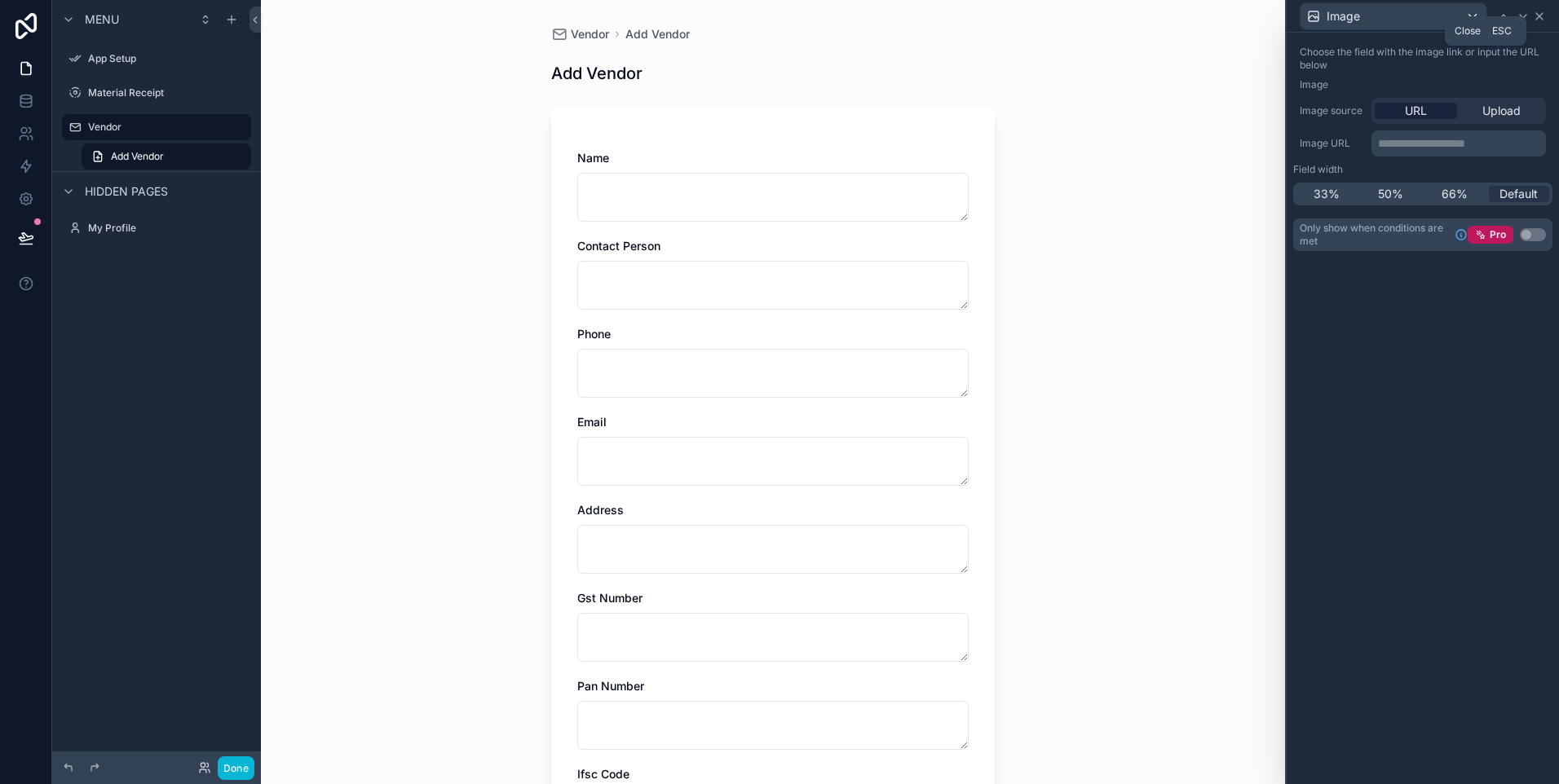
click at [1537, 14] on icon at bounding box center [1539, 16] width 13 height 13
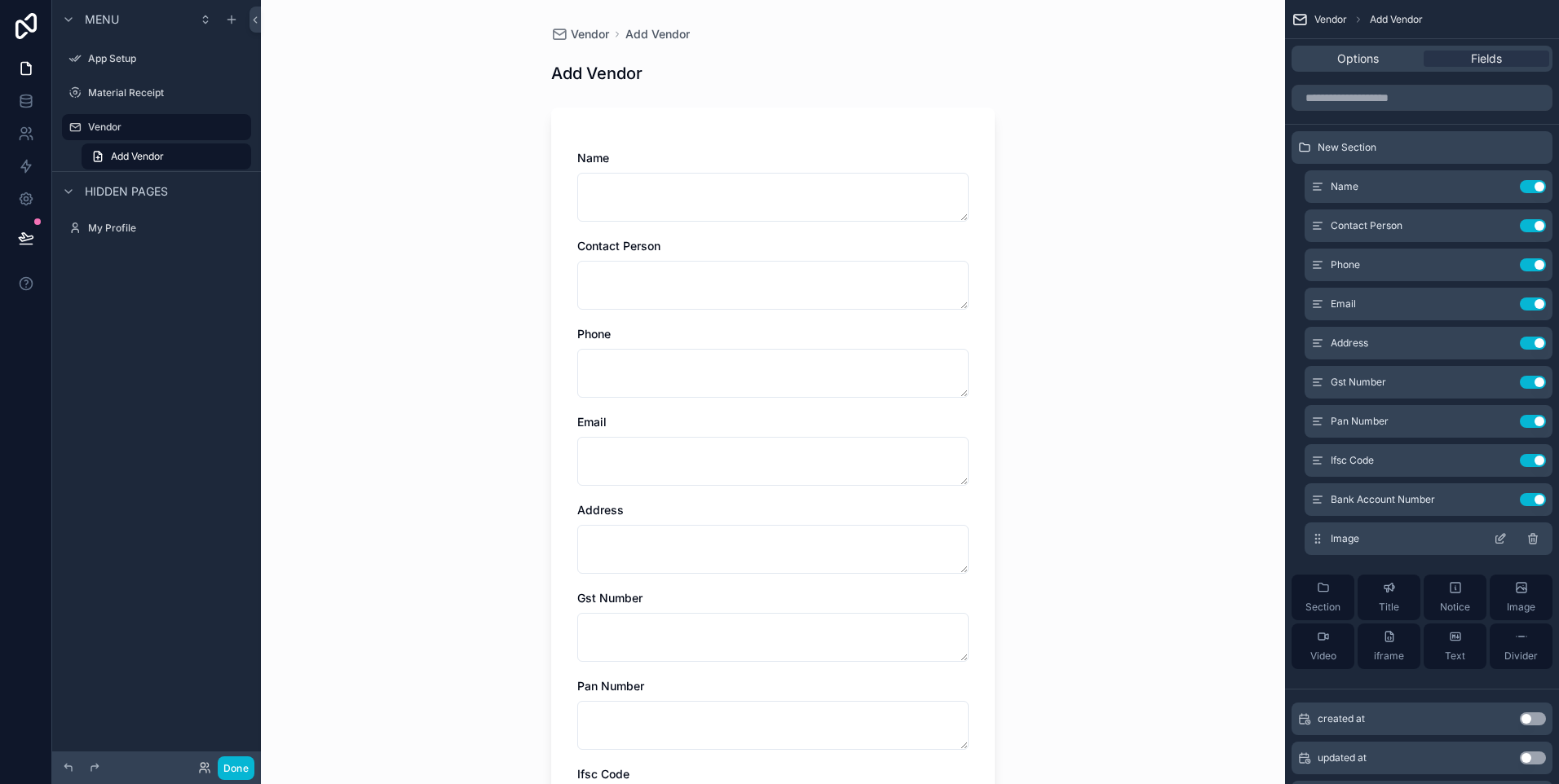
click at [1529, 540] on icon "scrollable content" at bounding box center [1533, 538] width 13 height 13
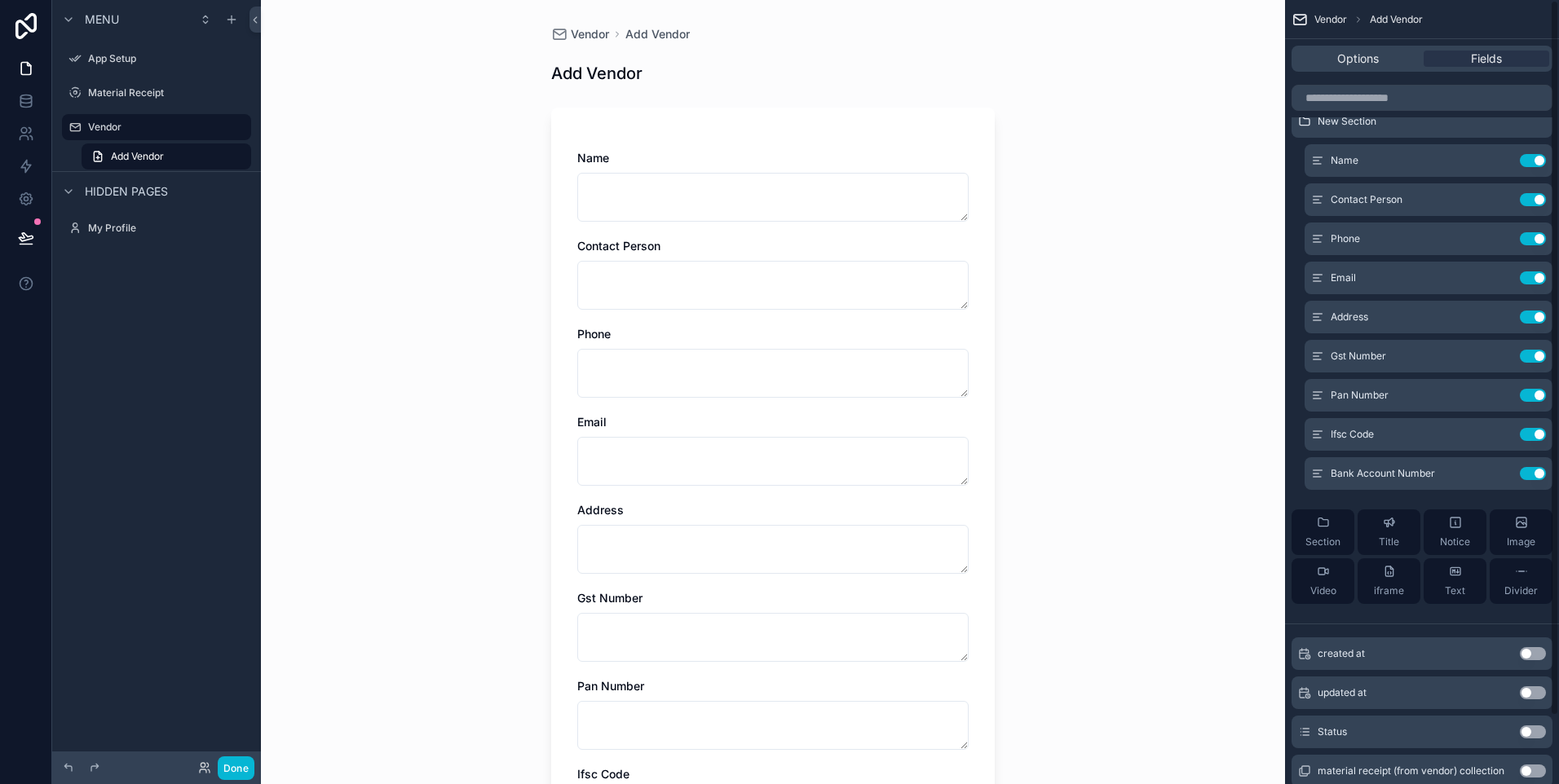
scroll to position [0, 0]
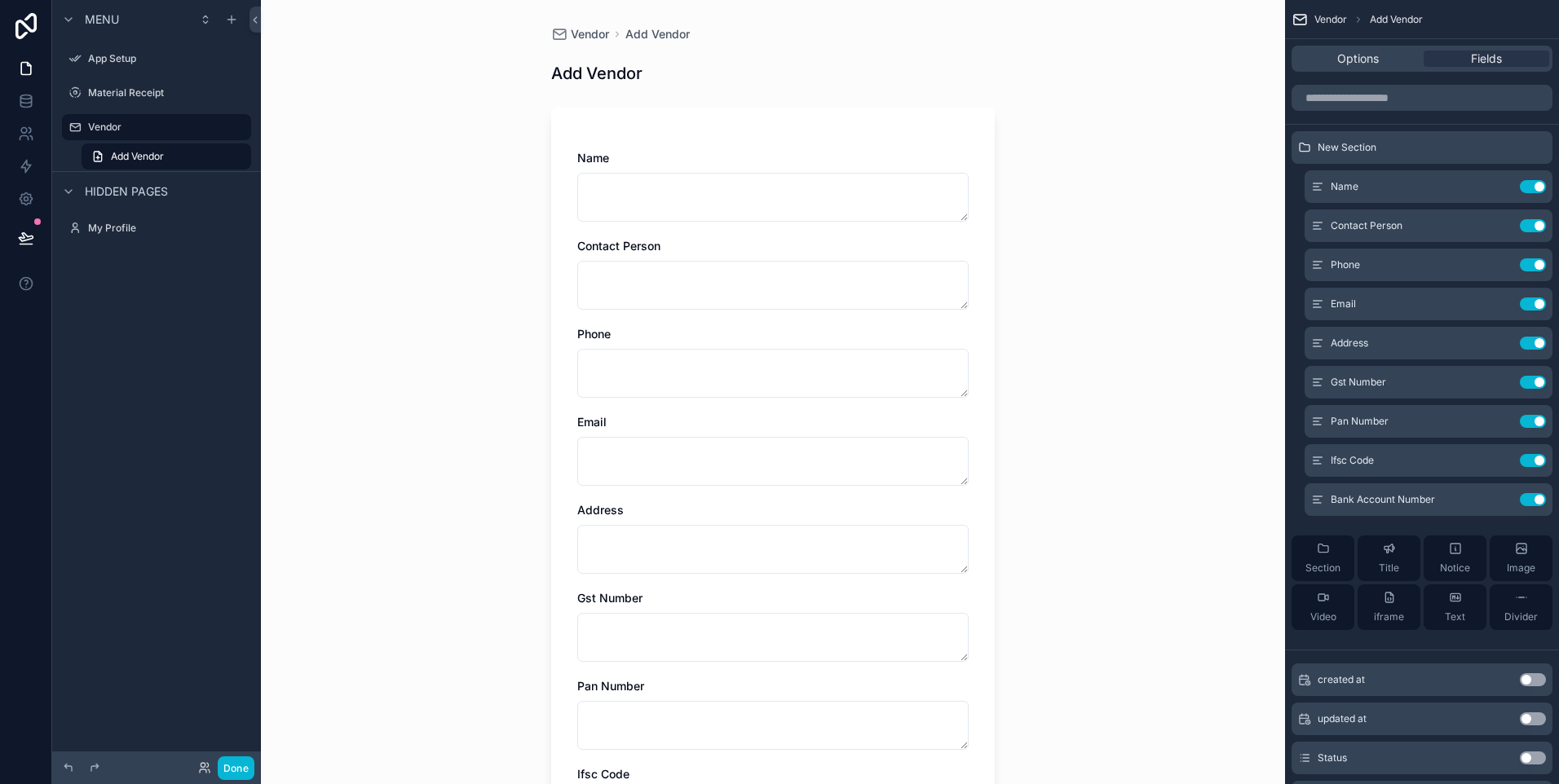
click at [1095, 247] on div "Vendor Add Vendor Add Vendor Name Contact Person Phone Email Address Gst Number…" at bounding box center [773, 392] width 1024 height 784
click at [691, 189] on textarea "scrollable content" at bounding box center [773, 197] width 391 height 49
type textarea "********"
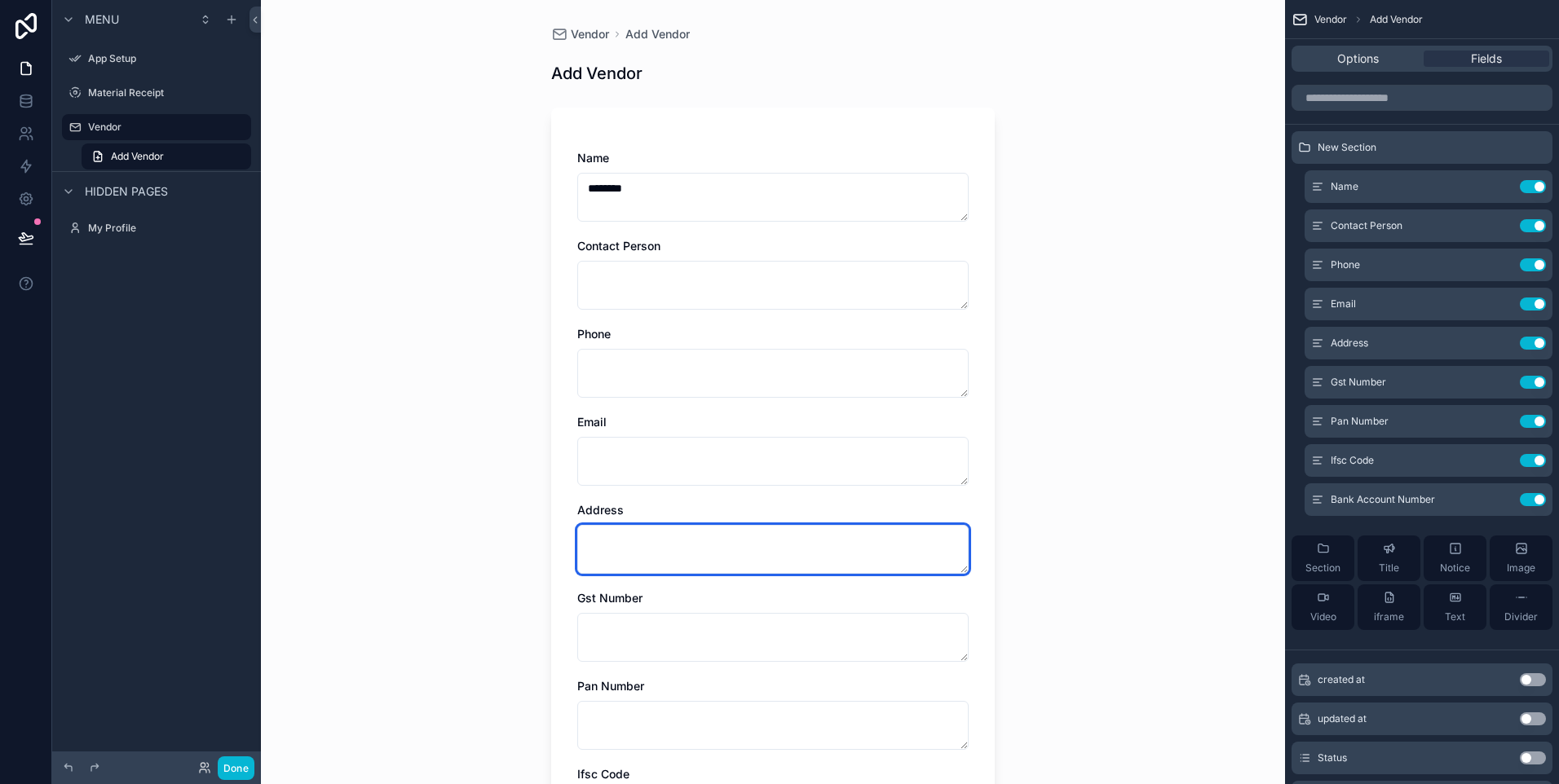
type textarea "******"
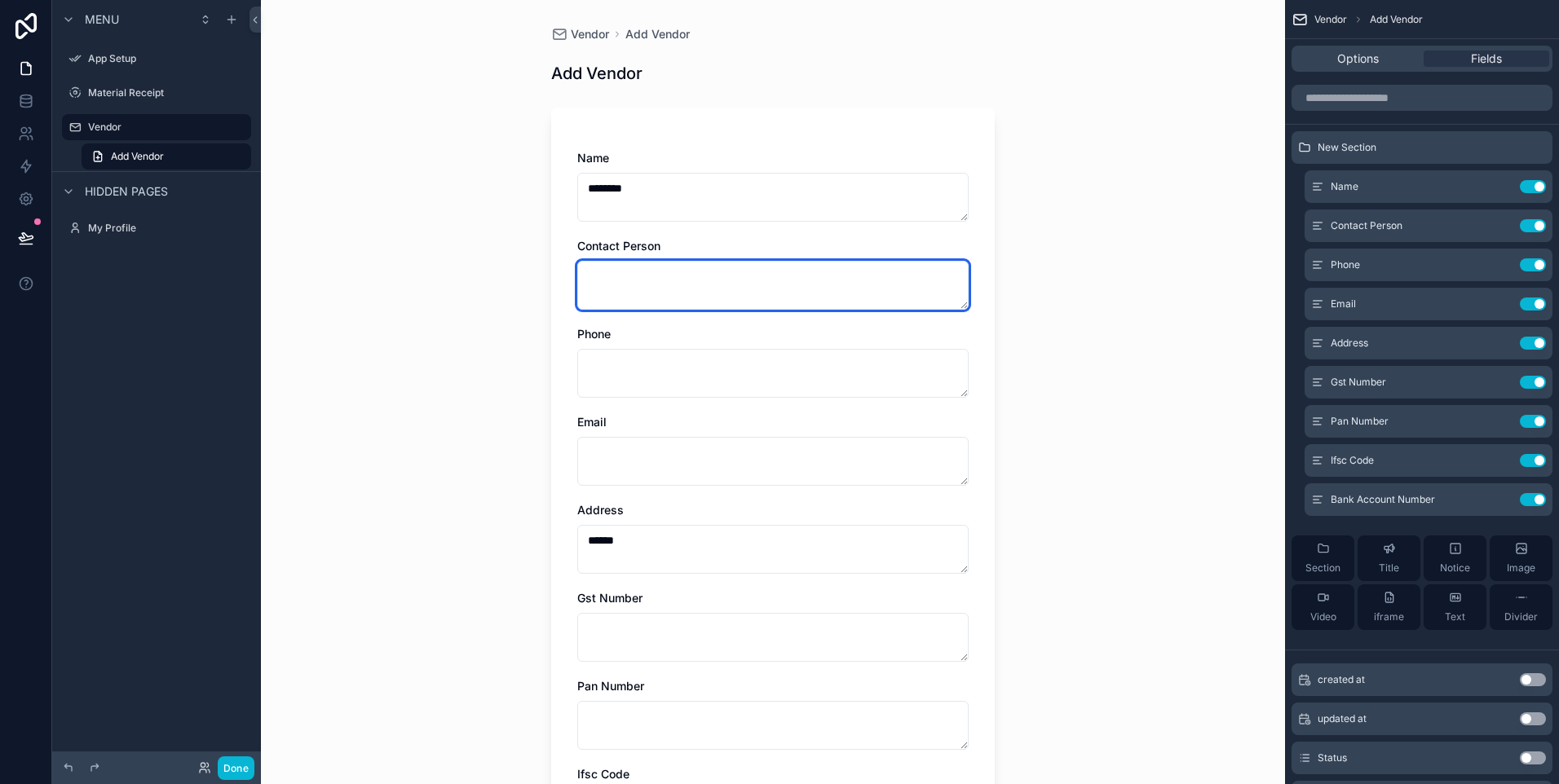
click at [659, 289] on textarea "scrollable content" at bounding box center [773, 285] width 391 height 49
type textarea "****"
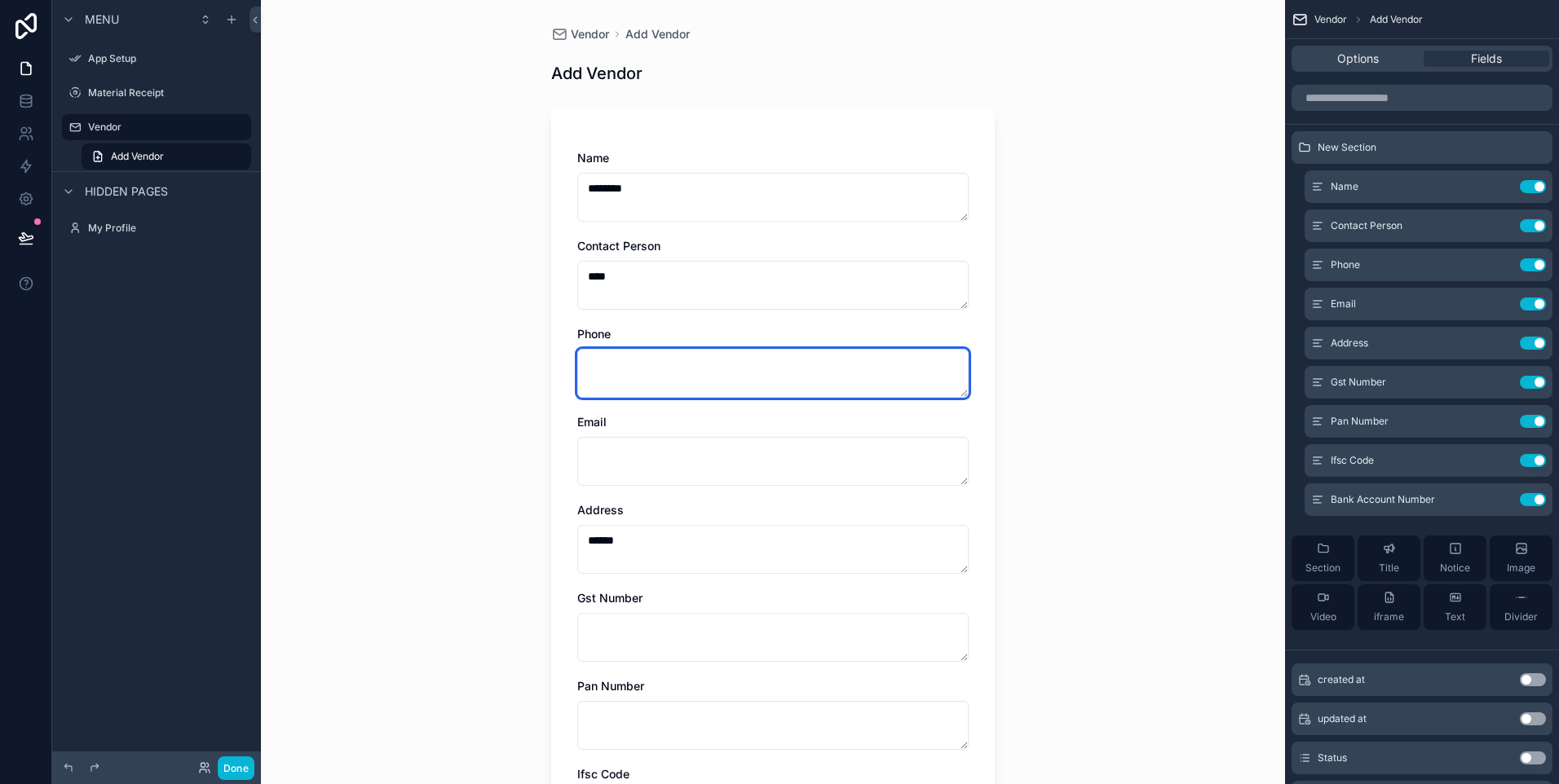
click at [644, 359] on textarea "scrollable content" at bounding box center [773, 373] width 391 height 49
type textarea "**"
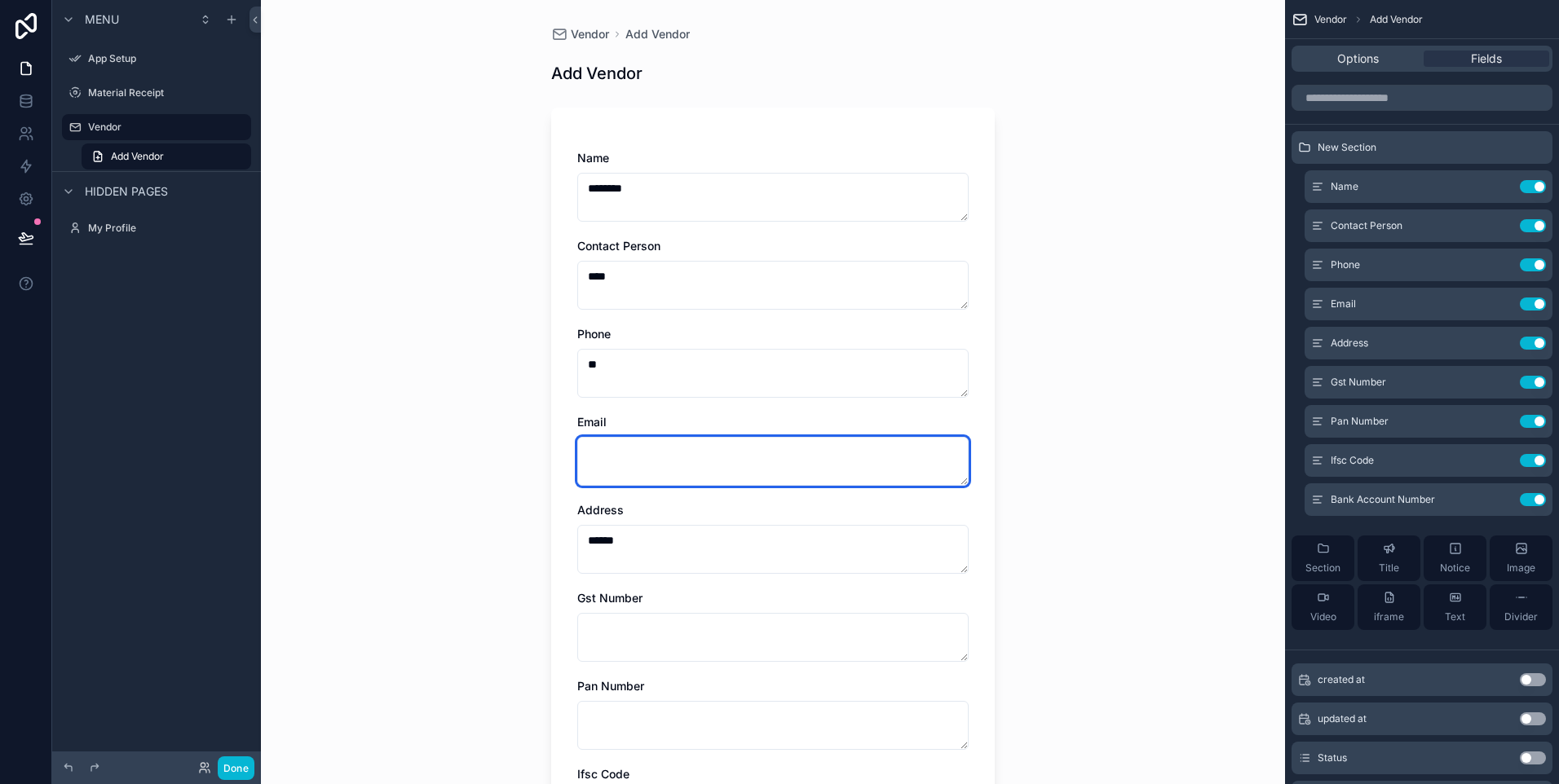
click at [655, 445] on textarea "scrollable content" at bounding box center [773, 462] width 391 height 49
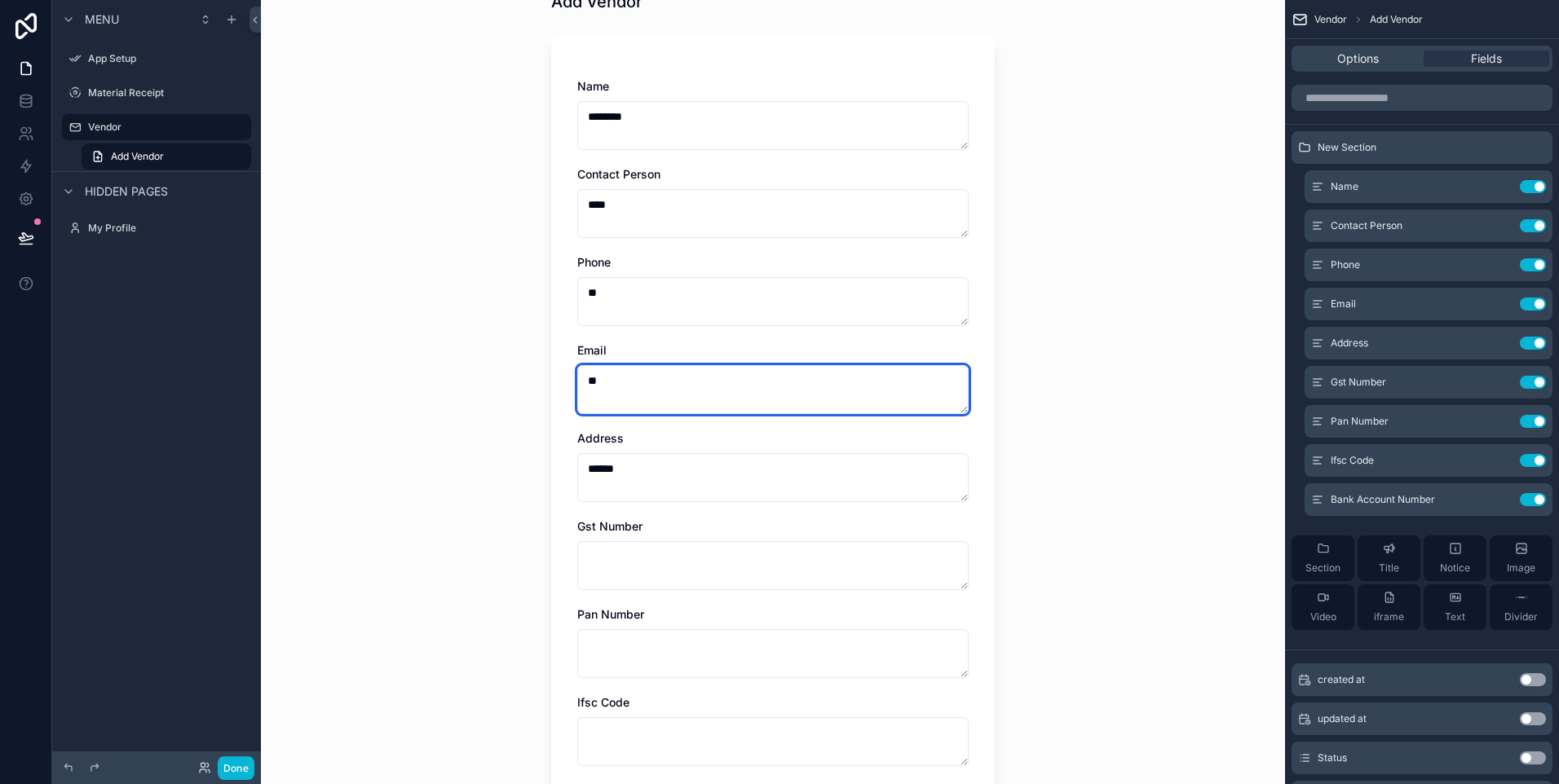
scroll to position [163, 0]
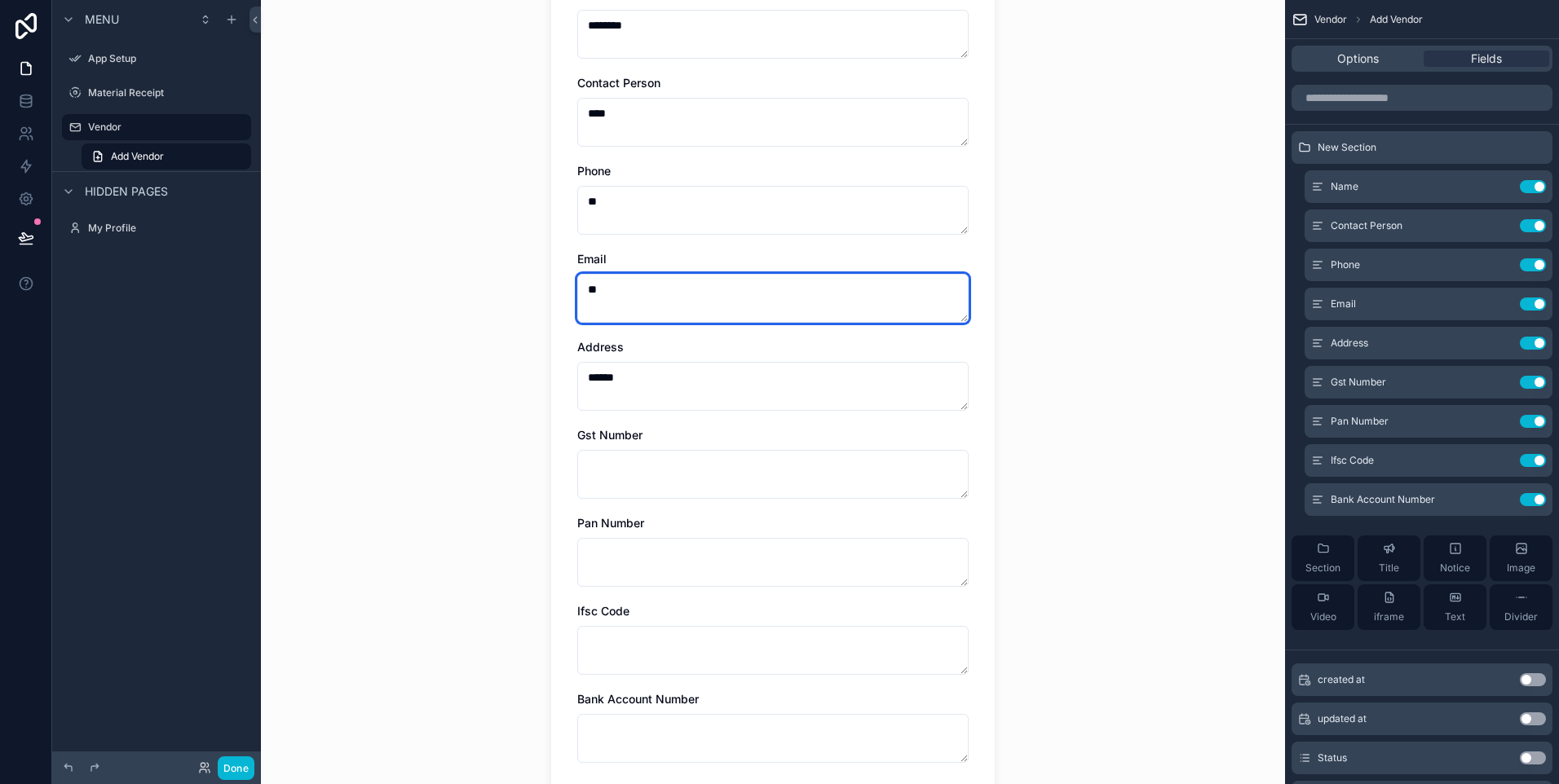
type textarea "**"
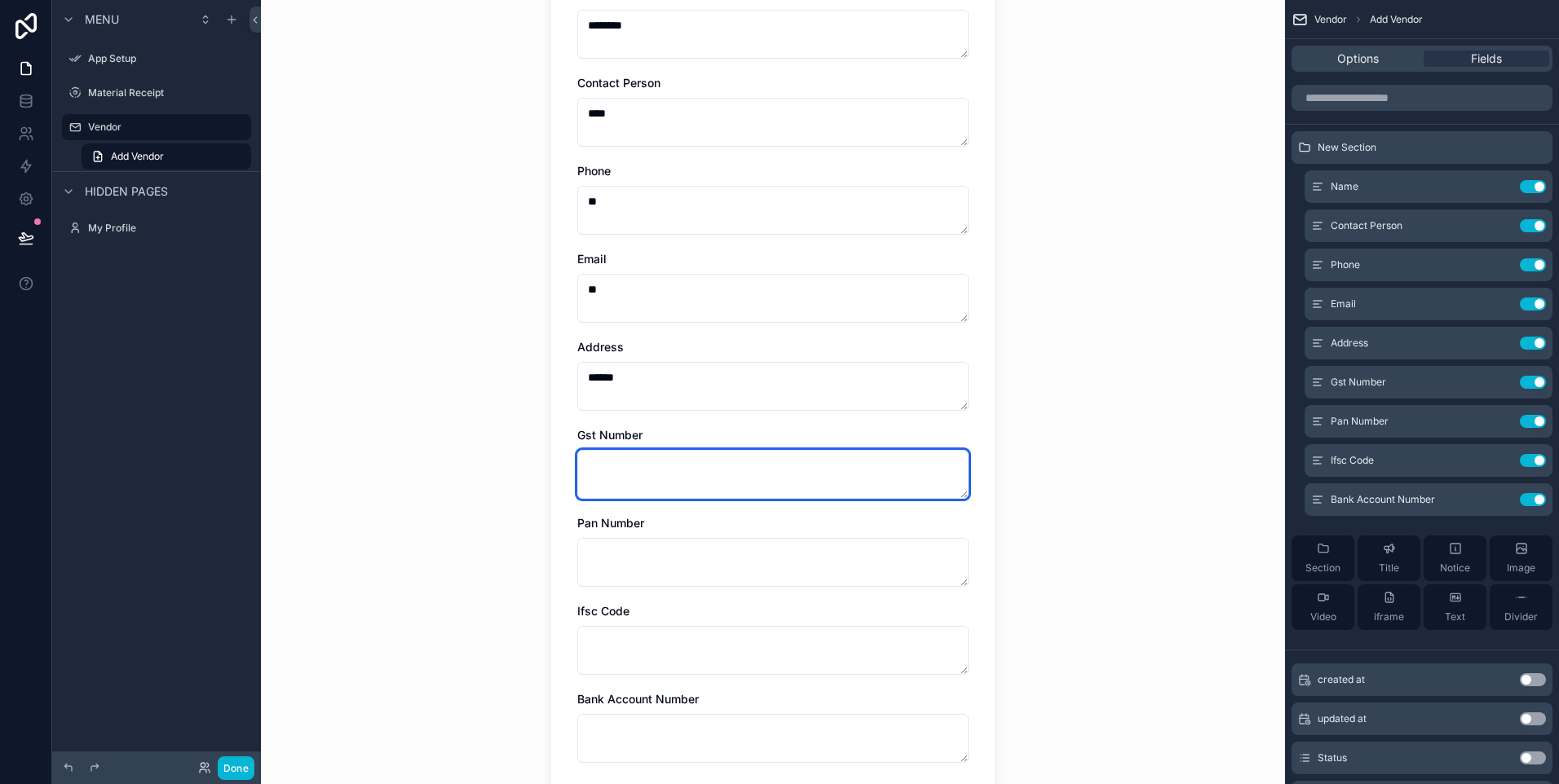
click at [662, 479] on textarea "scrollable content" at bounding box center [773, 474] width 391 height 49
type textarea "***"
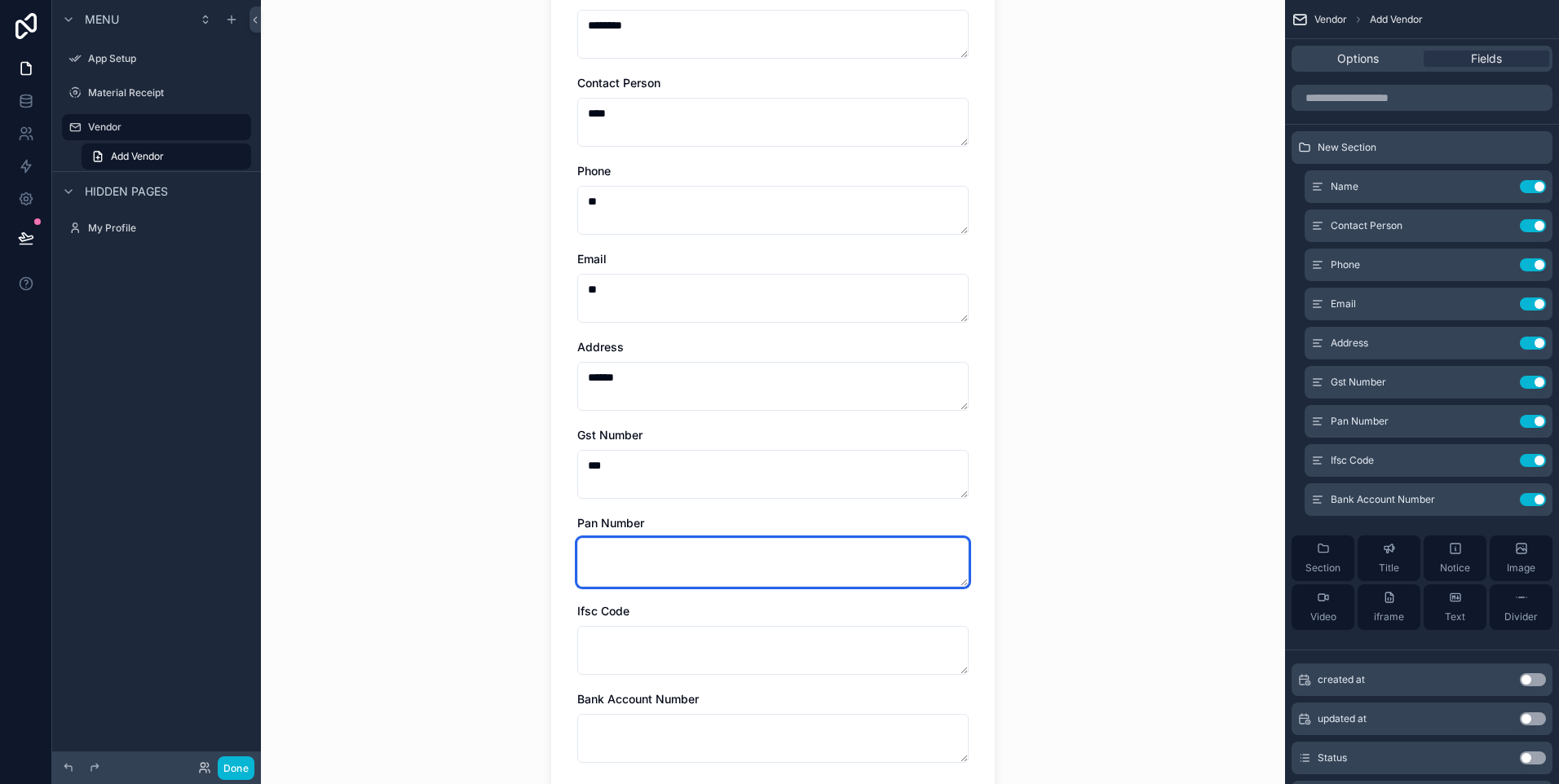
click at [663, 580] on textarea "scrollable content" at bounding box center [773, 562] width 391 height 49
type textarea "***"
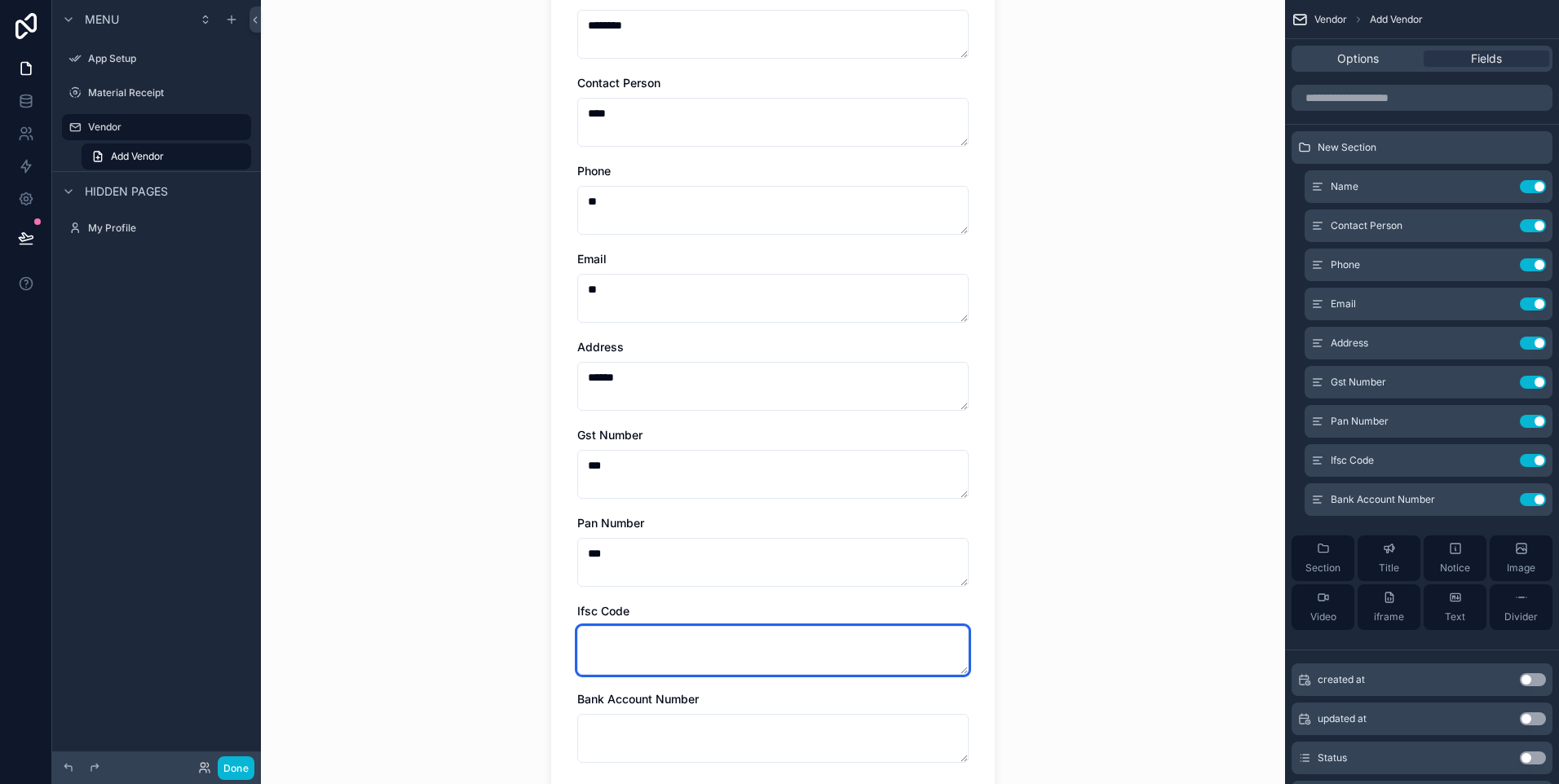
click at [653, 658] on textarea "scrollable content" at bounding box center [773, 650] width 391 height 49
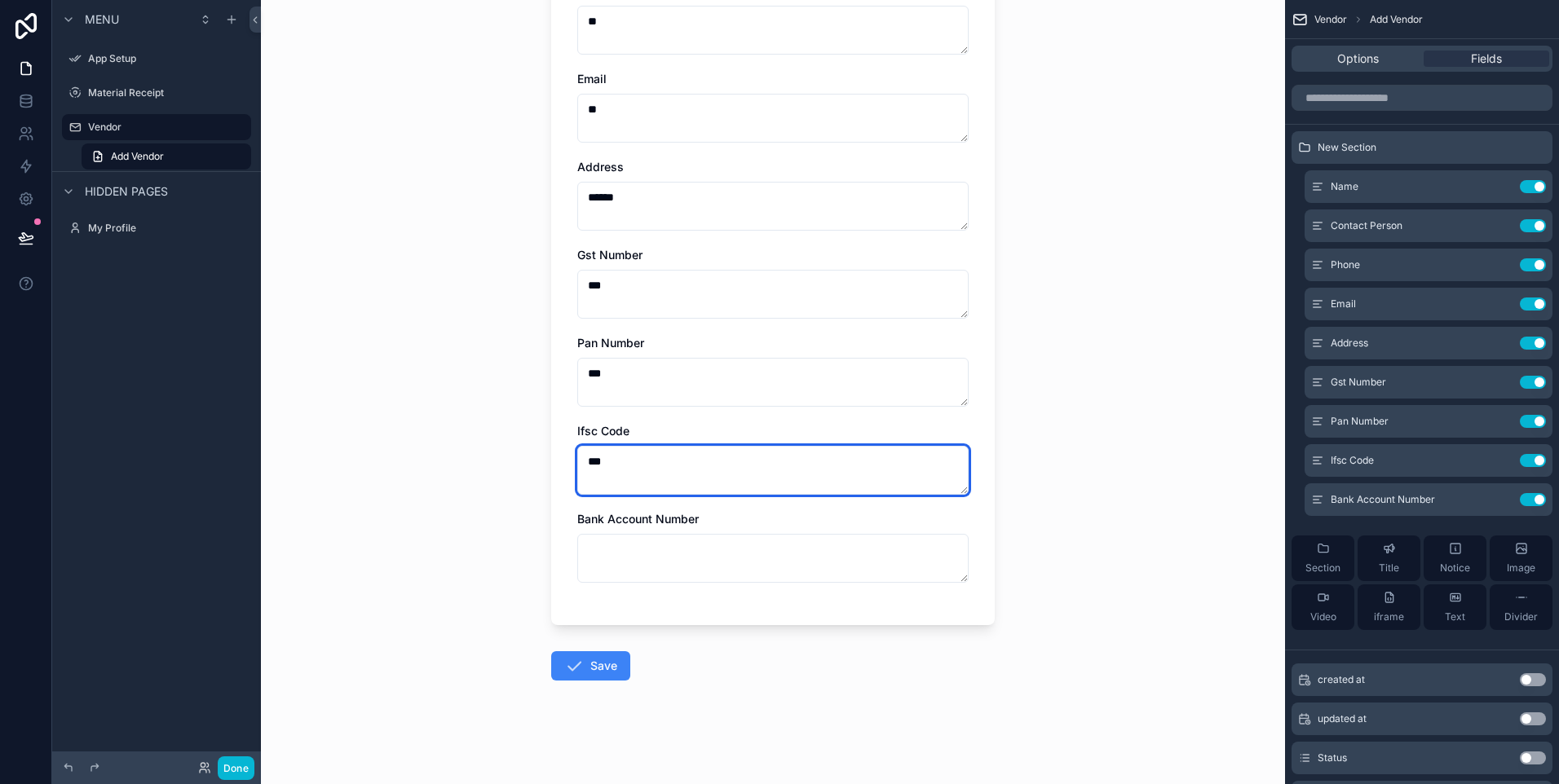
scroll to position [344, 0]
type textarea "***"
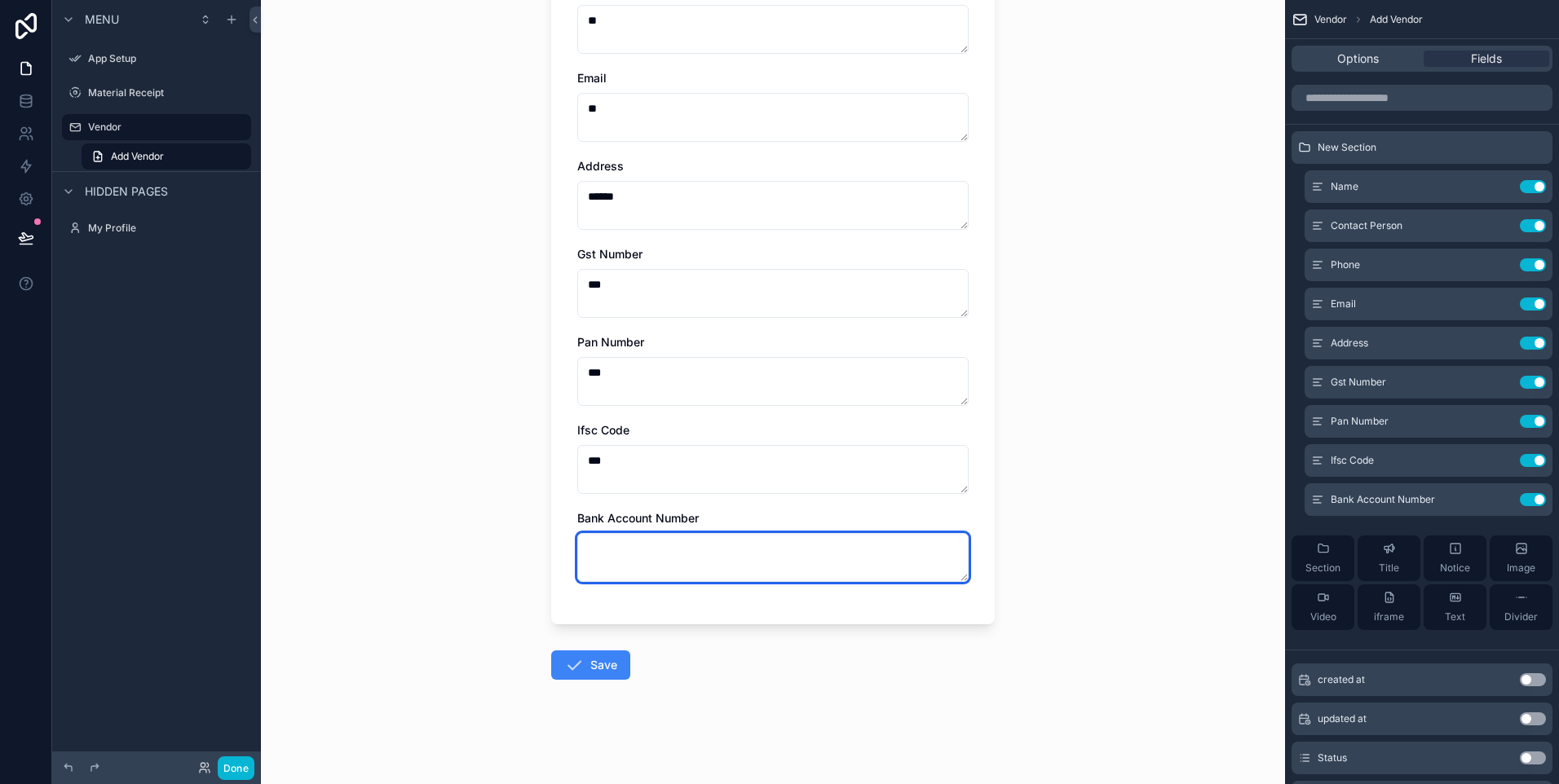
click at [698, 561] on textarea "scrollable content" at bounding box center [773, 557] width 391 height 49
type textarea "***"
click at [593, 659] on button "Save" at bounding box center [591, 665] width 80 height 29
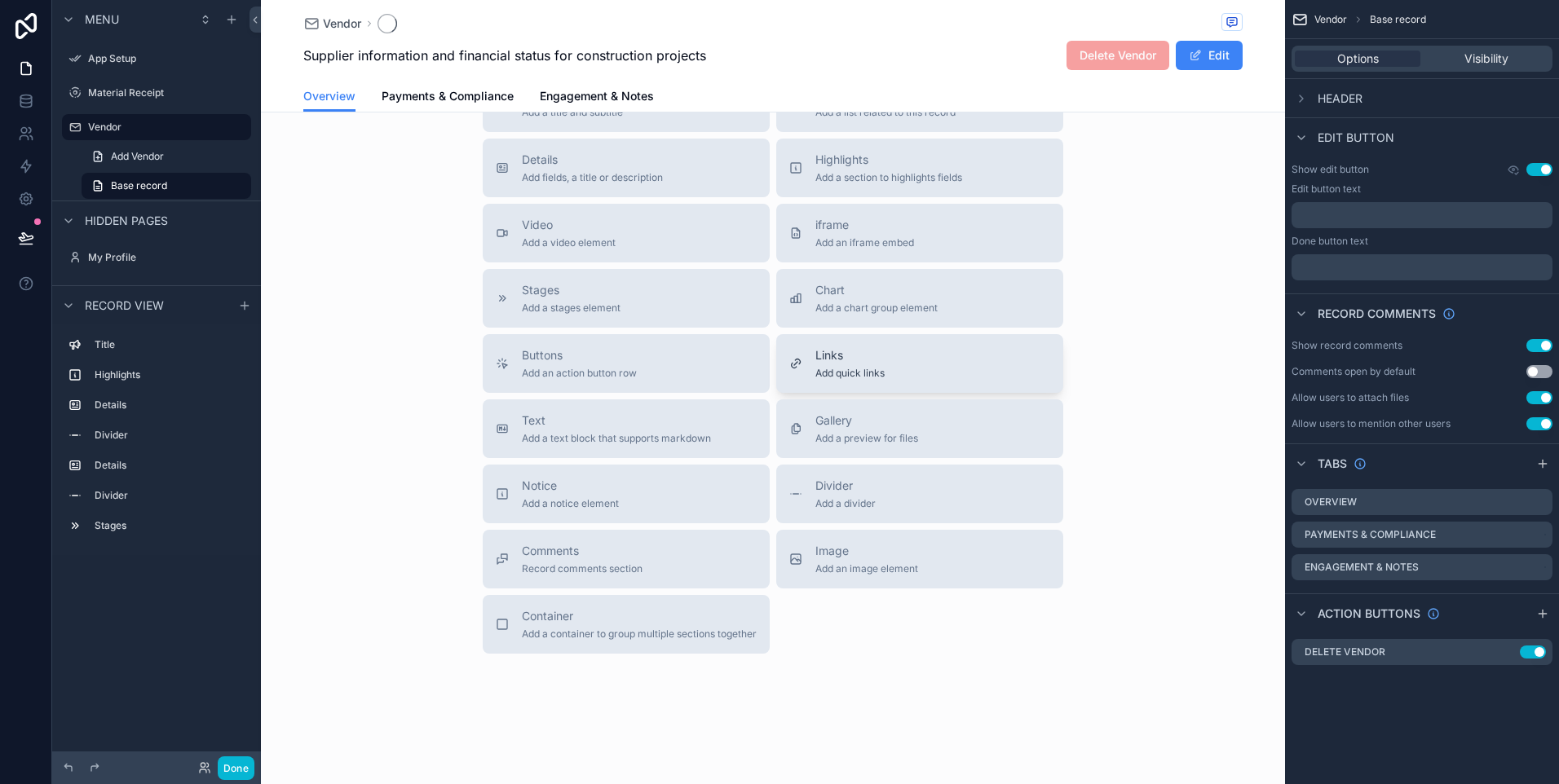
scroll to position [342, 0]
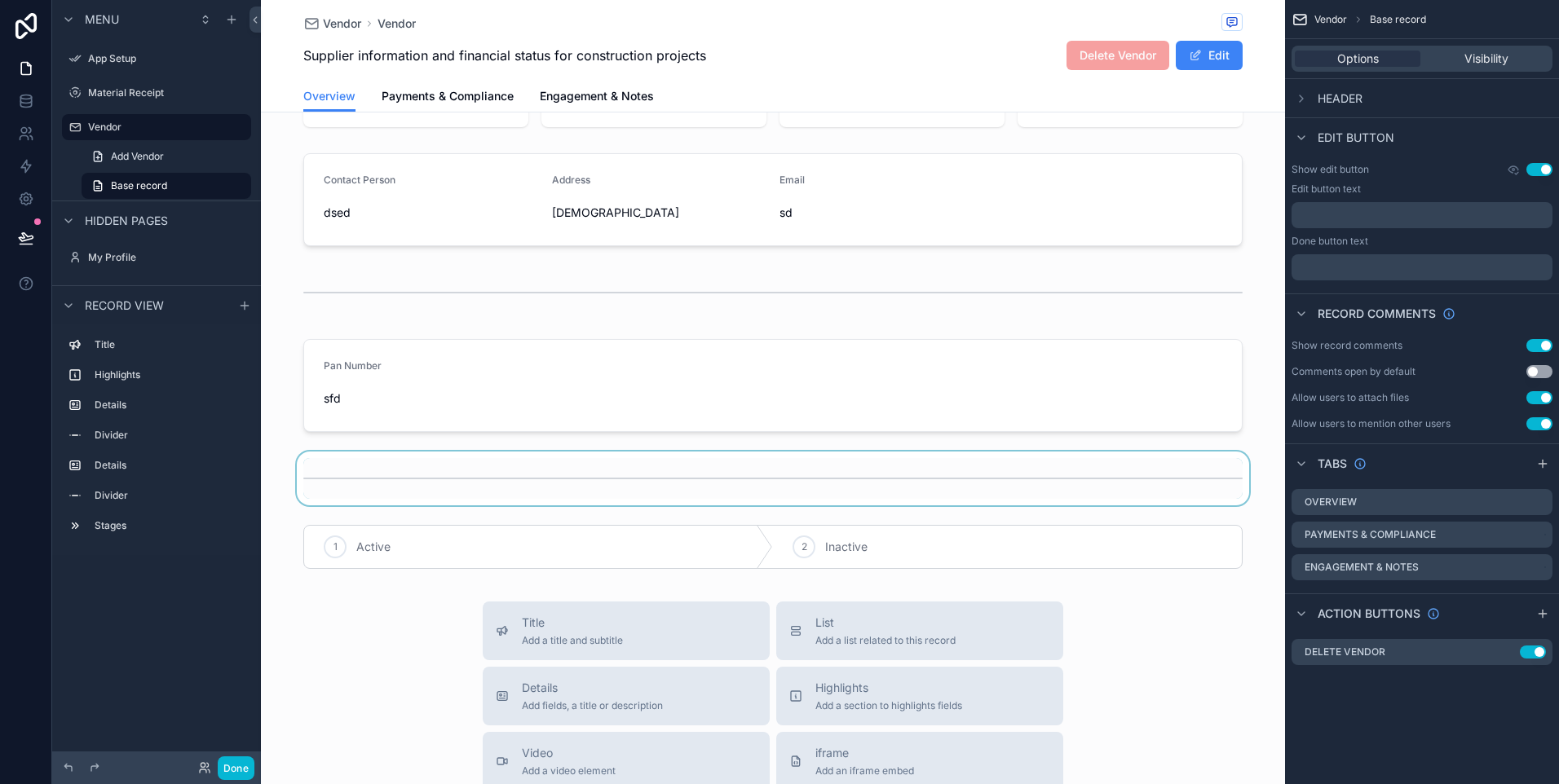
scroll to position [201, 0]
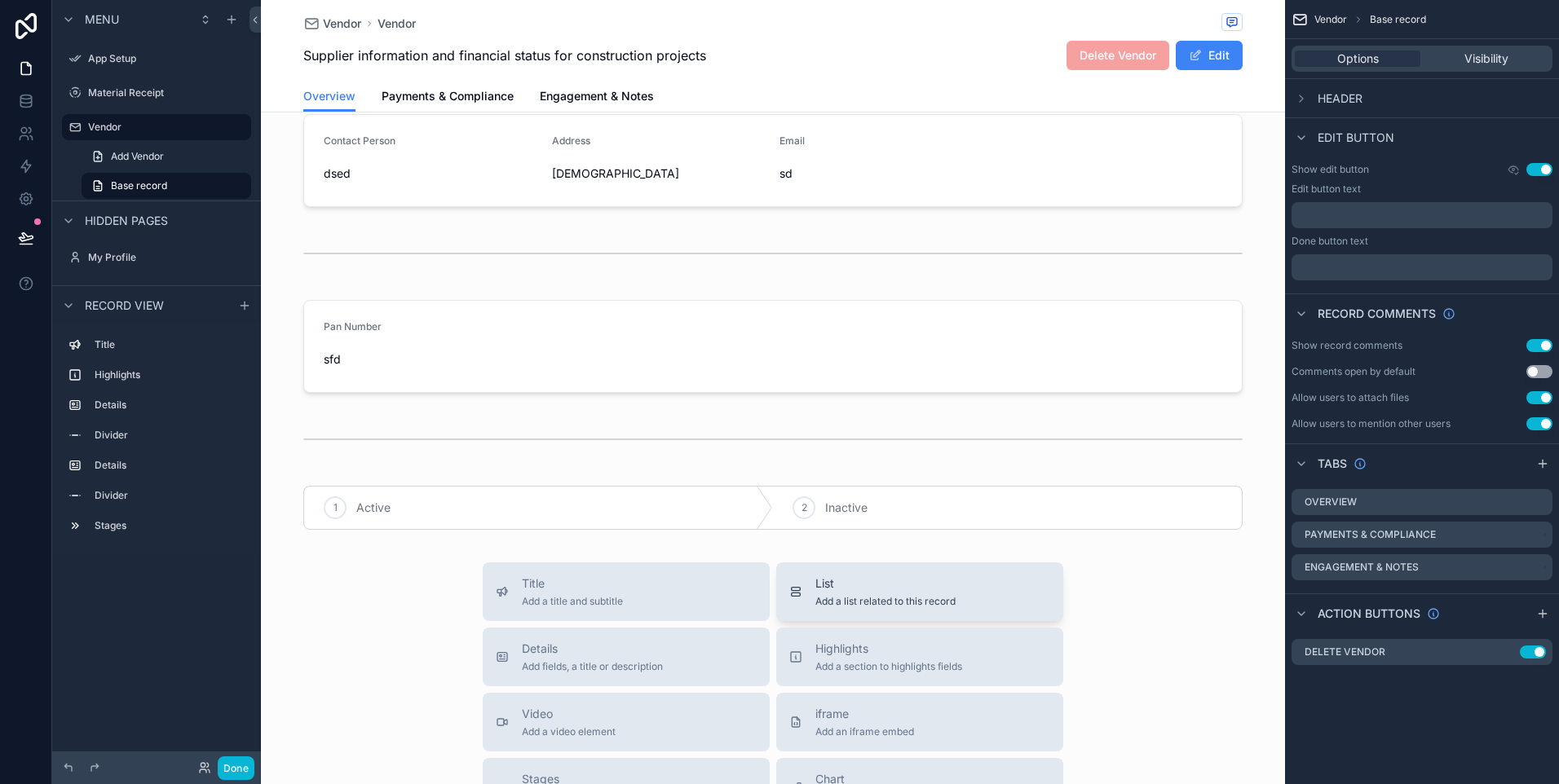
click at [840, 580] on span "List" at bounding box center [885, 583] width 140 height 16
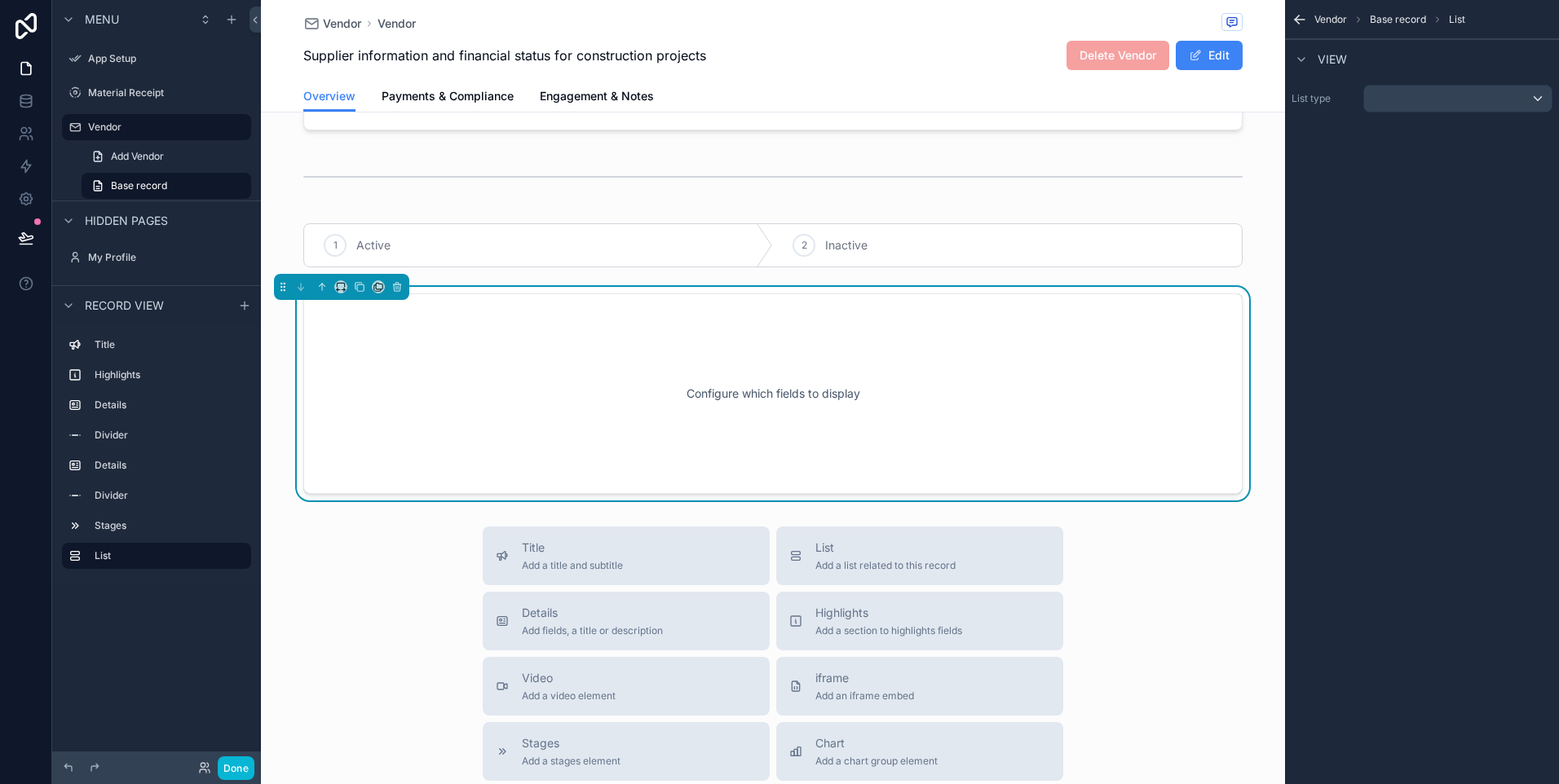
scroll to position [464, 0]
click at [605, 687] on div "Video Add a video element" at bounding box center [568, 685] width 94 height 33
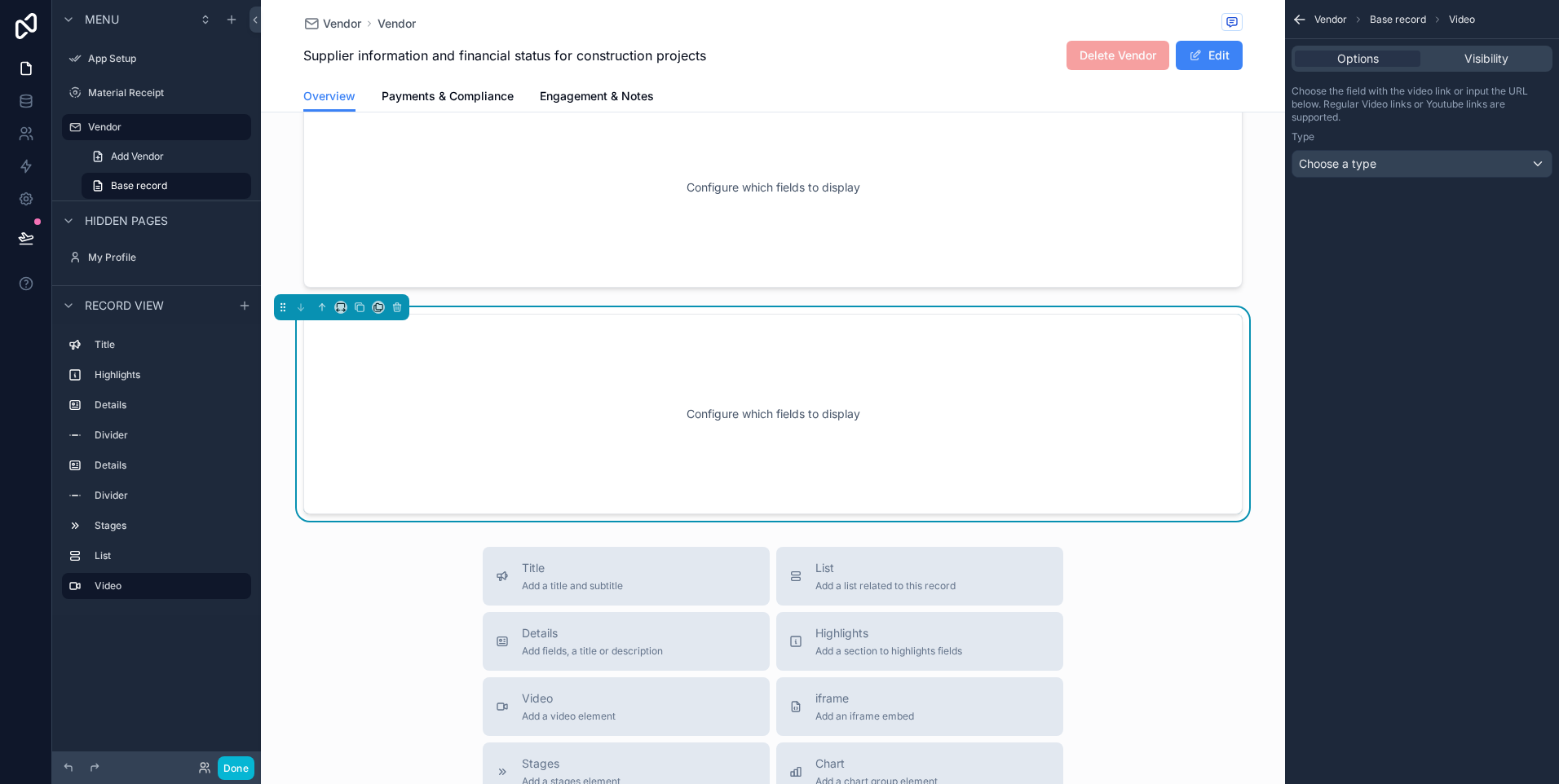
scroll to position [691, 0]
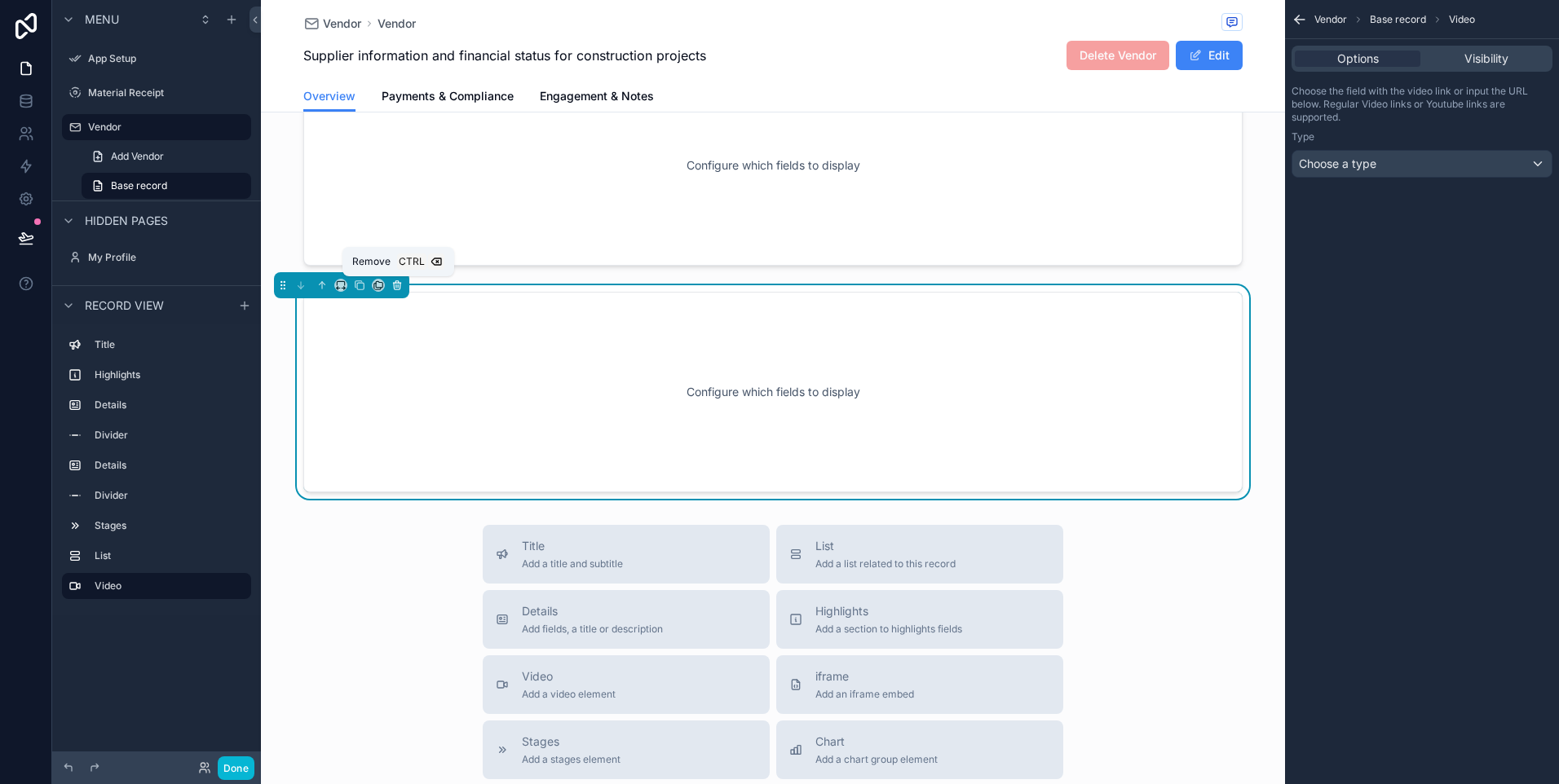
click at [396, 285] on icon "scrollable content" at bounding box center [397, 285] width 12 height 12
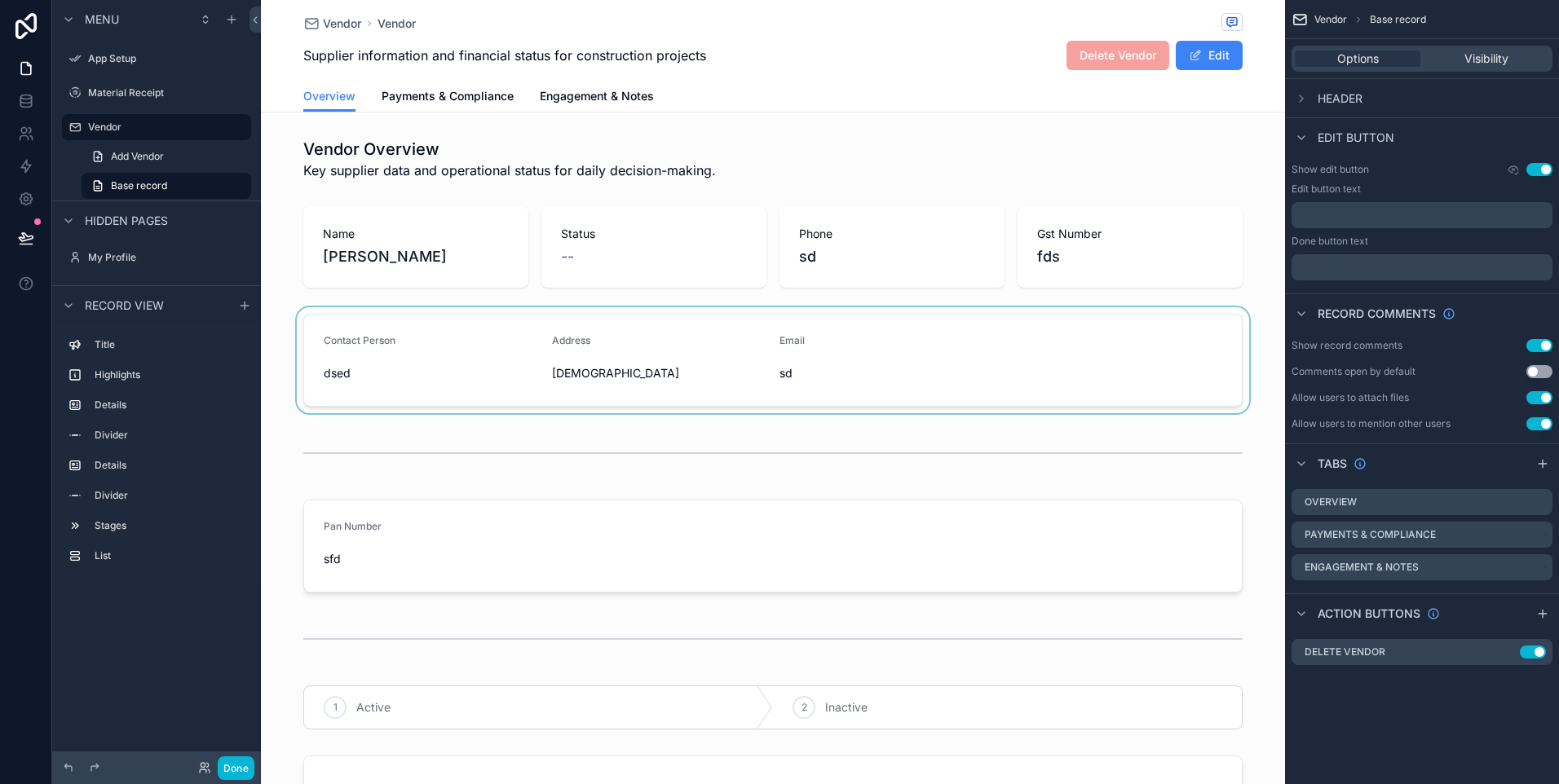
scroll to position [0, 0]
click at [1533, 346] on button "Use setting" at bounding box center [1539, 345] width 26 height 13
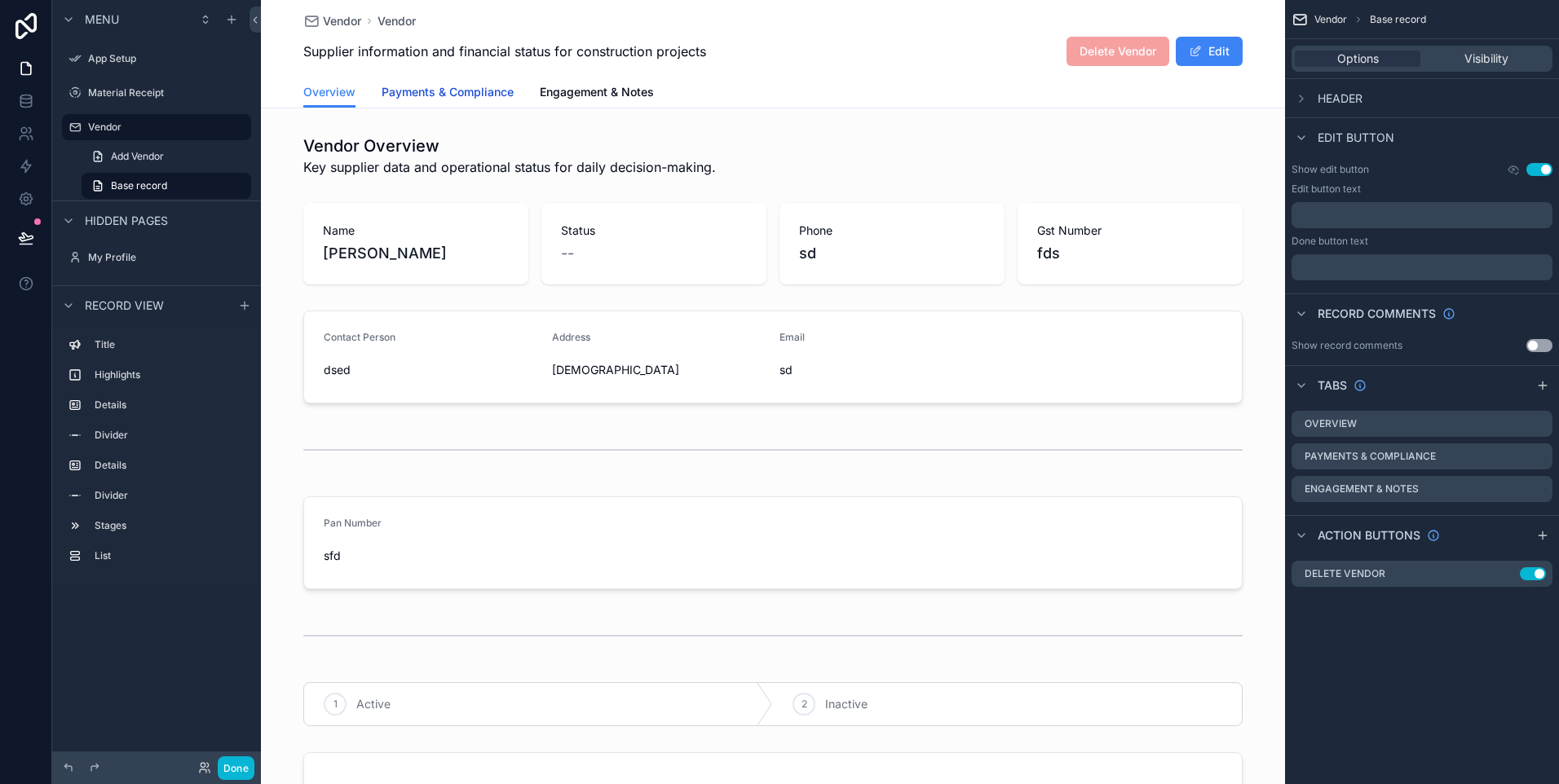
click at [465, 88] on span "Payments & Compliance" at bounding box center [447, 92] width 132 height 16
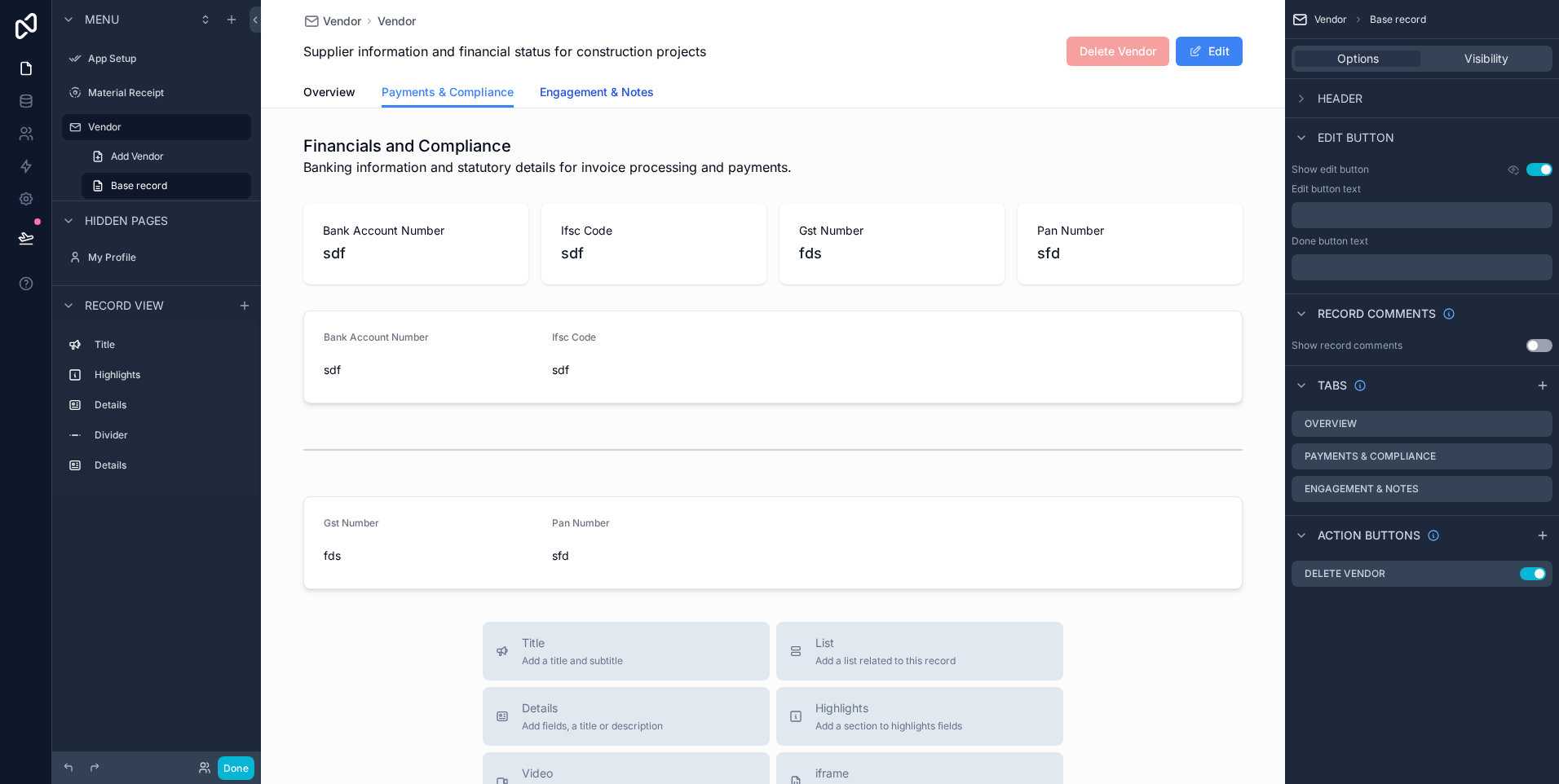
click at [600, 101] on link "Engagement & Notes" at bounding box center [596, 94] width 114 height 33
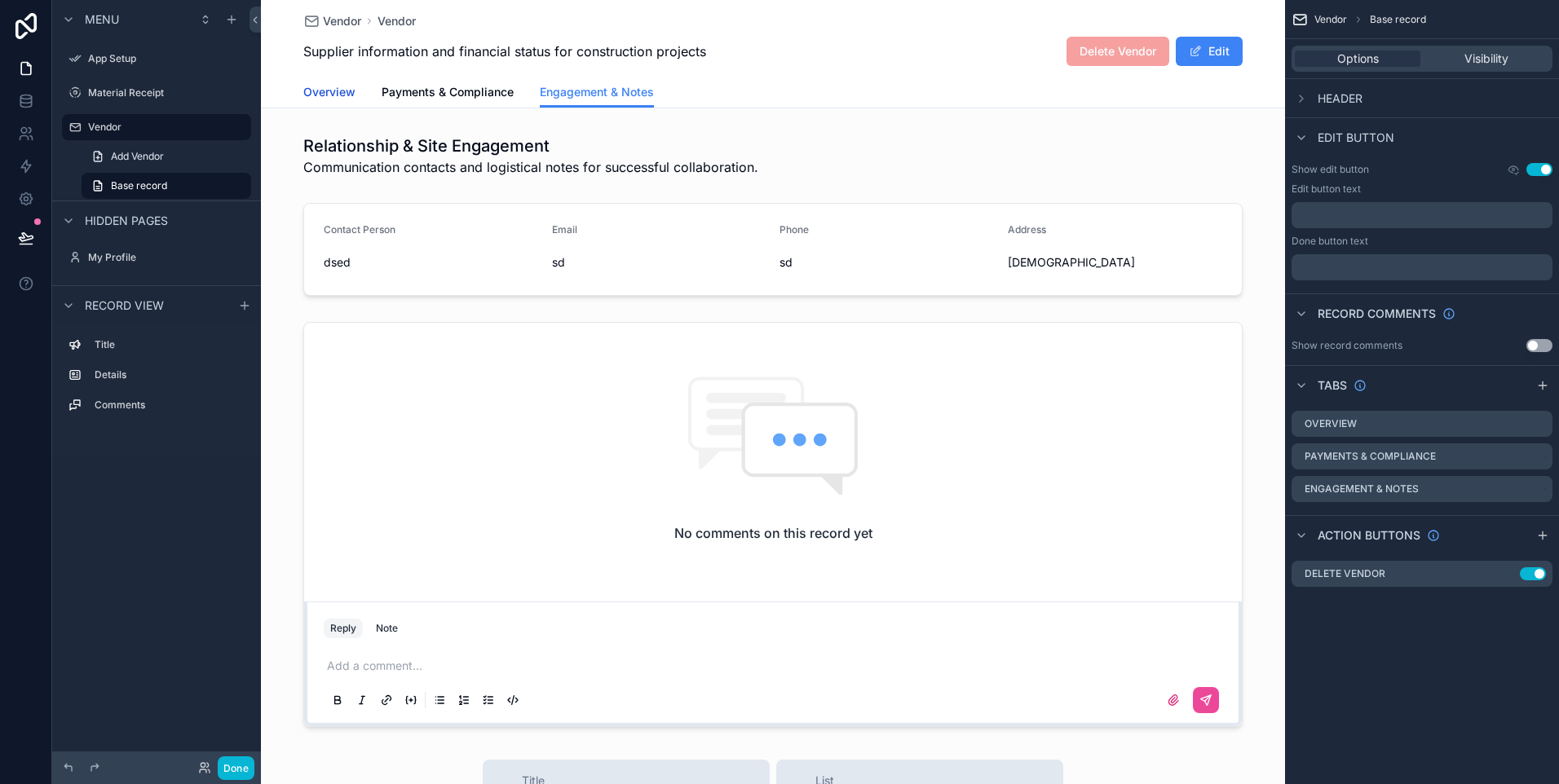
click at [333, 92] on span "Overview" at bounding box center [330, 92] width 52 height 16
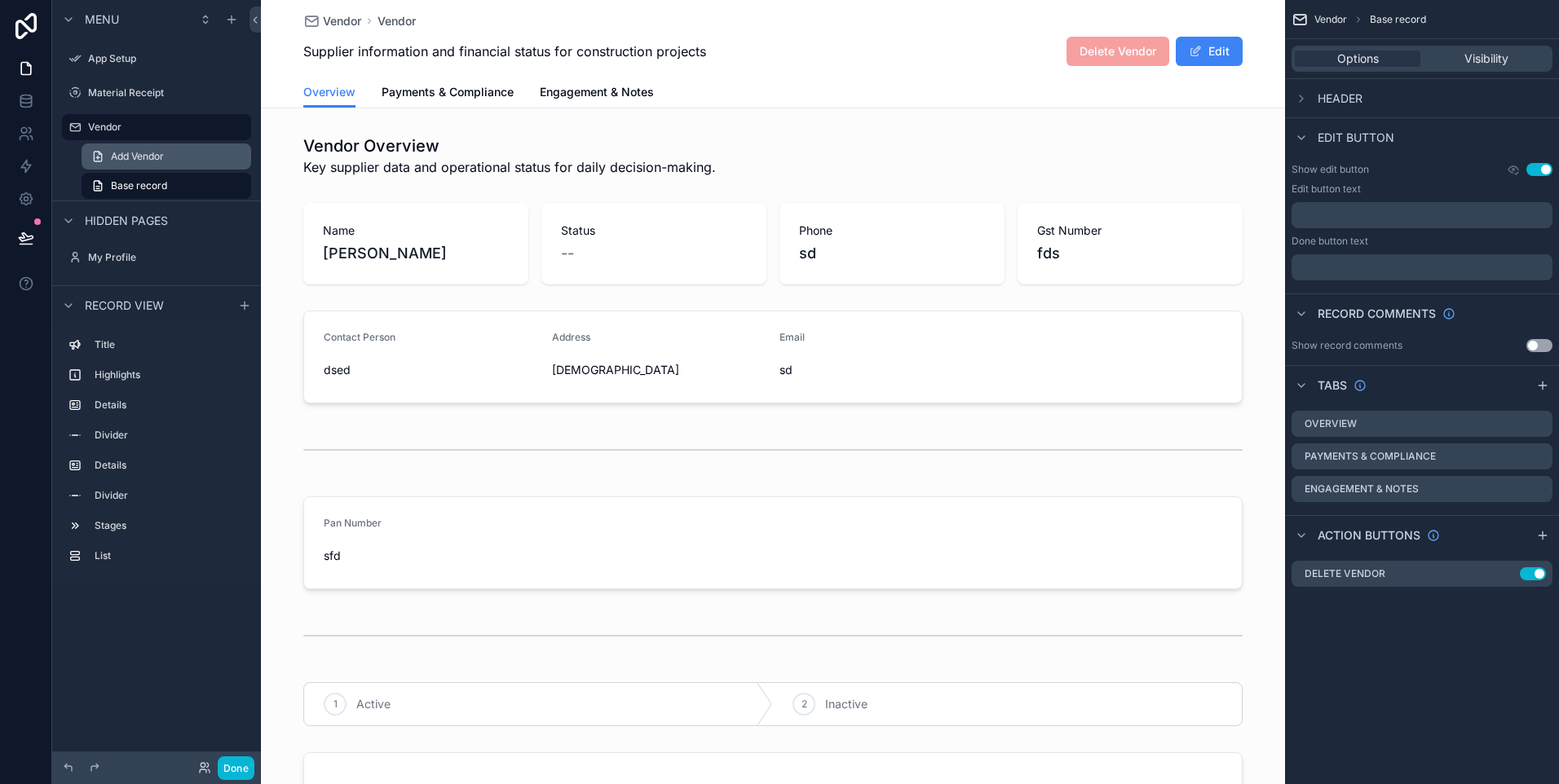
click at [156, 157] on span "Add Vendor" at bounding box center [137, 156] width 53 height 13
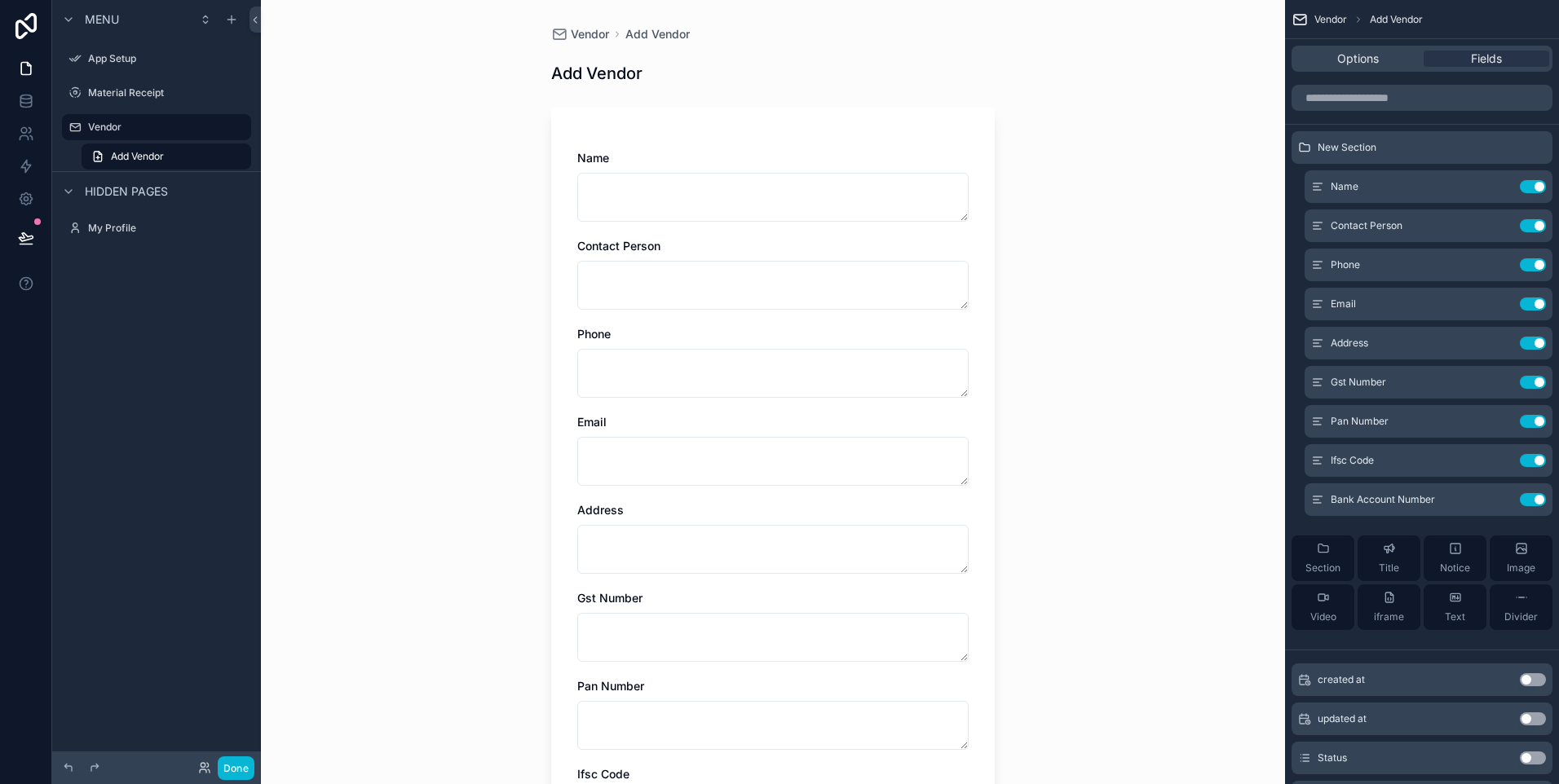
click at [158, 182] on div "Hidden pages" at bounding box center [113, 191] width 109 height 20
click at [145, 156] on span "Add Vendor" at bounding box center [137, 156] width 53 height 13
click at [105, 95] on label "Material Receipt" at bounding box center [153, 93] width 130 height 13
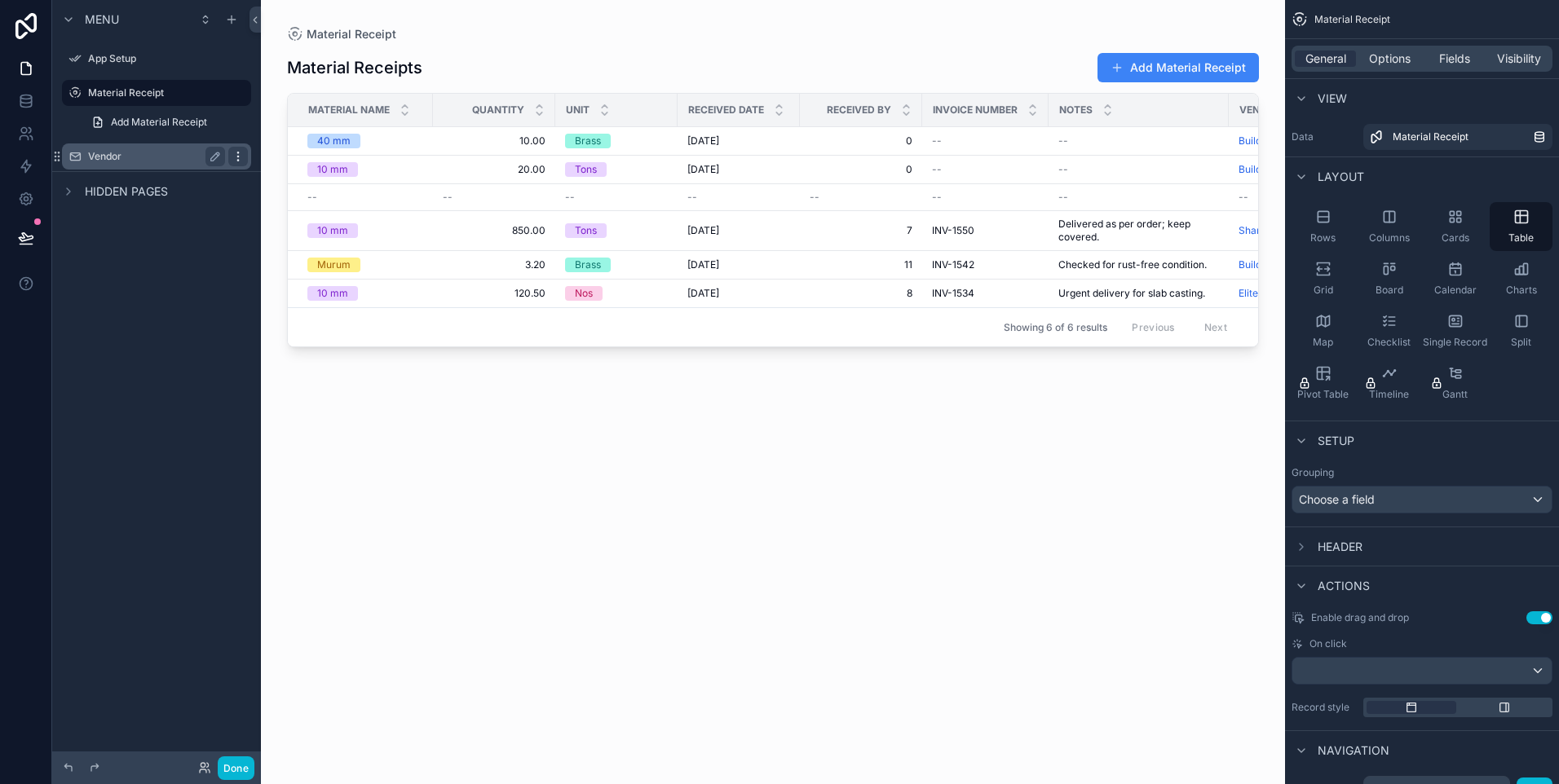
click at [240, 154] on icon "scrollable content" at bounding box center [238, 156] width 13 height 13
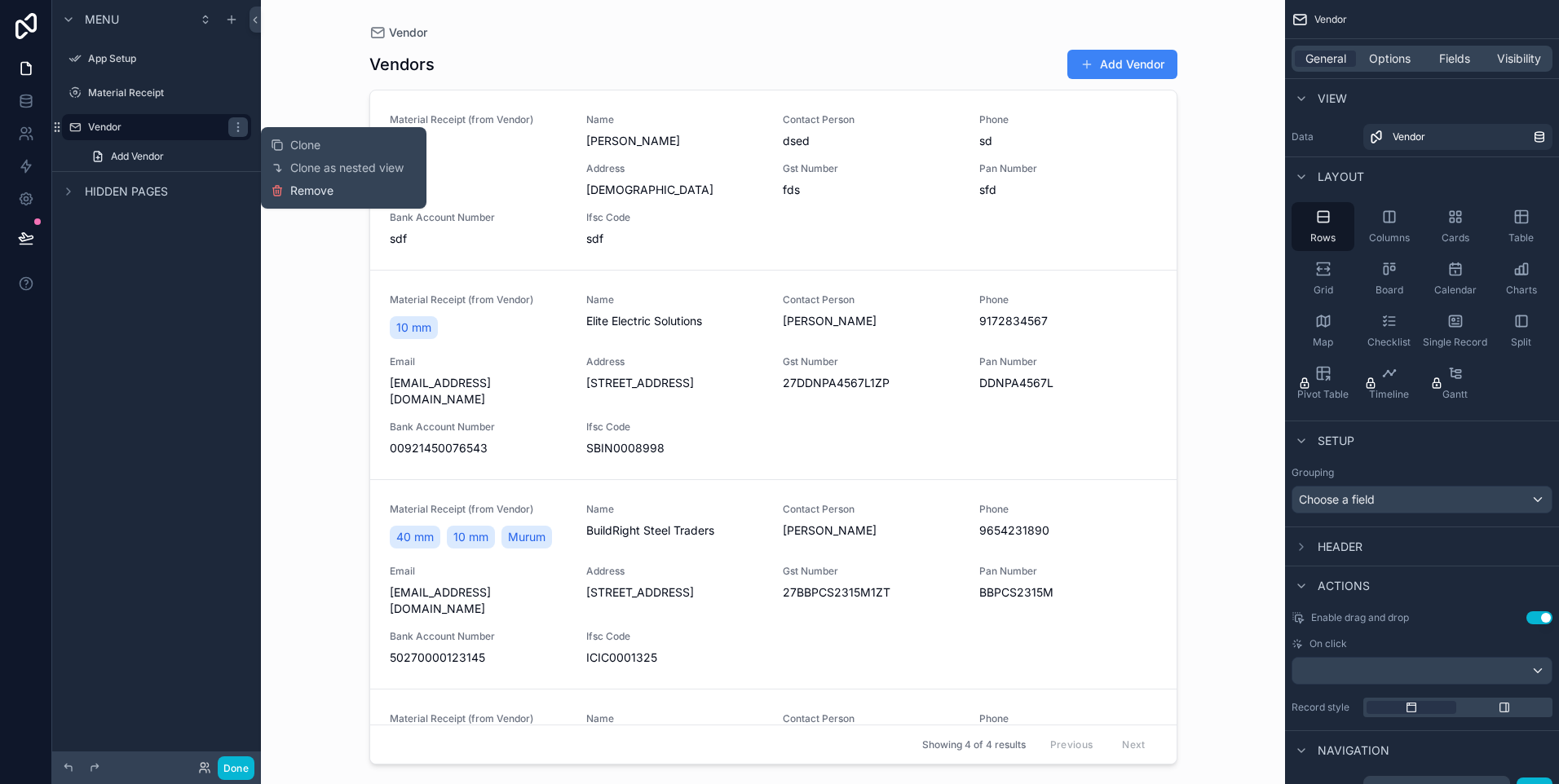
click at [316, 191] on span "Remove" at bounding box center [312, 191] width 43 height 16
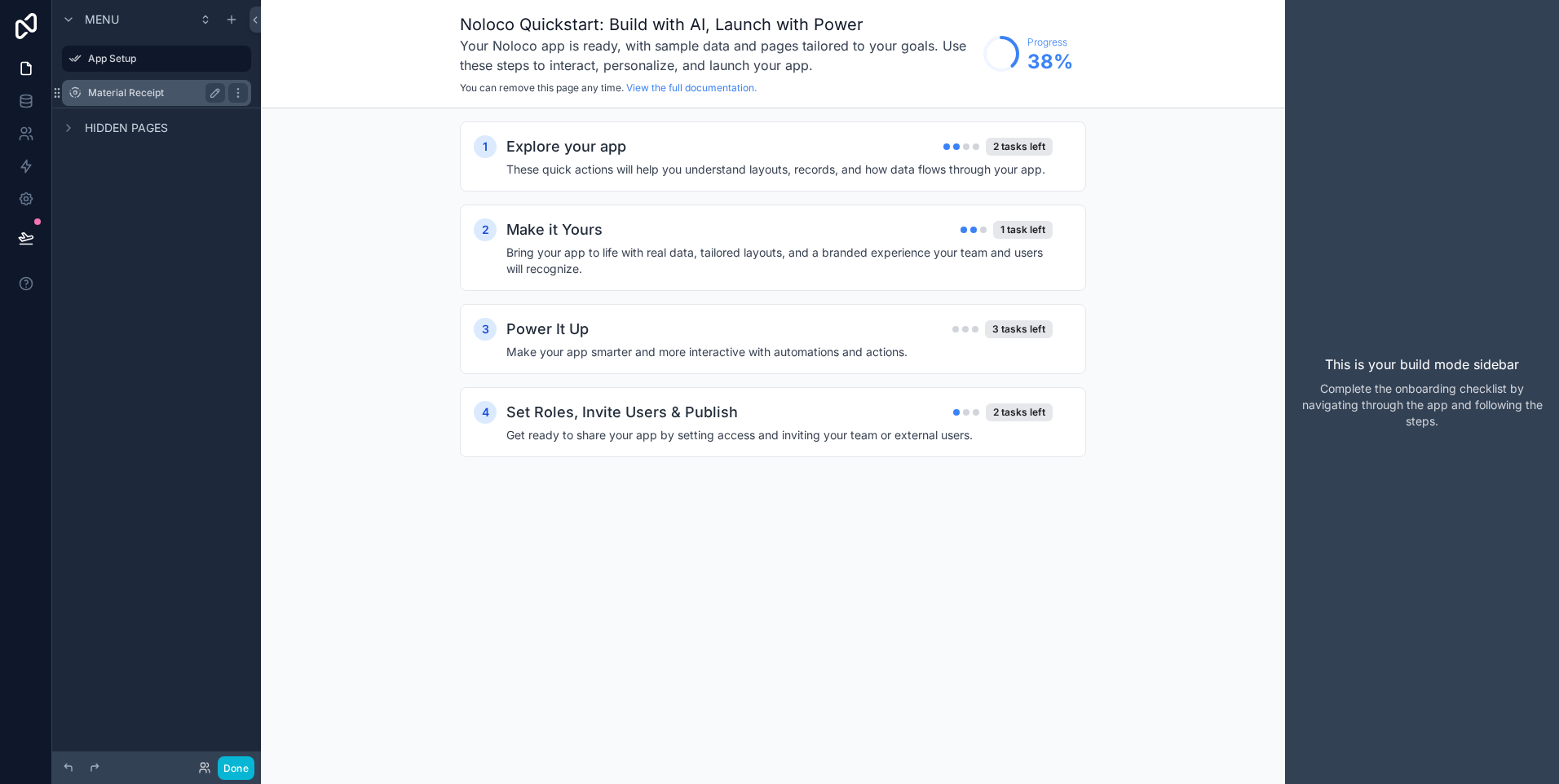
click at [96, 93] on label "Material Receipt" at bounding box center [153, 93] width 130 height 13
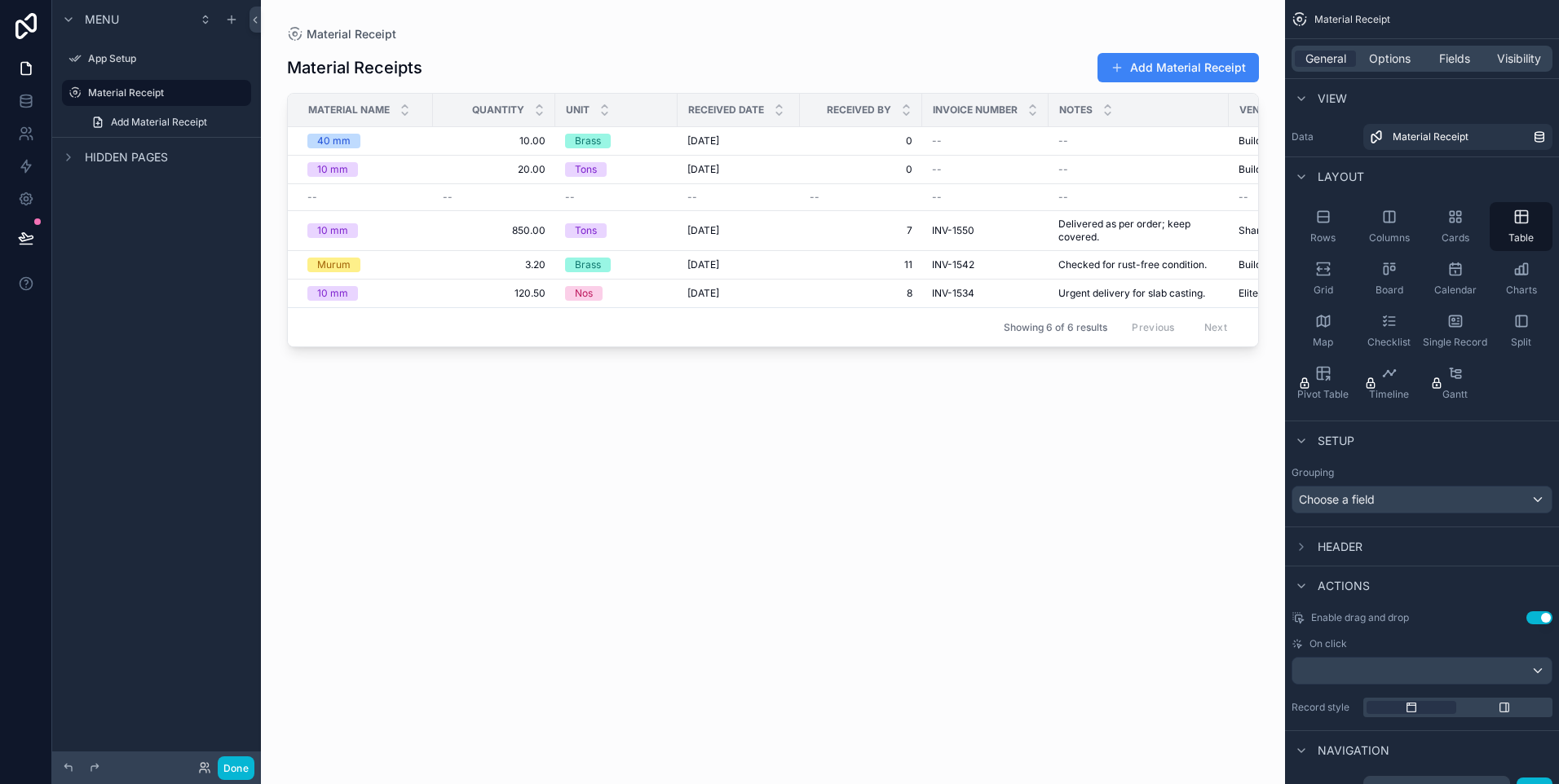
drag, startPoint x: 846, startPoint y: 349, endPoint x: 984, endPoint y: 351, distance: 138.0
click at [984, 351] on div "scrollable content" at bounding box center [773, 382] width 1024 height 764
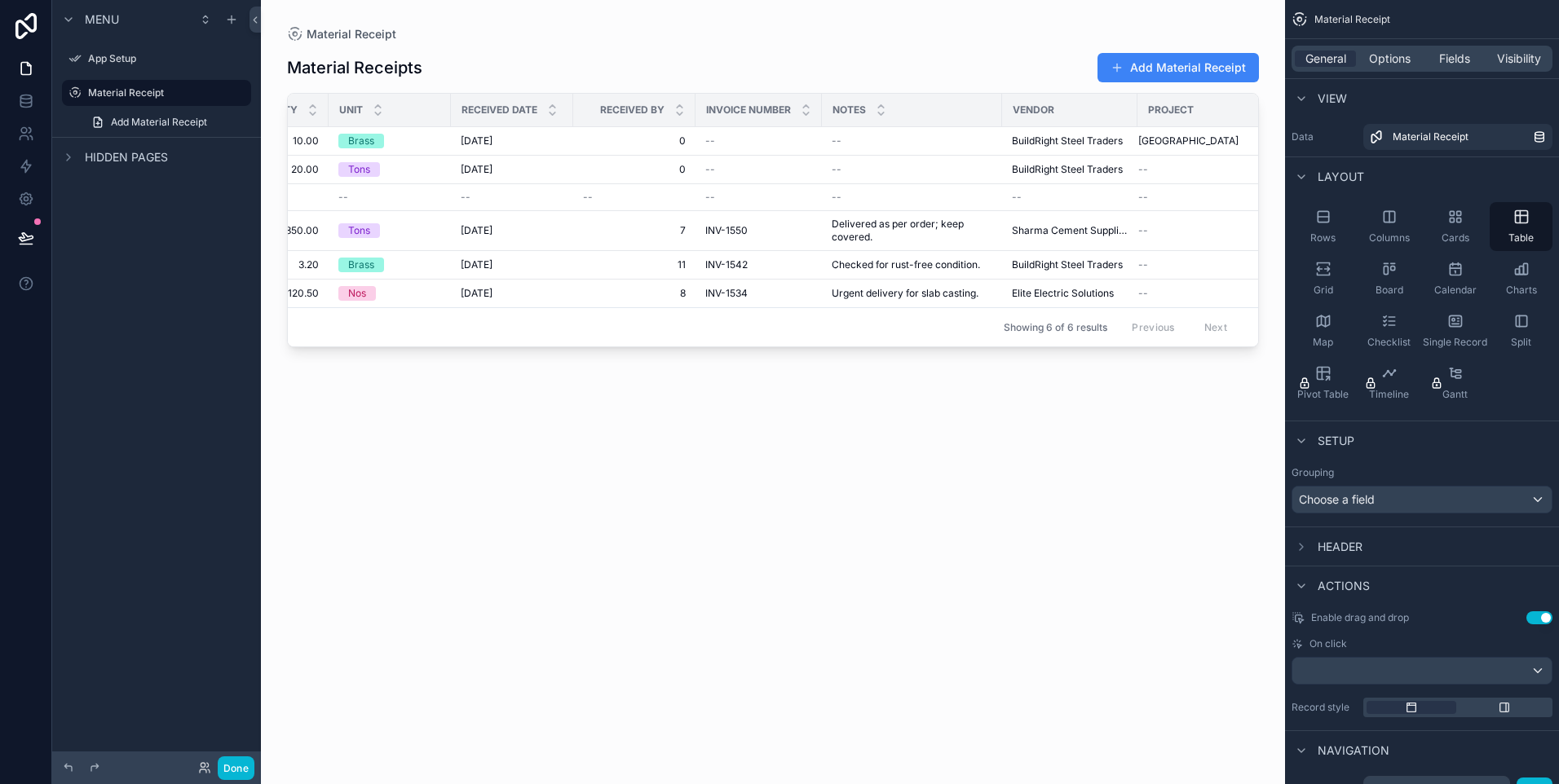
scroll to position [0, 230]
click at [1097, 149] on td "BuildRight Steel Traders" at bounding box center [1066, 142] width 136 height 29
click at [1086, 110] on div "Vendor" at bounding box center [1066, 109] width 134 height 26
click at [1038, 107] on span "Vendor" at bounding box center [1030, 110] width 42 height 13
click at [1038, 106] on span "Vendor" at bounding box center [1030, 110] width 42 height 13
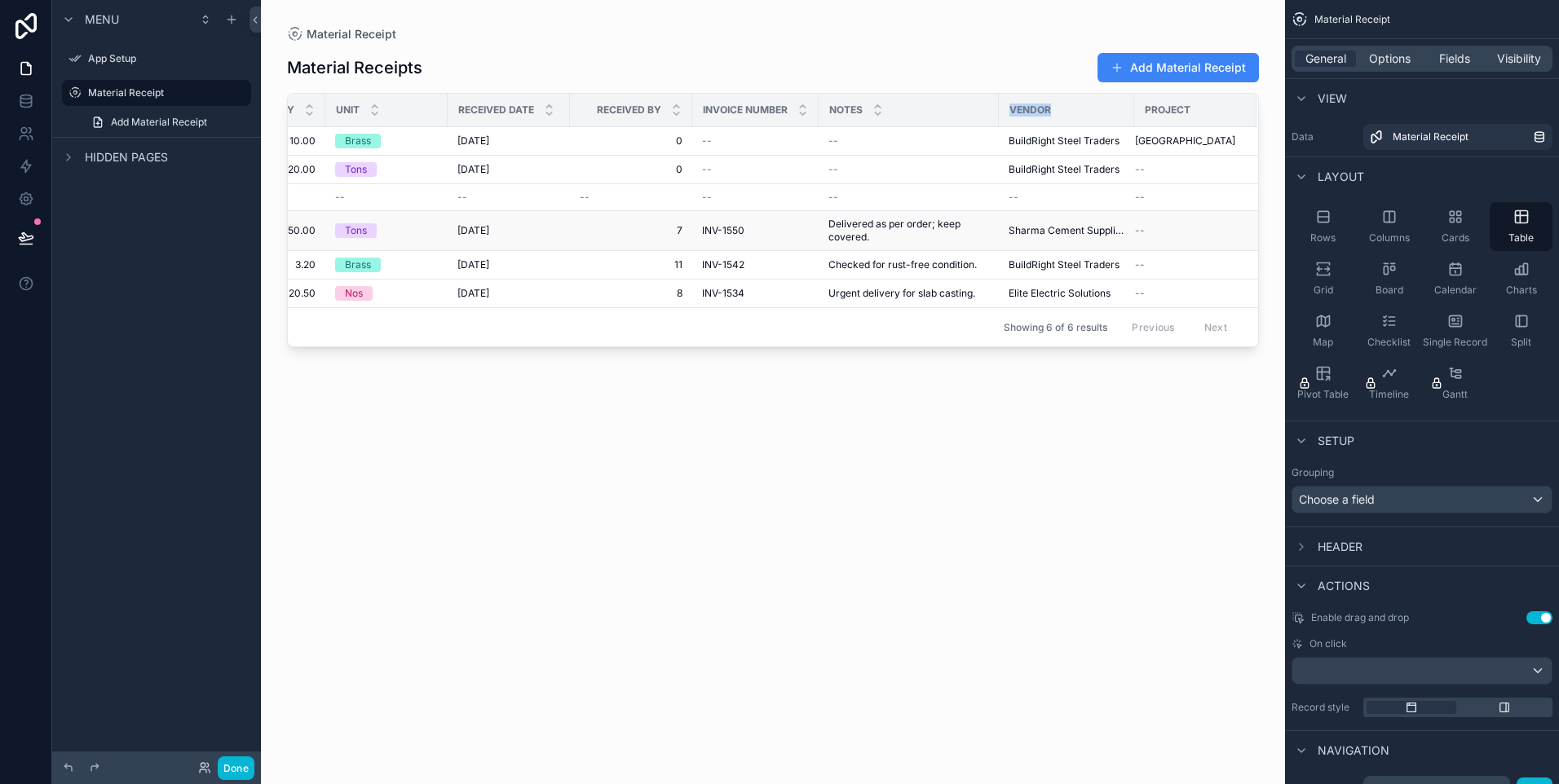
drag, startPoint x: 1038, startPoint y: 106, endPoint x: 1055, endPoint y: 229, distance: 124.2
click at [1055, 229] on span "Sharma Cement Suppliers" at bounding box center [1066, 230] width 116 height 13
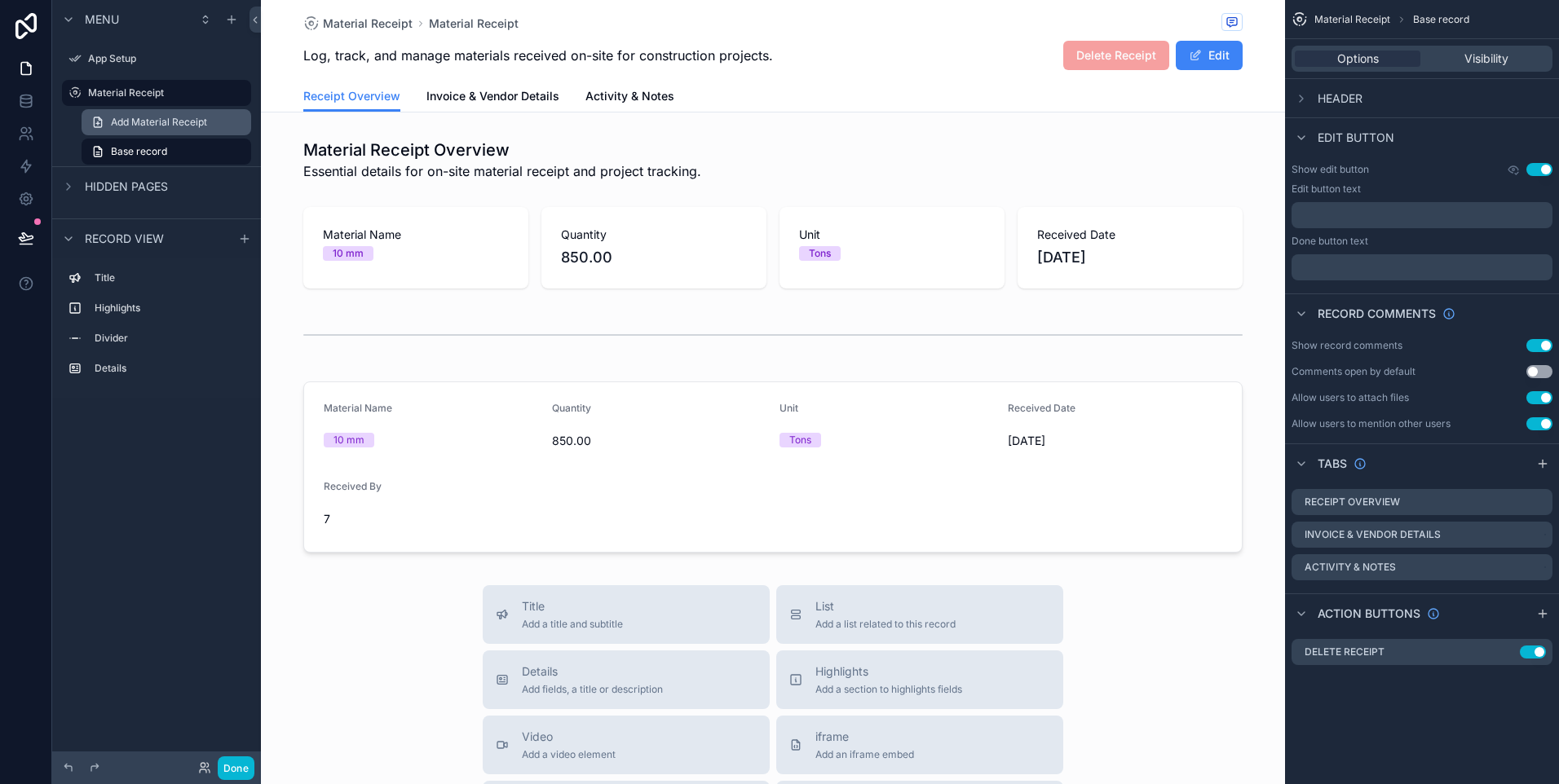
click at [127, 116] on span "Add Material Receipt" at bounding box center [159, 122] width 96 height 13
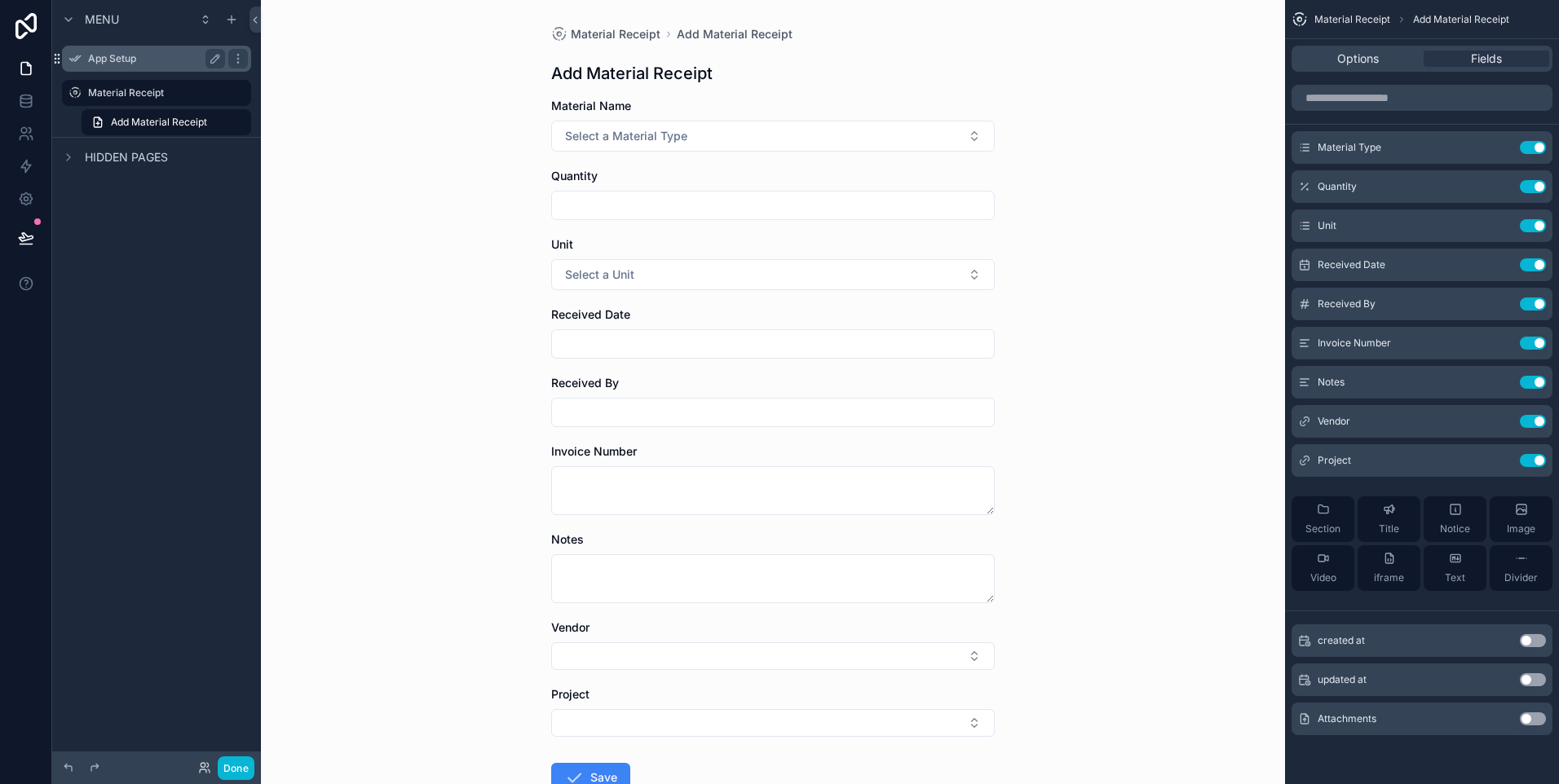
click at [59, 59] on icon "scrollable content" at bounding box center [58, 58] width 1 height 1
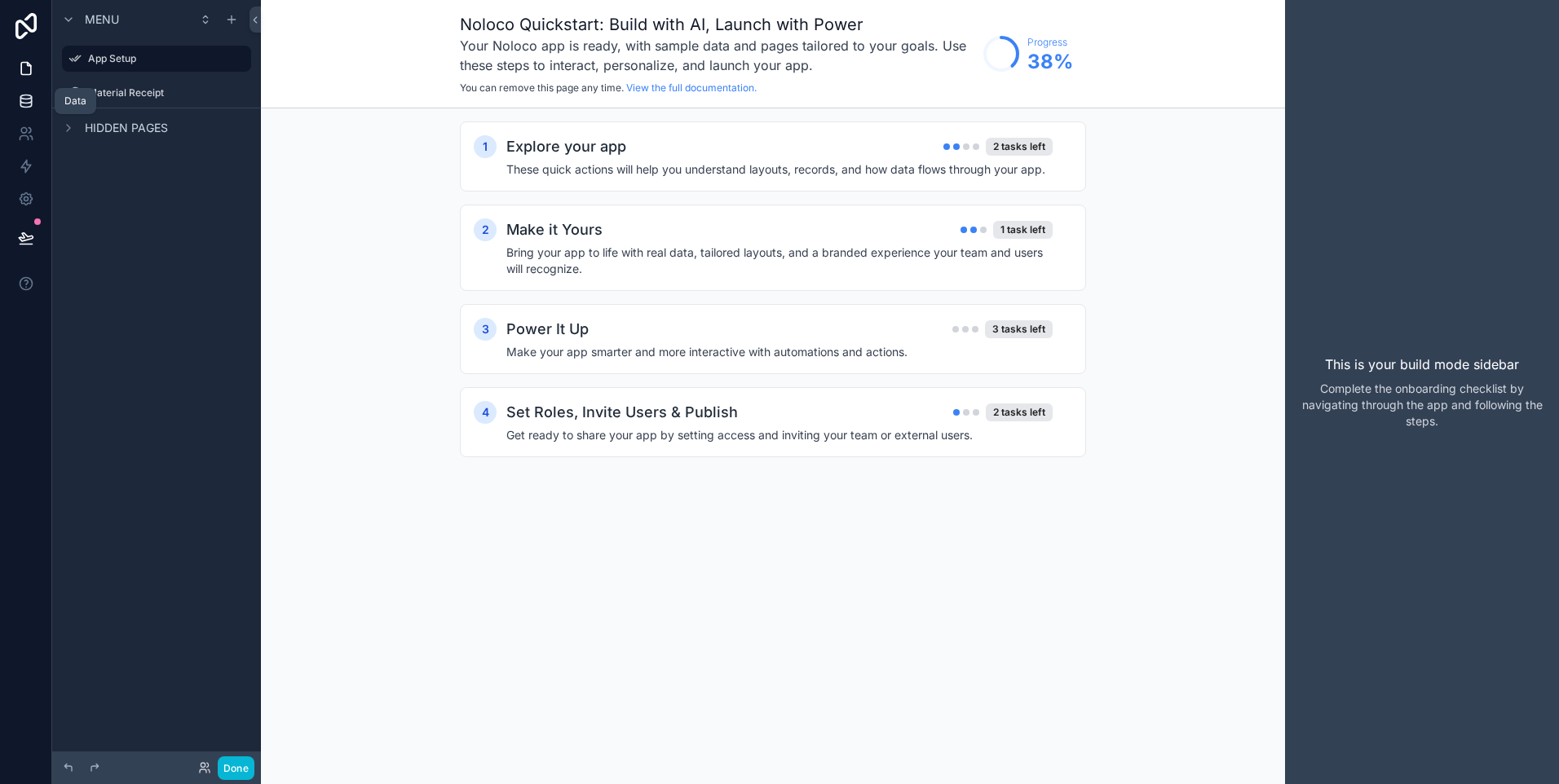
click at [22, 110] on link at bounding box center [25, 101] width 52 height 33
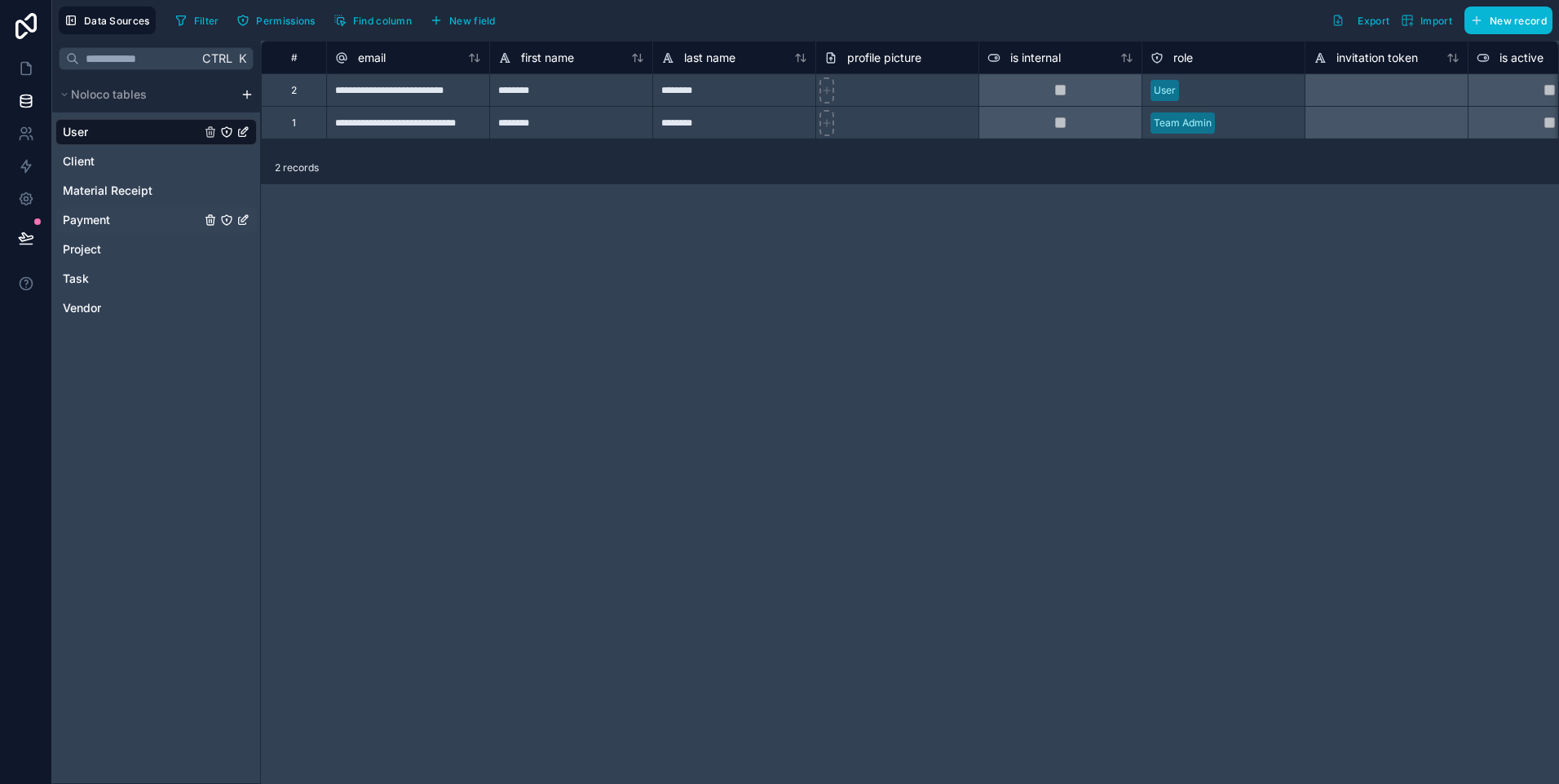
click at [97, 220] on span "Payment" at bounding box center [86, 220] width 47 height 16
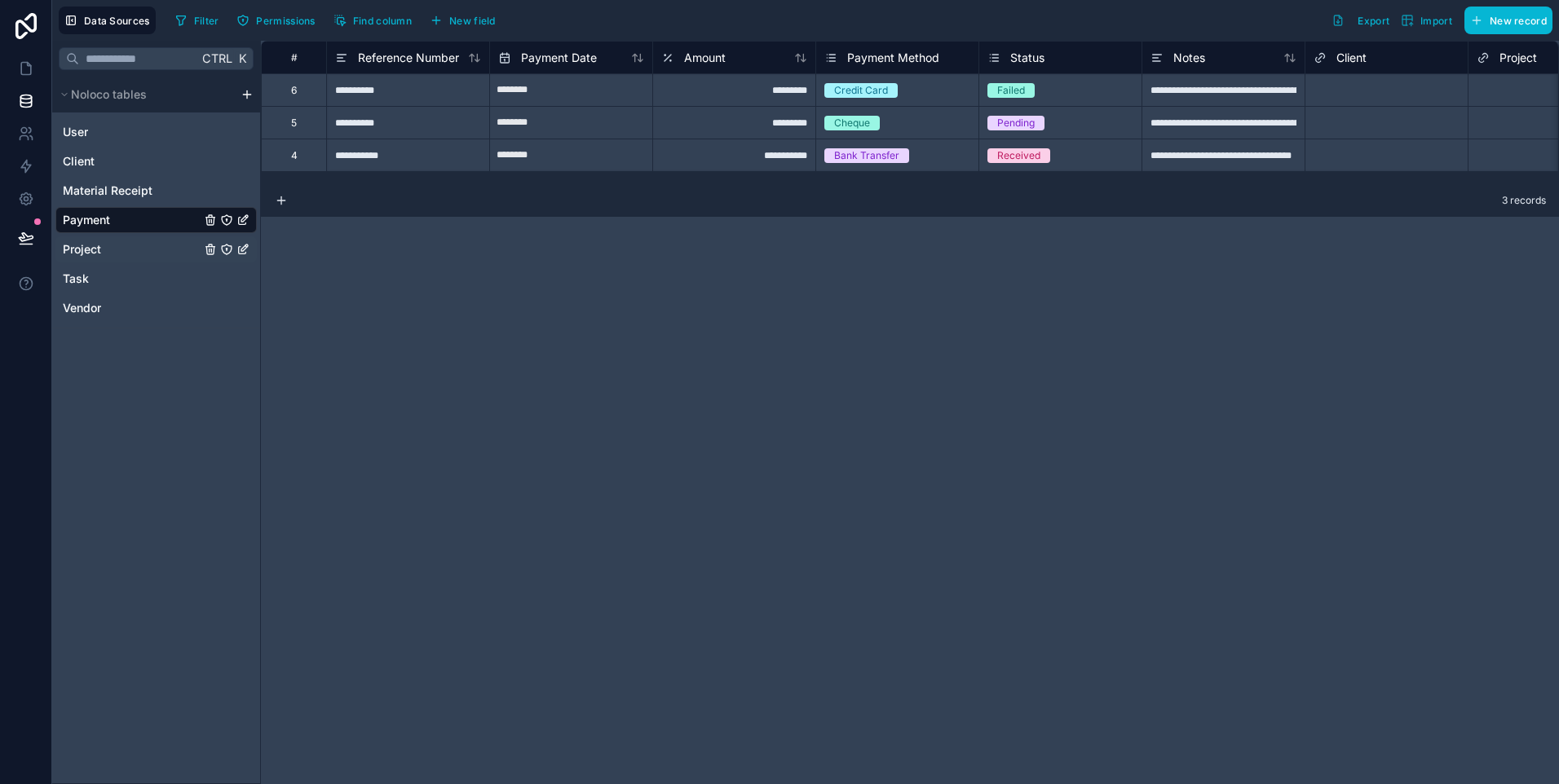
click at [115, 248] on link "Project" at bounding box center [131, 249] width 137 height 16
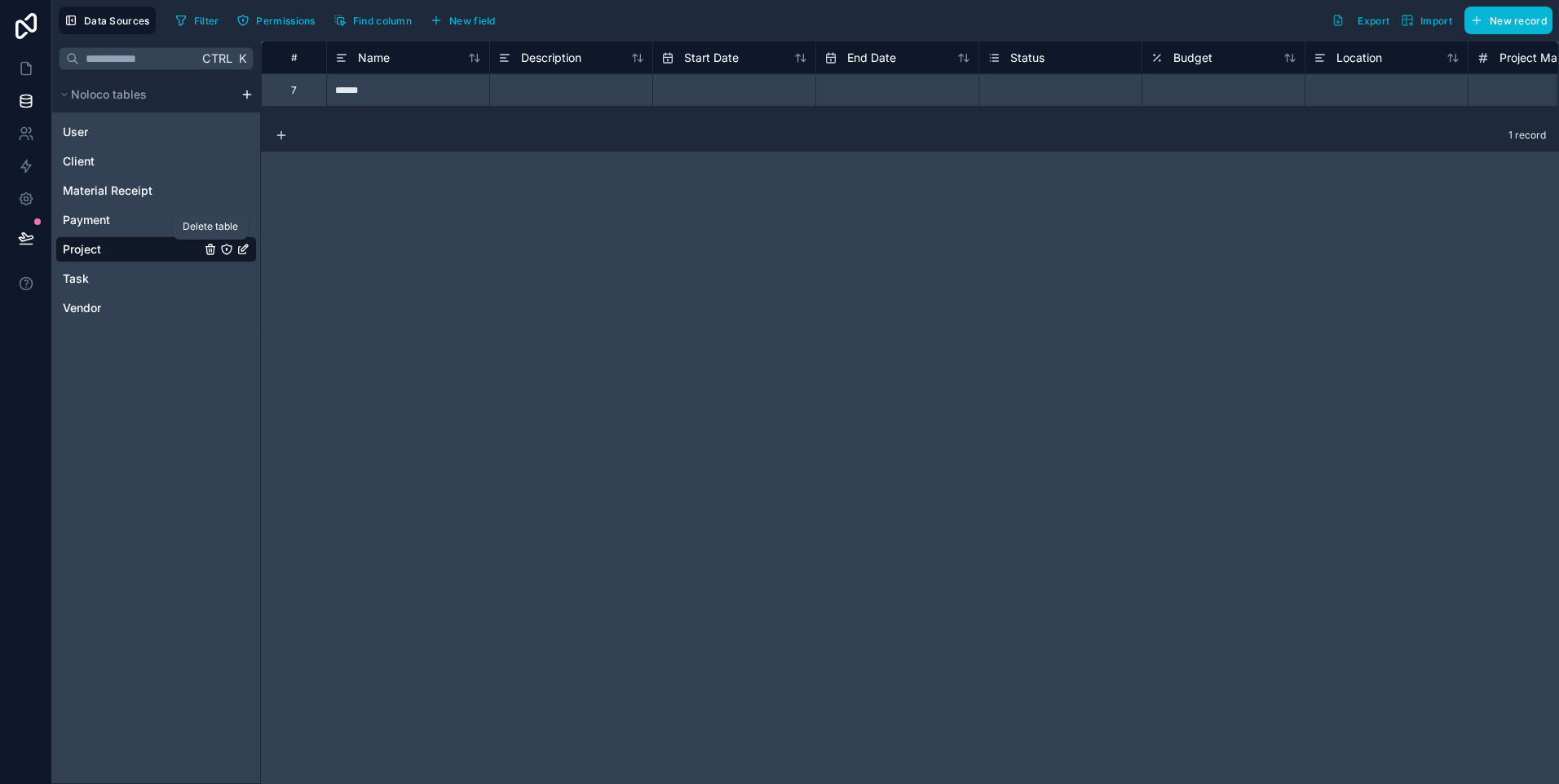
click at [205, 250] on icon "Project" at bounding box center [211, 249] width 13 height 13
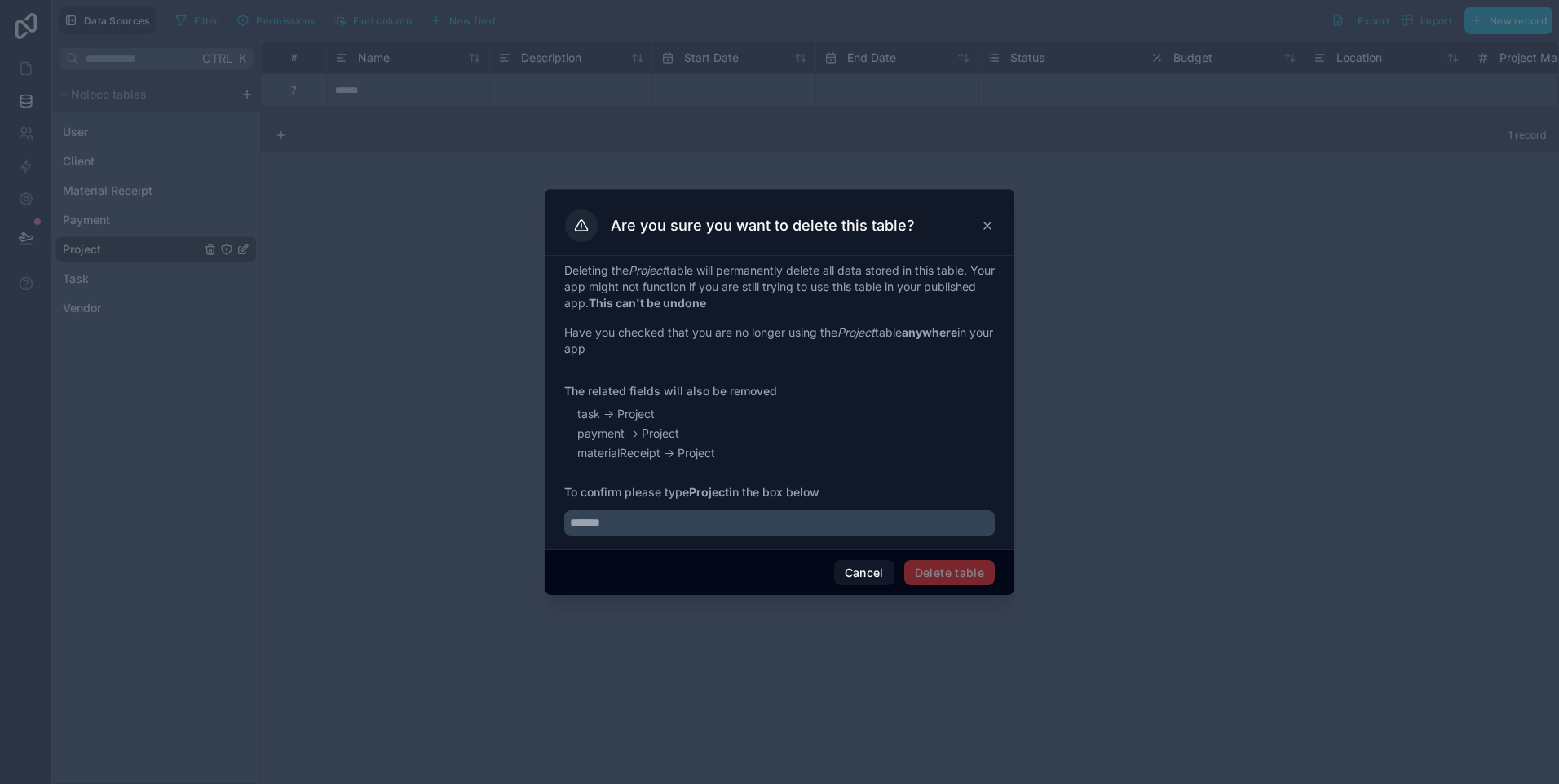
click at [623, 418] on span "Project" at bounding box center [635, 414] width 37 height 16
click at [851, 574] on button "Cancel" at bounding box center [864, 573] width 61 height 26
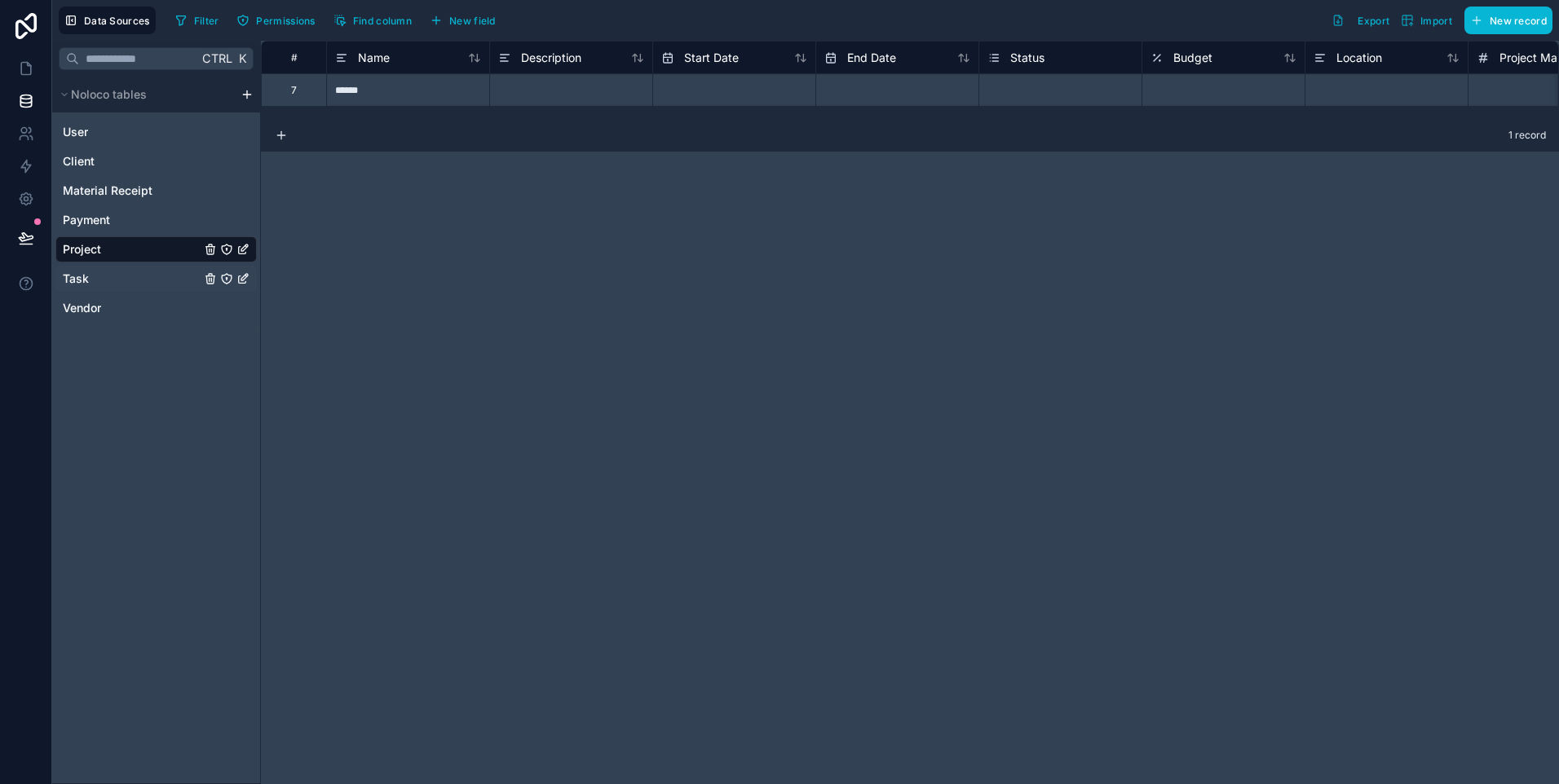
click at [161, 279] on link "Task" at bounding box center [131, 279] width 137 height 16
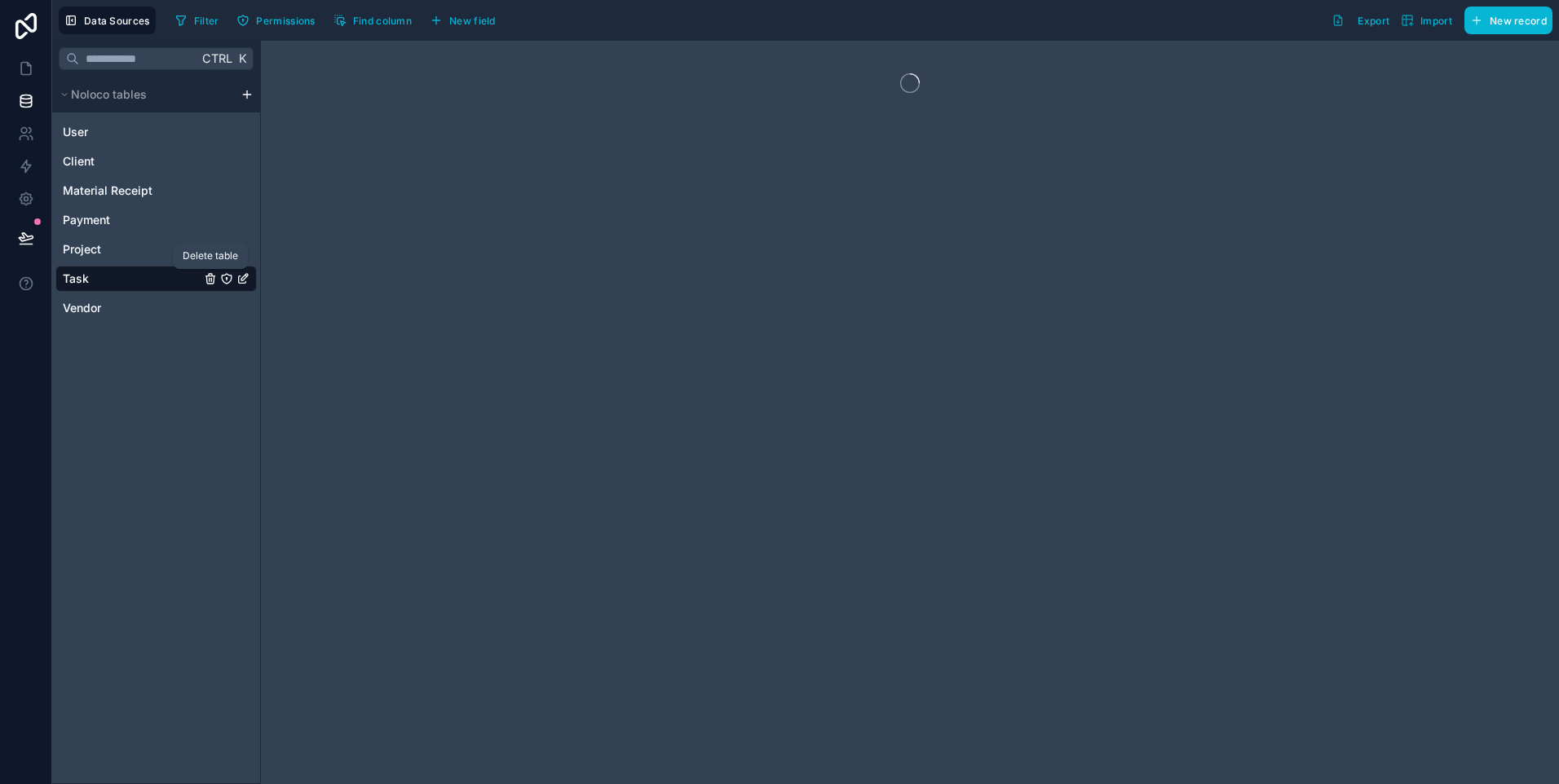
click at [208, 281] on icon "Task" at bounding box center [211, 278] width 13 height 13
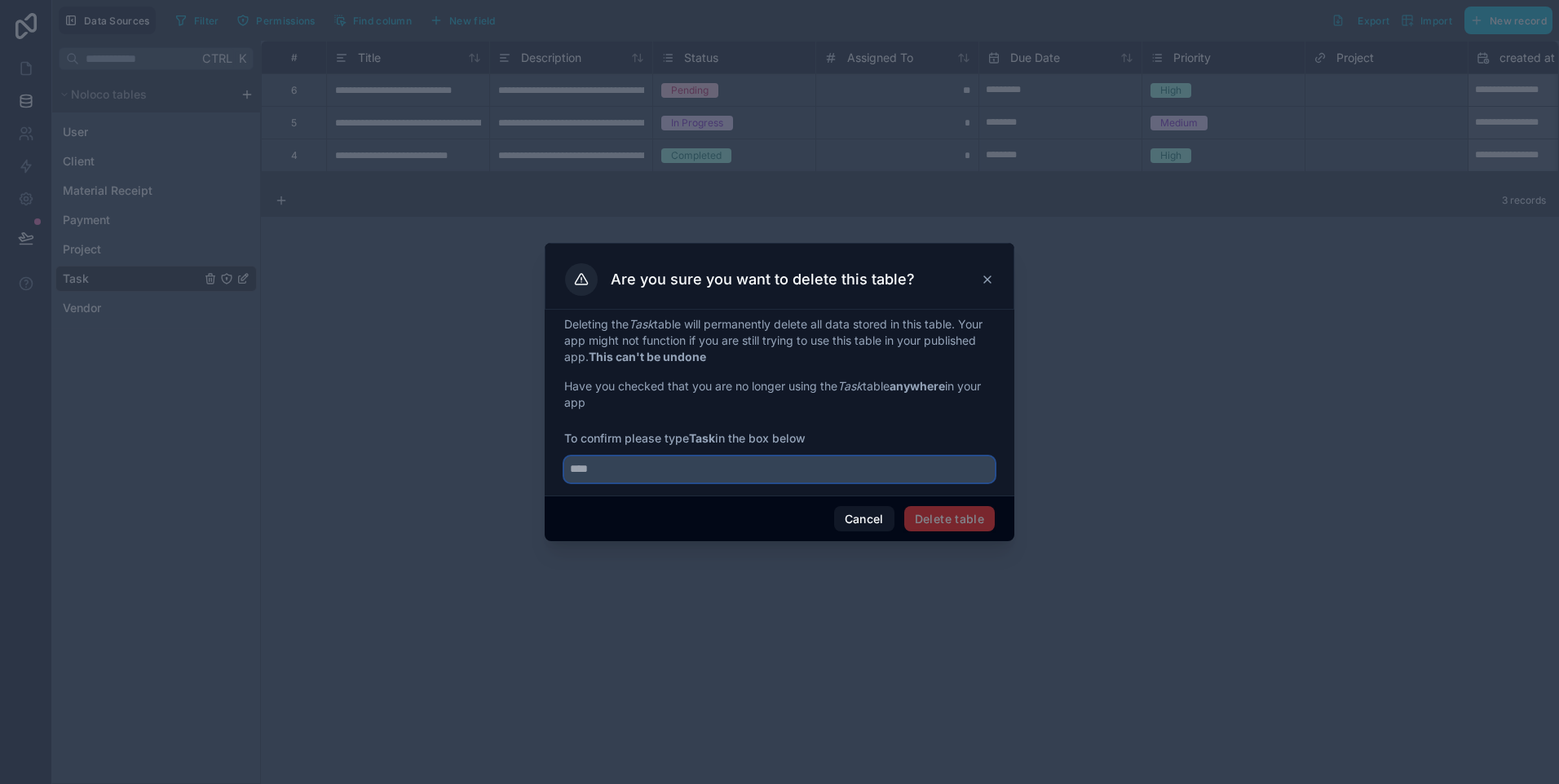
click at [733, 476] on input "text" at bounding box center [779, 469] width 430 height 26
type input "****"
click at [929, 515] on button "Delete table" at bounding box center [949, 518] width 90 height 26
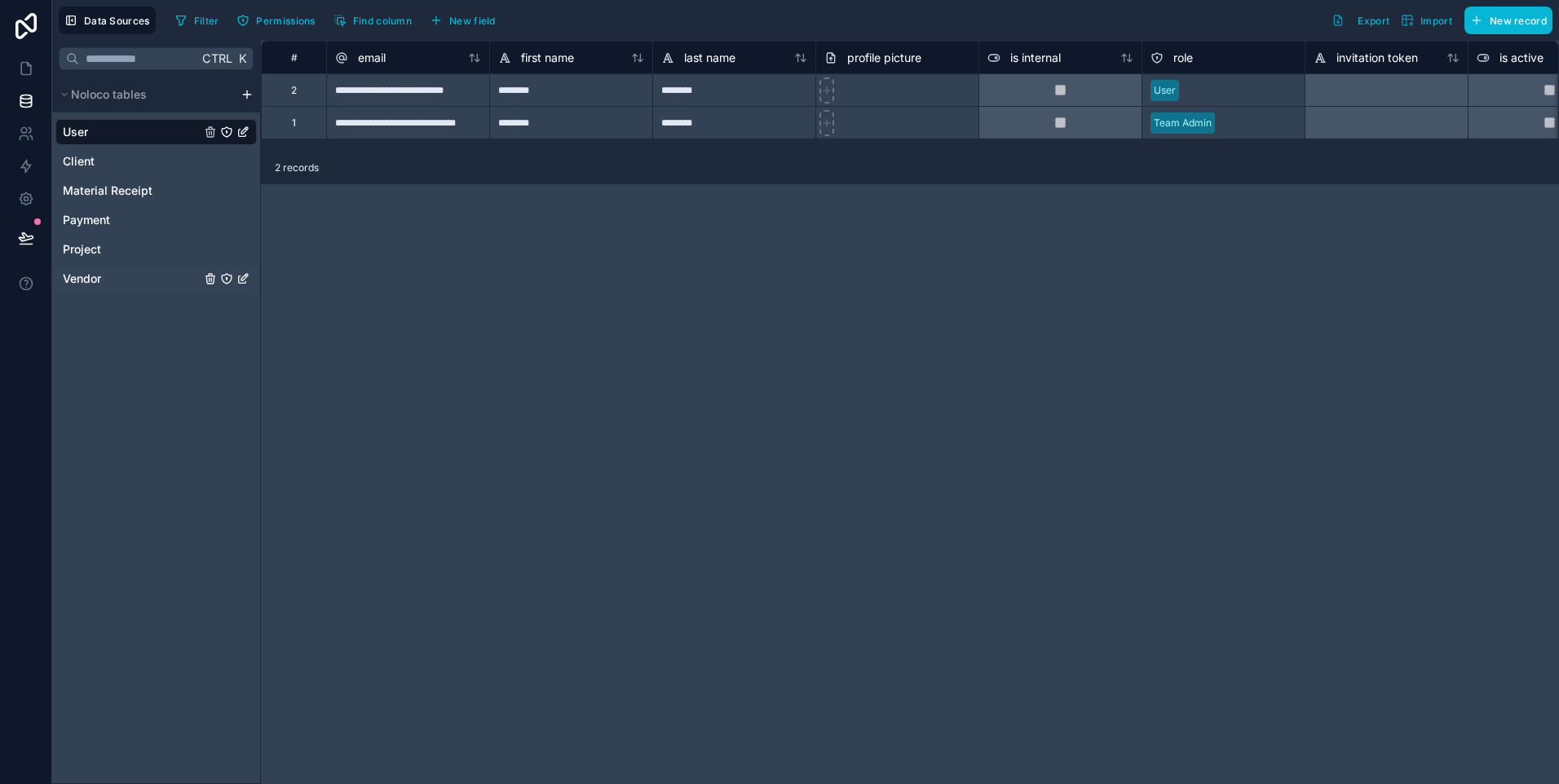
click at [91, 274] on span "Vendor" at bounding box center [81, 279] width 38 height 16
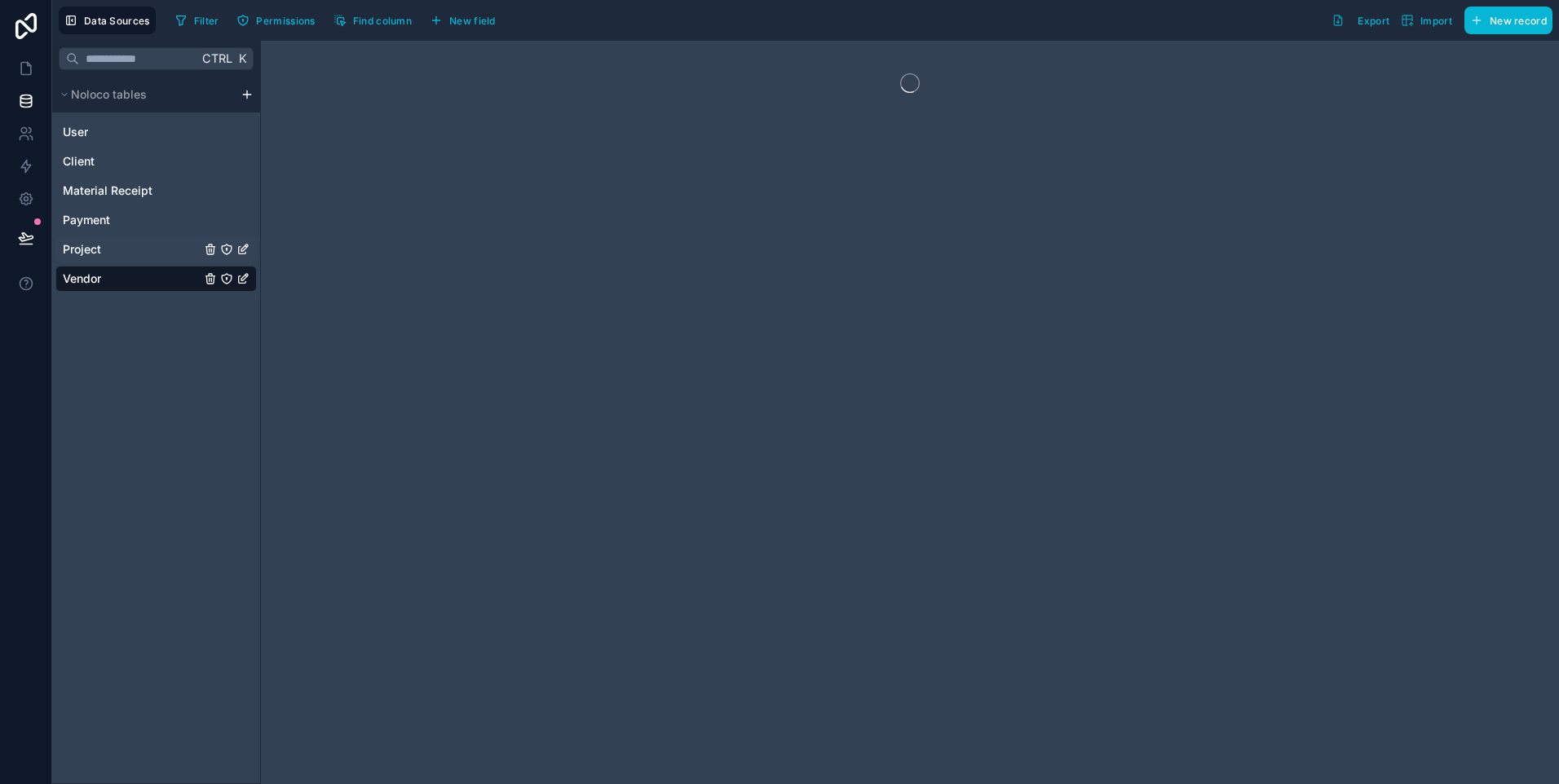
click at [88, 247] on span "Project" at bounding box center [81, 249] width 38 height 16
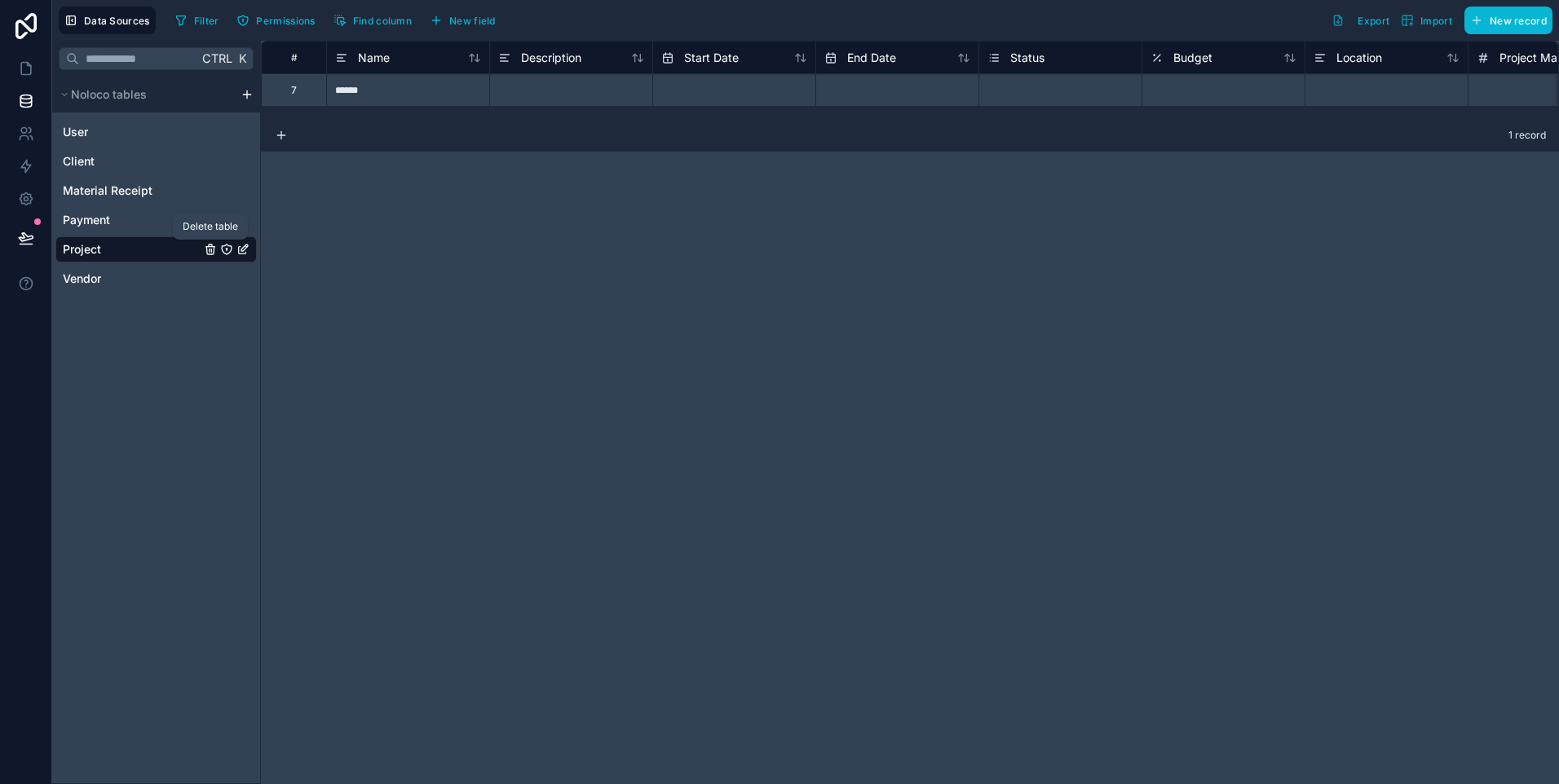
click at [204, 247] on icon "Project" at bounding box center [211, 249] width 13 height 13
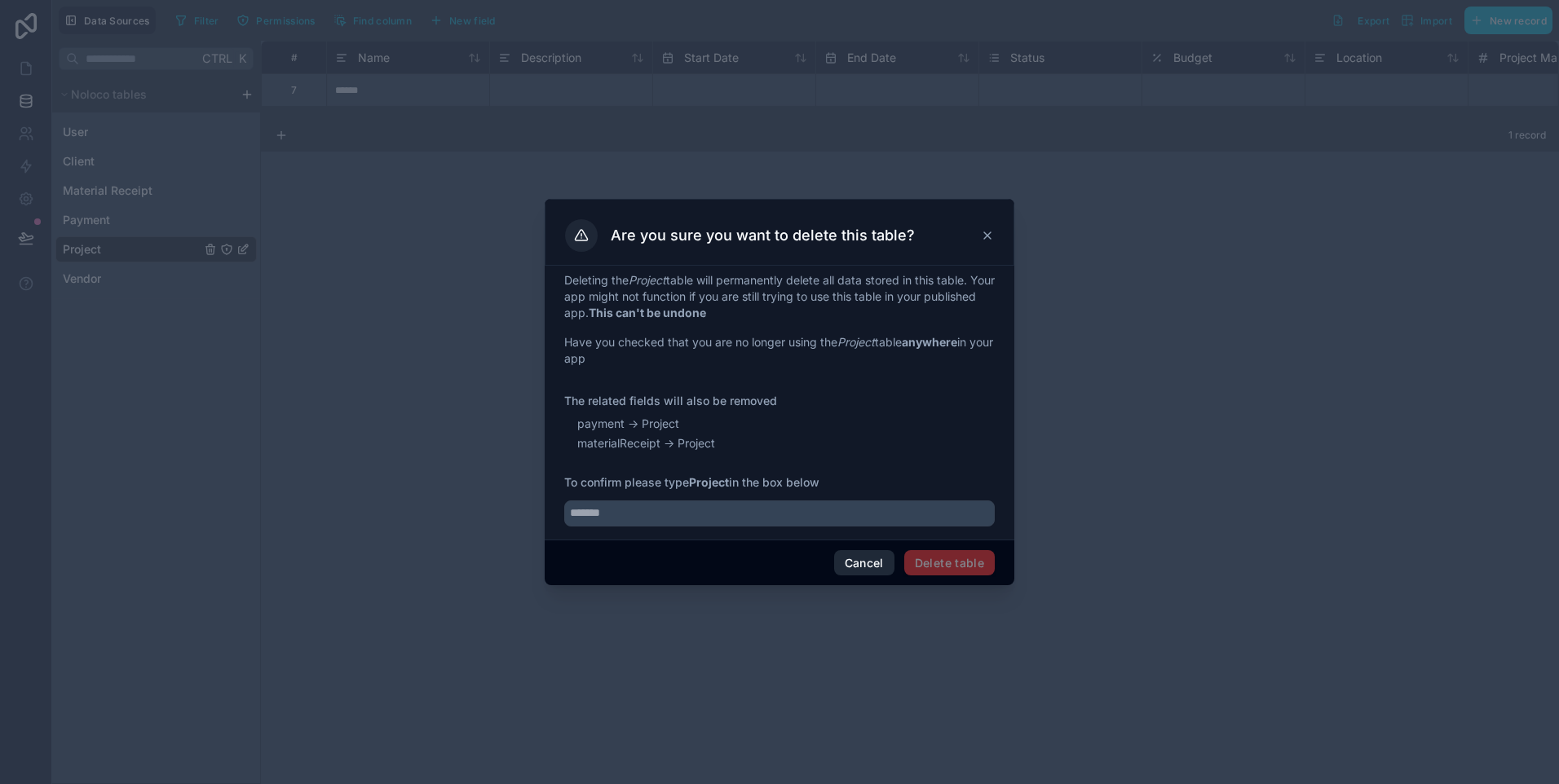
click at [865, 555] on button "Cancel" at bounding box center [864, 563] width 61 height 26
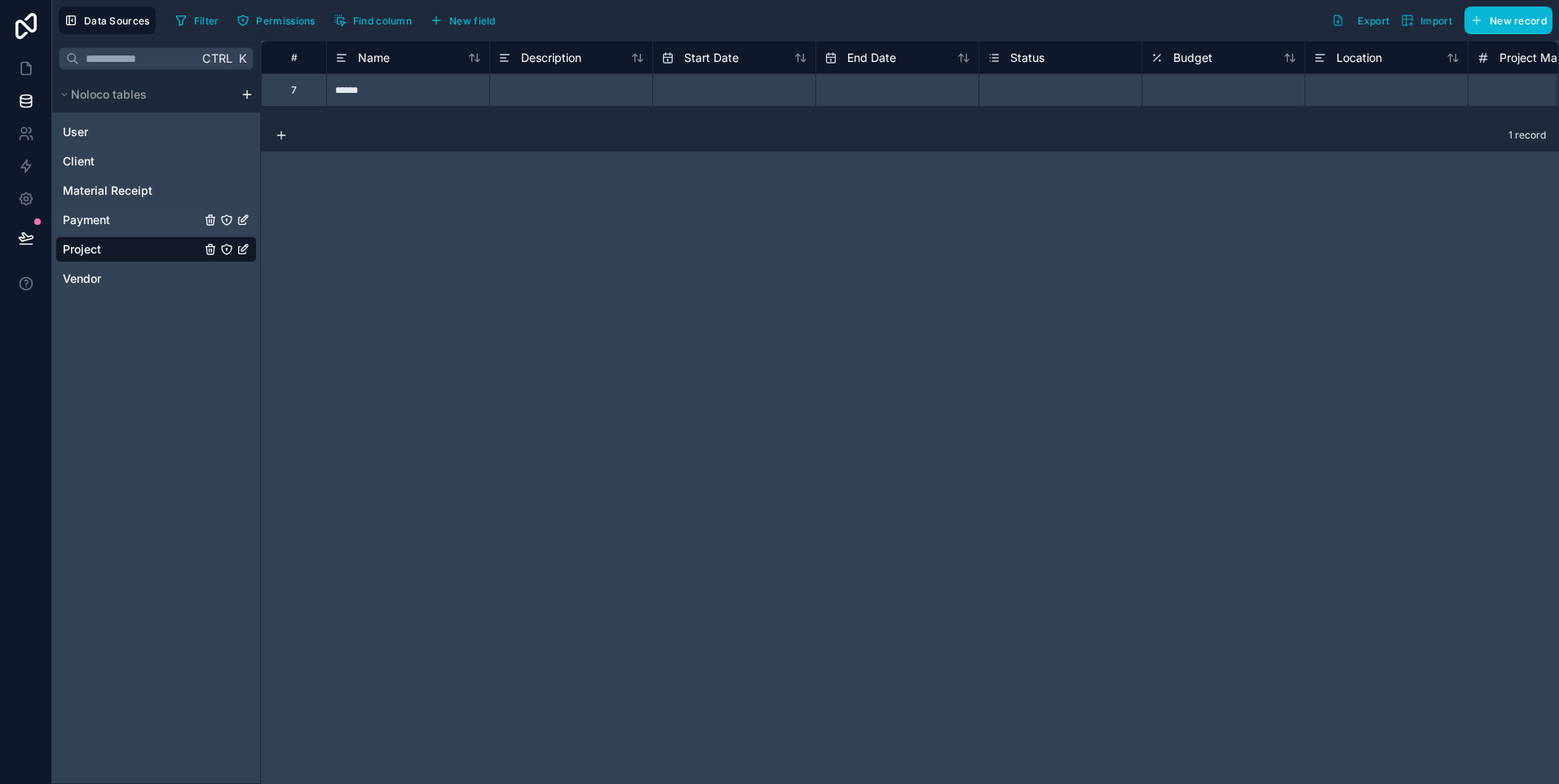
click at [116, 225] on link "Payment" at bounding box center [131, 220] width 137 height 16
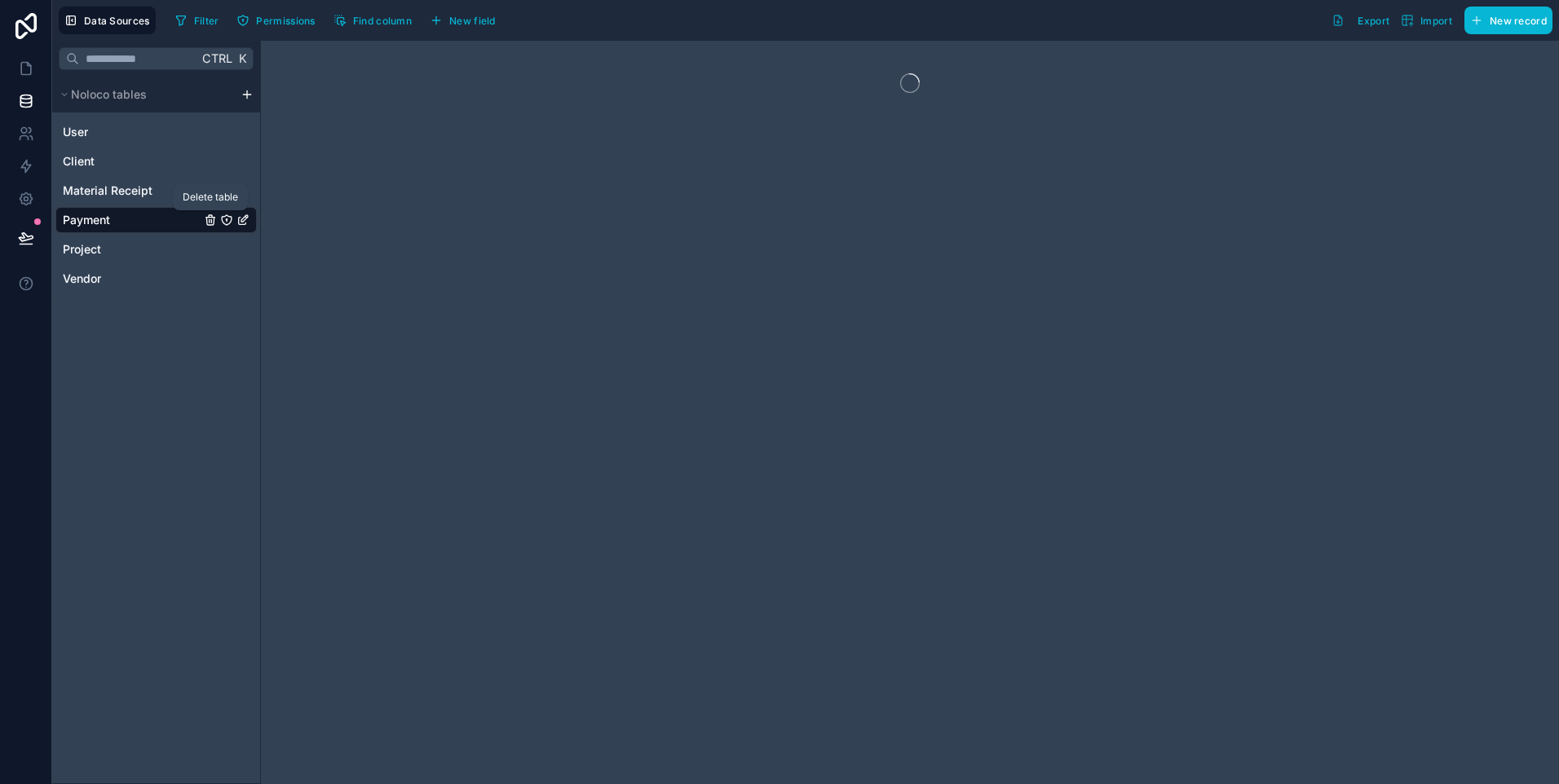
click at [213, 220] on icon "Payment" at bounding box center [211, 219] width 13 height 13
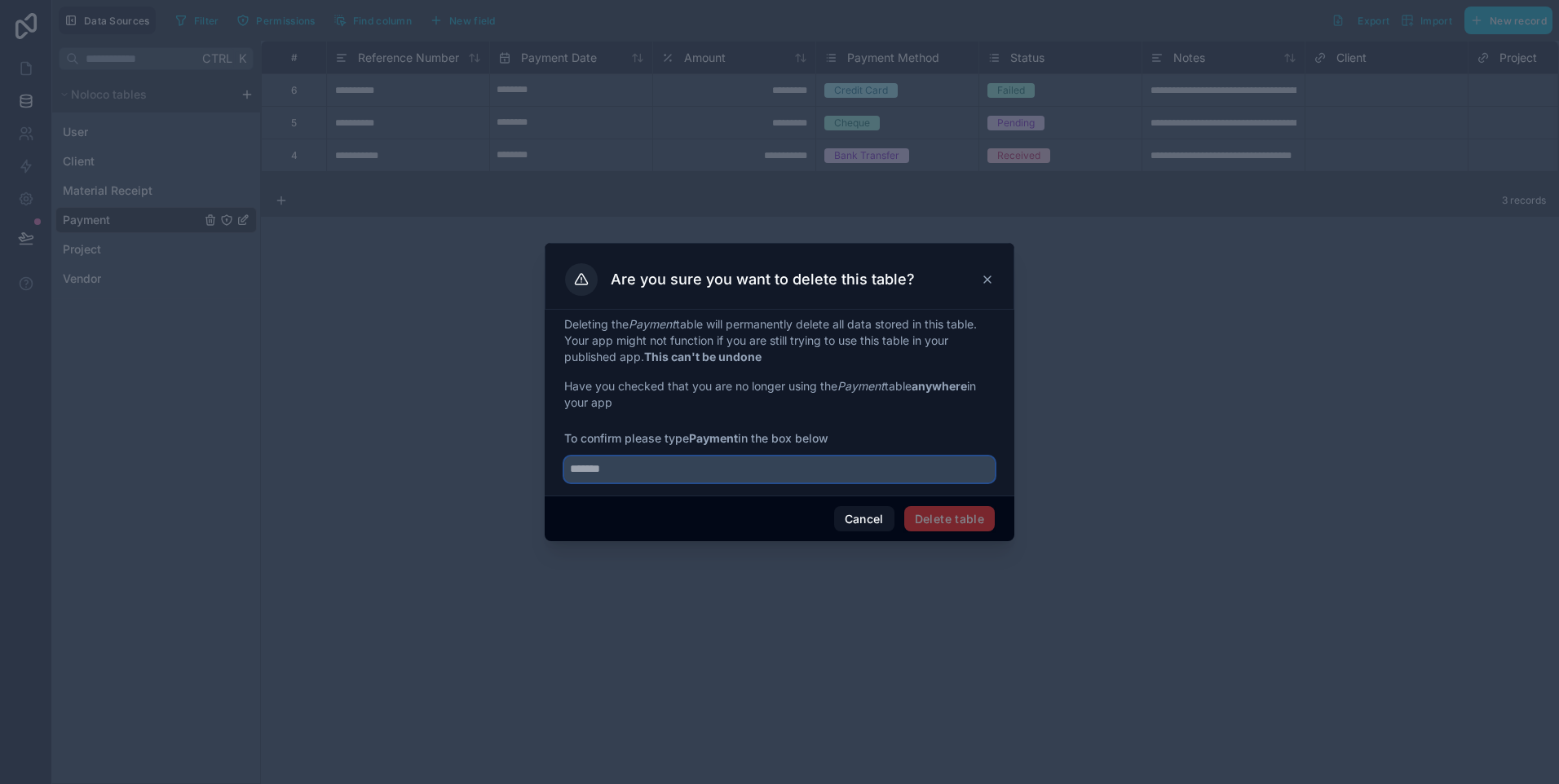
click at [604, 471] on input "text" at bounding box center [779, 469] width 430 height 26
type input "*******"
click at [963, 514] on button "Delete table" at bounding box center [949, 518] width 90 height 26
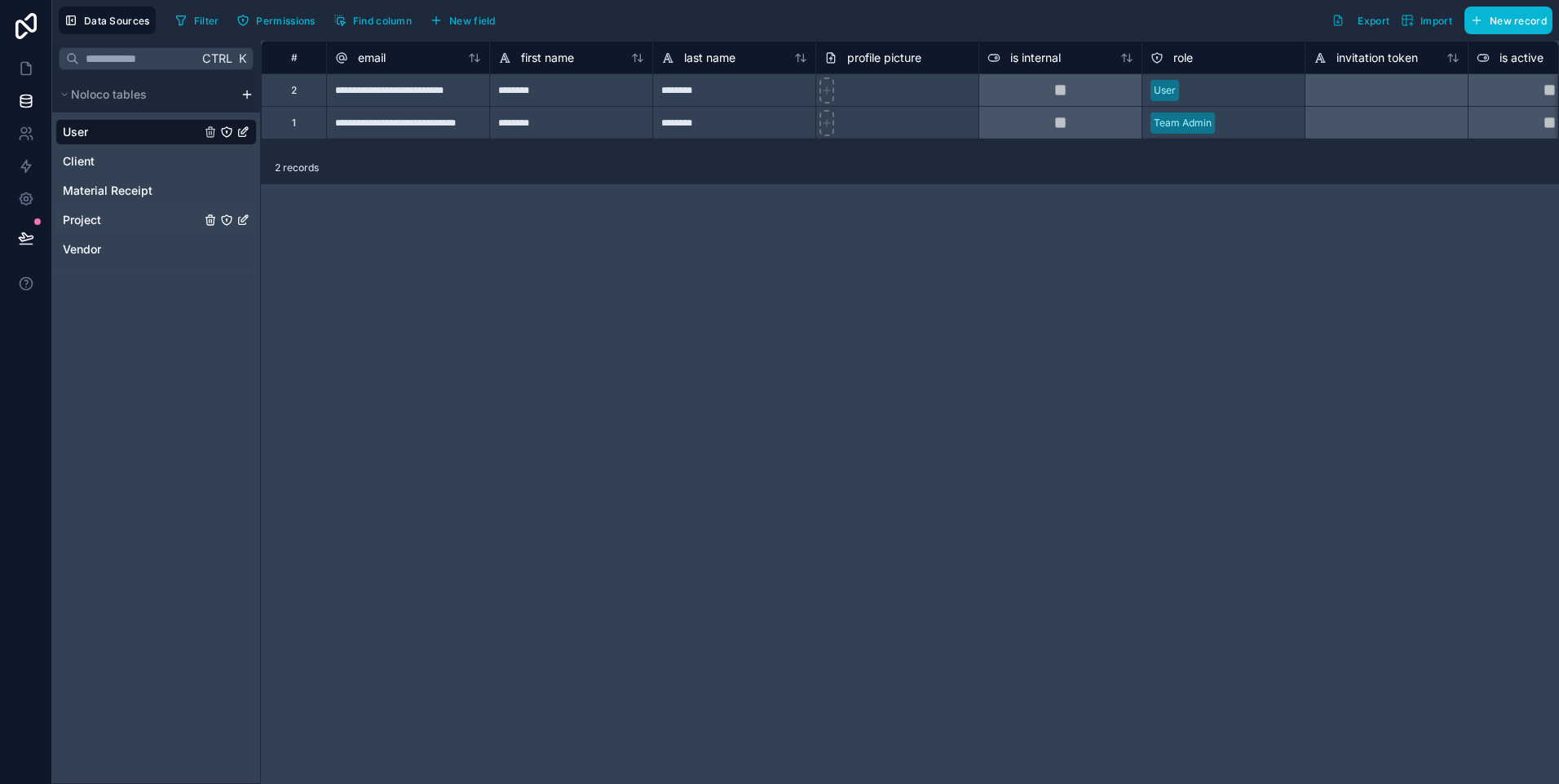
click at [97, 224] on span "Project" at bounding box center [81, 220] width 38 height 16
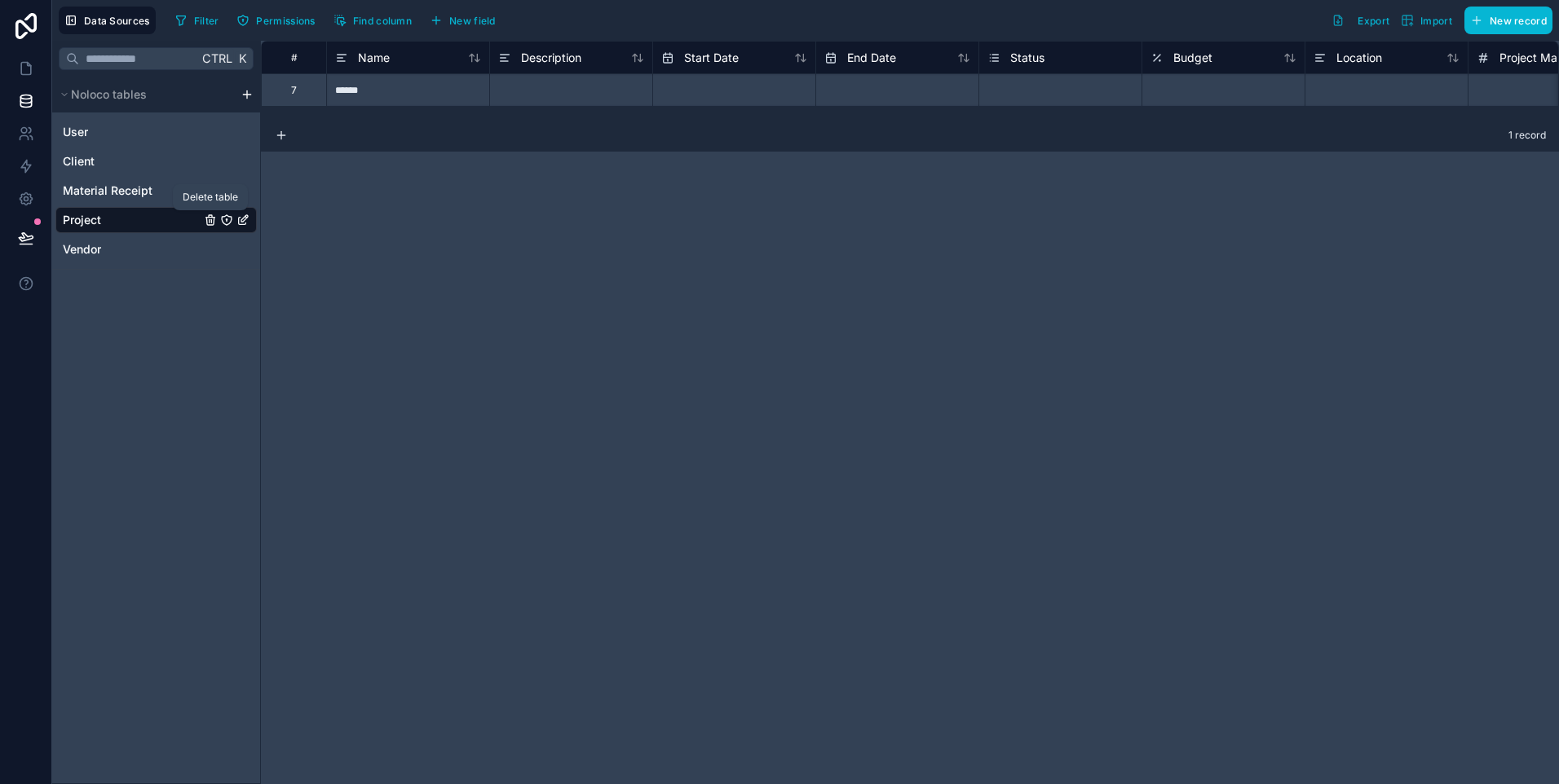
click at [207, 220] on icon "Project" at bounding box center [210, 221] width 7 height 7
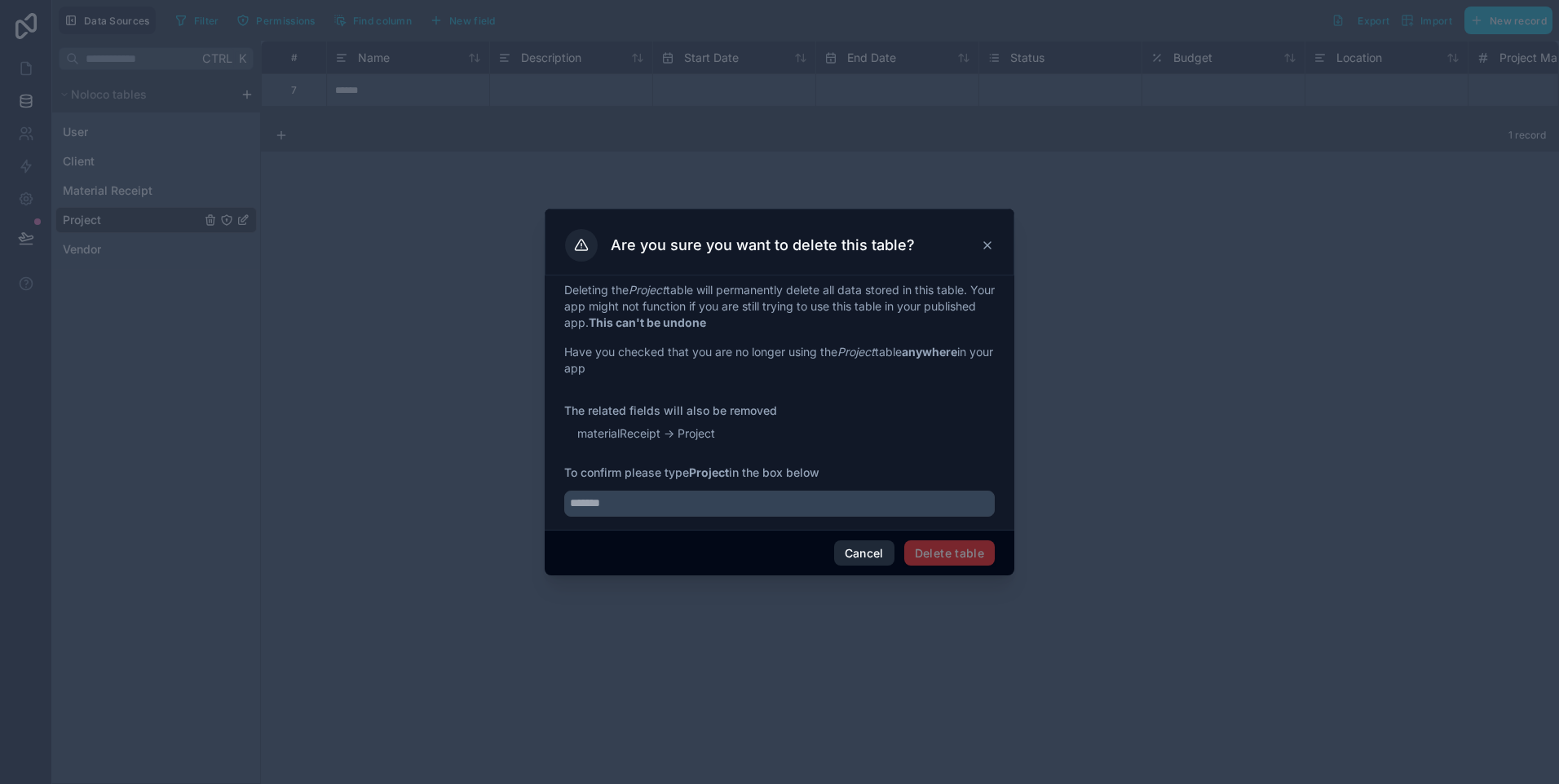
click at [866, 552] on button "Cancel" at bounding box center [864, 553] width 61 height 26
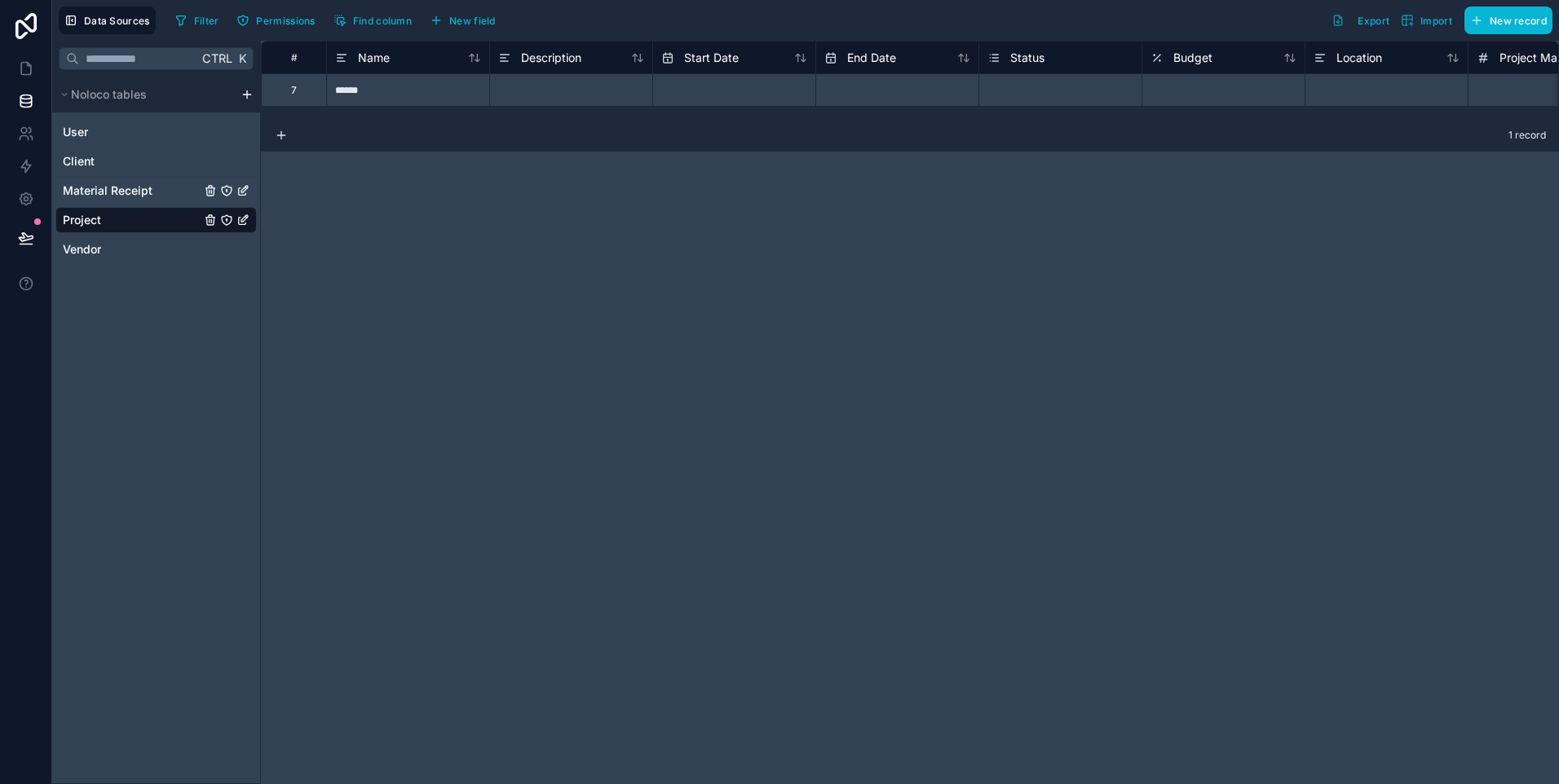
click at [130, 187] on span "Material Receipt" at bounding box center [107, 191] width 89 height 16
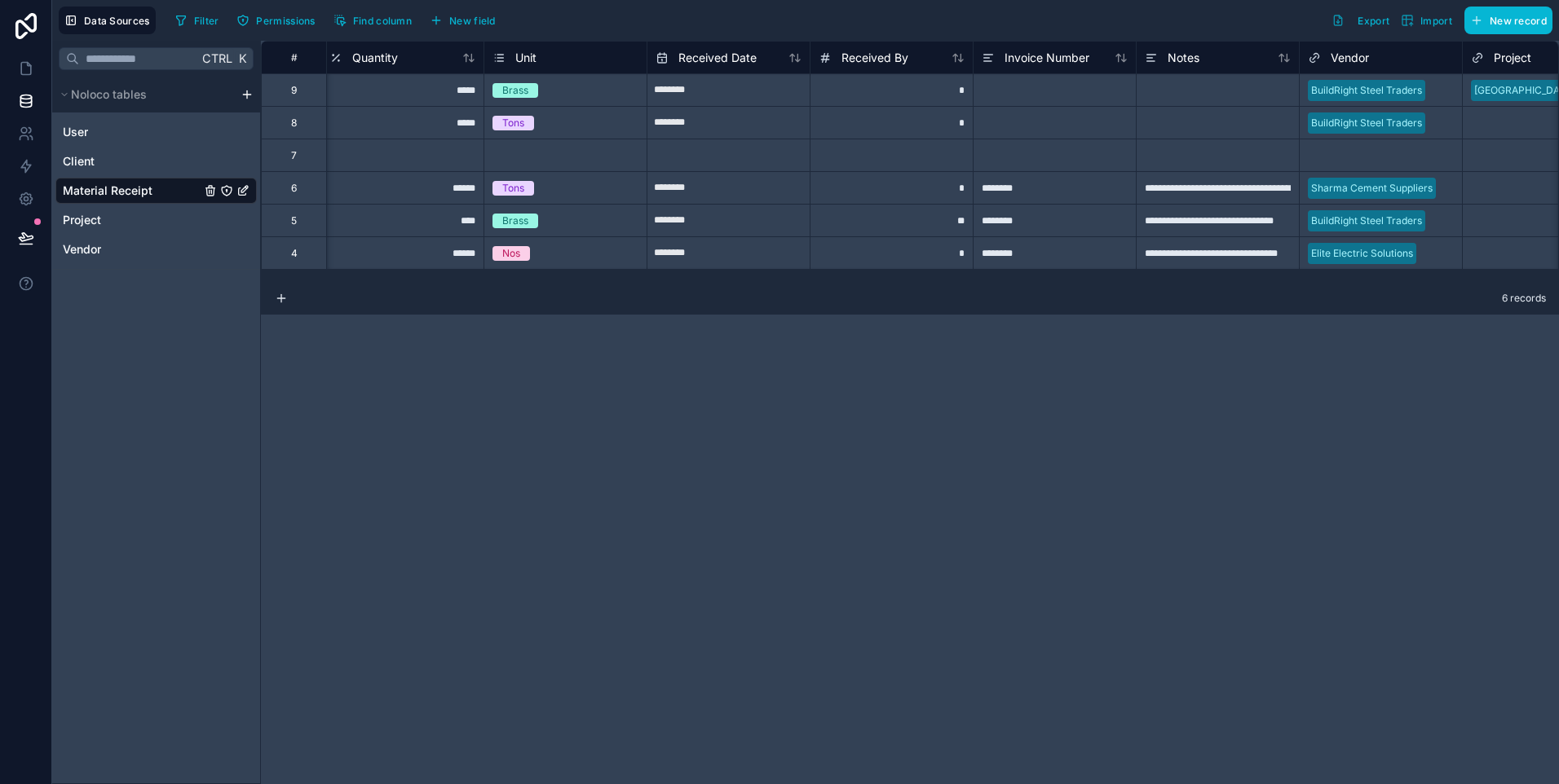
scroll to position [0, 166]
click at [108, 251] on link "Vendor" at bounding box center [131, 249] width 137 height 16
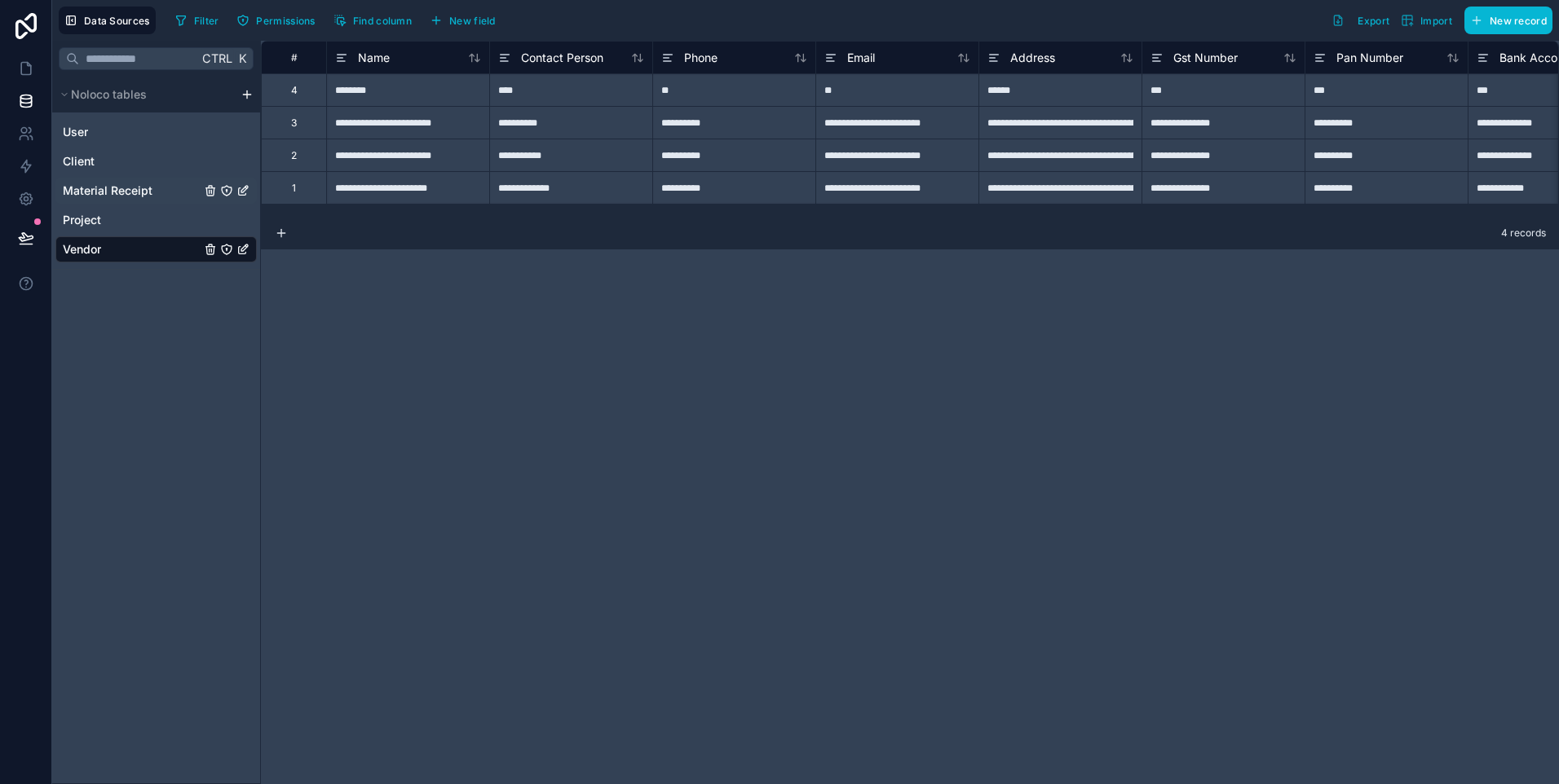
click at [81, 187] on span "Material Receipt" at bounding box center [107, 191] width 89 height 16
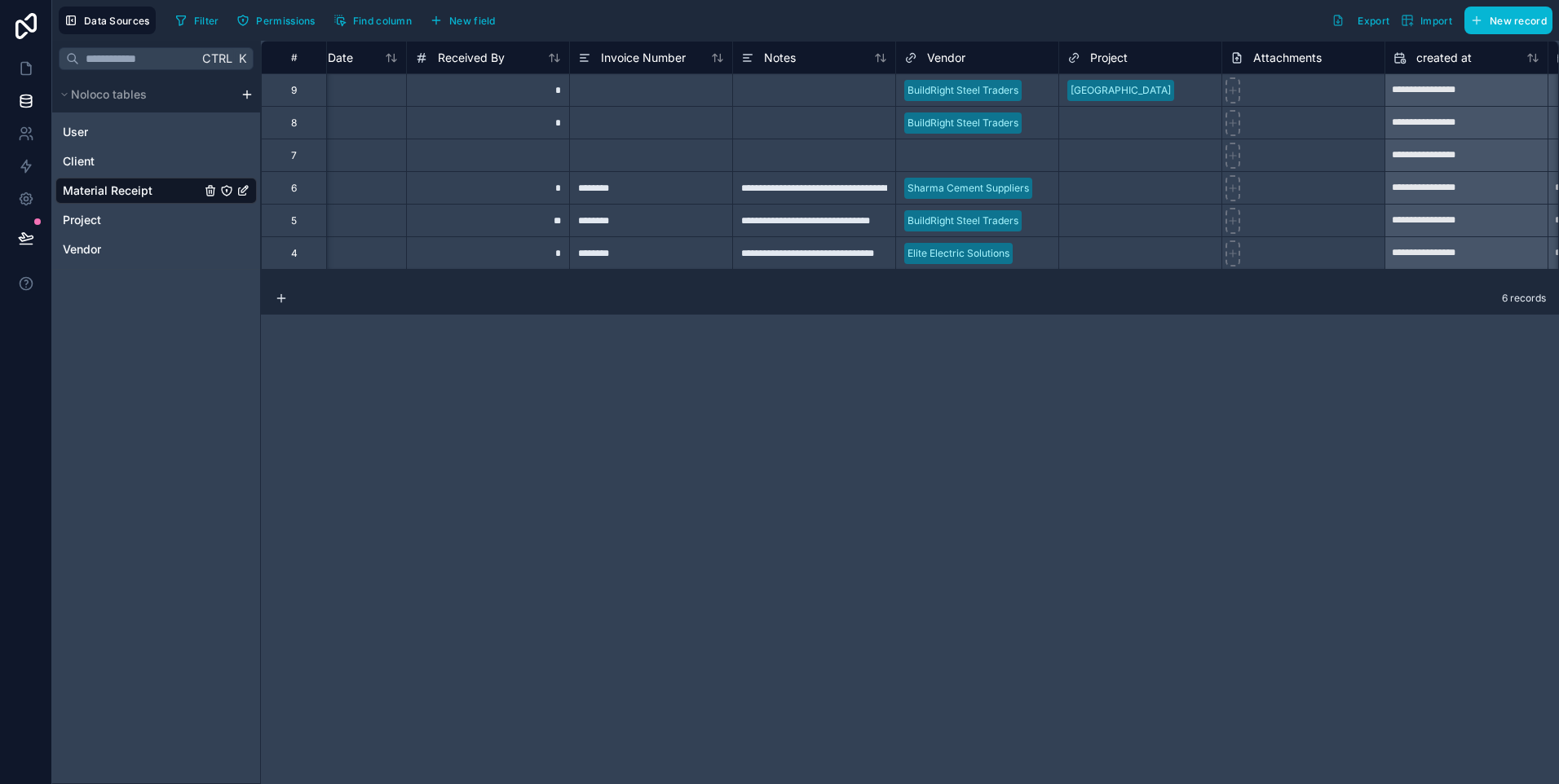
scroll to position [0, 579]
click at [927, 61] on span "Vendor" at bounding box center [940, 58] width 38 height 16
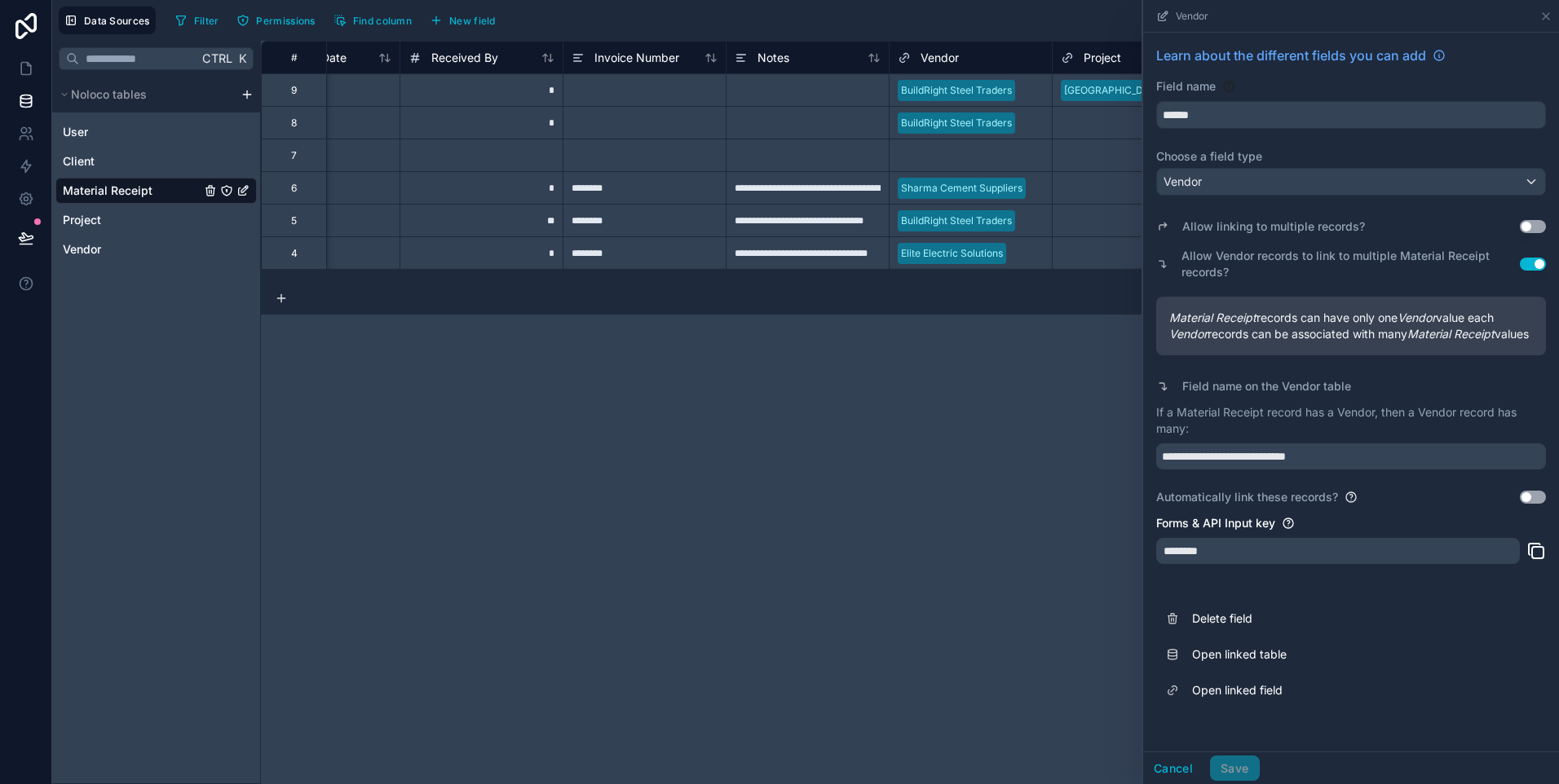
scroll to position [0, 888]
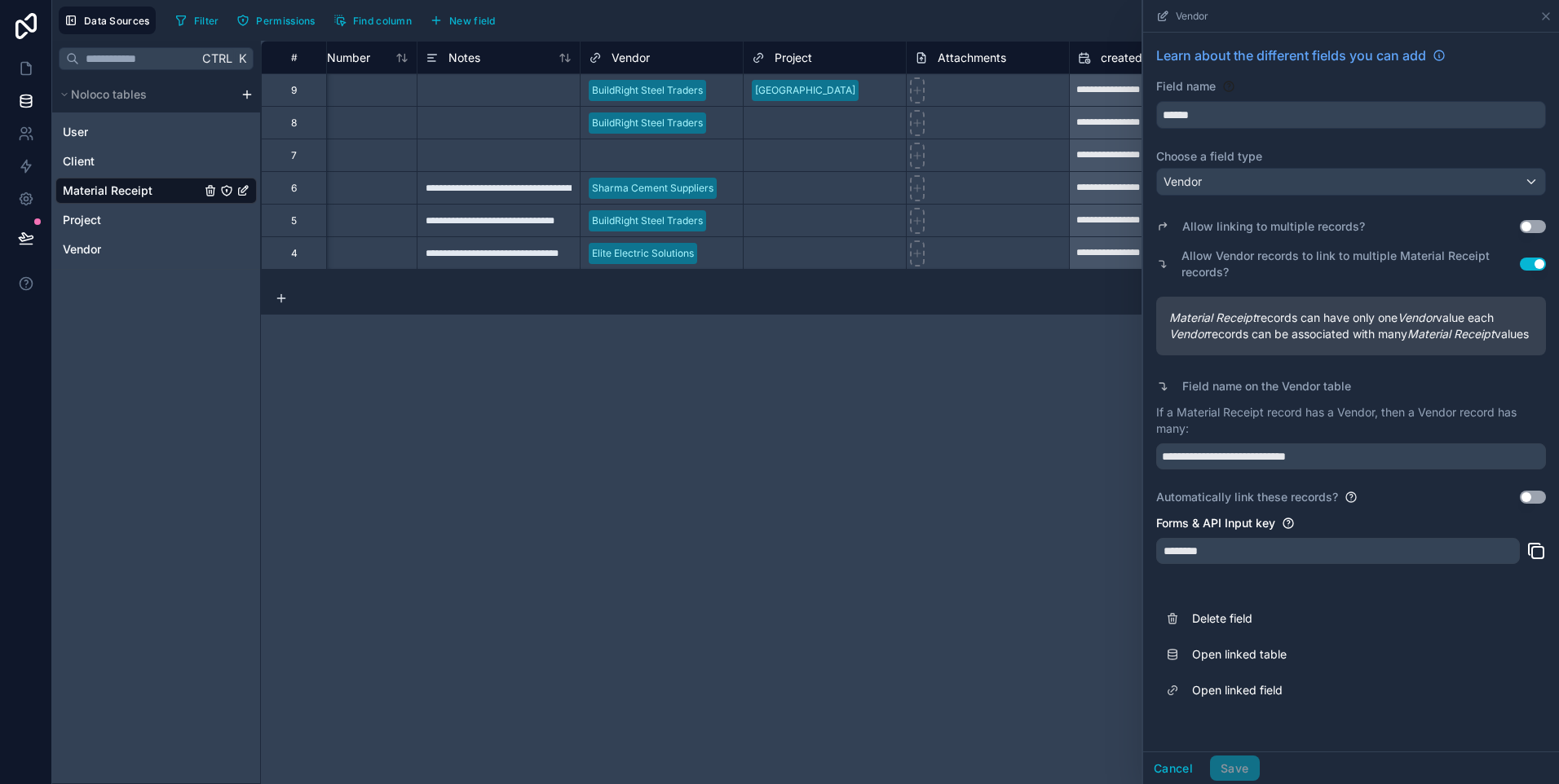
click at [971, 44] on div "Attachments" at bounding box center [987, 57] width 163 height 33
click at [952, 56] on span "Attachments" at bounding box center [972, 58] width 69 height 16
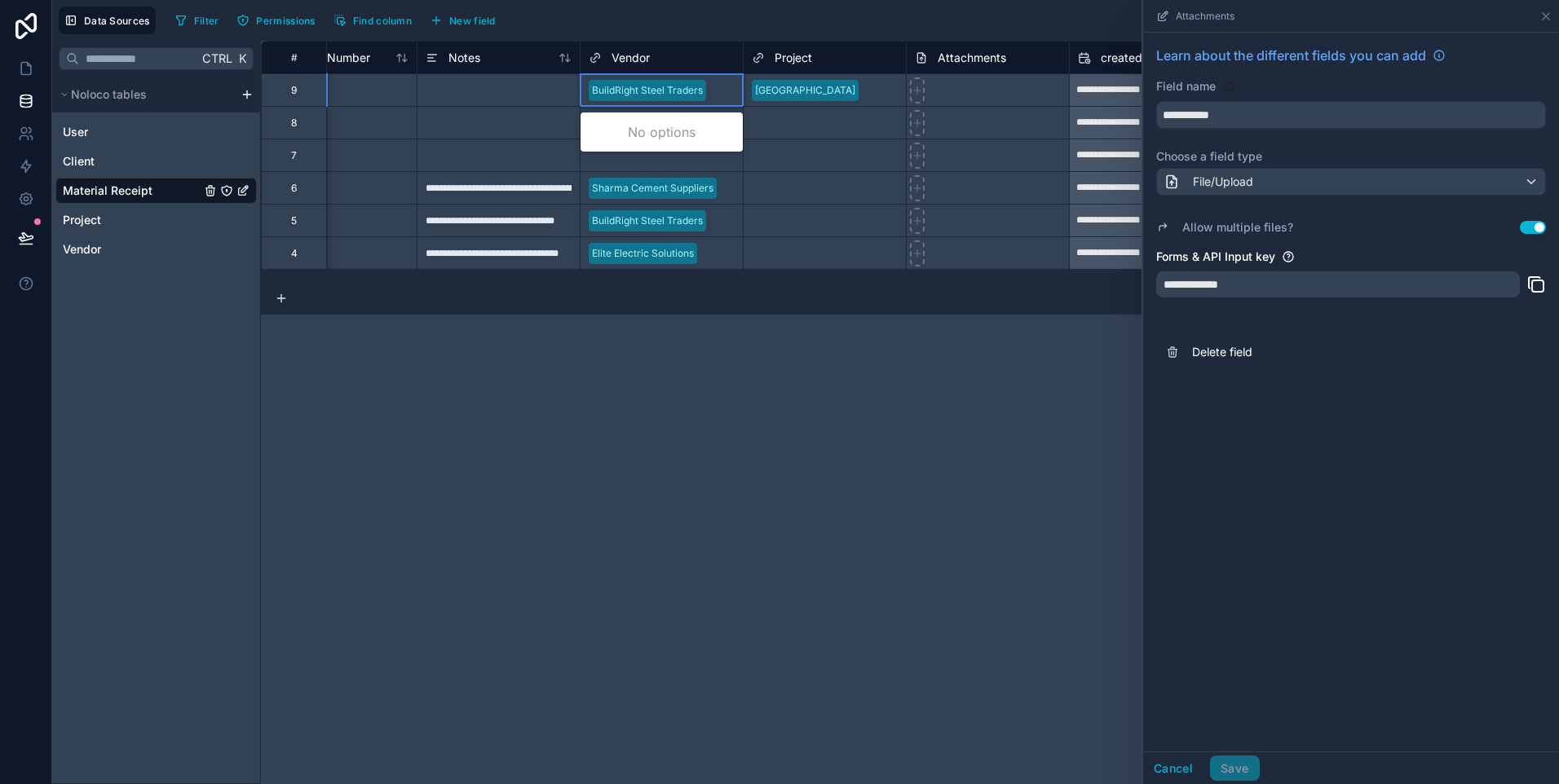
click at [721, 80] on div "BuildRight Steel Traders" at bounding box center [662, 90] width 163 height 24
click at [721, 79] on div "BuildRight Steel Traders" at bounding box center [662, 90] width 163 height 24
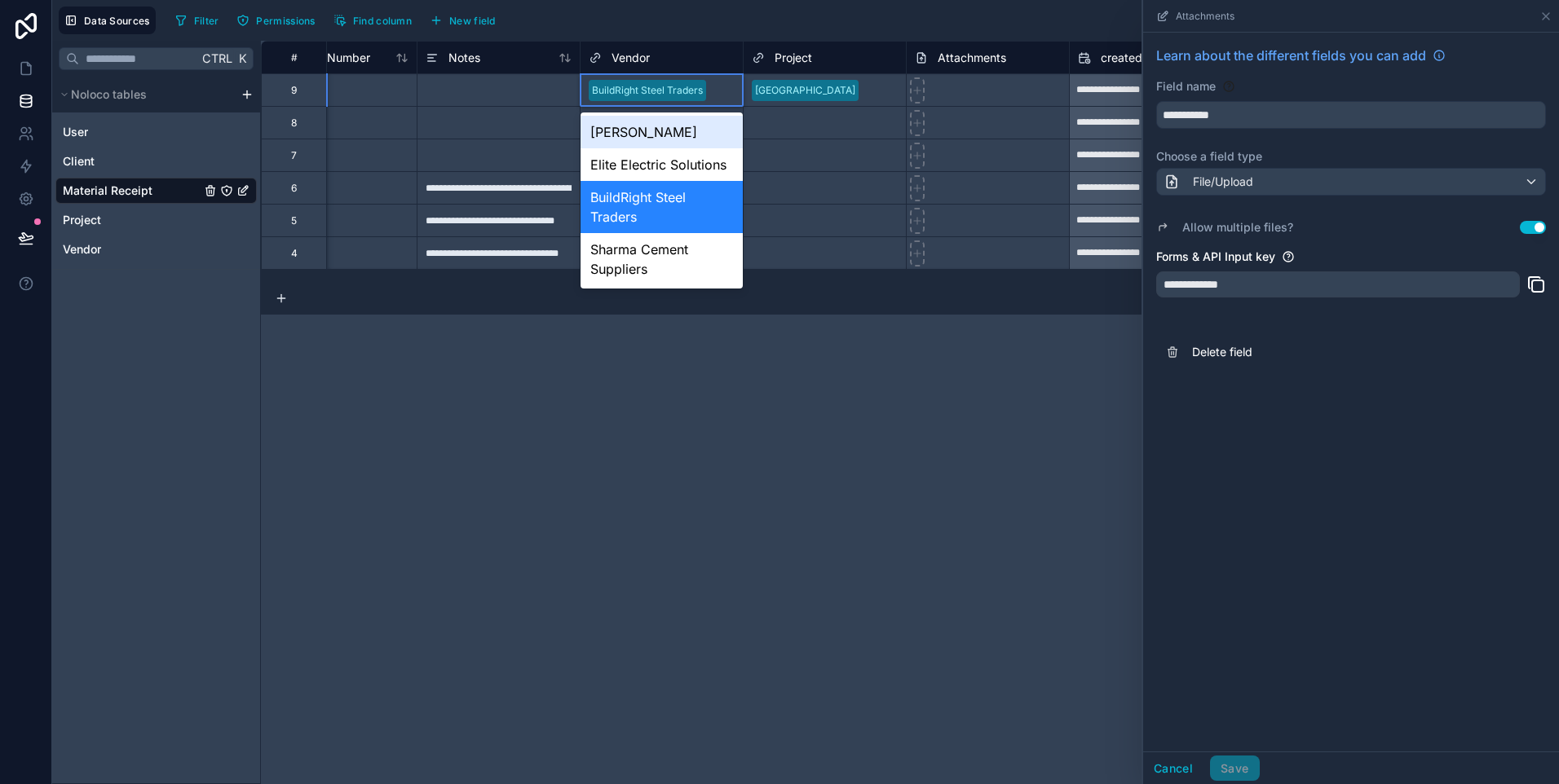
click at [661, 133] on div "Yashwant" at bounding box center [662, 132] width 163 height 33
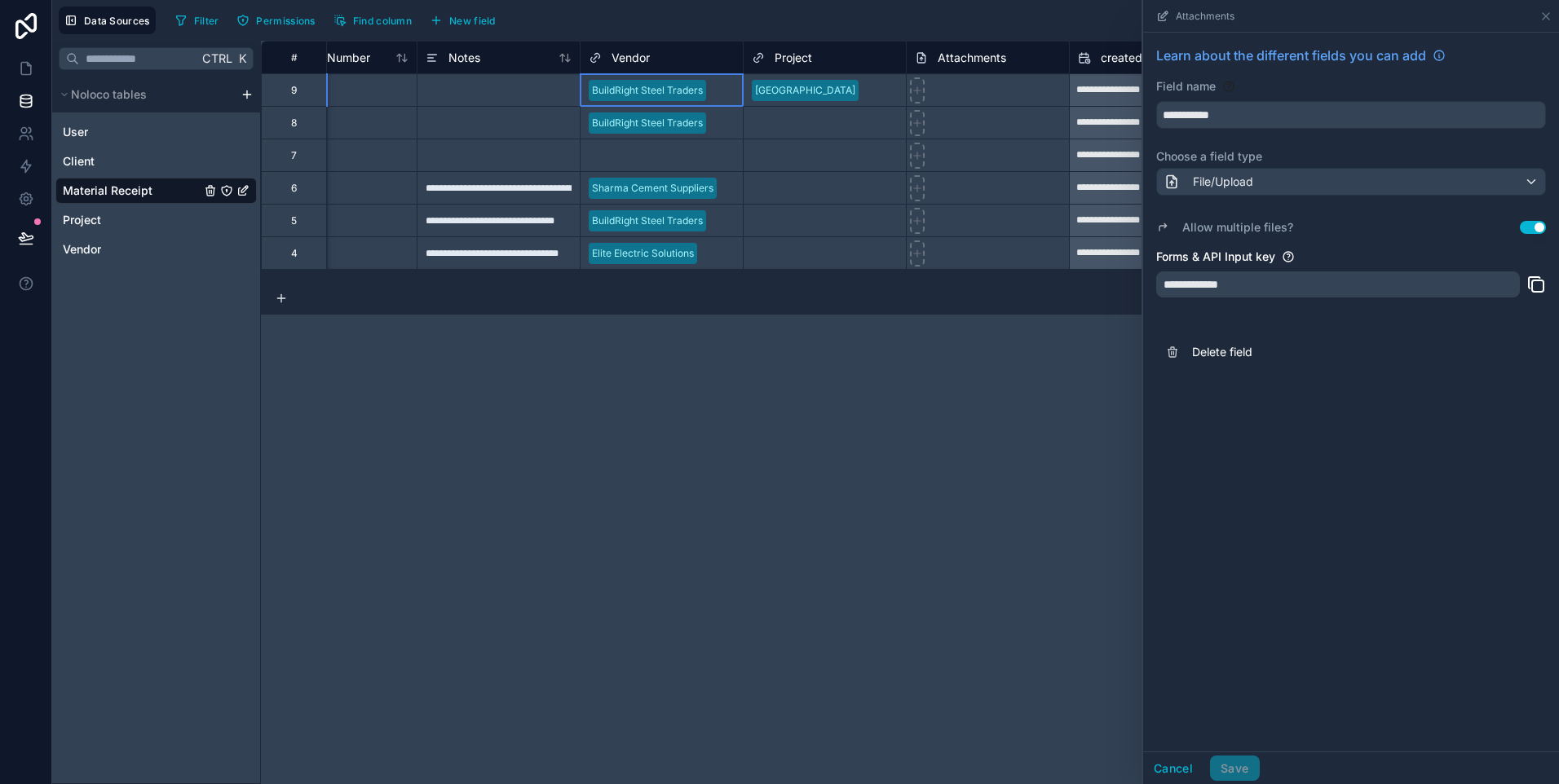
click at [679, 76] on div "BuildRight Steel Traders" at bounding box center [662, 89] width 163 height 32
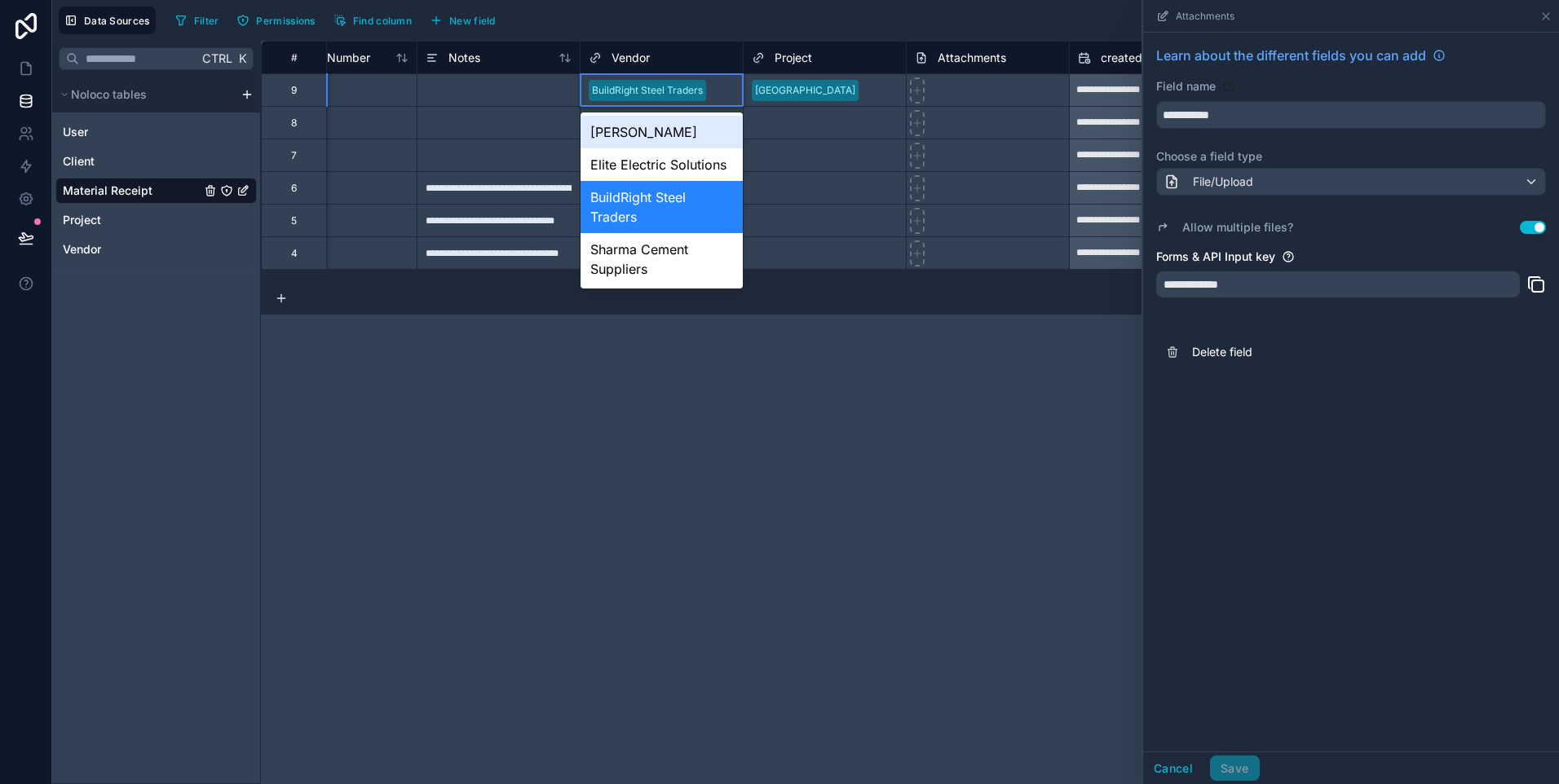
click at [636, 135] on div "Yashwant" at bounding box center [662, 132] width 163 height 33
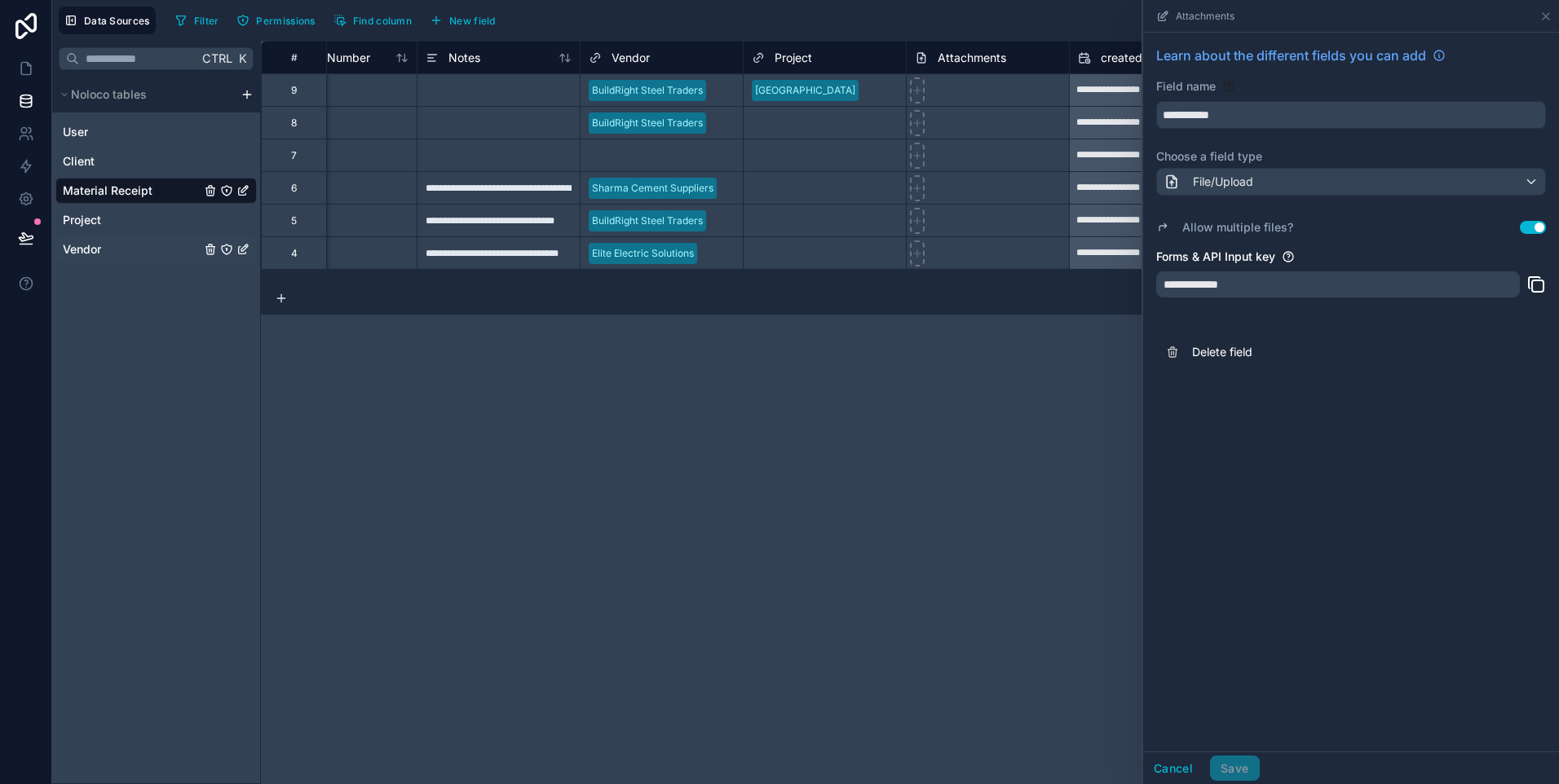
click at [101, 255] on span "Vendor" at bounding box center [81, 249] width 38 height 16
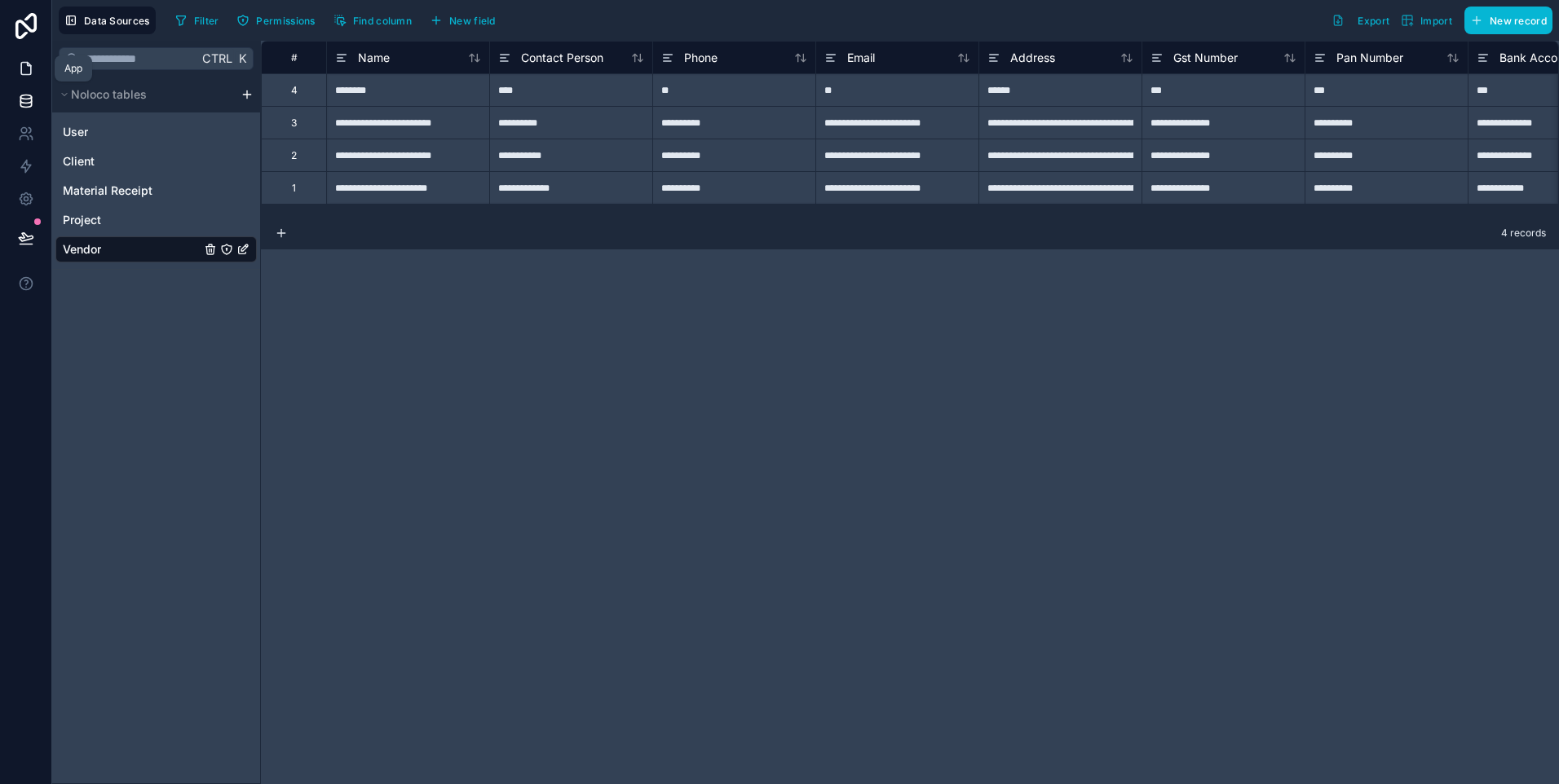
click at [23, 75] on icon at bounding box center [25, 69] width 10 height 13
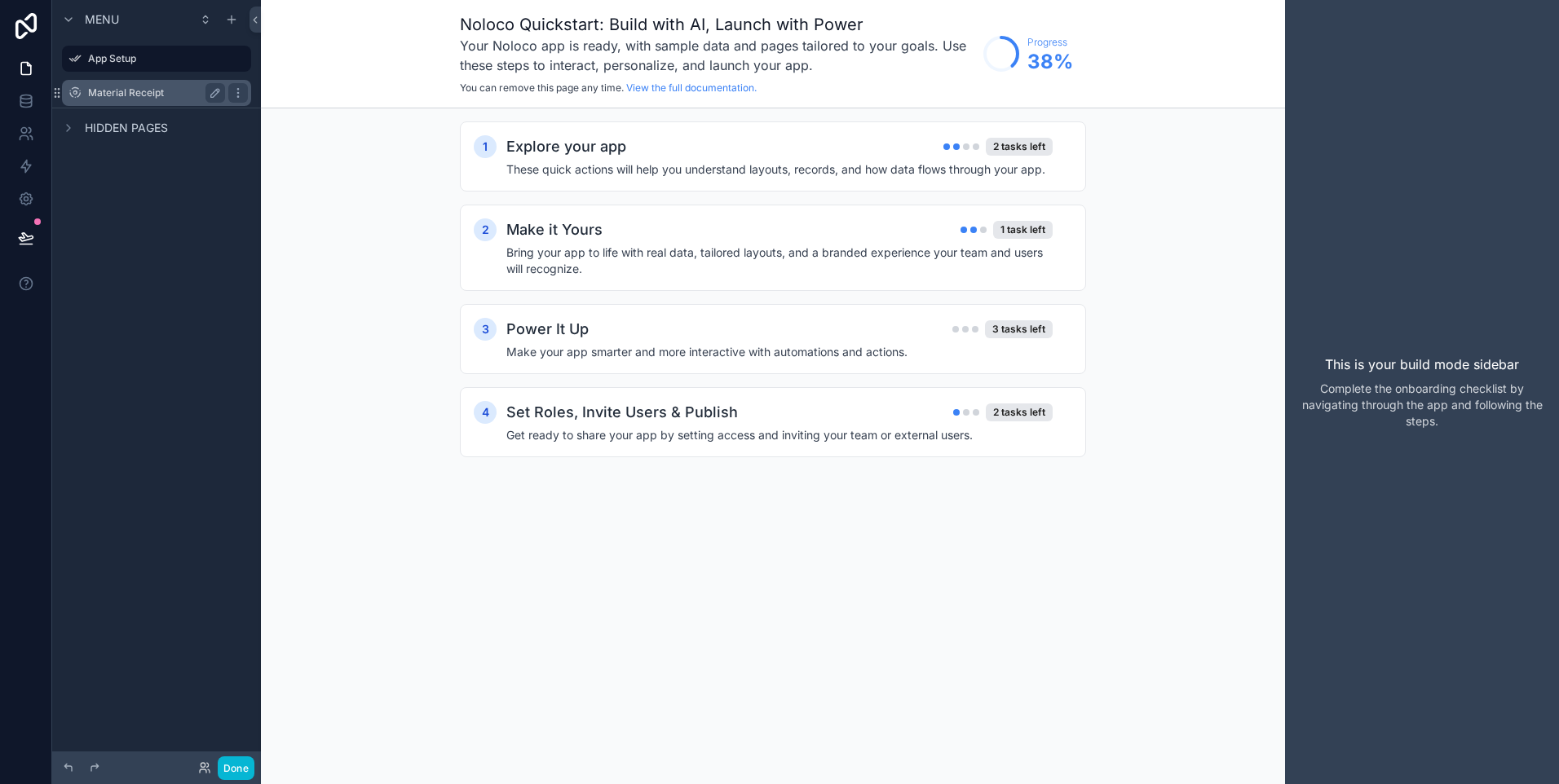
click at [108, 92] on label "Material Receipt" at bounding box center [153, 93] width 130 height 13
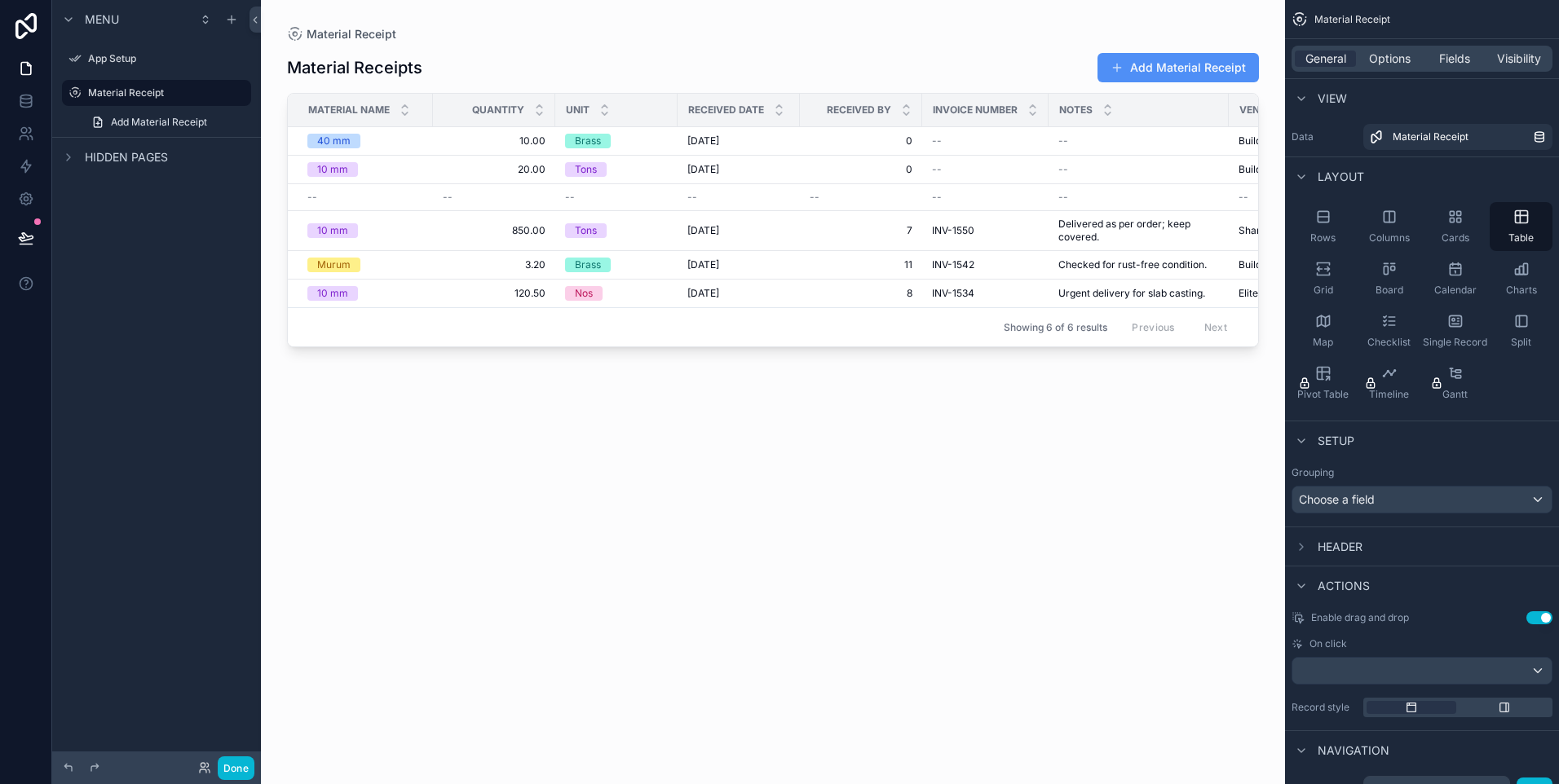
click at [1196, 67] on button "Add Material Receipt" at bounding box center [1178, 68] width 162 height 29
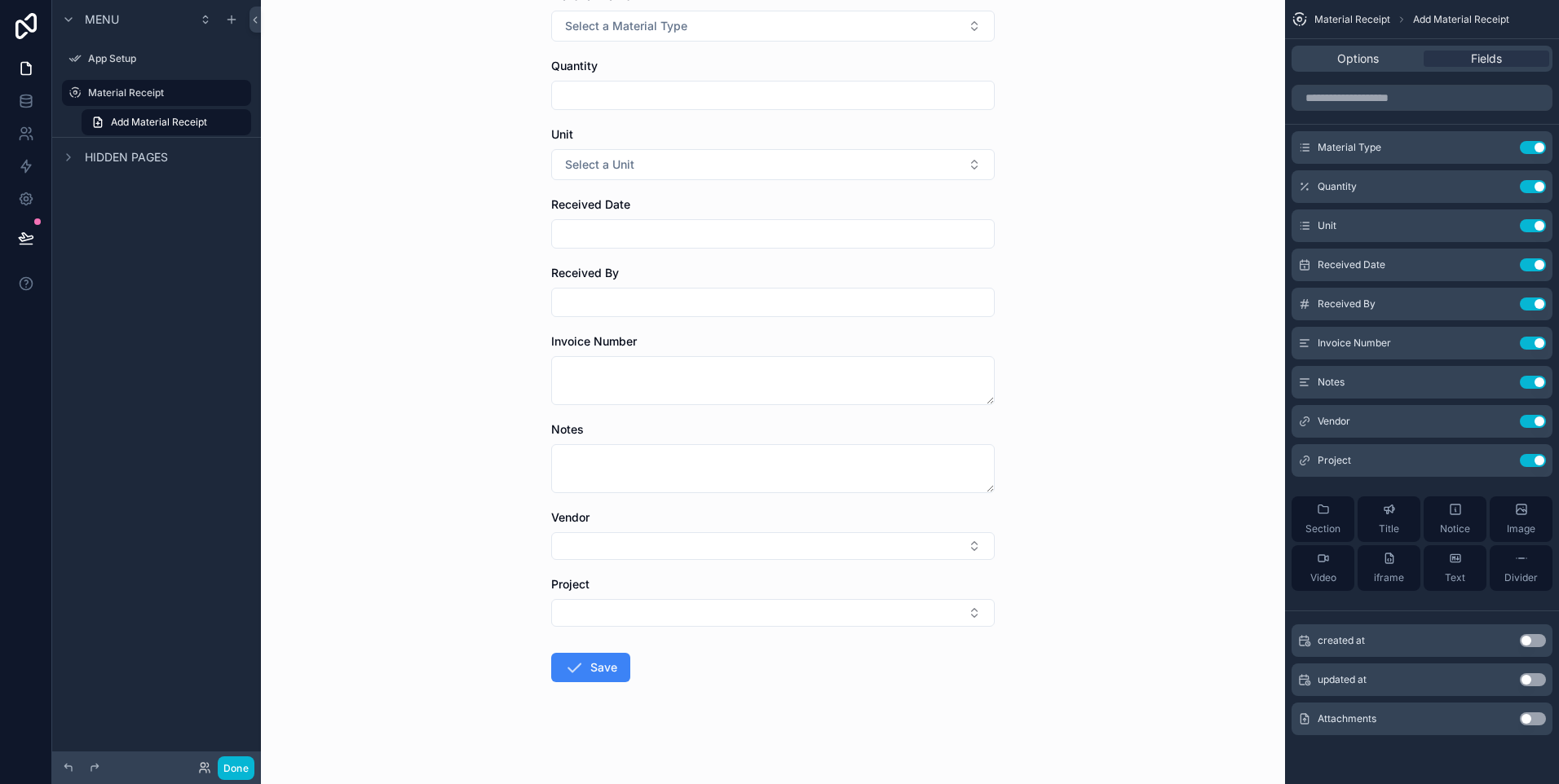
scroll to position [112, 0]
click at [765, 537] on button "Select Button" at bounding box center [773, 543] width 444 height 28
click at [666, 658] on span "BuildRight Steel Traders" at bounding box center [620, 660] width 128 height 16
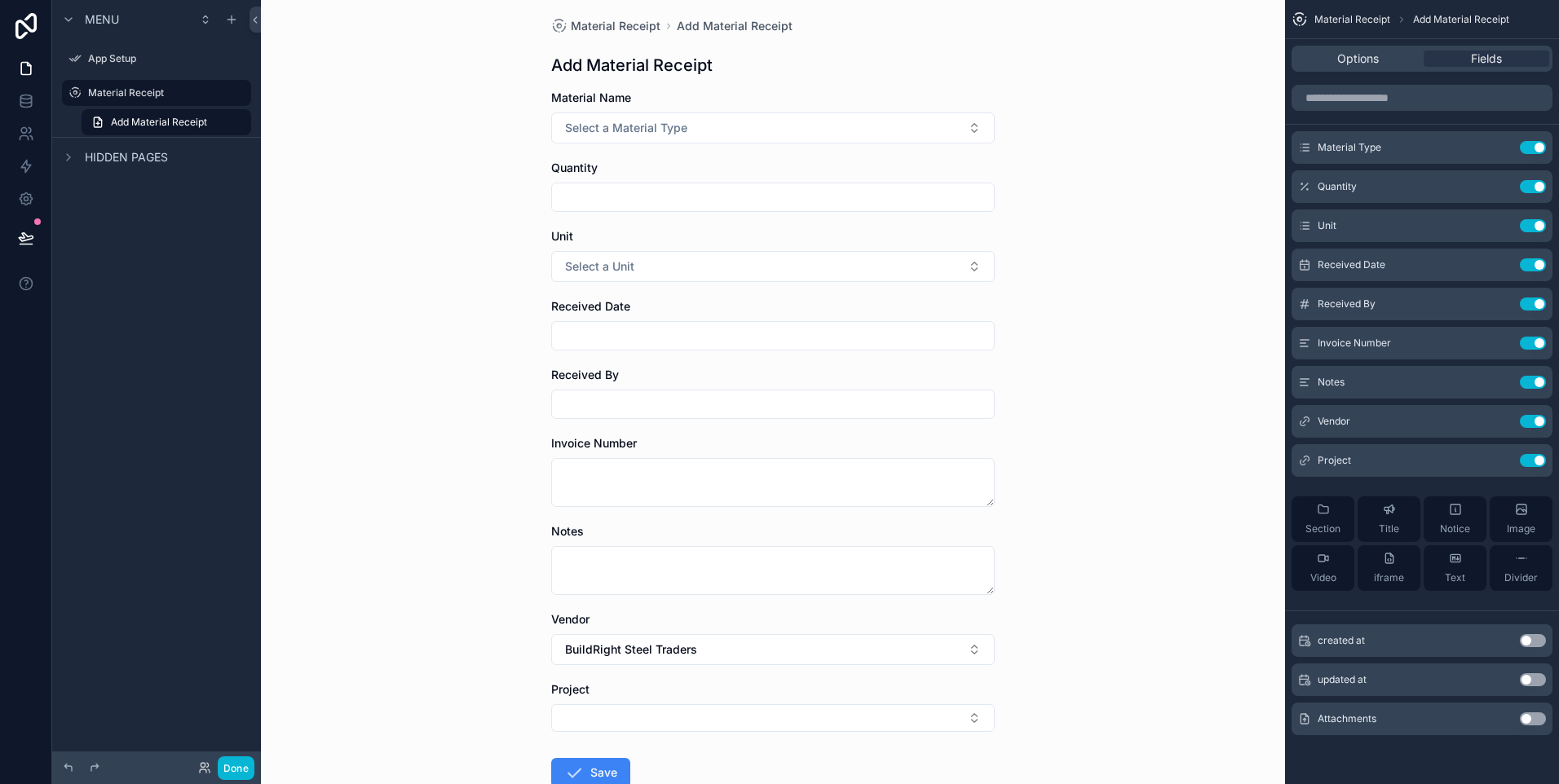
scroll to position [0, 0]
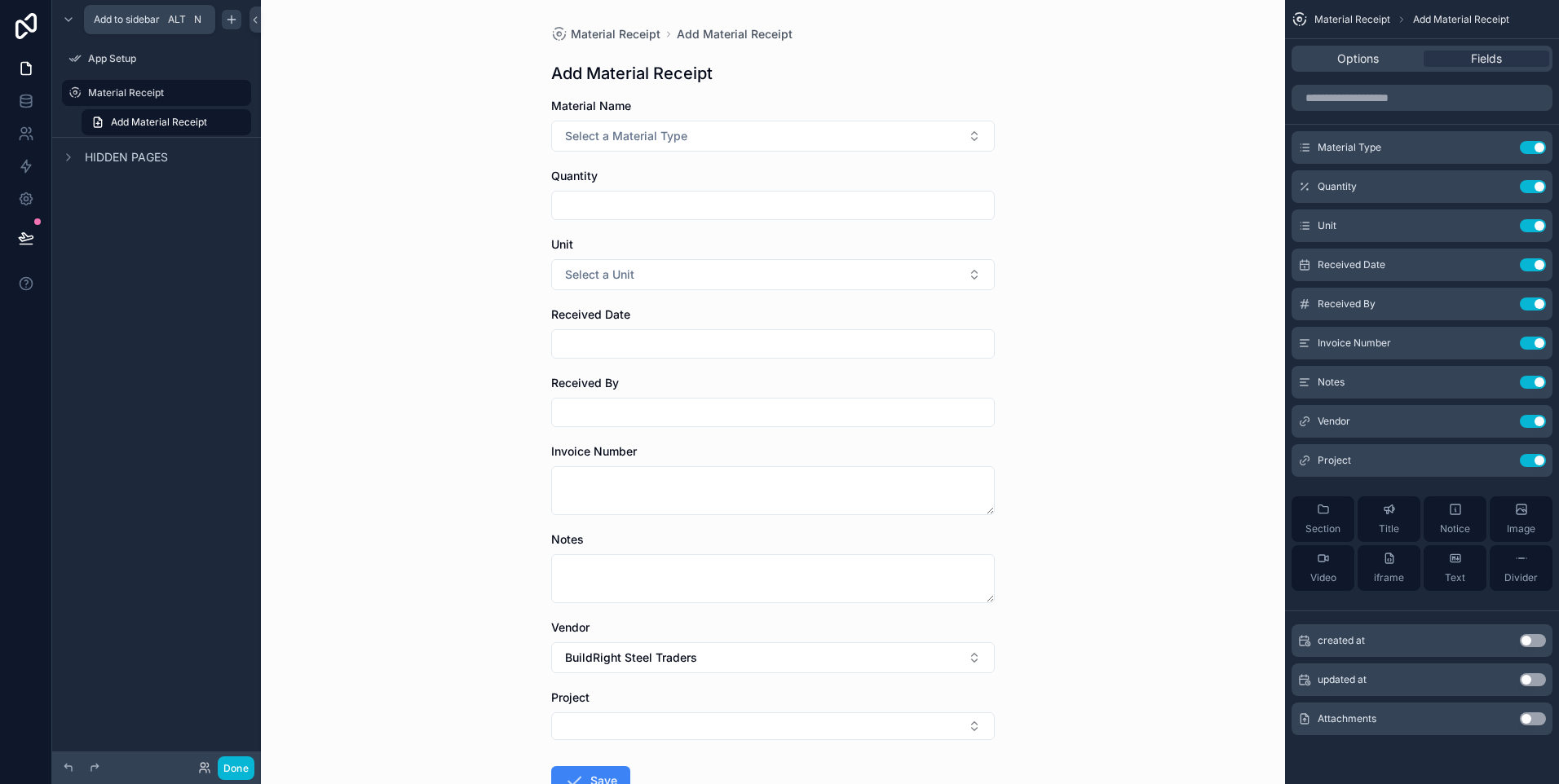
click at [230, 22] on icon "scrollable content" at bounding box center [231, 19] width 13 height 13
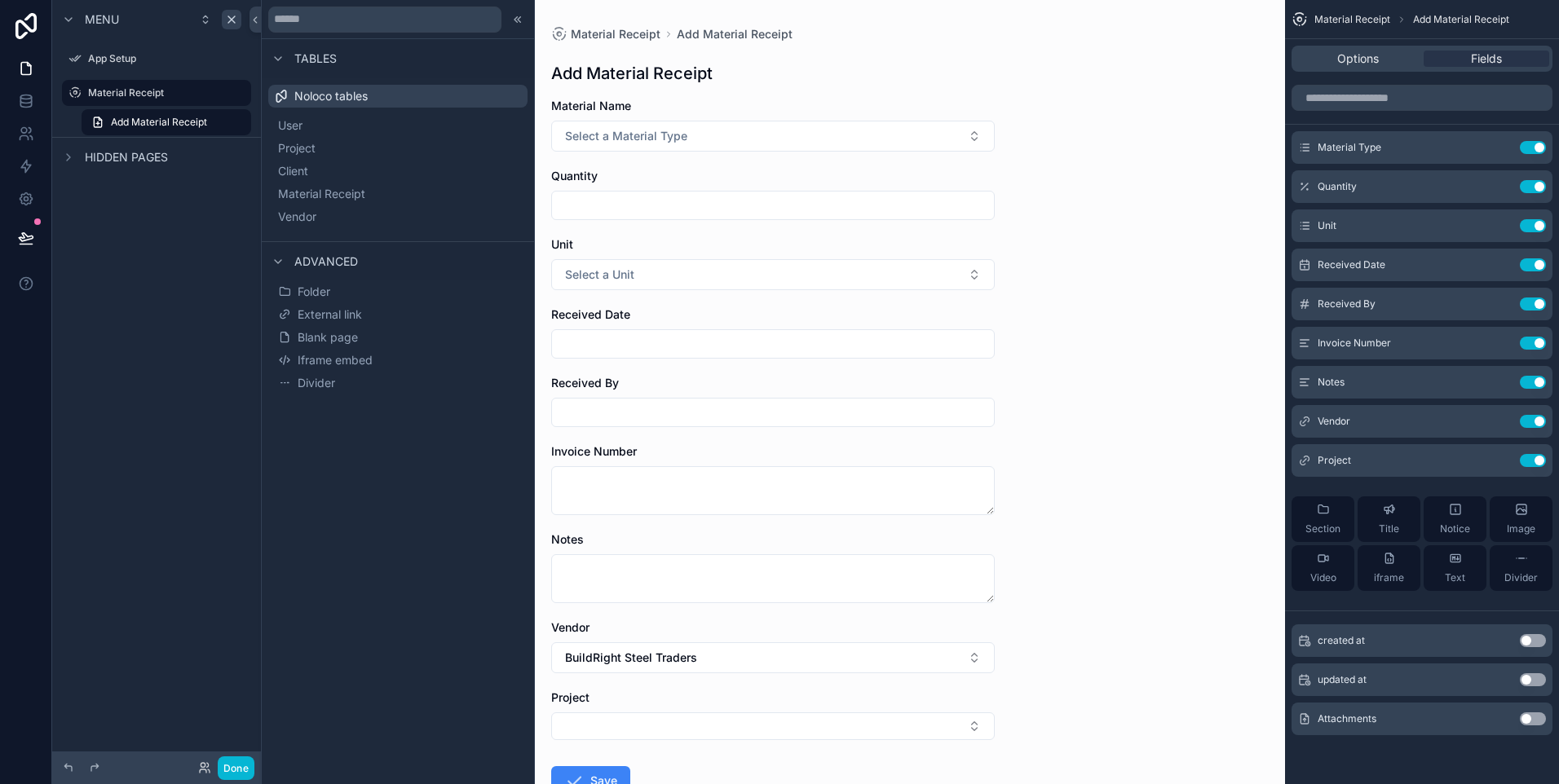
click at [157, 155] on span "Hidden pages" at bounding box center [127, 157] width 83 height 16
click at [365, 334] on button "Blank page" at bounding box center [398, 337] width 246 height 23
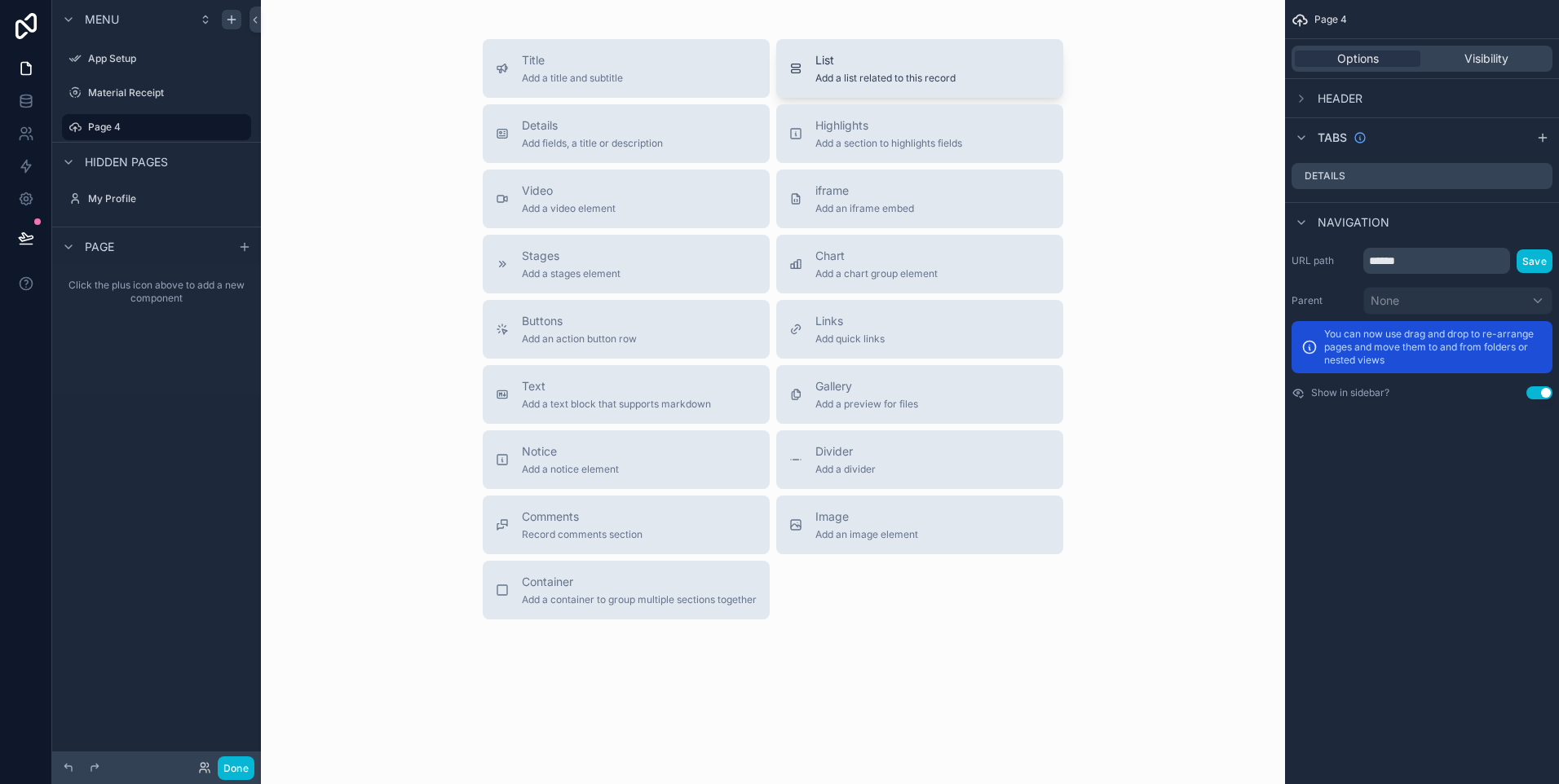
click at [910, 76] on span "Add a list related to this record" at bounding box center [885, 78] width 140 height 13
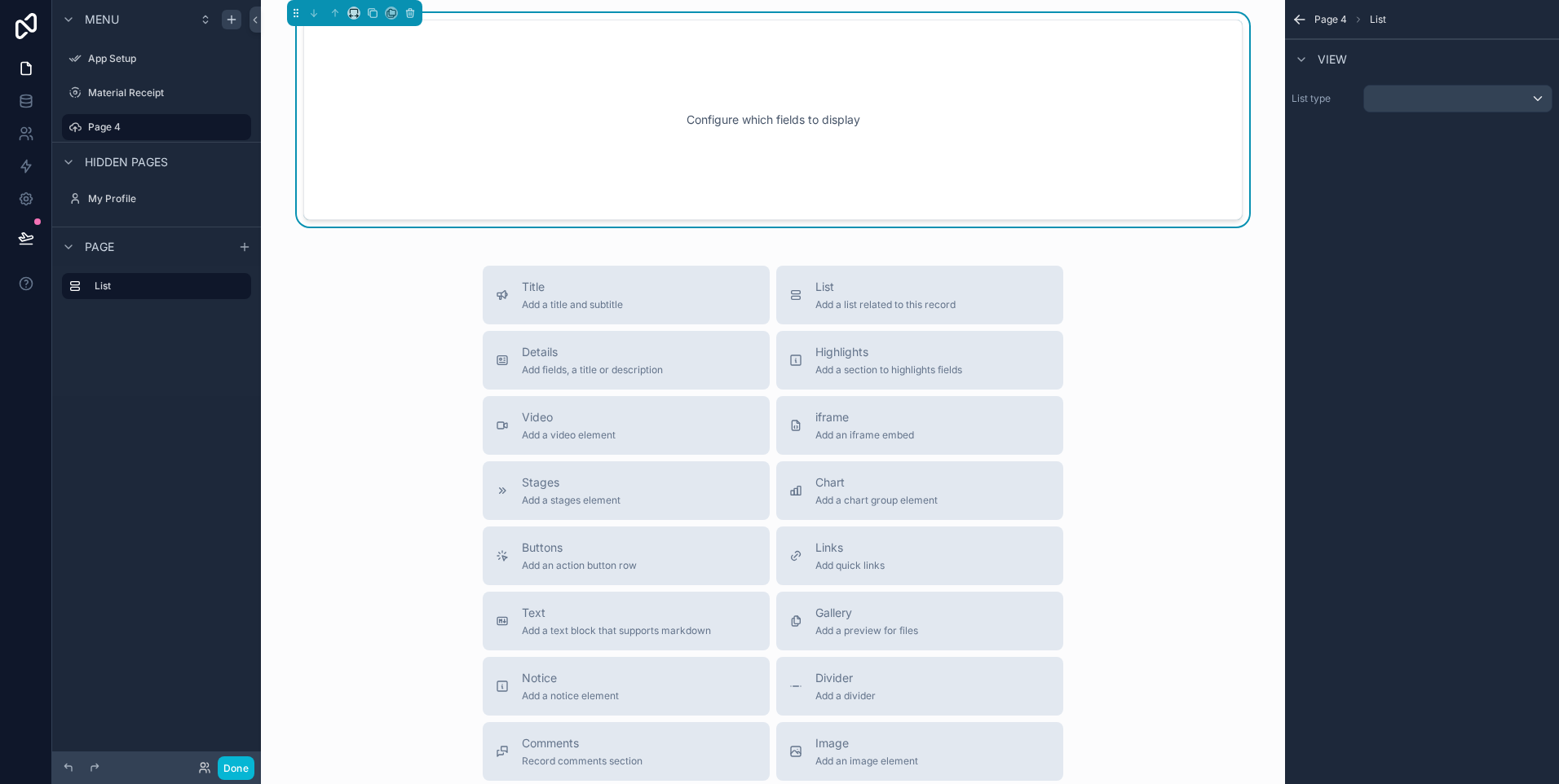
click at [328, 25] on div "App Setup Material Receipt Page 4 My Profile Powered by YS Yashwant Sonawane Co…" at bounding box center [773, 392] width 1024 height 784
drag, startPoint x: 326, startPoint y: 21, endPoint x: 639, endPoint y: 113, distance: 326.2
click at [639, 113] on div "Configure which fields to display" at bounding box center [773, 119] width 886 height 146
click at [642, 111] on div "Configure which fields to display" at bounding box center [773, 119] width 886 height 146
click at [1300, 16] on icon "scrollable content" at bounding box center [1300, 20] width 16 height 16
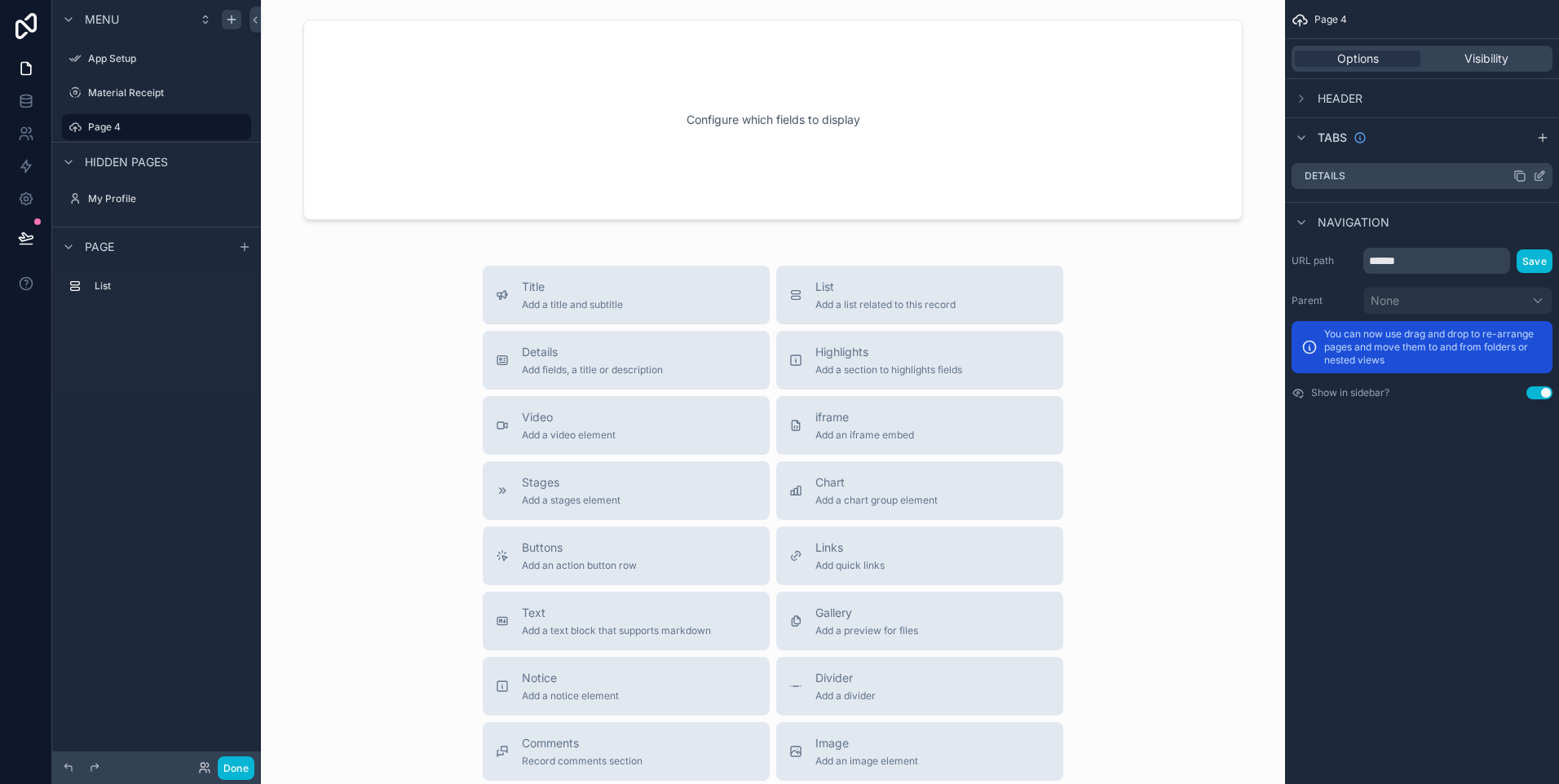
click at [1294, 173] on div "Details" at bounding box center [1422, 175] width 261 height 26
click at [1416, 259] on input "******" at bounding box center [1436, 260] width 146 height 26
click at [1410, 394] on div "Show in sidebar? Use setting" at bounding box center [1422, 393] width 261 height 13
click at [238, 124] on icon "scrollable content" at bounding box center [238, 123] width 1 height 1
click at [315, 135] on span "Remove" at bounding box center [312, 138] width 43 height 16
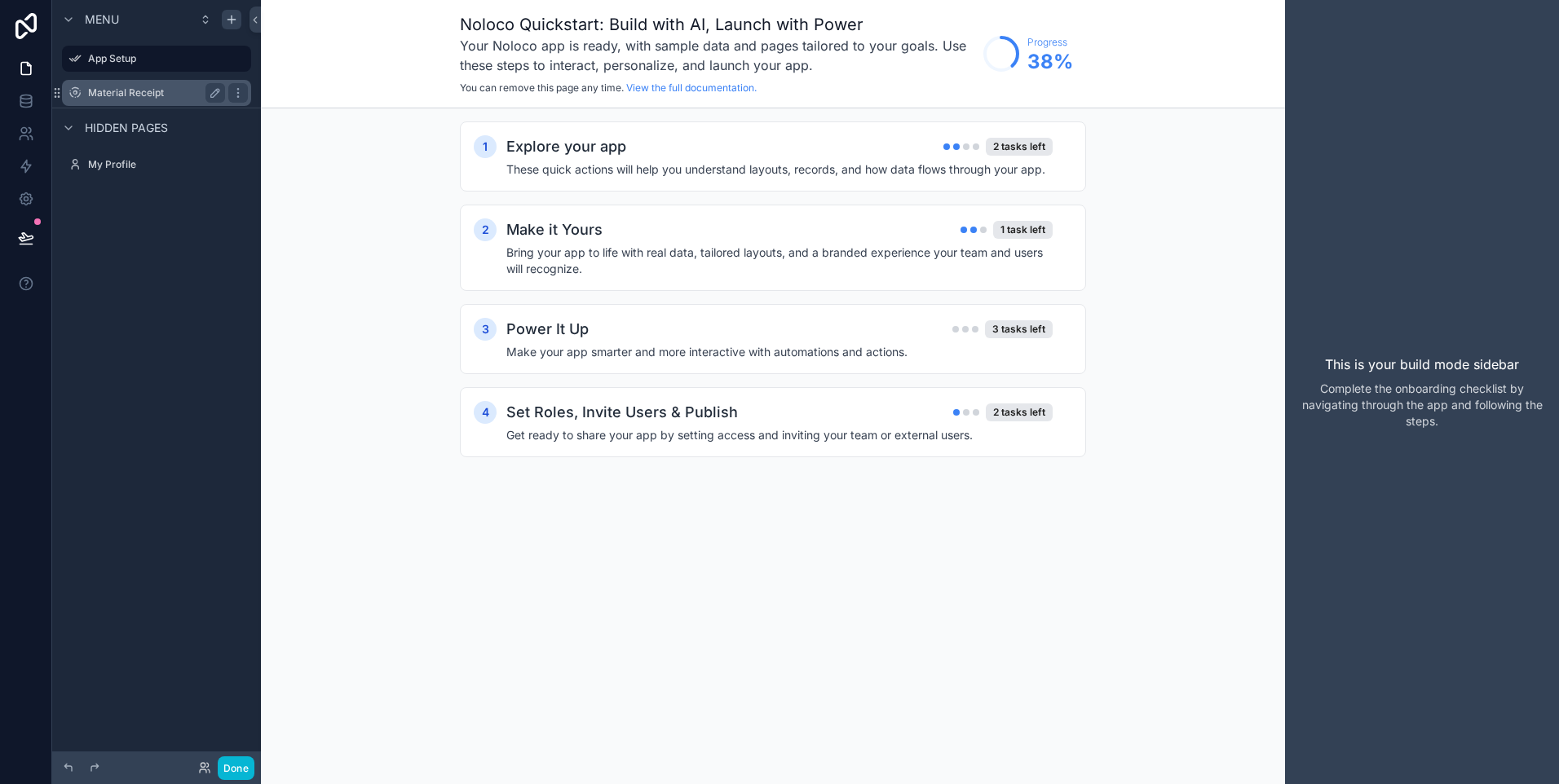
click at [147, 88] on label "Material Receipt" at bounding box center [153, 93] width 130 height 13
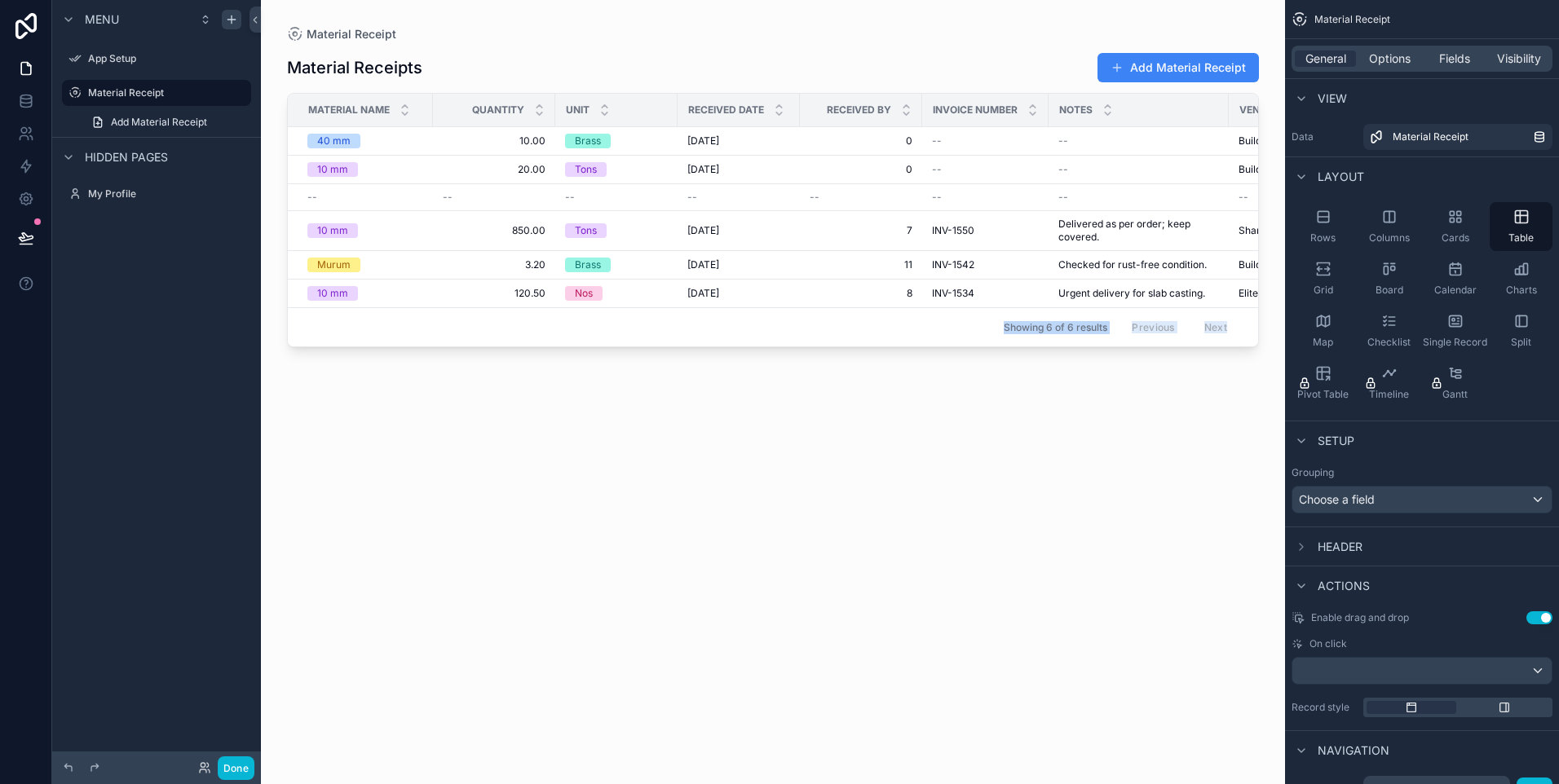
drag, startPoint x: 550, startPoint y: 348, endPoint x: 678, endPoint y: 341, distance: 128.2
click at [678, 341] on div "Material Receipt Material Receipts Add Material Receipt Material Name Quantity …" at bounding box center [773, 382] width 1024 height 764
click at [1166, 54] on div "scrollable content" at bounding box center [773, 382] width 1024 height 764
click at [1166, 70] on button "Add Material Receipt" at bounding box center [1178, 68] width 162 height 29
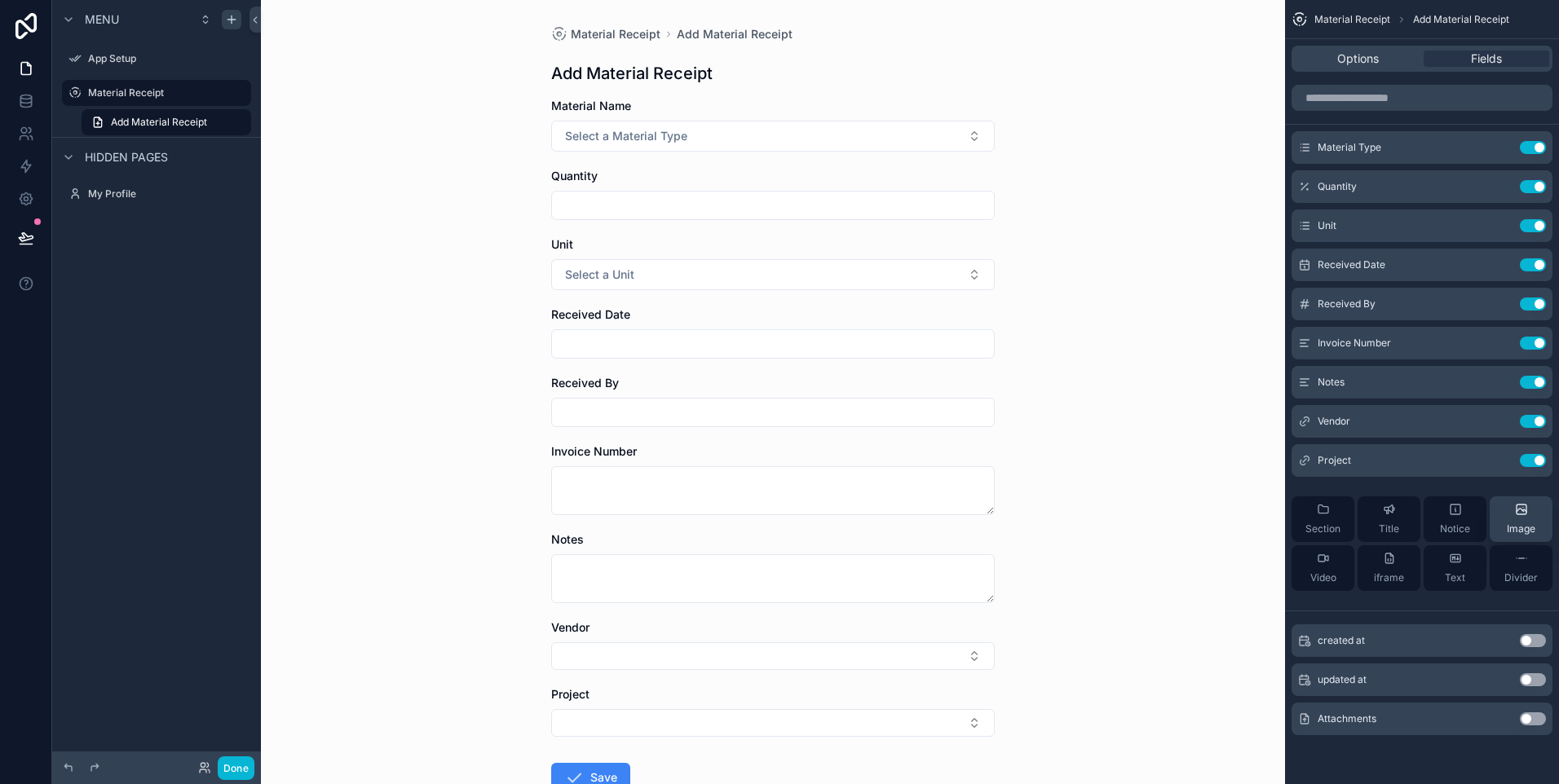
click at [1509, 520] on div "Image" at bounding box center [1521, 519] width 29 height 33
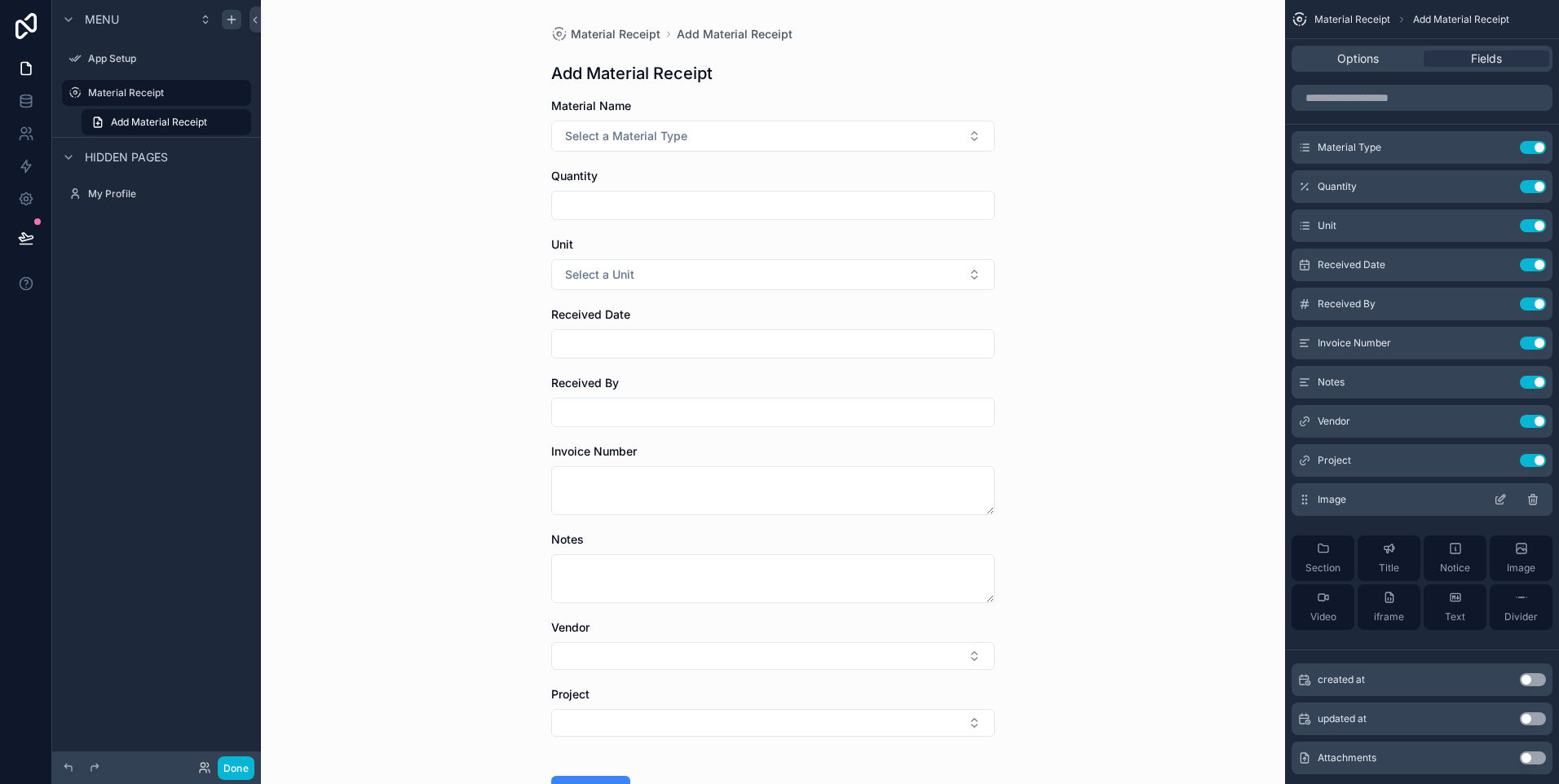
click at [1312, 501] on div "Image" at bounding box center [1422, 499] width 261 height 33
click at [1306, 499] on icon "scrollable content" at bounding box center [1305, 499] width 1 height 1
click at [1496, 500] on icon "scrollable content" at bounding box center [1499, 500] width 7 height 7
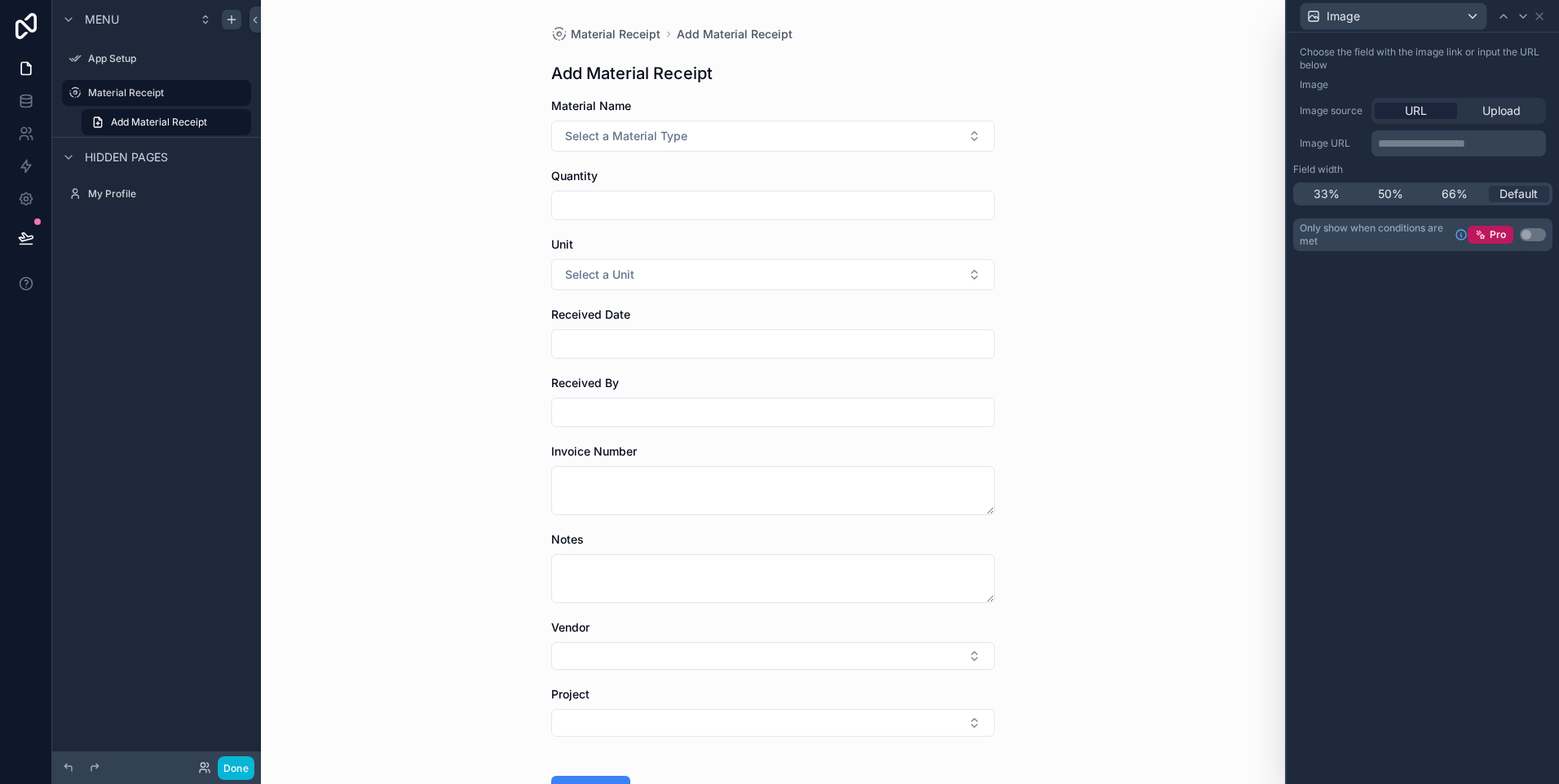
click at [1488, 102] on div "URL Upload" at bounding box center [1458, 110] width 174 height 26
click at [1487, 113] on span "Upload" at bounding box center [1501, 111] width 38 height 16
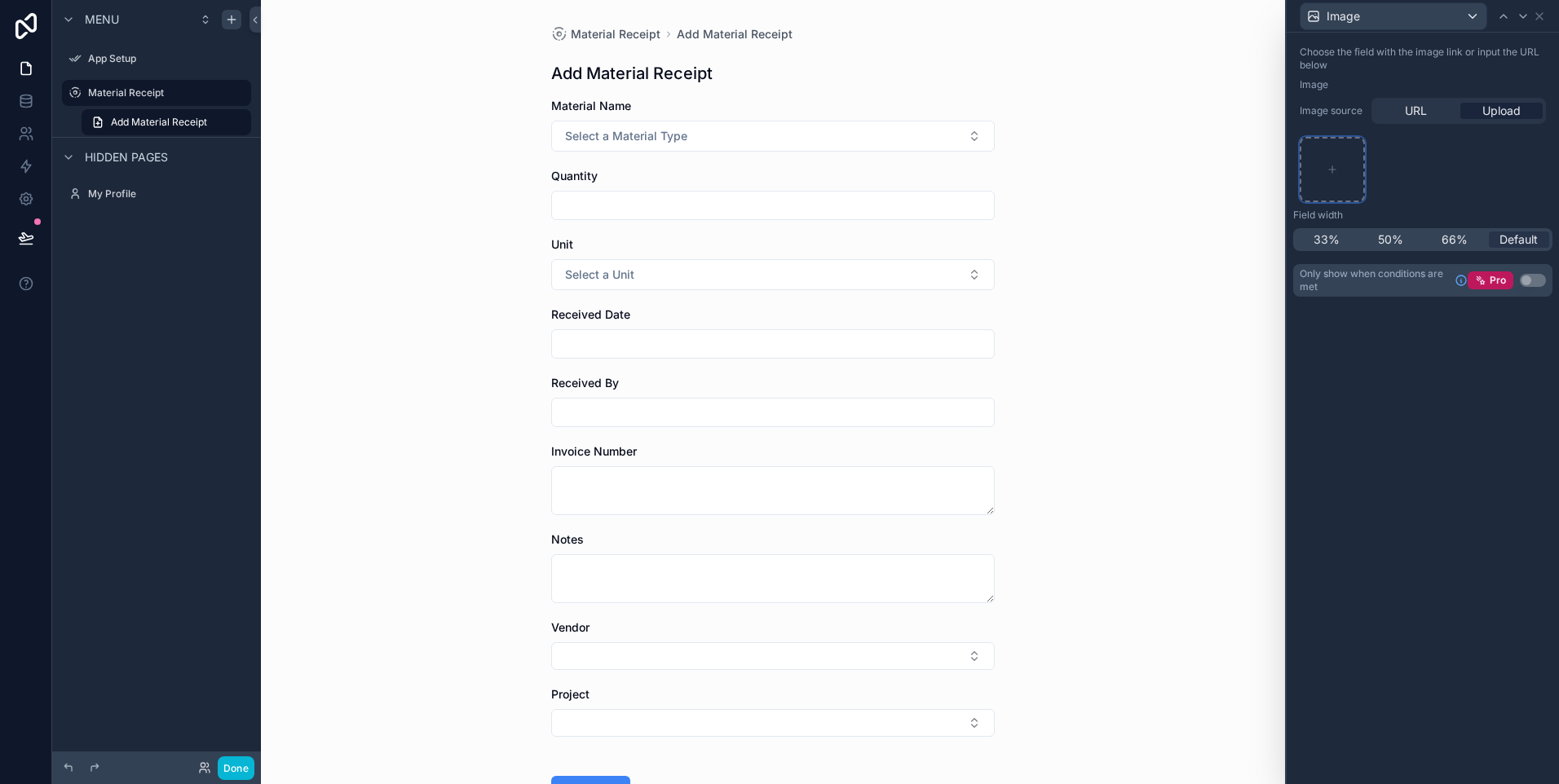
click at [1322, 158] on div at bounding box center [1332, 170] width 65 height 65
click at [1544, 14] on icon at bounding box center [1539, 16] width 13 height 13
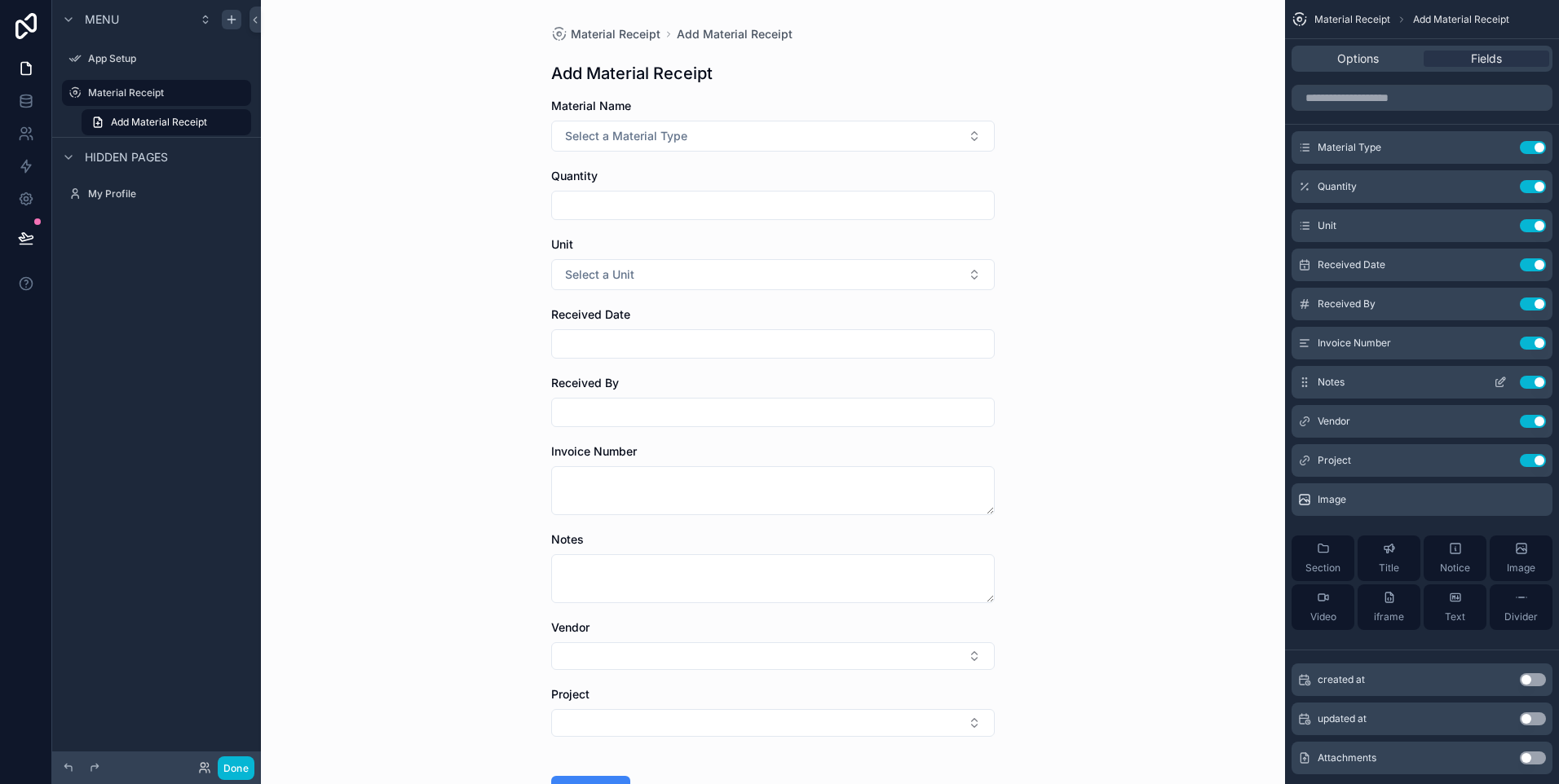
click at [1496, 385] on icon "scrollable content" at bounding box center [1499, 383] width 7 height 7
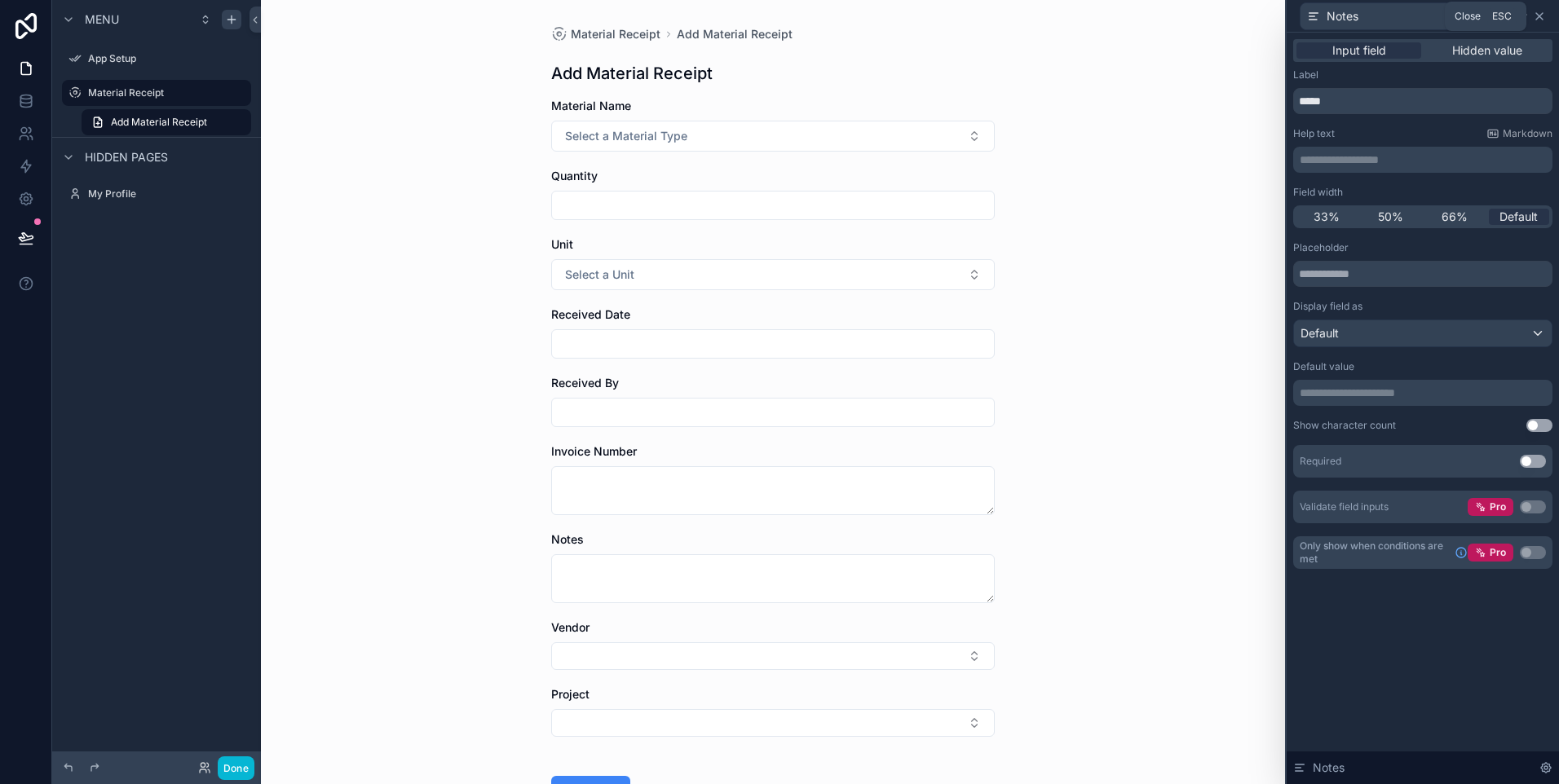
click at [1539, 16] on icon at bounding box center [1539, 15] width 6 height 6
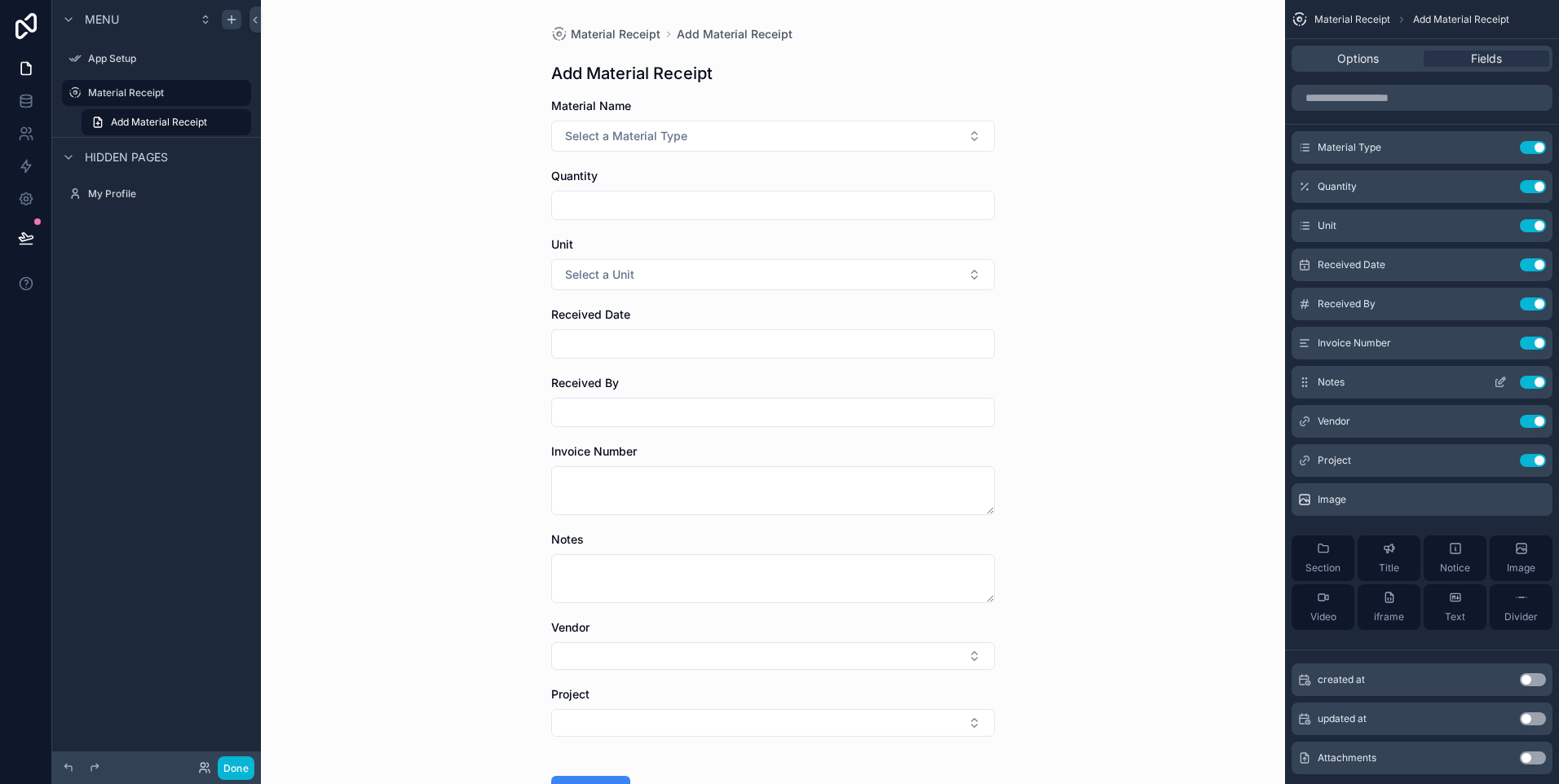
click at [1311, 387] on div "Notes Use setting" at bounding box center [1422, 382] width 261 height 33
click at [1304, 384] on icon "scrollable content" at bounding box center [1304, 382] width 13 height 13
click at [1496, 377] on icon "scrollable content" at bounding box center [1500, 382] width 13 height 13
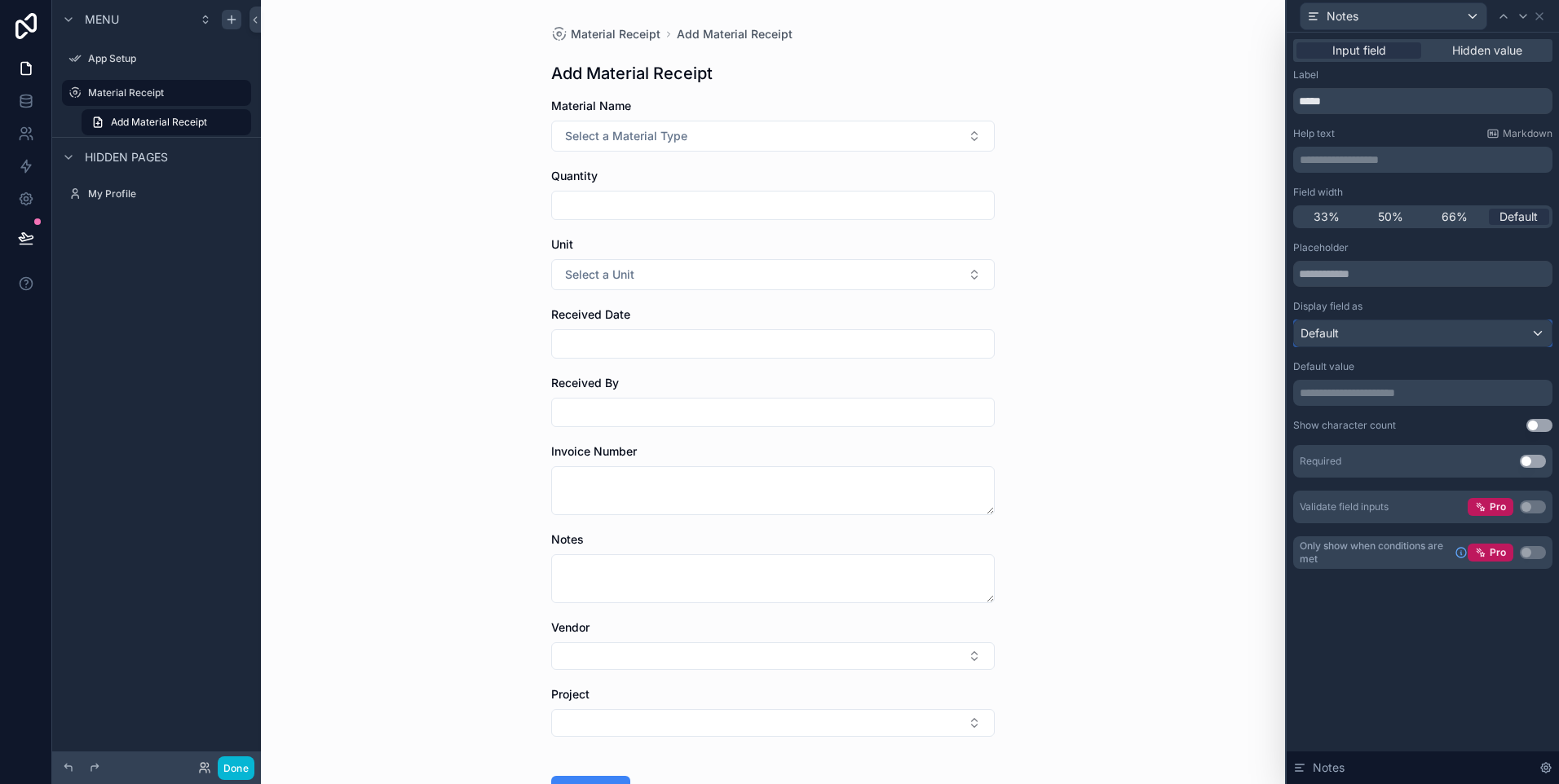
click at [1490, 337] on div "Default" at bounding box center [1423, 333] width 258 height 26
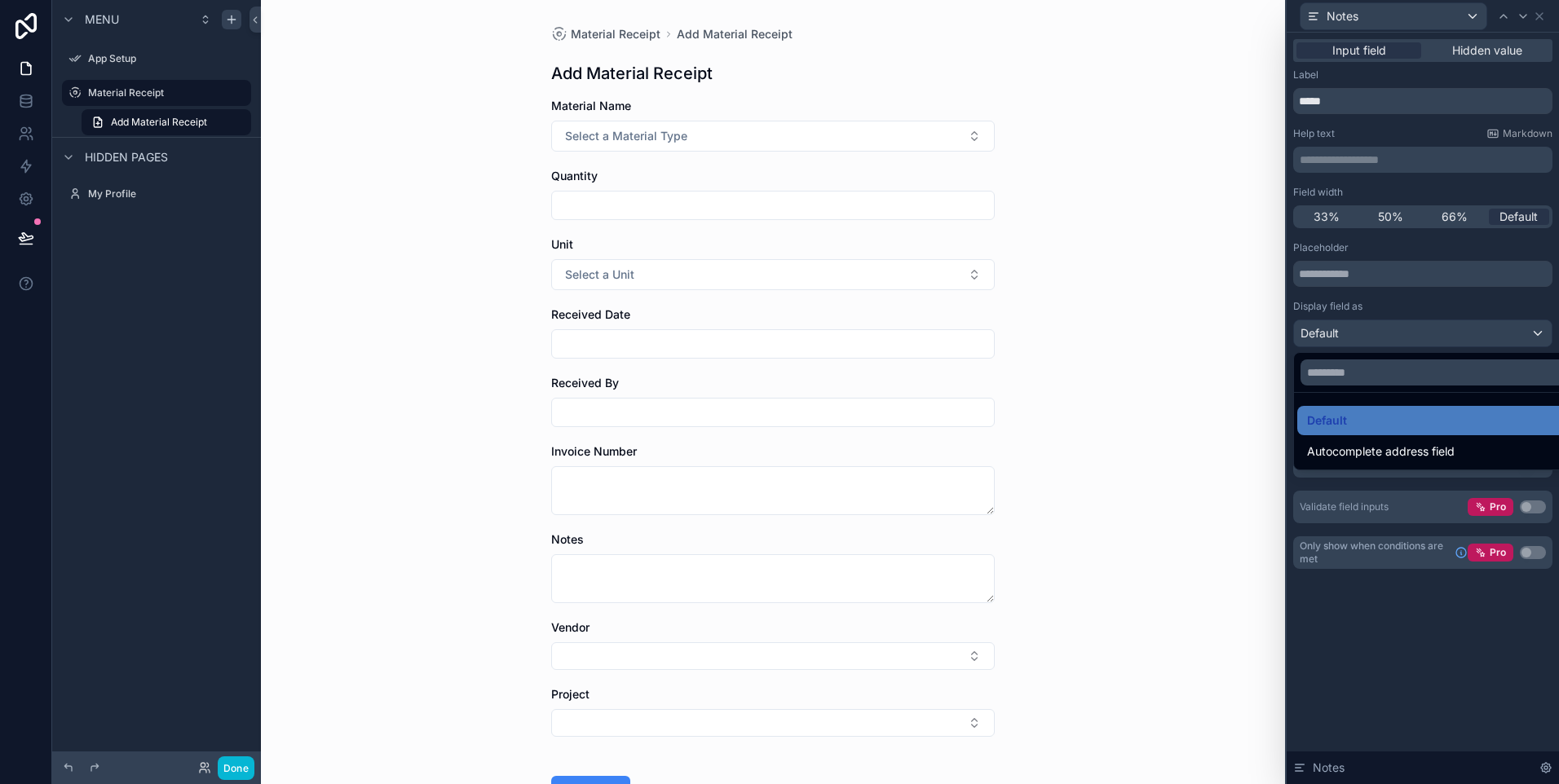
click at [1490, 337] on div at bounding box center [1423, 392] width 272 height 784
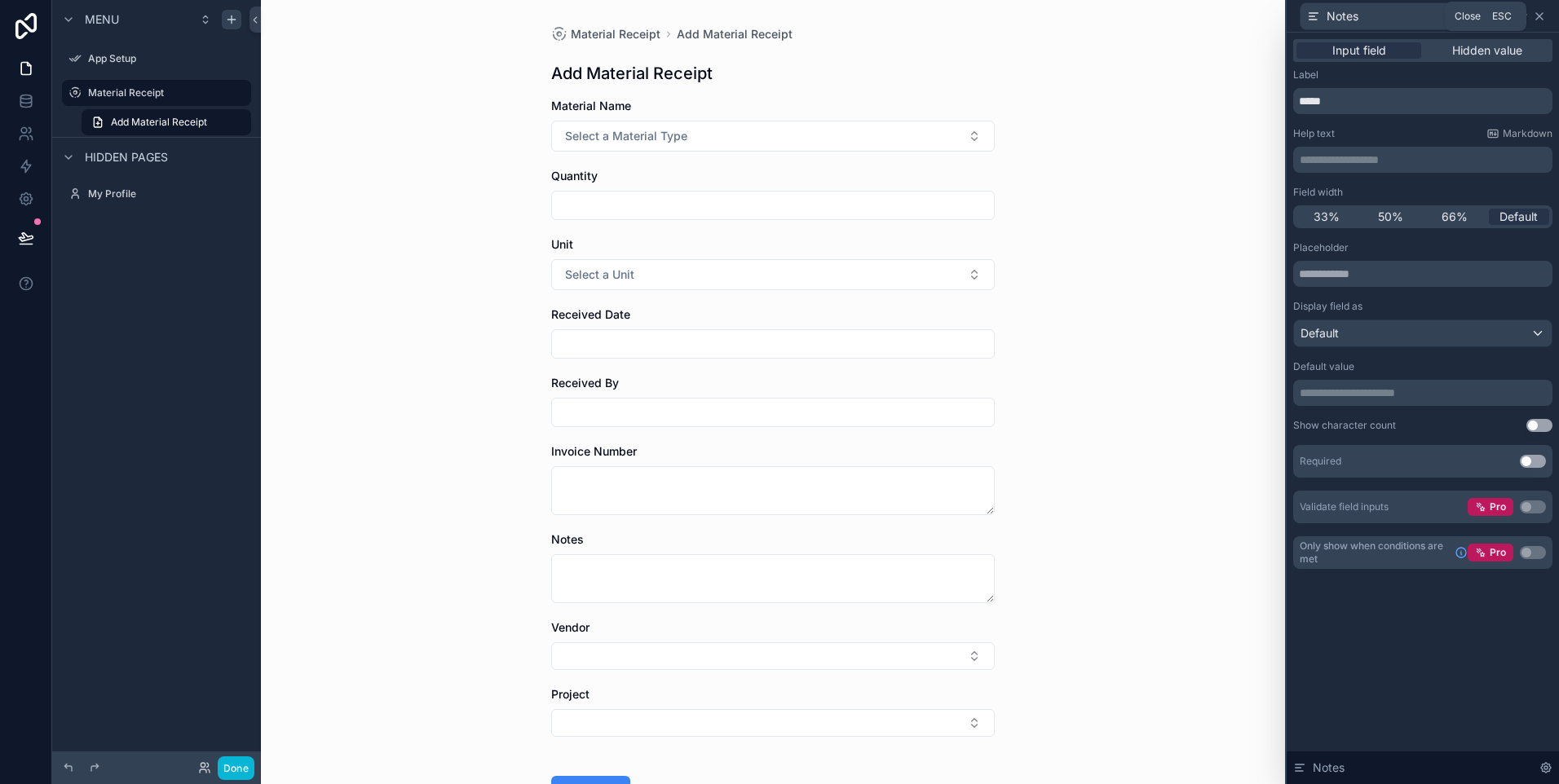
click at [1541, 14] on icon at bounding box center [1539, 16] width 13 height 13
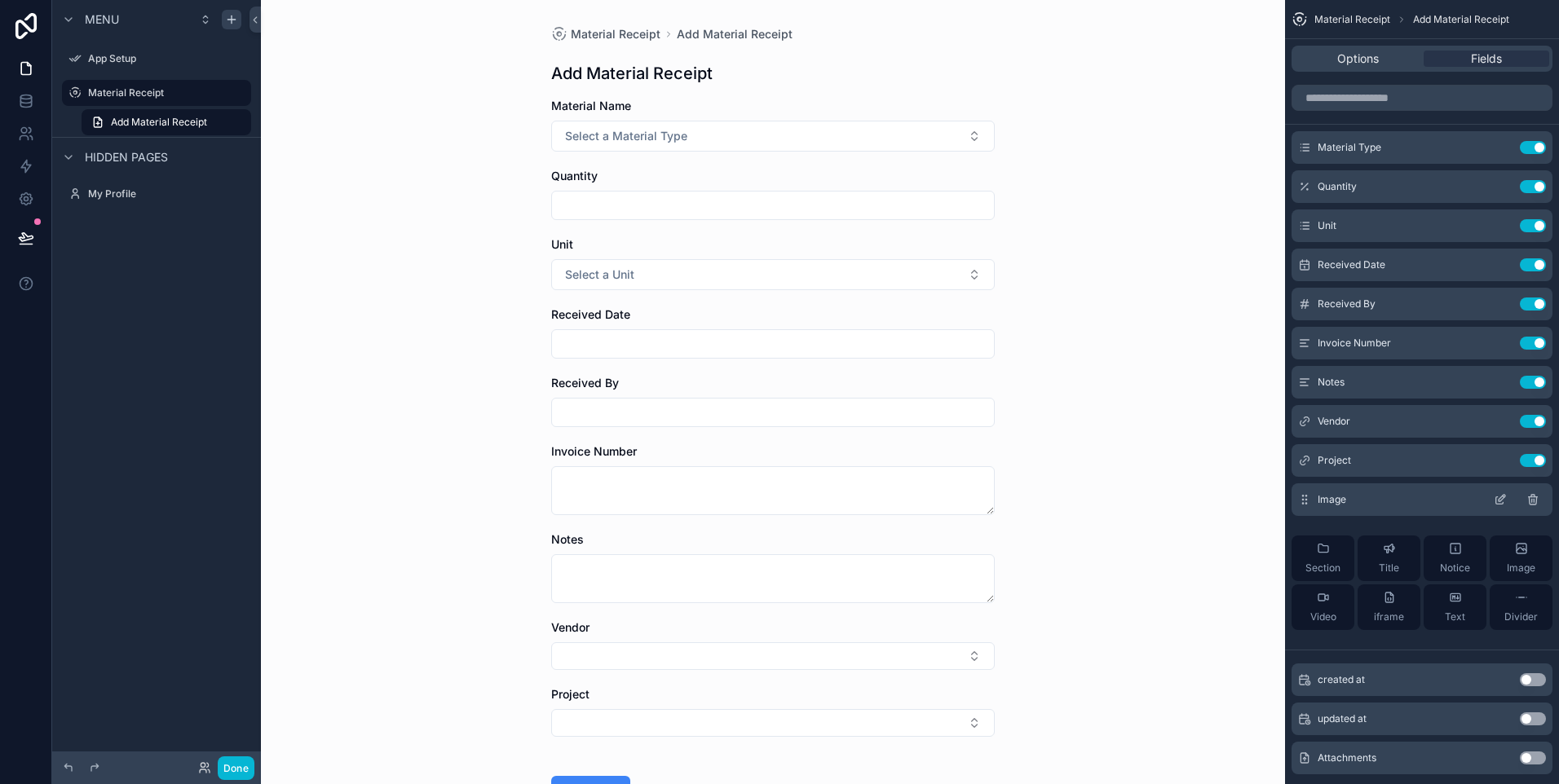
click at [1342, 498] on span "Image" at bounding box center [1332, 499] width 29 height 13
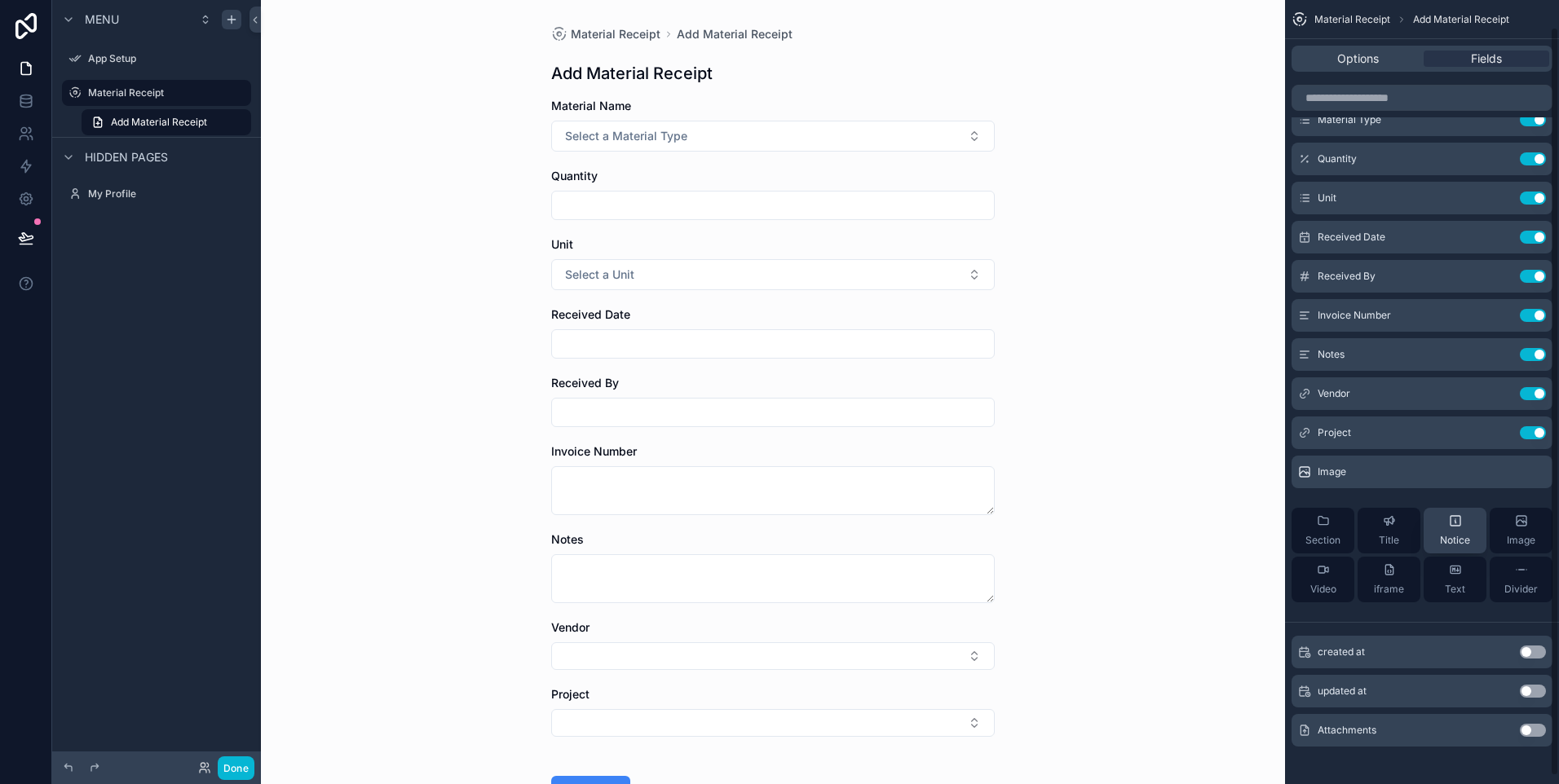
scroll to position [36, 0]
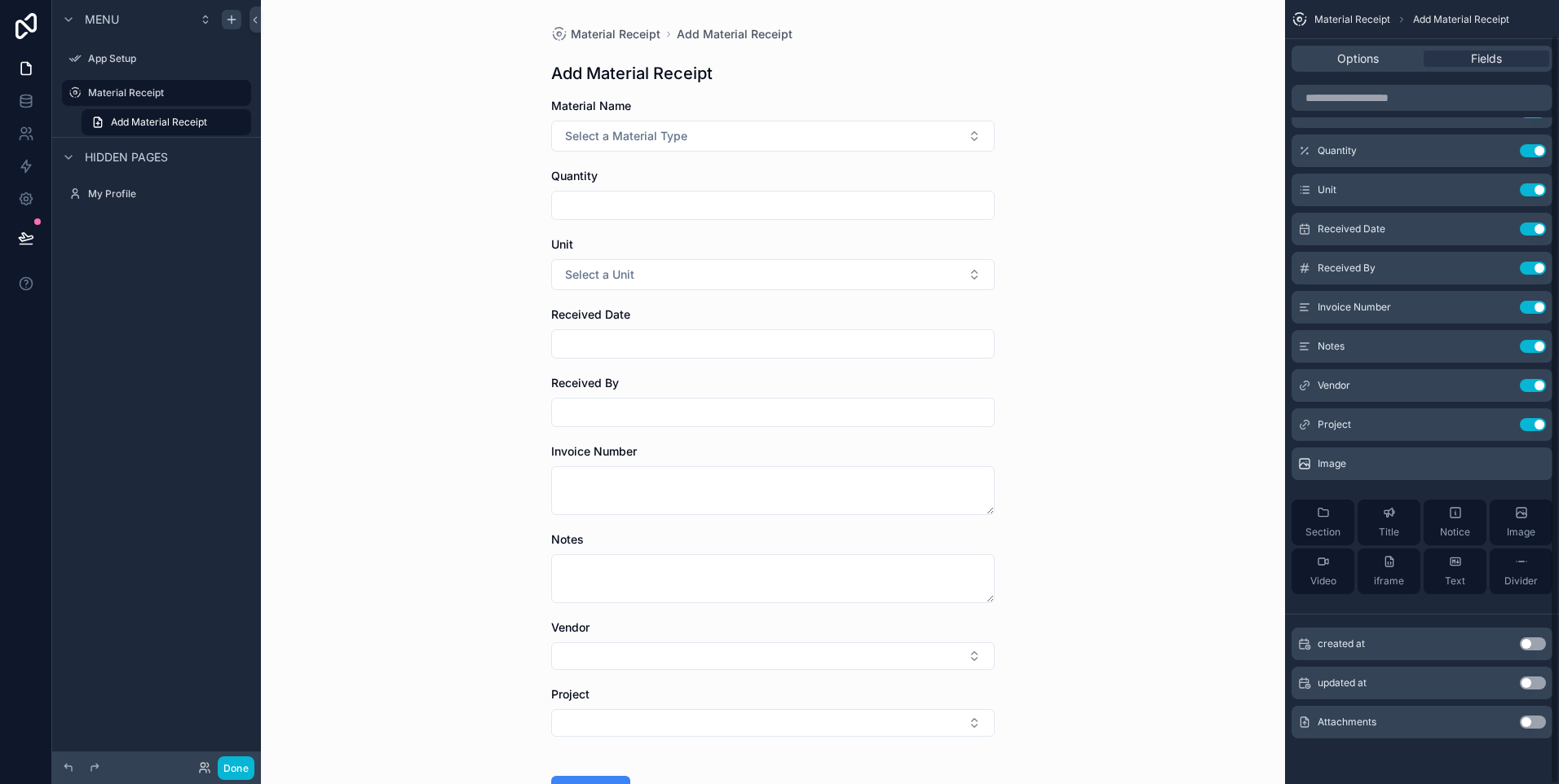
click at [1523, 720] on button "Use setting" at bounding box center [1533, 722] width 26 height 13
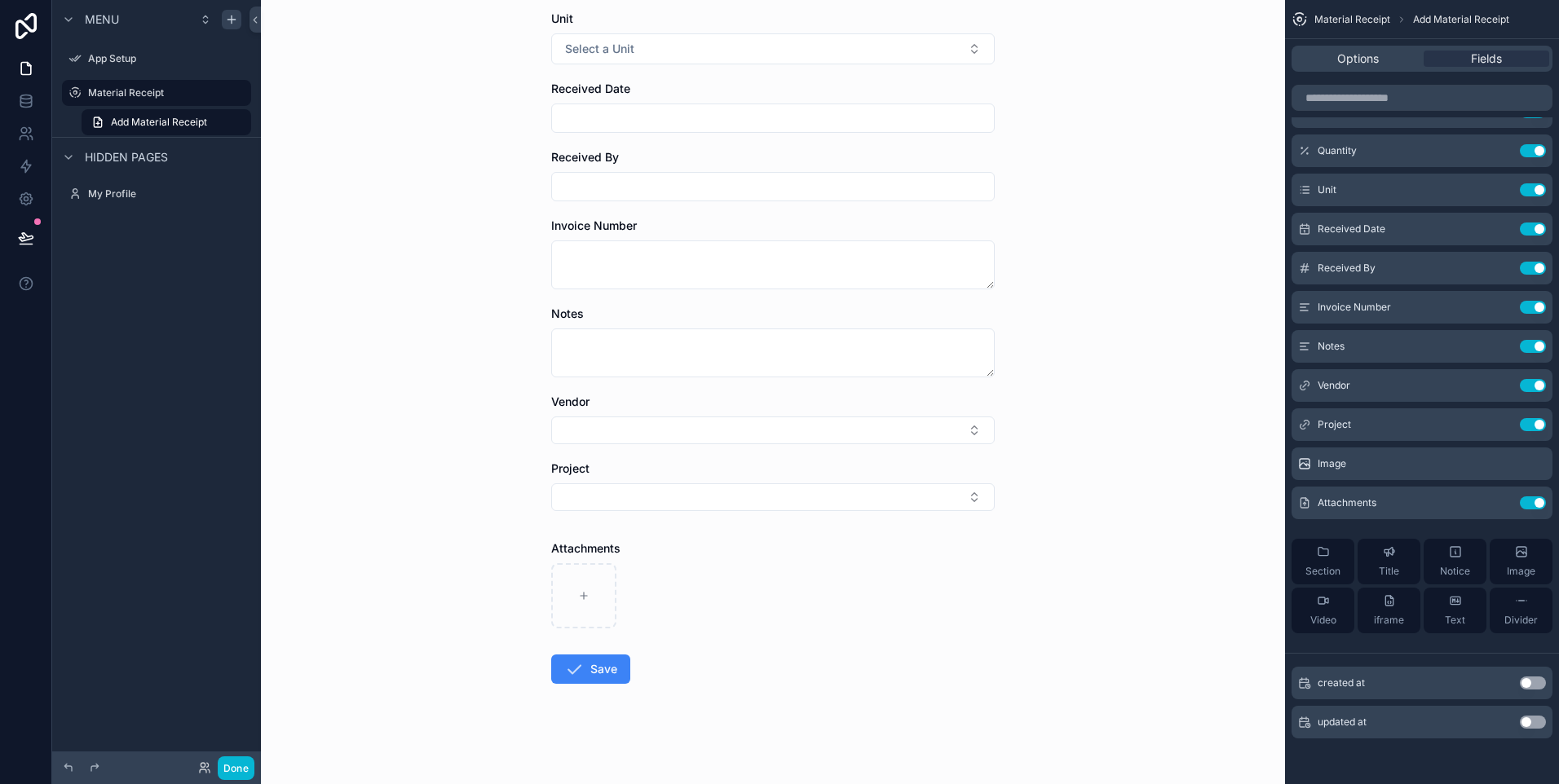
scroll to position [229, 0]
click at [1530, 463] on icon "scrollable content" at bounding box center [1533, 463] width 13 height 13
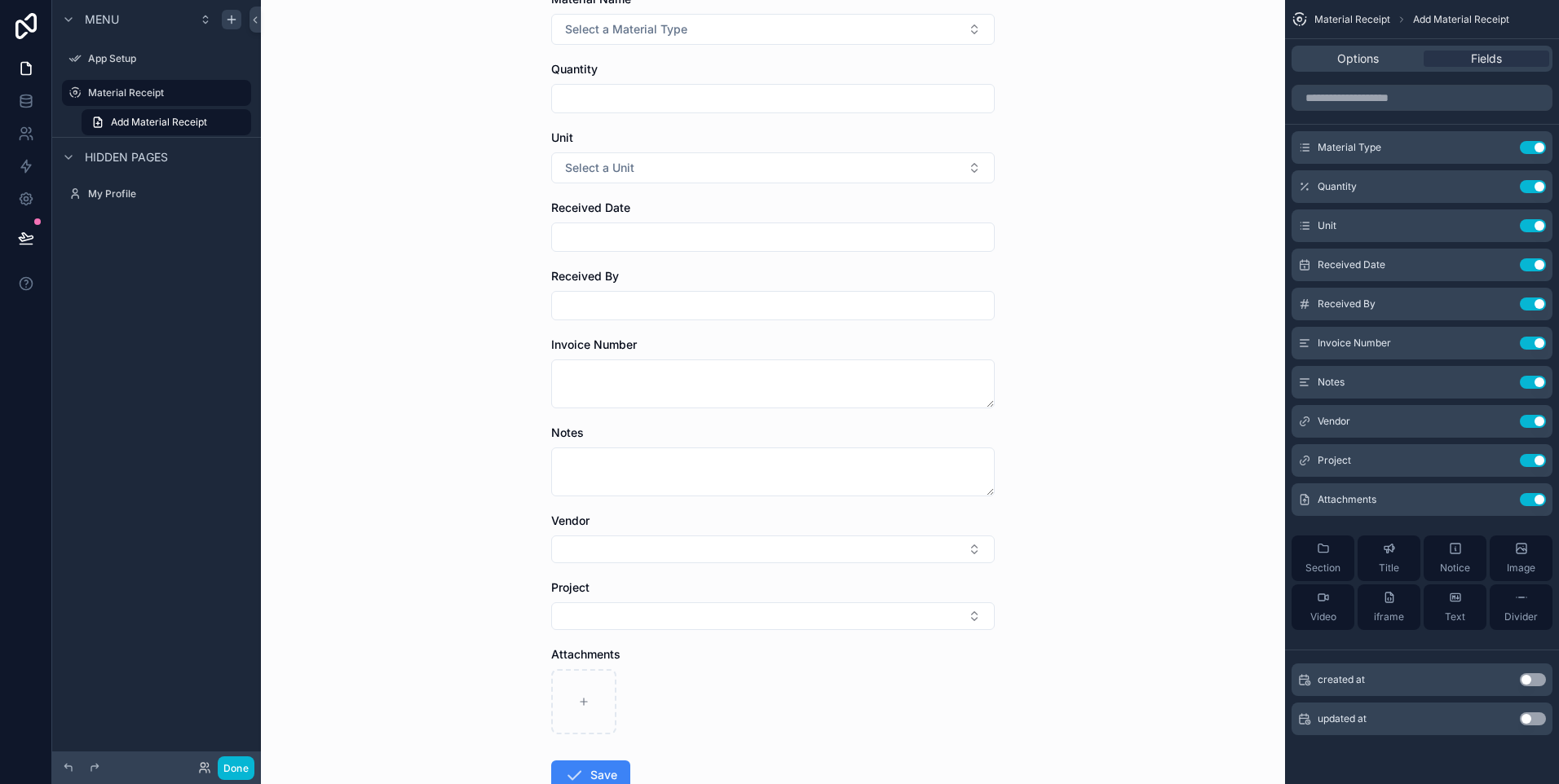
scroll to position [0, 0]
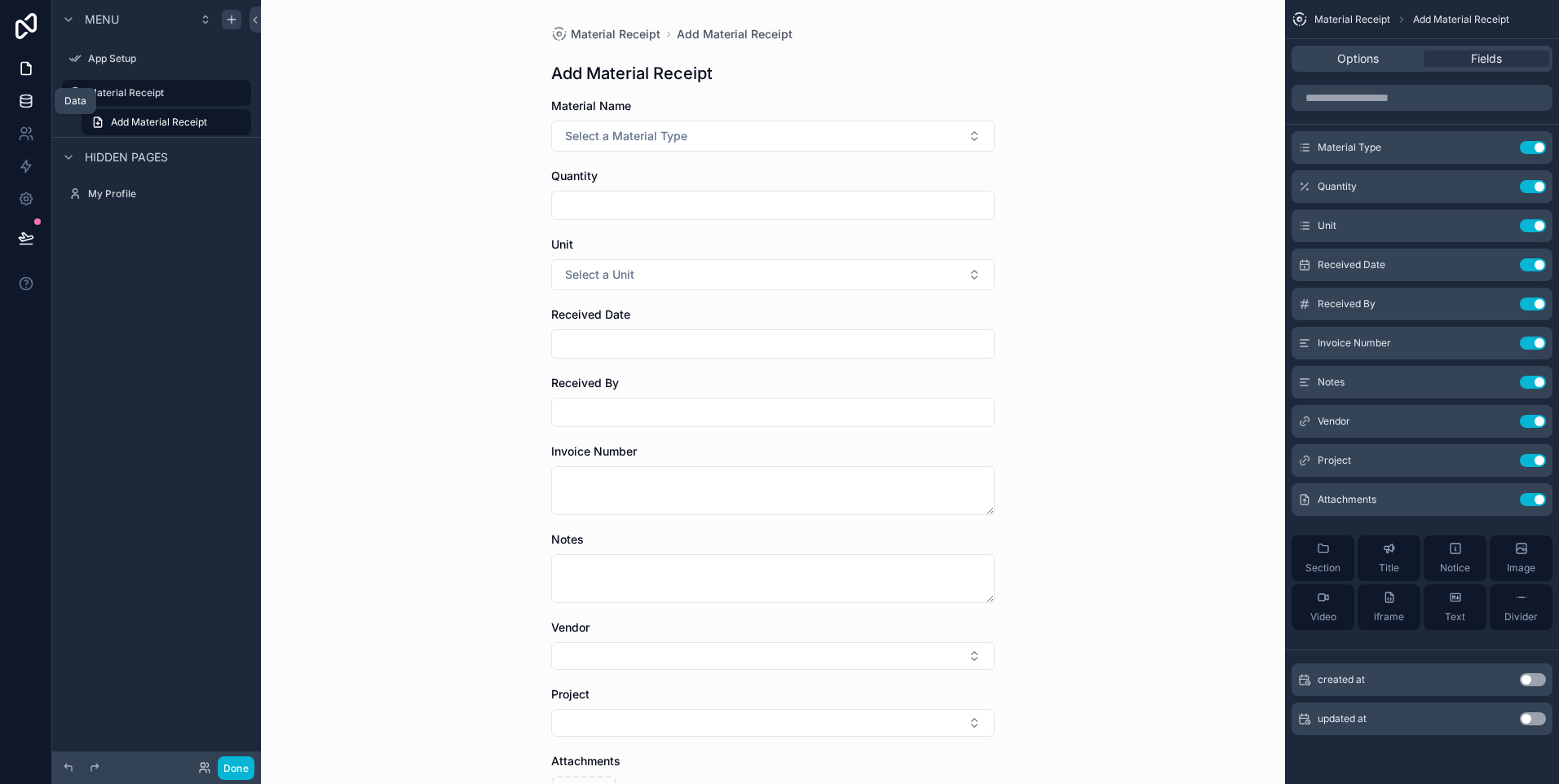
click at [24, 107] on icon at bounding box center [26, 104] width 11 height 6
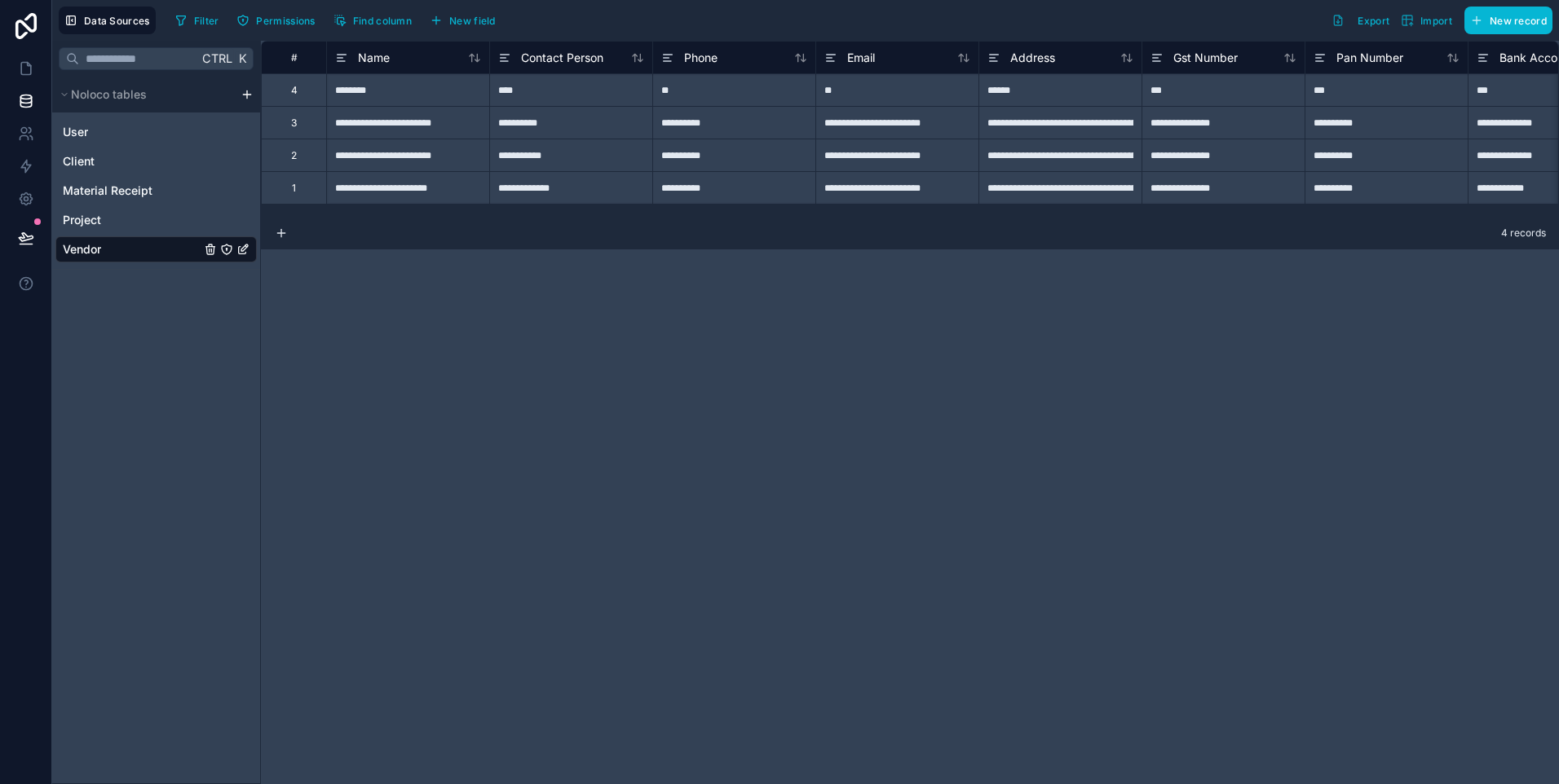
drag, startPoint x: 784, startPoint y: 783, endPoint x: 1212, endPoint y: 664, distance: 444.2
click at [1188, 754] on div "**********" at bounding box center [910, 412] width 1298 height 743
drag, startPoint x: 1362, startPoint y: 322, endPoint x: 1368, endPoint y: 313, distance: 10.8
click at [1363, 322] on div "**********" at bounding box center [910, 412] width 1298 height 743
click at [121, 186] on span "Material Receipt" at bounding box center [107, 191] width 89 height 16
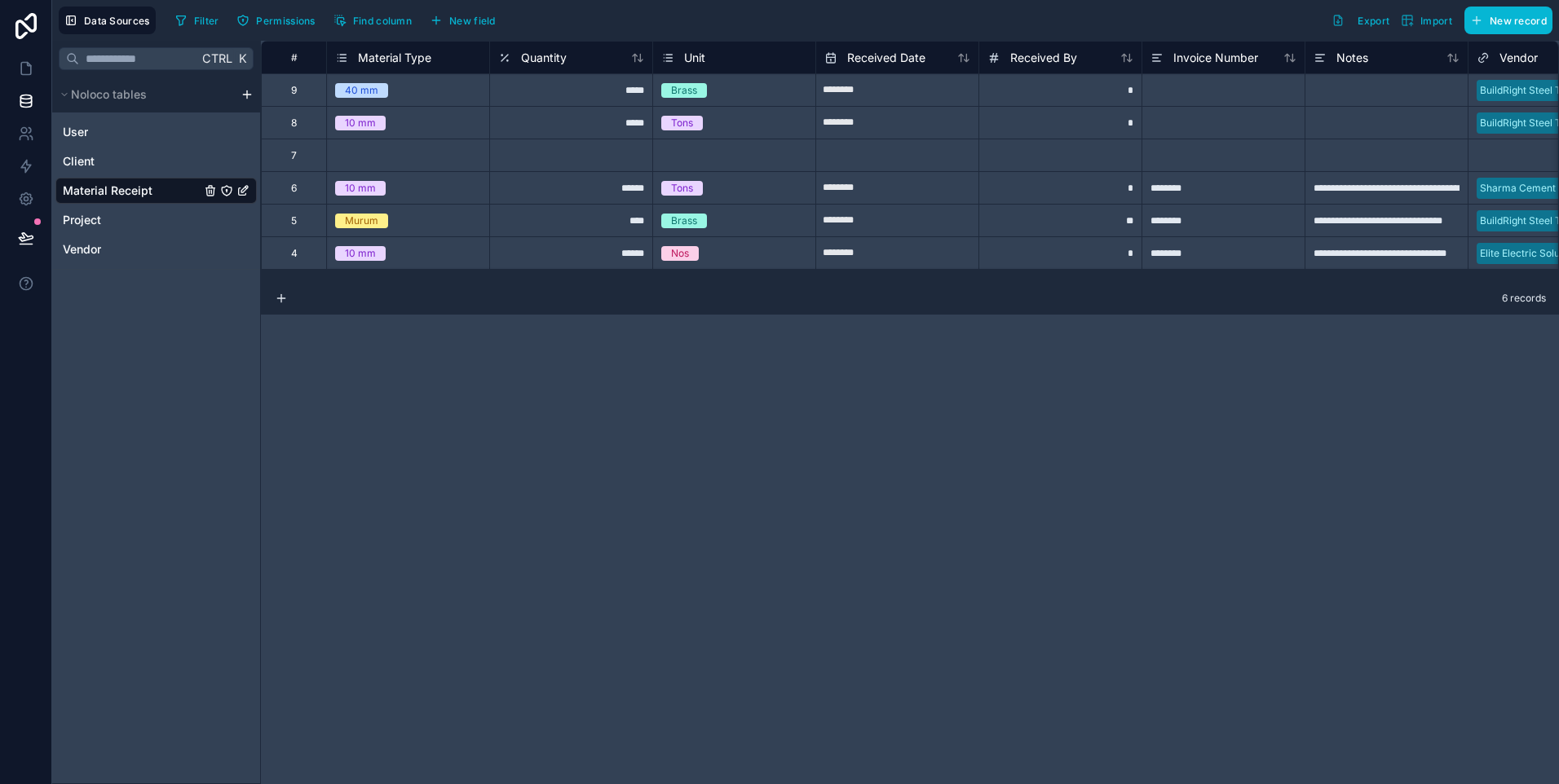
drag, startPoint x: 661, startPoint y: 783, endPoint x: 1037, endPoint y: 508, distance: 465.8
click at [938, 761] on div "**********" at bounding box center [910, 412] width 1298 height 743
drag, startPoint x: 1051, startPoint y: 484, endPoint x: 1004, endPoint y: 414, distance: 84.3
click at [1049, 472] on div "**********" at bounding box center [910, 412] width 1298 height 743
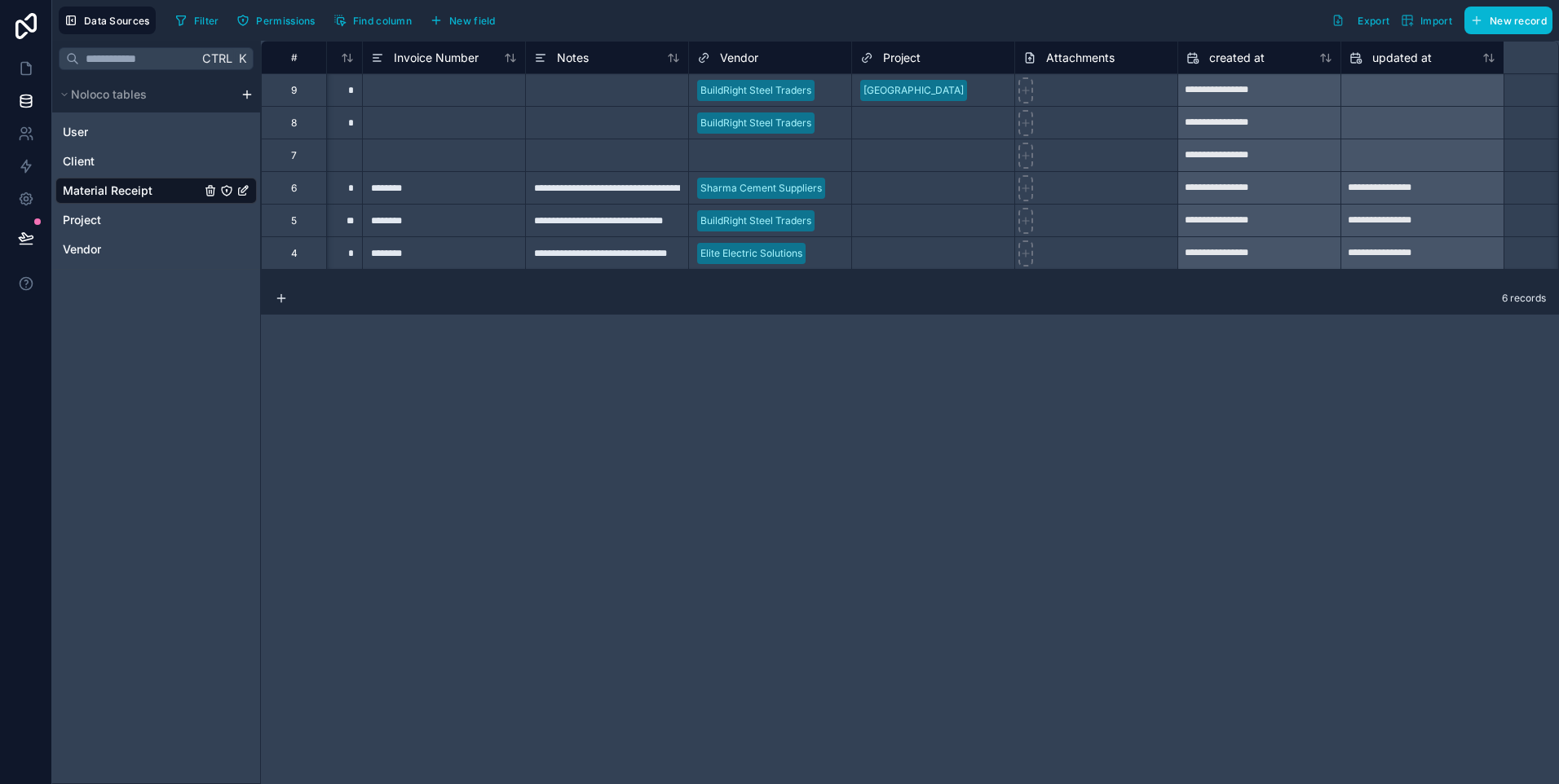
scroll to position [0, 888]
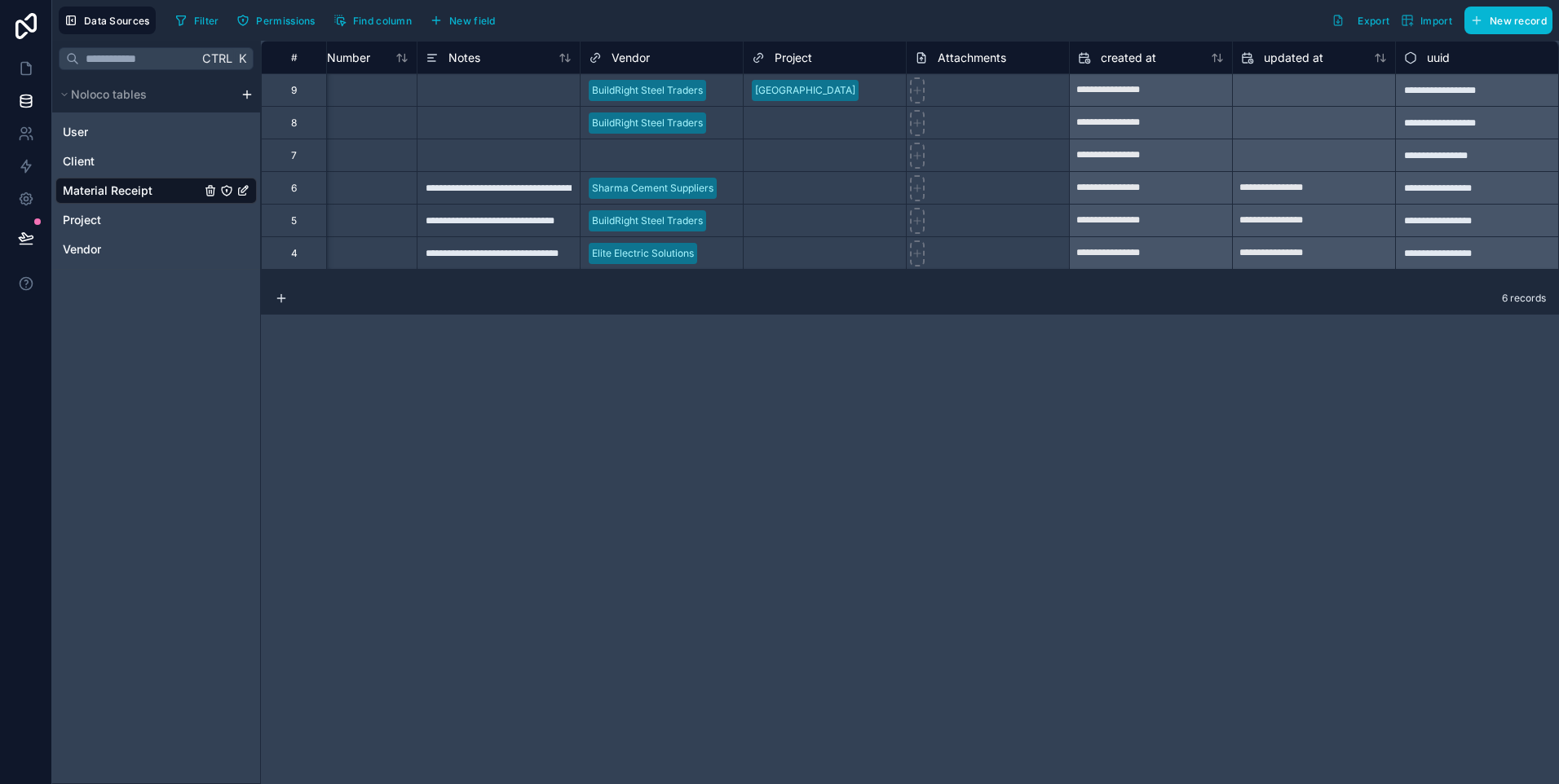
click at [1165, 421] on div "**********" at bounding box center [910, 412] width 1298 height 743
click at [65, 97] on icon "scrollable content" at bounding box center [64, 94] width 10 height 10
click at [14, 75] on link at bounding box center [25, 69] width 52 height 33
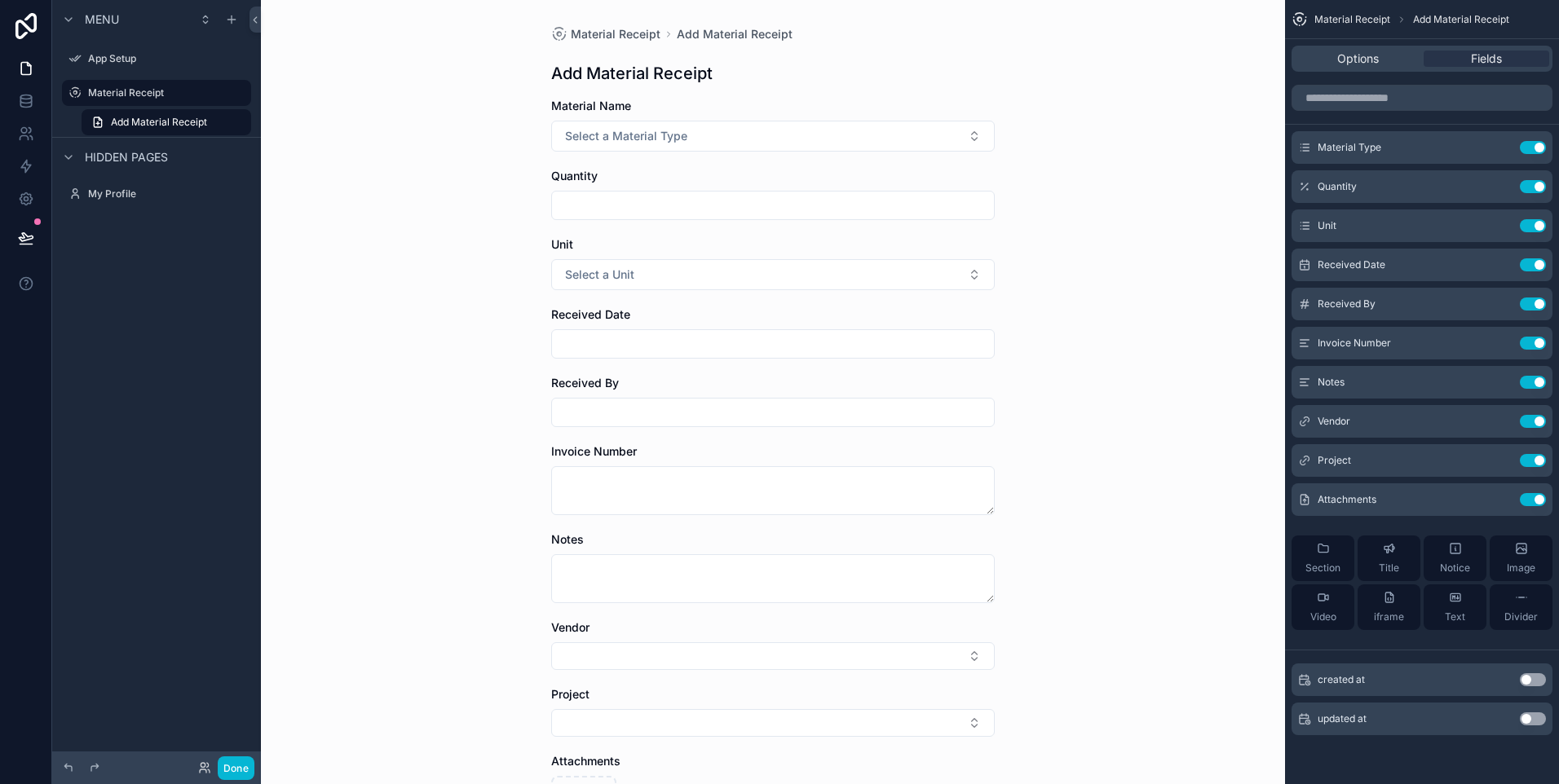
click at [243, 738] on div "Menu App Setup Material Receipt Add Material Receipt Hidden pages My Profile" at bounding box center [156, 382] width 209 height 764
click at [232, 763] on button "Done" at bounding box center [236, 768] width 37 height 23
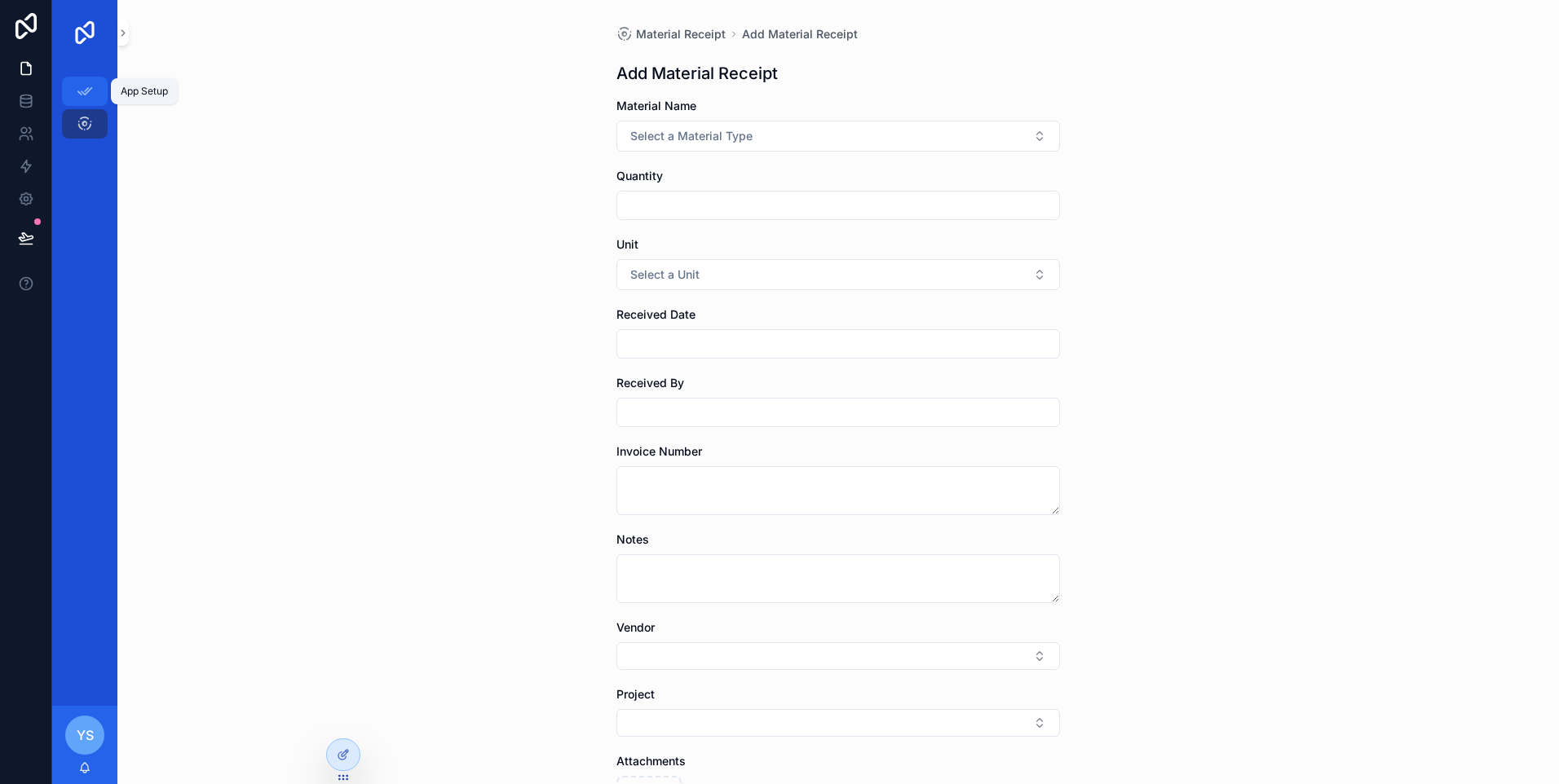
click at [80, 92] on icon "scrollable content" at bounding box center [85, 91] width 16 height 16
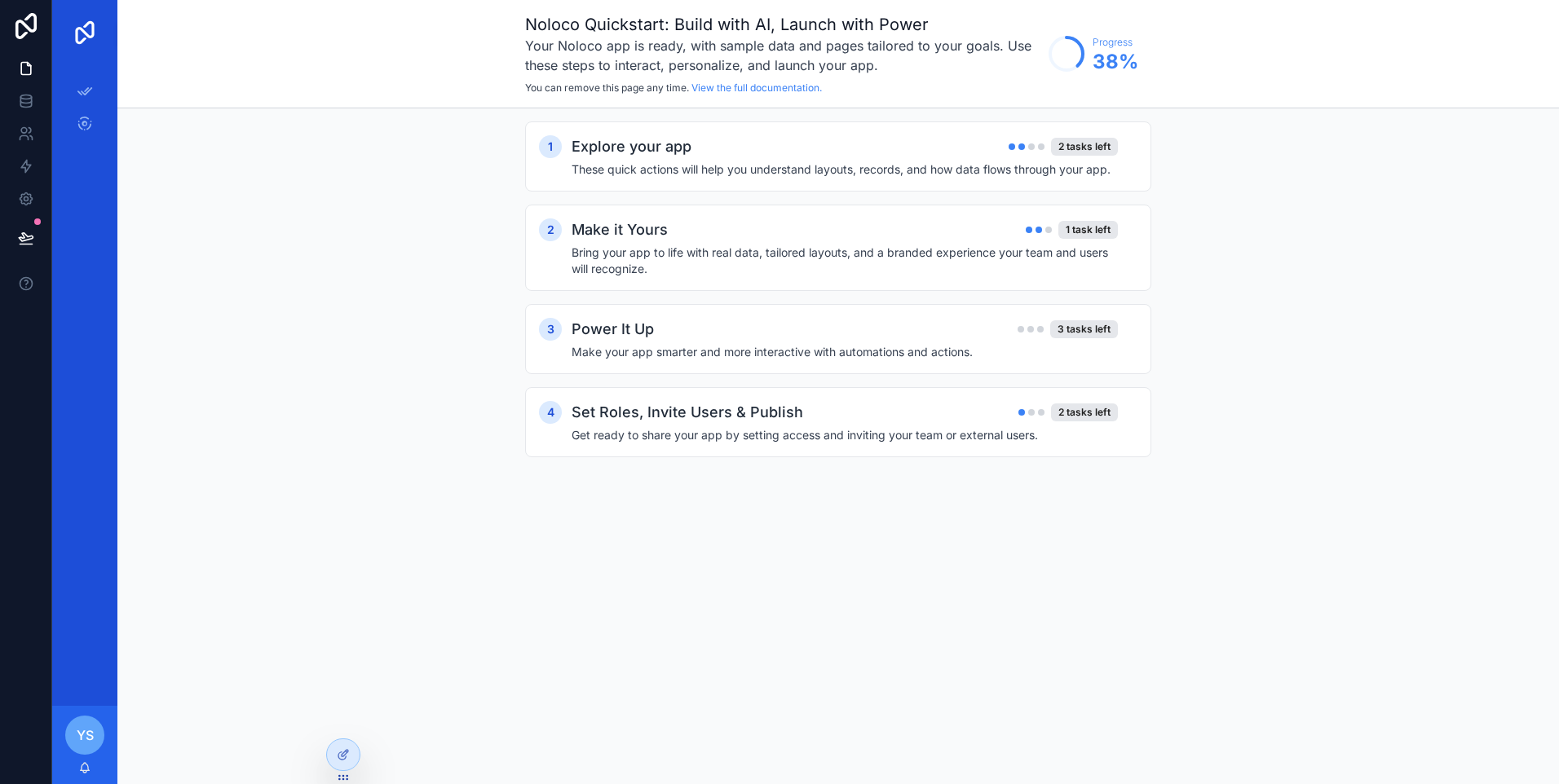
click at [89, 733] on span "YS" at bounding box center [85, 735] width 17 height 20
click at [103, 397] on div "App Setup Material Receipt" at bounding box center [85, 385] width 65 height 640
click at [80, 29] on img "scrollable content" at bounding box center [84, 33] width 26 height 26
click at [80, 98] on icon "scrollable content" at bounding box center [85, 91] width 16 height 16
click at [85, 134] on div "Material Receipt" at bounding box center [84, 124] width 26 height 26
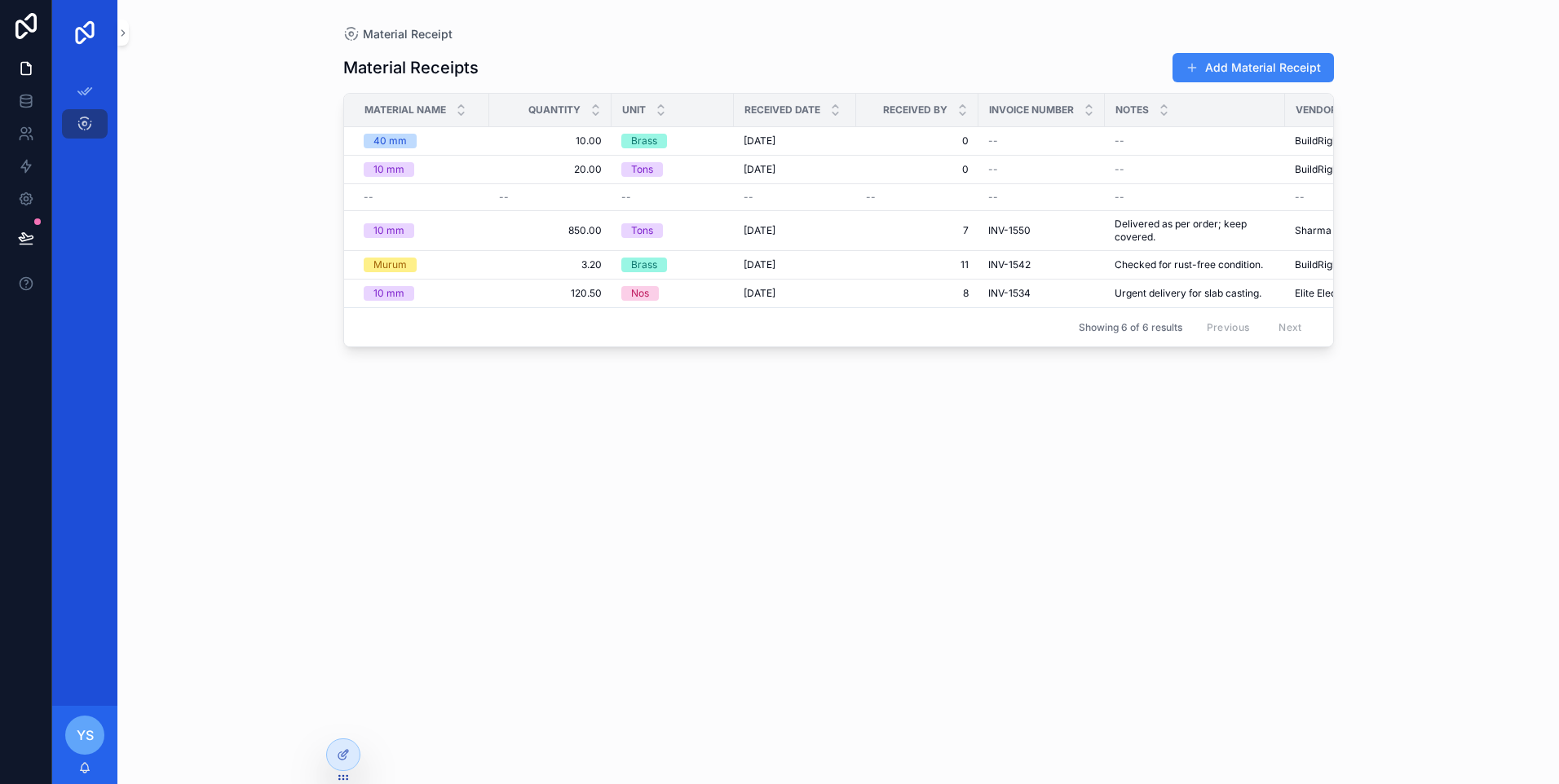
click at [792, 462] on div "Material Receipts Add Material Receipt Material Name Quantity Unit Received Dat…" at bounding box center [839, 403] width 991 height 722
click at [27, 232] on icon at bounding box center [26, 238] width 16 height 16
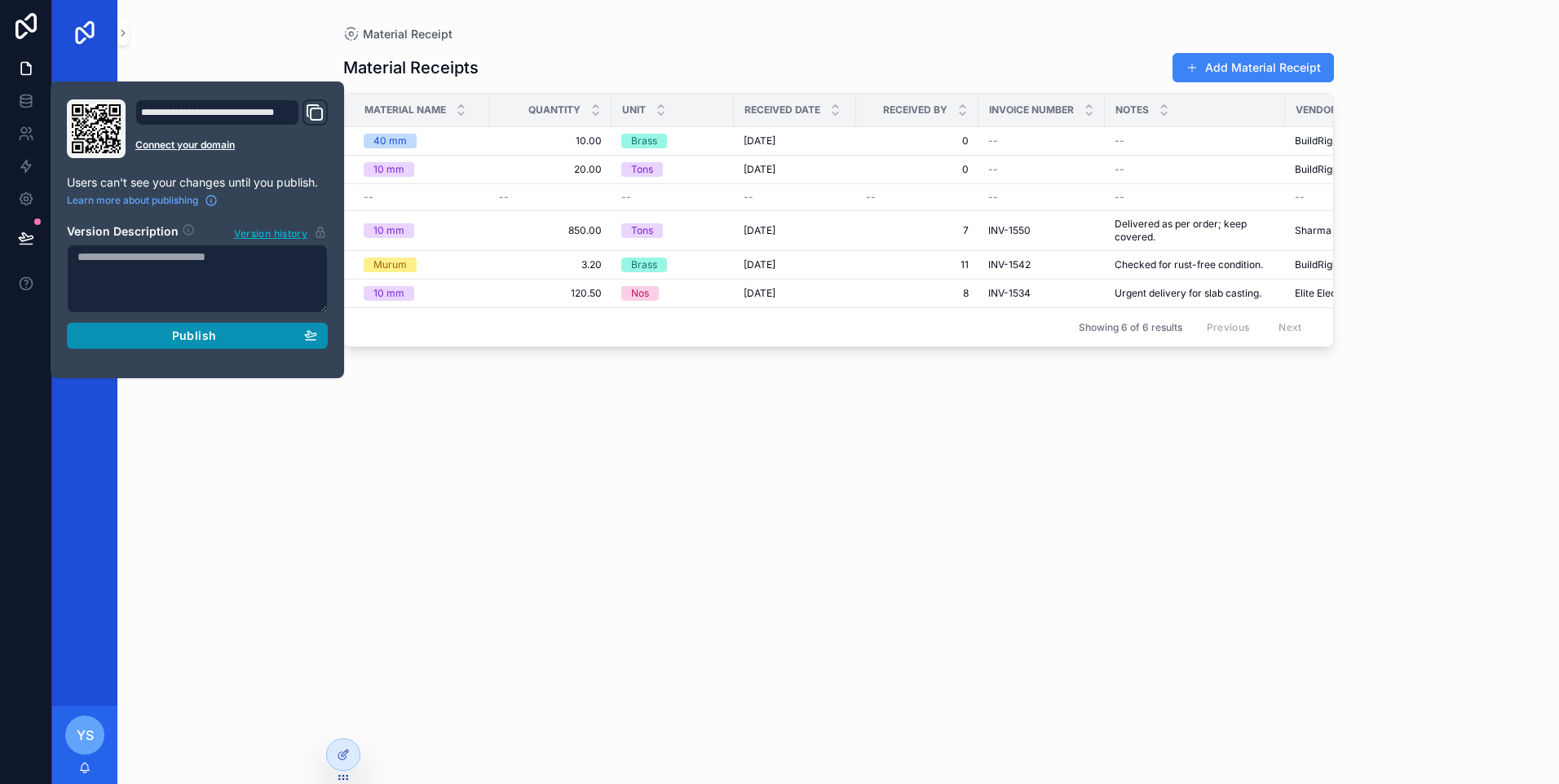
click at [188, 339] on span "Publish" at bounding box center [193, 336] width 44 height 14
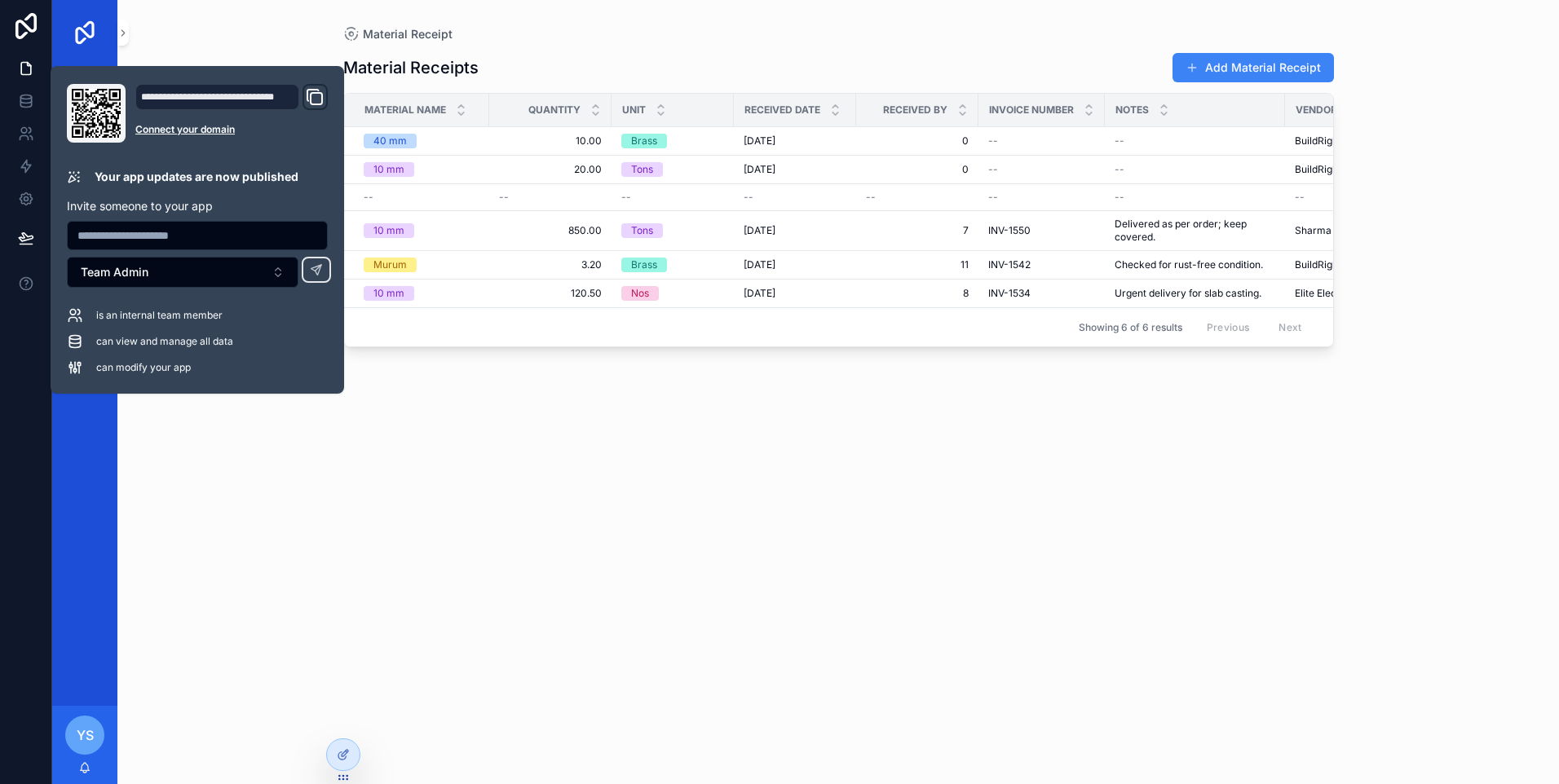
click at [238, 500] on div "Material Receipt Material Receipts Add Material Receipt Material Name Quantity …" at bounding box center [838, 392] width 1442 height 784
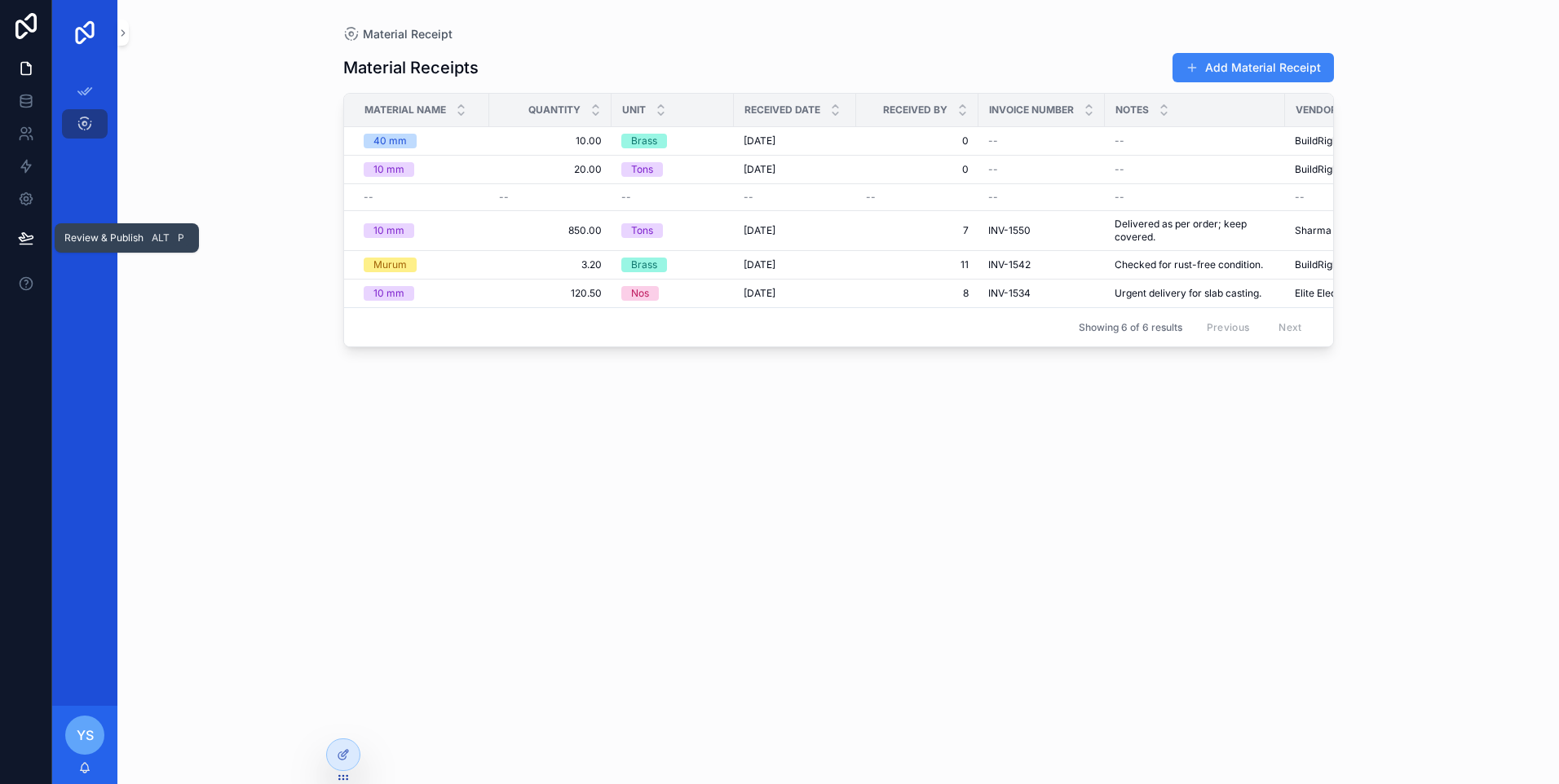
click at [31, 239] on icon at bounding box center [26, 238] width 16 height 16
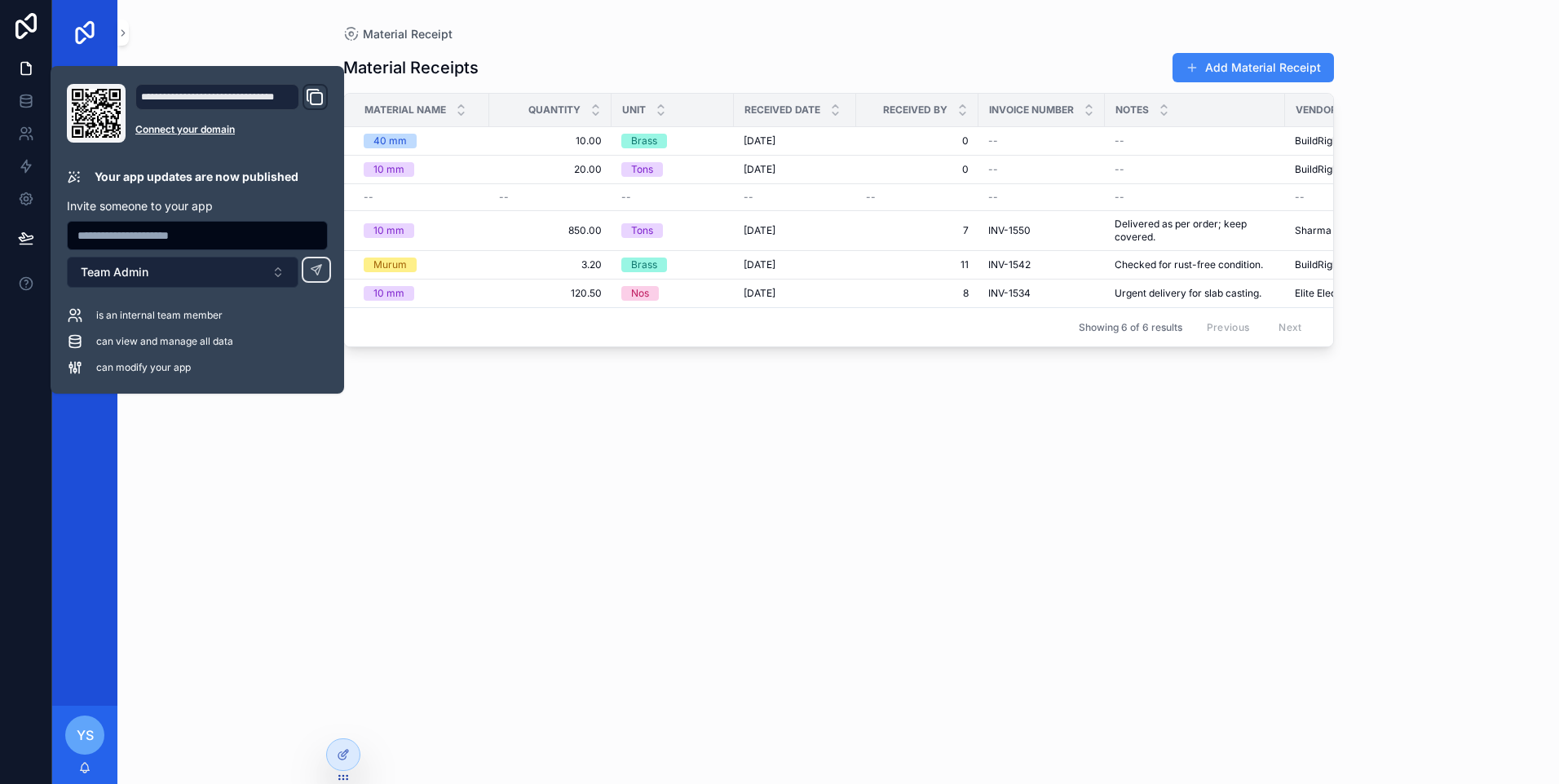
click at [272, 267] on button "Team Admin" at bounding box center [183, 272] width 231 height 31
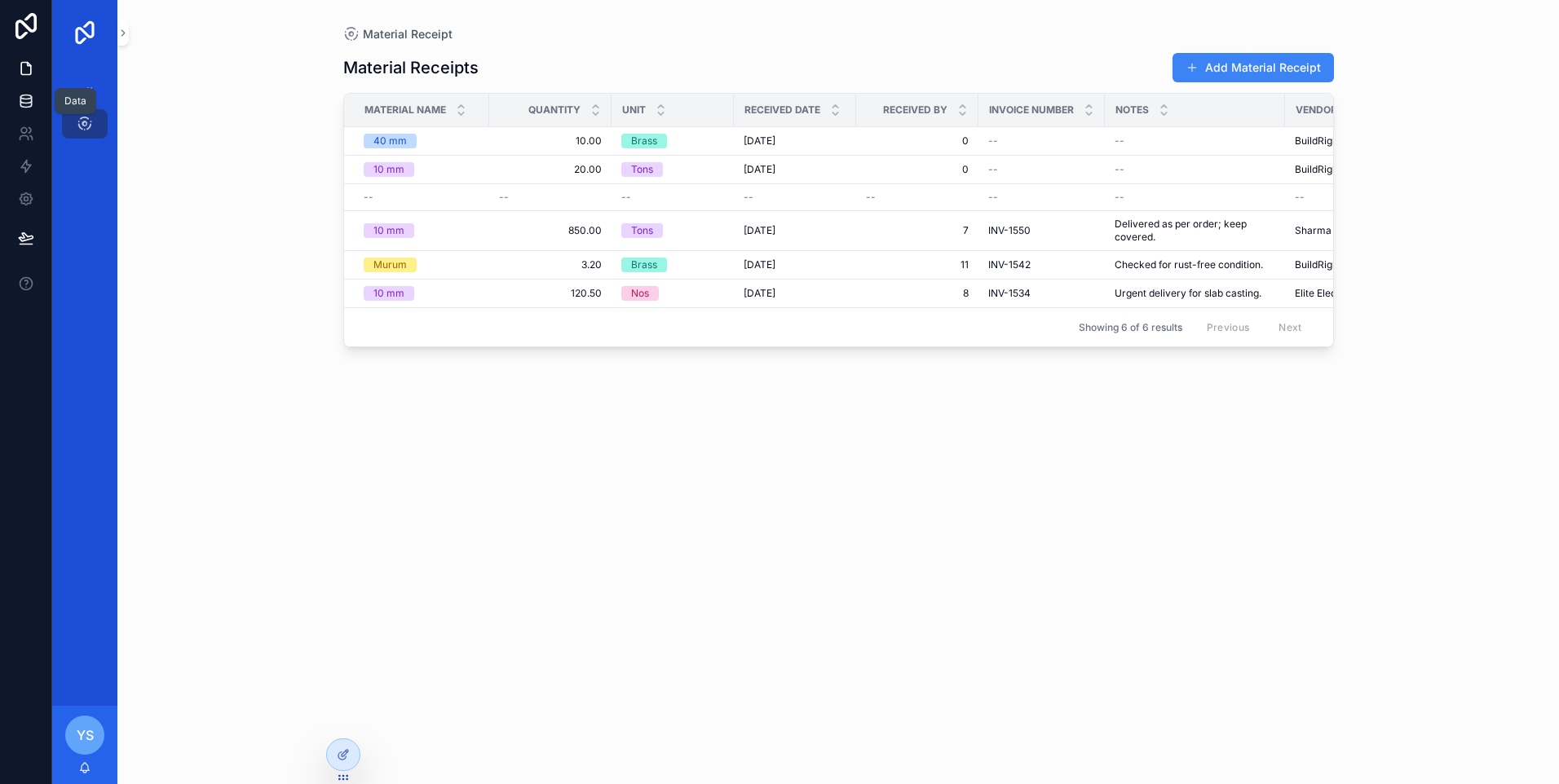
click at [24, 107] on icon at bounding box center [26, 104] width 11 height 6
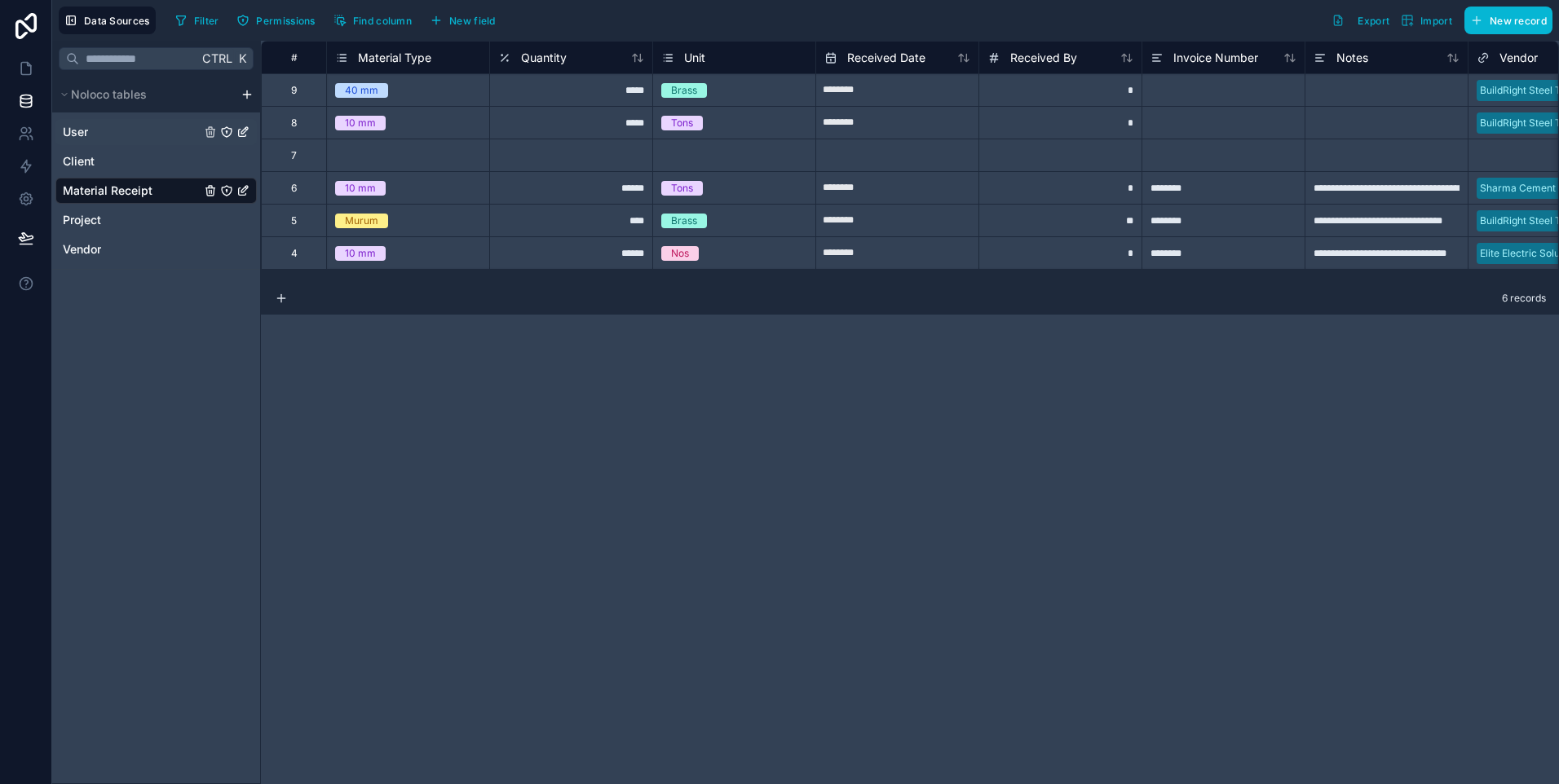
click at [149, 137] on link "User" at bounding box center [131, 132] width 137 height 16
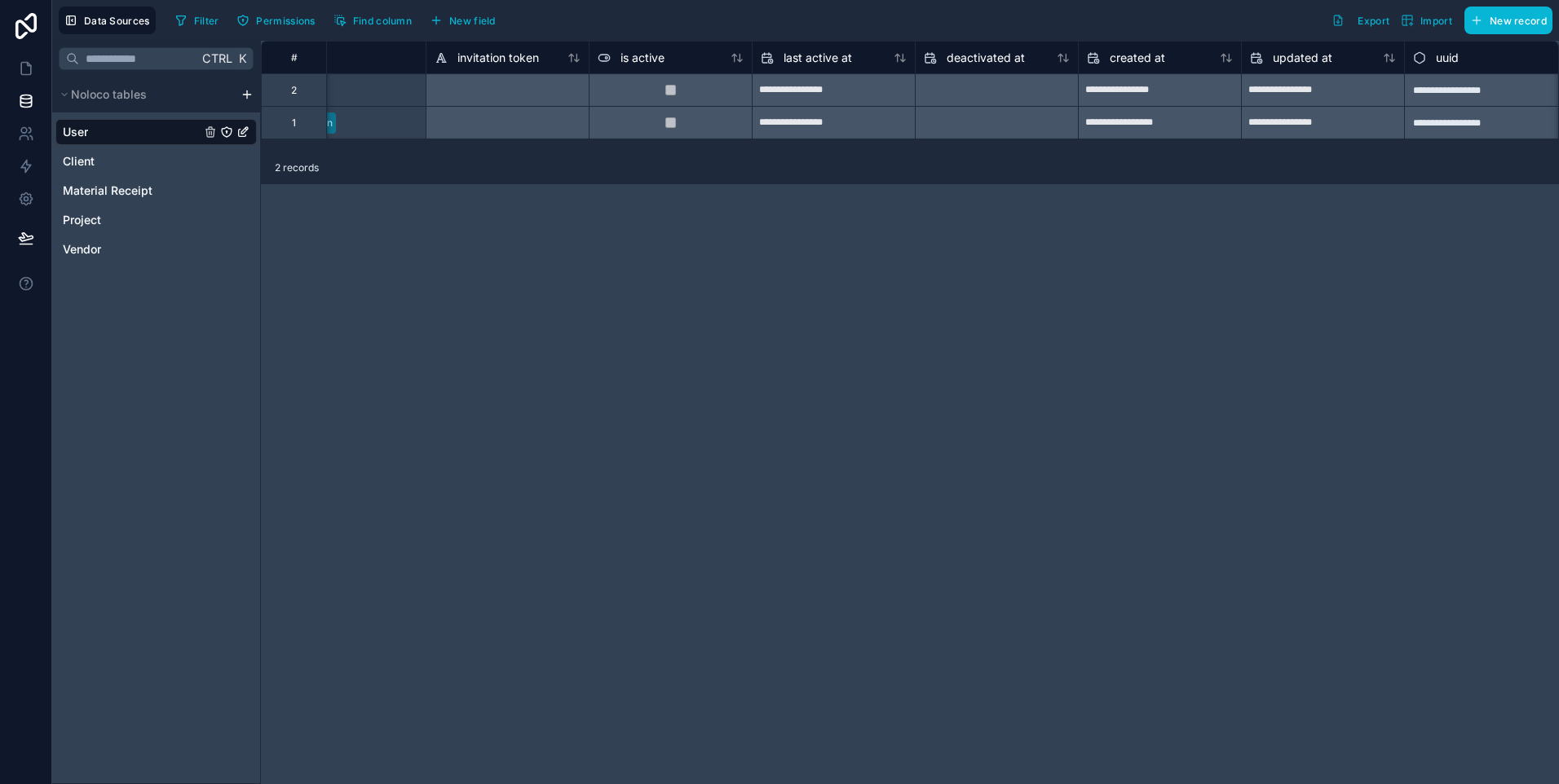
scroll to position [0, 888]
click at [23, 68] on icon at bounding box center [26, 69] width 16 height 16
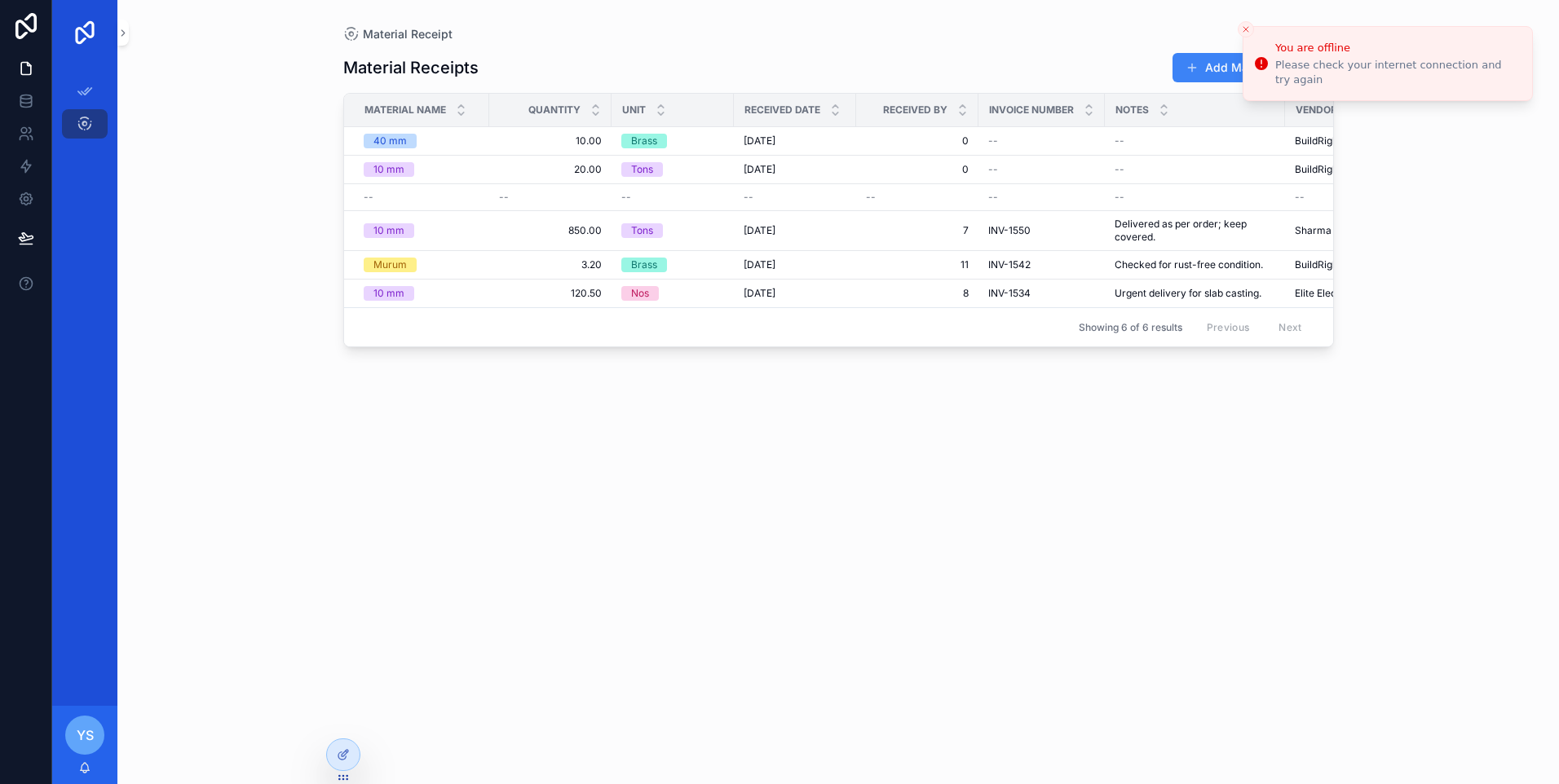
click at [1415, 268] on div "Material Receipt Material Receipts Add Material Receipt Material Name Quantity …" at bounding box center [838, 392] width 1442 height 784
click at [1171, 477] on div "Material Receipts Add Material Receipt Material Name Quantity Unit Received Dat…" at bounding box center [839, 403] width 991 height 722
